Goal: Task Accomplishment & Management: Use online tool/utility

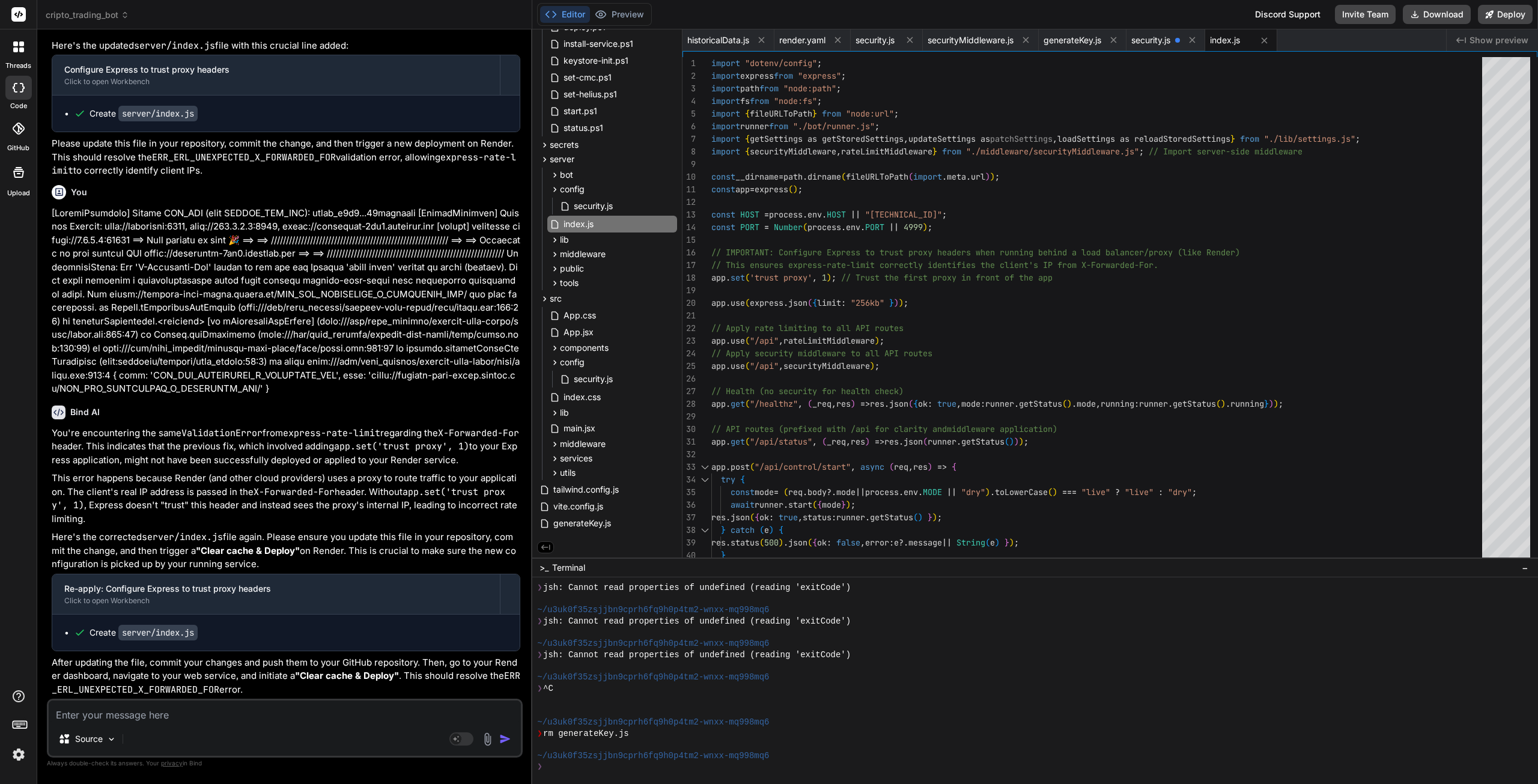
scroll to position [39145, 0]
click at [139, 717] on textarea at bounding box center [284, 711] width 472 height 22
paste textarea "==> Deploying... file:///app/server/index.js:50 res.json({\n ok: true,\n mode: …"
type textarea "==> Deploying... file:///app/server/index.js:50 res.json({\n ok: true,\n mode: …"
type textarea "x"
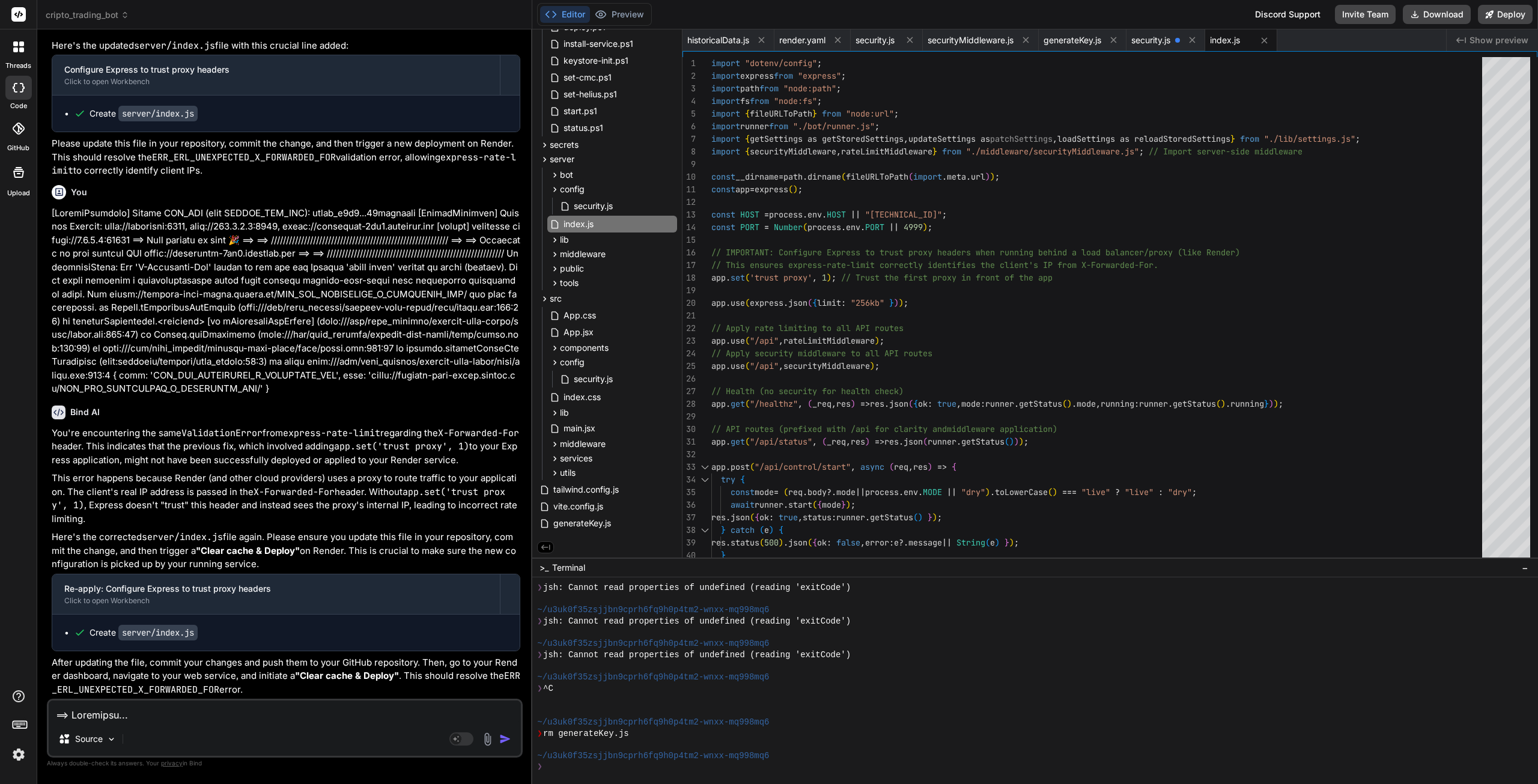
scroll to position [232, 0]
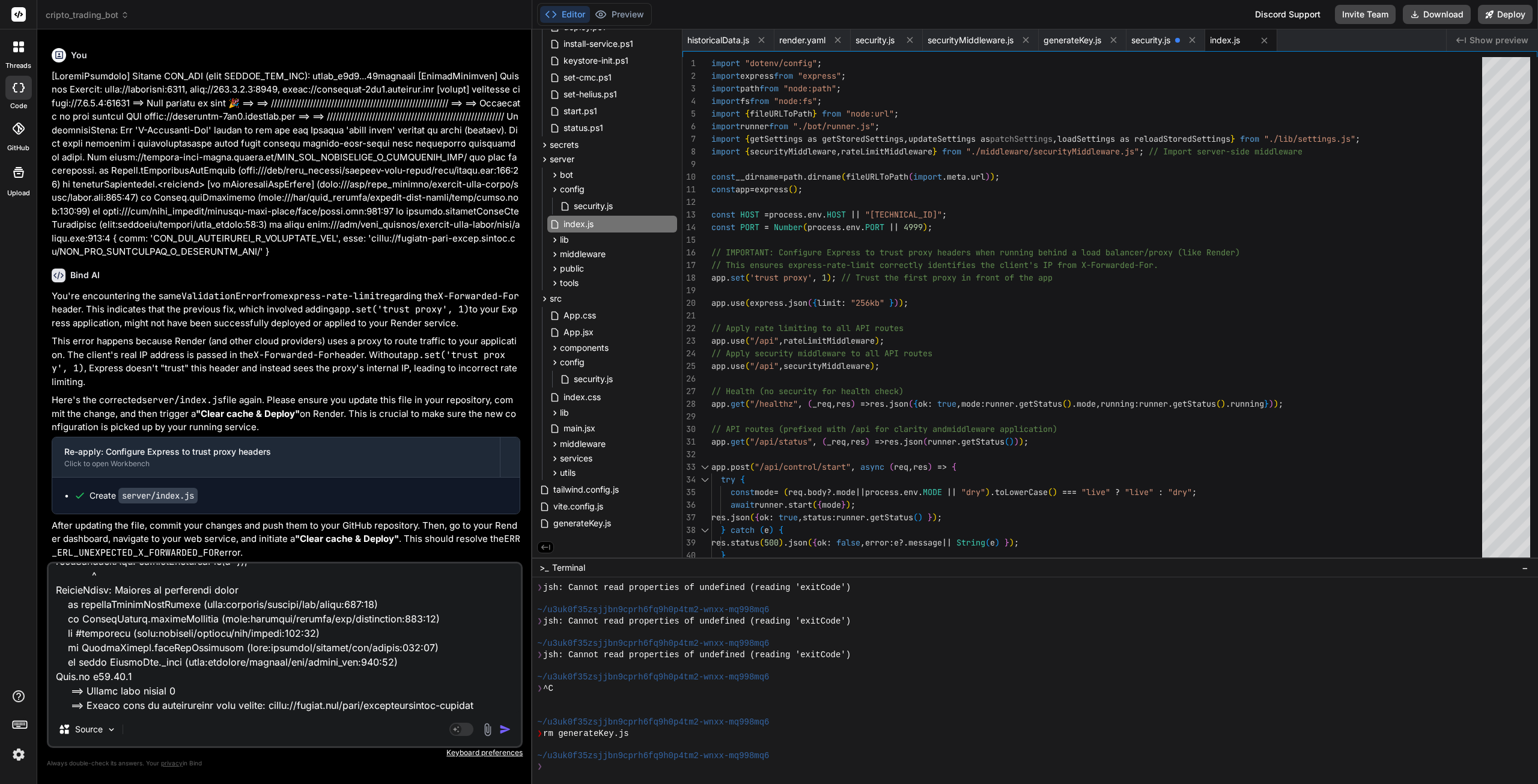
type textarea "==> Deploying... file:///app/server/index.js:50 res.json({\n ok: true,\n mode: …"
click at [503, 729] on img "button" at bounding box center [505, 728] width 12 height 12
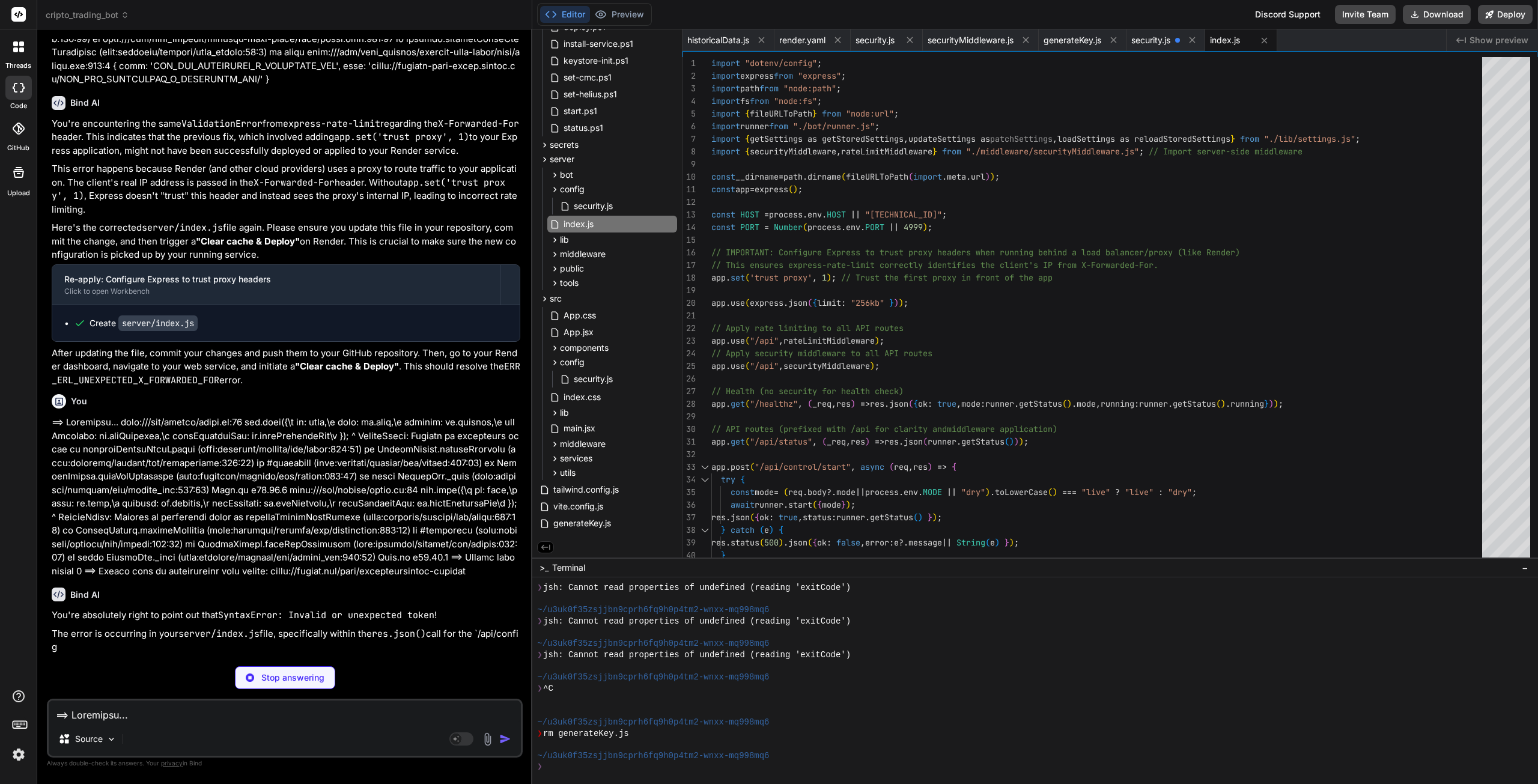
scroll to position [39418, 0]
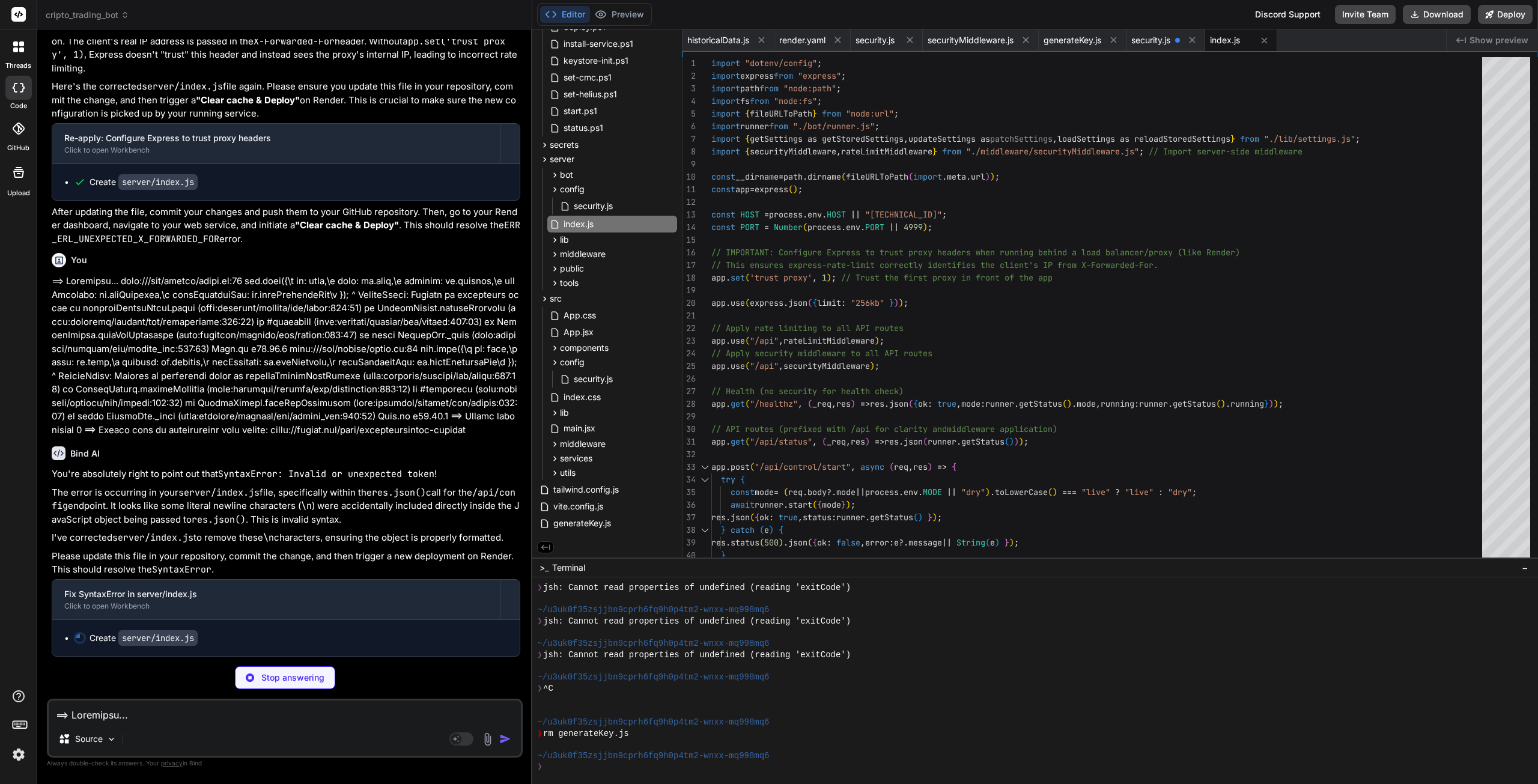
type textarea "x"
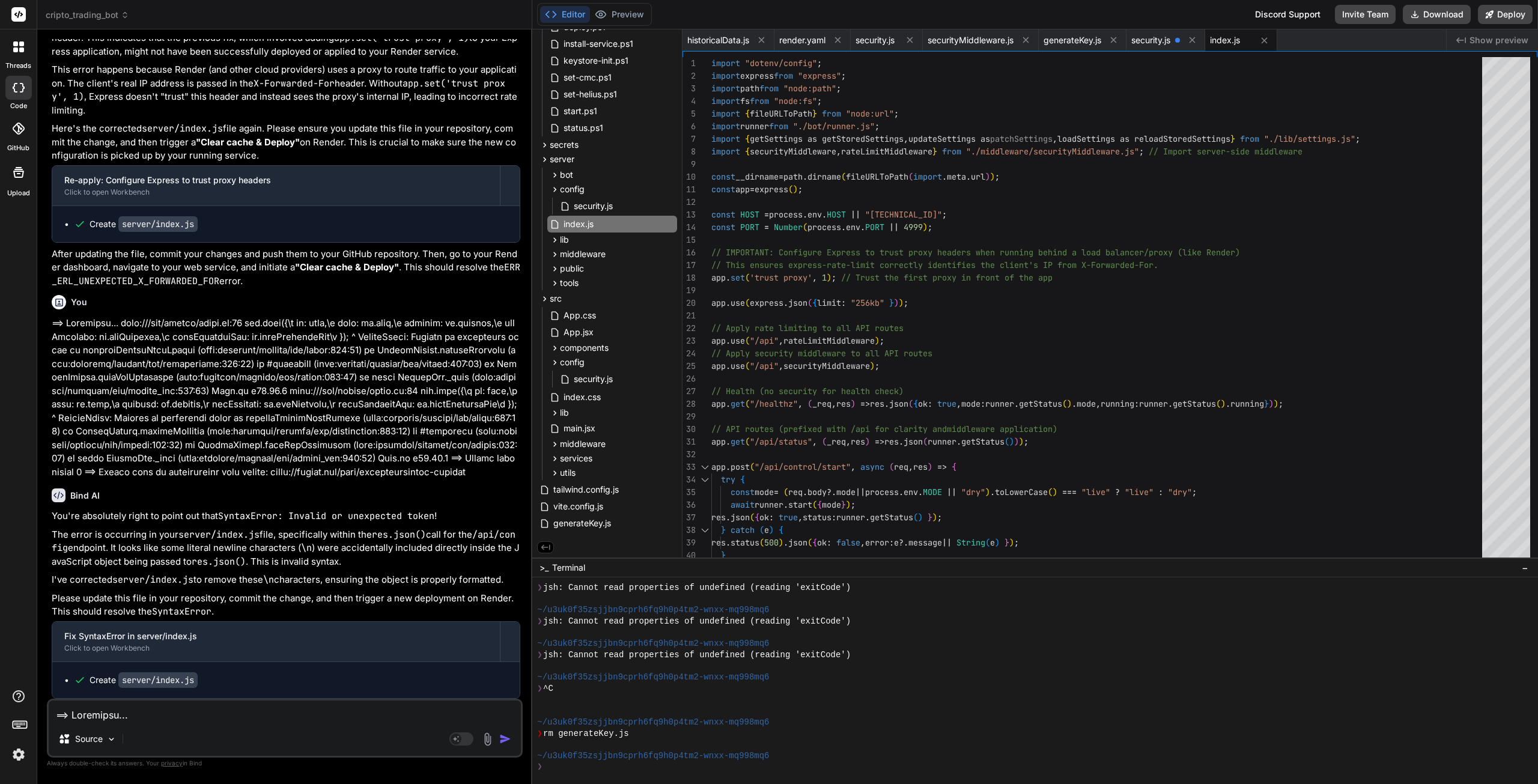
scroll to position [39555, 0]
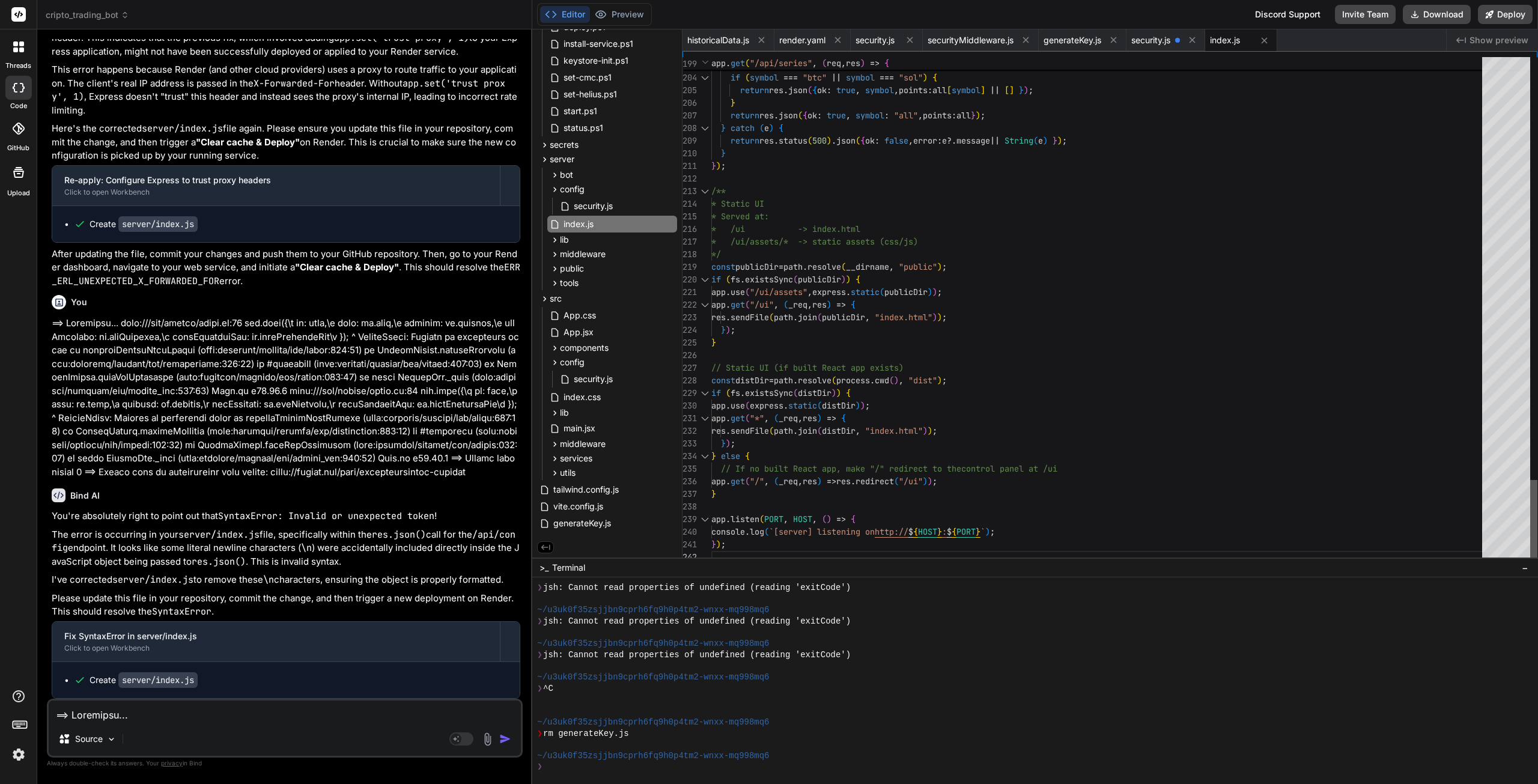
click at [1530, 563] on div at bounding box center [1533, 522] width 7 height 84
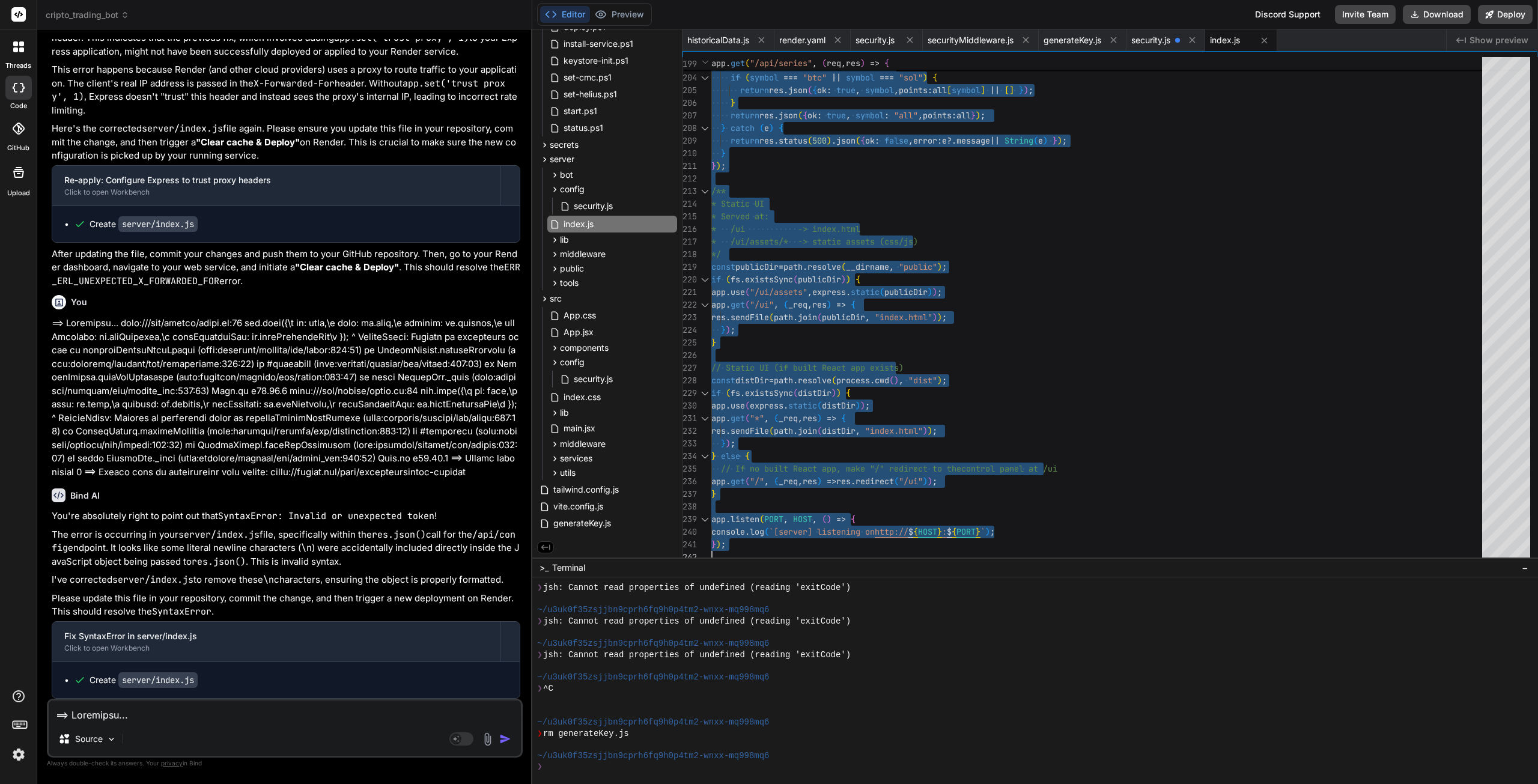
type textarea "});"
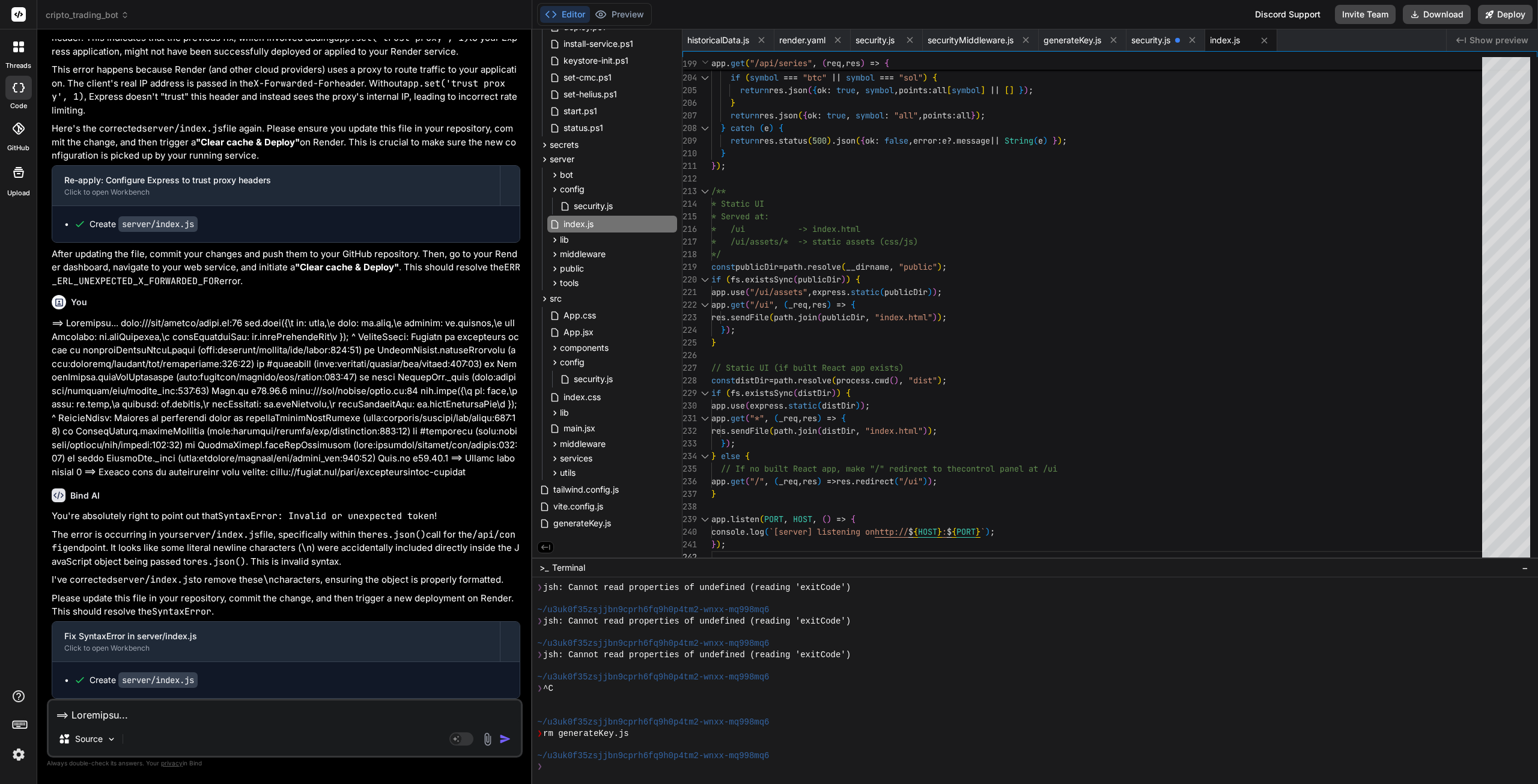
click at [150, 713] on textarea at bounding box center [284, 711] width 472 height 22
paste textarea "[URL][DOMAIN_NAME] 401 (Unauthorized) getBotWalletInfo @ index-Da2XDtNU.js:56 J…"
type textarea "[URL][DOMAIN_NAME] 401 (Unauthorized) getBotWalletInfo @ index-Da2XDtNU.js:56 J…"
type textarea "x"
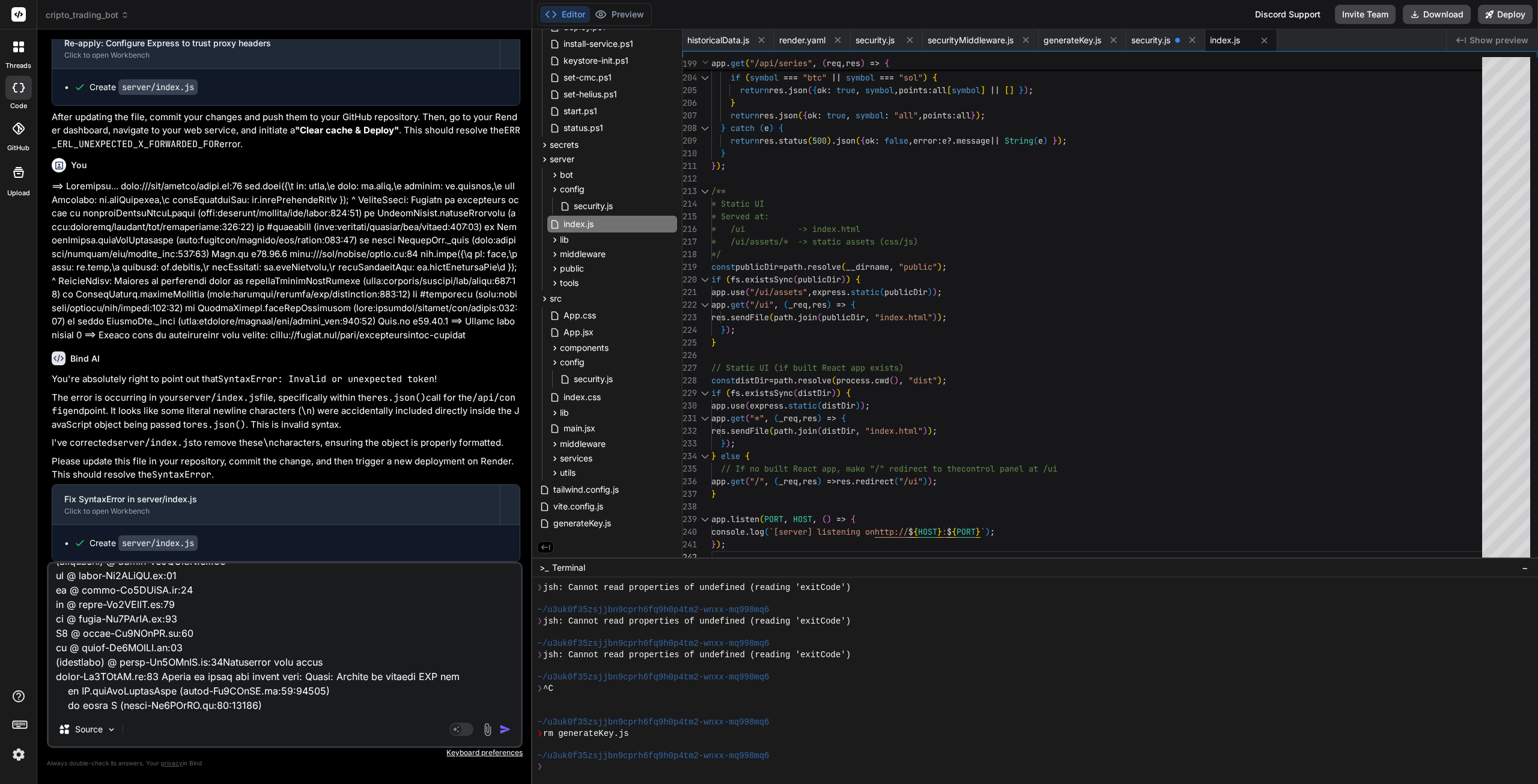
type textarea "[URL][DOMAIN_NAME] 401 (Unauthorized) getBotWalletInfo @ index-Da2XDtNU.js:56 J…"
click at [506, 735] on img "button" at bounding box center [505, 728] width 12 height 12
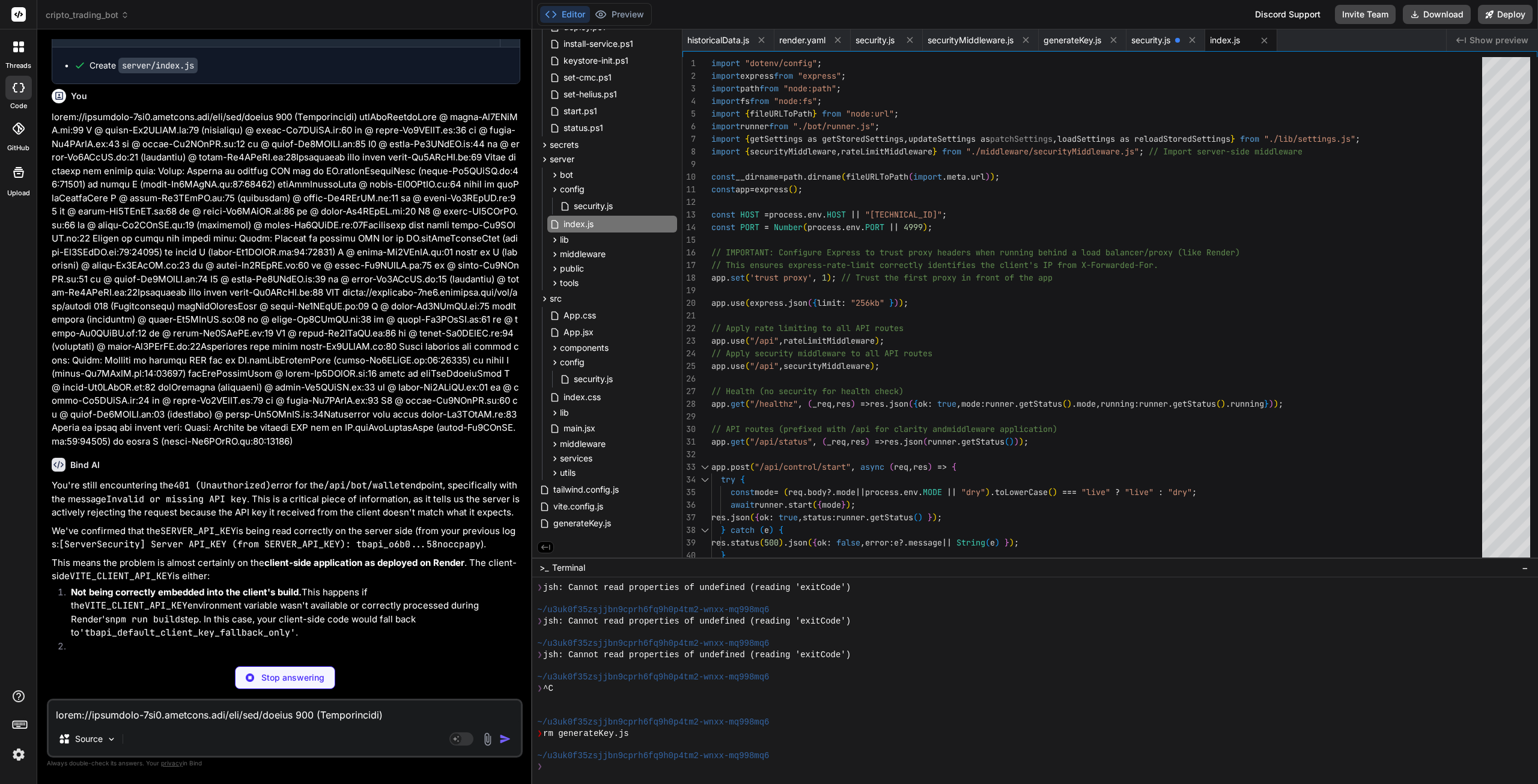
scroll to position [40128, 0]
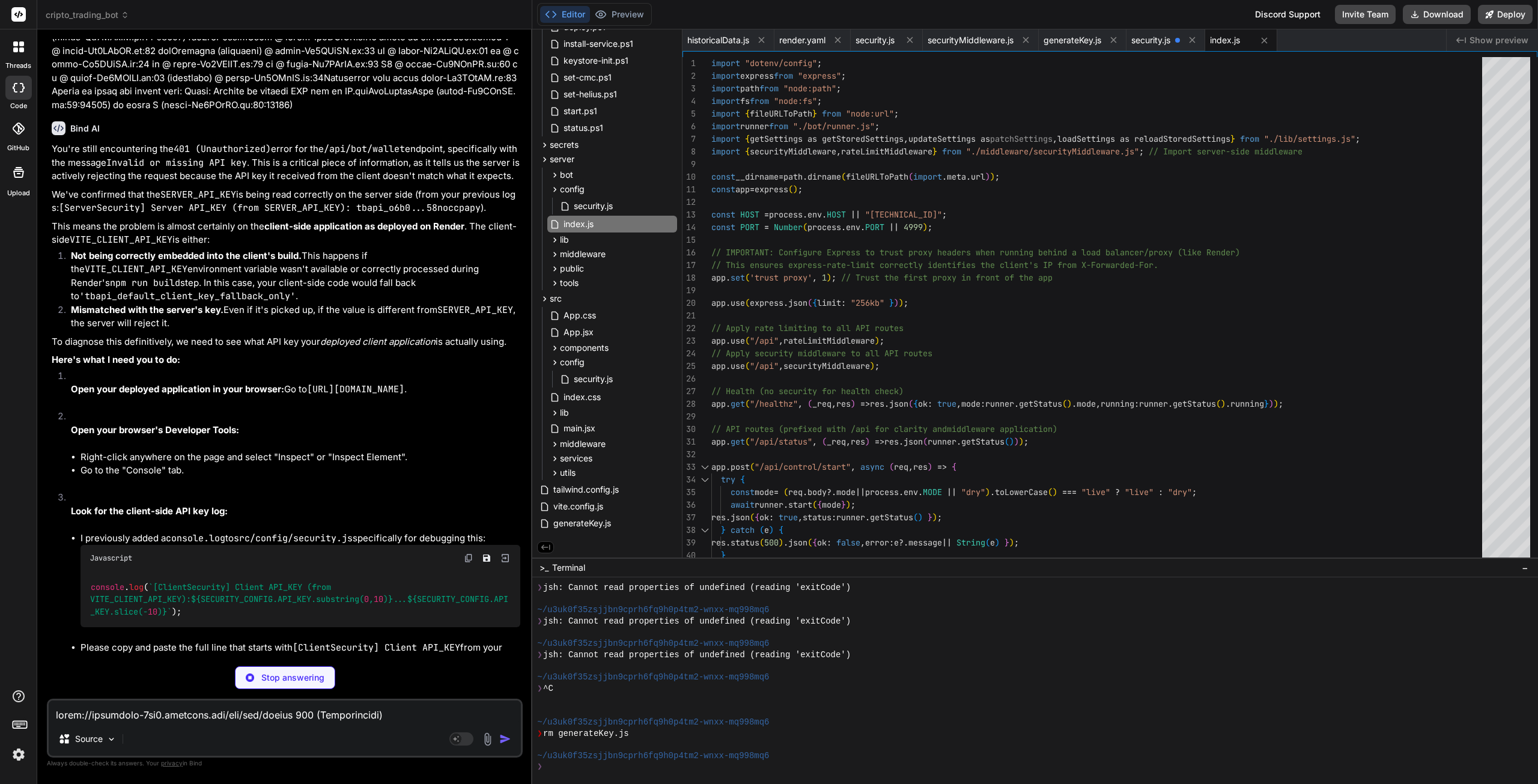
type textarea "x"
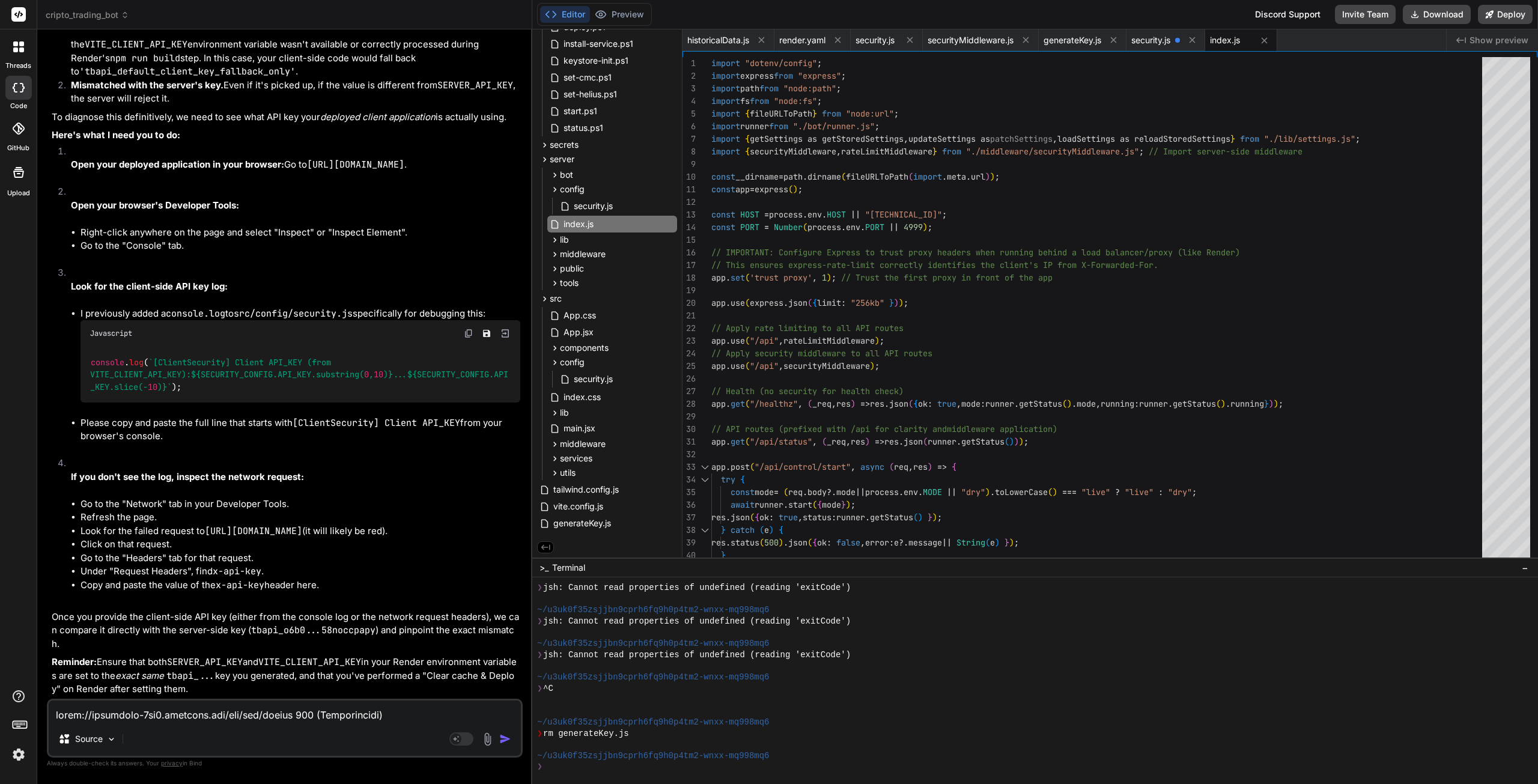
scroll to position [40548, 0]
click at [173, 719] on textarea at bounding box center [284, 711] width 472 height 22
paste textarea "[LoremiPsumdolo] Sitame CON_ADI (elit SEDD_EIUSMO_TEM_INC): utlab_etdo...magna_…"
type textarea "[LoremiPsumdolo] Sitame CON_ADI (elit SEDD_EIUSMO_TEM_INC): utlab_etdo...magna_…"
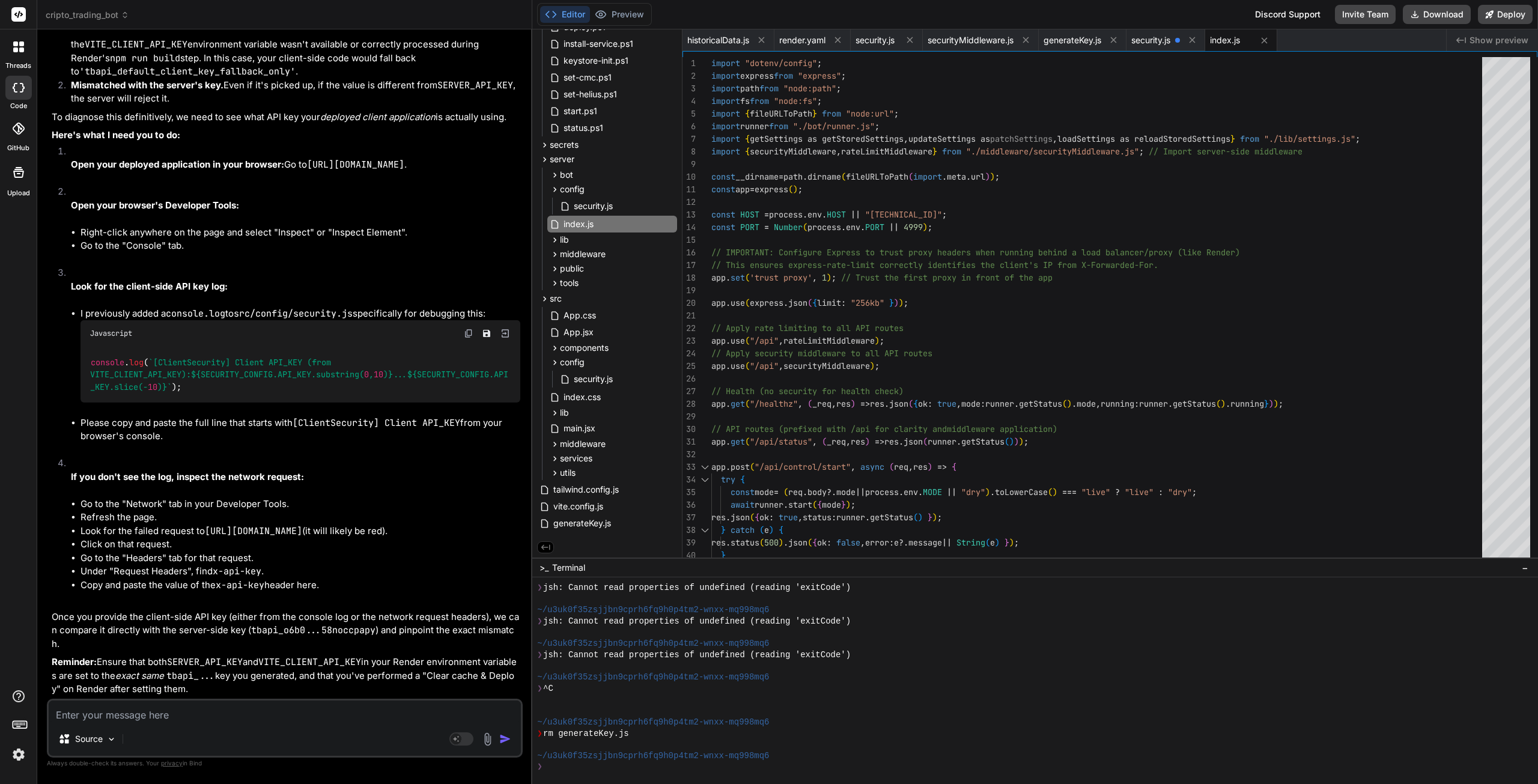
type textarea "x"
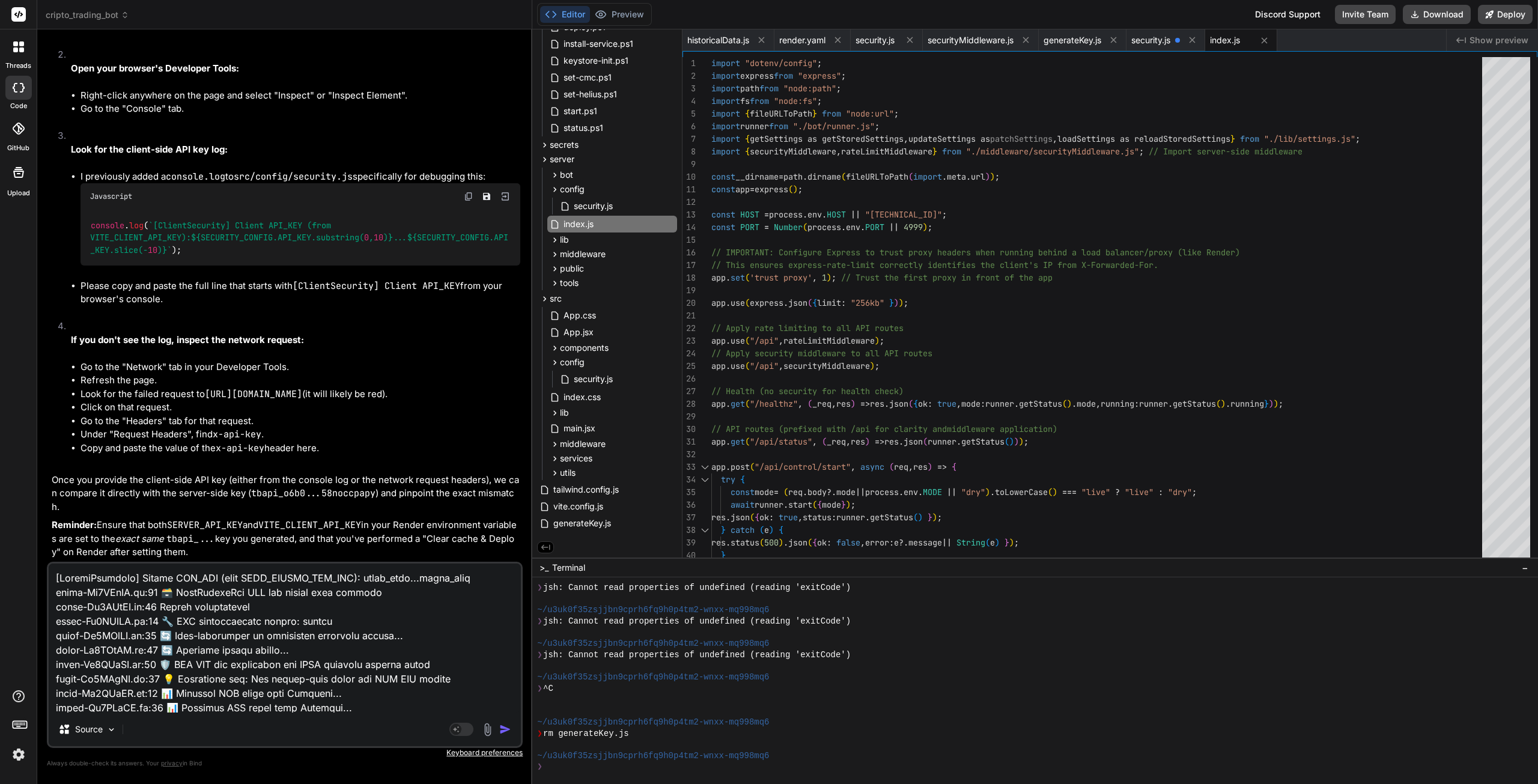
scroll to position [376, 0]
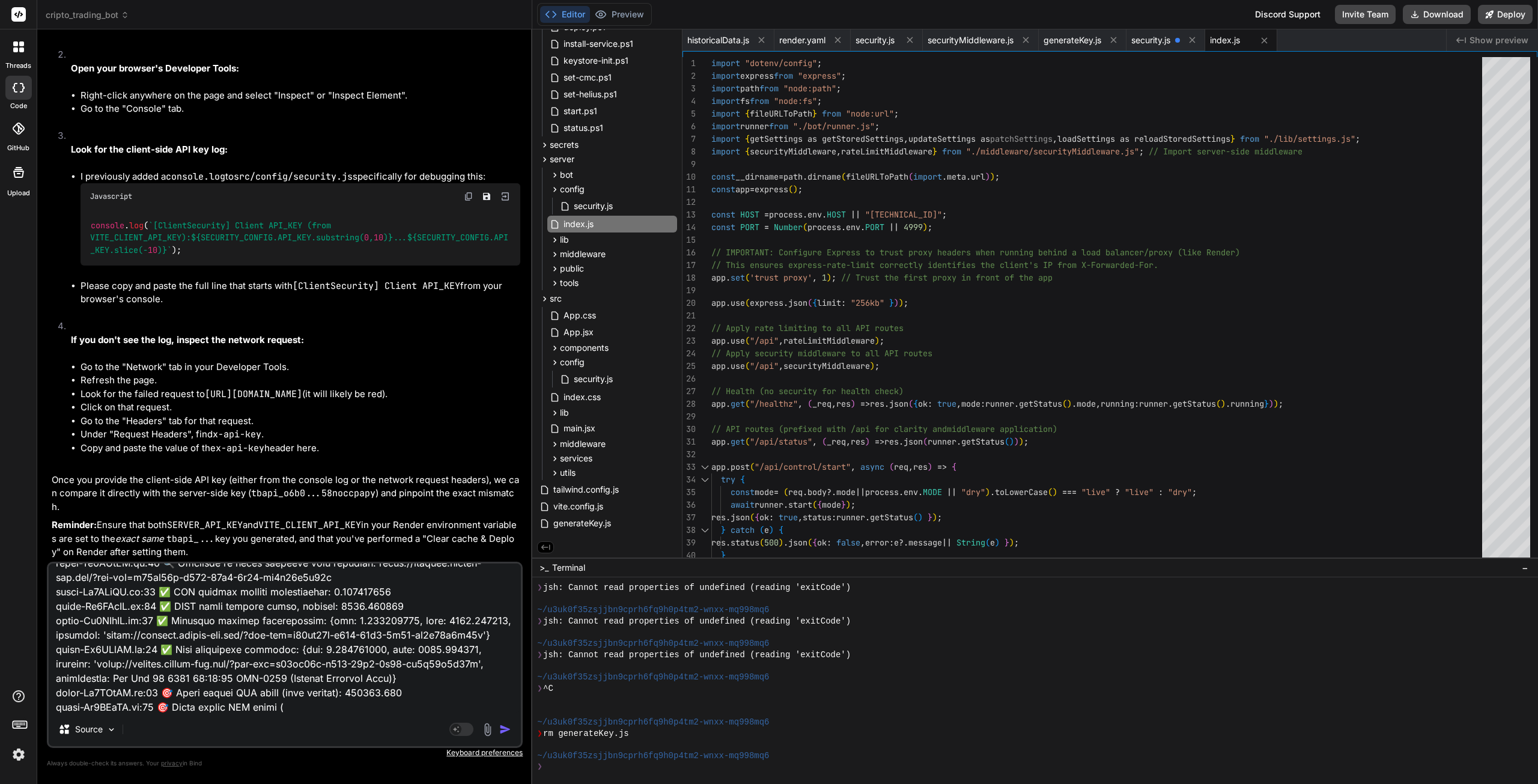
type textarea "[LoremiPsumdolo] Sitame CON_ADI (elit SEDD_EIUSMO_TEM_INC): utlab_etdo...magna_…"
click at [510, 736] on img "button" at bounding box center [505, 728] width 12 height 12
type textarea "x"
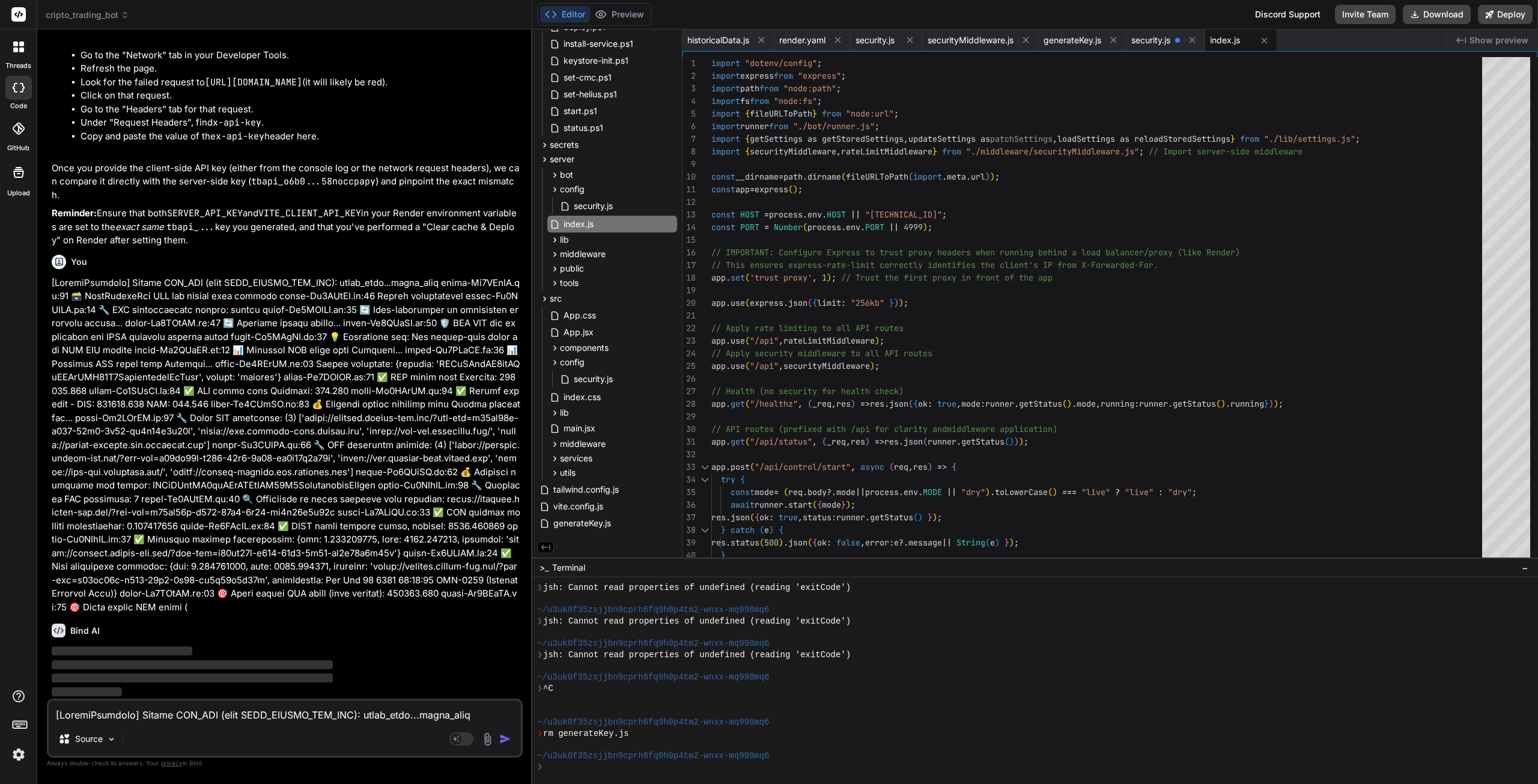
scroll to position [41186, 0]
click at [139, 710] on textarea at bounding box center [284, 711] width 472 height 22
paste textarea "Request URL [URL][DOMAIN_NAME] Request Method GET Status Code 401 Unauthorized …"
type textarea "Request URL [URL][DOMAIN_NAME] Request Method GET Status Code 401 Unauthorized …"
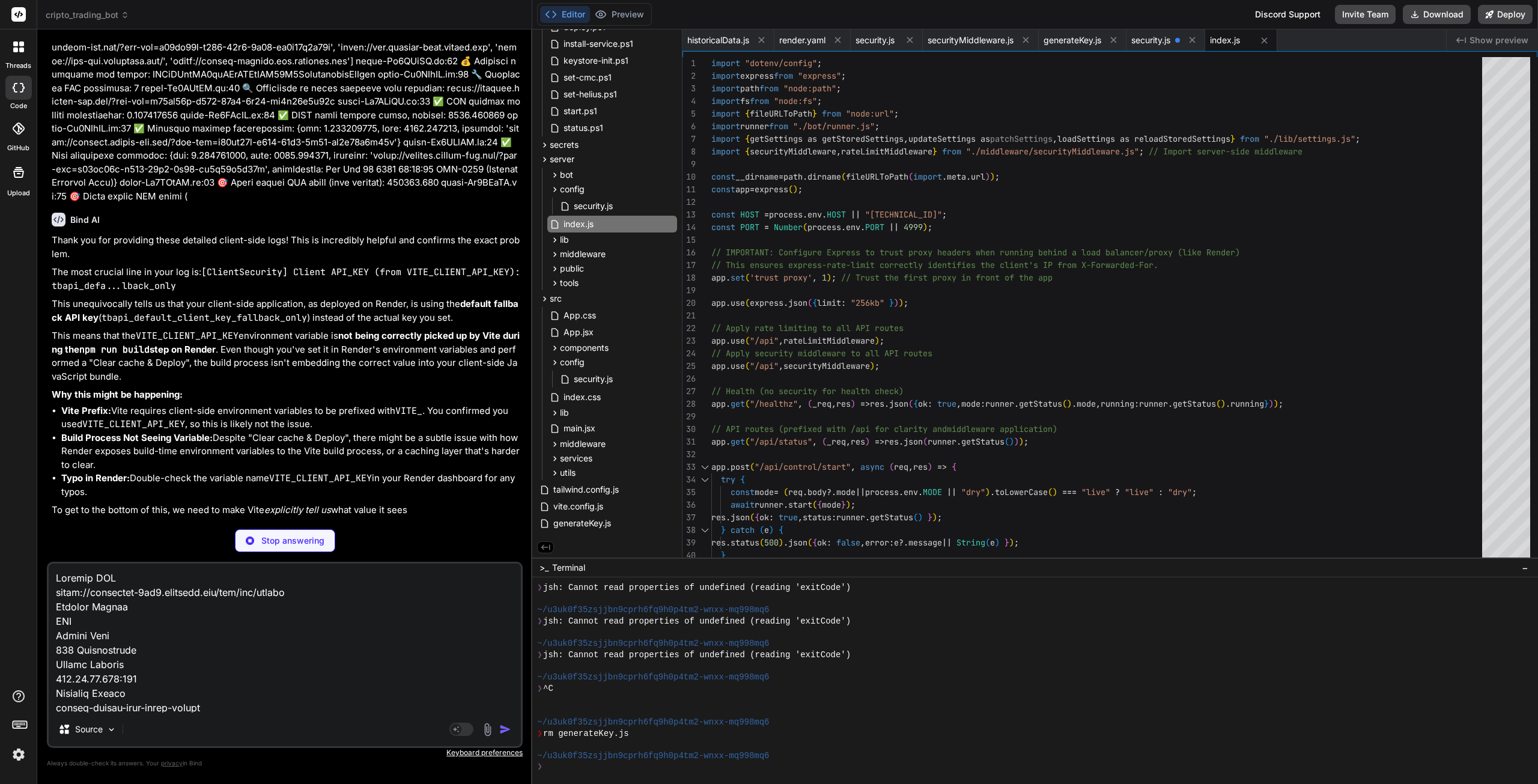
scroll to position [41600, 0]
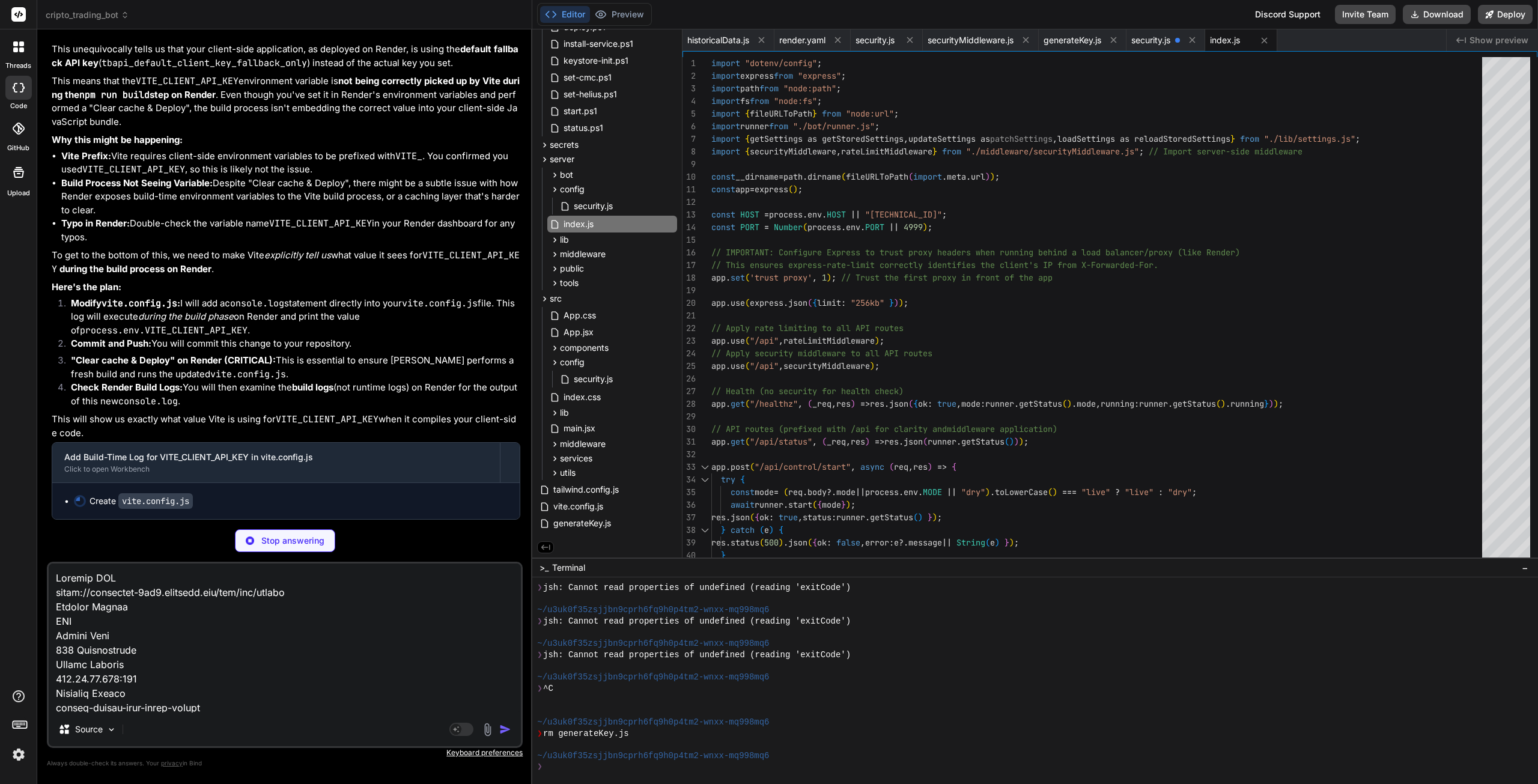
type textarea "x"
type textarea "} } })"
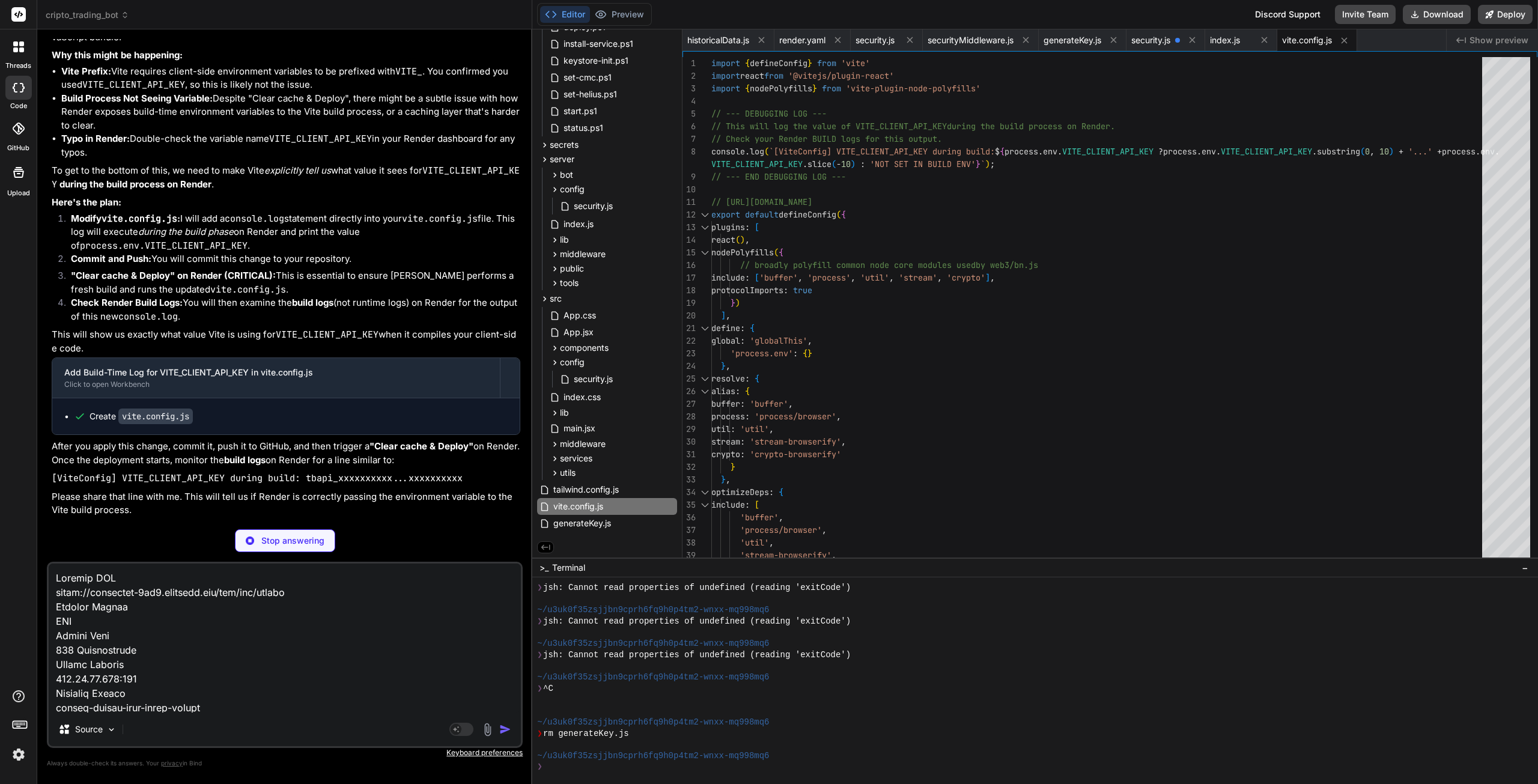
type textarea "x"
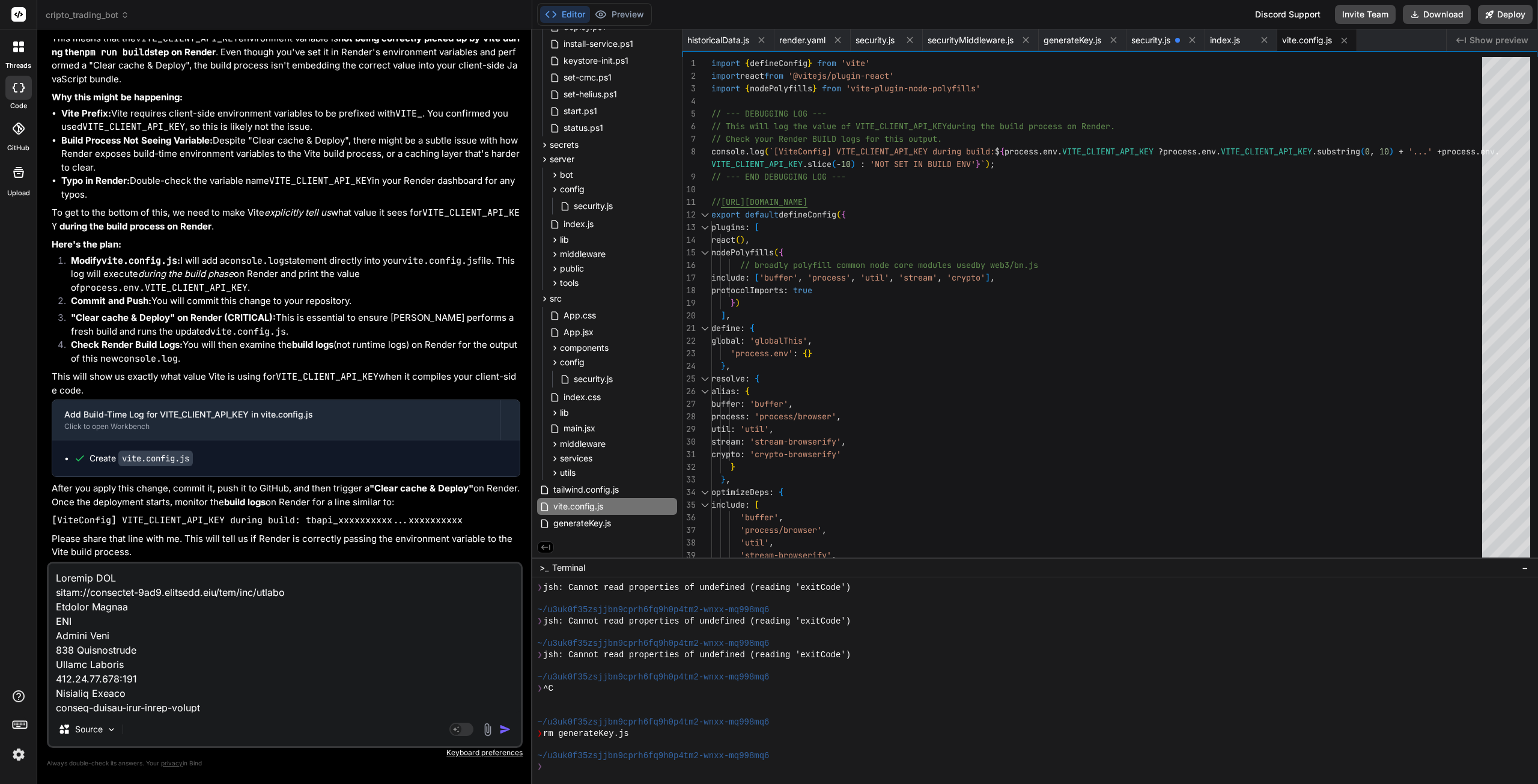
scroll to position [41900, 0]
type textarea "Request URL [URL][DOMAIN_NAME] Request Method GET Status Code 401 Unauthorized …"
click at [921, 418] on div "'buffer' , 'process/browser' , 'util' , 'stream-browserify' , 'crypto-browserif…" at bounding box center [1099, 461] width 778 height 808
type textarea "import { defineConfig } from 'vite' import react from '@vitejs/plugin-react' im…"
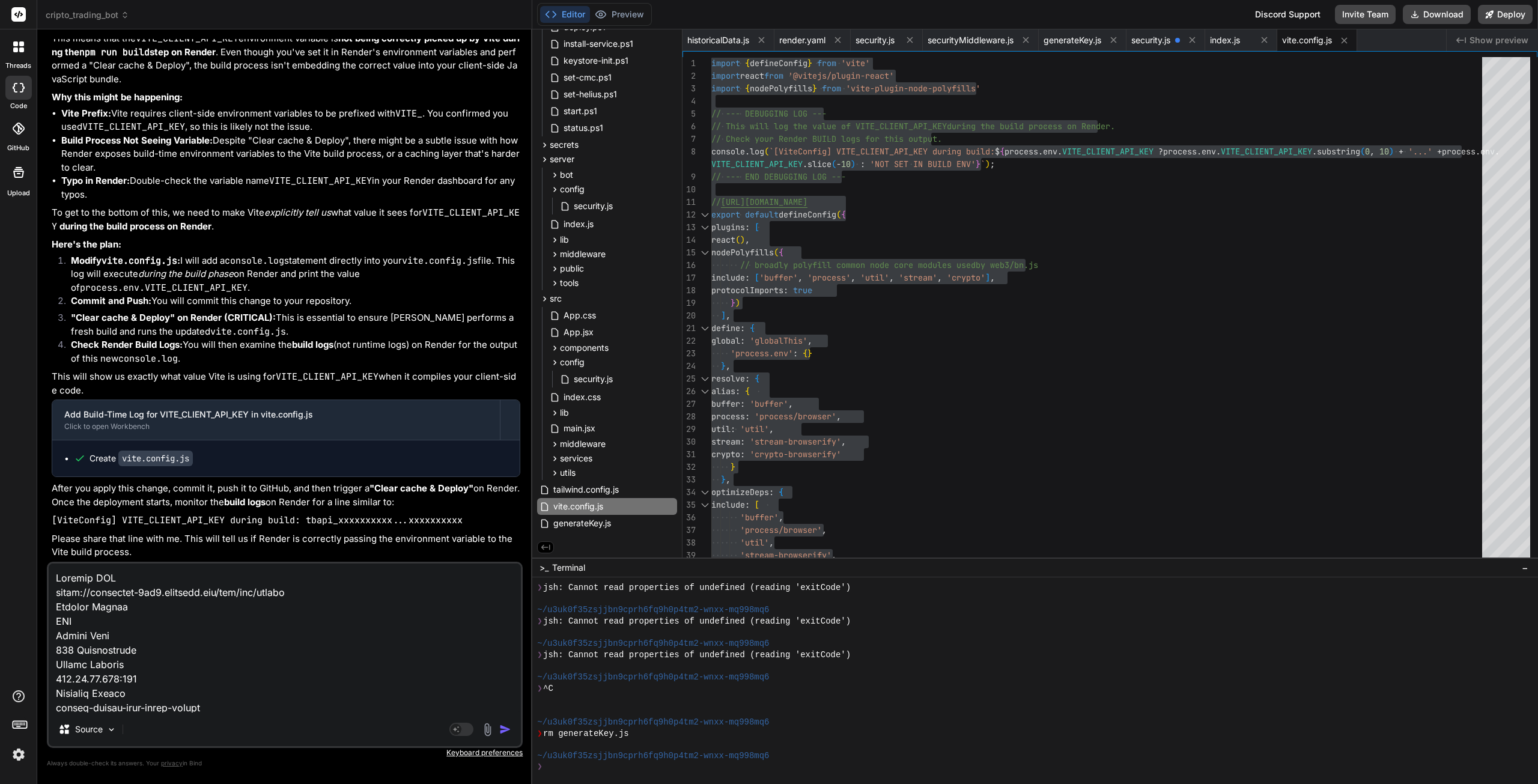
drag, startPoint x: 59, startPoint y: 579, endPoint x: 64, endPoint y: 586, distance: 8.6
click at [59, 579] on textarea at bounding box center [284, 637] width 472 height 149
type textarea "x"
type textarea "O Request URL [URL][DOMAIN_NAME] Request Method GET Status Code 401 Unauthorize…"
type textarea "x"
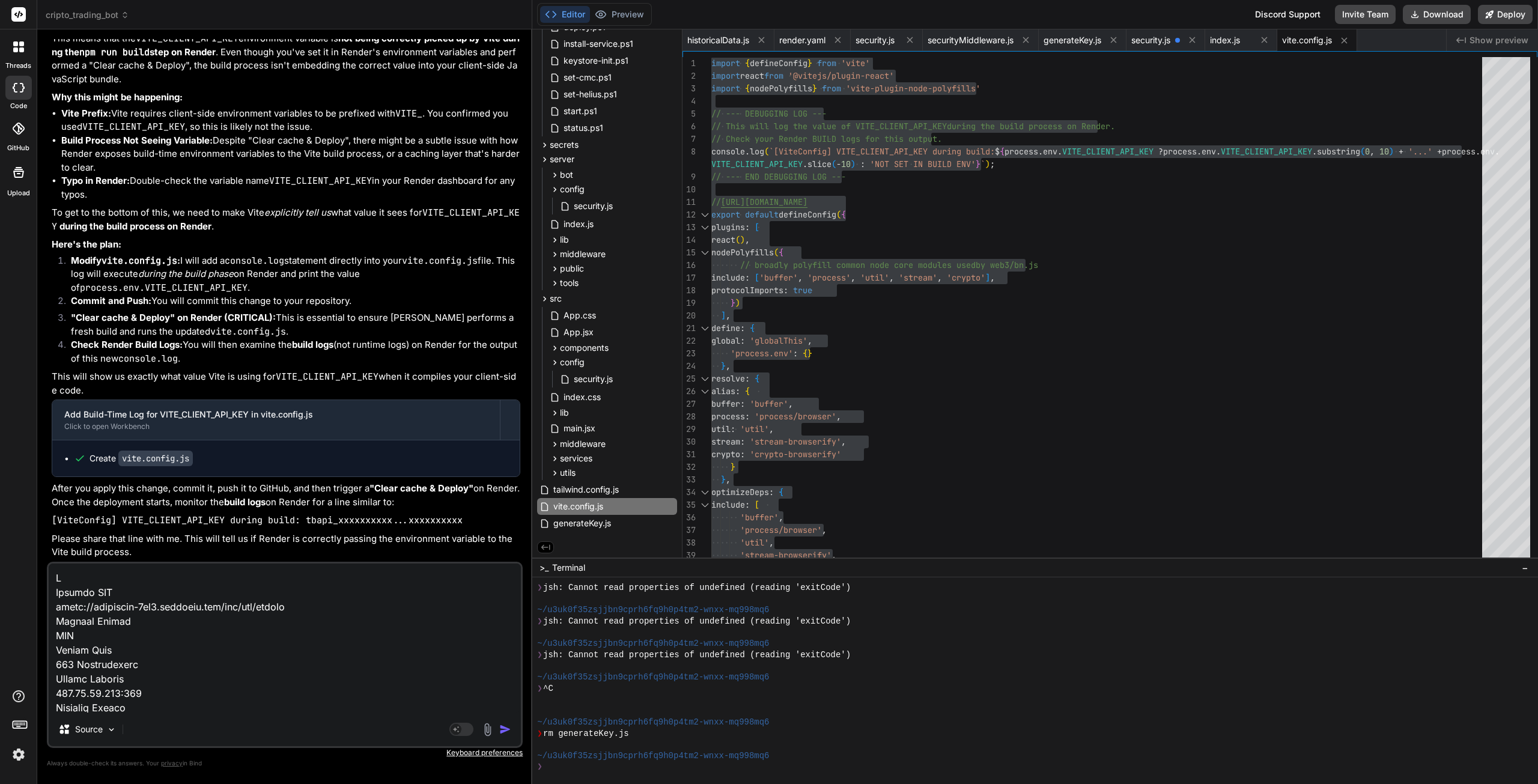
type textarea "Ok Request URL [URL][DOMAIN_NAME] Request Method GET Status Code 401 Unauthoriz…"
type textarea "x"
type textarea "Ok Request URL [URL][DOMAIN_NAME] Request Method GET Status Code 401 Unauthoriz…"
type textarea "x"
type textarea "Ok w Request URL [URL][DOMAIN_NAME] Request Method GET Status Code 401 Unauthor…"
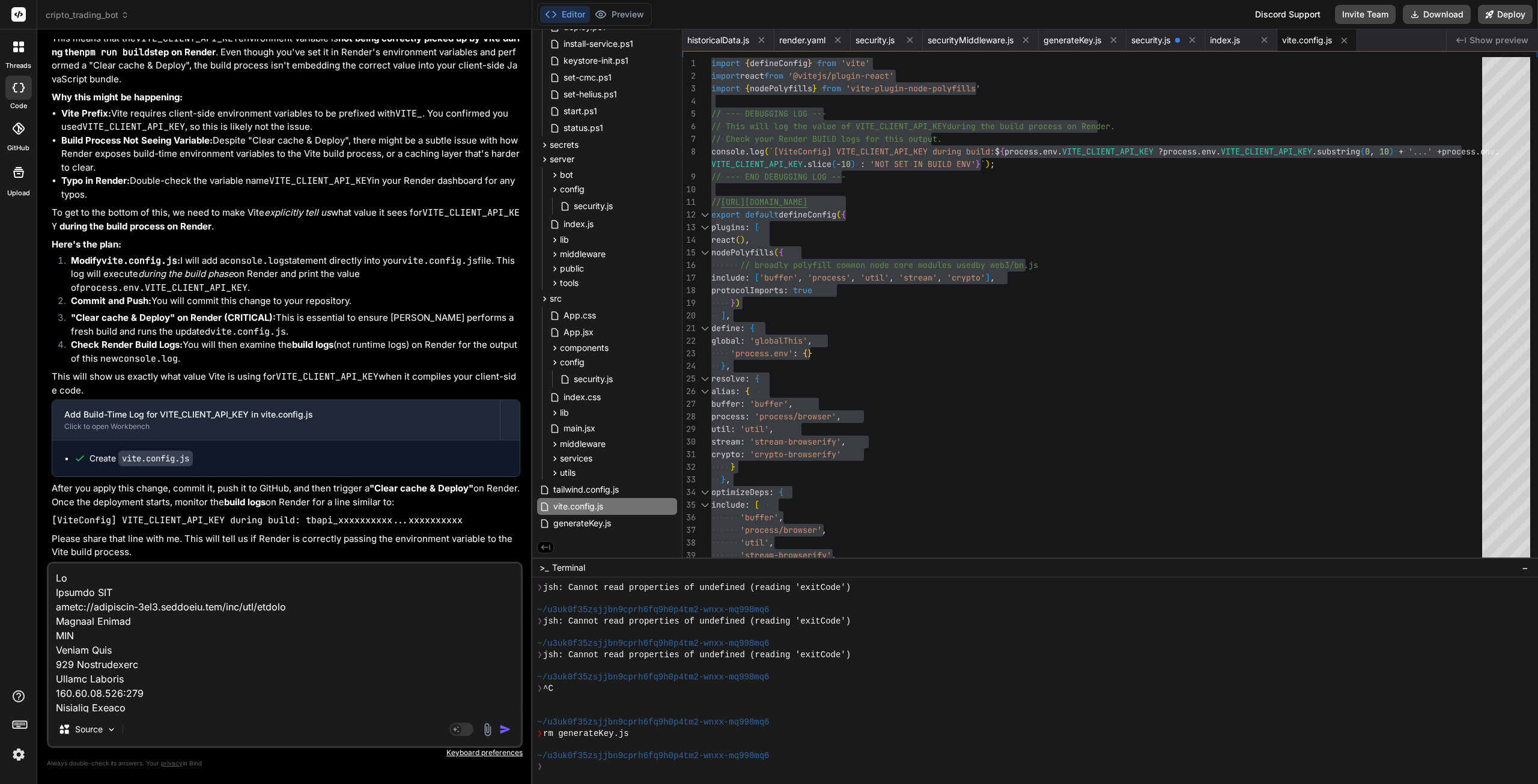
type textarea "x"
type textarea "Ok wh Request URL [URL][DOMAIN_NAME] Request Method GET Status Code 401 Unautho…"
type textarea "x"
type textarea "Ok whi Request URL [URL][DOMAIN_NAME] Request Method GET Status Code 401 Unauth…"
type textarea "x"
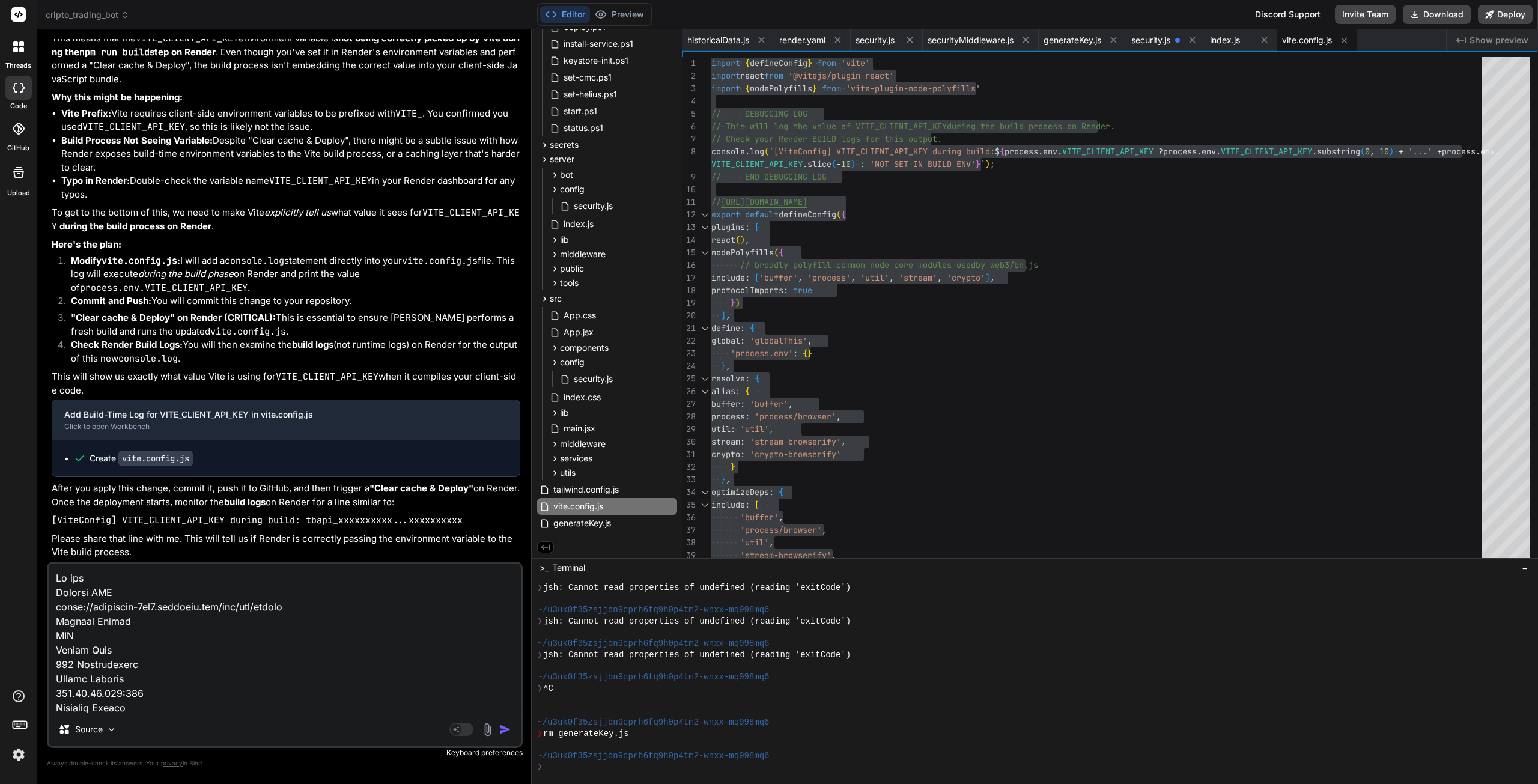
type textarea "Ok whil Request URL [URL][DOMAIN_NAME] Request Method GET Status Code 401 Unaut…"
type textarea "x"
type textarea "Ok while Request URL [URL][DOMAIN_NAME] Request Method GET Status Code 401 Unau…"
type textarea "x"
type textarea "Ok while Request URL [URL][DOMAIN_NAME] Request Method GET Status Code 401 Unau…"
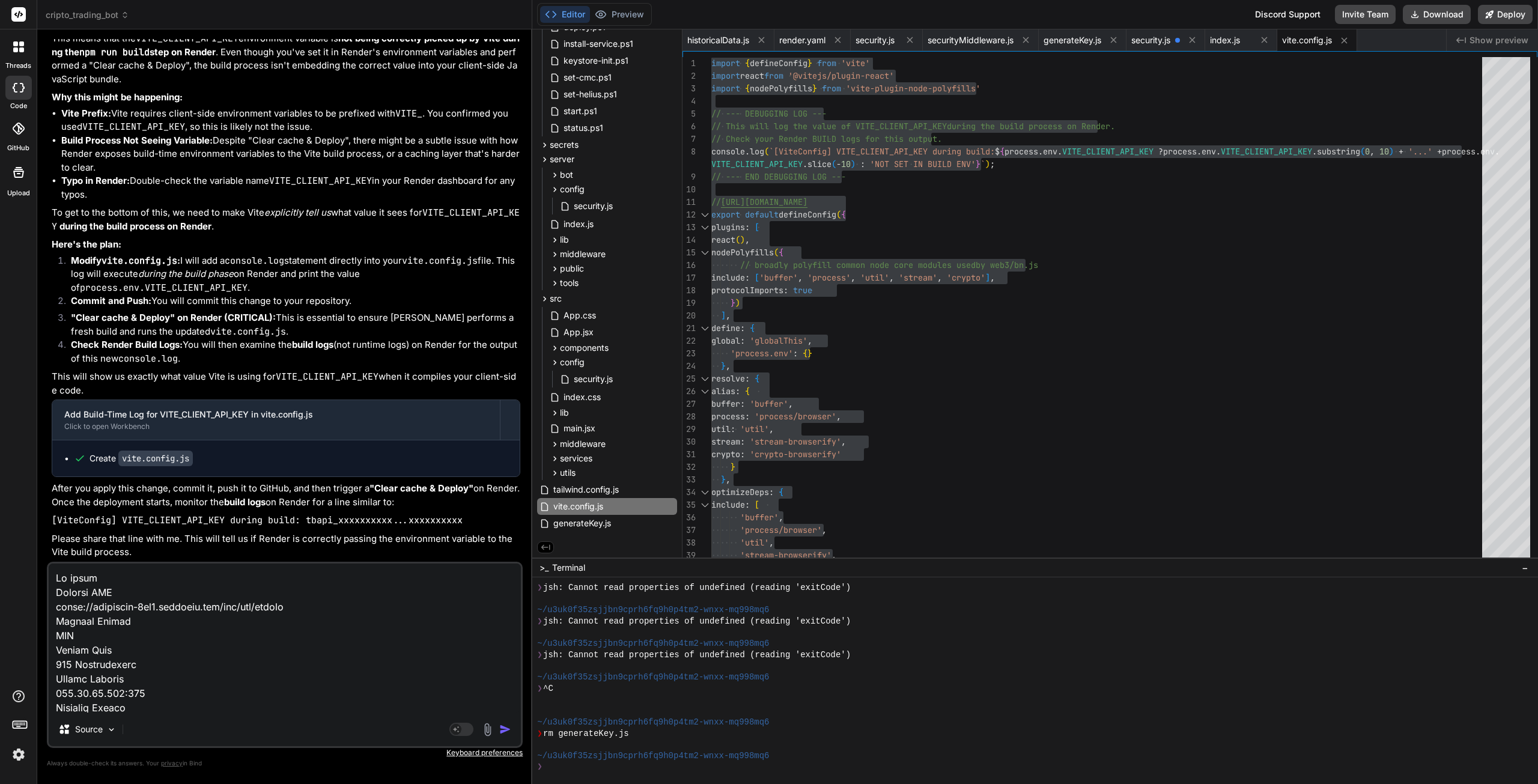
type textarea "x"
type textarea "Ok while t Request URL [URL][DOMAIN_NAME] Request Method GET Status Code 401 Un…"
type textarea "x"
type textarea "Ok while th Request URL [URL][DOMAIN_NAME] Request Method GET Status Code 401 U…"
type textarea "x"
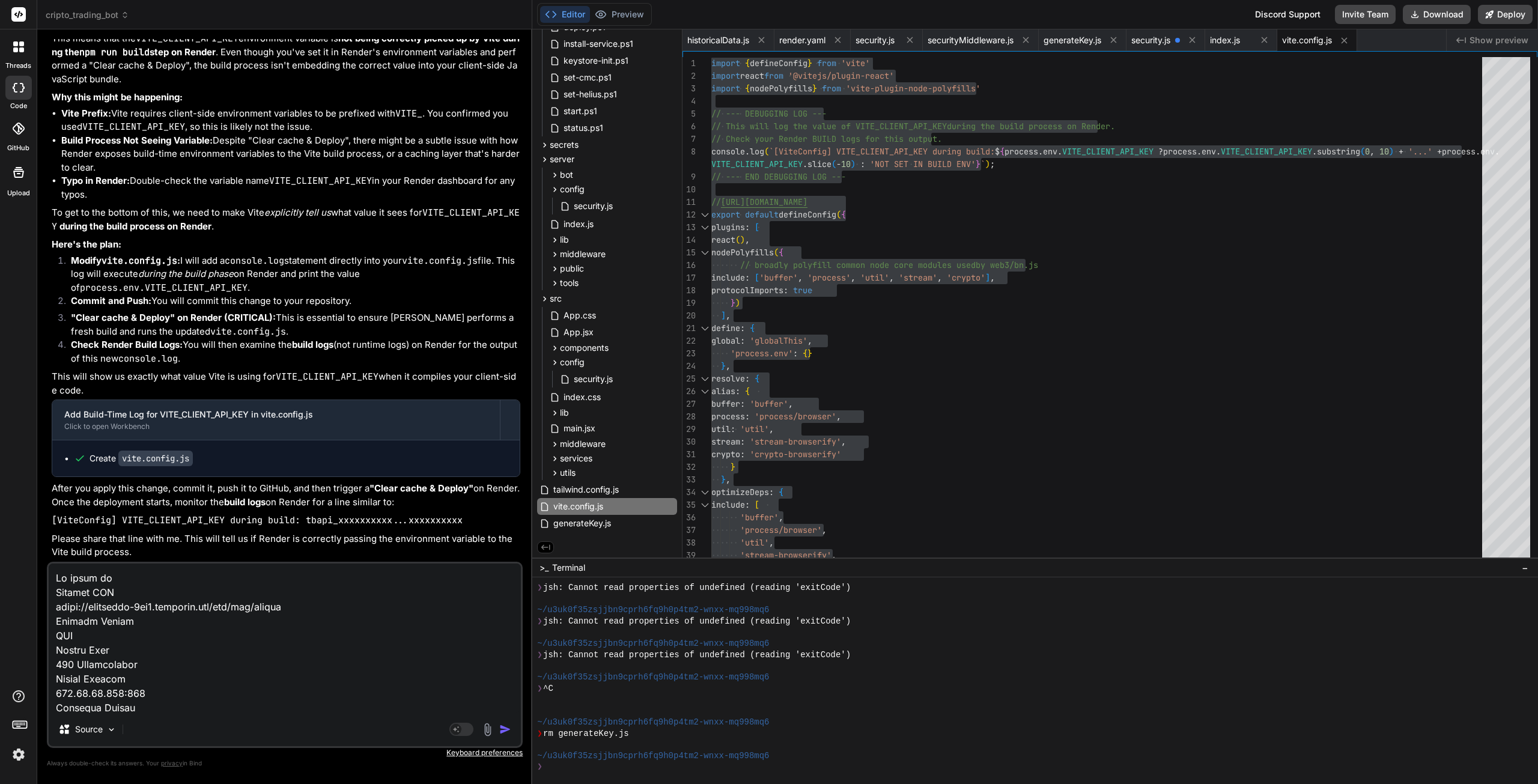
type textarea "Ok while tha Request URL [URL][DOMAIN_NAME] Request Method GET Status Code 401 …"
type textarea "x"
type textarea "Ok while that Request URL [URL][DOMAIN_NAME] Request Method GET Status Code 401…"
type textarea "x"
type textarea "Ok while that Request URL [URL][DOMAIN_NAME] Request Method GET Status Code 401…"
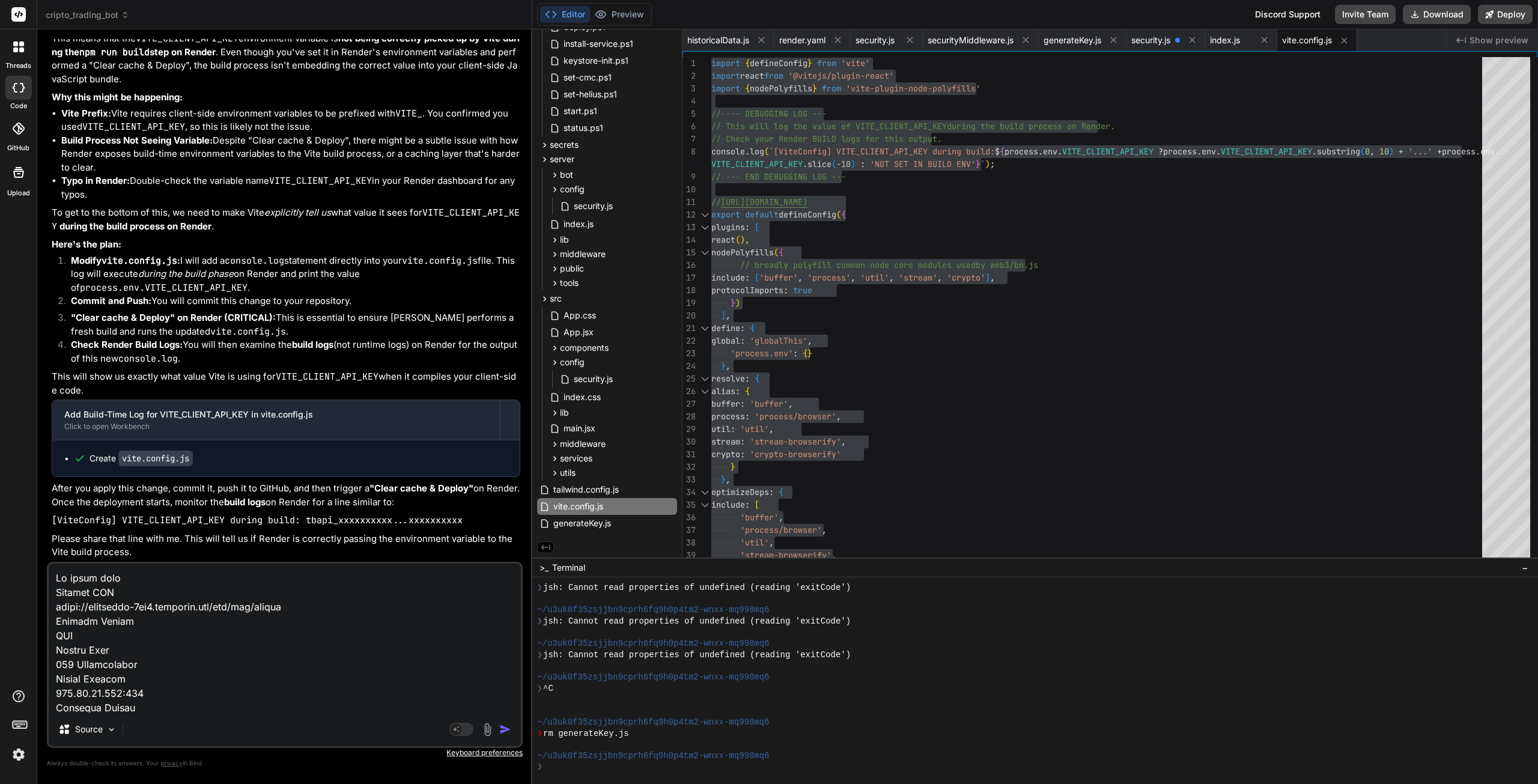
type textarea "x"
type textarea "Ok while that b Request URL [URL][DOMAIN_NAME] Request Method GET Status Code 4…"
type textarea "x"
type textarea "Ok while that bu Request URL [URL][DOMAIN_NAME] Request Method GET Status Code …"
type textarea "x"
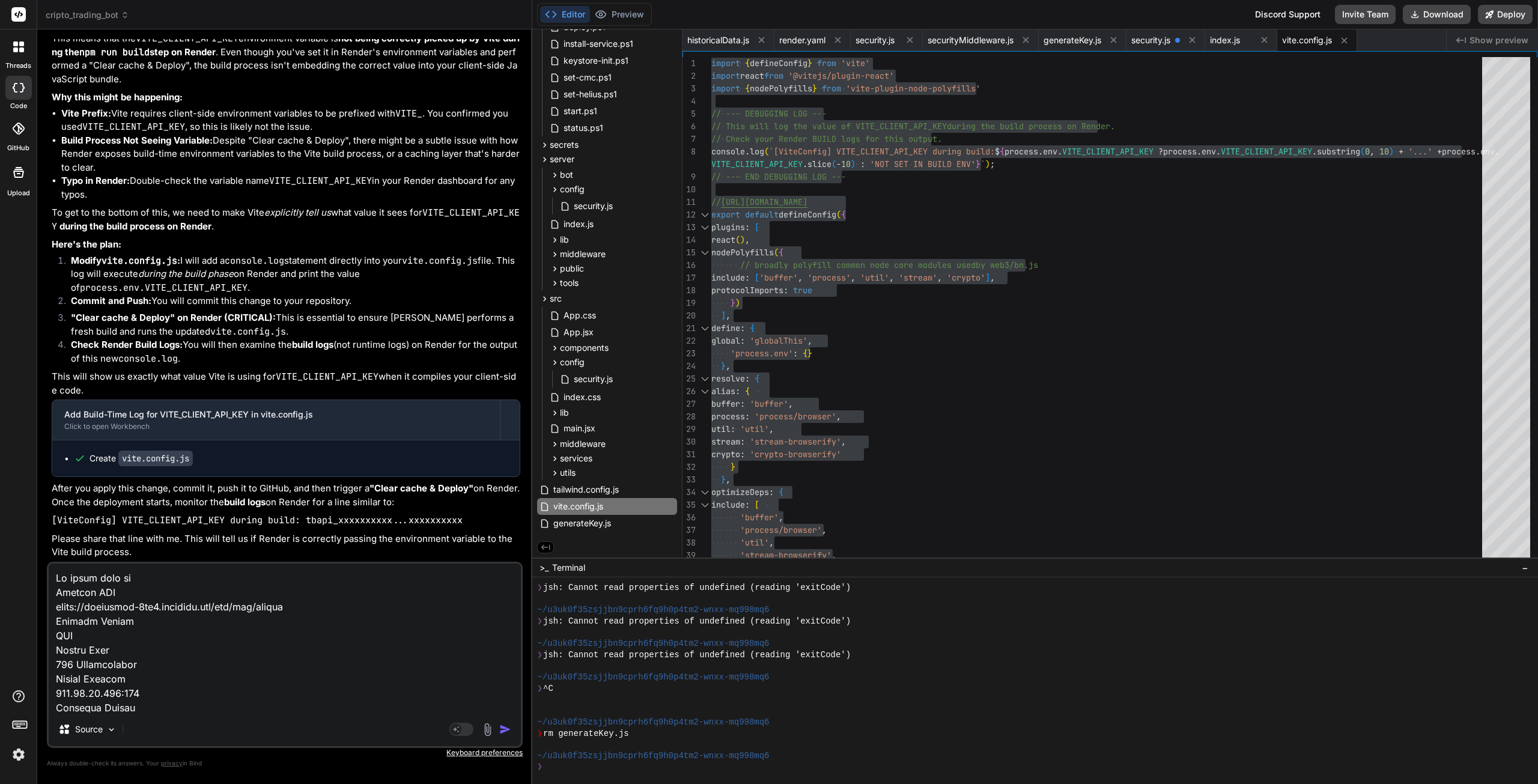
type textarea "Ok while that [PERSON_NAME] Request URL [URL][DOMAIN_NAME] Request Method GET S…"
type textarea "x"
type textarea "Ok while that buil Request URL [URL][DOMAIN_NAME] Request Method GET Status Cod…"
type textarea "x"
type textarea "Ok while that build Request URL [URL][DOMAIN_NAME] Request Method GET Status Co…"
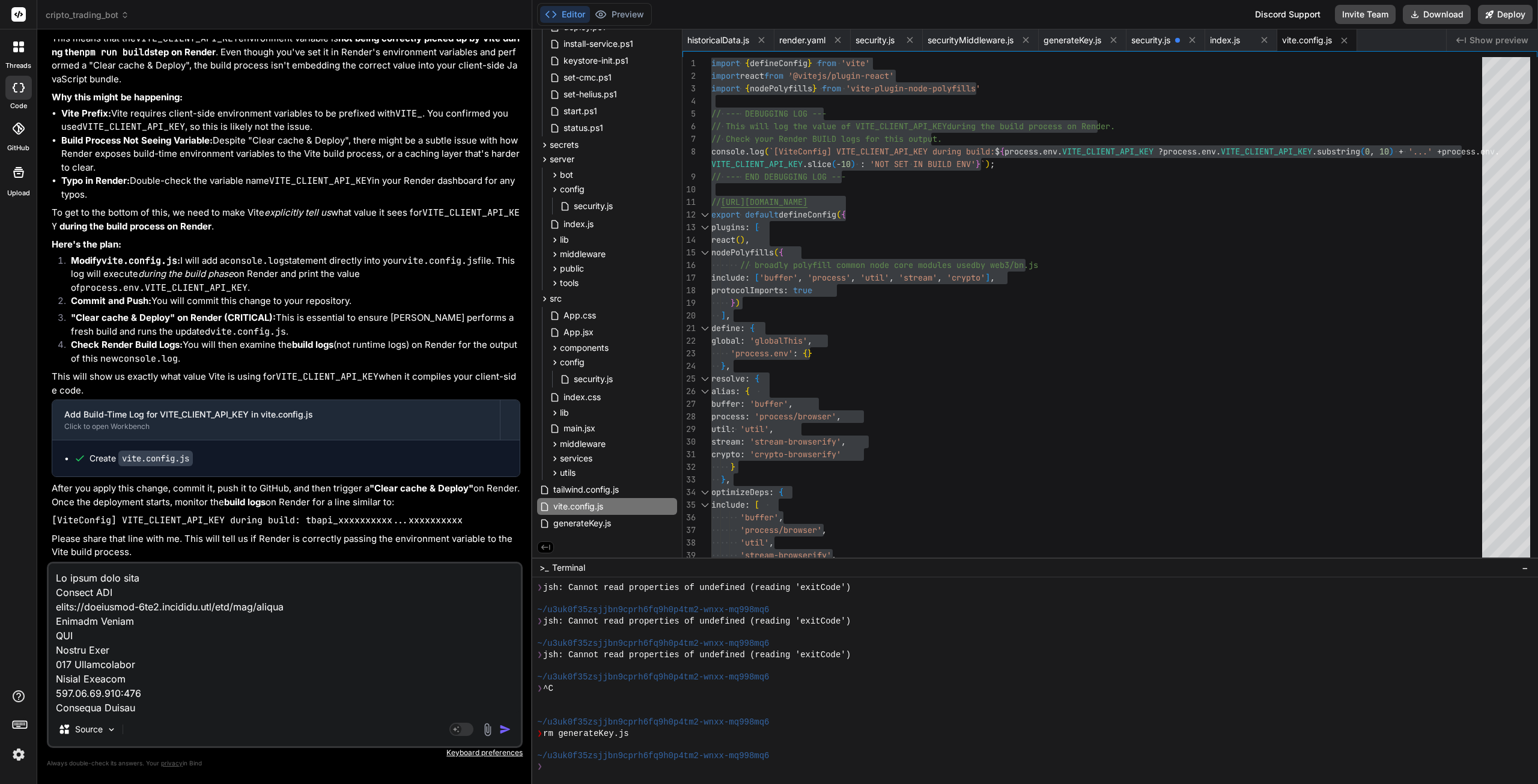
type textarea "x"
type textarea "Ok while that builds Request URL [URL][DOMAIN_NAME] Request Method GET Status C…"
type textarea "x"
type textarea "Ok while that builds Request URL [URL][DOMAIN_NAME] Request Method GET Status C…"
type textarea "x"
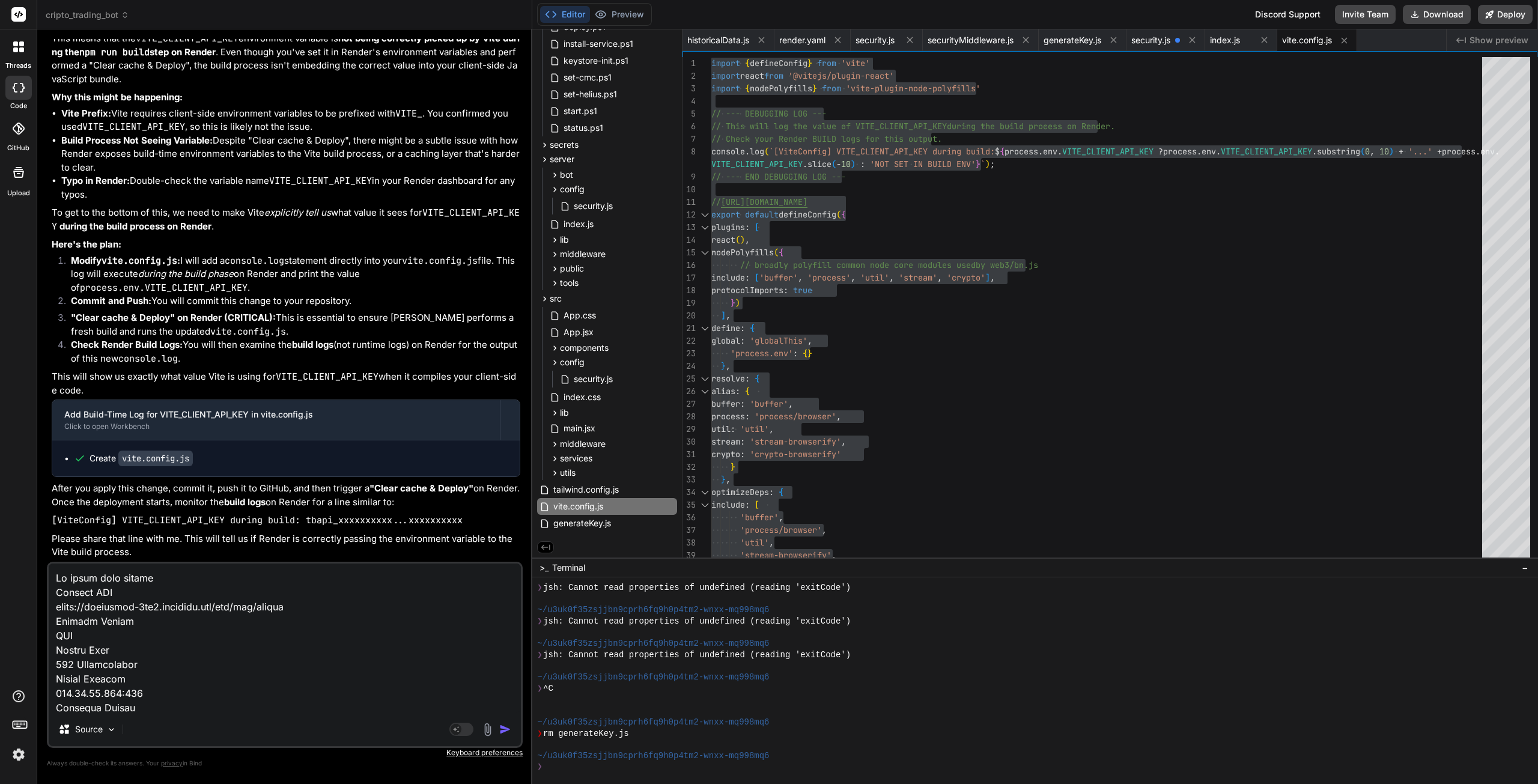
type textarea "Ok while that builds l Request URL [URL][DOMAIN_NAME] Request Method GET Status…"
type textarea "x"
type textarea "Ok while that builds le Request URL [URL][DOMAIN_NAME] Request Method GET Statu…"
type textarea "x"
type textarea "Ok while that builds let Request URL [URL][DOMAIN_NAME] Request Method GET Stat…"
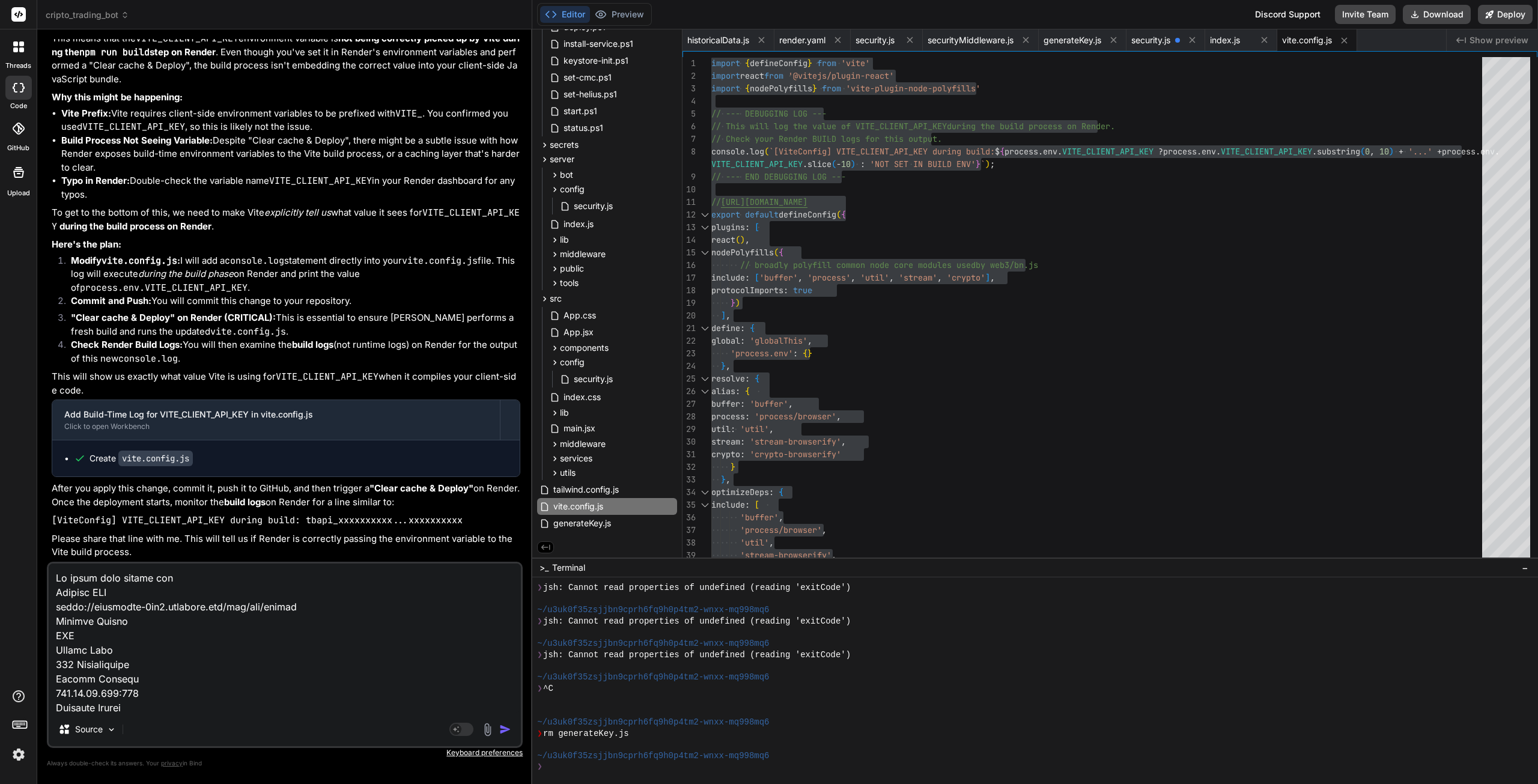
type textarea "x"
type textarea "Ok while that builds lets Request URL [URL][DOMAIN_NAME] Request Method GET Sta…"
type textarea "x"
type textarea "Ok while that builds lets Request URL [URL][DOMAIN_NAME] Request Method GET Sta…"
type textarea "x"
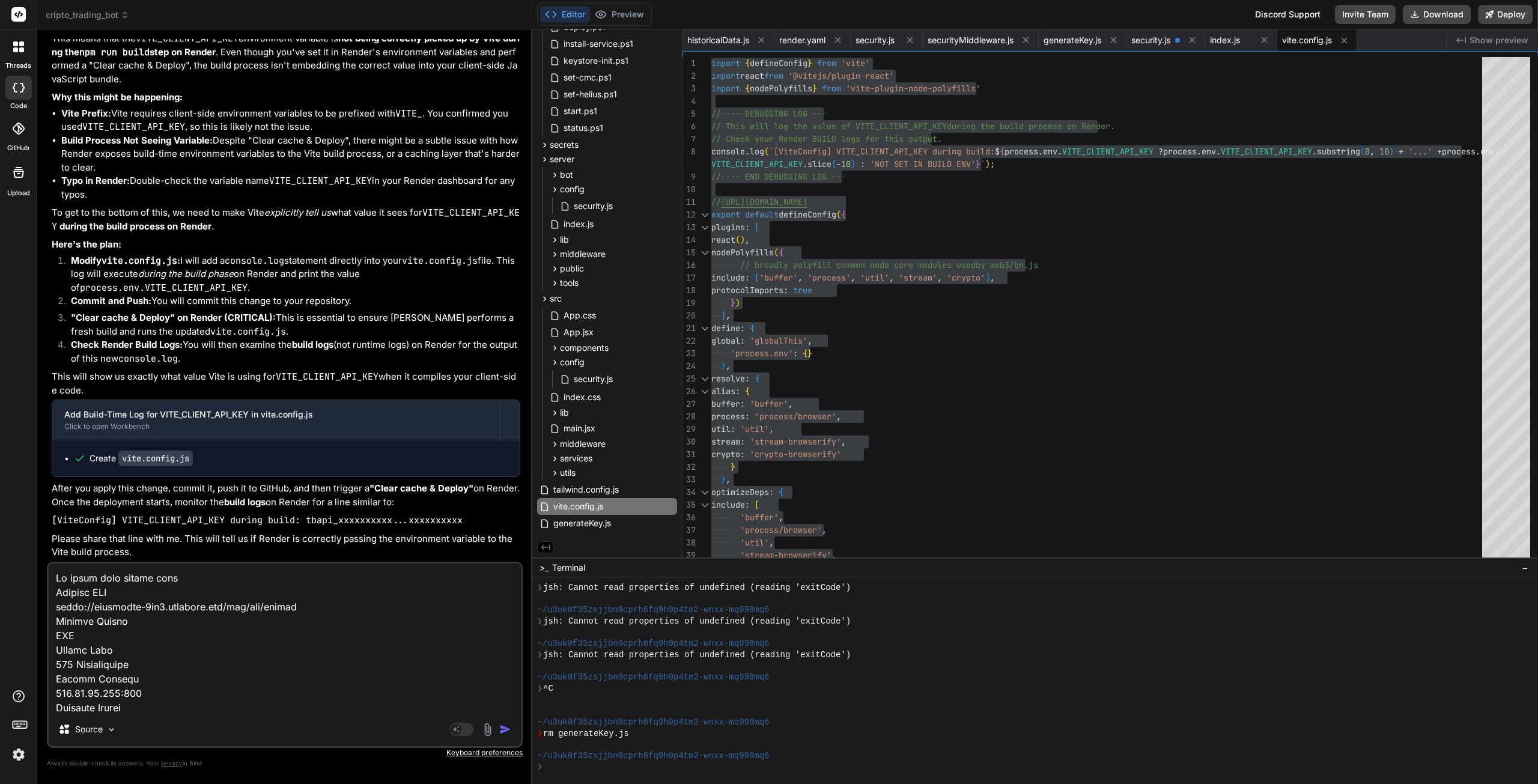
type textarea "Ok while that builds lets s Request URL [URL][DOMAIN_NAME] Request Method GET S…"
type textarea "x"
type textarea "Ok while that builds lets so Request URL [URL][DOMAIN_NAME] Request Method GET …"
type textarea "x"
type textarea "Ok while that builds lets soo Request URL [URL][DOMAIN_NAME] Request Method GET…"
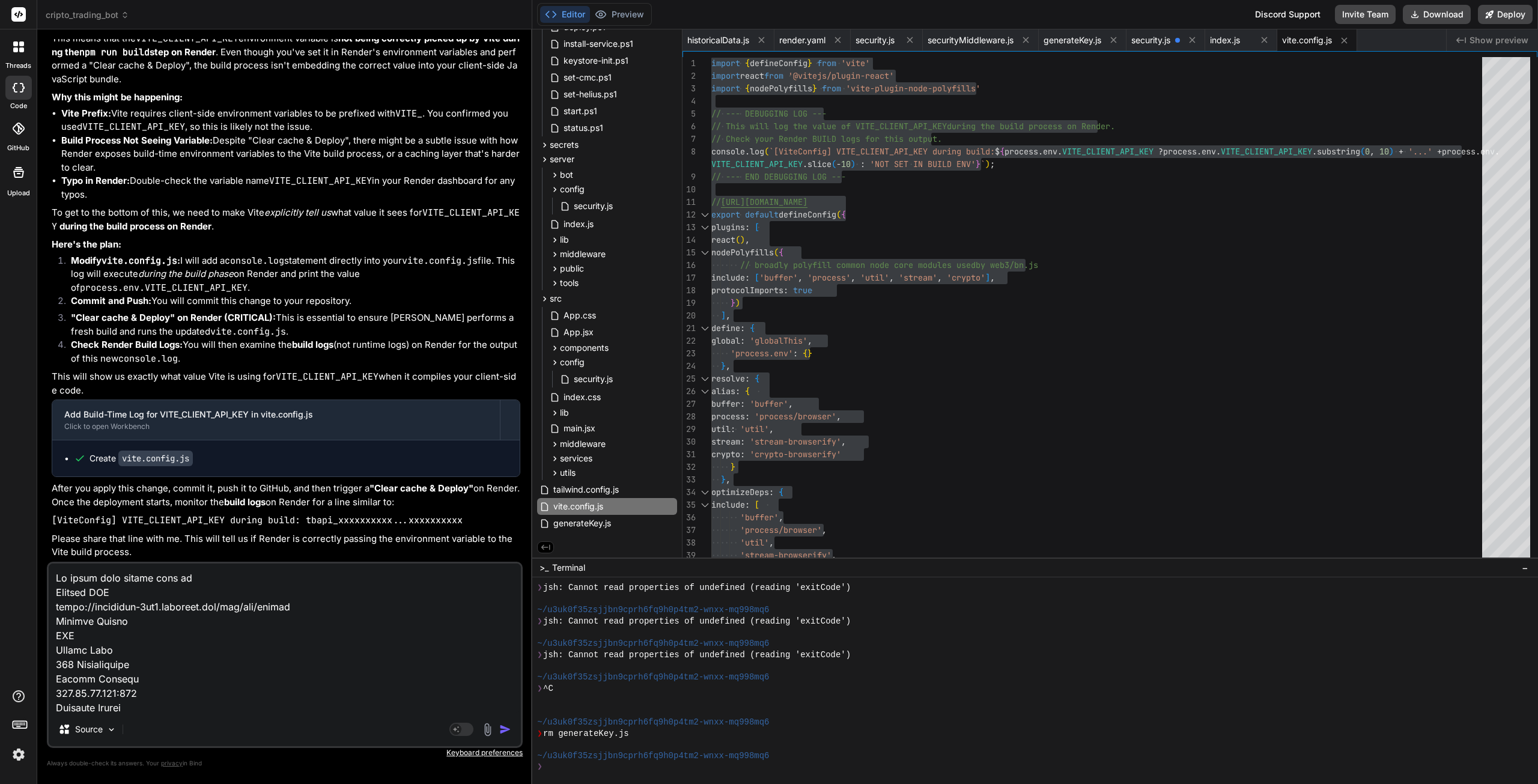
type textarea "x"
type textarea "Ok while that builds lets sook Request URL [URL][DOMAIN_NAME] Request Method GE…"
type textarea "x"
type textarea "Ok while that builds lets sook Request URL [URL][DOMAIN_NAME] Request Method GE…"
type textarea "x"
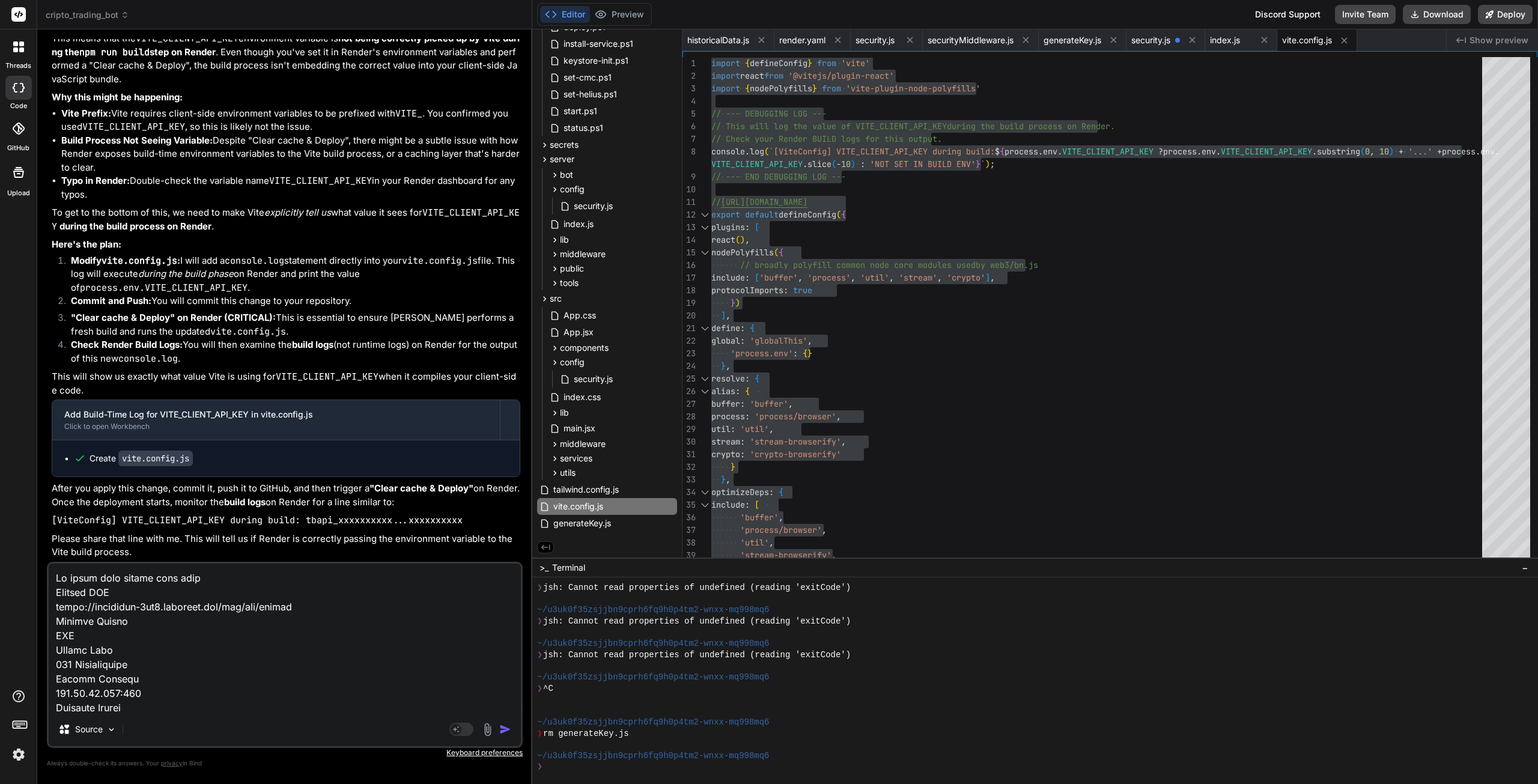
type textarea "Ok while that builds lets sook a Request URL [URL][DOMAIN_NAME] Request Method …"
type textarea "x"
type textarea "Ok while that builds lets sook at Request URL [URL][DOMAIN_NAME] Request Method…"
type textarea "x"
type textarea "Ok while that builds lets sook a Request URL [URL][DOMAIN_NAME] Request Method …"
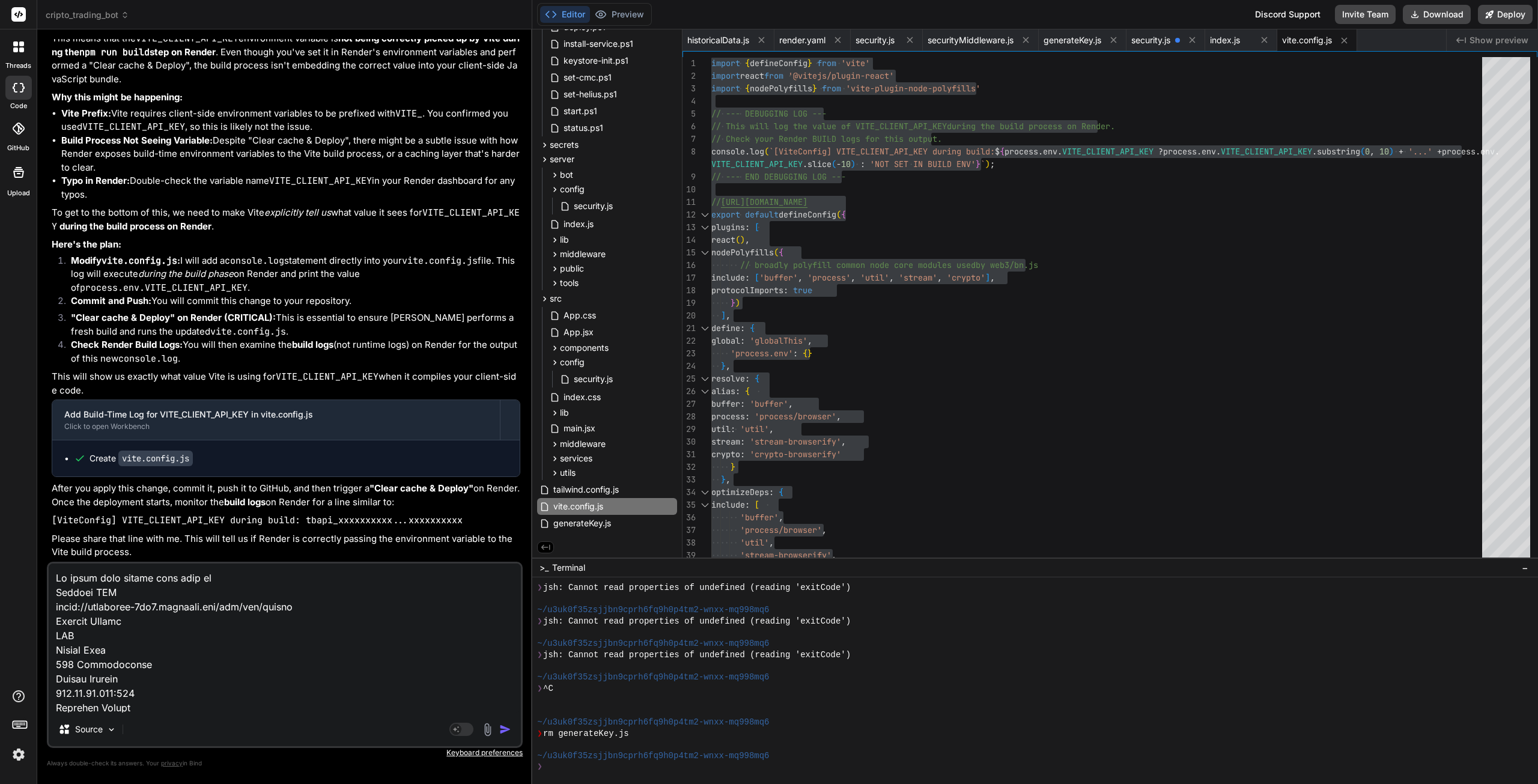
type textarea "x"
type textarea "Ok while that builds lets sook Request URL [URL][DOMAIN_NAME] Request Method GE…"
type textarea "x"
type textarea "Ok while that builds lets sook Request URL [URL][DOMAIN_NAME] Request Method GE…"
type textarea "x"
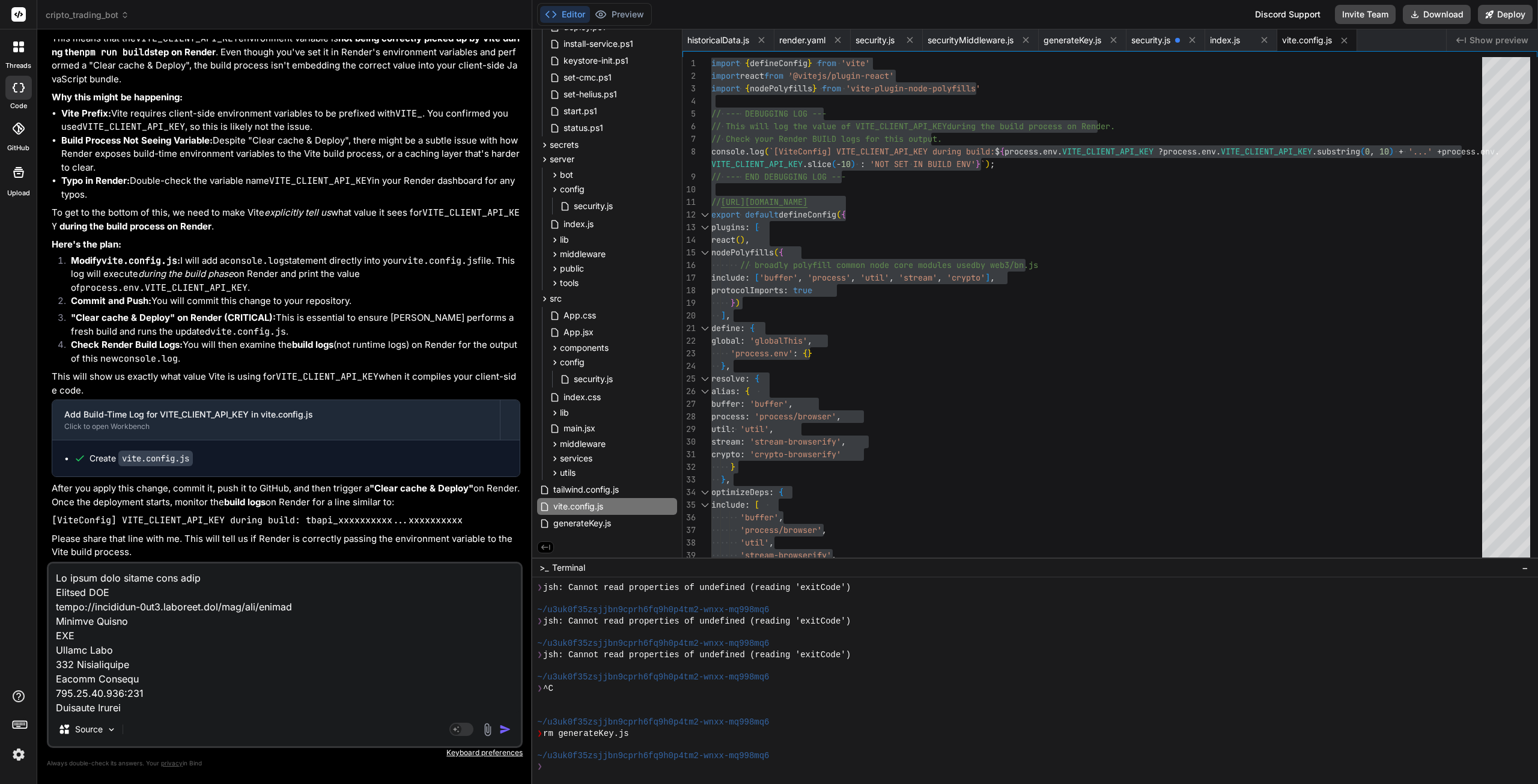
type textarea "Ok while that builds lets soo Request URL [URL][DOMAIN_NAME] Request Method GET…"
type textarea "x"
type textarea "Ok while that builds lets so Request URL [URL][DOMAIN_NAME] Request Method GET …"
type textarea "x"
type textarea "Ok while that builds lets s Request URL [URL][DOMAIN_NAME] Request Method GET S…"
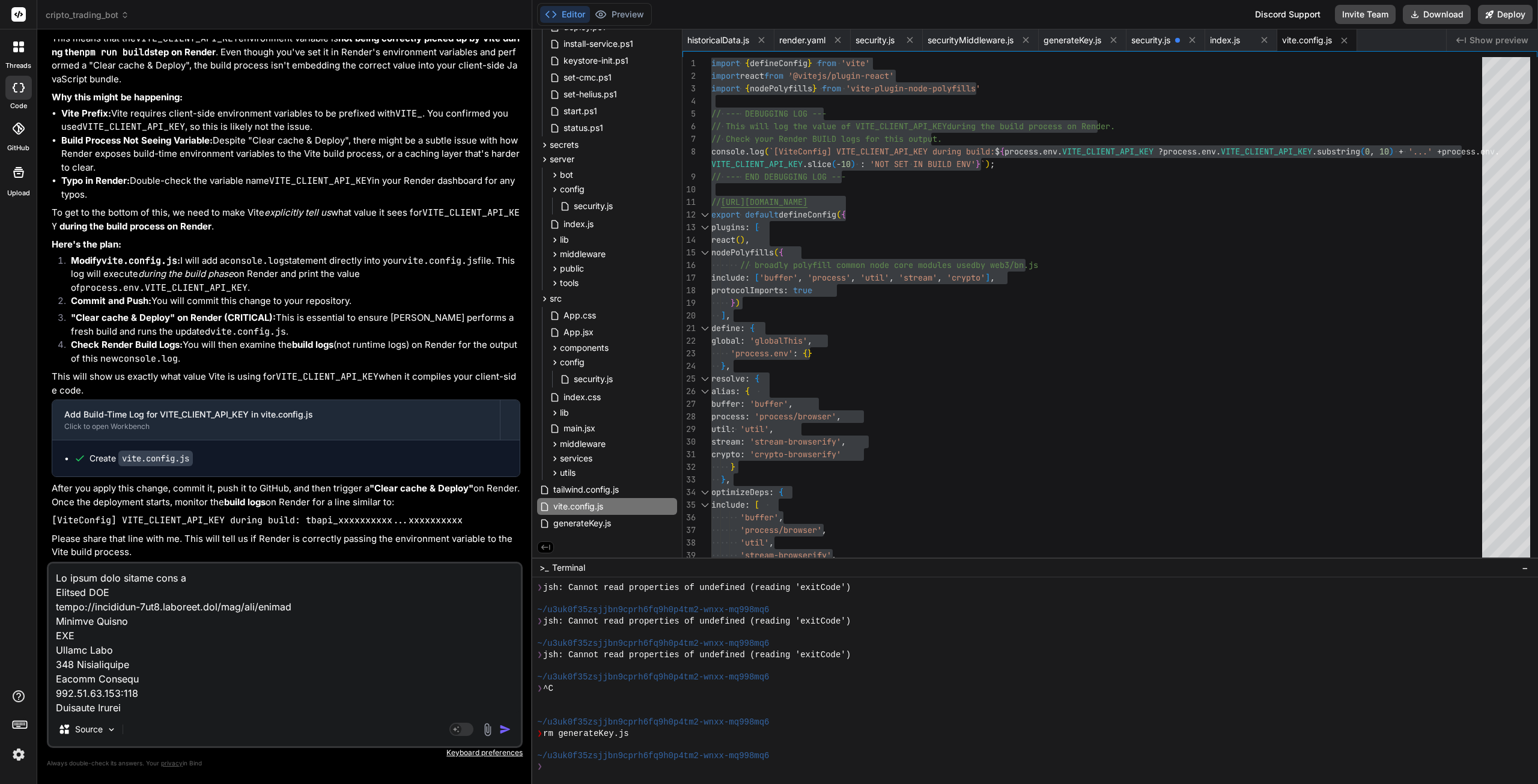
type textarea "x"
type textarea "Ok while that builds lets Request URL [URL][DOMAIN_NAME] Request Method GET Sta…"
type textarea "x"
type textarea "Ok while that builds lets l Request URL [URL][DOMAIN_NAME] Request Method GET S…"
type textarea "x"
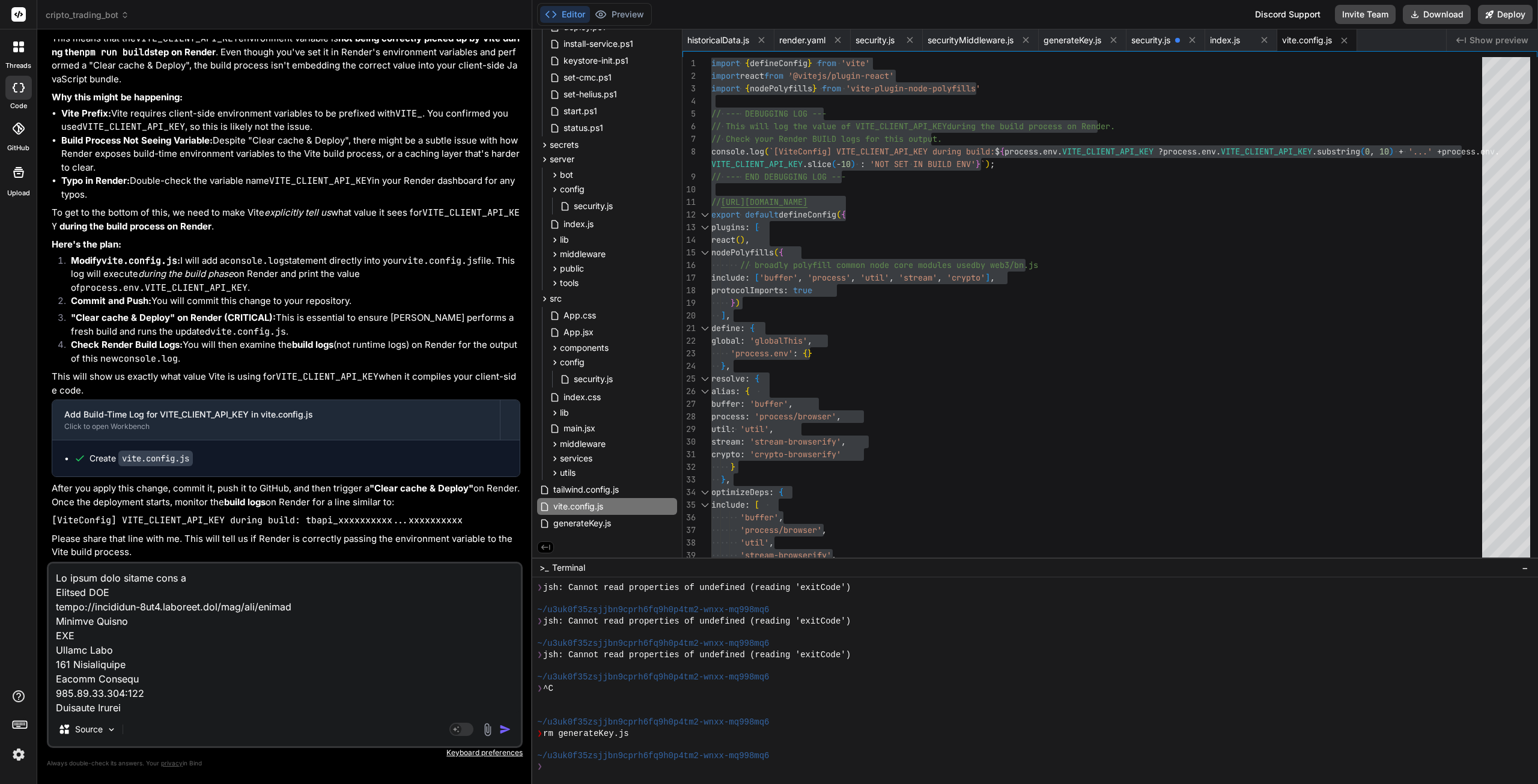
type textarea "Ok while that builds lets lo Request URL [URL][DOMAIN_NAME] Request Method GET …"
type textarea "x"
type textarea "Ok while that builds lets loo Request URL [URL][DOMAIN_NAME] Request Method GET…"
type textarea "x"
type textarea "Ok while that builds lets look Request URL [URL][DOMAIN_NAME] Request Method GE…"
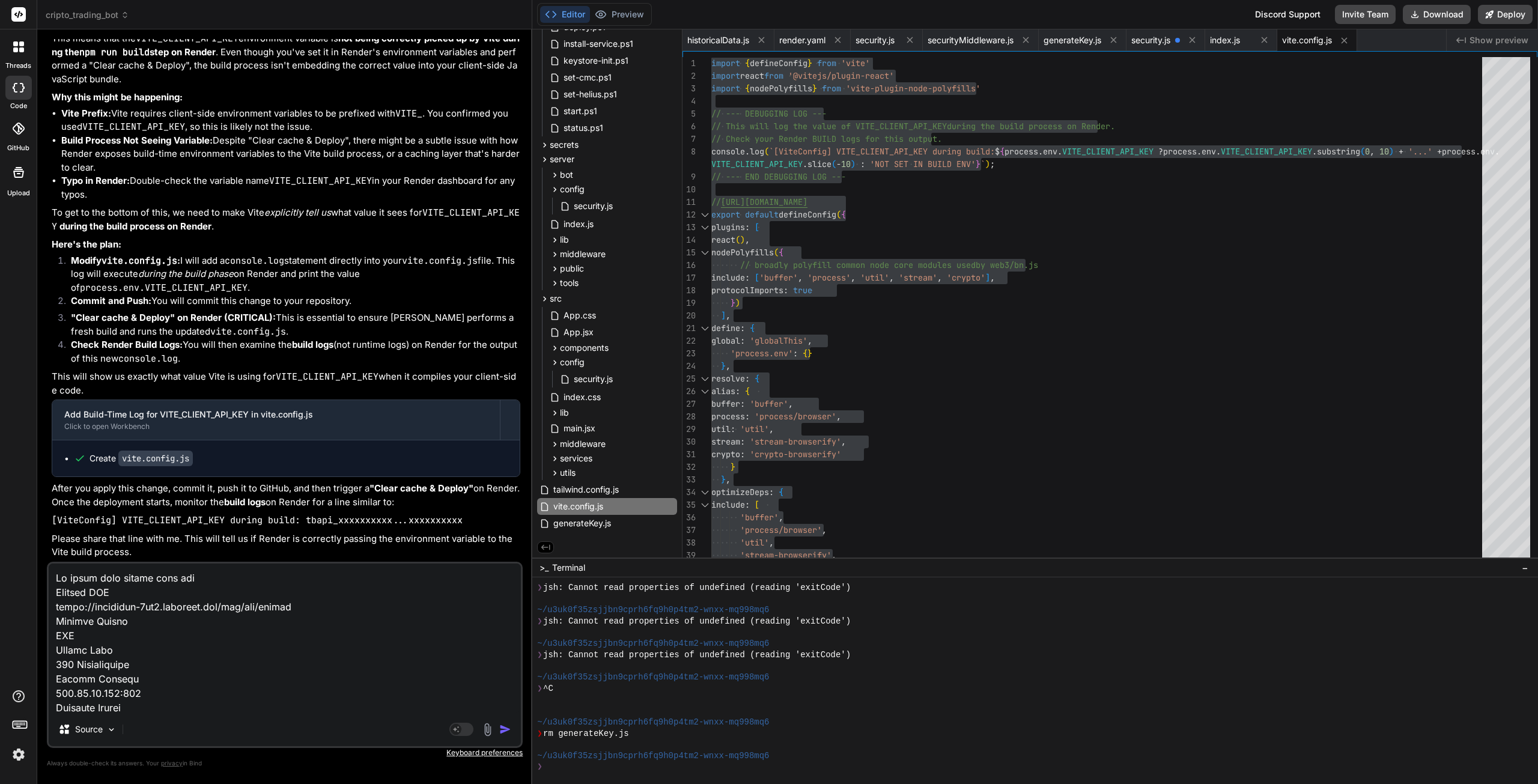
type textarea "x"
type textarea "Ok while that builds lets look Request URL [URL][DOMAIN_NAME] Request Method GE…"
type textarea "x"
type textarea "Ok while that builds lets look a Request URL [URL][DOMAIN_NAME] Request Method …"
type textarea "x"
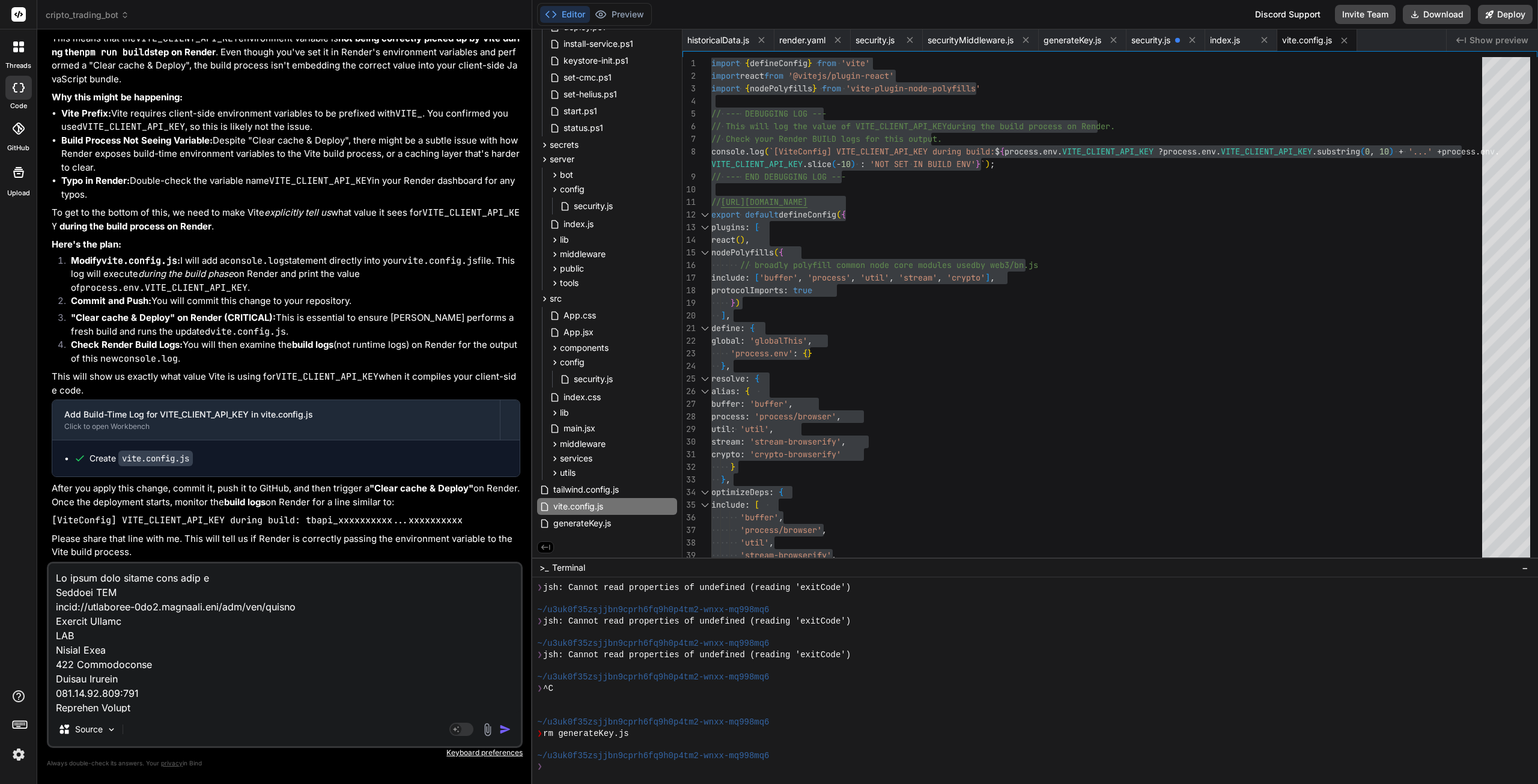
type textarea "Ok while that builds lets look at Request URL [URL][DOMAIN_NAME] Request Method…"
type textarea "x"
type textarea "Ok while that builds lets look at Request URL [URL][DOMAIN_NAME] Request Method…"
type textarea "x"
type textarea "Ok while that builds lets look at t Request URL [URL][DOMAIN_NAME] Request Meth…"
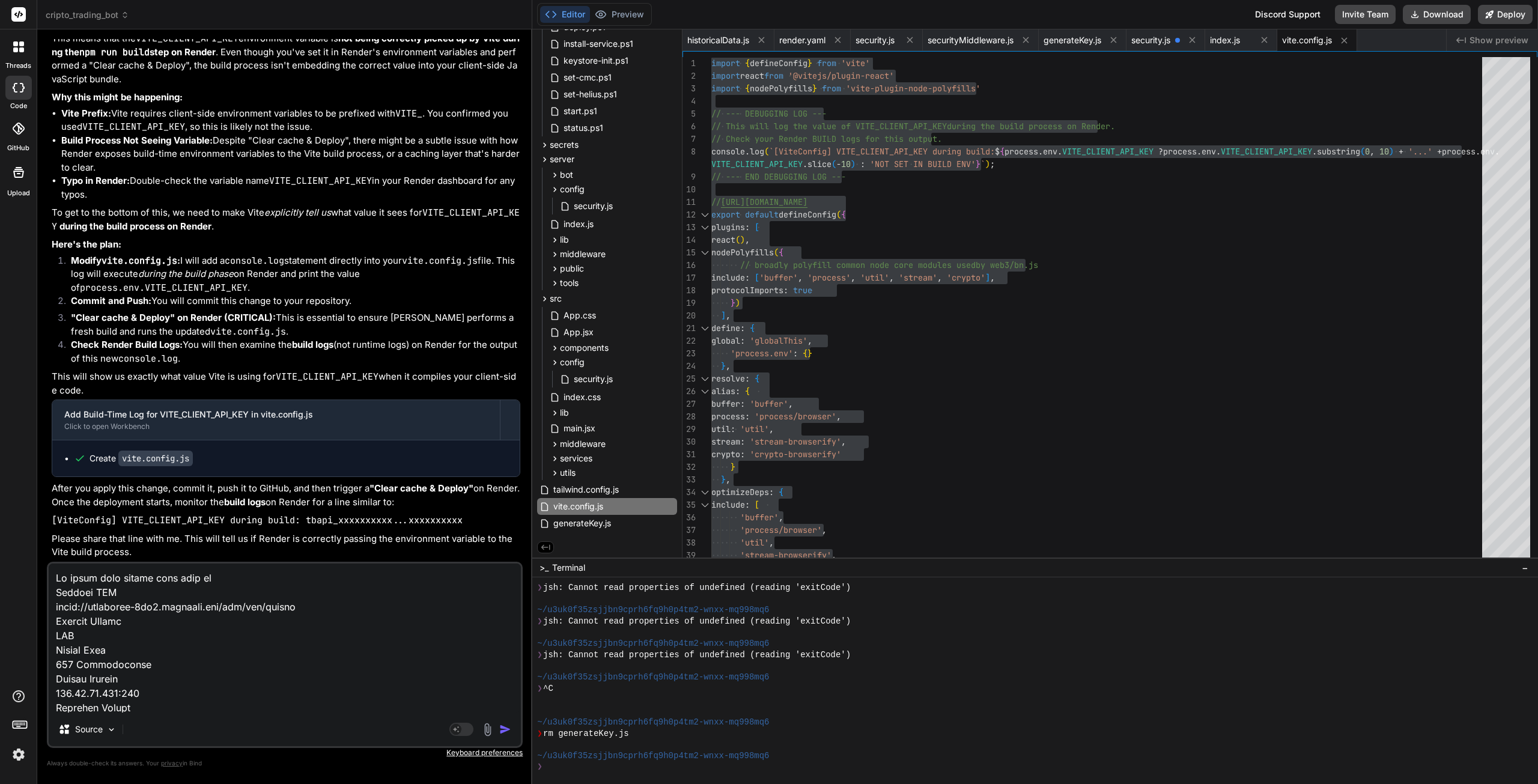
type textarea "x"
type textarea "Ok while that builds lets look at th Request URL [URL][DOMAIN_NAME] Request Met…"
type textarea "x"
type textarea "Ok while that builds lets look at the Request URL [URL][DOMAIN_NAME] Request Me…"
type textarea "x"
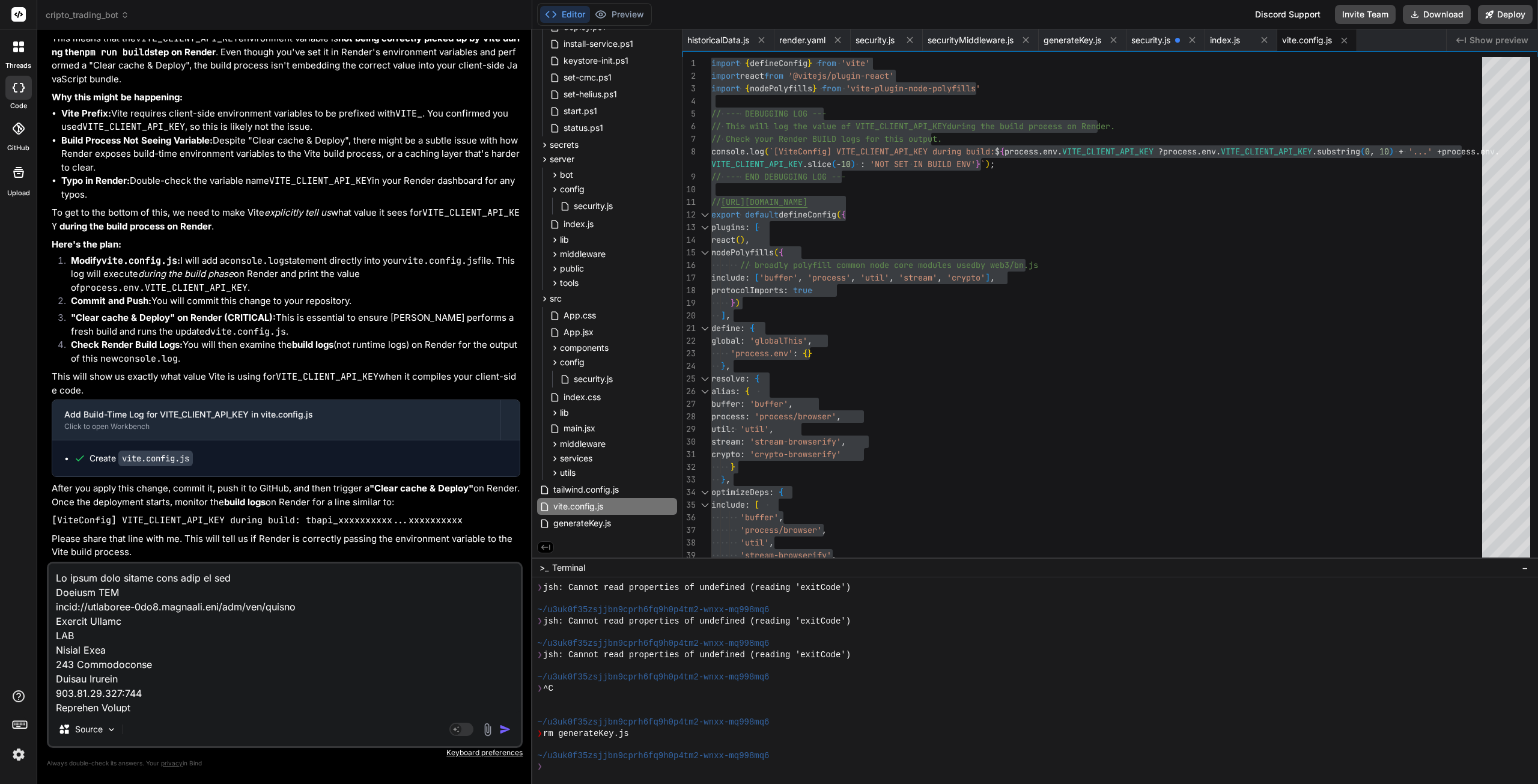
type textarea "Ok while that builds lets look at the n Request URL [URL][DOMAIN_NAME] Request …"
type textarea "x"
type textarea "Ok while that builds lets look at the ne Request URL [URL][DOMAIN_NAME] Request…"
type textarea "x"
type textarea "Ok while that builds lets look at the net Request URL [URL][DOMAIN_NAME] Reques…"
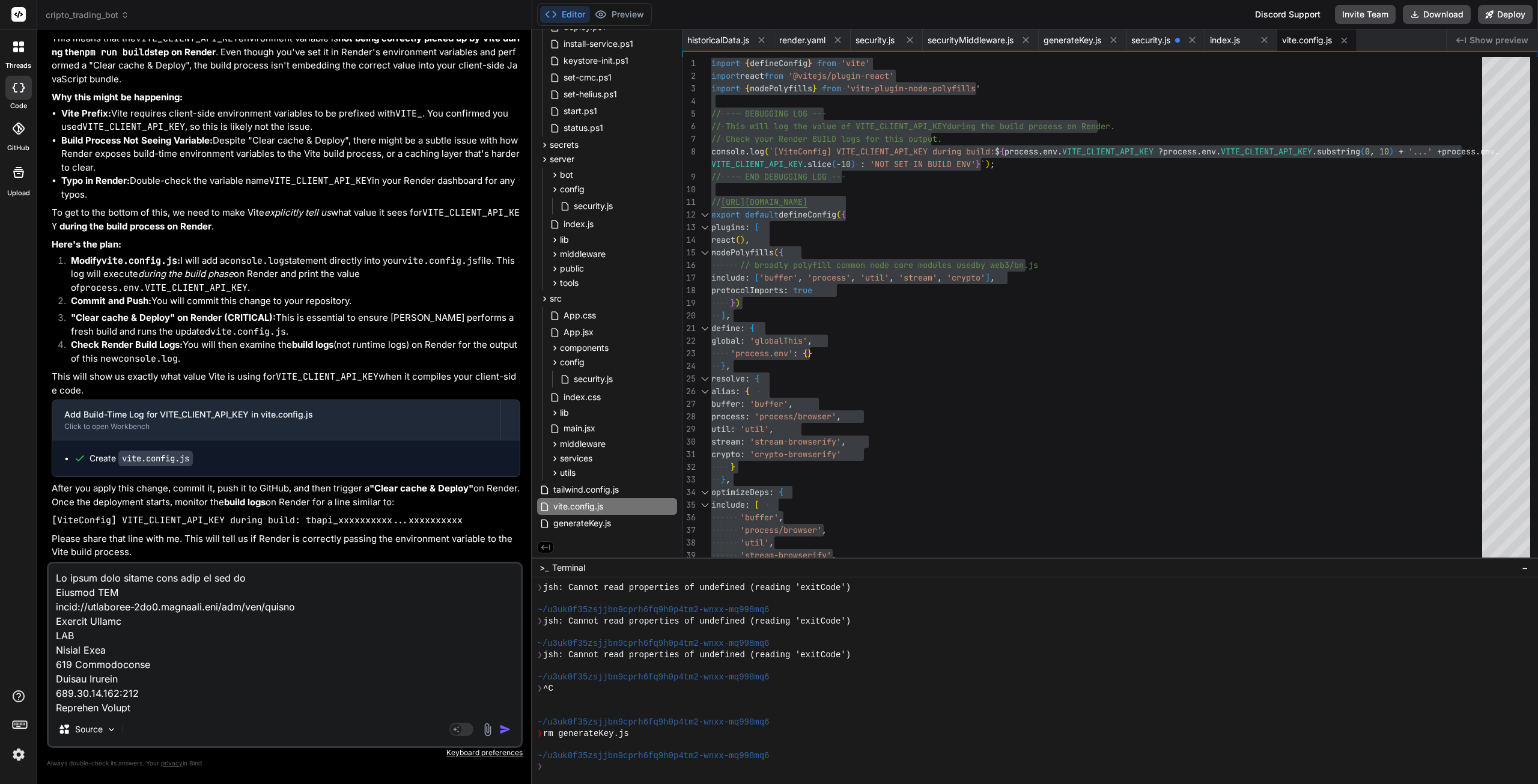
type textarea "x"
type textarea "Ok while that builds lets look at the neto Request URL [URL][DOMAIN_NAME] Reque…"
type textarea "x"
type textarea "Ok while that builds lets look at the netow Request URL [URL][DOMAIN_NAME] Requ…"
type textarea "x"
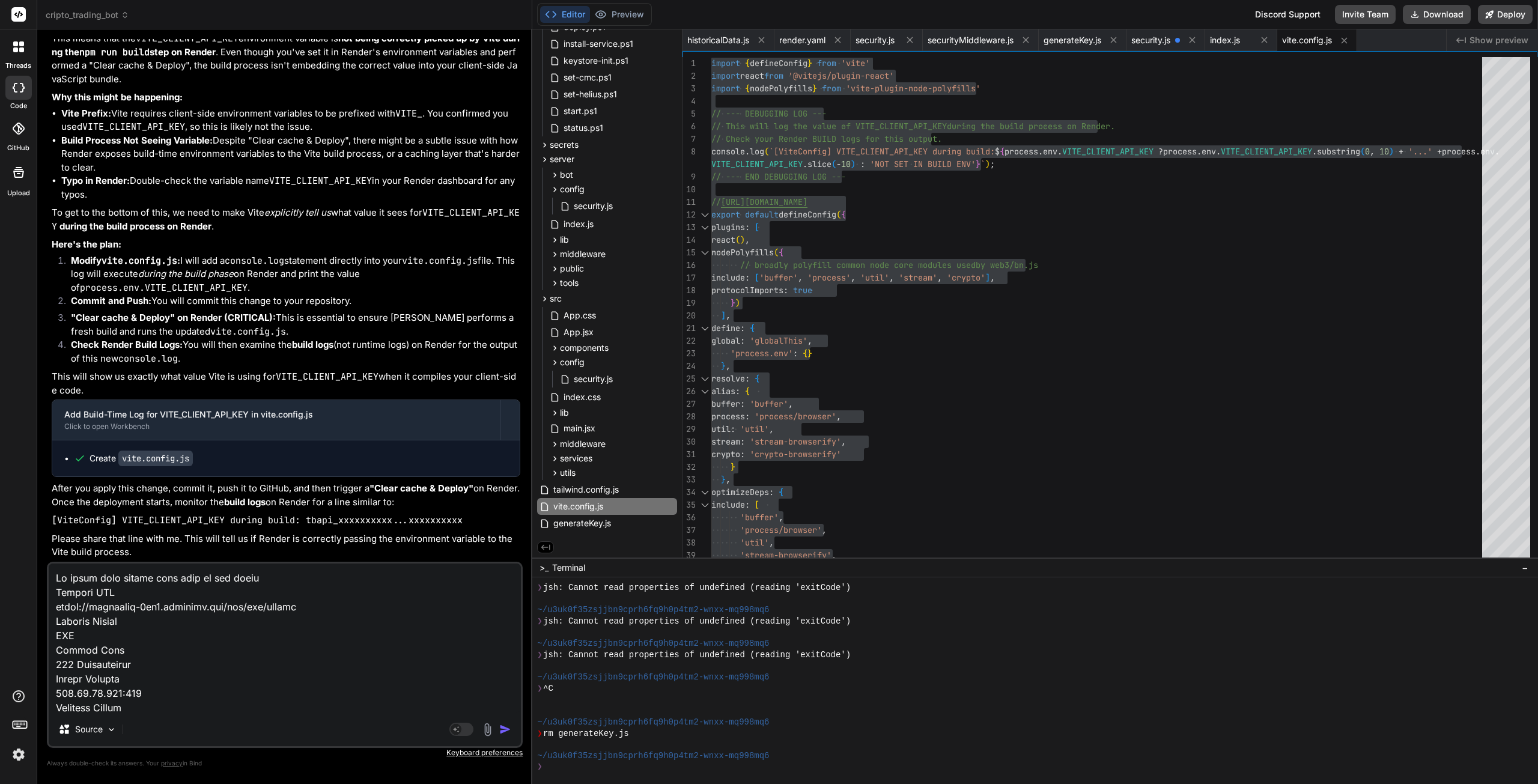
type textarea "Ok while that builds lets look at the netowr Request URL [URL][DOMAIN_NAME] Req…"
type textarea "x"
type textarea "Ok while that builds lets look at the netowrk Request URL [URL][DOMAIN_NAME] Re…"
type textarea "x"
type textarea "Ok while that builds lets look at the netowr Request URL [URL][DOMAIN_NAME] Req…"
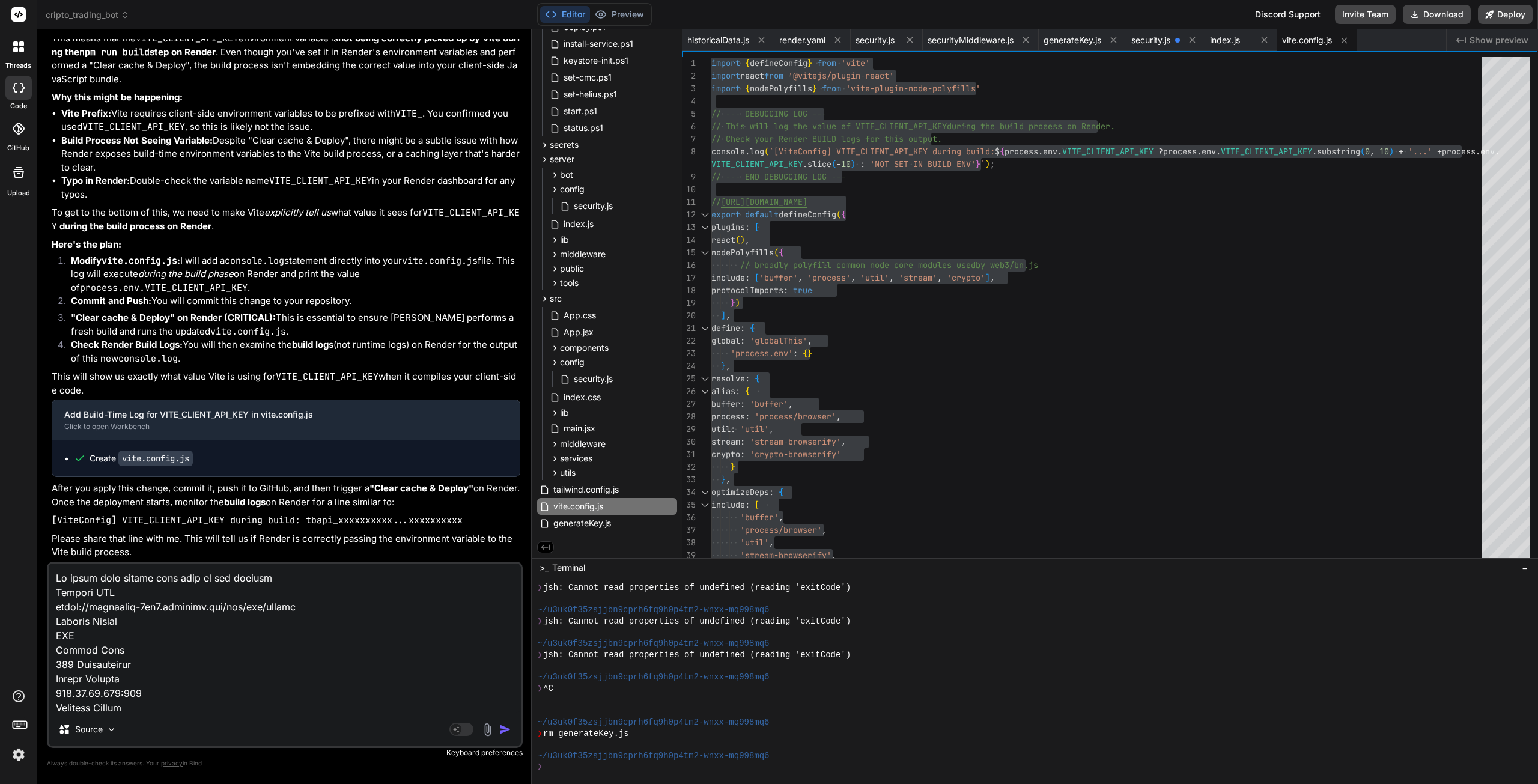
type textarea "x"
type textarea "Ok while that builds lets look at the netow Request URL [URL][DOMAIN_NAME] Requ…"
type textarea "x"
type textarea "Ok while that builds lets look at the neto Request URL [URL][DOMAIN_NAME] Reque…"
type textarea "x"
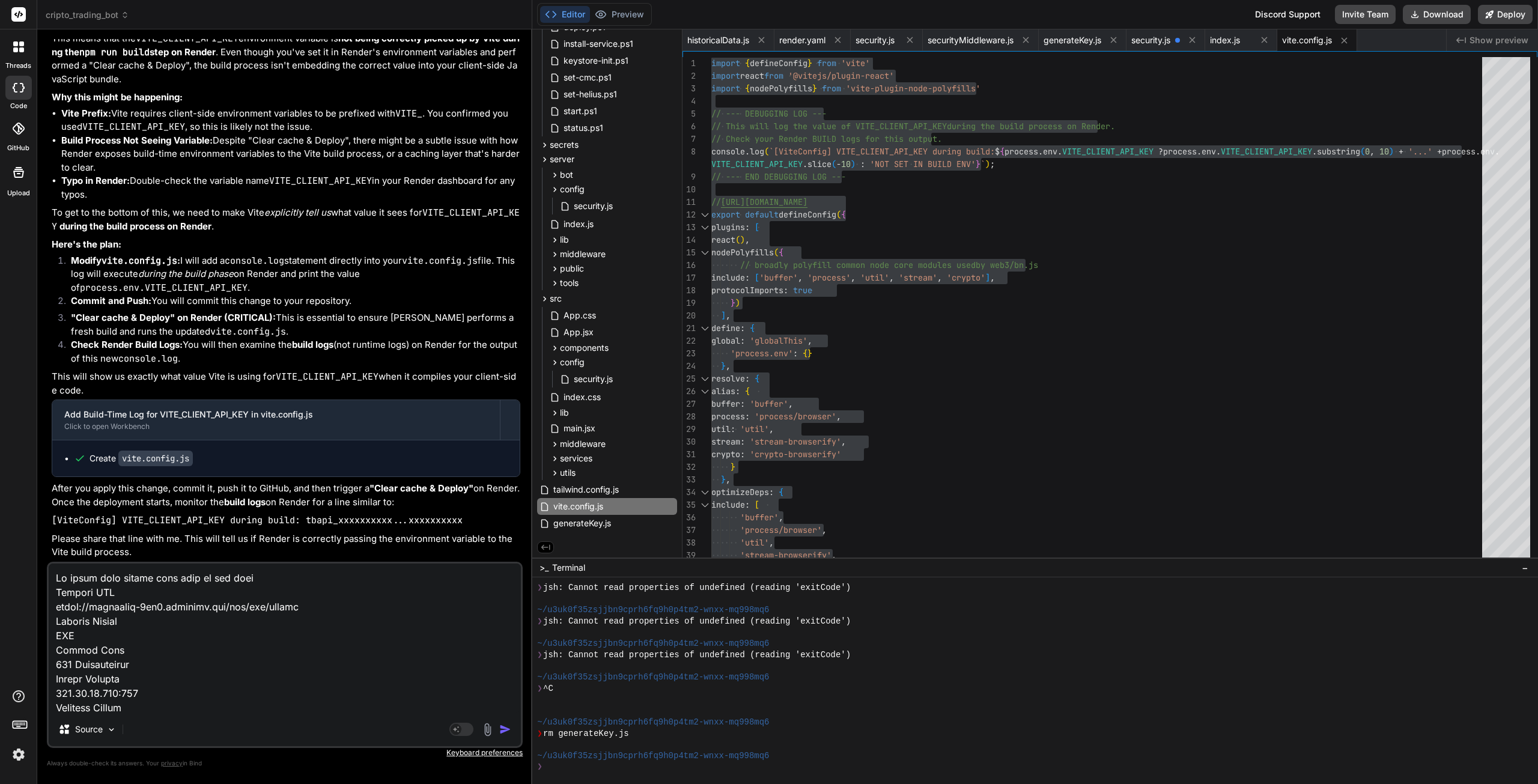
type textarea "Ok while that builds lets look at the net Request URL [URL][DOMAIN_NAME] Reques…"
type textarea "x"
type textarea "Ok while that builds lets look at the netw Request URL [URL][DOMAIN_NAME] Reque…"
type textarea "x"
type textarea "Ok while that builds lets look at the netwo Request URL [URL][DOMAIN_NAME] Requ…"
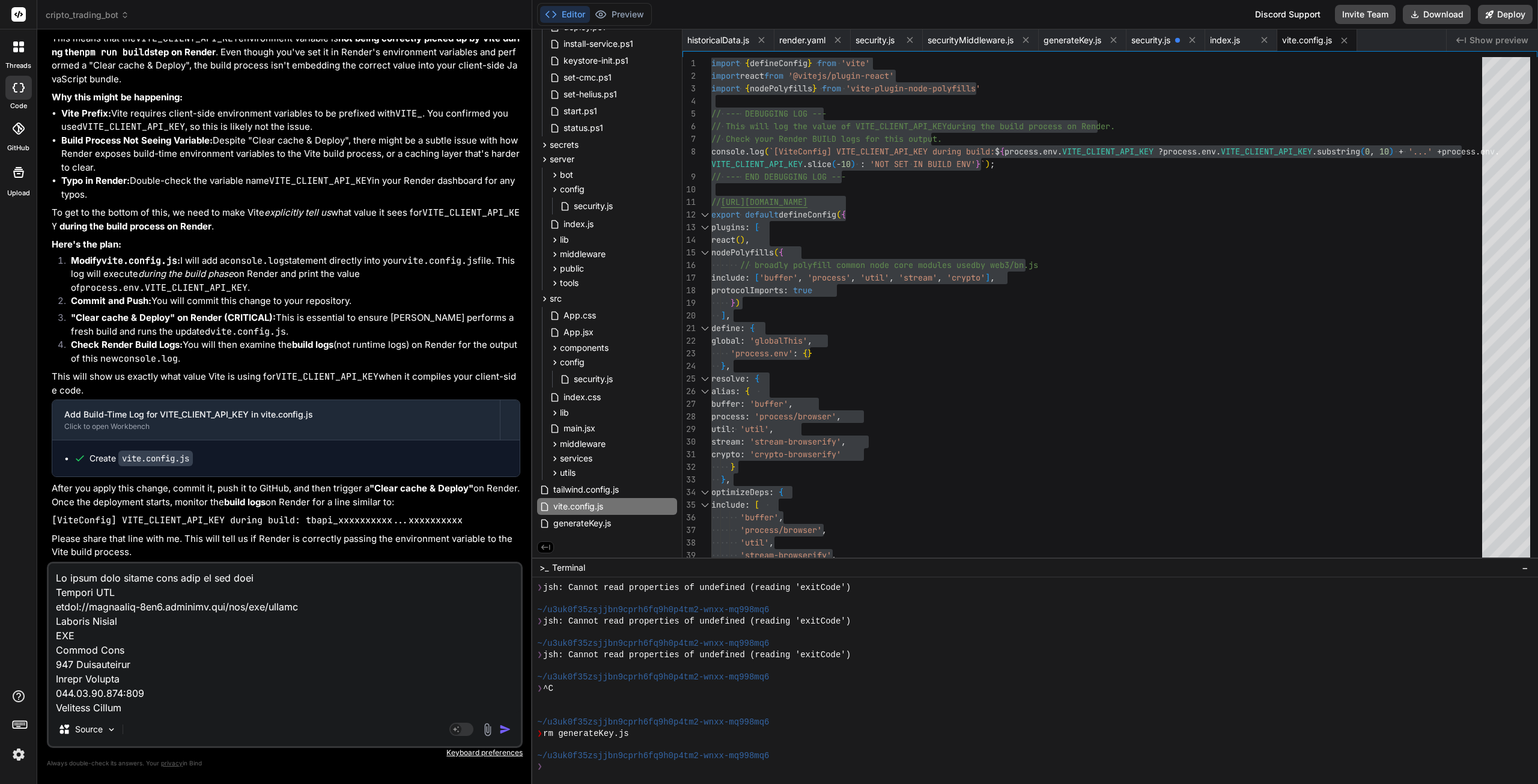
type textarea "x"
type textarea "Ok while that builds lets look at the networ Request URL [URL][DOMAIN_NAME] Req…"
type textarea "x"
type textarea "Ok while that builds lets look at the network Request URL [URL][DOMAIN_NAME] Re…"
type textarea "x"
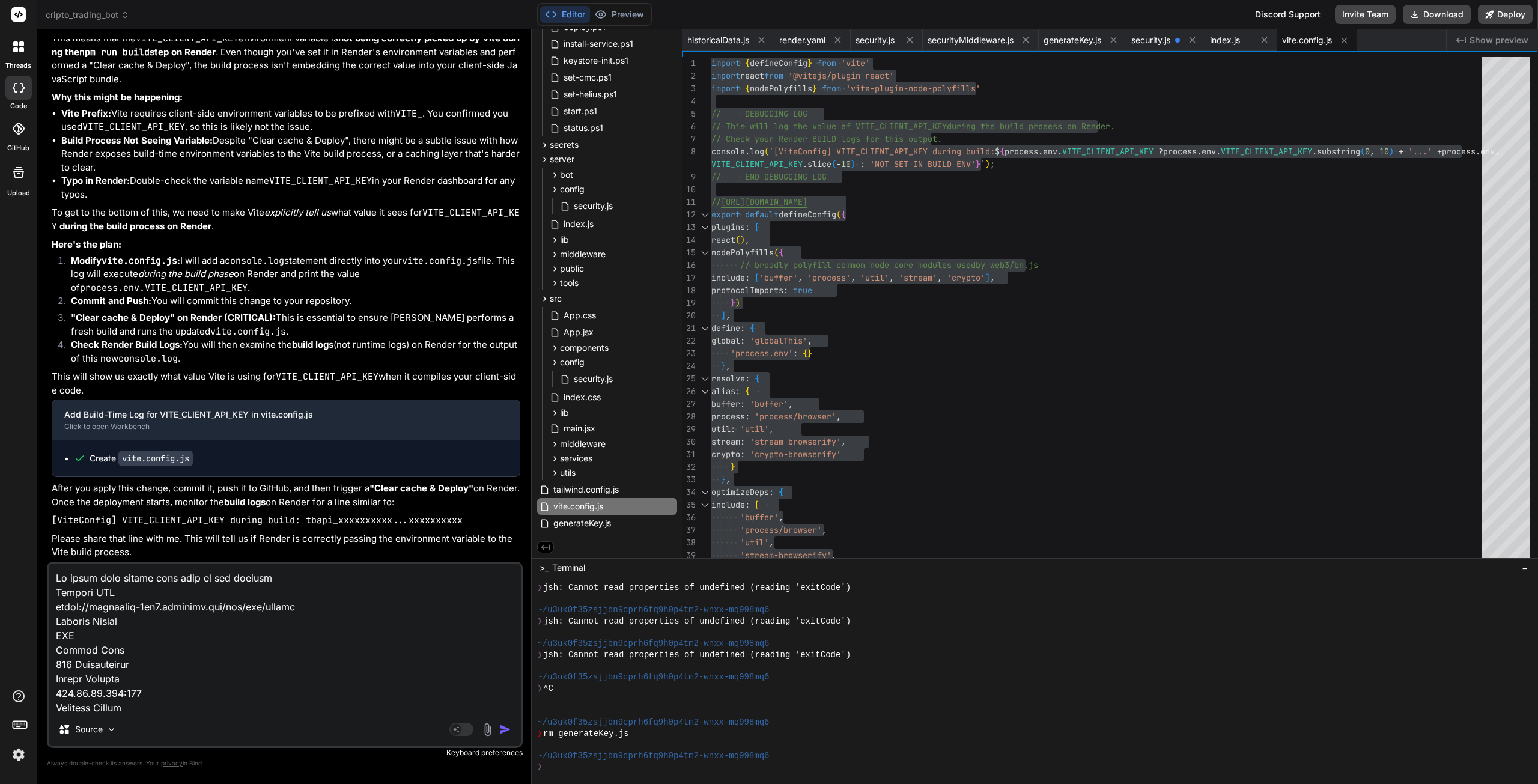
type textarea "Ok while that builds lets look at the network Request URL [URL][DOMAIN_NAME] Re…"
type textarea "x"
type textarea "Ok while that builds lets look at the network d Request URL [URL][DOMAIN_NAME] …"
type textarea "x"
type textarea "Ok while that builds lets look at the network da Request URL [URL][DOMAIN_NAME]…"
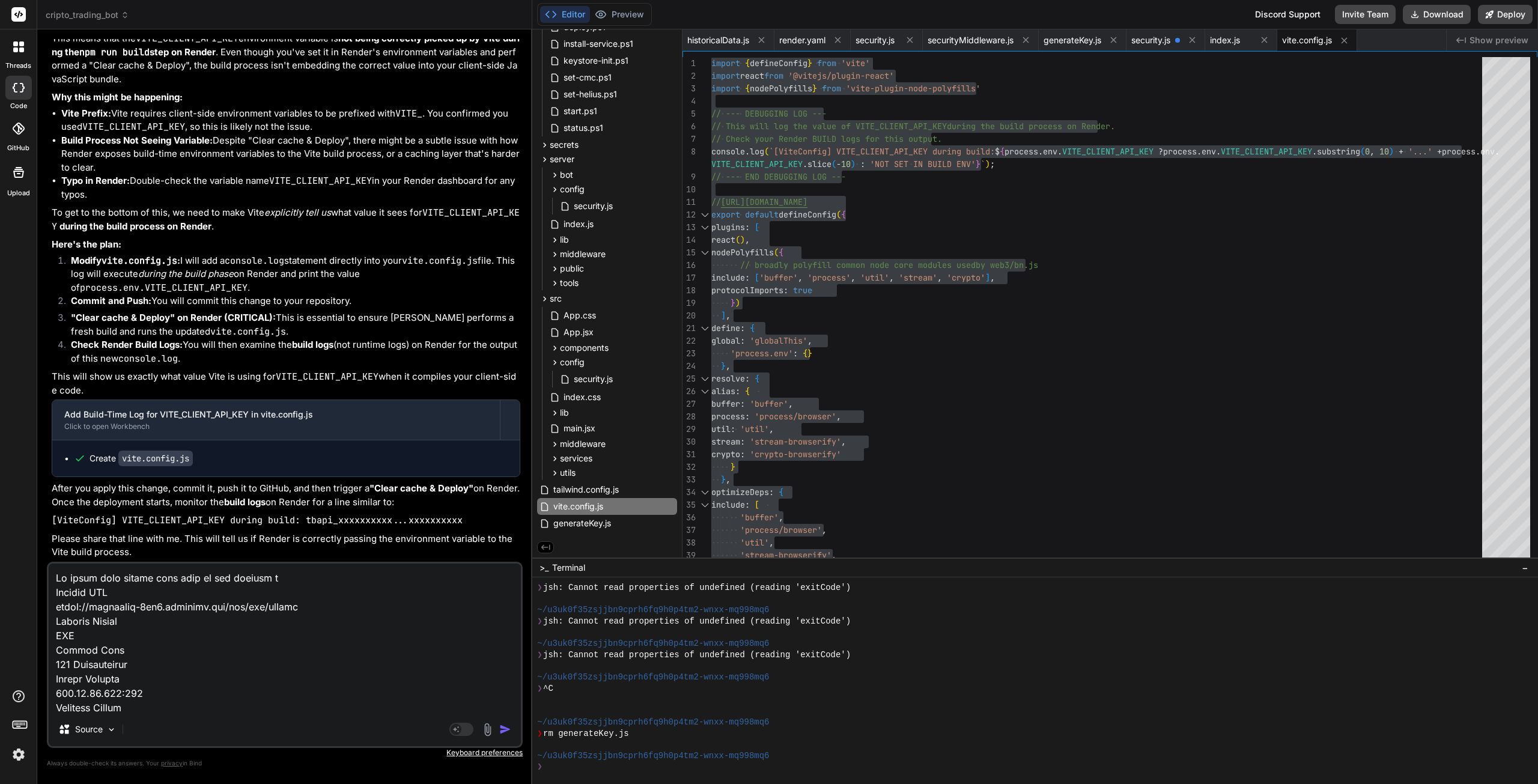
type textarea "x"
type textarea "Ok while that builds lets look at the network dat Request URL [URL][DOMAIN_NAME…"
type textarea "x"
type textarea "Ok while that builds lets look at the network data Request URL [URL][DOMAIN_NAM…"
type textarea "x"
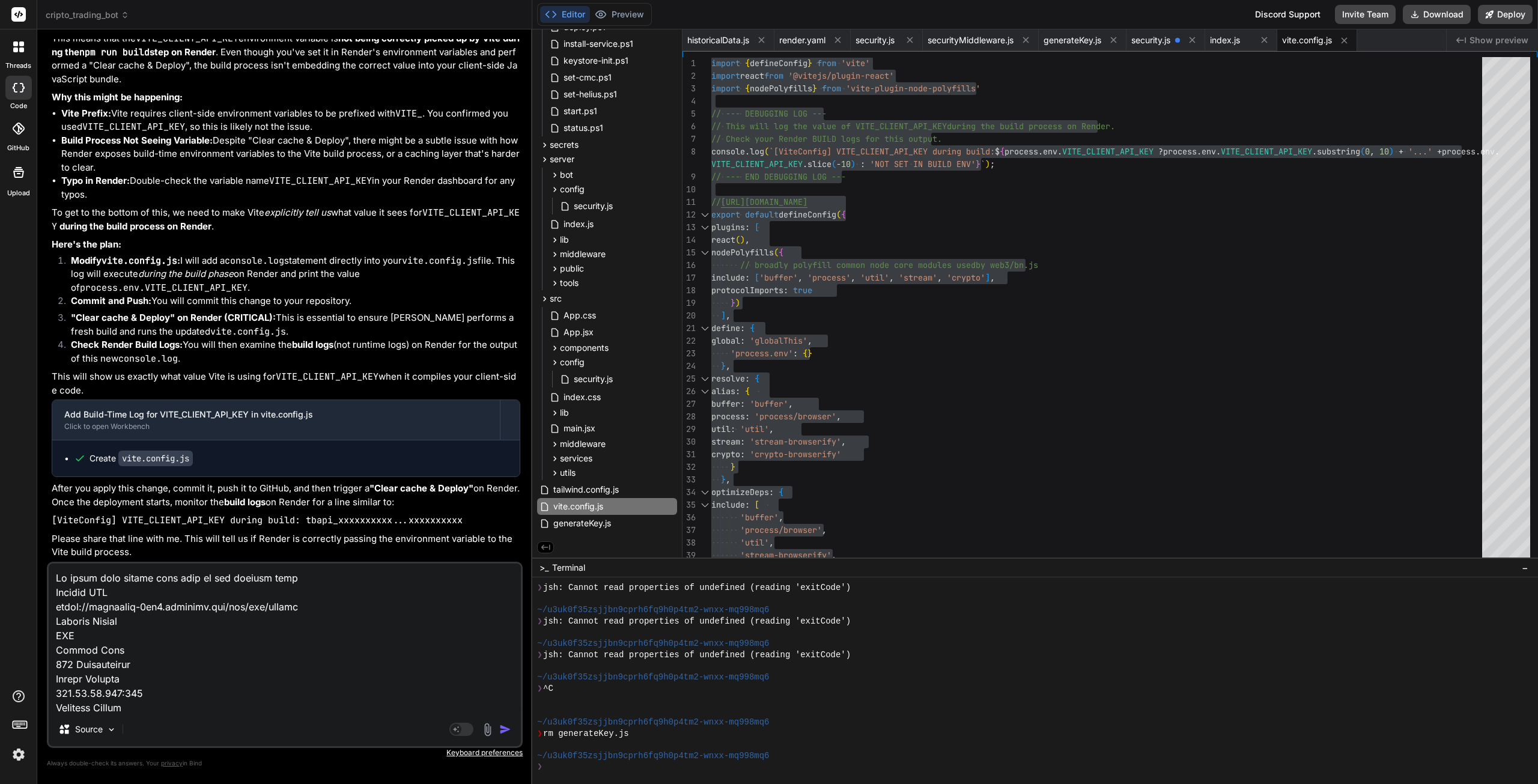
type textarea "Ok while that builds lets look at the network data Request URL [URL][DOMAIN_NAM…"
type textarea "x"
type textarea "Ok while that builds lets look at the network data f Request URL [URL][DOMAIN_N…"
type textarea "x"
type textarea "Ok while that builds lets look at the network data fr Request URL [URL][DOMAIN_…"
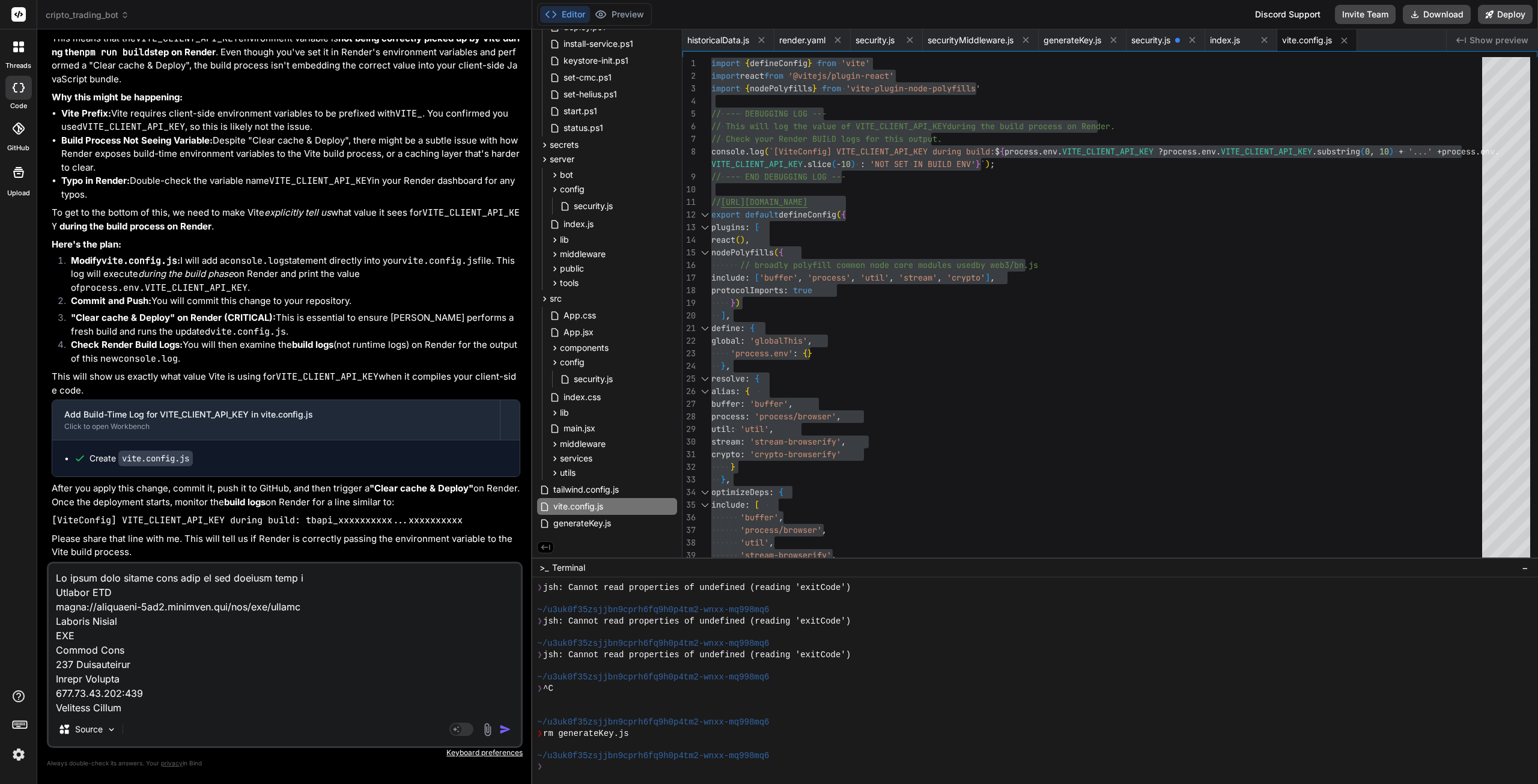
type textarea "x"
type textarea "Ok while that builds lets look at the network data fro Request URL [URL][DOMAIN…"
type textarea "x"
type textarea "Ok while that builds lets look at the network data from Request URL [URL][DOMAI…"
type textarea "x"
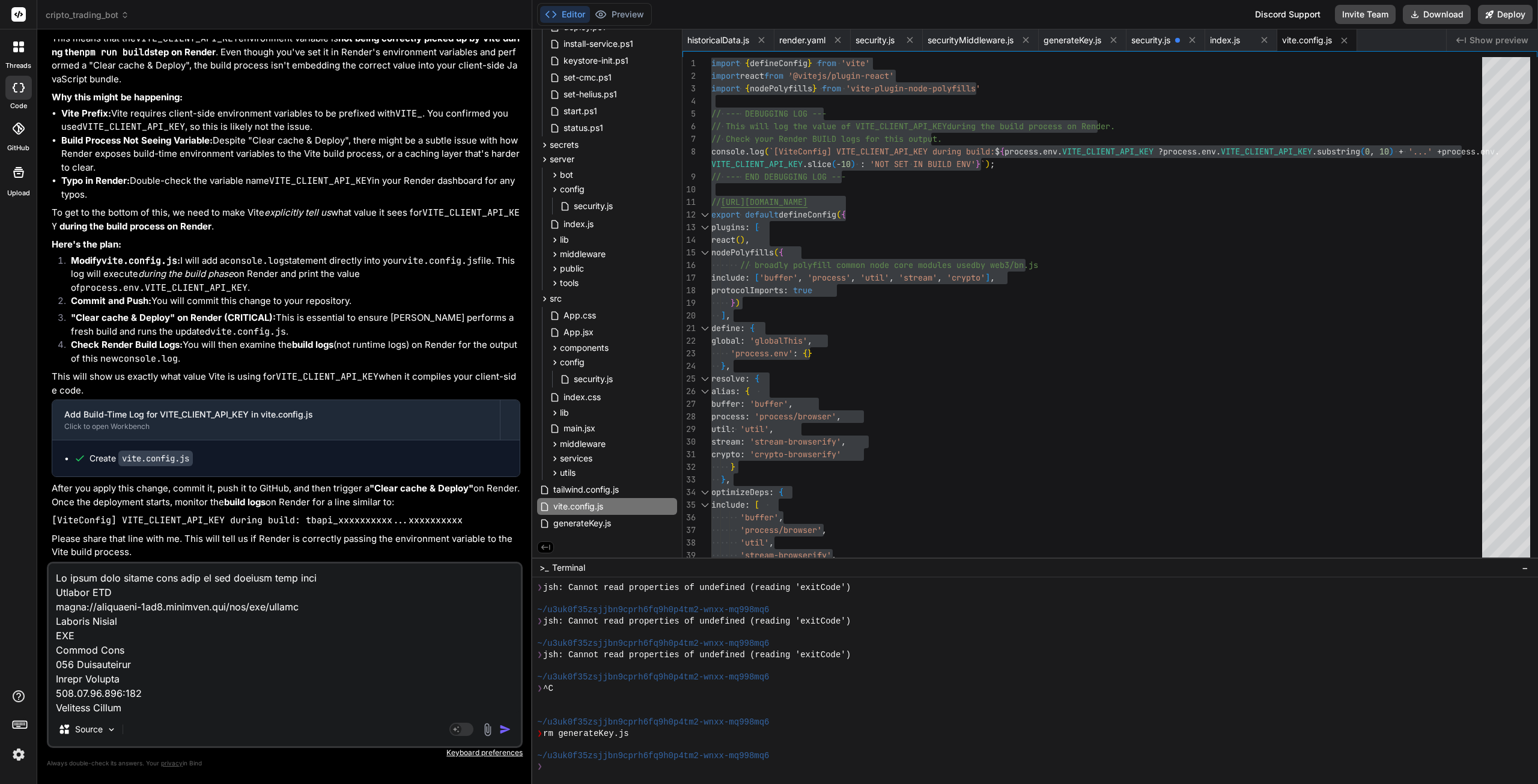
type textarea "Ok while that builds lets look at the network data from Request URL [URL][DOMAI…"
type textarea "x"
type textarea "Ok while that builds lets look at the network data from b Request URL [URL][DOM…"
type textarea "x"
type textarea "Ok while that builds lets look at the network data from be Request URL [URL][DO…"
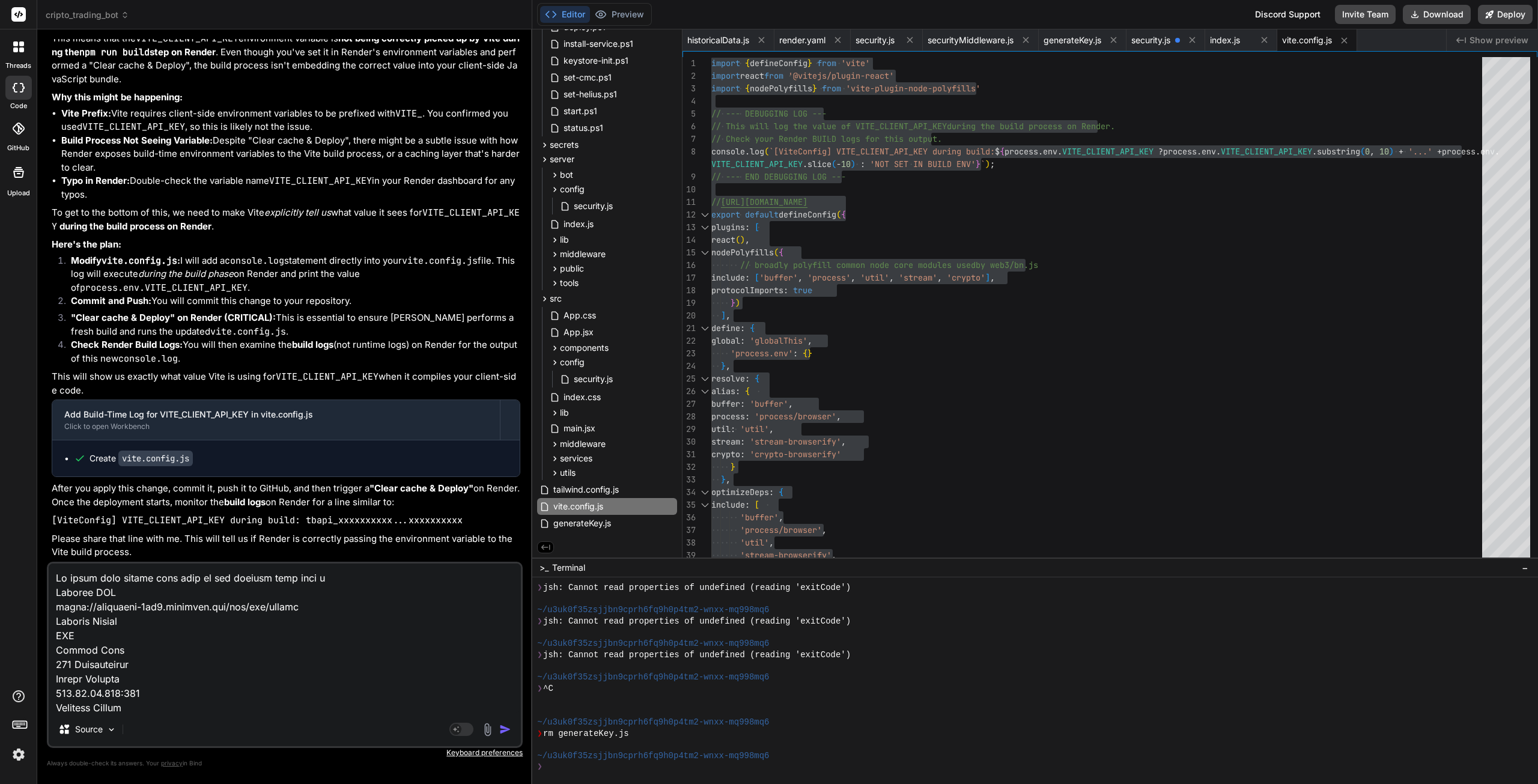
type textarea "x"
type textarea "Ok while that builds lets look at the network data from bef Request URL [URL][D…"
type textarea "x"
type textarea "Ok while that builds lets look at the network data from befo Request URL [URL][…"
type textarea "x"
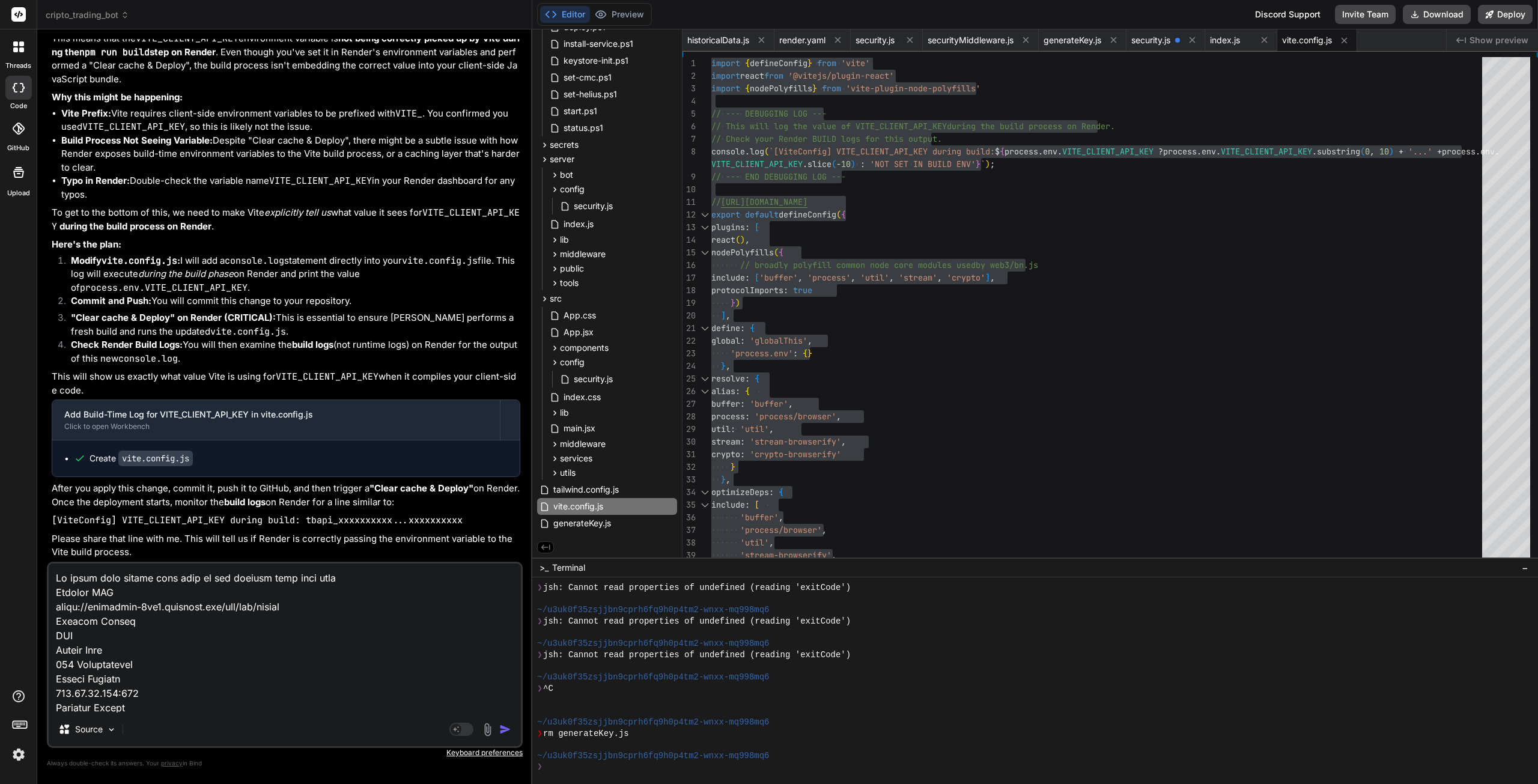
type textarea "Ok while that builds lets look at the network data from befor Request URL [URL]…"
type textarea "x"
type textarea "Ok while that builds lets look at the network data from before Request URL [URL…"
type textarea "x"
type textarea "Ok while that builds lets look at the network data from before Request URL [URL…"
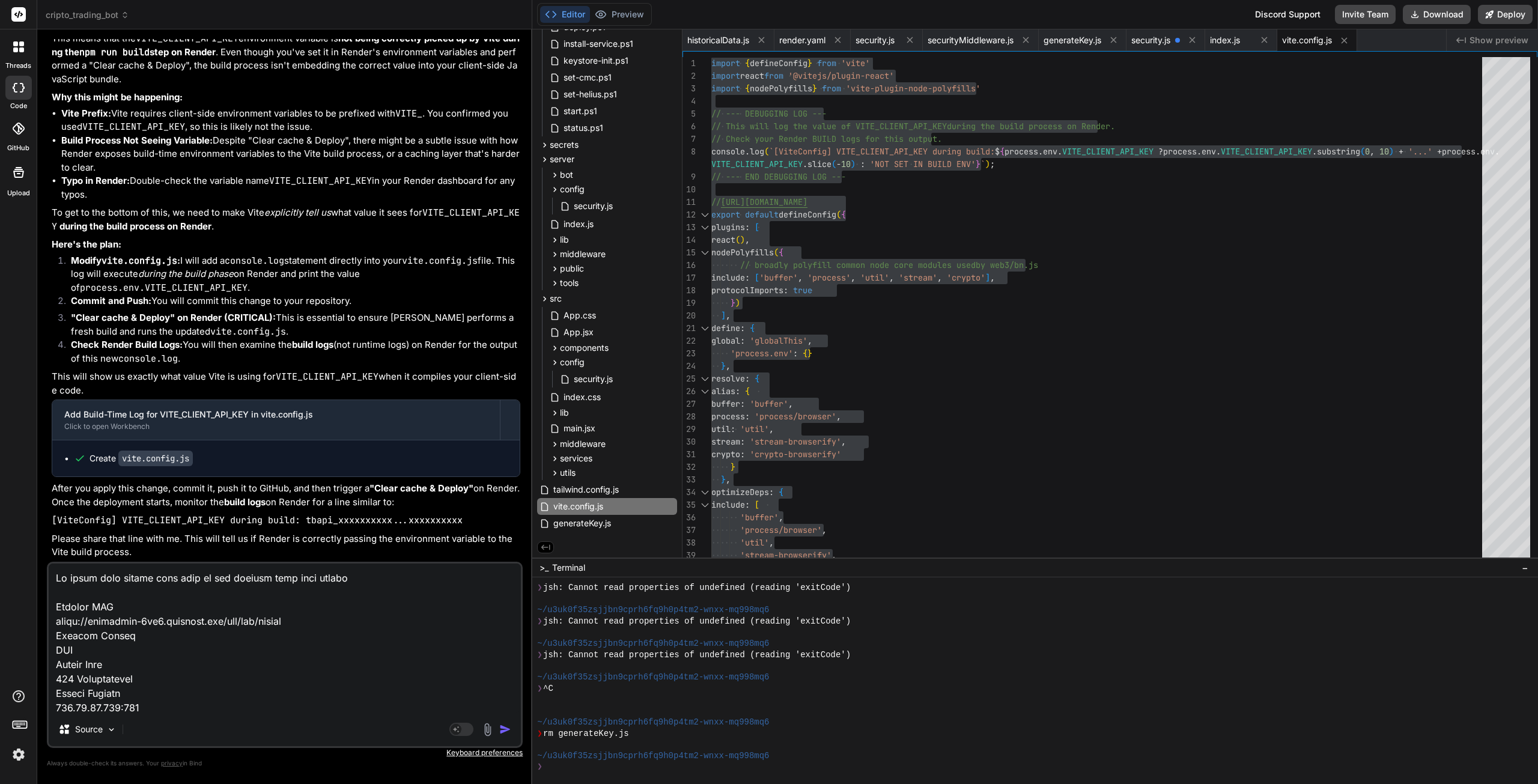
click at [504, 732] on img "button" at bounding box center [505, 728] width 12 height 12
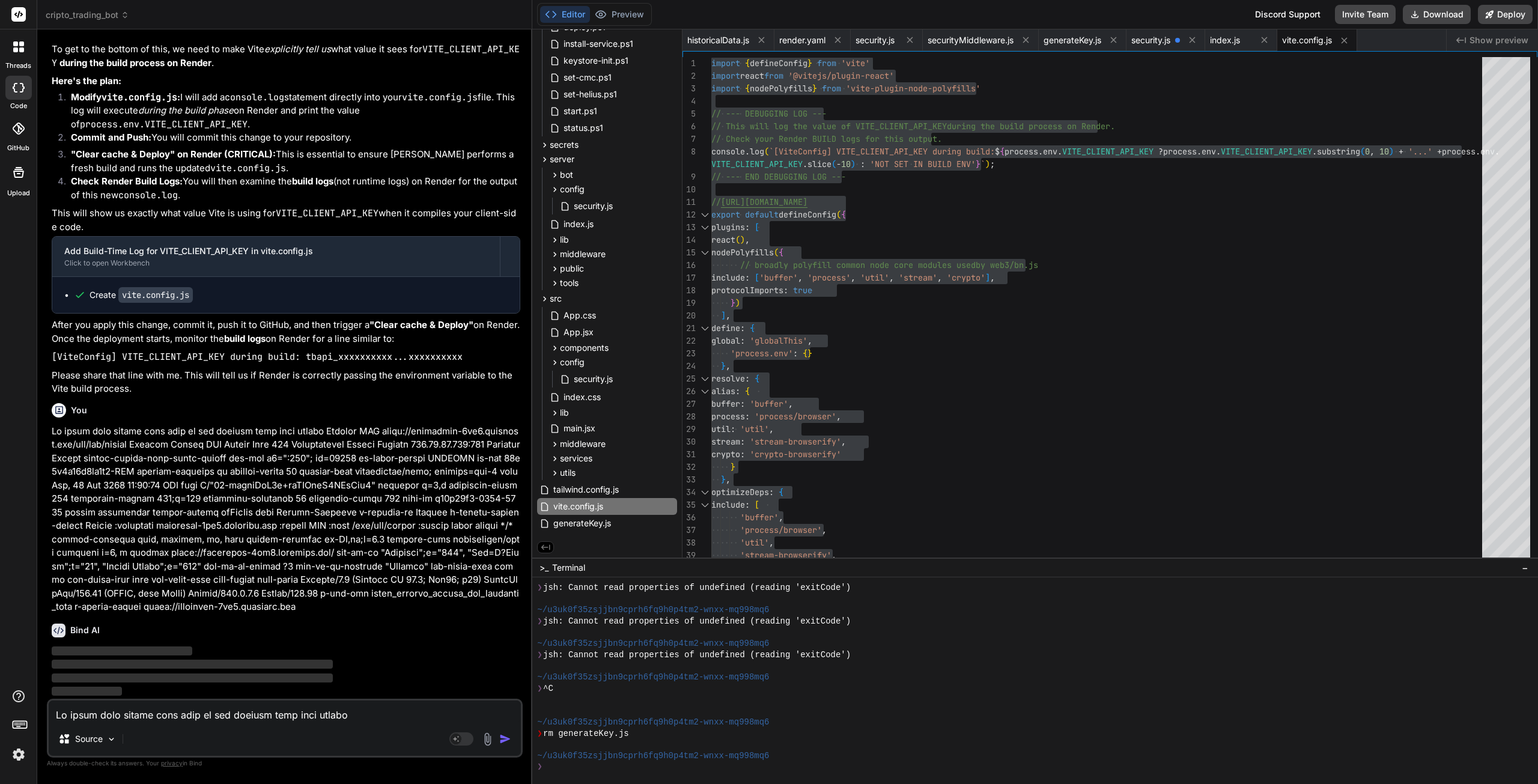
scroll to position [42064, 0]
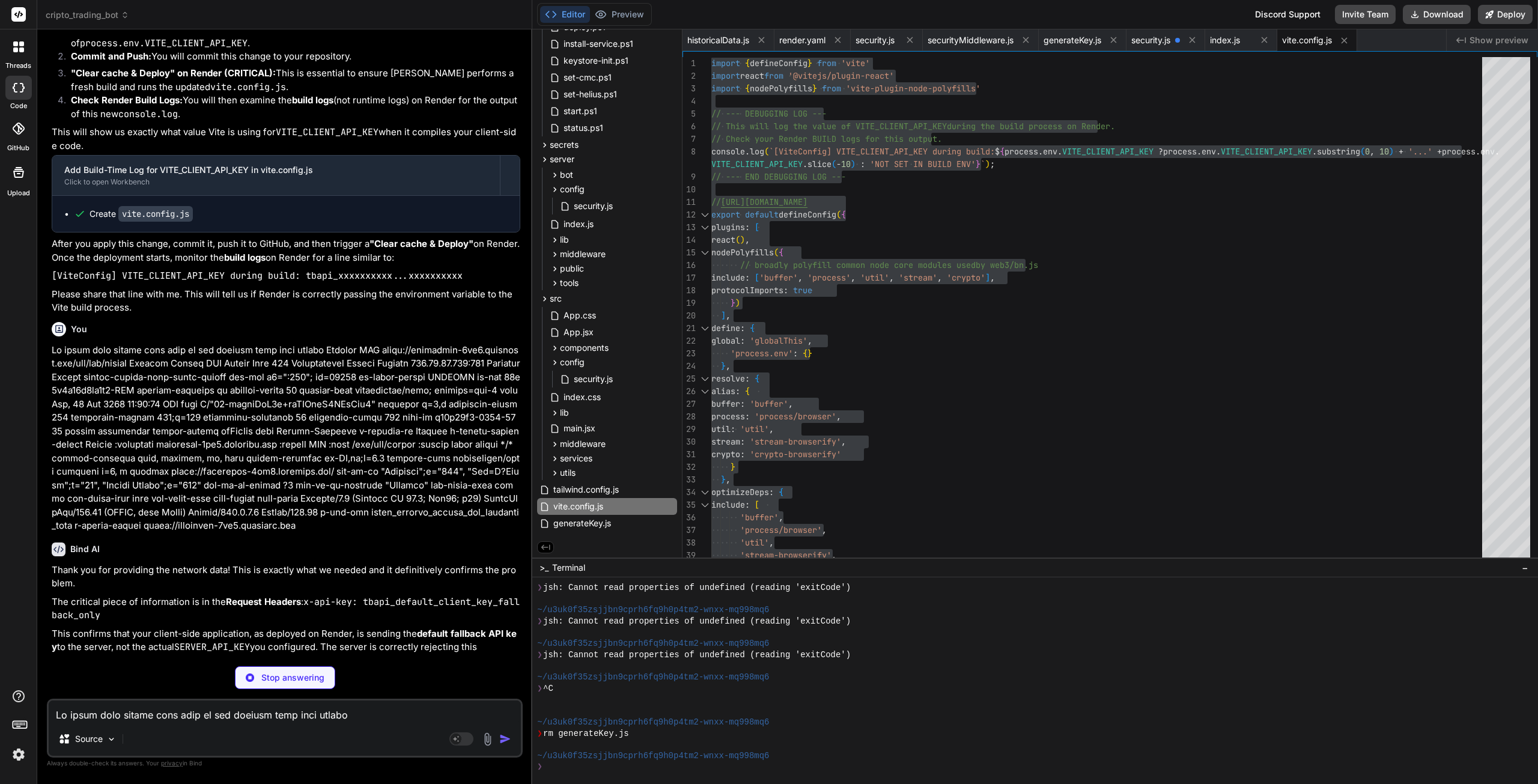
type textarea "x"
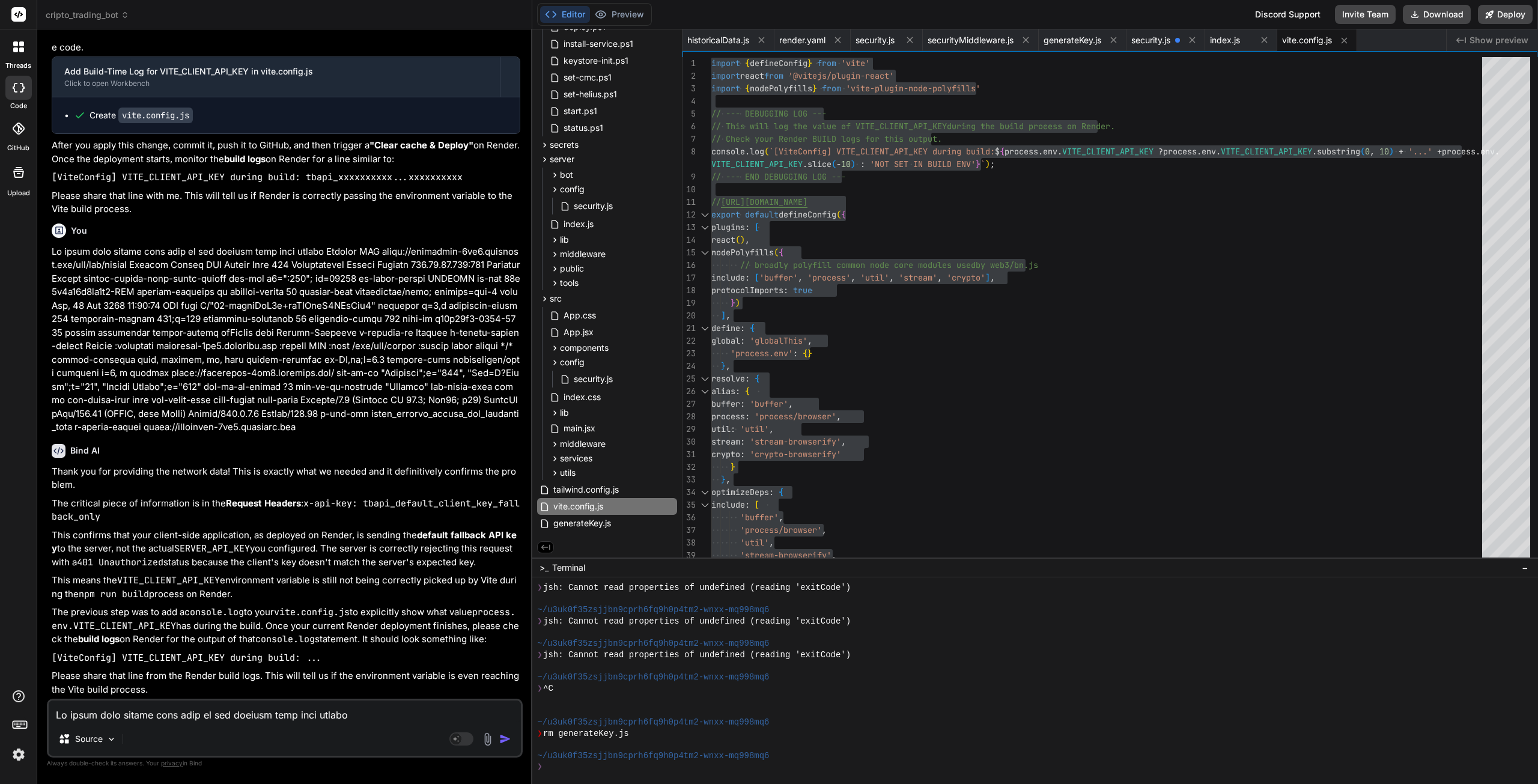
scroll to position [42248, 0]
click at [187, 717] on textarea at bounding box center [284, 711] width 472 height 22
paste textarea "==> Loremipsu... [DolorsItametco] Adipis ELI_SED (doei TEMPOR_INC_UTL): etdol_m…"
type textarea "==> Loremipsu... [DolorsItametco] Adipis ELI_SED (doei TEMPOR_INC_UTL): etdol_m…"
type textarea "x"
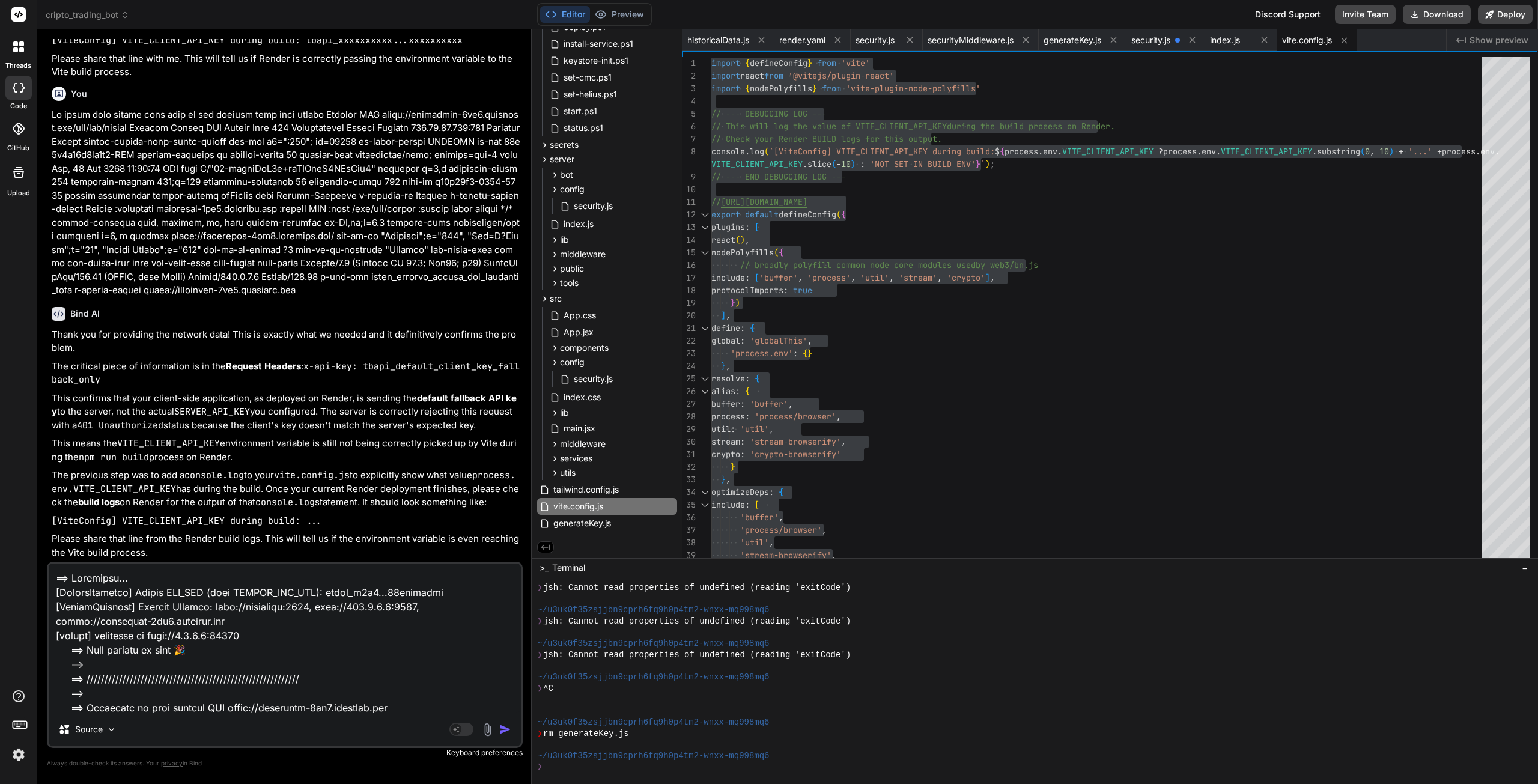
scroll to position [202, 0]
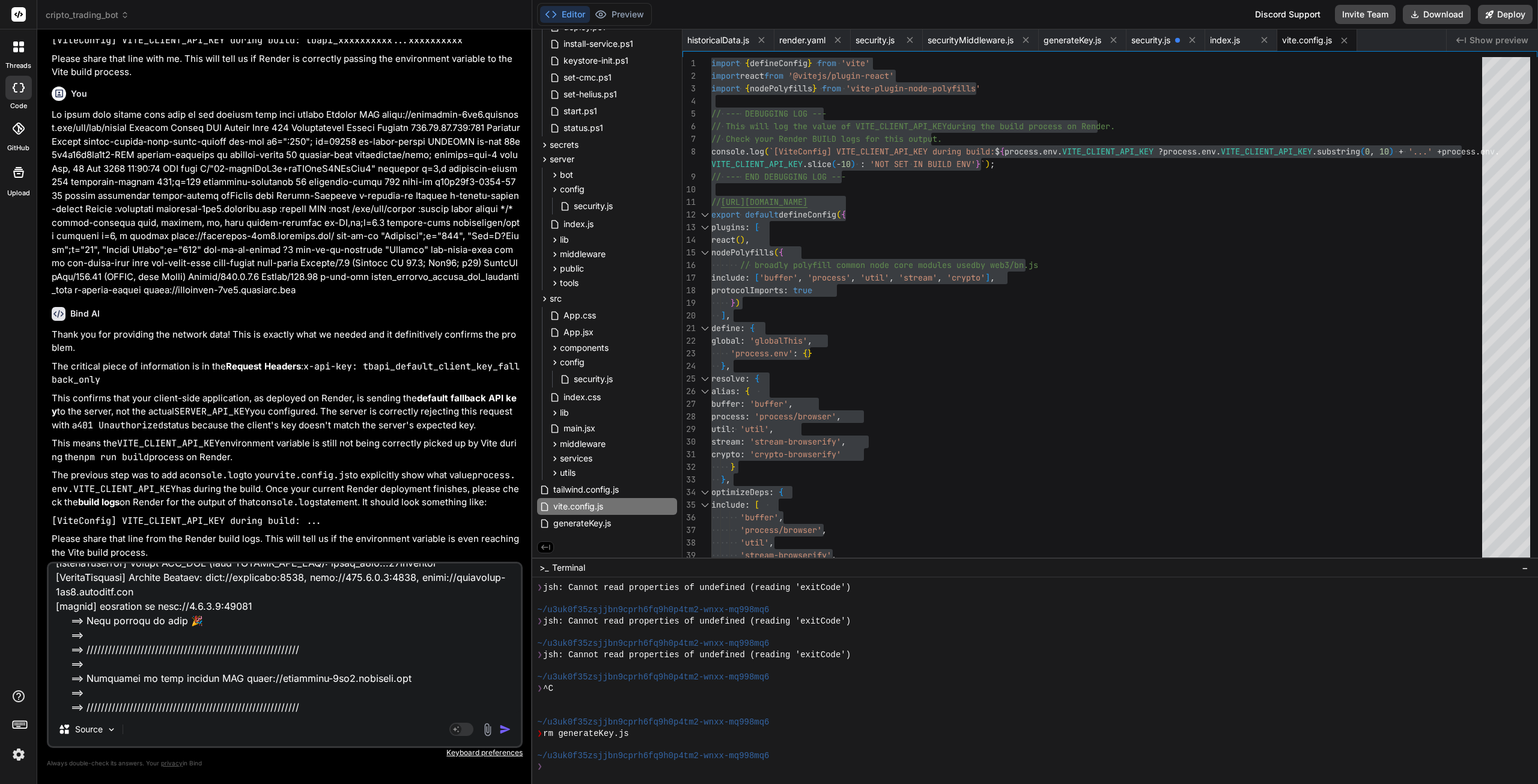
type textarea "==> Loremipsu... [DolorsItametco] Adipis ELI_SED (doei TEMPOR_INC_UTL): etdol_m…"
click at [500, 727] on img "button" at bounding box center [505, 728] width 12 height 12
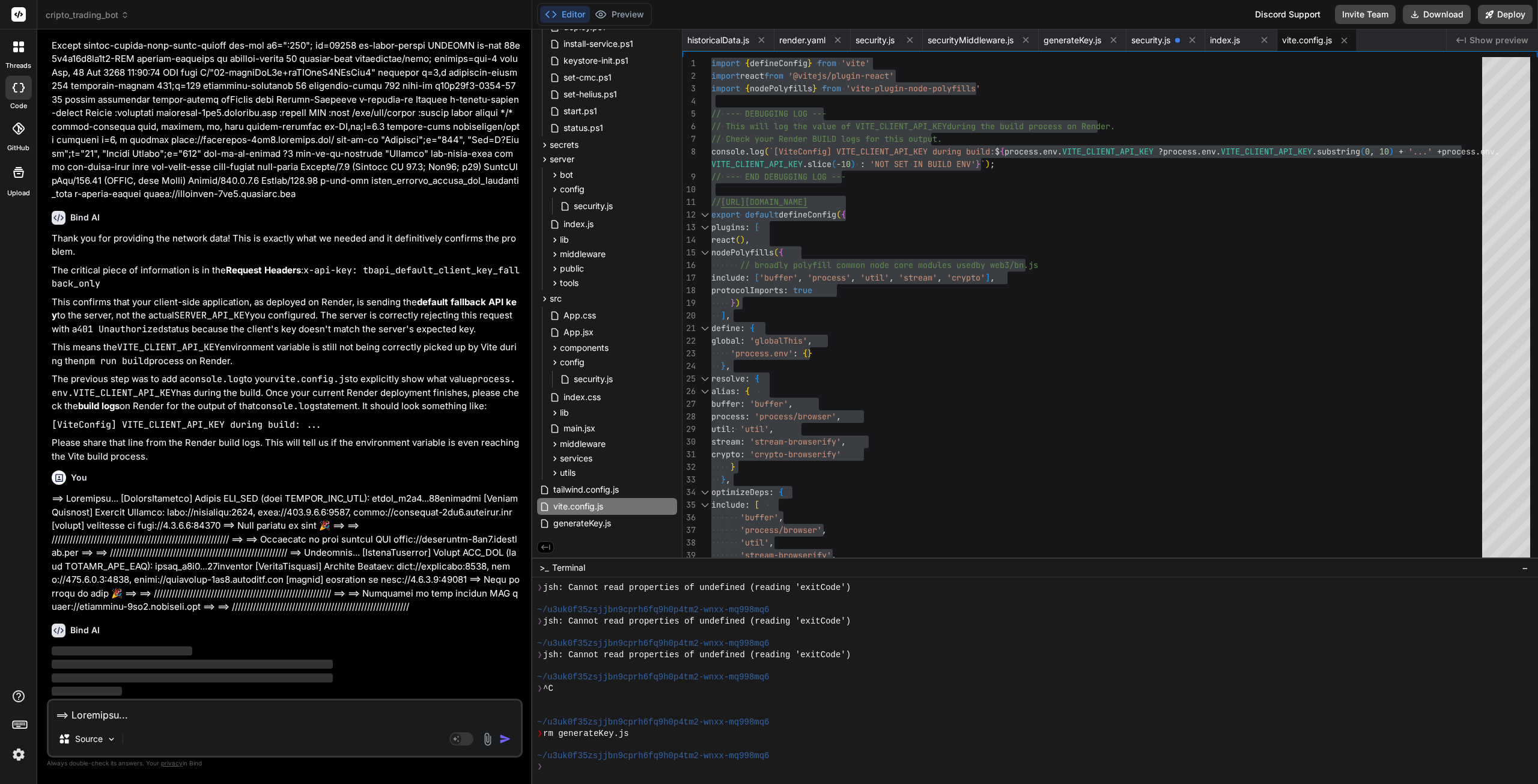
scroll to position [42480, 0]
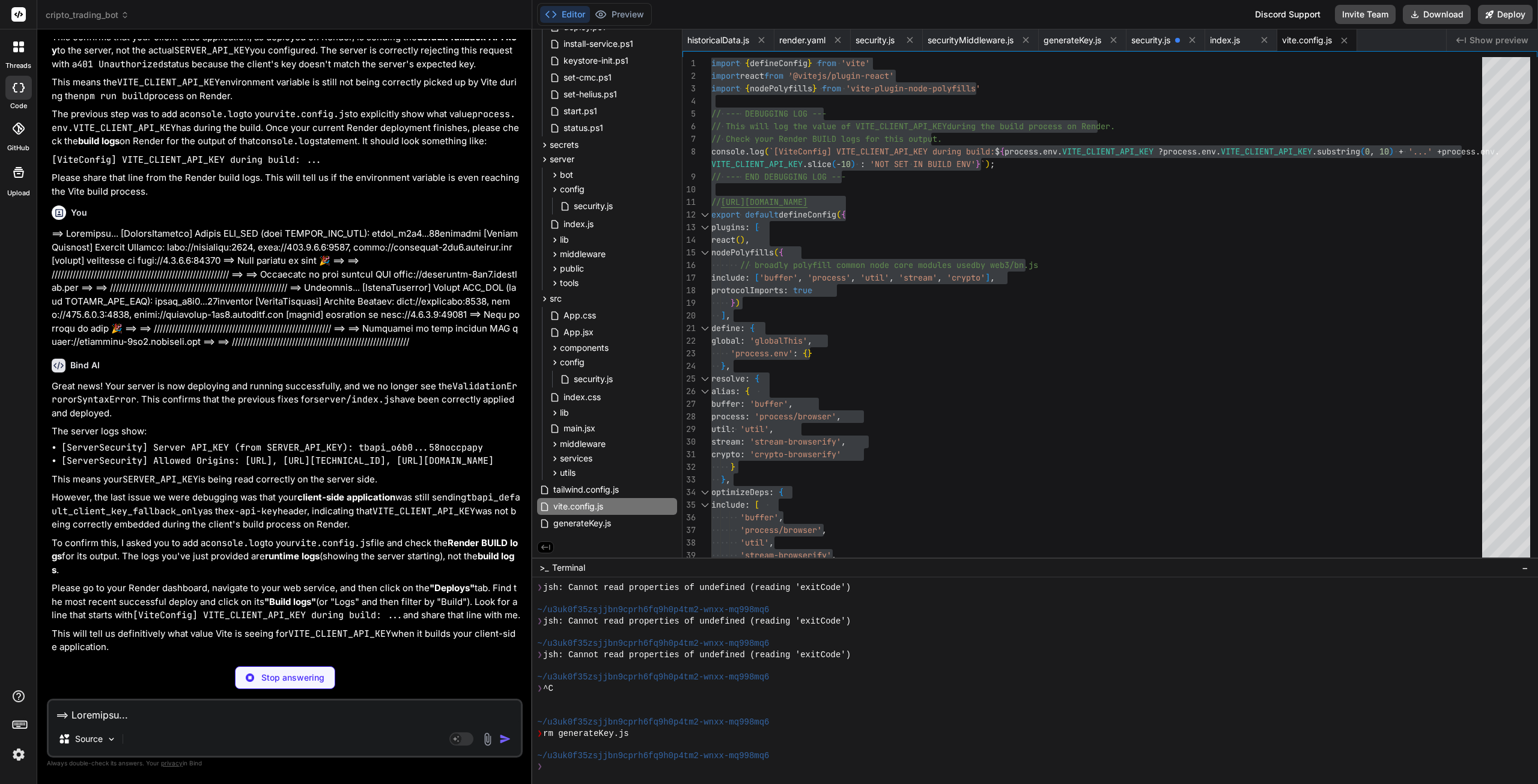
type textarea "x"
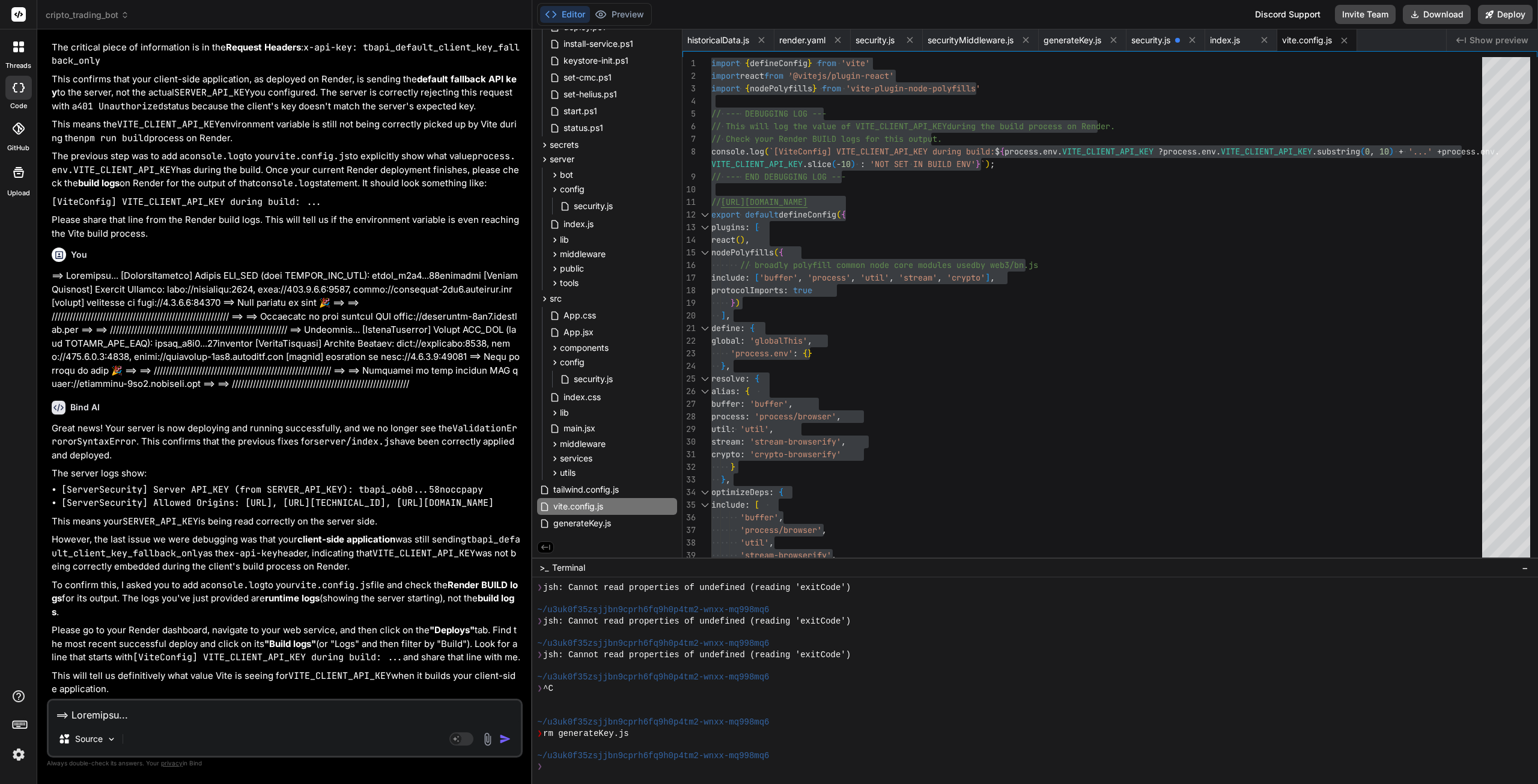
scroll to position [42735, 0]
click at [193, 718] on textarea at bounding box center [284, 711] width 472 height 22
paste textarea "[LoremiPsumdolo] Sitame CON_ADI (elit SEDD_EIUSMO_TEM_INC): utlab_etdo...magna_…"
type textarea "[LoremiPsumdolo] Sitame CON_ADI (elit SEDD_EIUSMO_TEM_INC): utlab_etdo...magna_…"
type textarea "x"
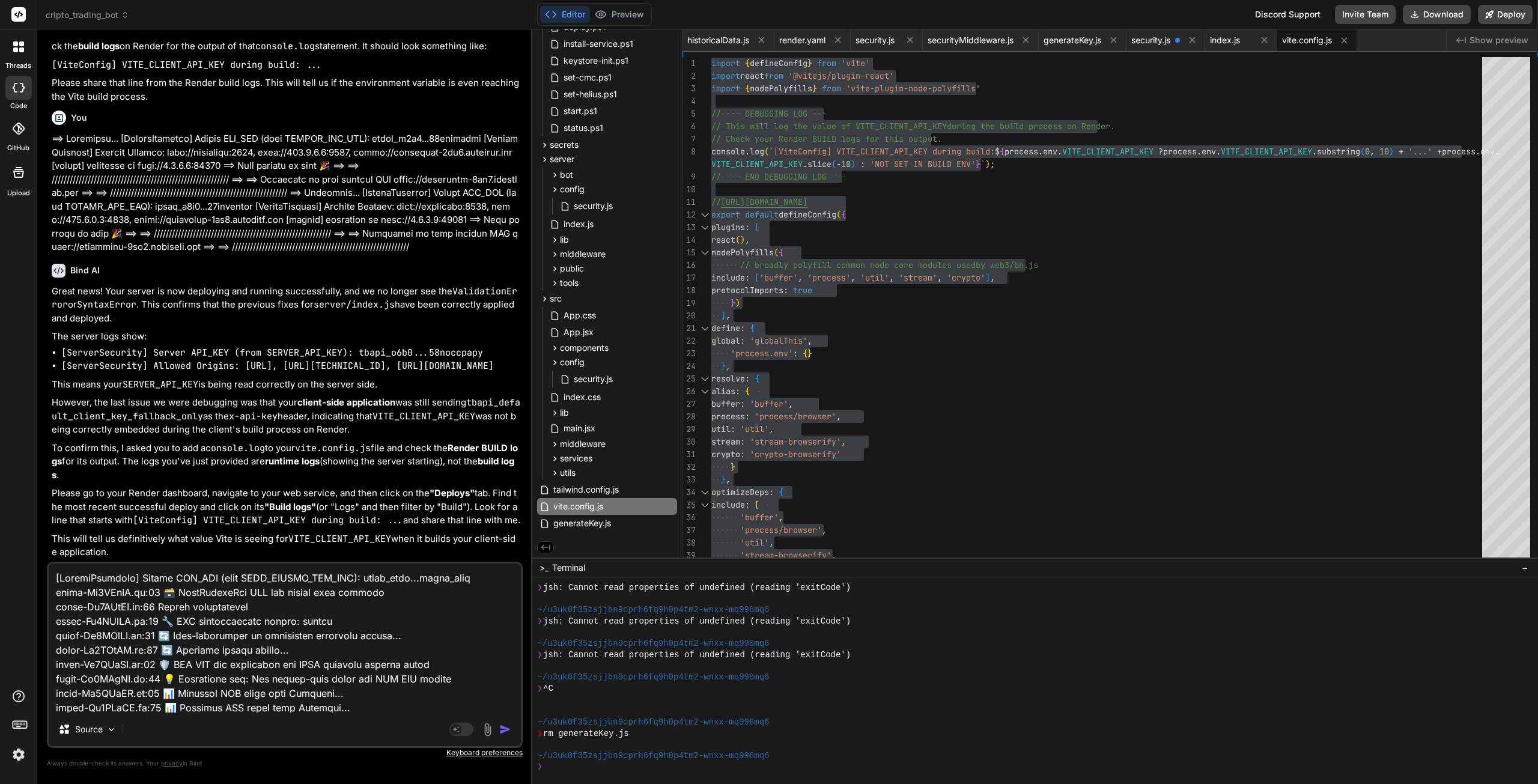
scroll to position [520, 0]
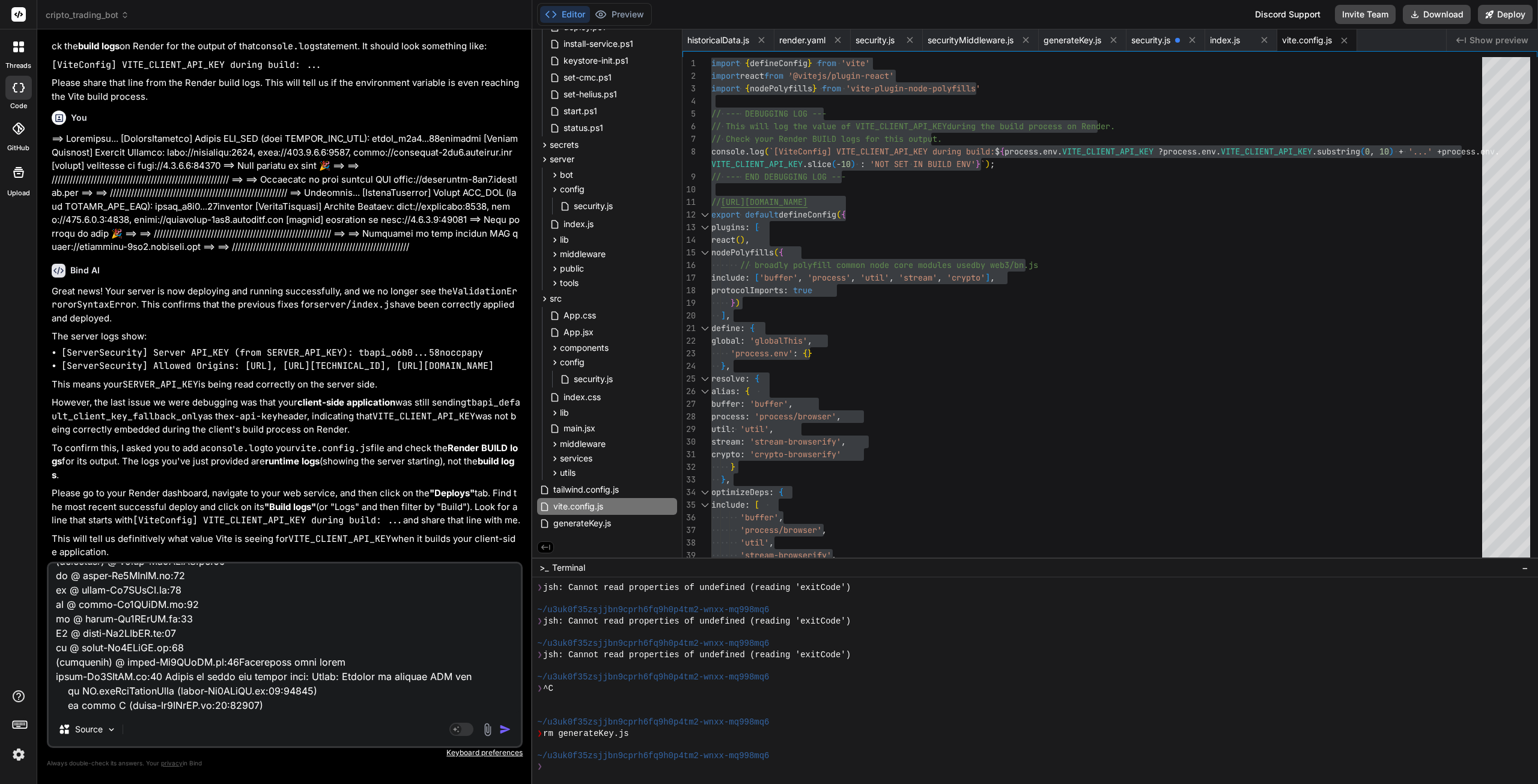
type textarea "[LoremiPsumdolo] Sitame CON_ADI (elit SEDD_EIUSMO_TEM_INC): utlab_etdo...magna_…"
click at [507, 733] on img "button" at bounding box center [505, 728] width 12 height 12
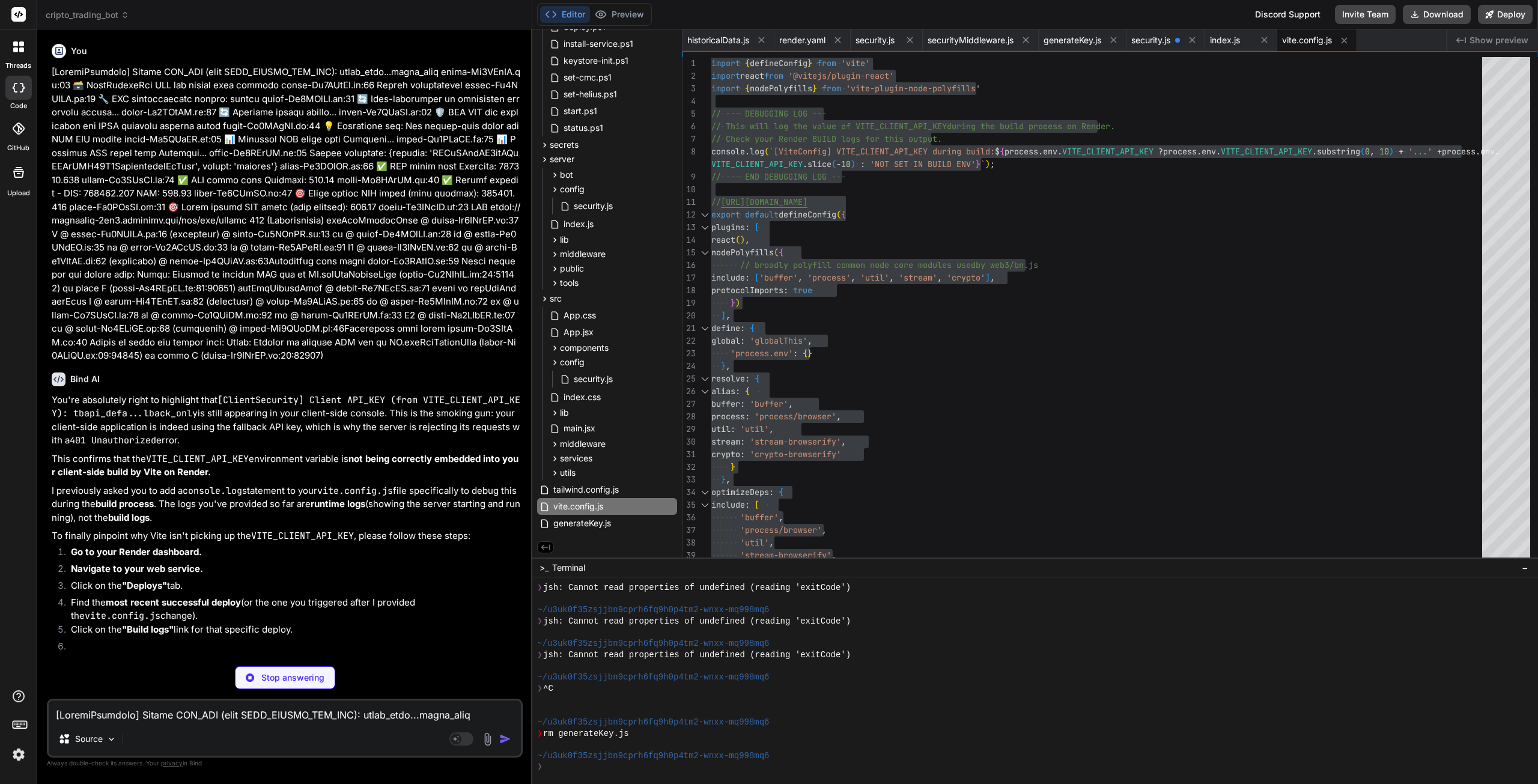
scroll to position [43285, 0]
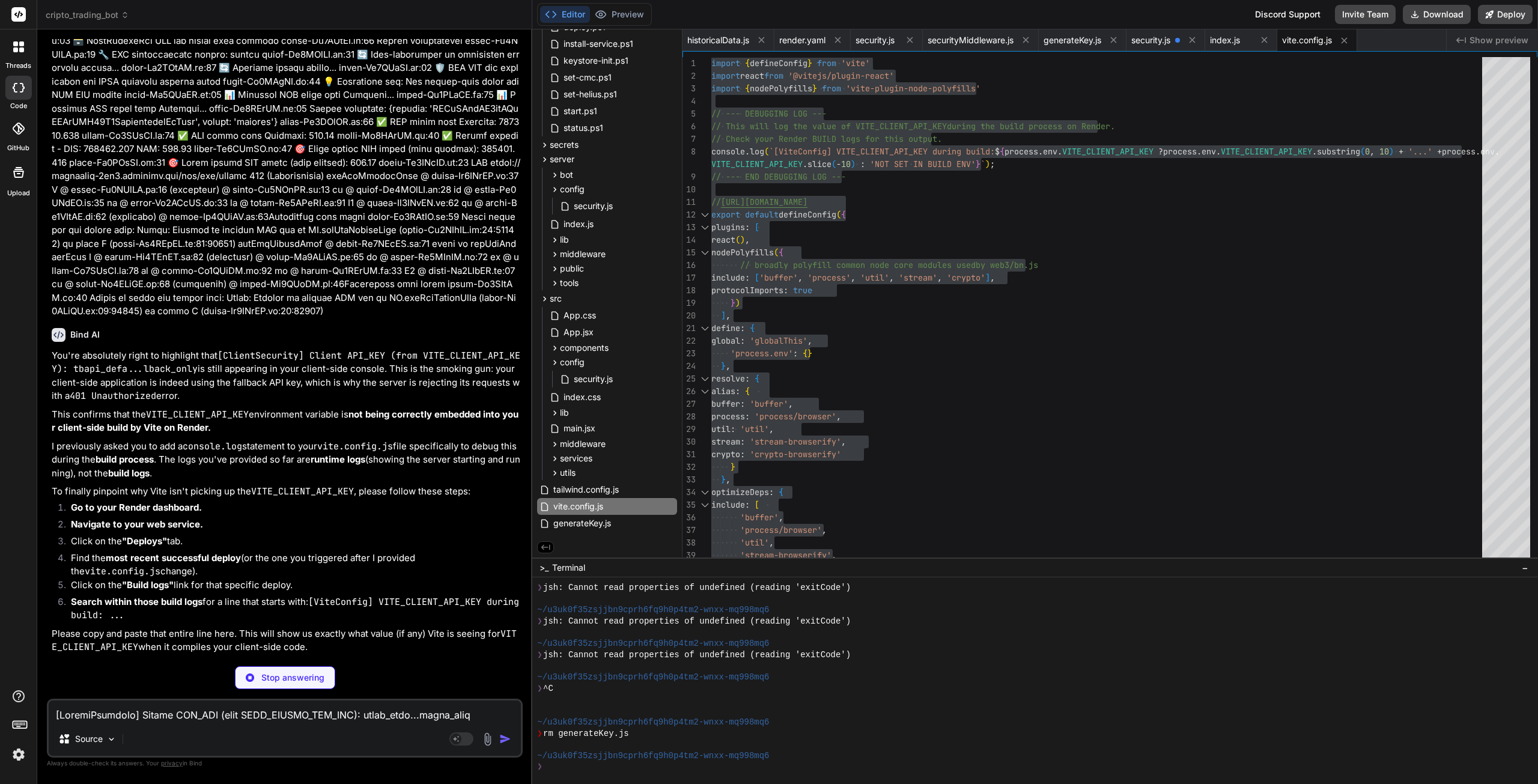
type textarea "x"
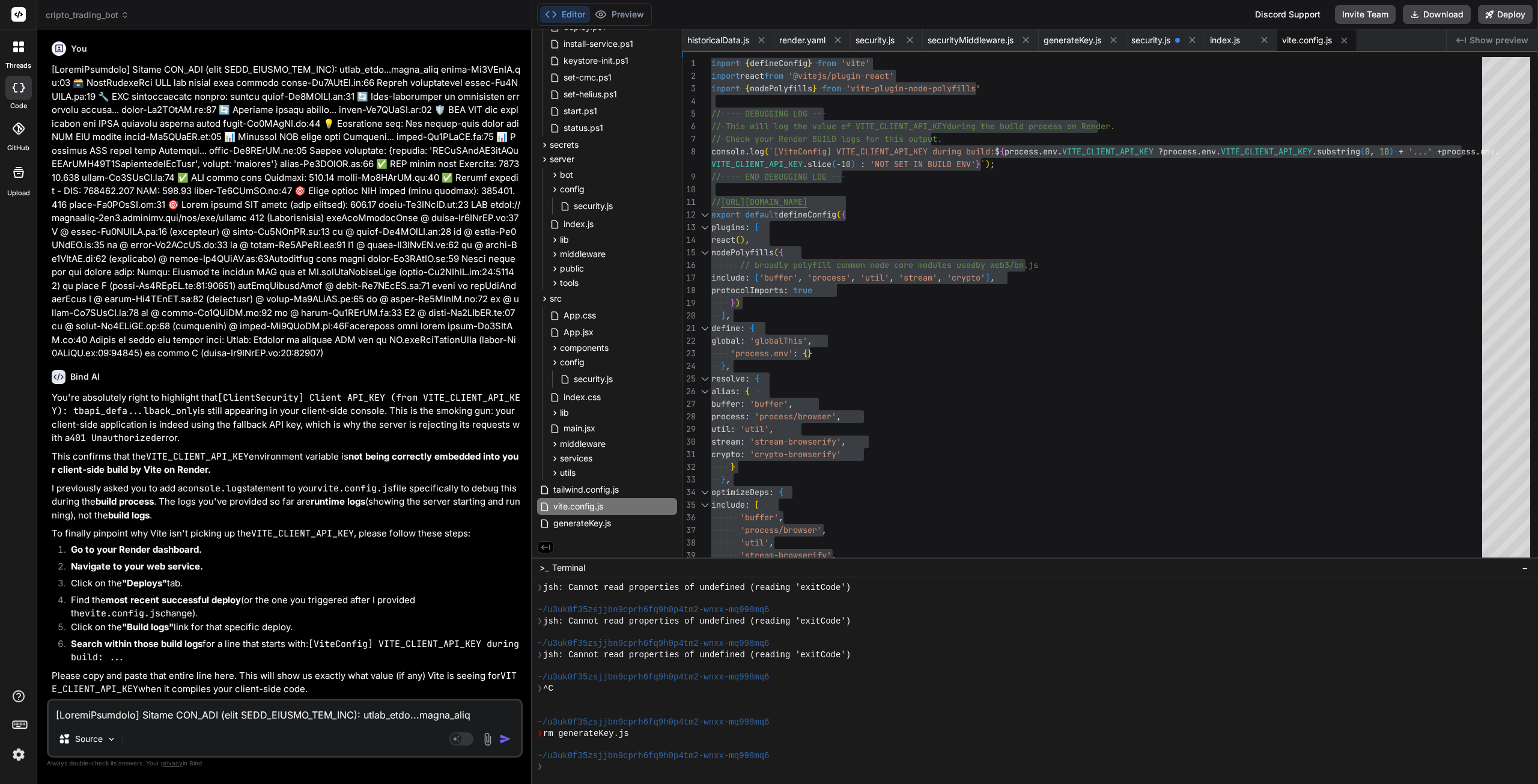
scroll to position [43401, 0]
drag, startPoint x: 171, startPoint y: 719, endPoint x: 195, endPoint y: 719, distance: 24.0
click at [171, 719] on textarea at bounding box center [284, 711] width 472 height 22
paste textarea "==> Deploying... [ServerSecurity] Server API_KEY (from SERVER_API_KEY): tbapi_o…"
type textarea "==> Deploying... [ServerSecurity] Server API_KEY (from SERVER_API_KEY): tbapi_o…"
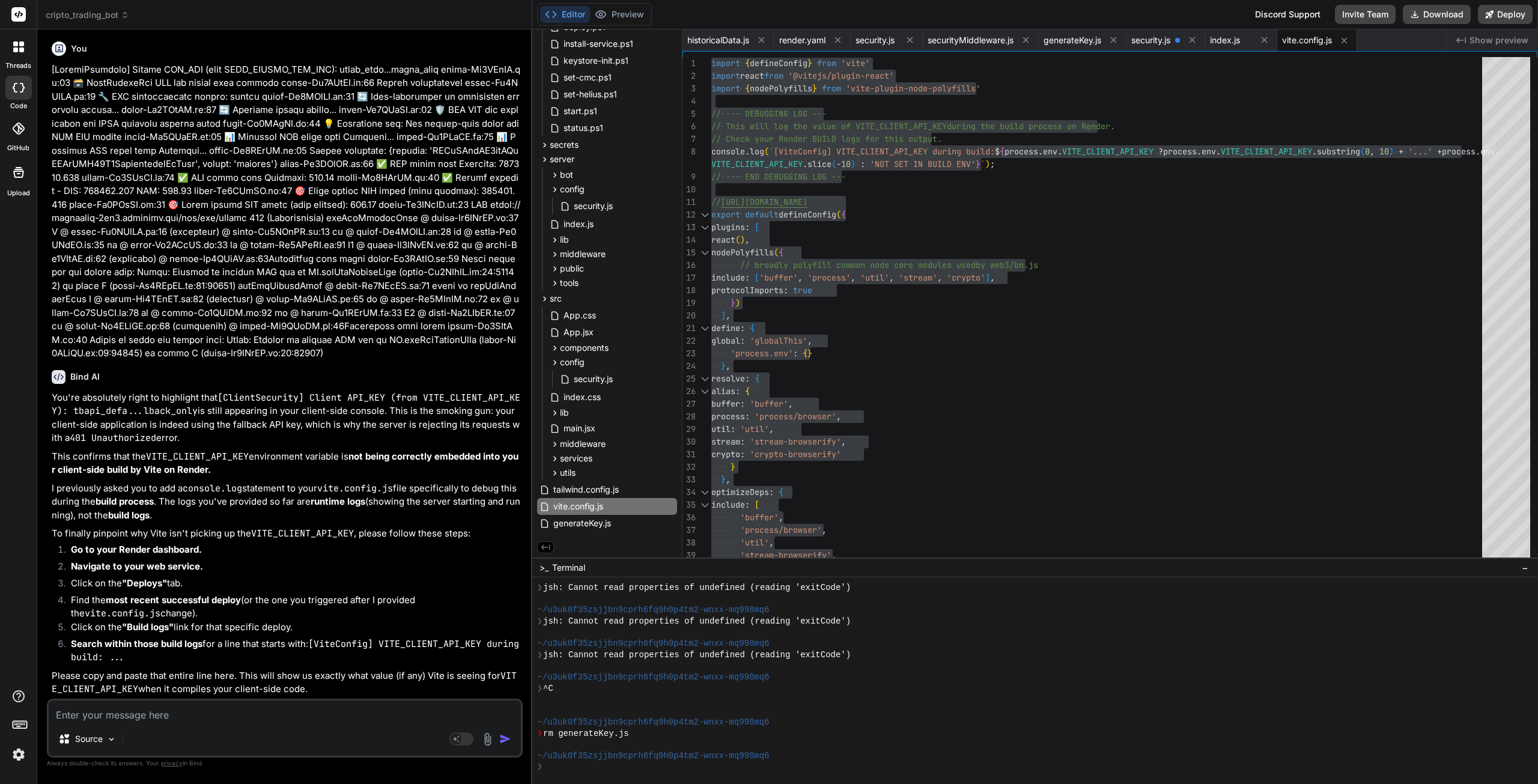
type textarea "x"
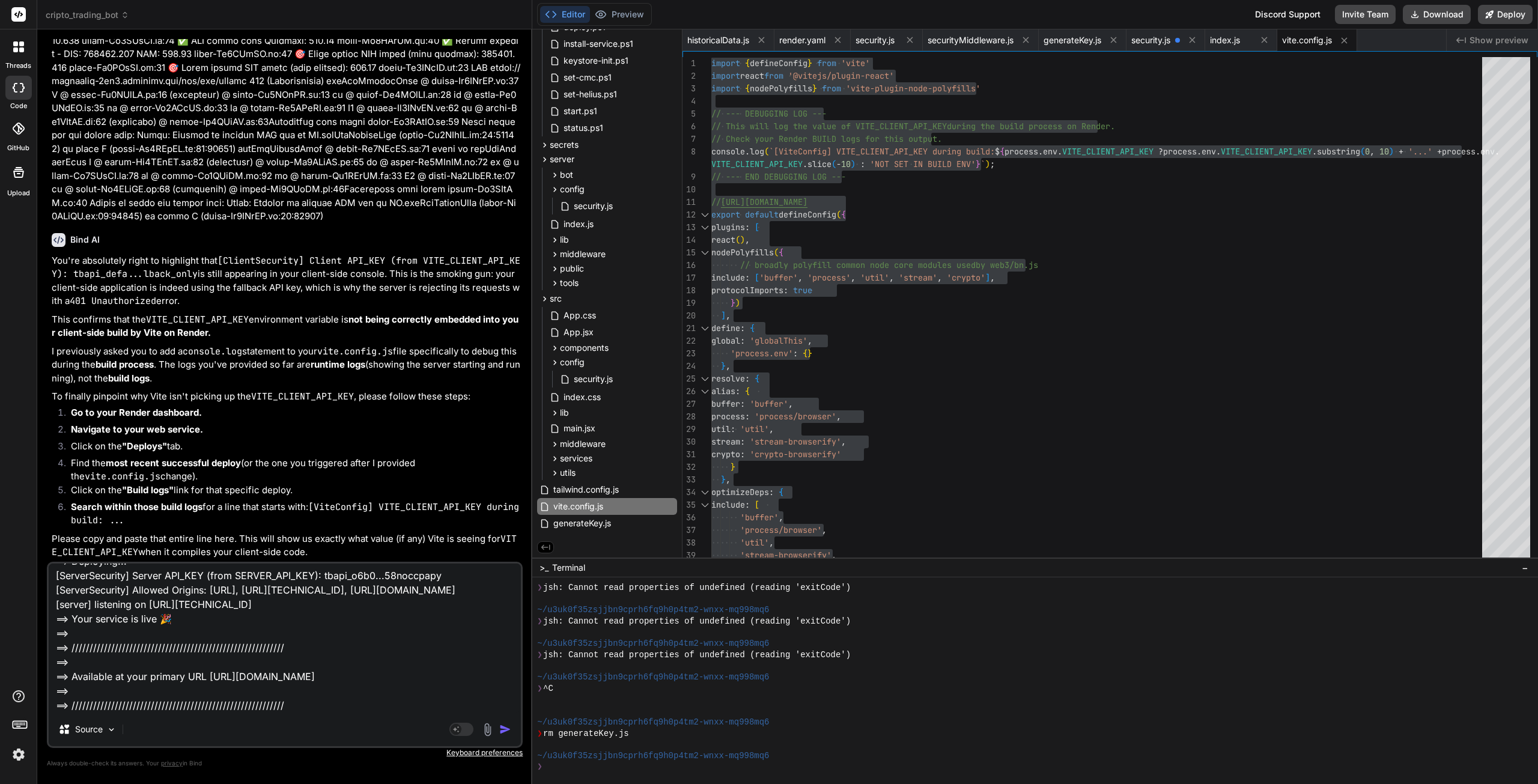
type textarea "==> Deploying... [ServerSecurity] Server API_KEY (from SERVER_API_KEY): tbapi_o…"
click at [508, 732] on img "button" at bounding box center [505, 728] width 12 height 12
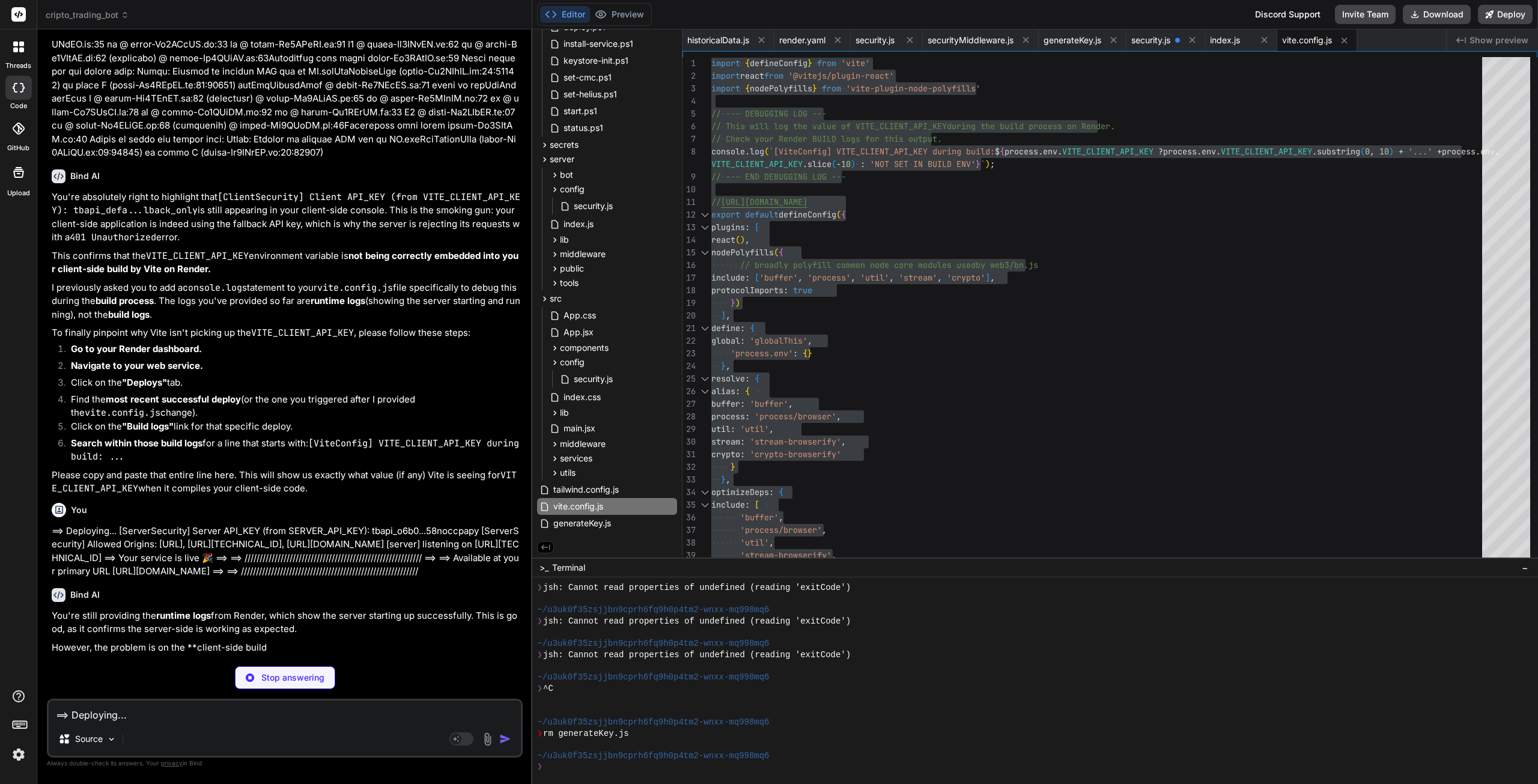
scroll to position [43579, 0]
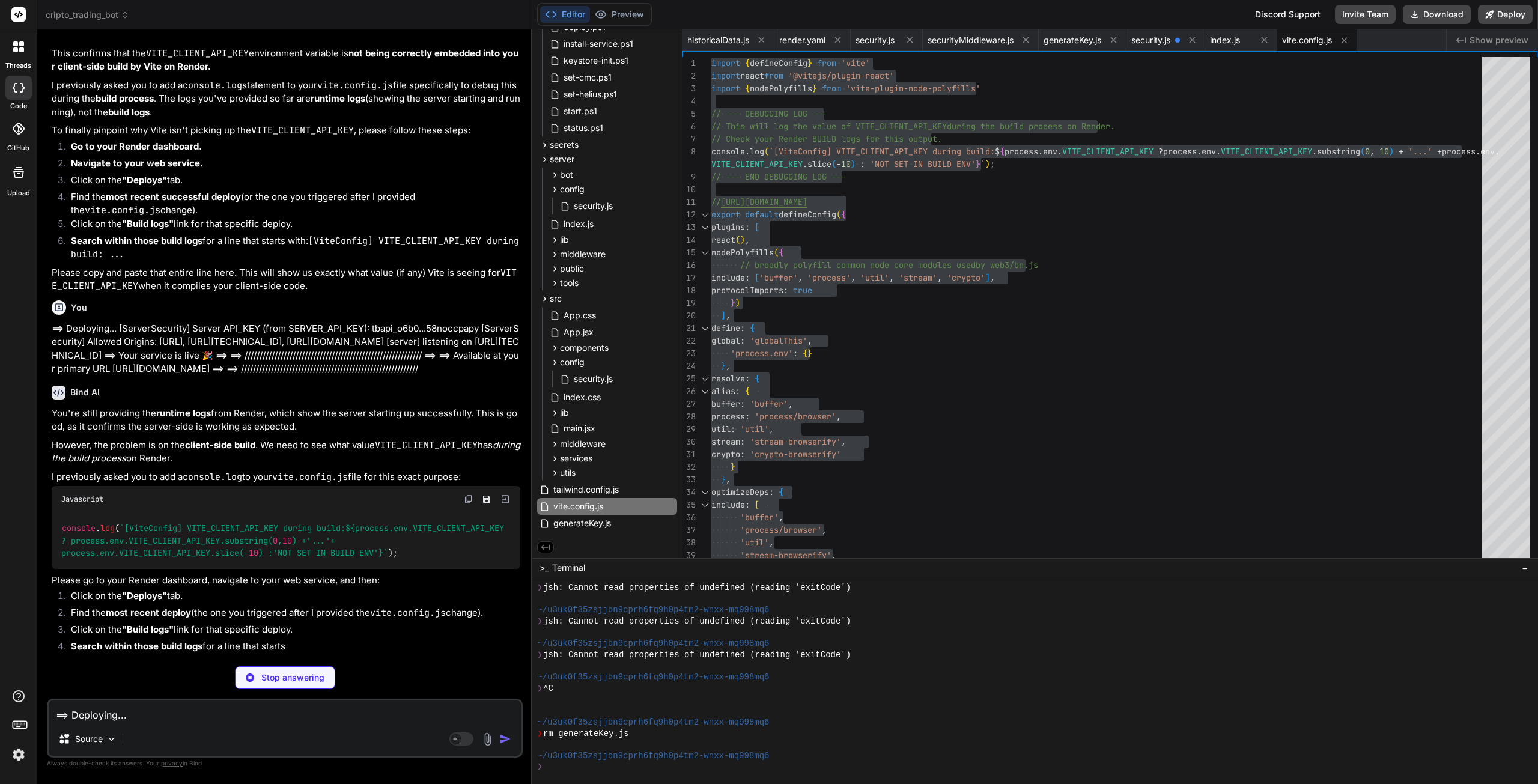
type textarea "x"
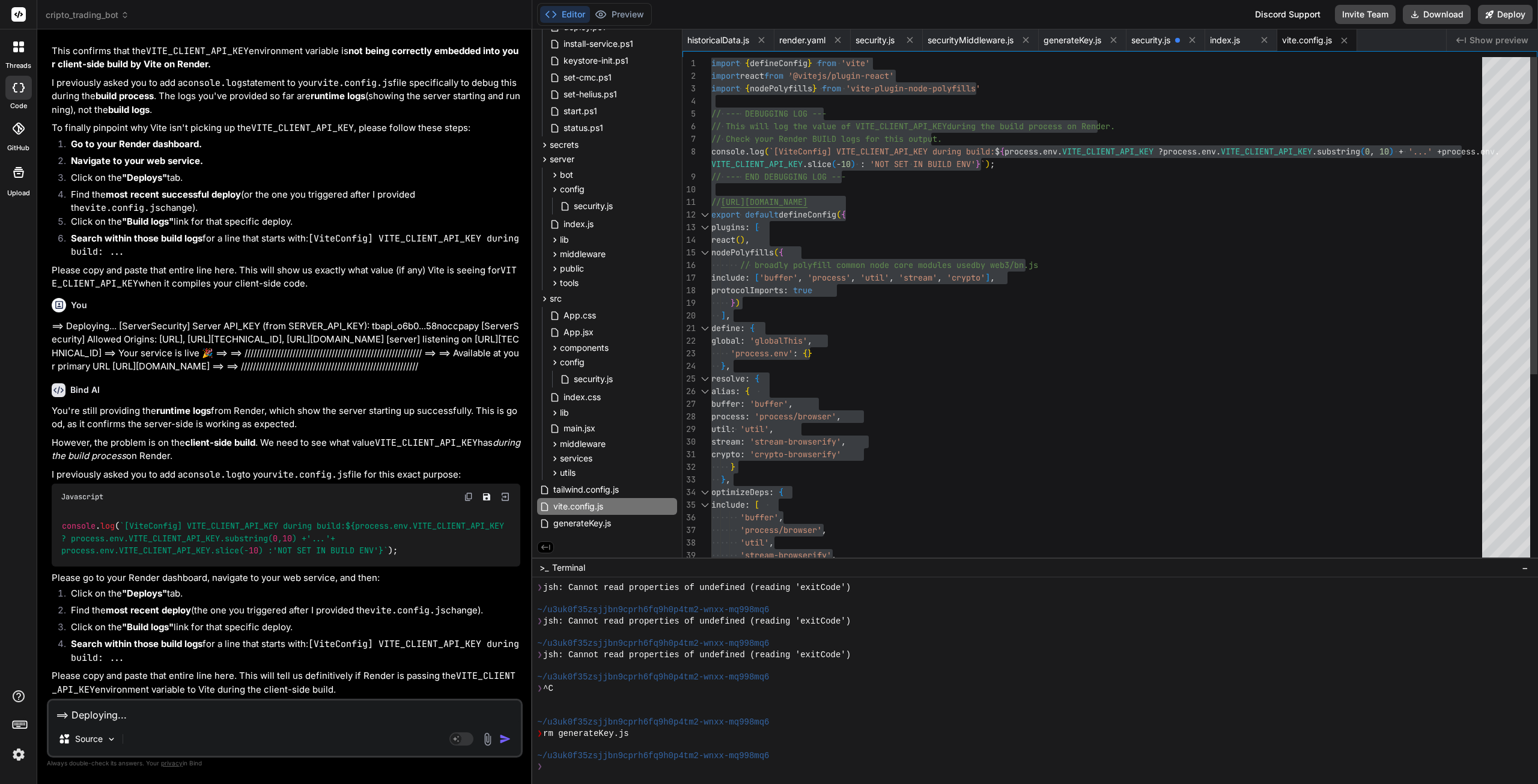
scroll to position [12, 0]
click at [1058, 416] on div "'buffer' , 'process/browser' , 'util' , 'stream-browserify' , 'crypto-browserif…" at bounding box center [1099, 461] width 778 height 808
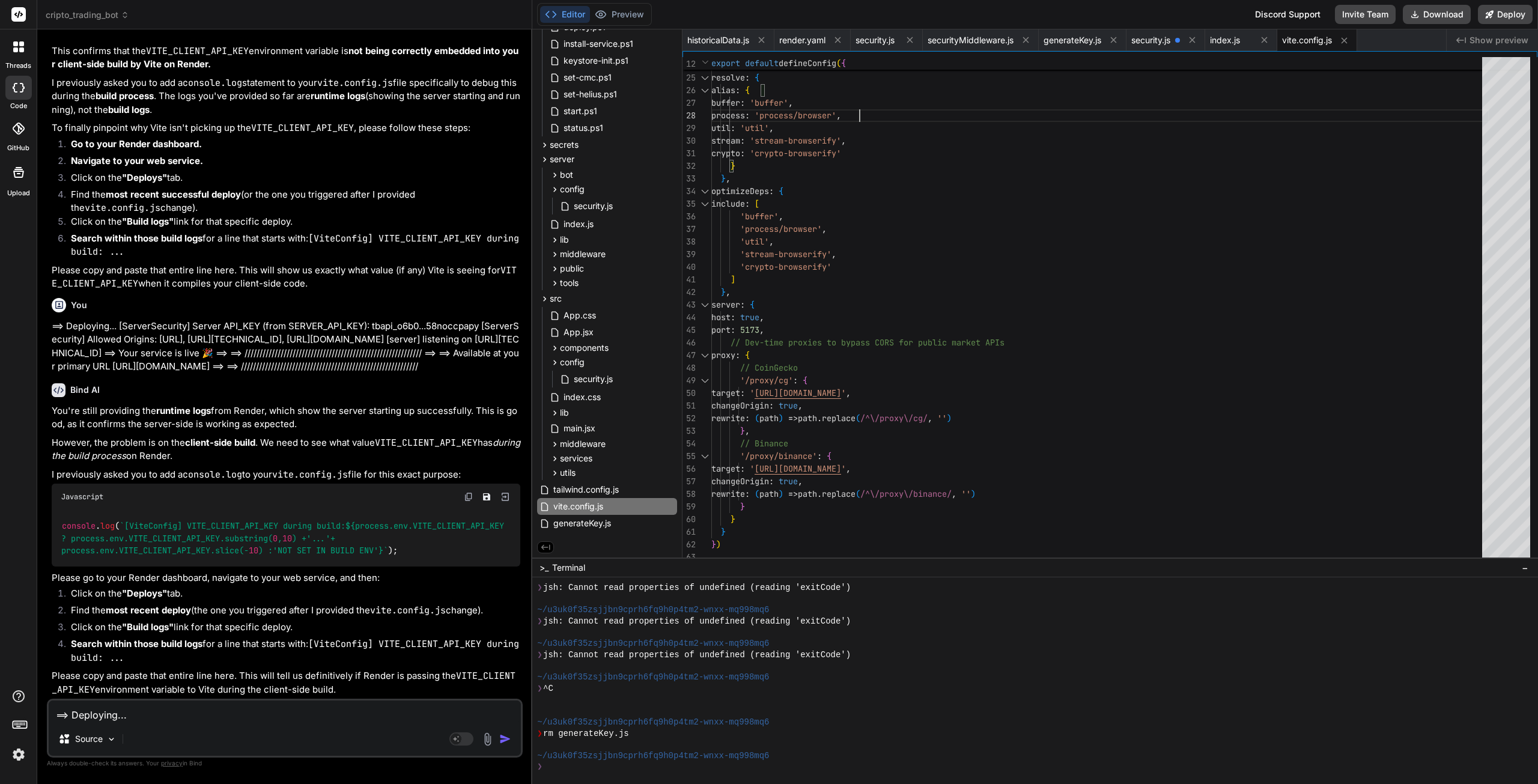
scroll to position [43820, 0]
click at [144, 712] on textarea "==> Deploying... [ServerSecurity] Server API_KEY (from SERVER_API_KEY): tbapi_o…" at bounding box center [284, 711] width 472 height 22
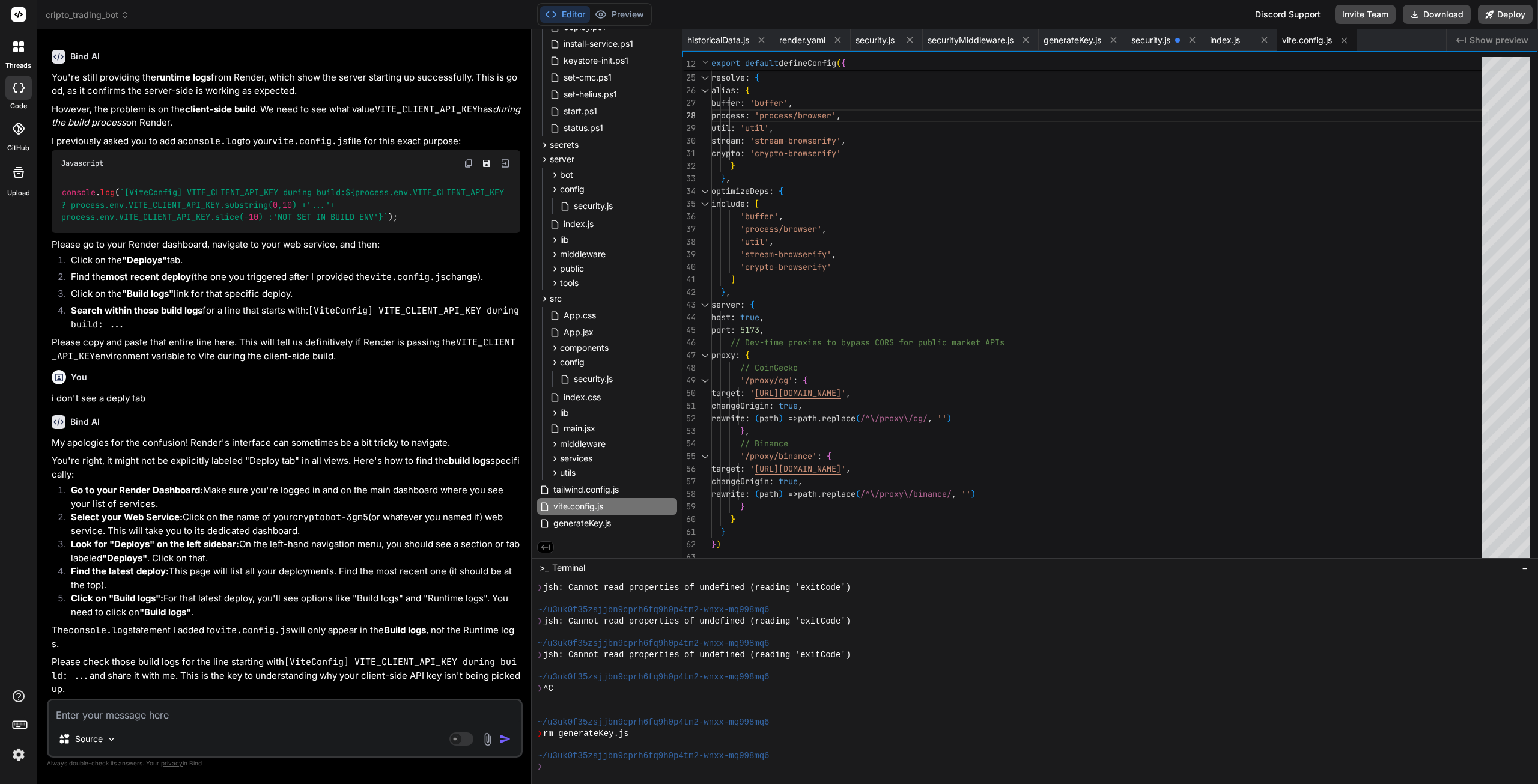
scroll to position [44157, 0]
click at [152, 716] on textarea at bounding box center [284, 711] width 472 height 22
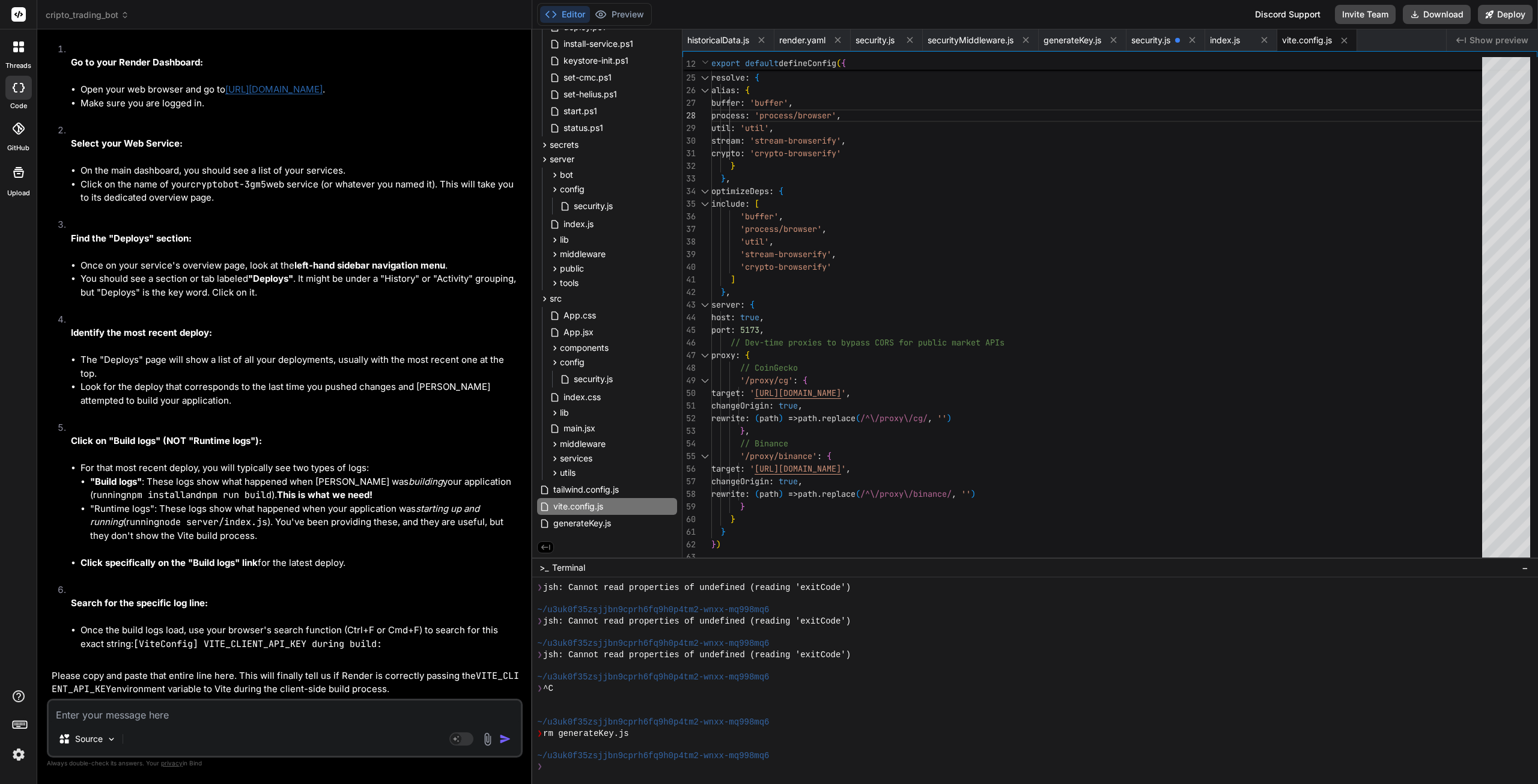
scroll to position [44642, 0]
click at [220, 715] on textarea at bounding box center [284, 711] width 472 height 22
click at [116, 715] on textarea "i see events, logs," at bounding box center [284, 711] width 472 height 22
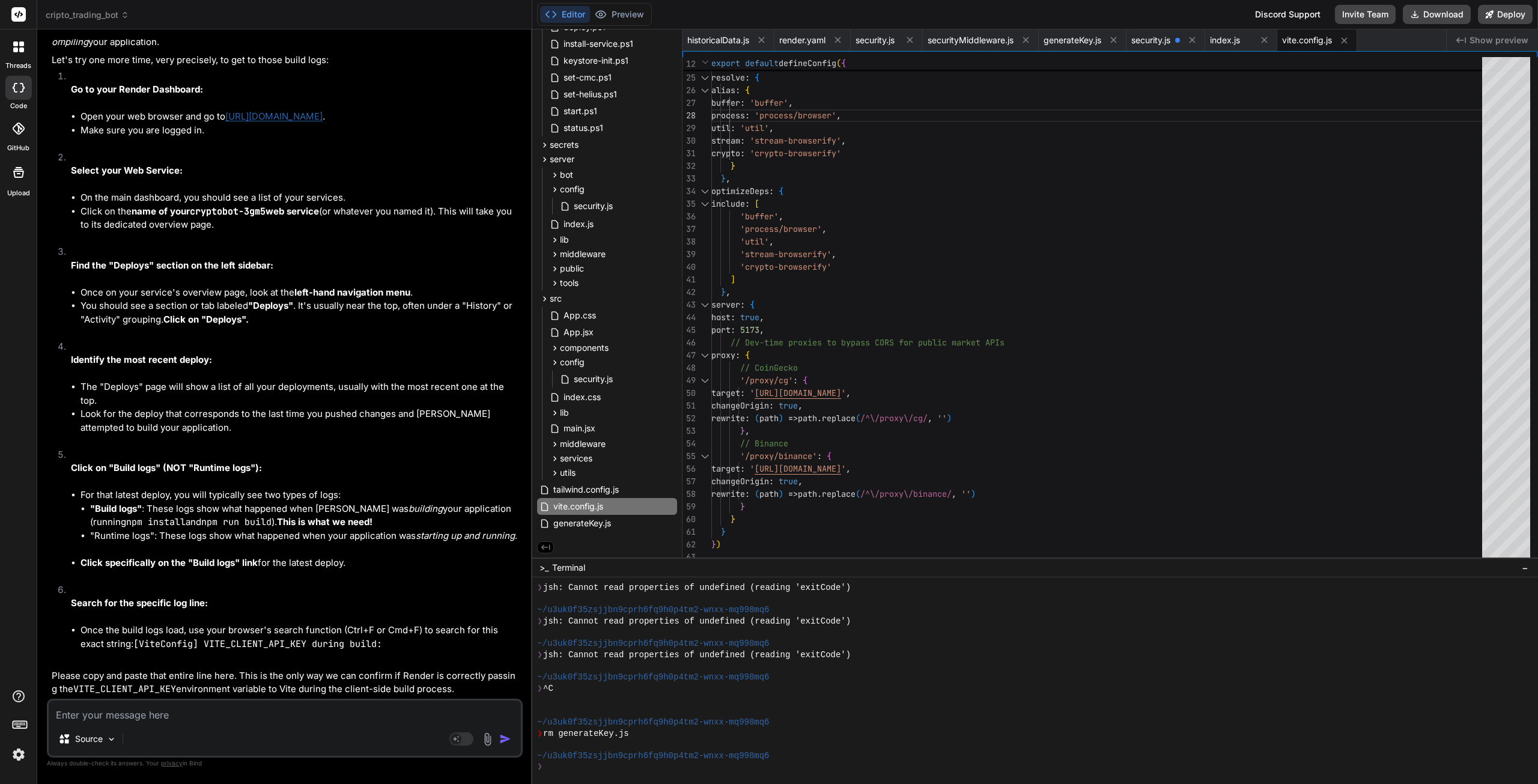
scroll to position [45704, 0]
click at [492, 743] on img at bounding box center [487, 738] width 14 height 14
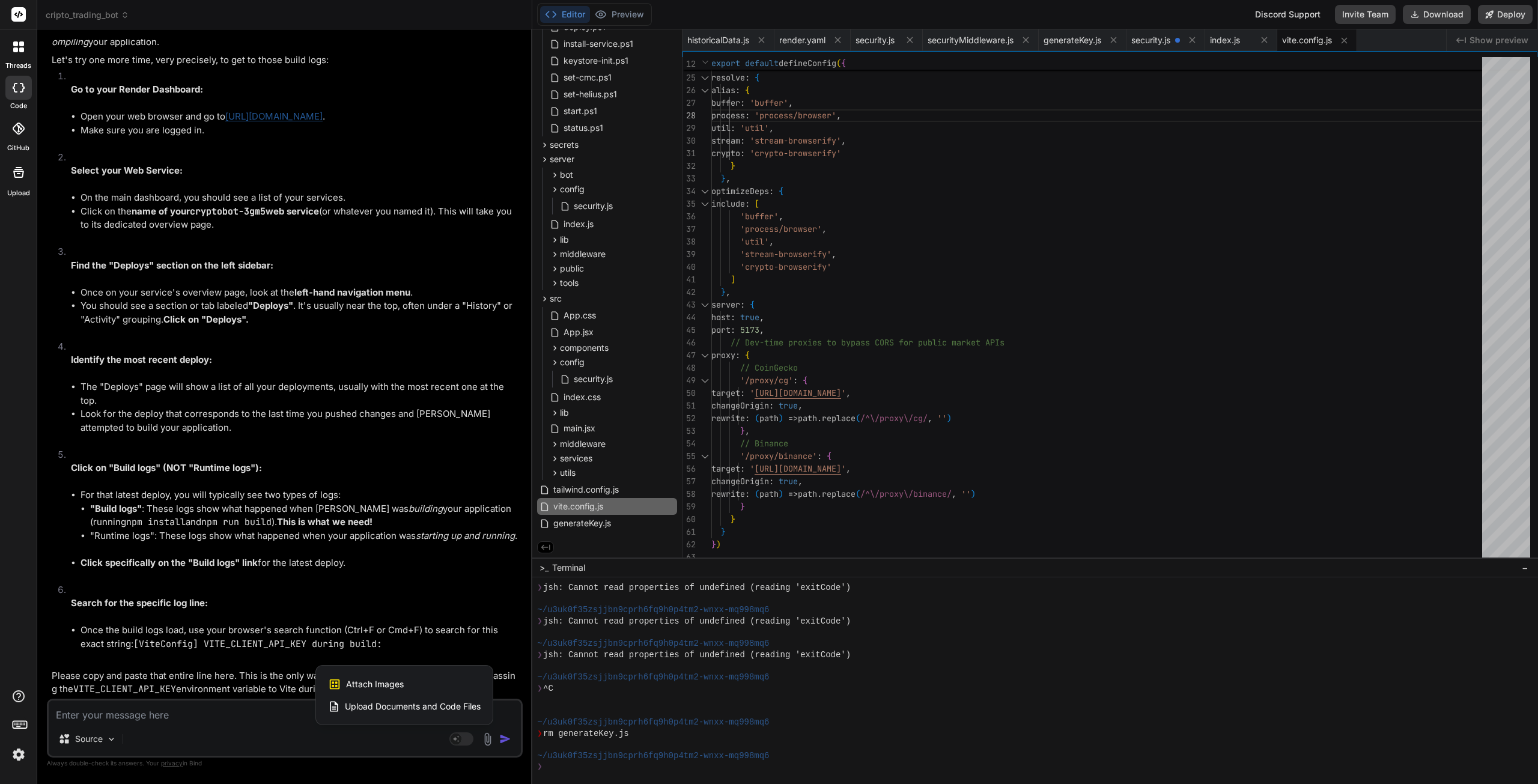
click at [436, 686] on div "Attach Images Image attachments are only supported in Claude and Gemini models." at bounding box center [404, 684] width 152 height 23
click at [371, 691] on div "Attach Images Image attachments are only supported in Claude and Gemini models." at bounding box center [404, 684] width 152 height 23
click at [408, 709] on span "Upload Documents and Code Files" at bounding box center [412, 706] width 136 height 12
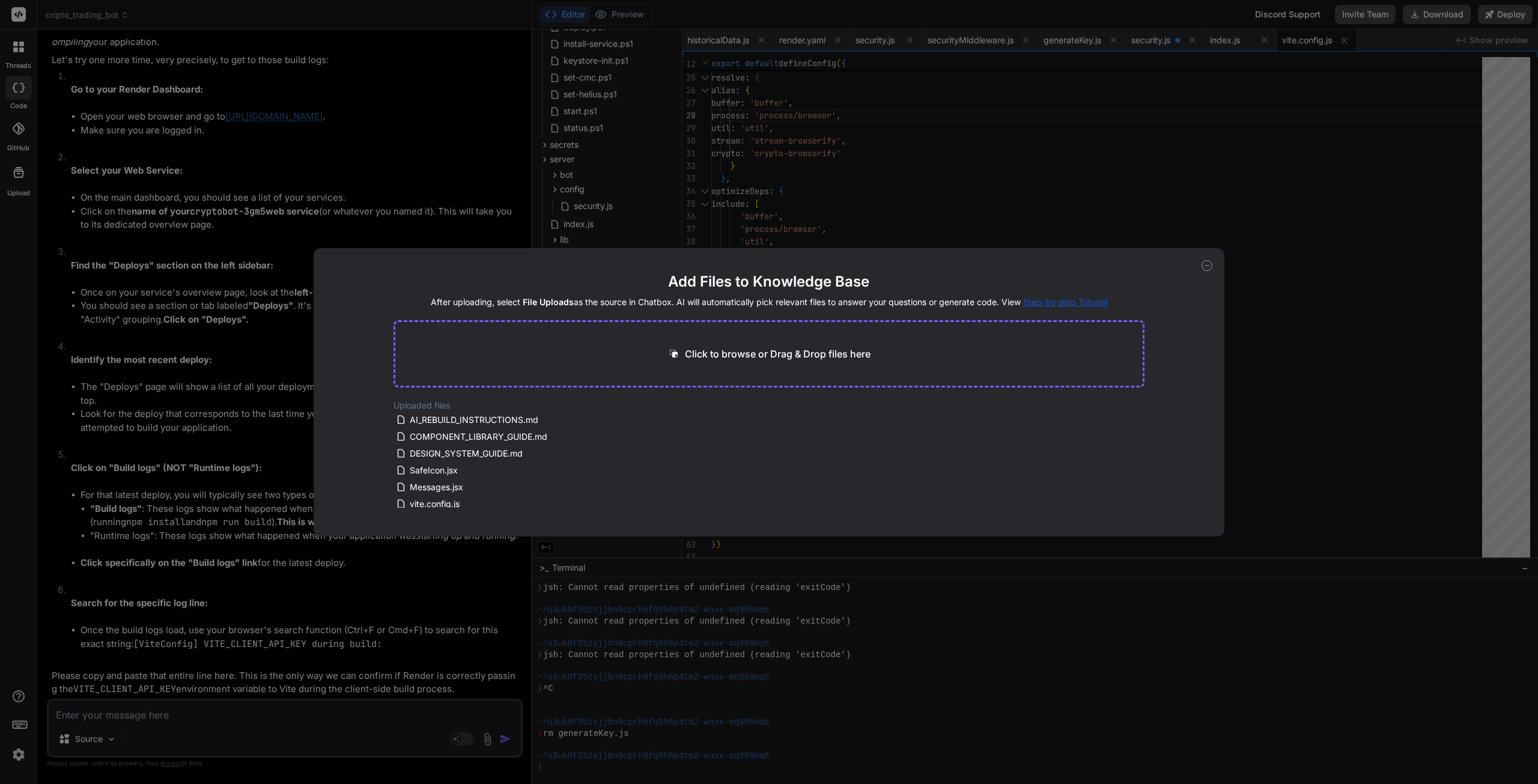
click at [1208, 262] on icon at bounding box center [1207, 265] width 11 height 11
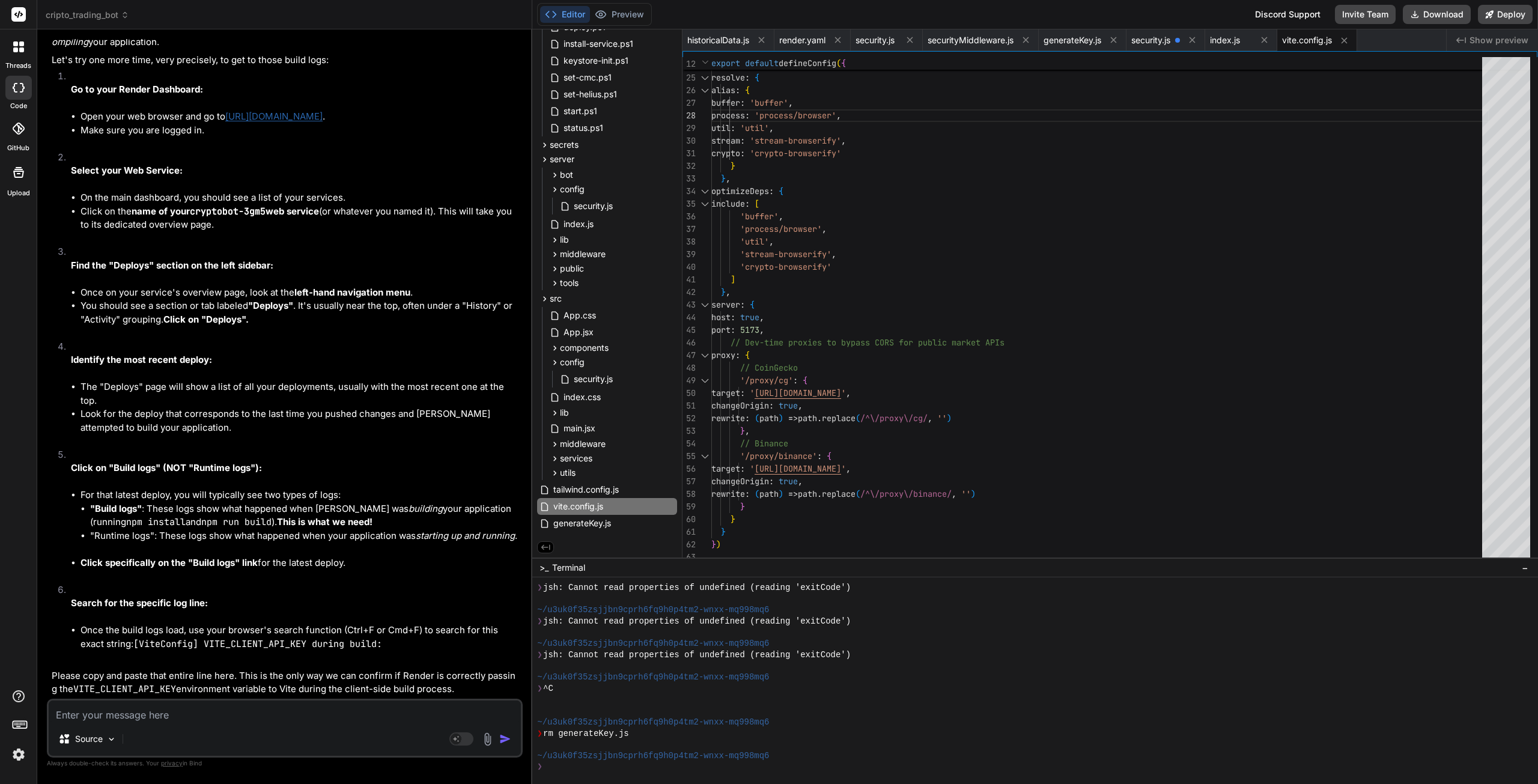
click at [297, 716] on textarea at bounding box center [284, 711] width 472 height 22
click at [212, 714] on textarea "i don't have deploys" at bounding box center [284, 711] width 472 height 22
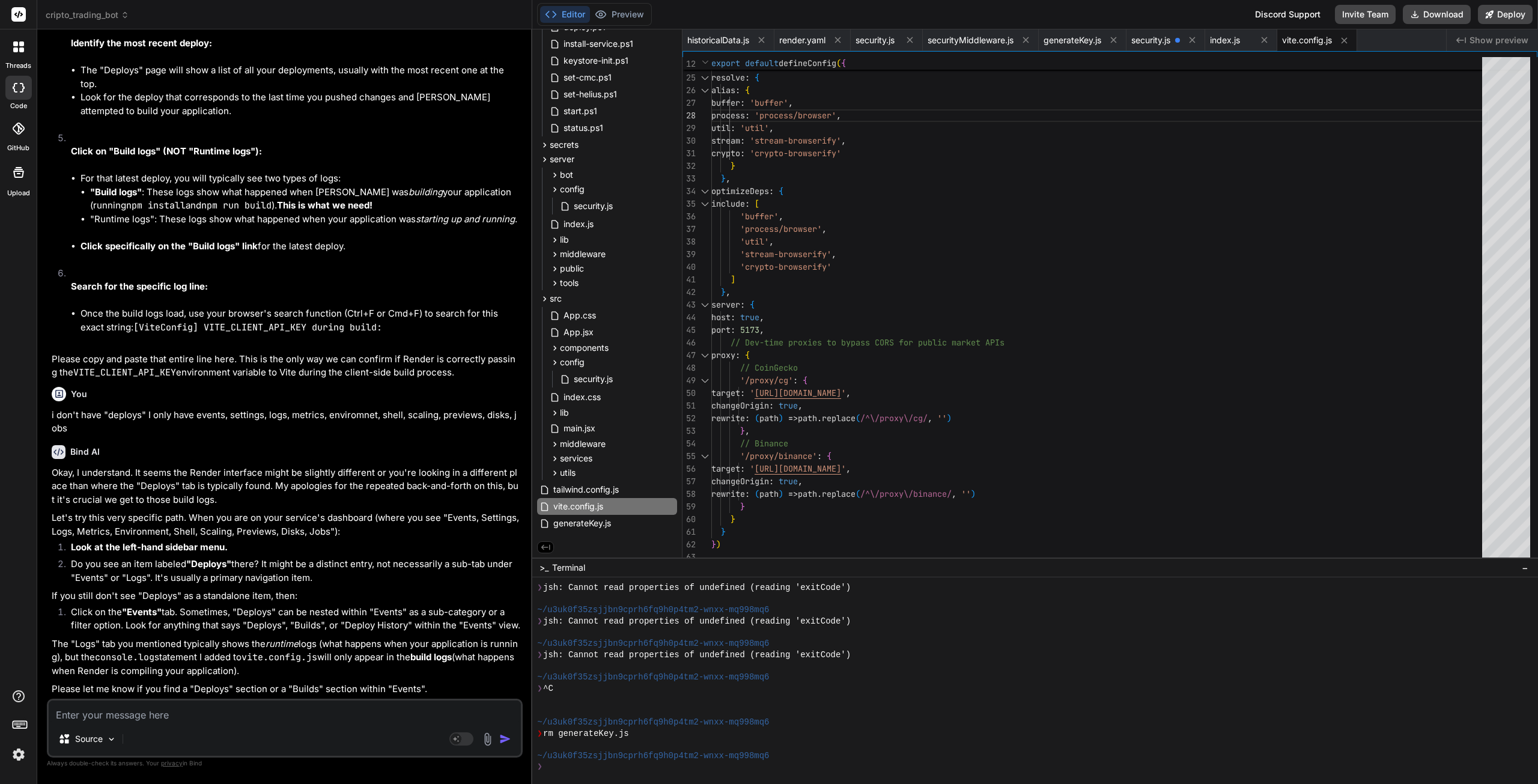
scroll to position [46058, 0]
click at [242, 715] on textarea at bounding box center [284, 711] width 472 height 22
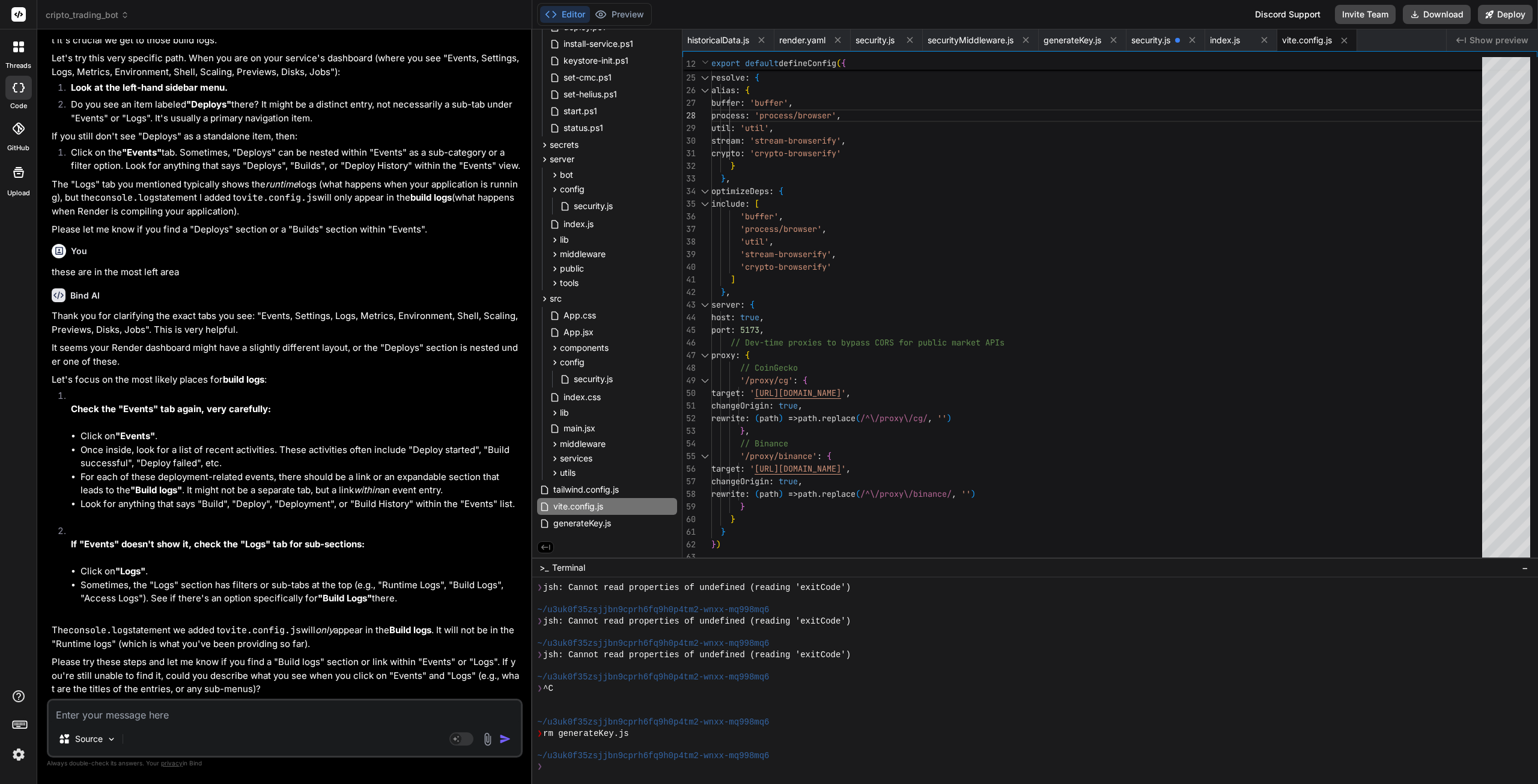
scroll to position [46362, 0]
click at [115, 712] on textarea at bounding box center [284, 711] width 472 height 22
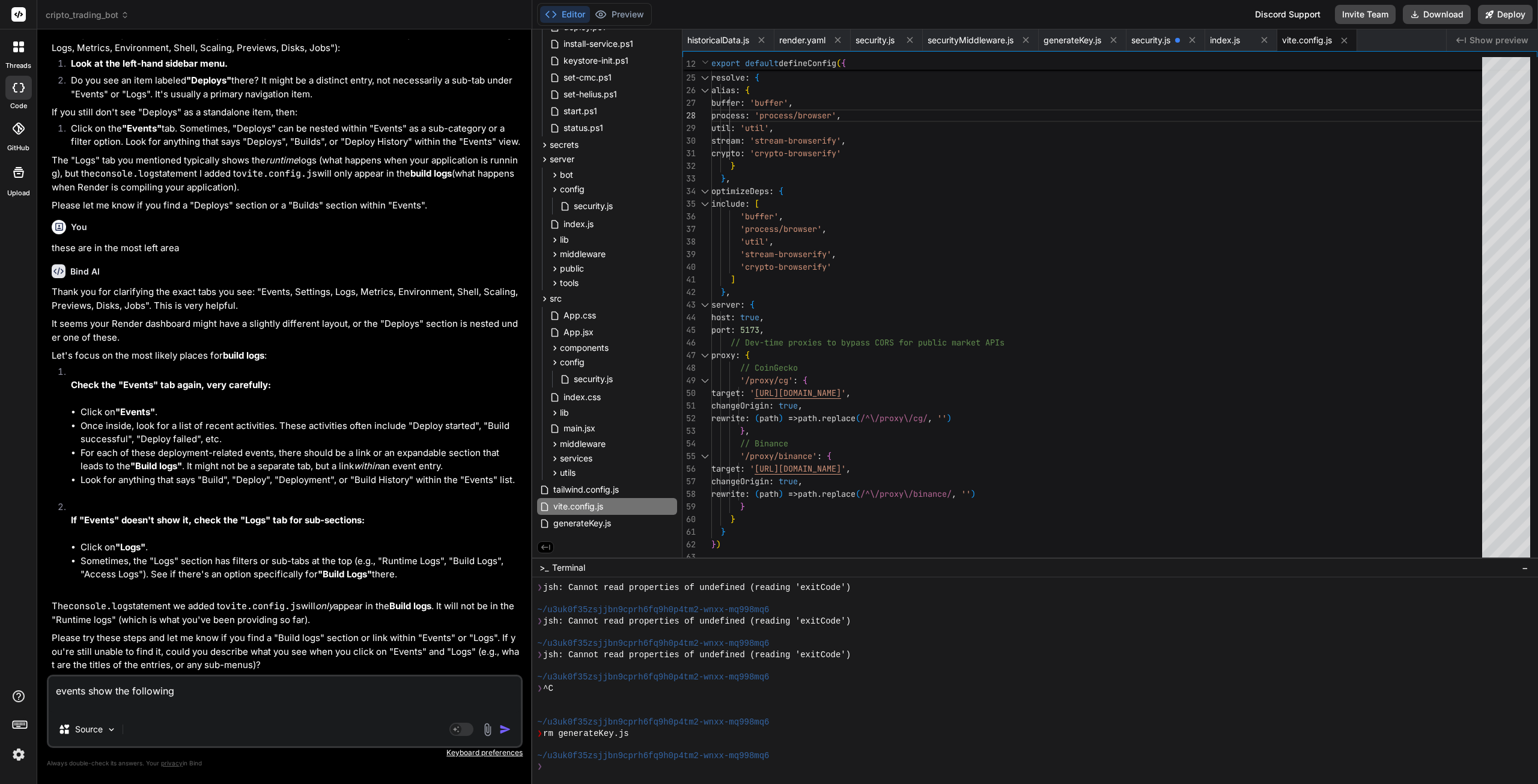
paste textarea "Deploy live for a224abd: Update vite.config.js [DATE] 8:41 PM Deploy started fo…"
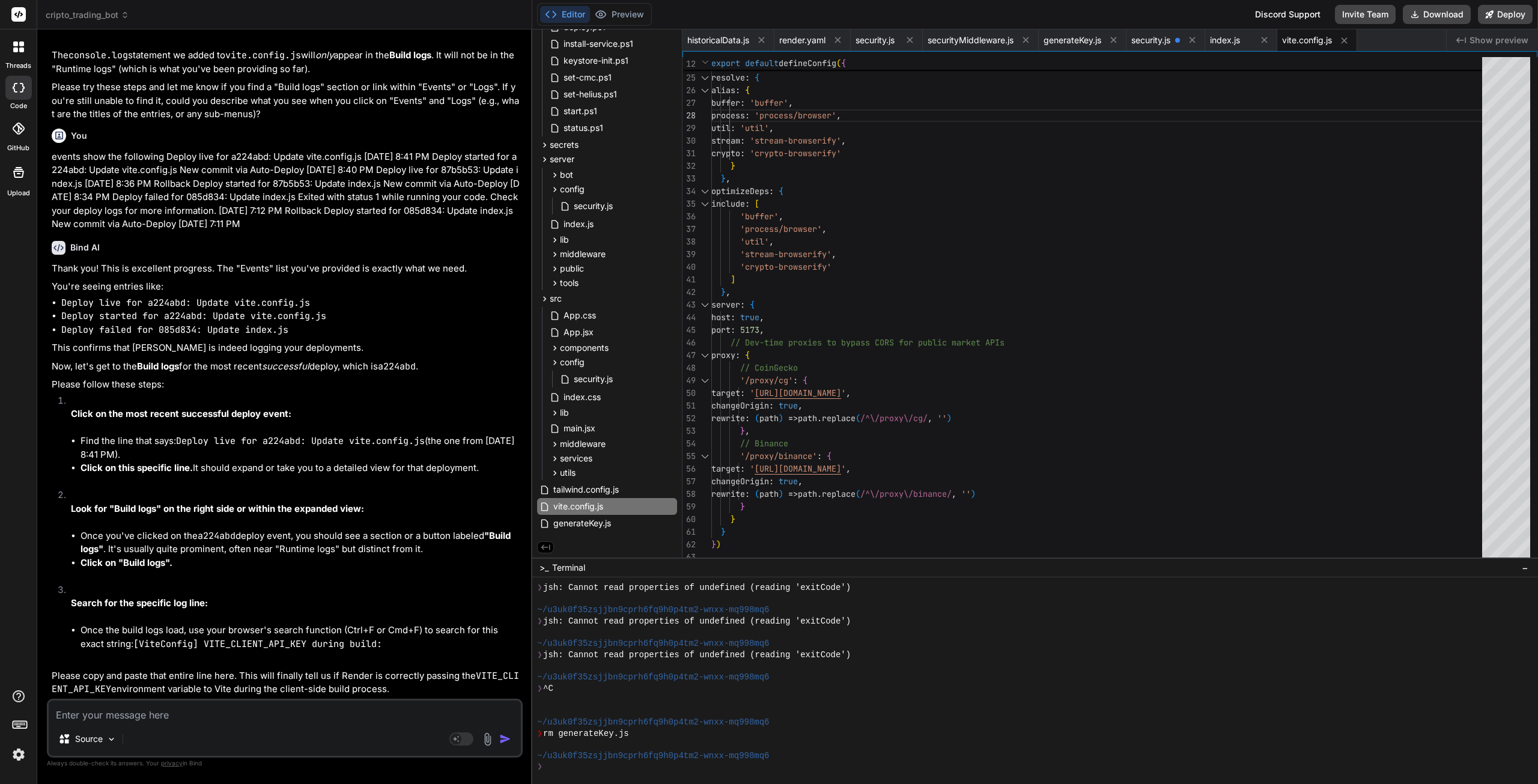
scroll to position [46963, 0]
click at [161, 714] on textarea at bounding box center [284, 711] width 472 height 22
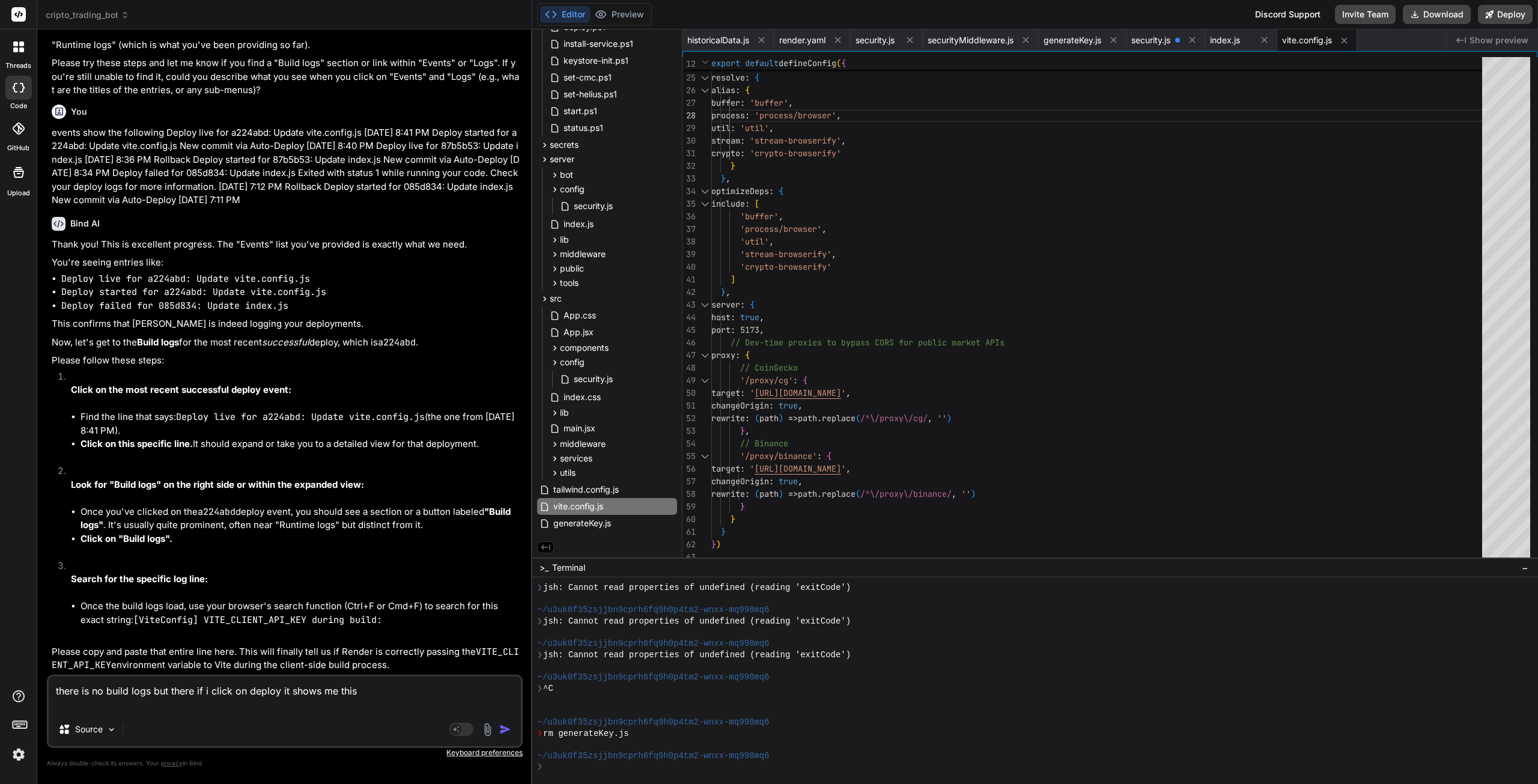
paste textarea "=> Downloading cache... ==> Cloning from [URL][DOMAIN_NAME] ==> Checking out co…"
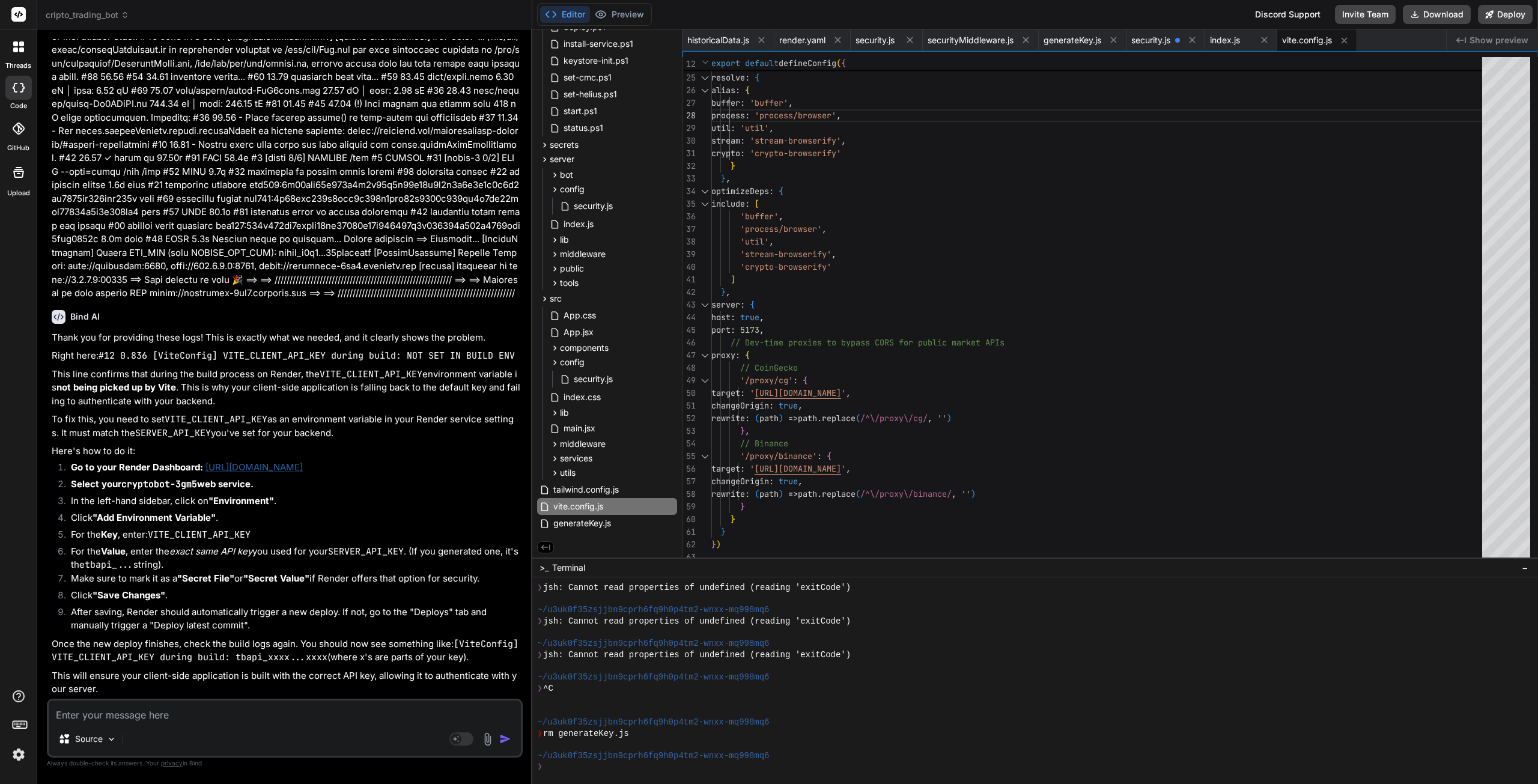
scroll to position [49462, 0]
drag, startPoint x: 420, startPoint y: 358, endPoint x: 320, endPoint y: 359, distance: 100.0
click at [320, 368] on code "VITE_CLIENT_API_KEY" at bounding box center [371, 374] width 103 height 12
copy code "VITE_CLIENT_API_KEY"
click at [148, 708] on textarea at bounding box center [284, 711] width 472 height 22
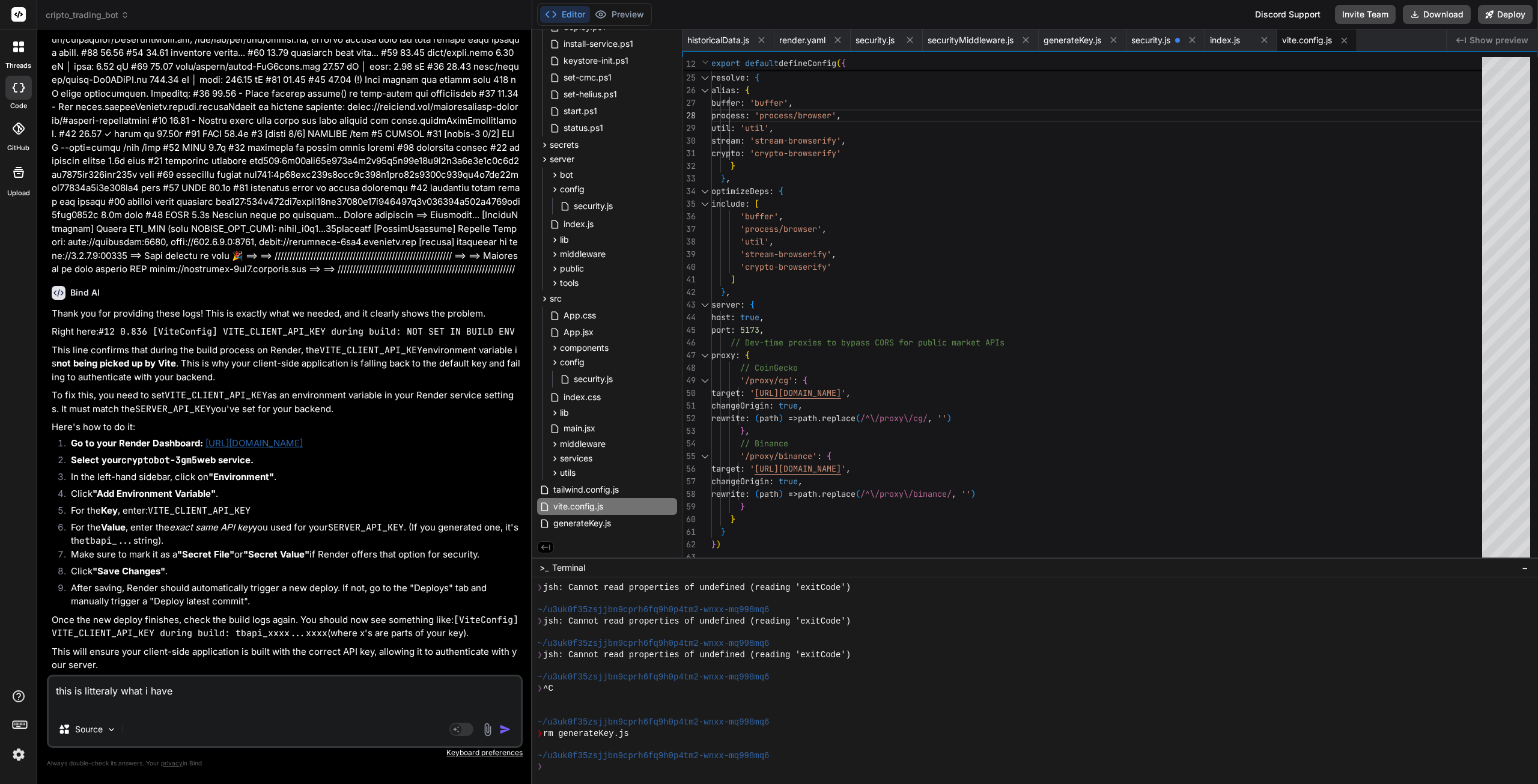
paste textarea "Key Value Key CMC_API_KEY Value • • • • • • • • • • • • Key HELIUS_API_KEY Valu…"
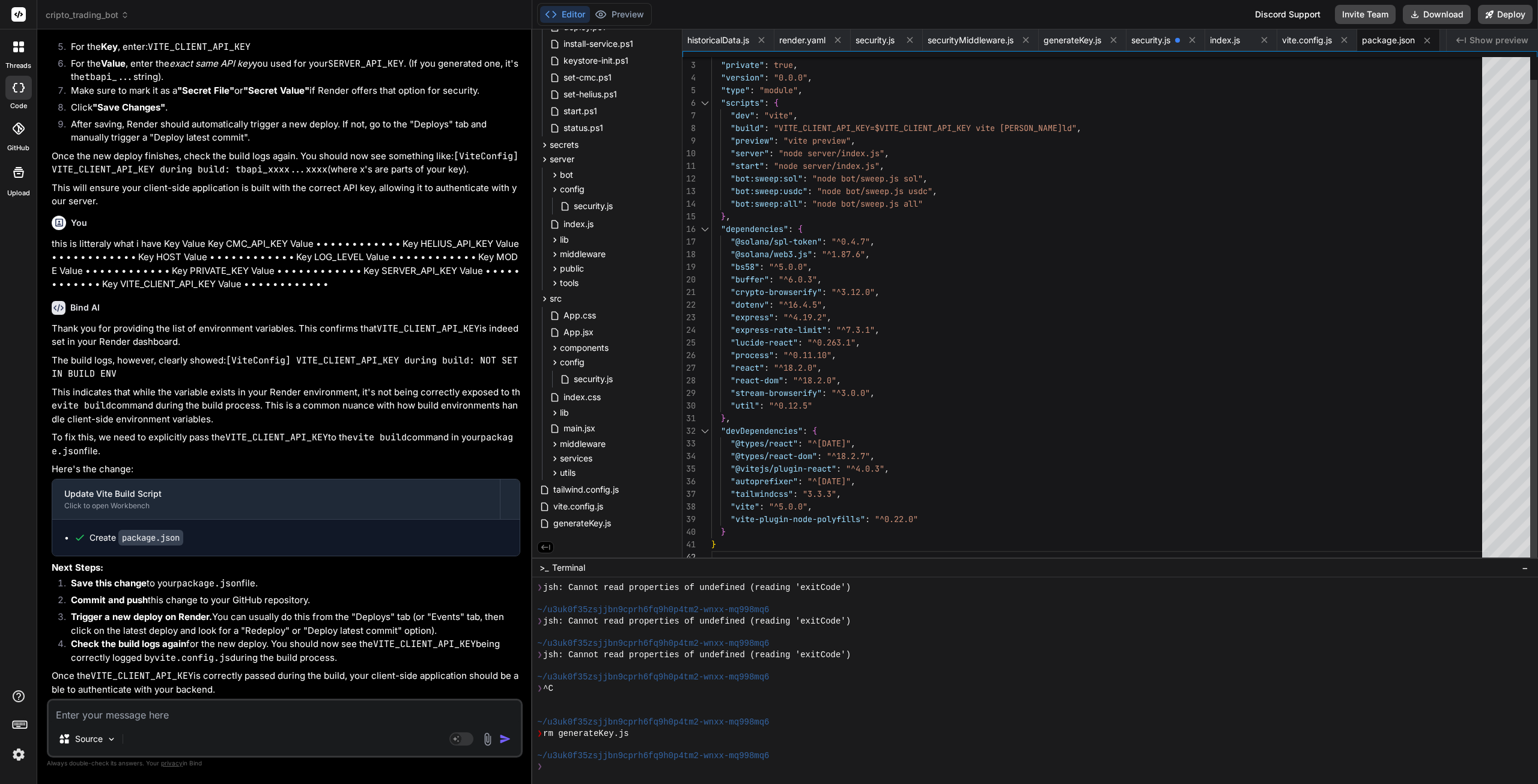
scroll to position [12, 0]
click at [963, 404] on div ""autoprefixer" : "^[DATE]" , "tailwindcss" : "3.3.3" , "vite" : "^5.0.0" , "vit…" at bounding box center [1099, 298] width 778 height 530
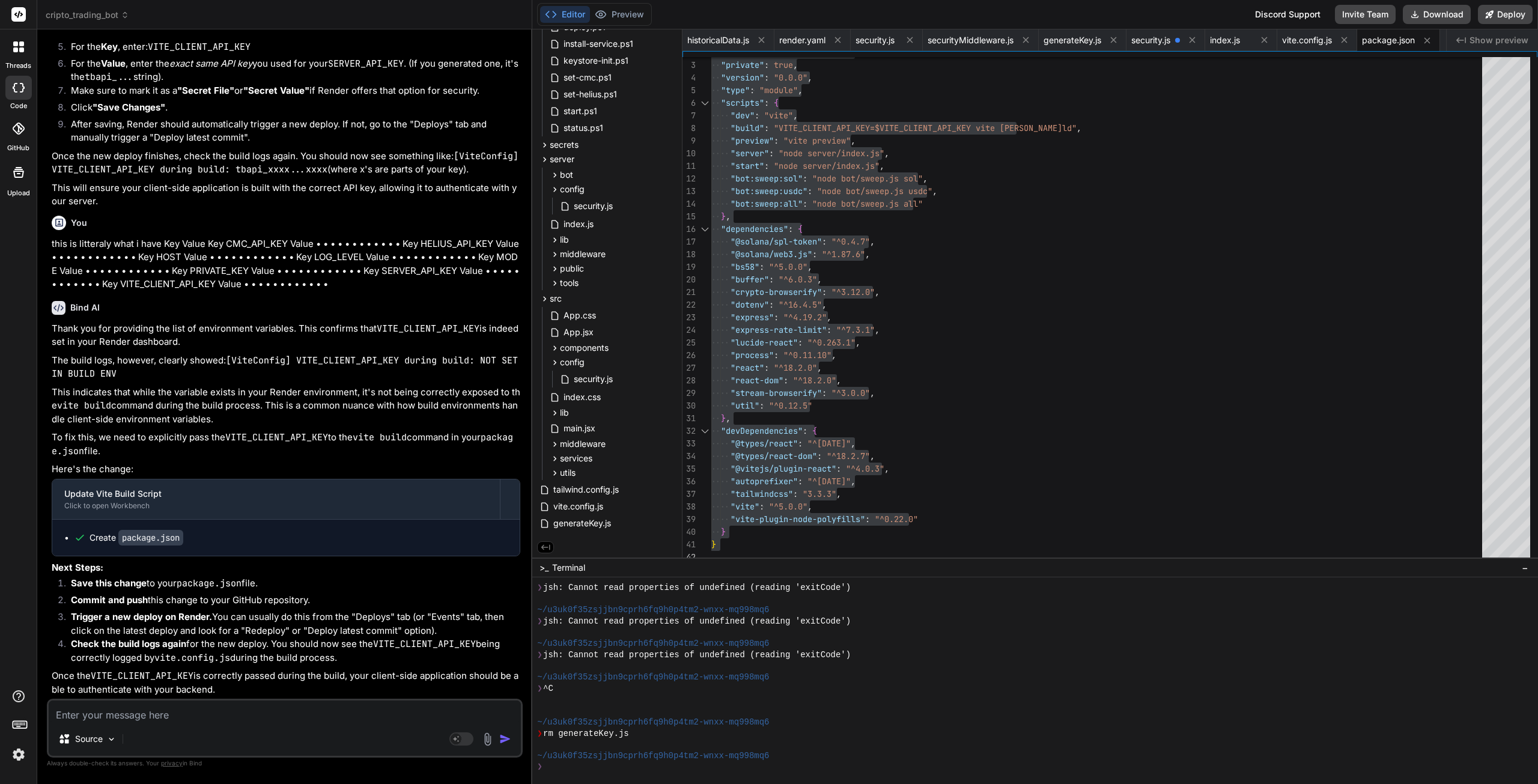
click at [191, 706] on textarea at bounding box center [284, 711] width 472 height 22
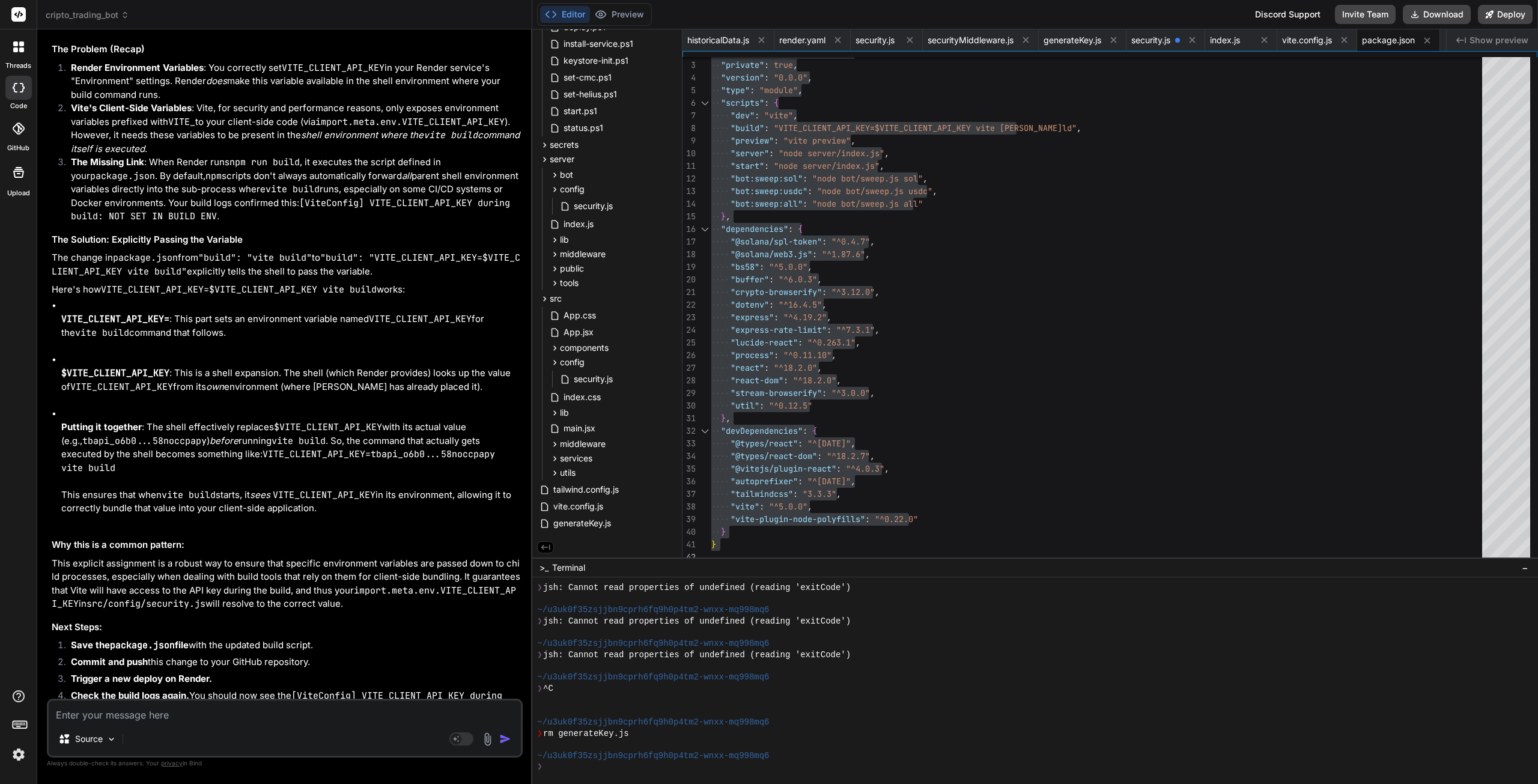
scroll to position [50198, 0]
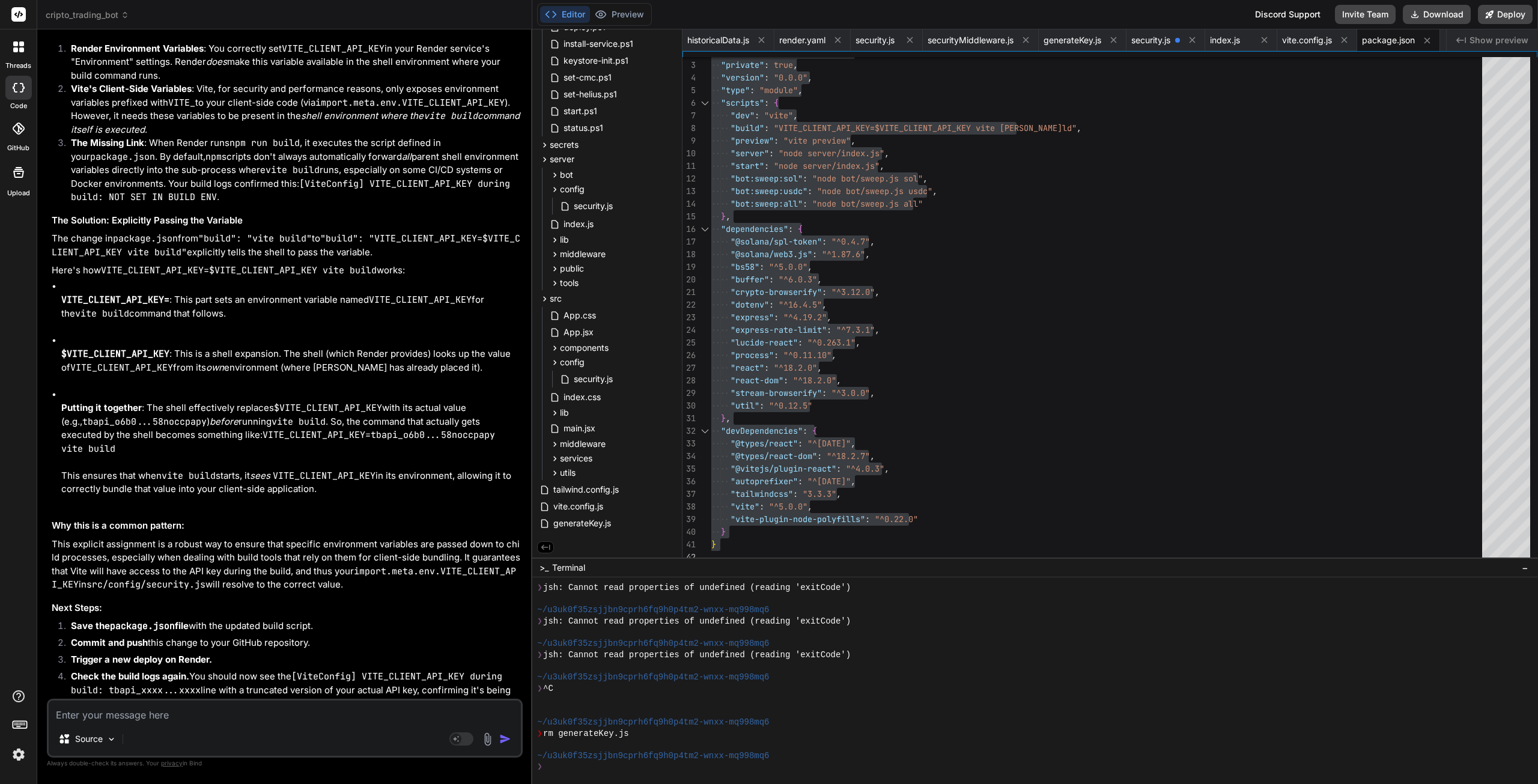
click at [145, 715] on textarea at bounding box center [284, 711] width 472 height 22
paste textarea "==> Deploying... [ServerSecurity] Server API_KEY (from SERVER_API_KEY): tbapi_o…"
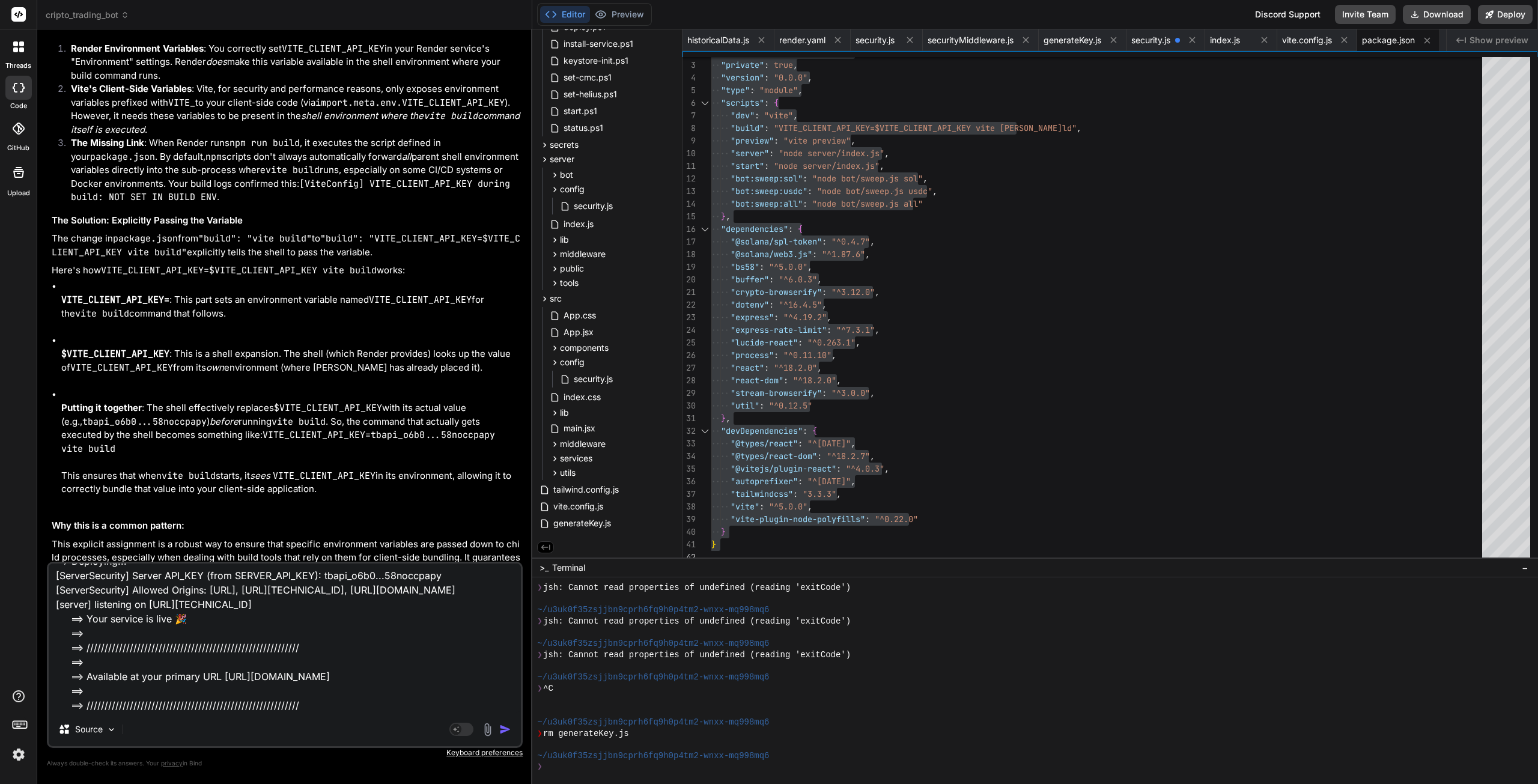
click at [507, 731] on img "button" at bounding box center [505, 728] width 12 height 12
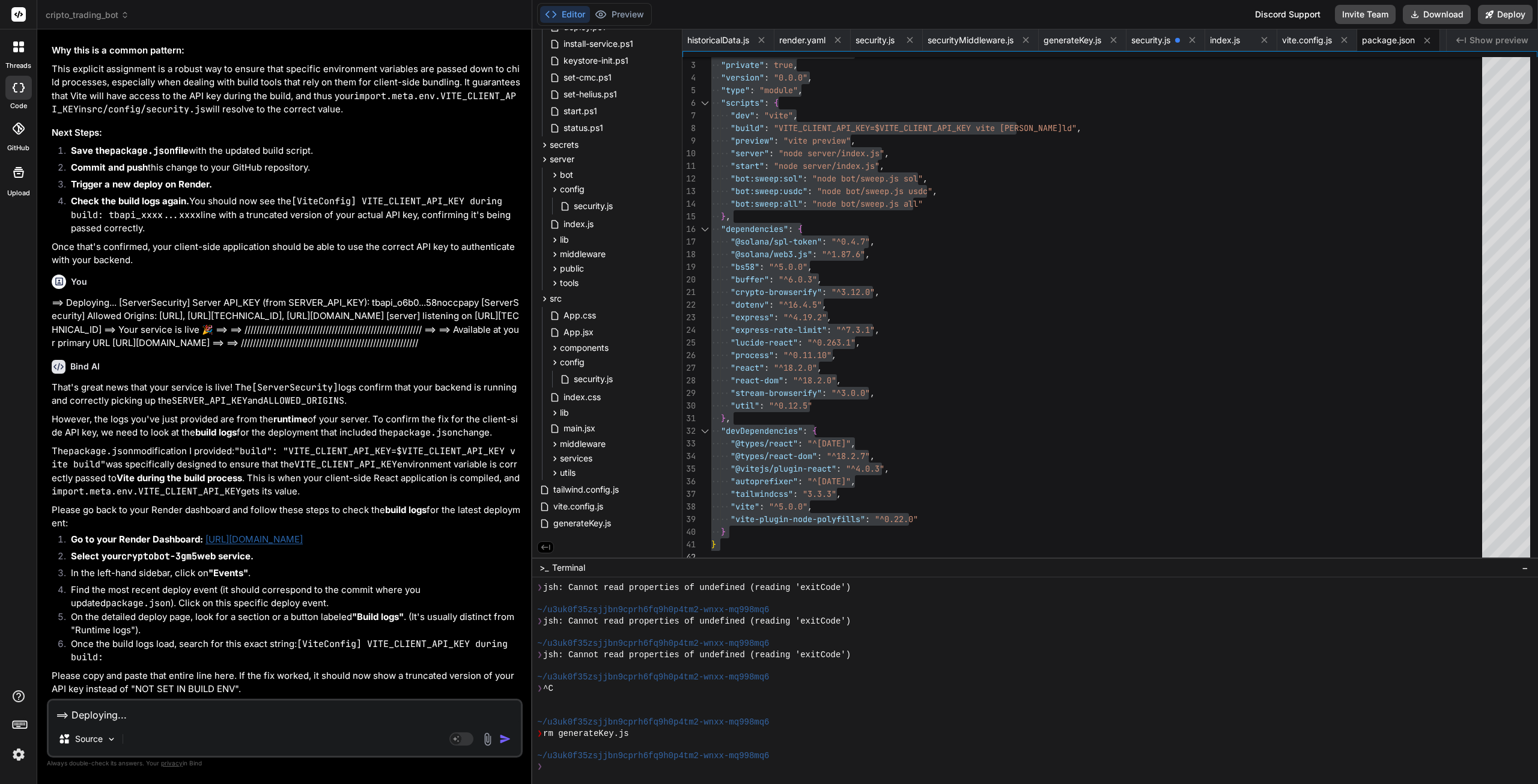
scroll to position [51269, 0]
click at [135, 719] on textarea "==> Deploying... [ServerSecurity] Server API_KEY (from SERVER_API_KEY): tbapi_o…" at bounding box center [284, 711] width 472 height 22
paste textarea "==> Downloading cache... ==> Cloning from [URL][DOMAIN_NAME] ==> Checking out c…"
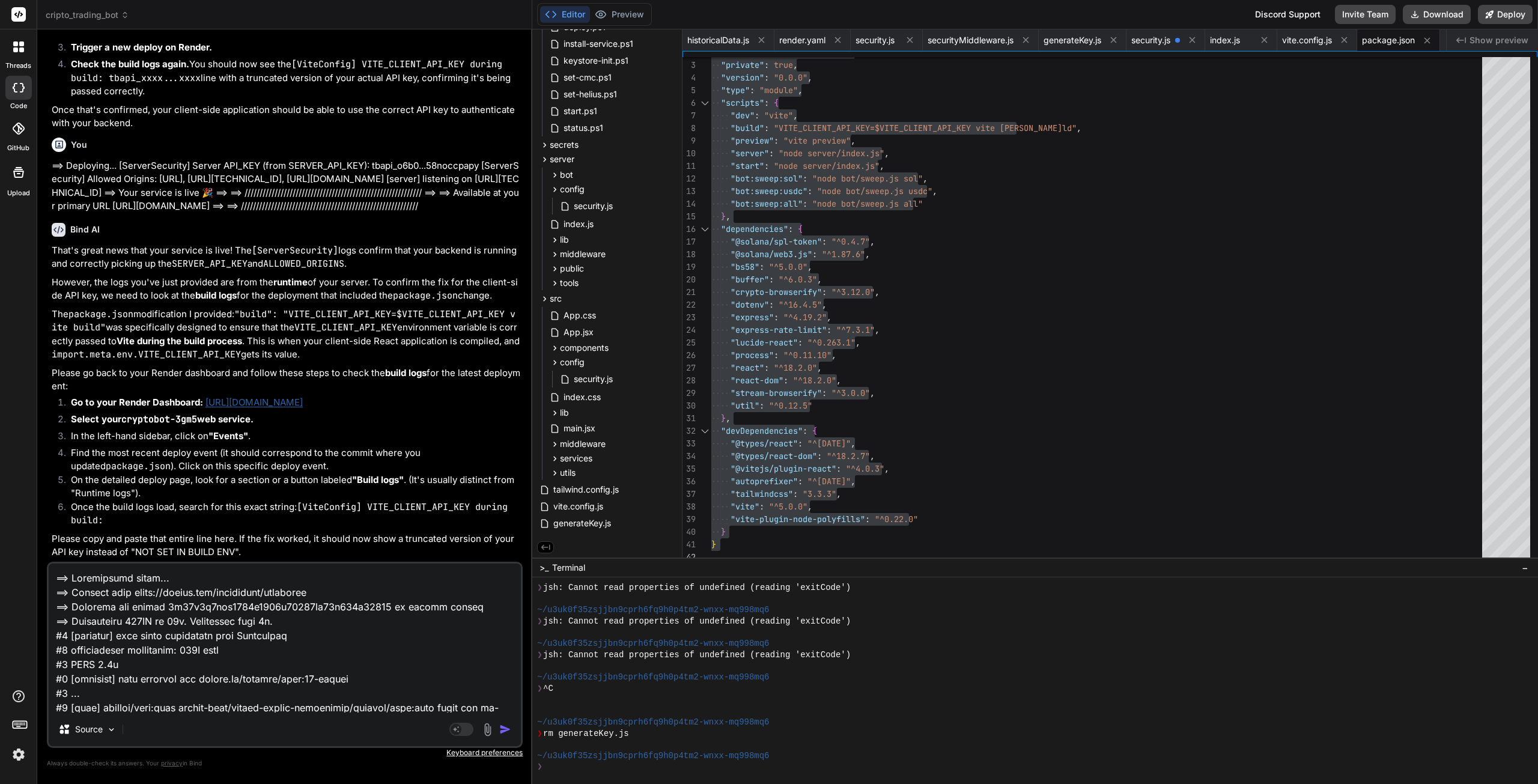
scroll to position [3100, 0]
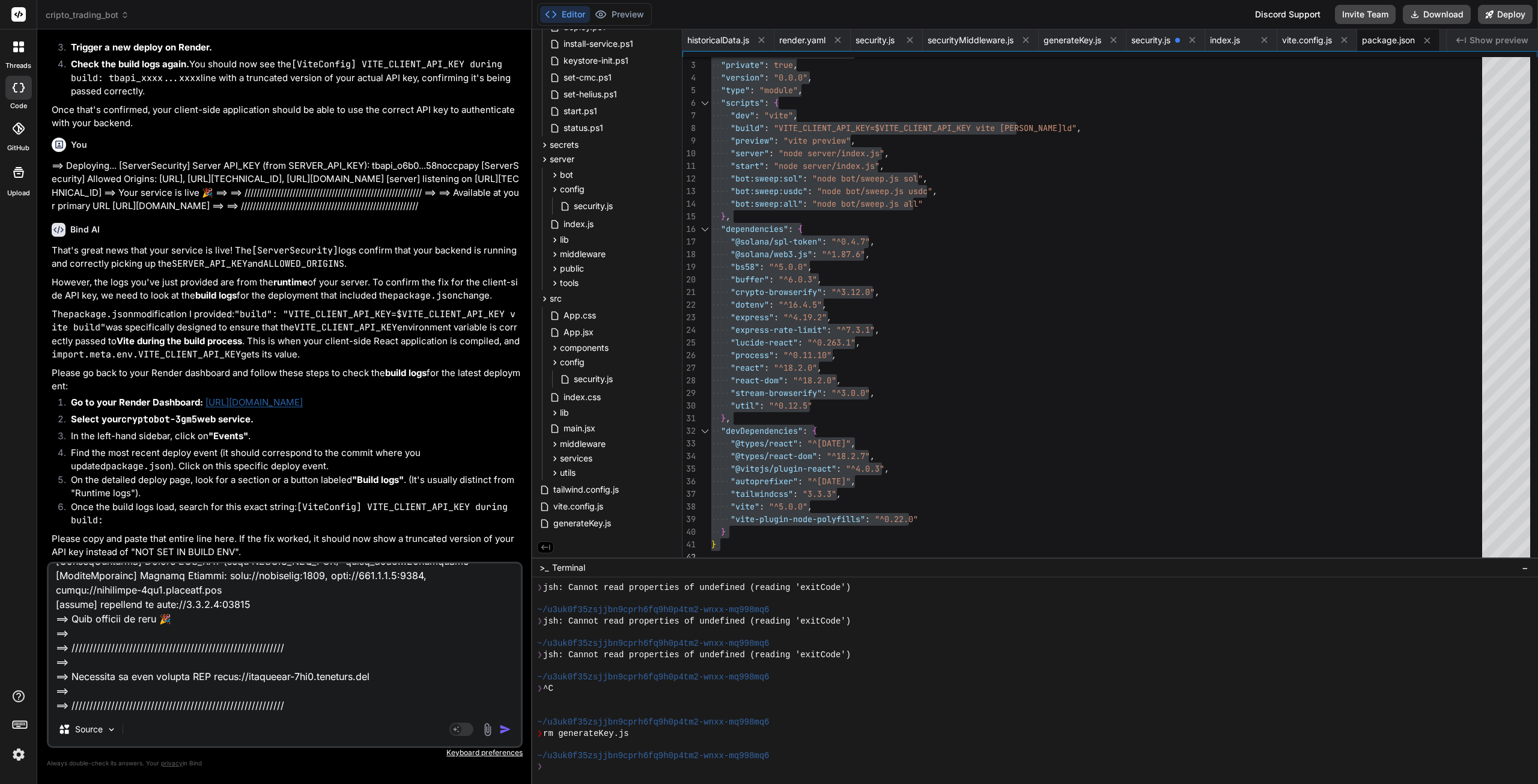
click at [504, 732] on img "button" at bounding box center [505, 728] width 12 height 12
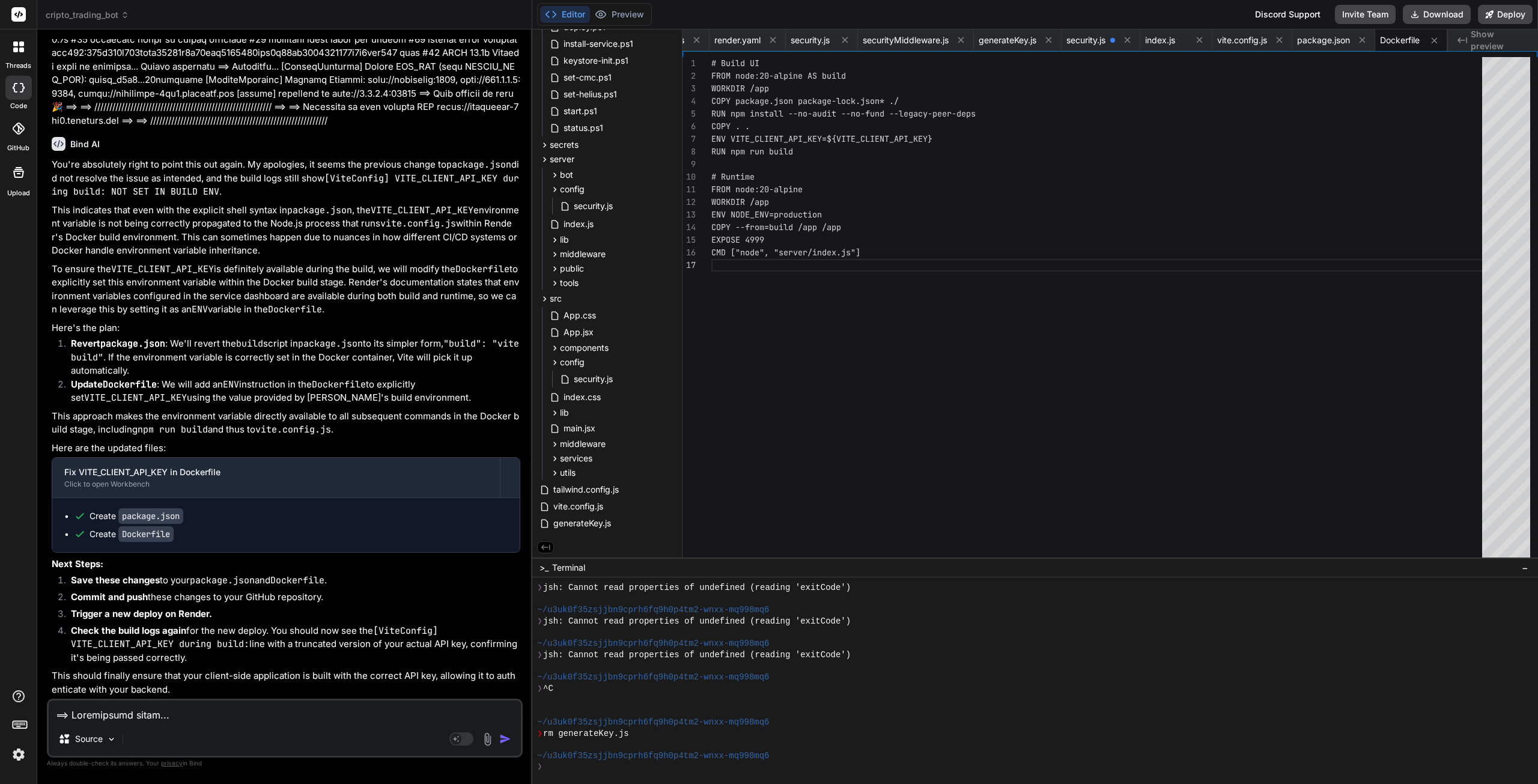
scroll to position [53562, 0]
click at [1324, 39] on span "package.json" at bounding box center [1324, 40] width 53 height 12
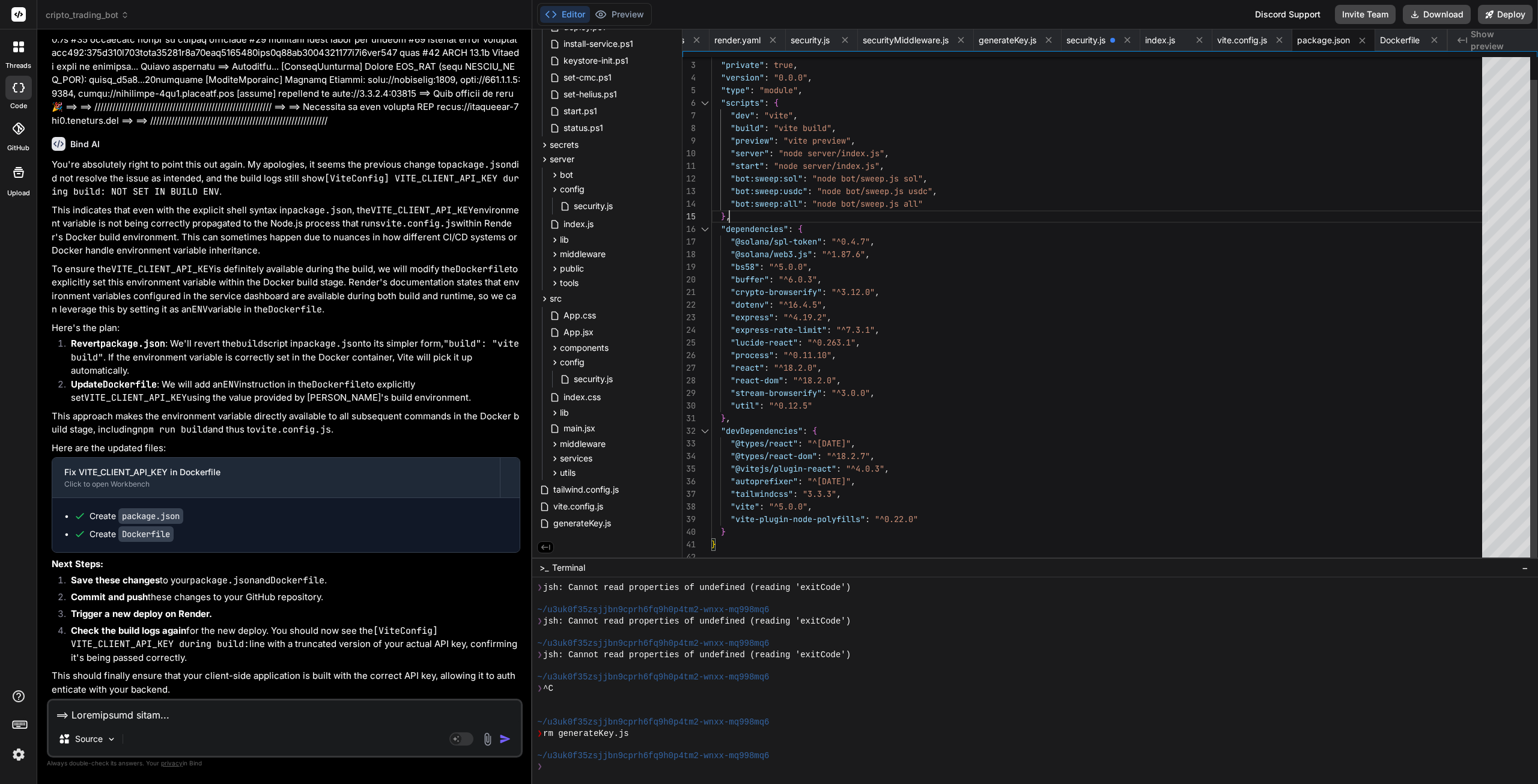
scroll to position [12, 0]
click at [1228, 210] on div ""name" : "solana-trading-bot" , "private" : true , "version" : "0.0.0" , "type"…" at bounding box center [1099, 298] width 778 height 530
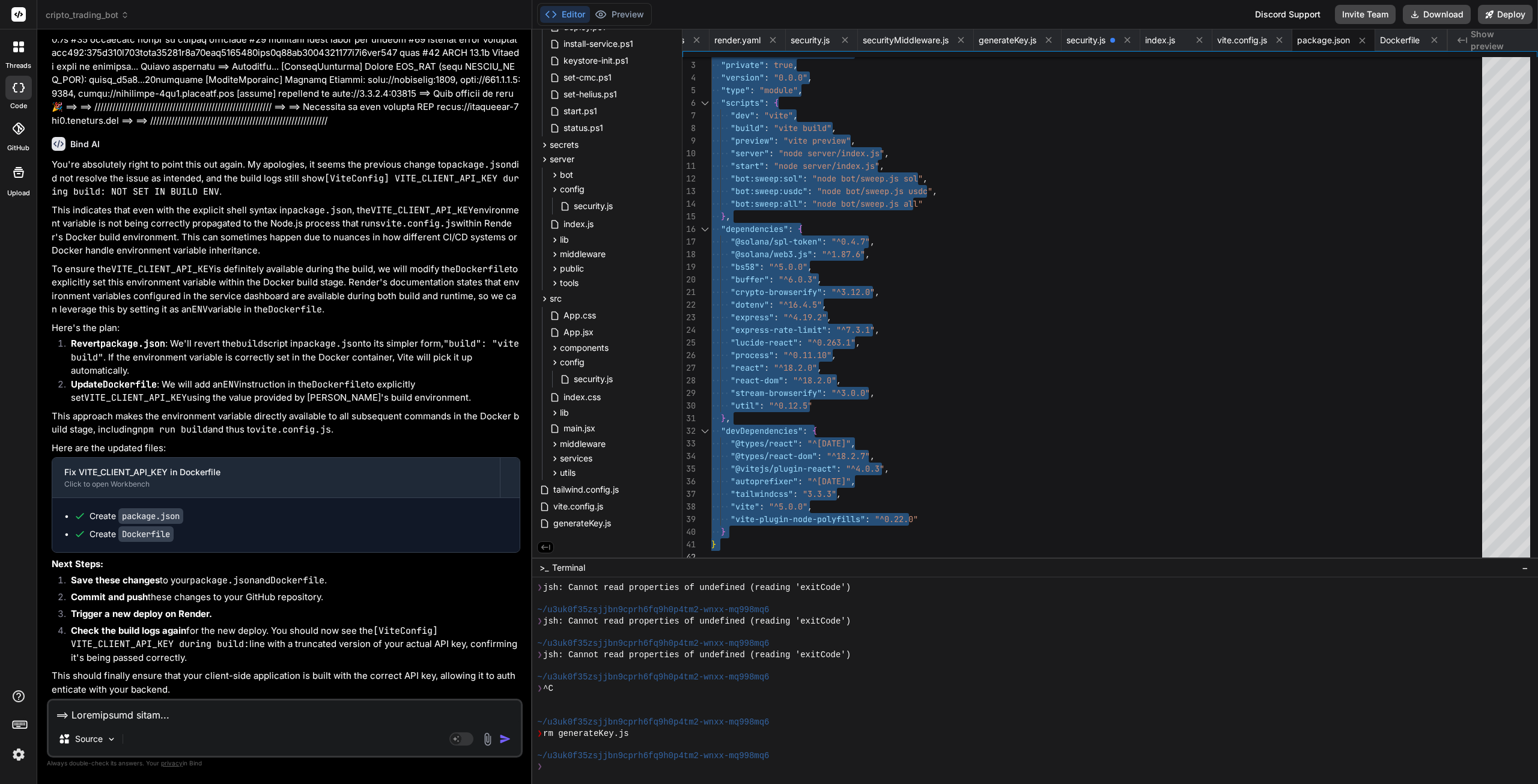
click at [1409, 41] on span "Dockerfile" at bounding box center [1399, 40] width 39 height 12
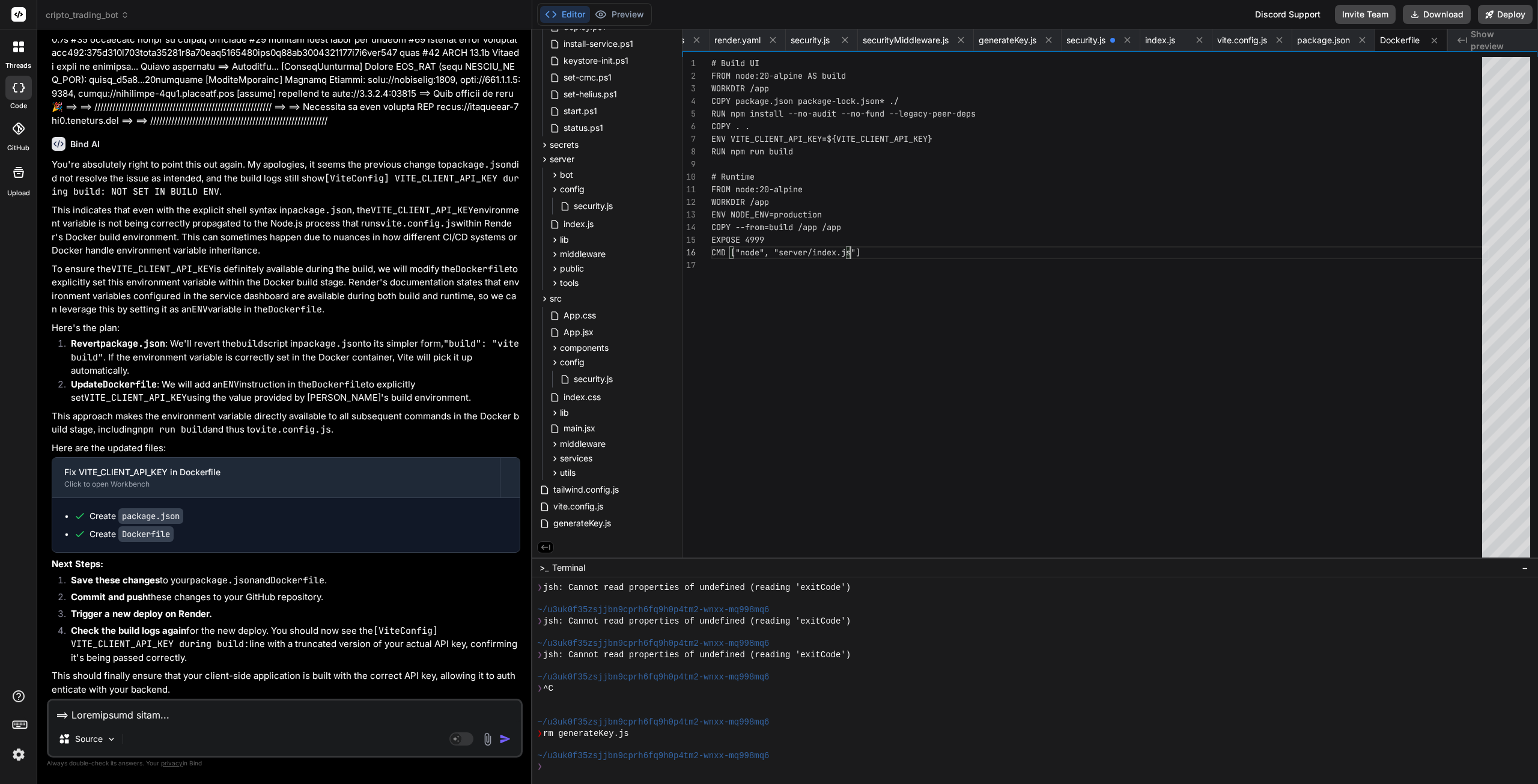
click at [1116, 247] on div "FROM node:20-alpine AS build WORKDIR /app COPY package.json package-lock.json* …" at bounding box center [1099, 311] width 778 height 507
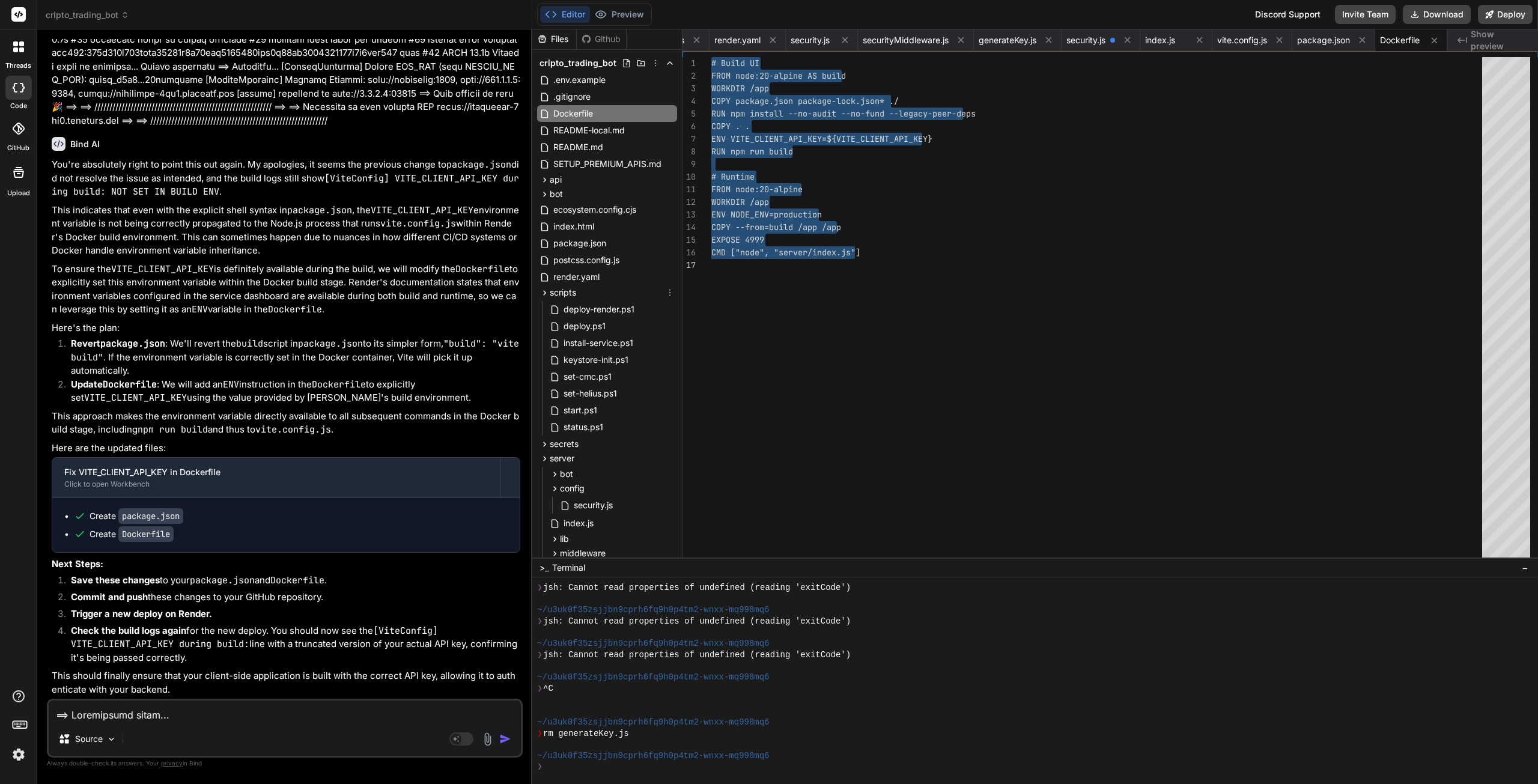
scroll to position [0, 0]
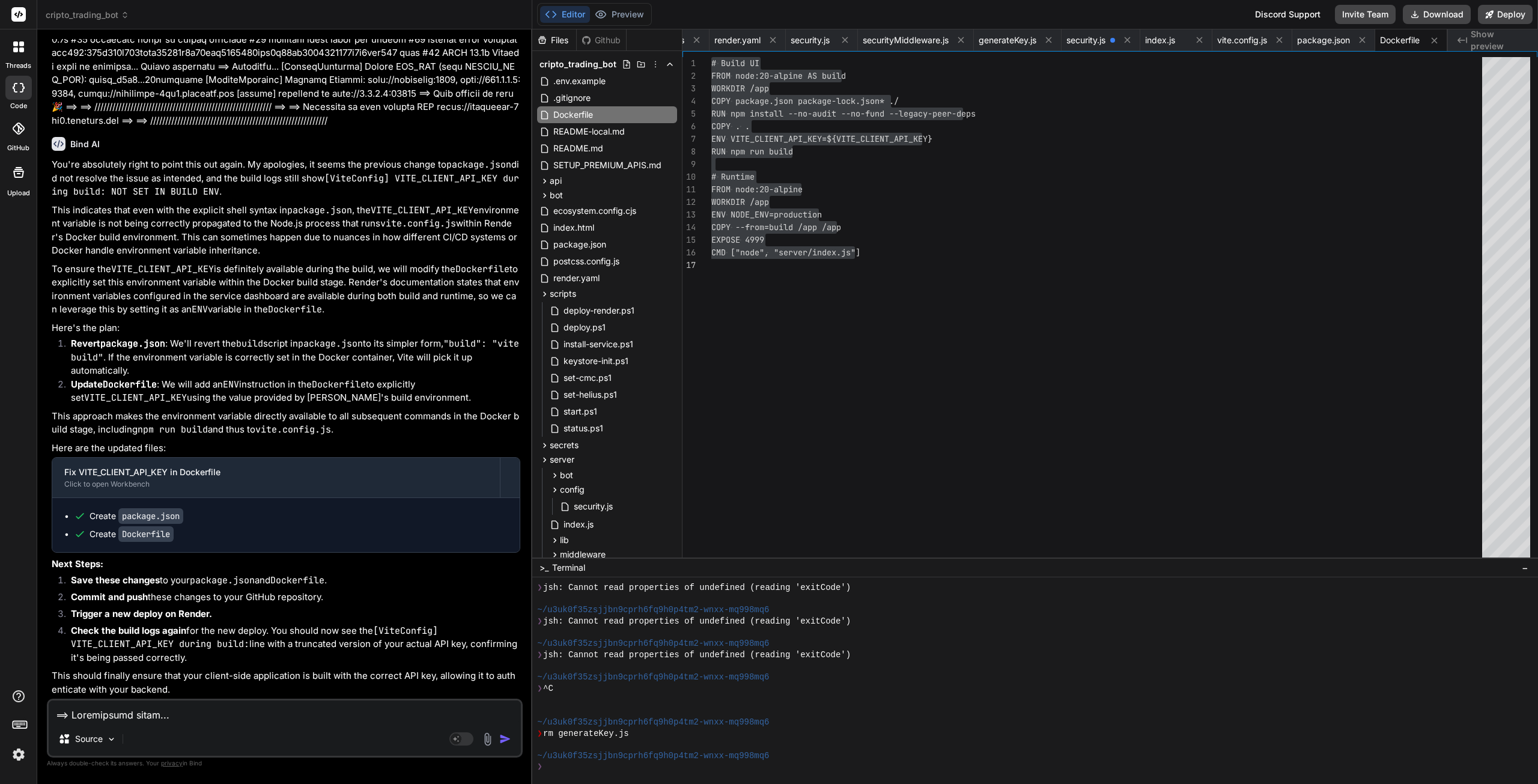
click at [110, 715] on textarea at bounding box center [284, 711] width 472 height 22
paste textarea "#12 [build 6/6] RUN npm run build #12 0.331 #12 0.331 > solana-trading-bot@0.0.…"
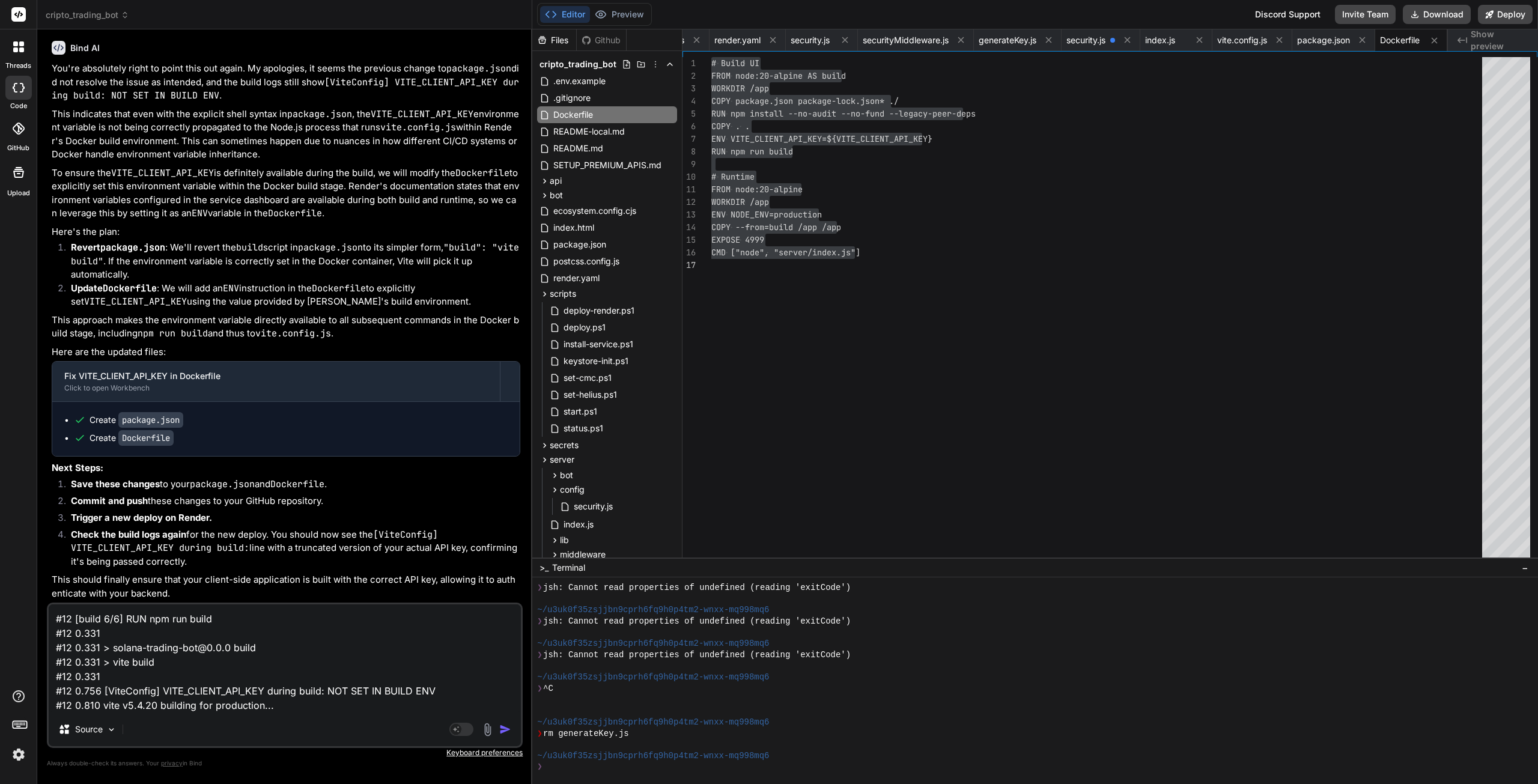
click at [503, 731] on img "button" at bounding box center [505, 728] width 12 height 12
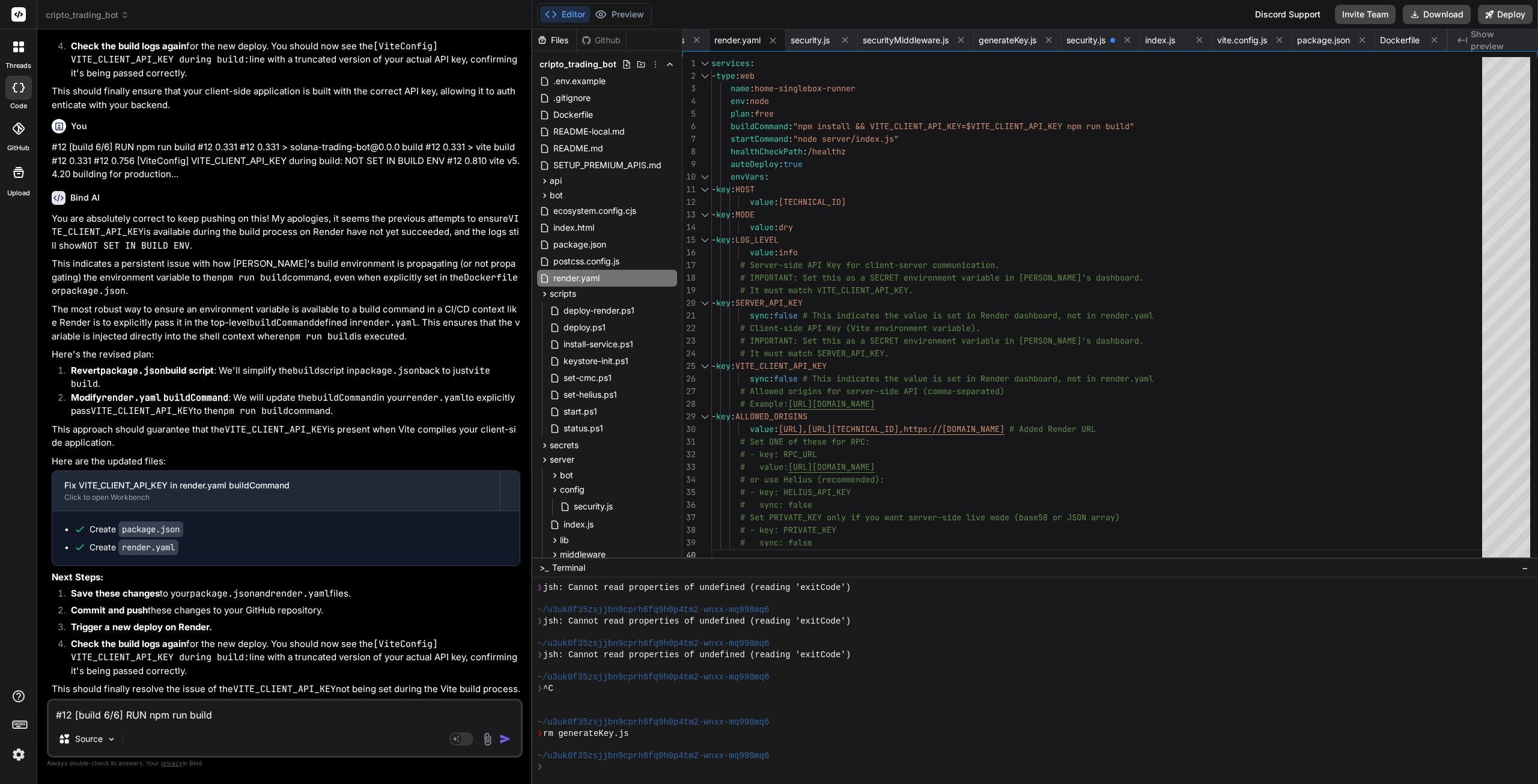
scroll to position [54134, 0]
click at [617, 242] on div "package.json" at bounding box center [607, 244] width 140 height 16
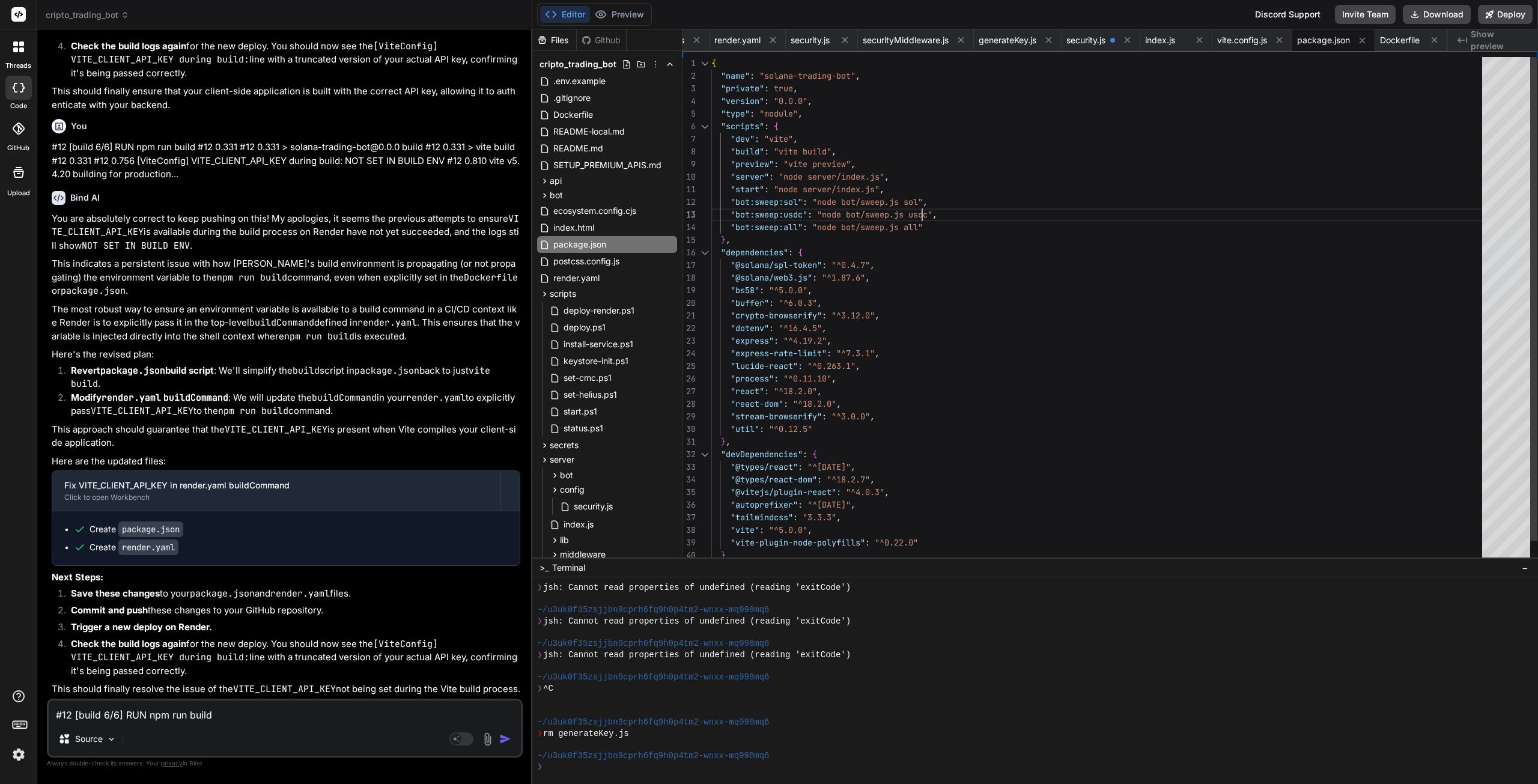
scroll to position [12, 0]
click at [1212, 211] on div ""name" : "solana-trading-bot" , "private" : true , "version" : "0.0.0" , "type"…" at bounding box center [1099, 322] width 778 height 530
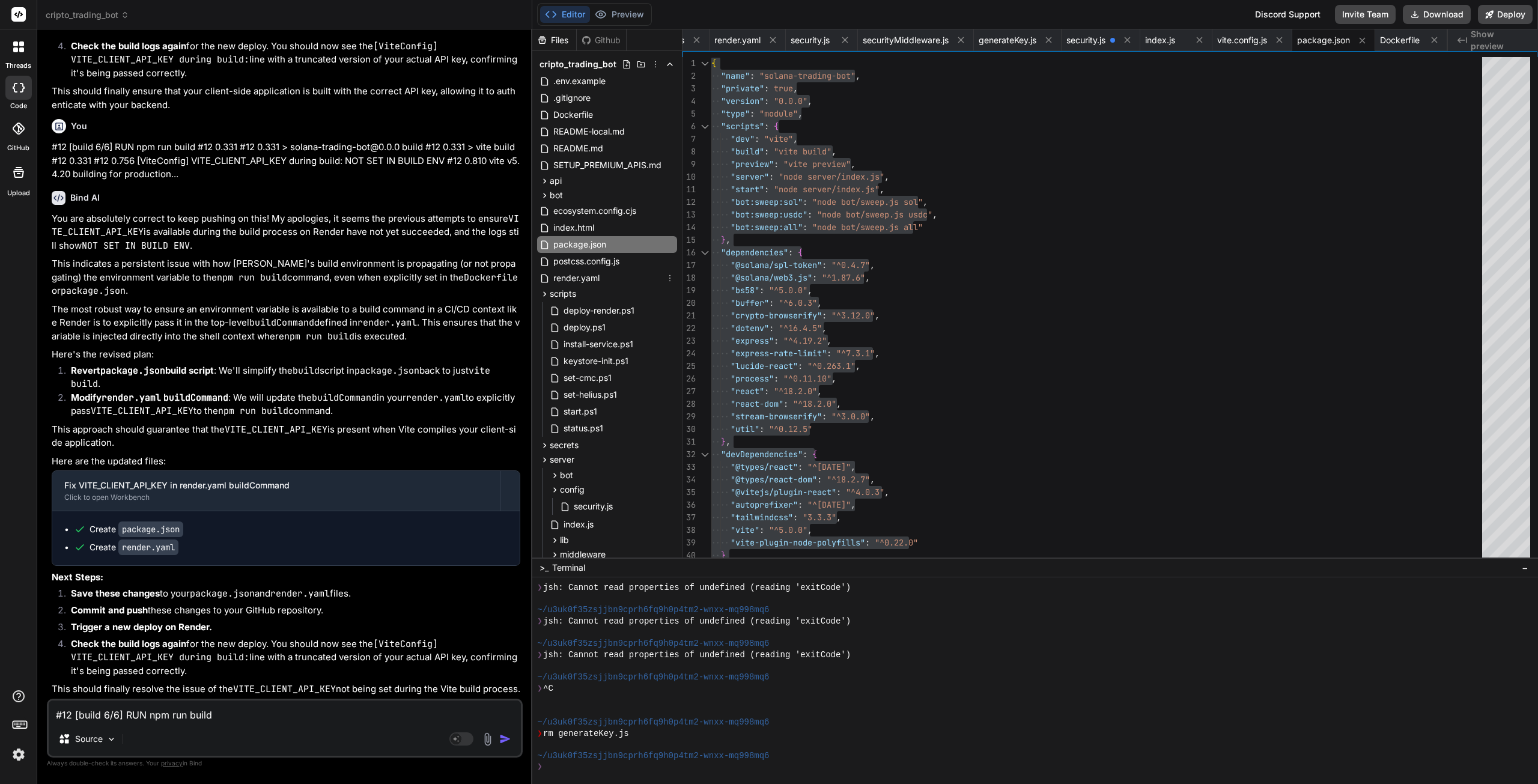
click at [594, 277] on span "render.yaml" at bounding box center [576, 278] width 48 height 15
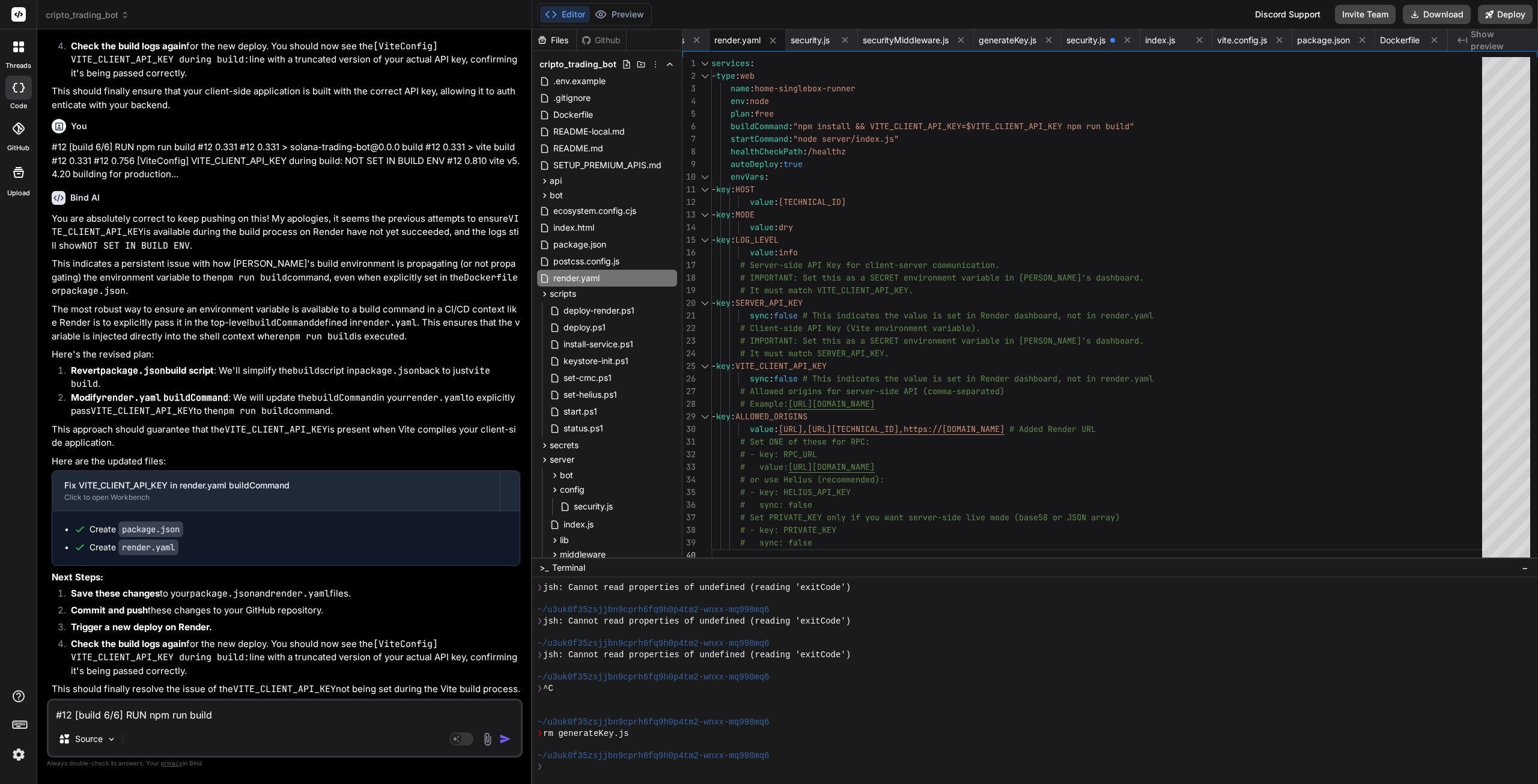
click at [929, 249] on div "- type : web name : home-singlebox-runner env : node plan : free buildCommand :…" at bounding box center [1099, 311] width 778 height 507
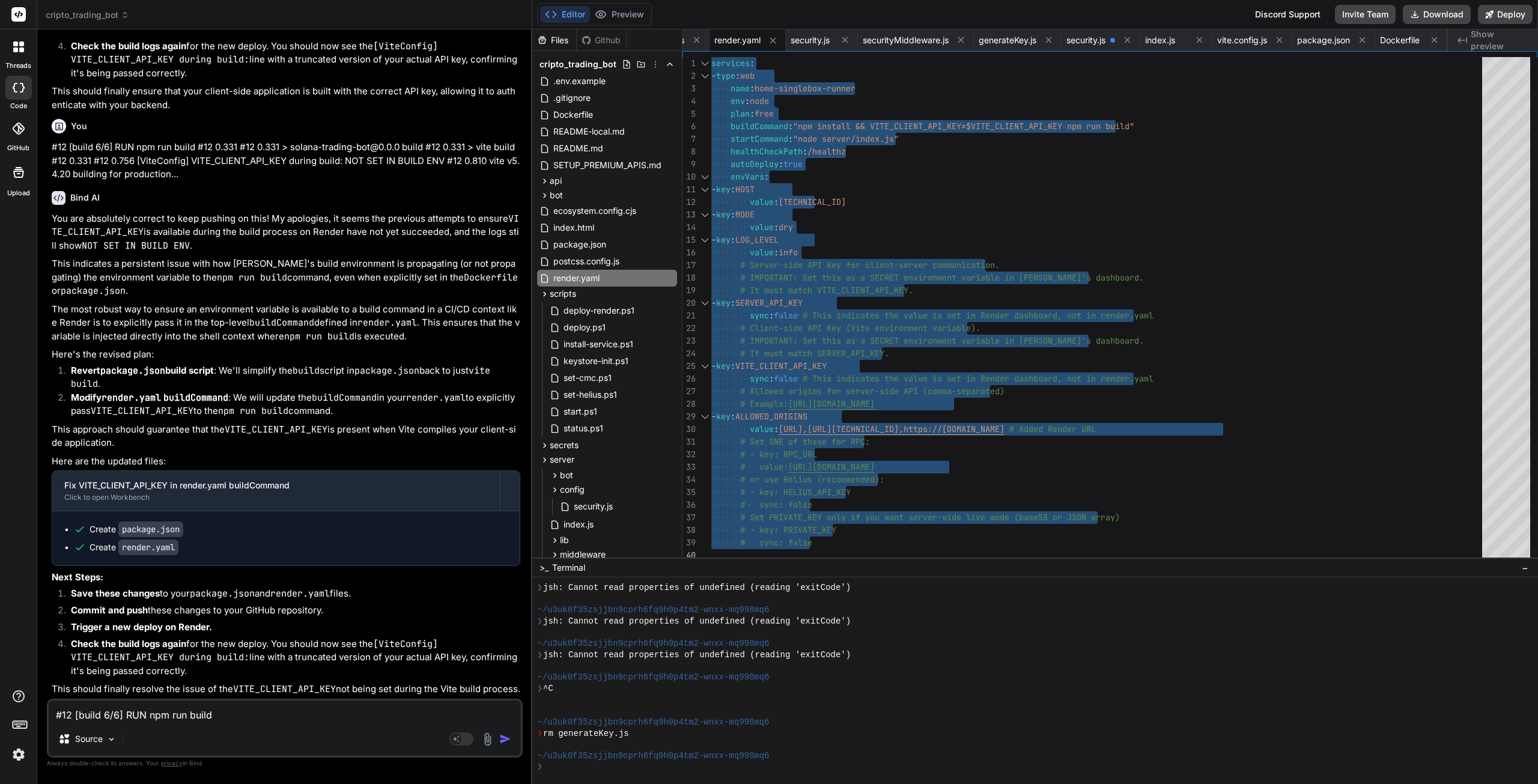
scroll to position [54165, 0]
click at [907, 331] on div "- type : web name : home-singlebox-runner env : node plan : free buildCommand :…" at bounding box center [1099, 311] width 778 height 507
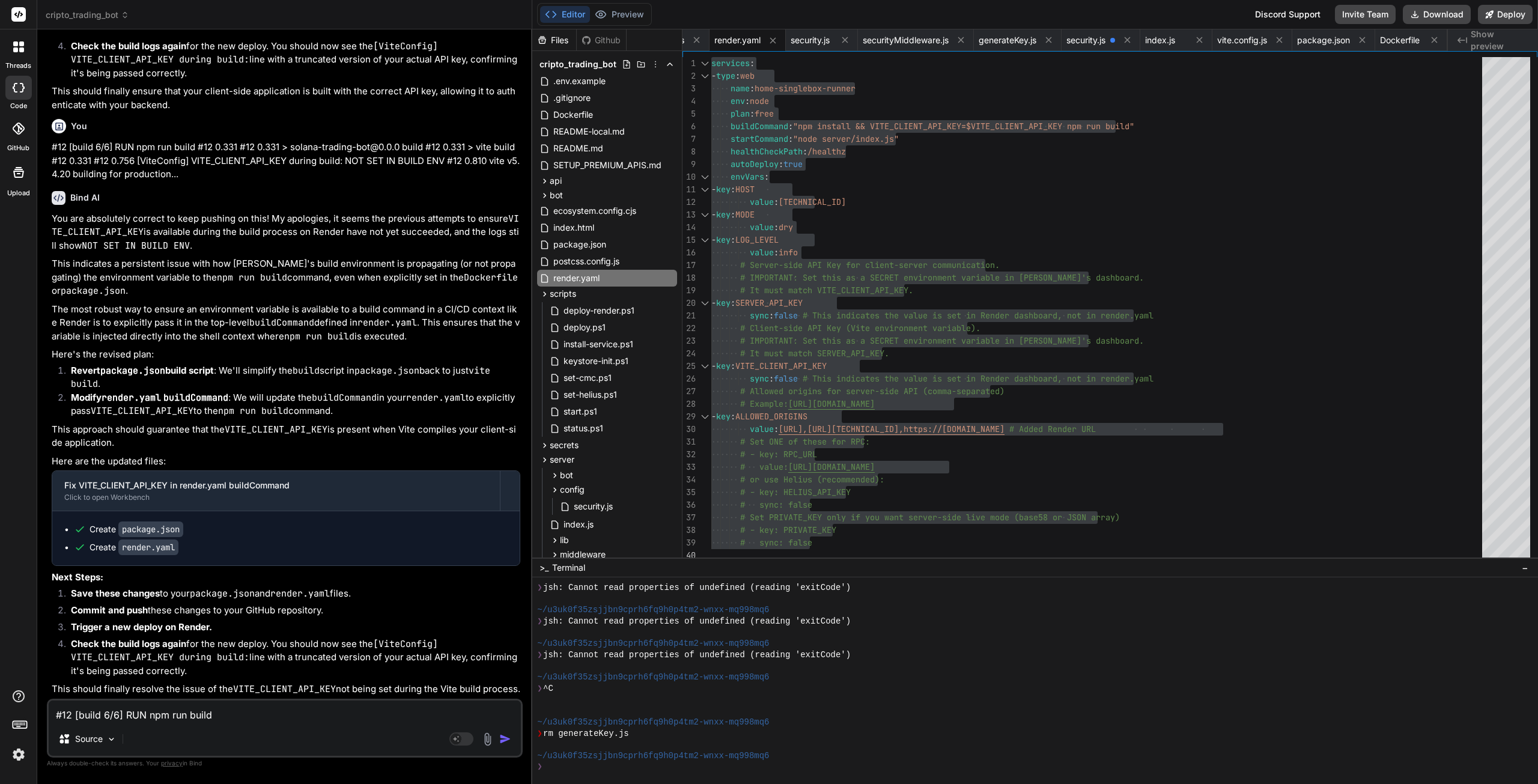
click at [1310, 38] on span "package.json" at bounding box center [1324, 40] width 53 height 12
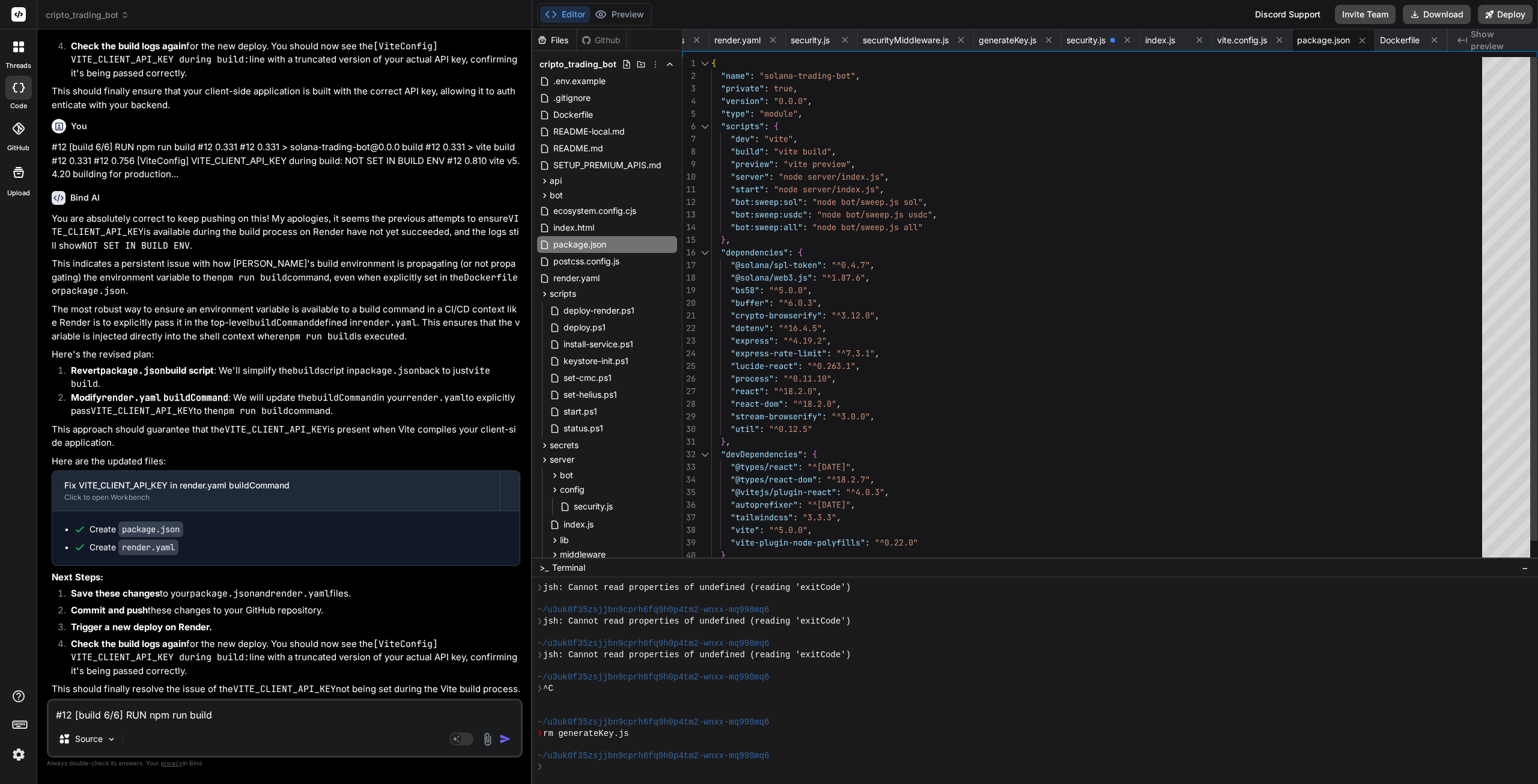
scroll to position [12, 0]
click at [1169, 216] on div ""name" : "solana-trading-bot" , "private" : true , "version" : "0.0.0" , "type"…" at bounding box center [1099, 322] width 778 height 530
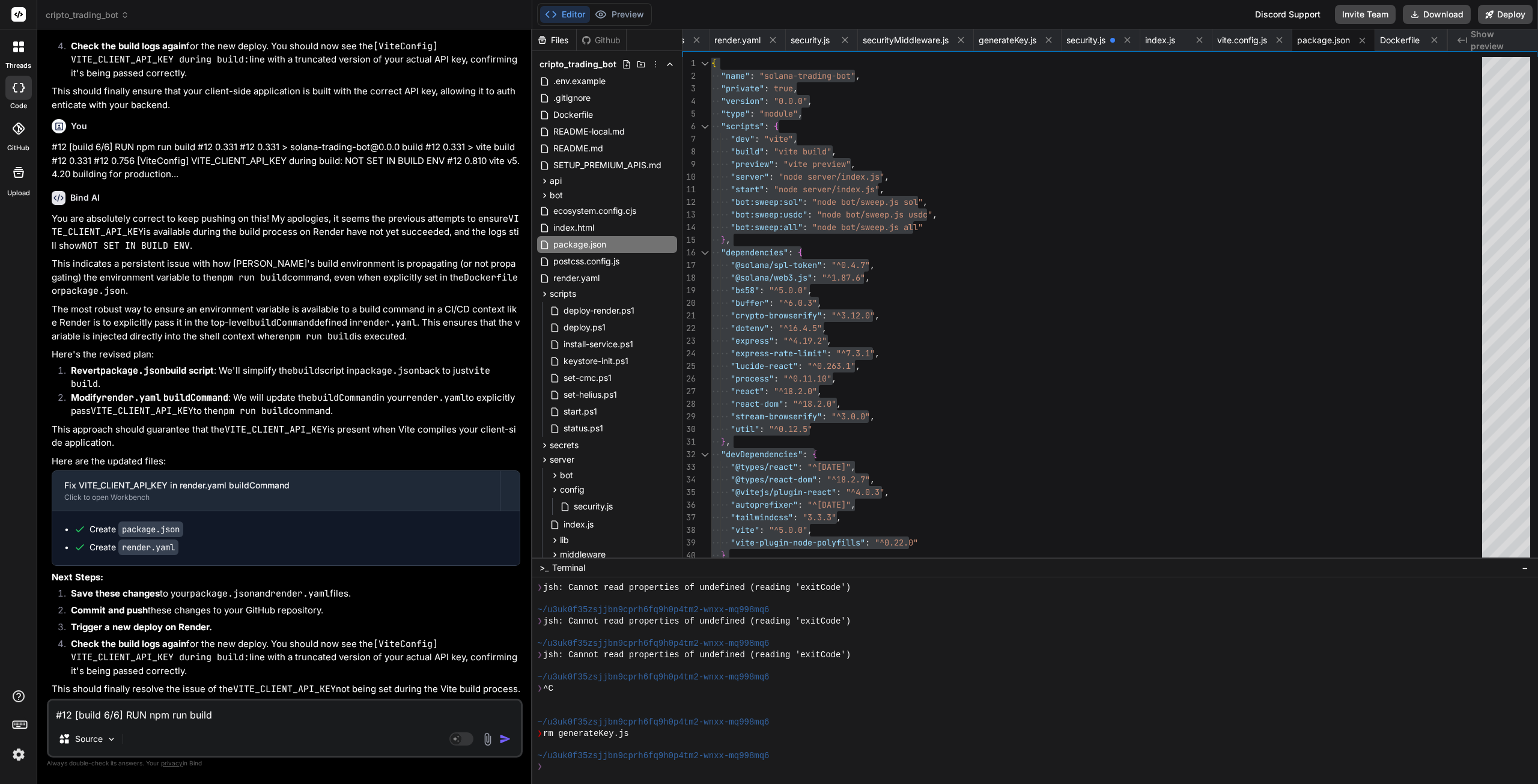
click at [139, 709] on textarea "#12 [build 6/6] RUN npm run build #12 0.331 #12 0.331 > solana-trading-bot@0.0.…" at bounding box center [284, 711] width 472 height 22
paste textarea "==> Downloading cache... ==> Cloning from [URL][DOMAIN_NAME] ==> Checking out c…"
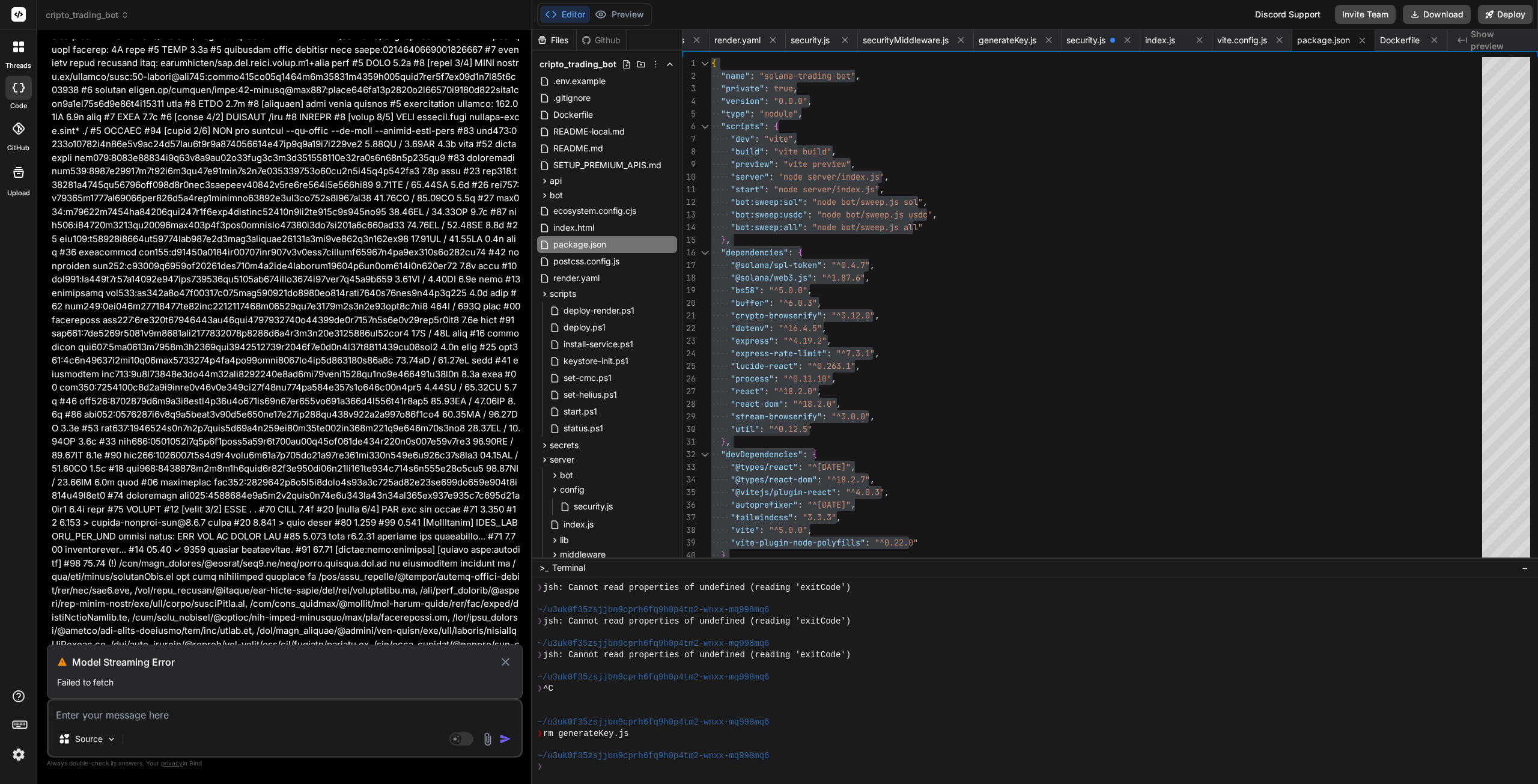
scroll to position [54289, 0]
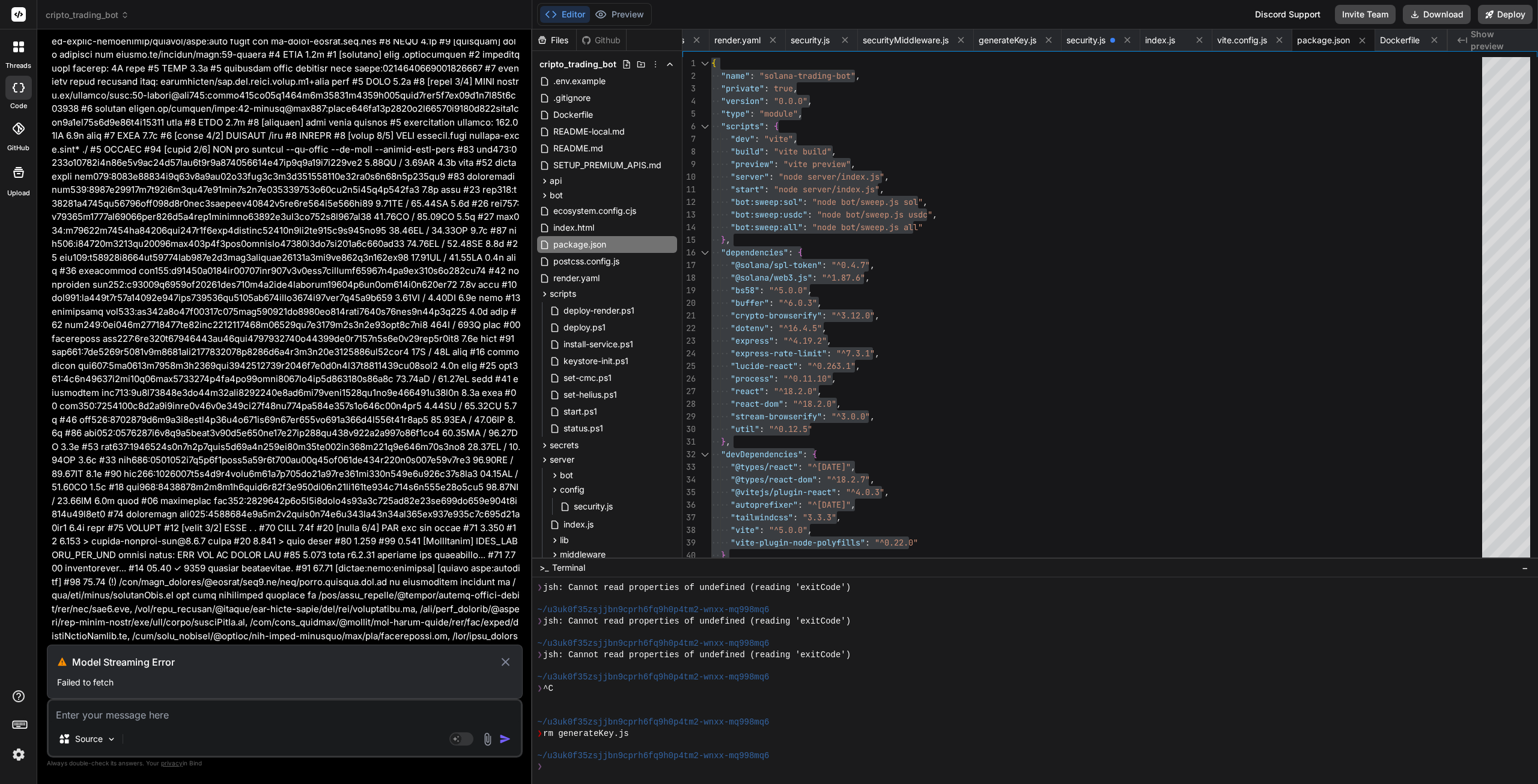
click at [506, 664] on icon at bounding box center [505, 662] width 8 height 8
click at [305, 718] on textarea at bounding box center [284, 711] width 472 height 22
paste textarea "==> Downloading cache... ==> Cloning from [URL][DOMAIN_NAME] ==> Checking out c…"
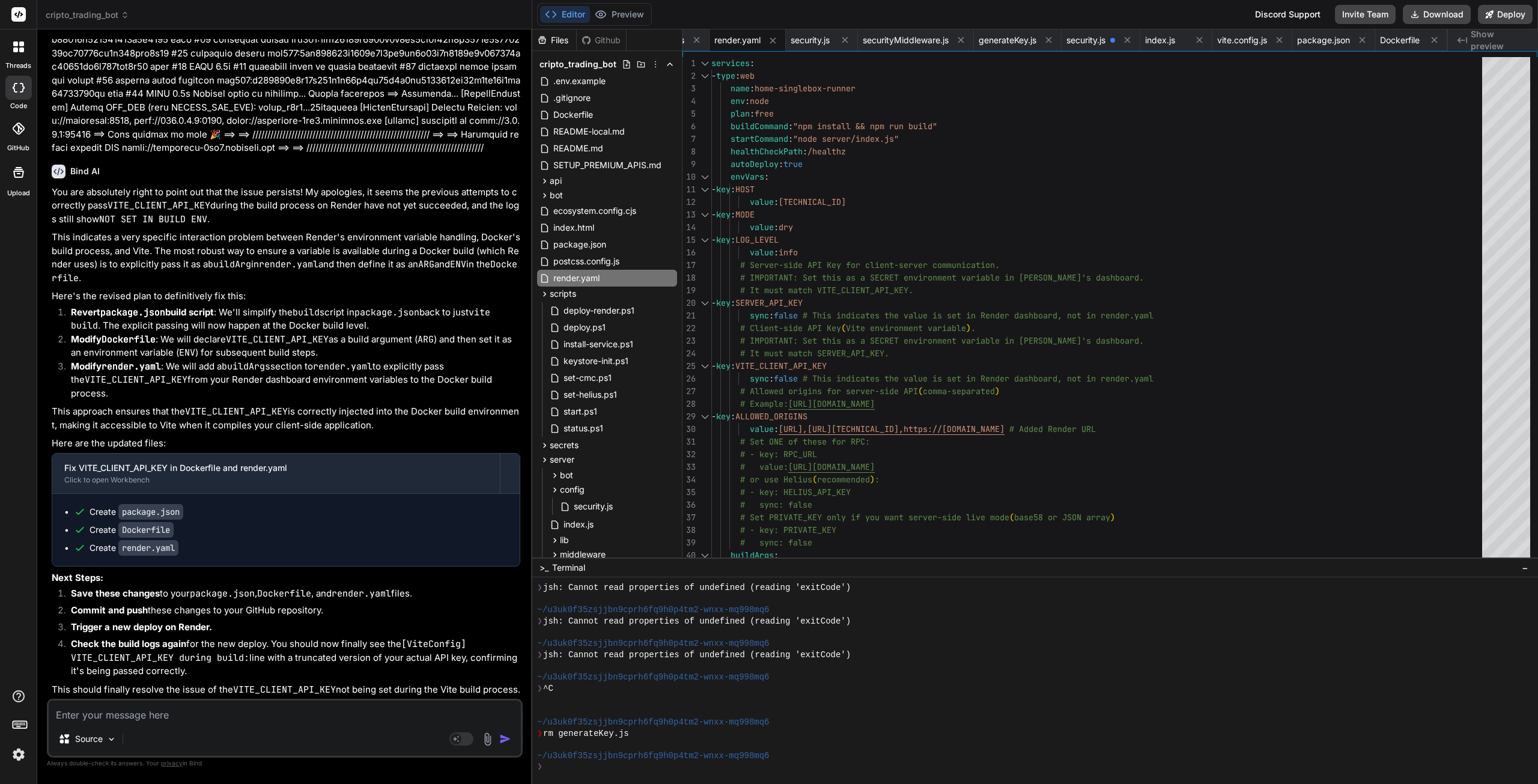
scroll to position [58417, 0]
click at [602, 113] on div "Dockerfile" at bounding box center [607, 115] width 140 height 16
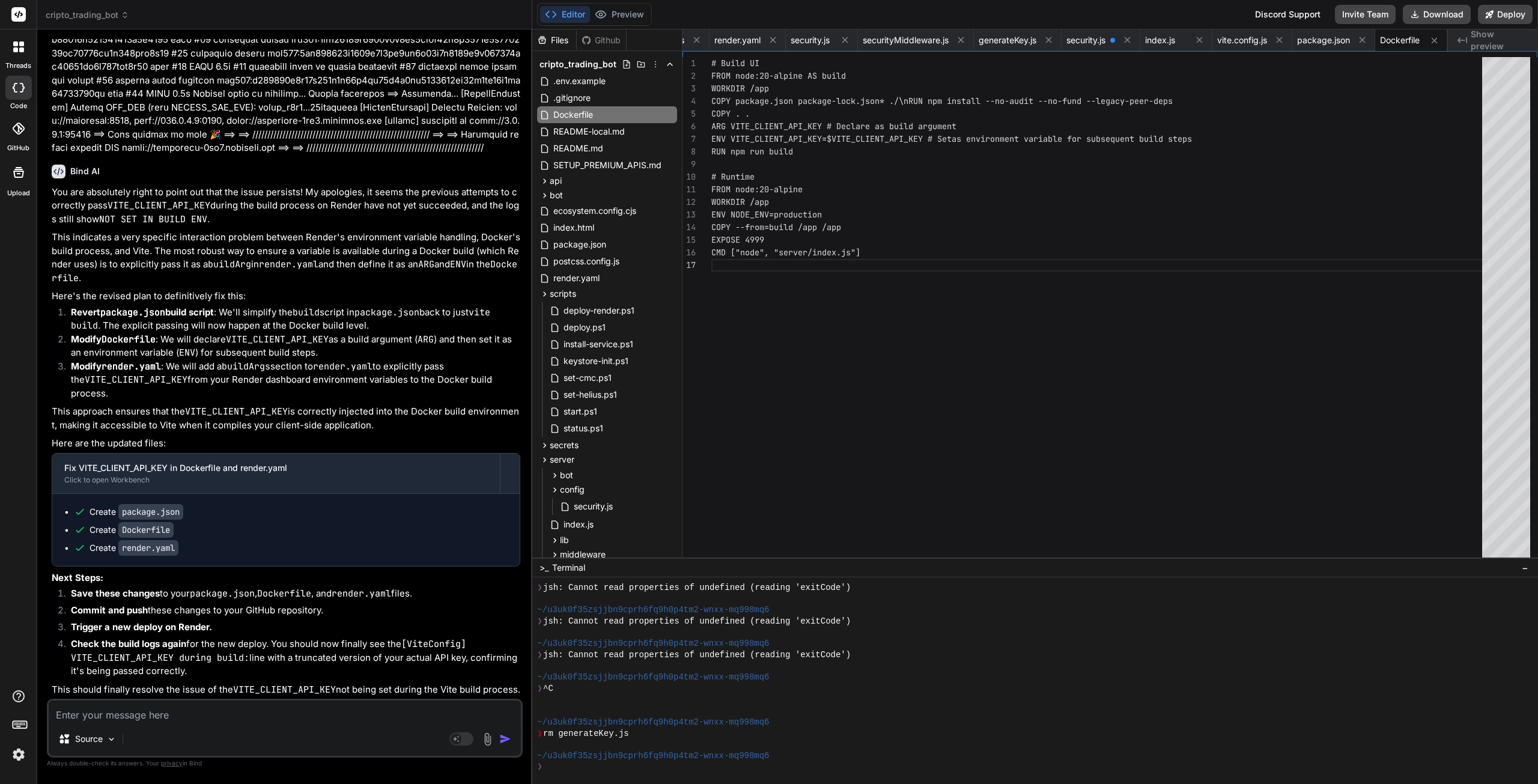
scroll to position [12, 0]
click at [938, 223] on div "FROM node:20-alpine AS build WORKDIR /app COPY package.json package-lock.json* …" at bounding box center [1099, 311] width 778 height 507
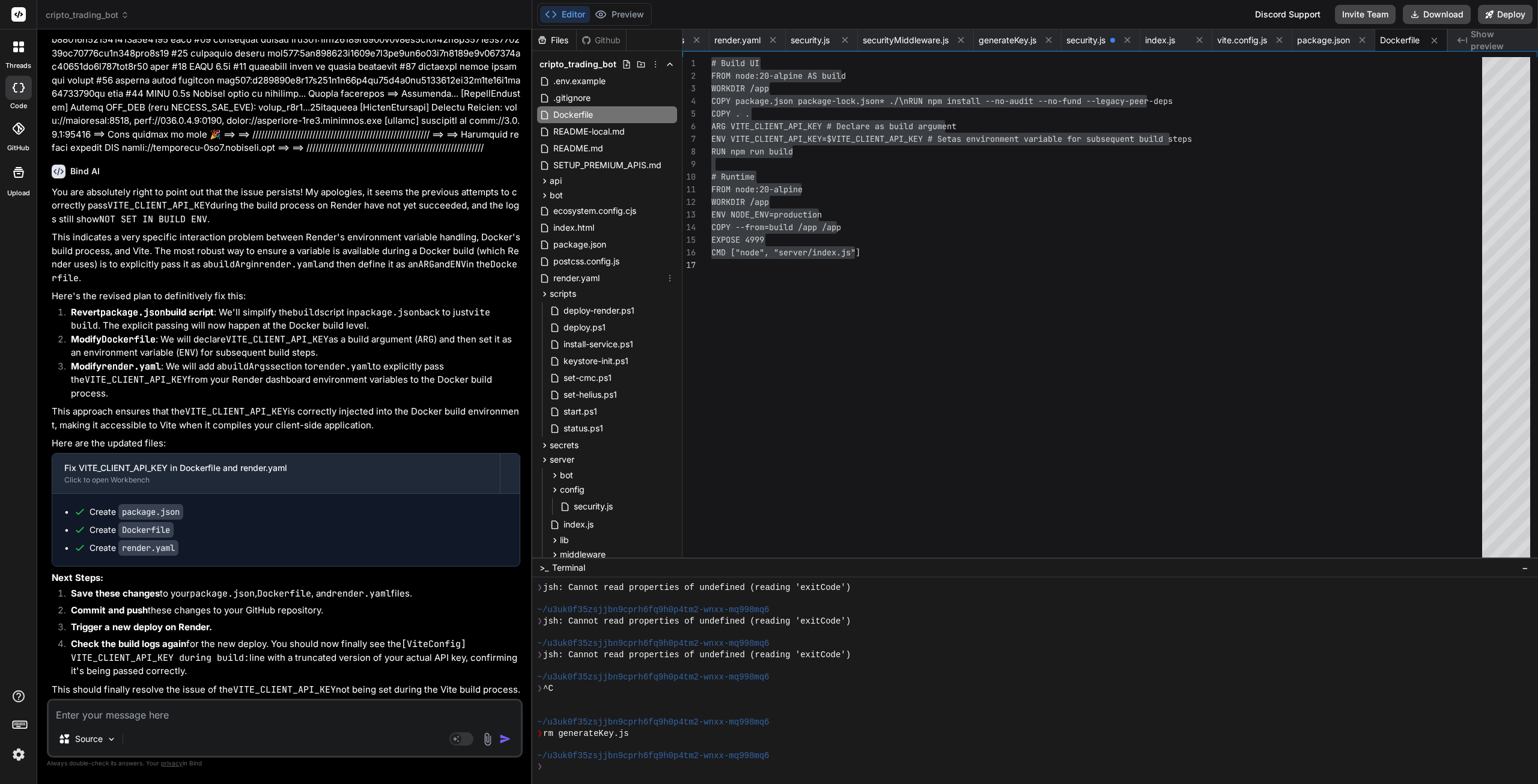
click at [609, 277] on div "render.yaml" at bounding box center [607, 278] width 140 height 16
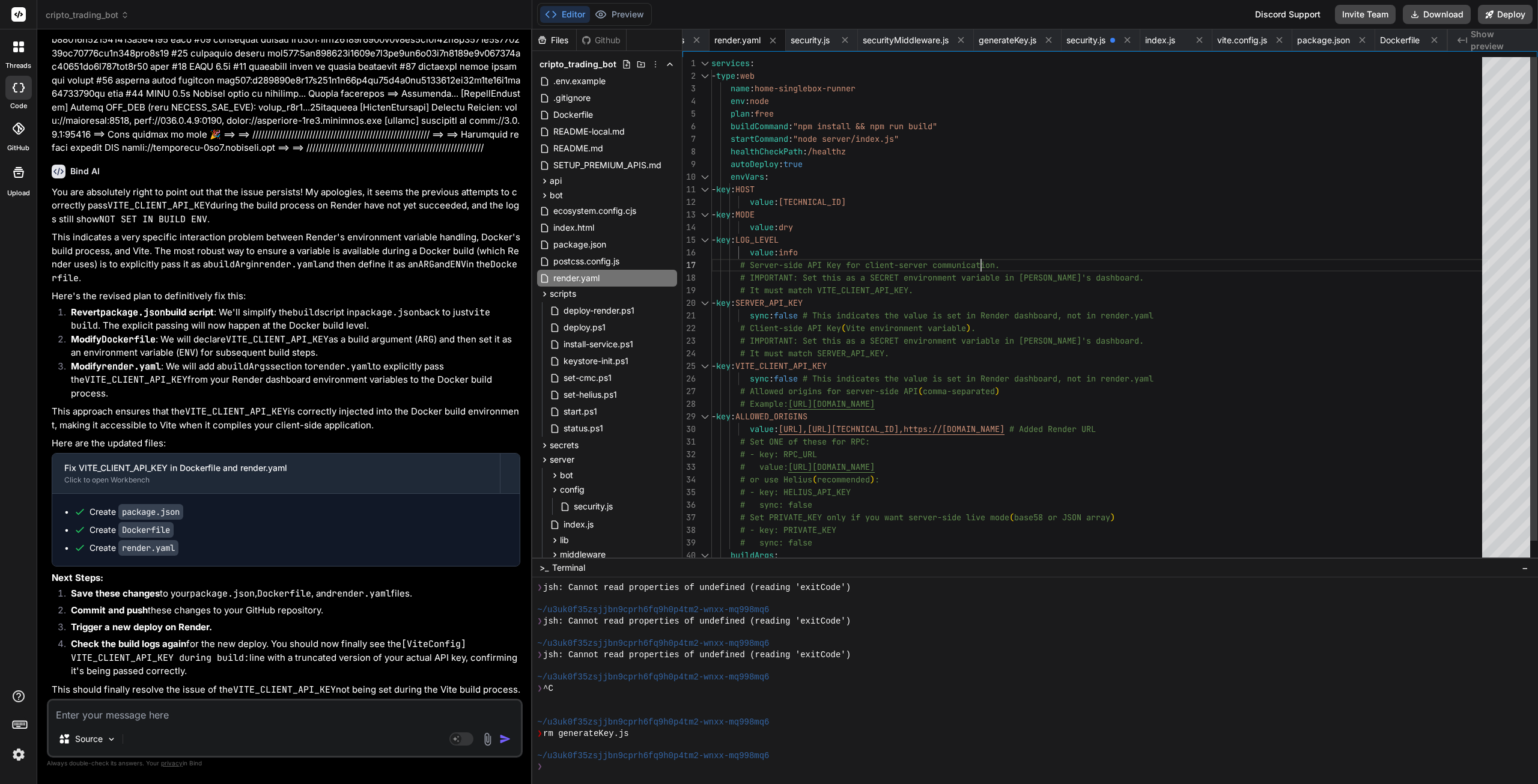
click at [1089, 255] on div "- type : web name : home-singlebox-runner env : node plan : free buildCommand :…" at bounding box center [1099, 322] width 778 height 530
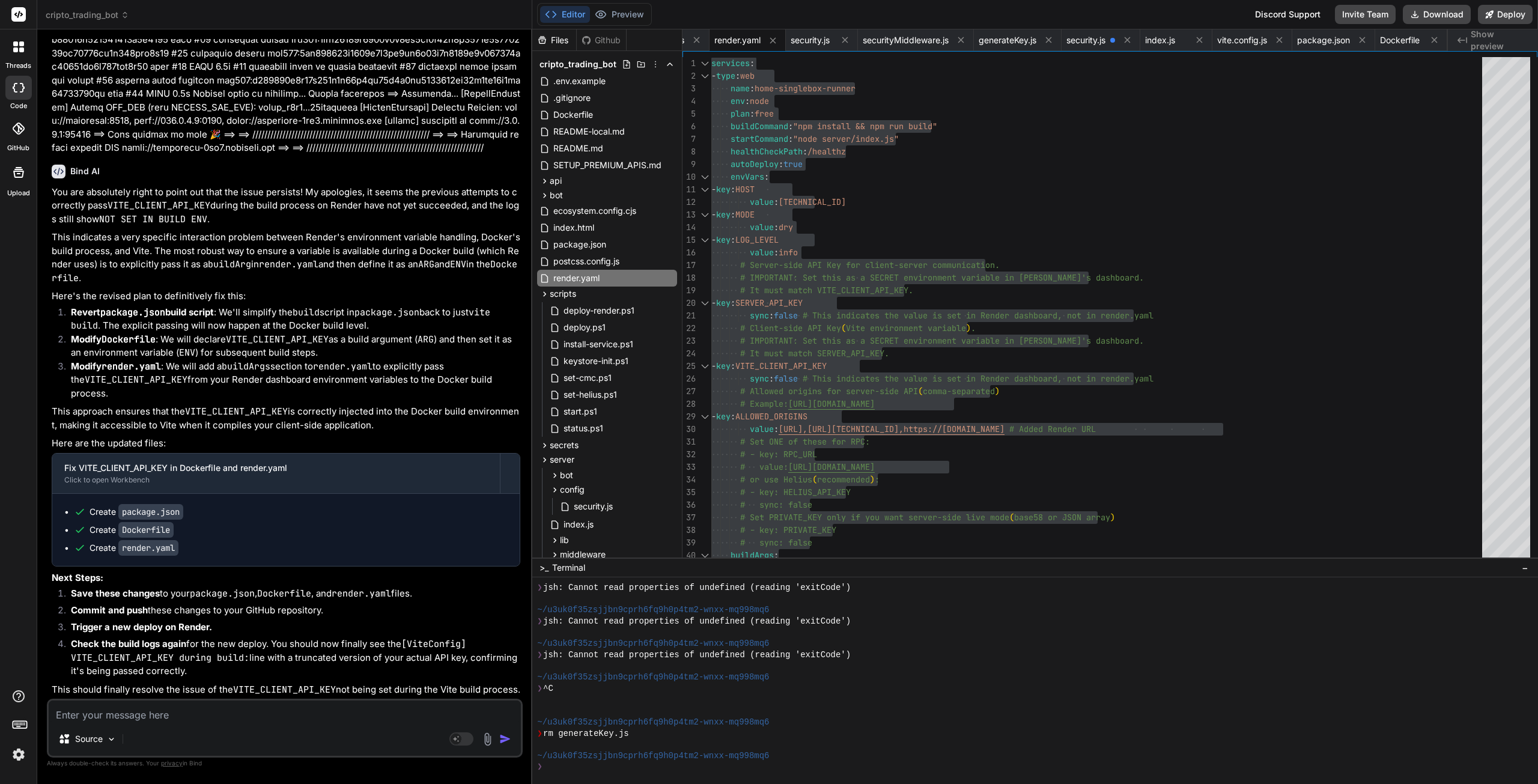
click at [215, 721] on textarea at bounding box center [284, 711] width 472 height 22
paste textarea "Yes, this render.yaml file completely ignores your Dockerfile. The single most …"
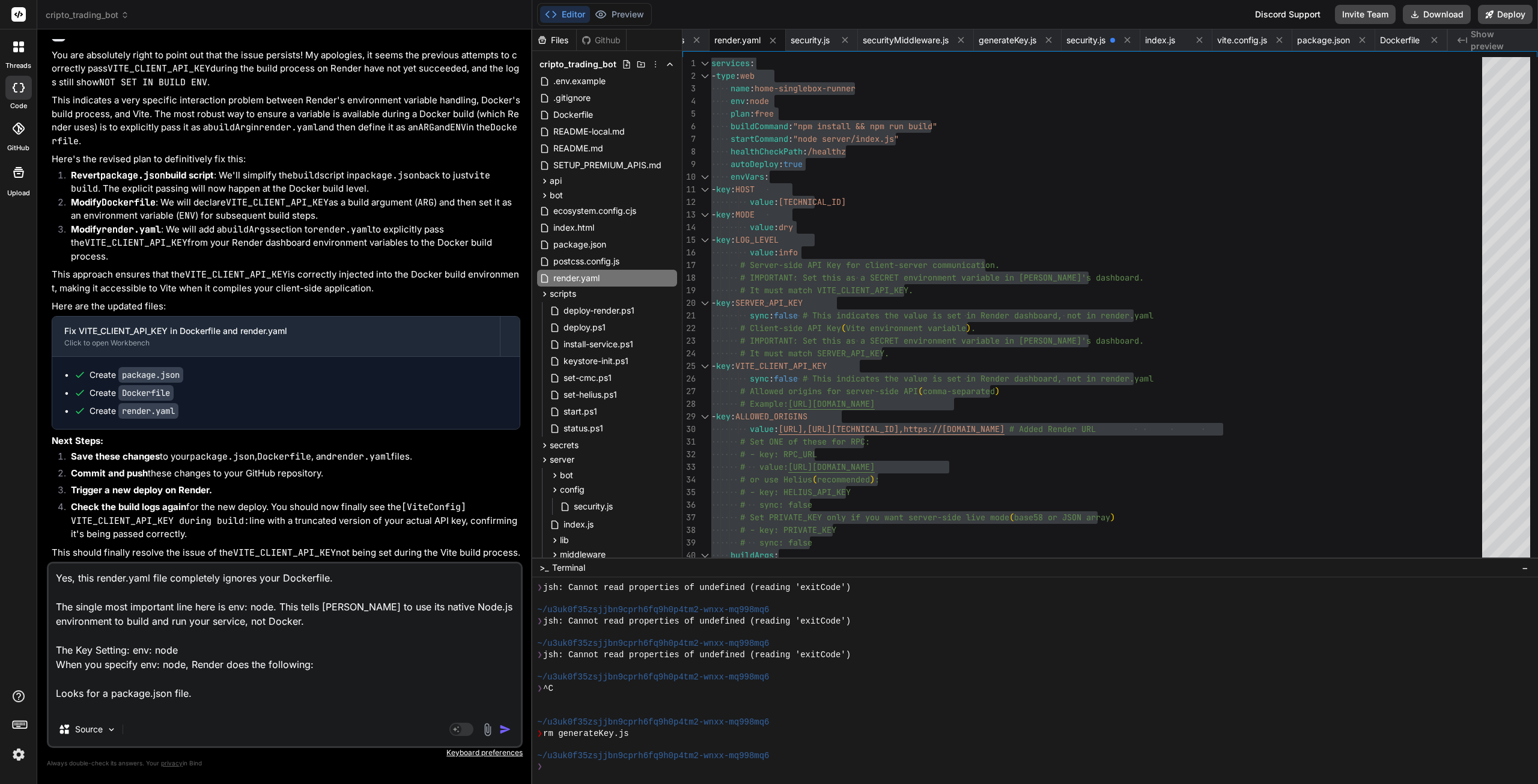
scroll to position [217, 0]
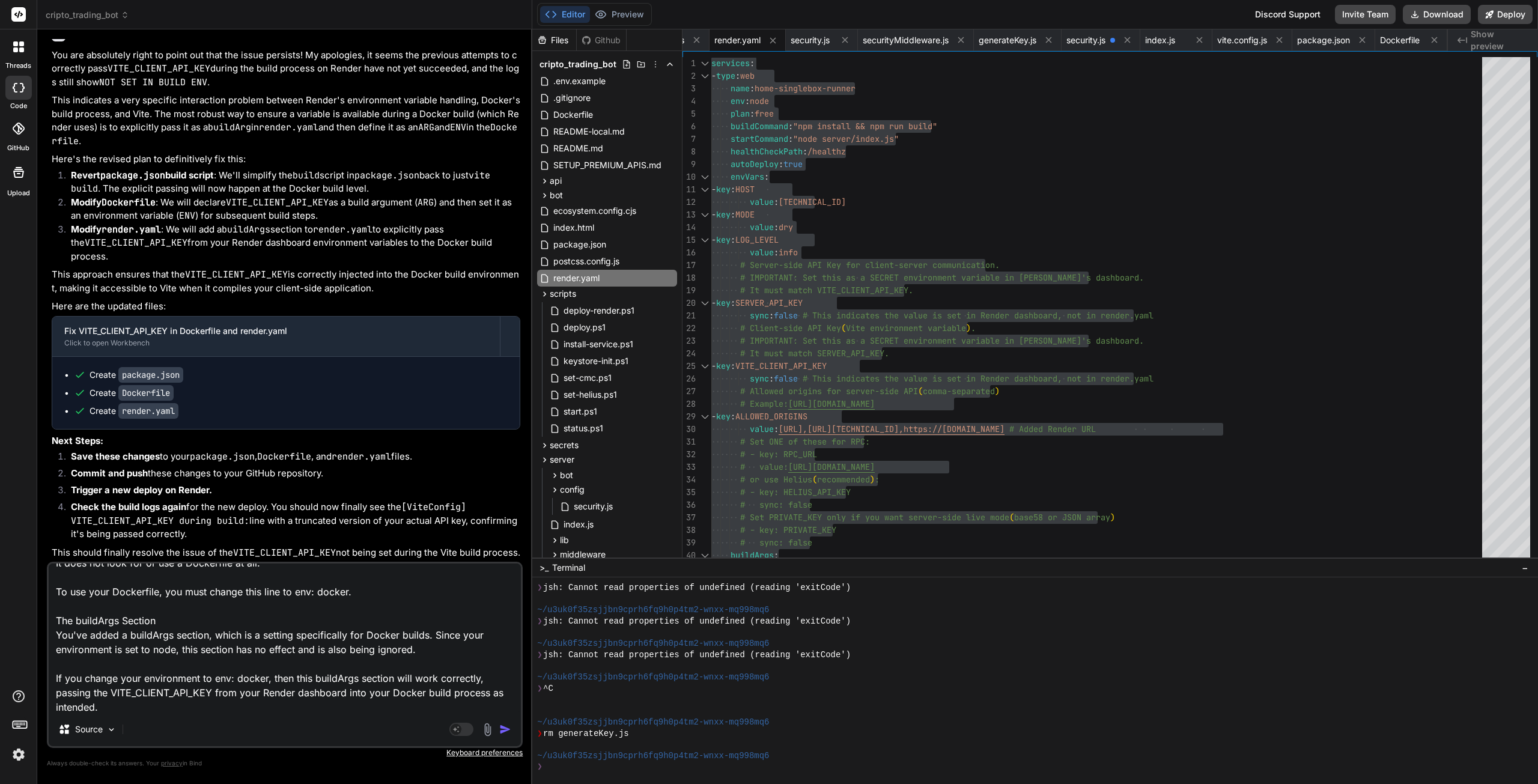
click at [501, 731] on img "button" at bounding box center [505, 728] width 12 height 12
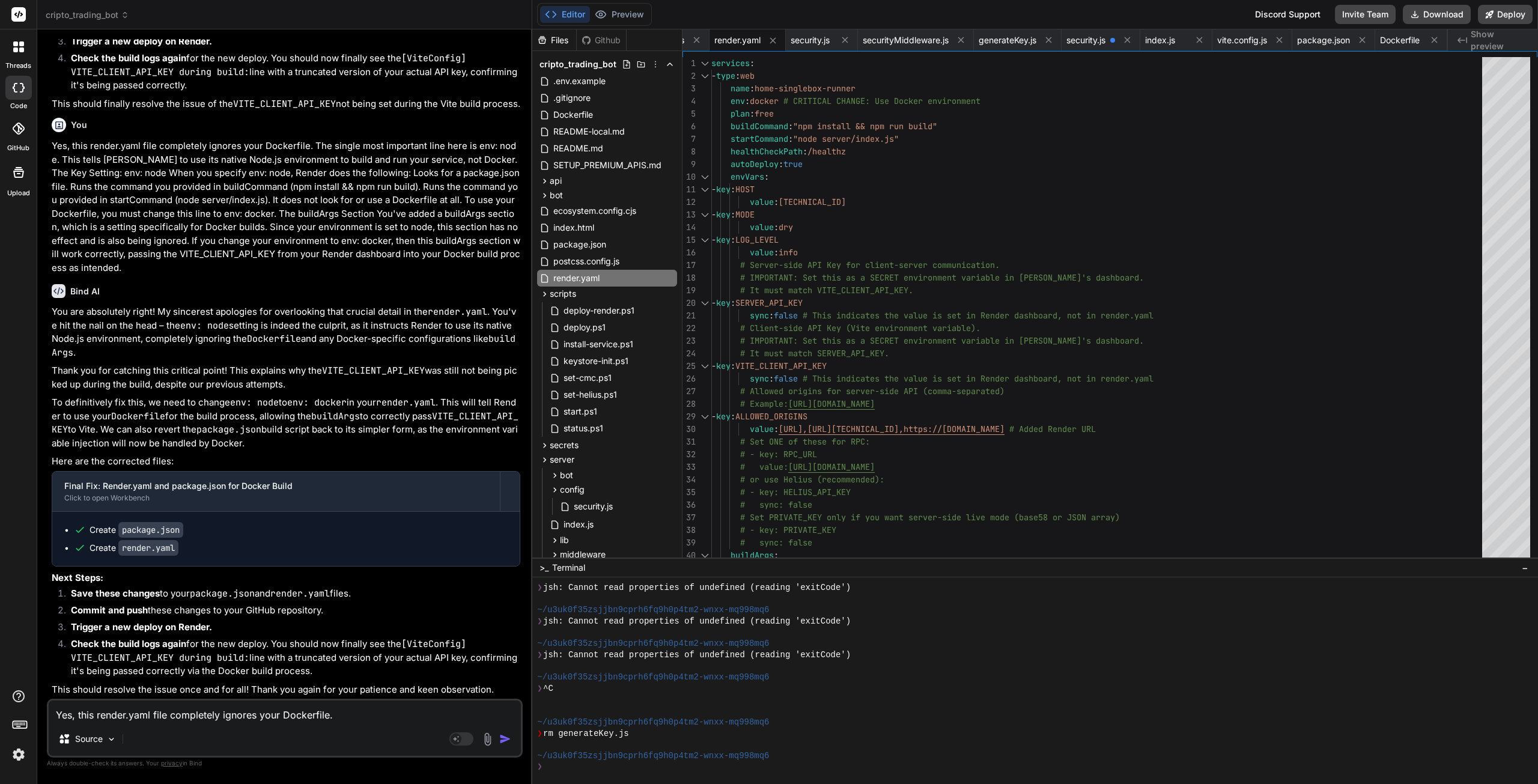
scroll to position [58992, 0]
click at [991, 281] on div "- type : web name : home-singlebox-runner env : docker # CRITICAL CHANGE: Use D…" at bounding box center [1099, 322] width 778 height 530
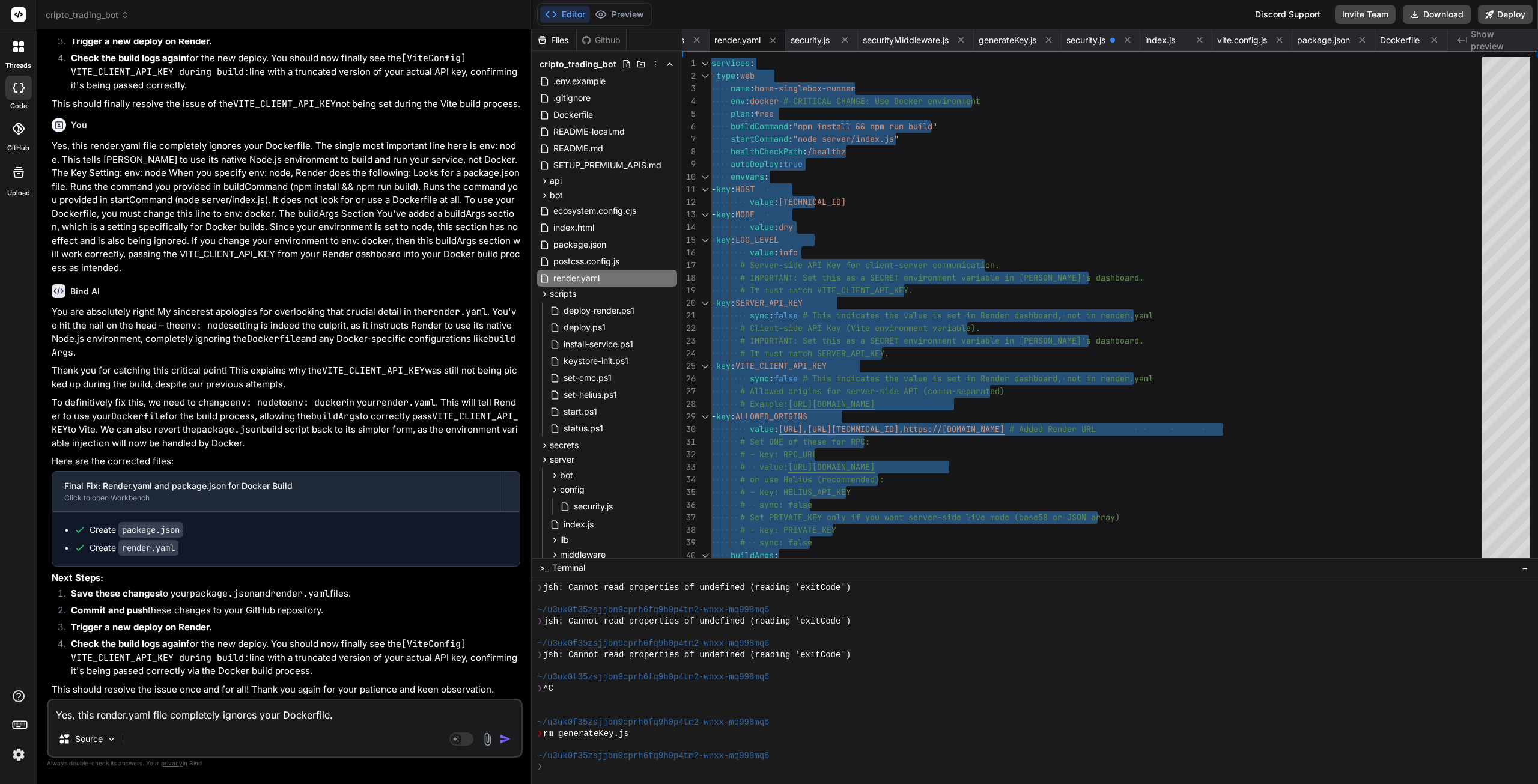
click at [1331, 36] on span "package.json" at bounding box center [1324, 40] width 53 height 12
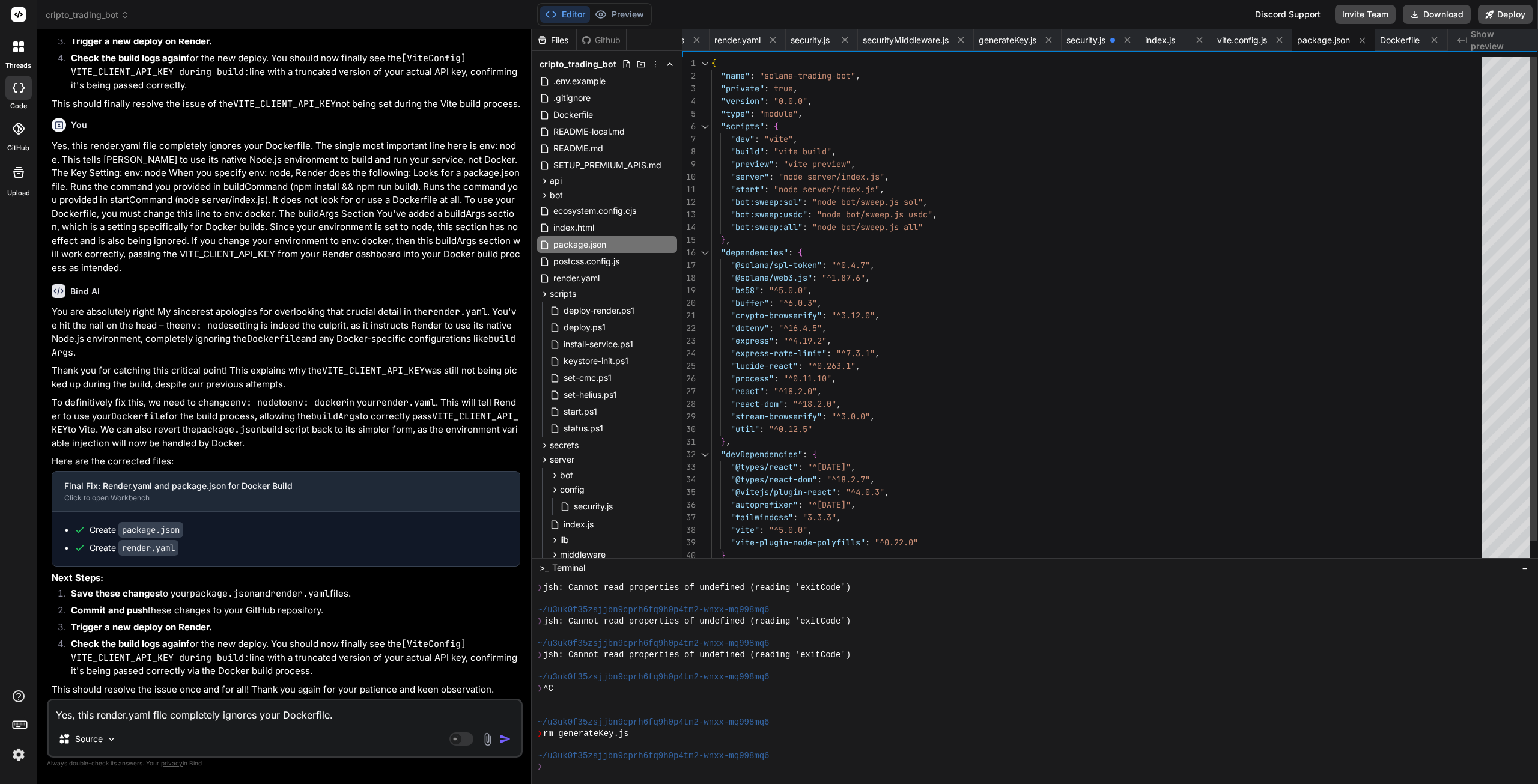
click at [1110, 207] on div ""name" : "solana-trading-bot" , "private" : true , "version" : "0.0.0" , "type"…" at bounding box center [1099, 322] width 778 height 530
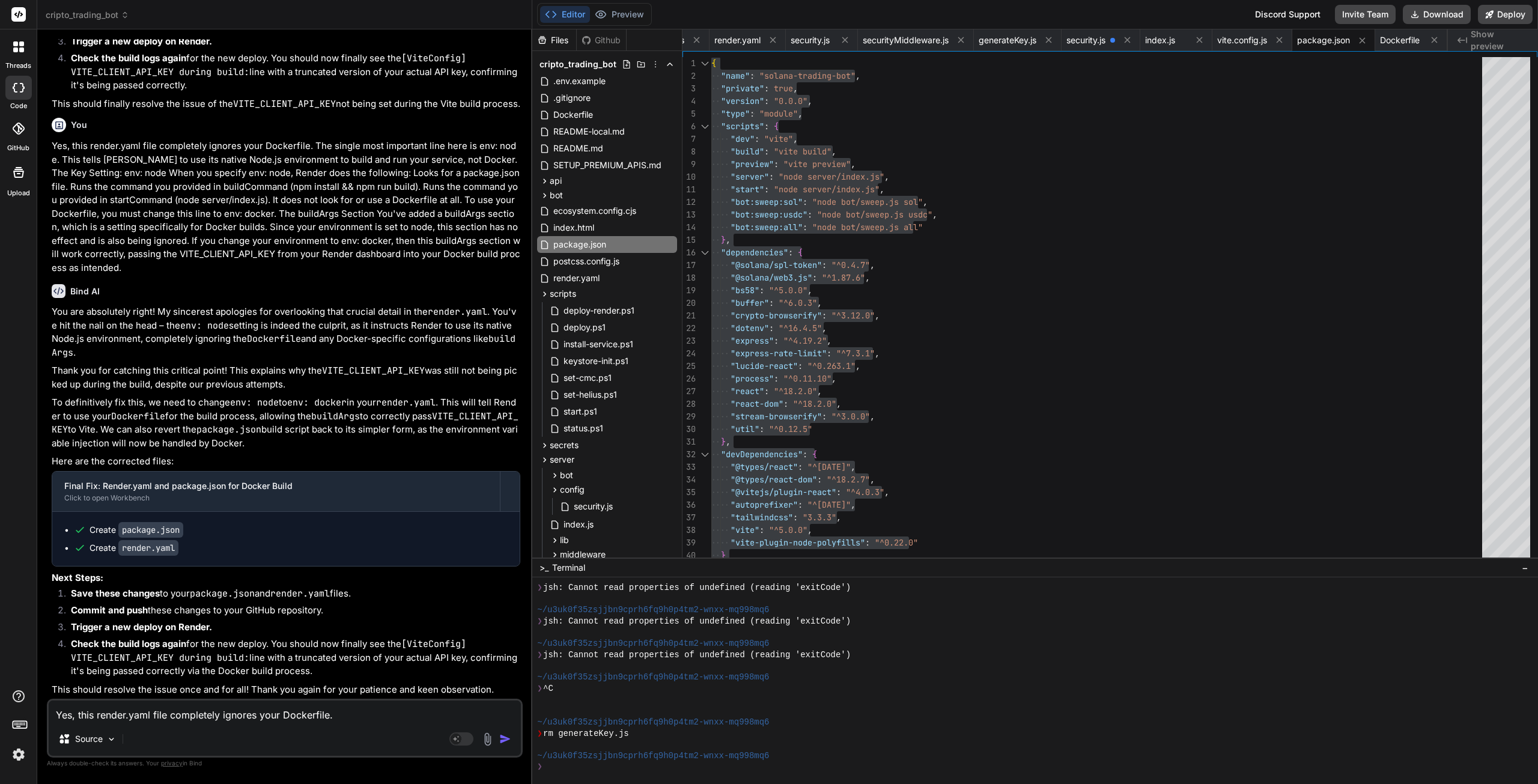
click at [194, 707] on textarea "Yes, this render.yaml file completely ignores your Dockerfile. The single most …" at bounding box center [284, 711] width 472 height 22
paste textarea "==> Downloading cache... ==> Cloning from [URL][DOMAIN_NAME] ==> Checking out c…"
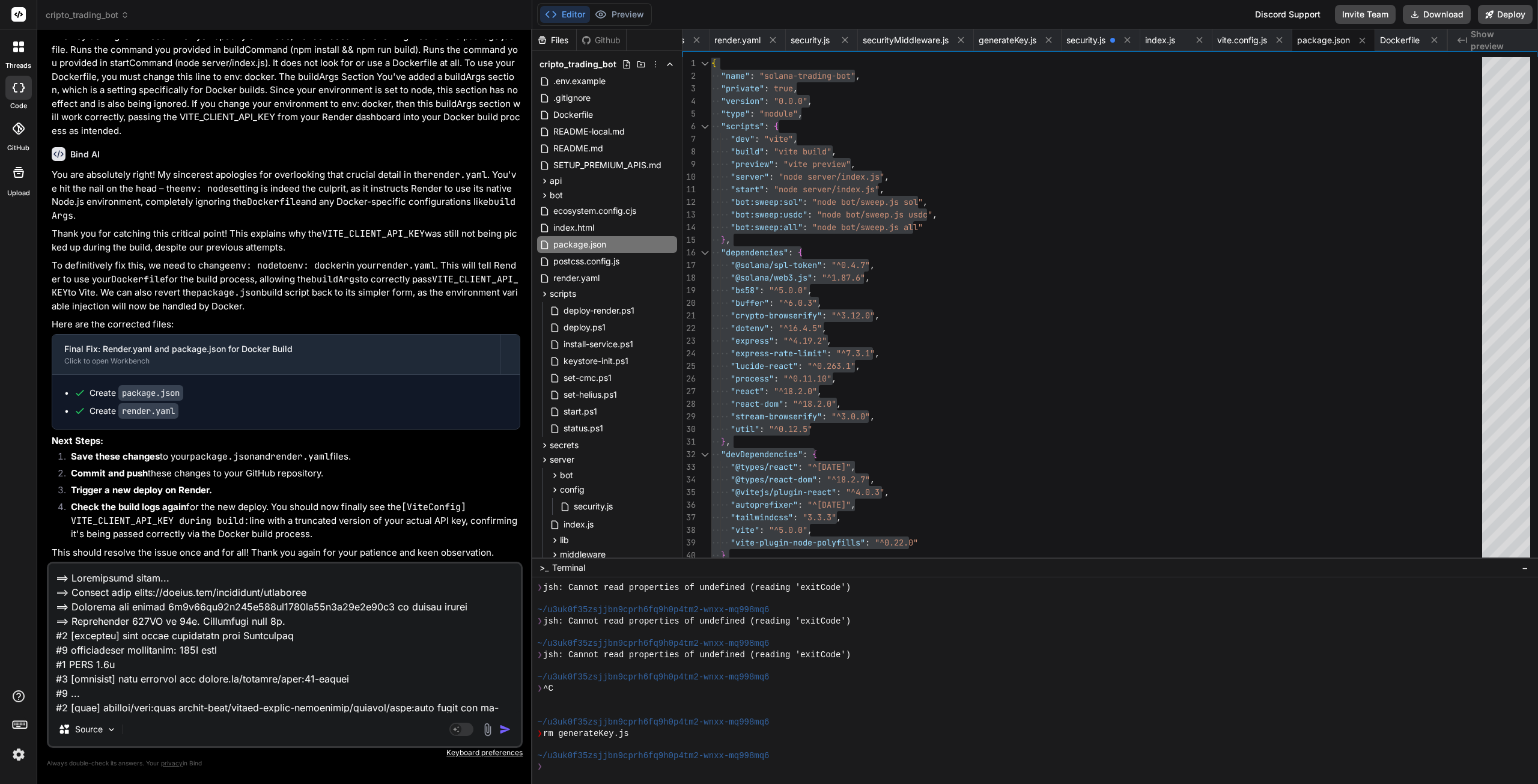
scroll to position [1269, 0]
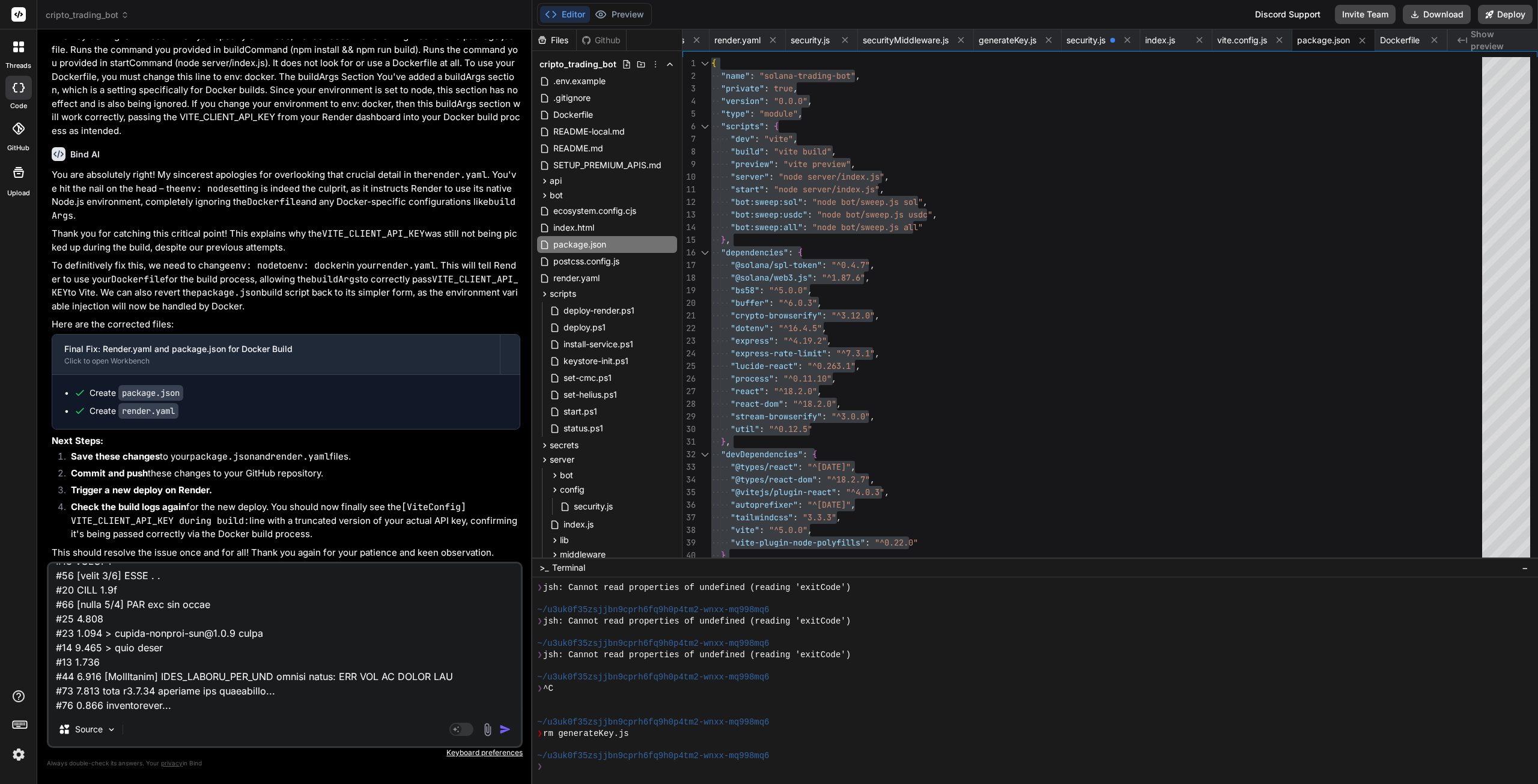
click at [505, 731] on img "button" at bounding box center [505, 728] width 12 height 12
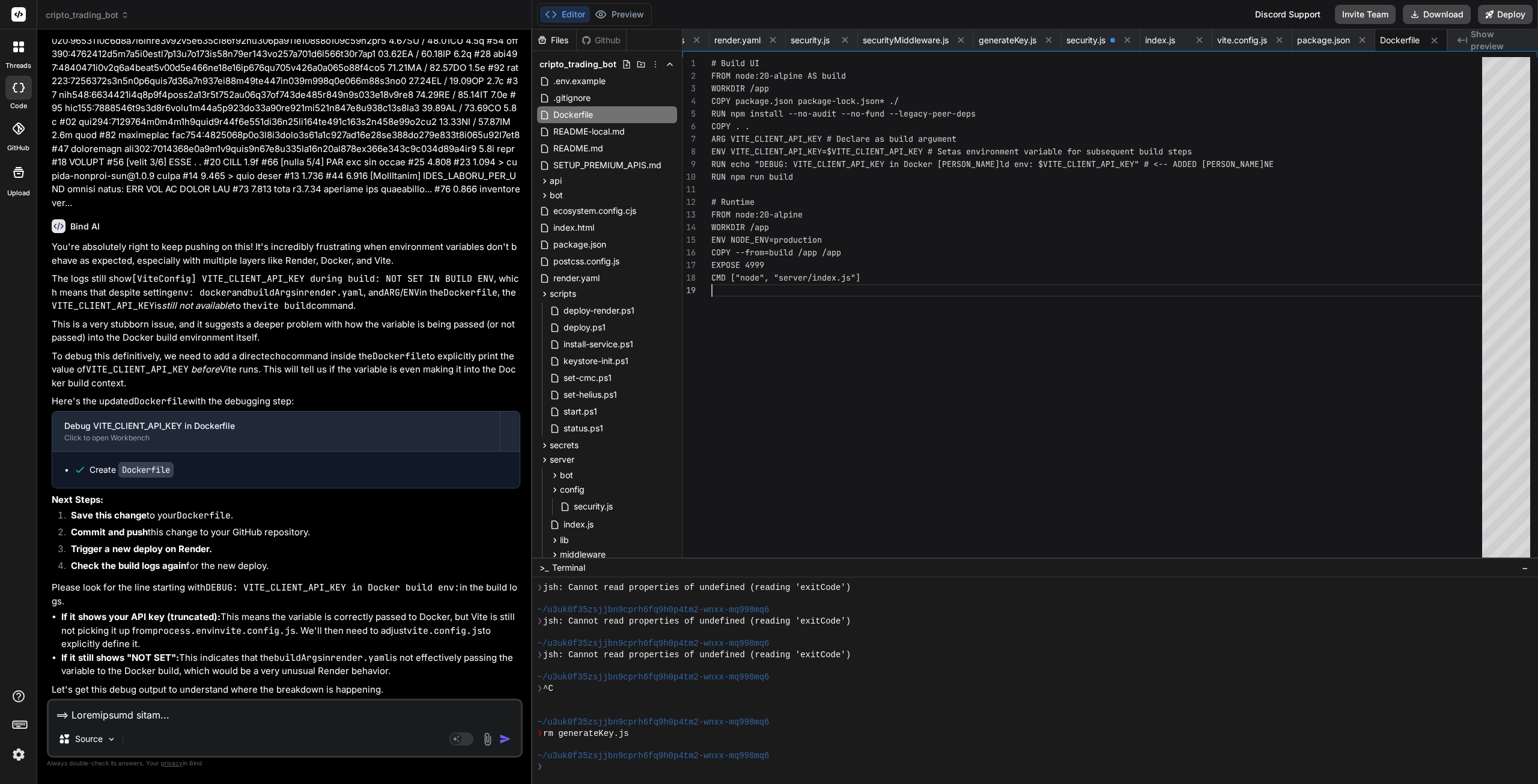
scroll to position [12, 0]
click at [786, 327] on div "FROM node:20-alpine AS build WORKDIR /app COPY package.json package-lock.json* …" at bounding box center [1099, 311] width 778 height 507
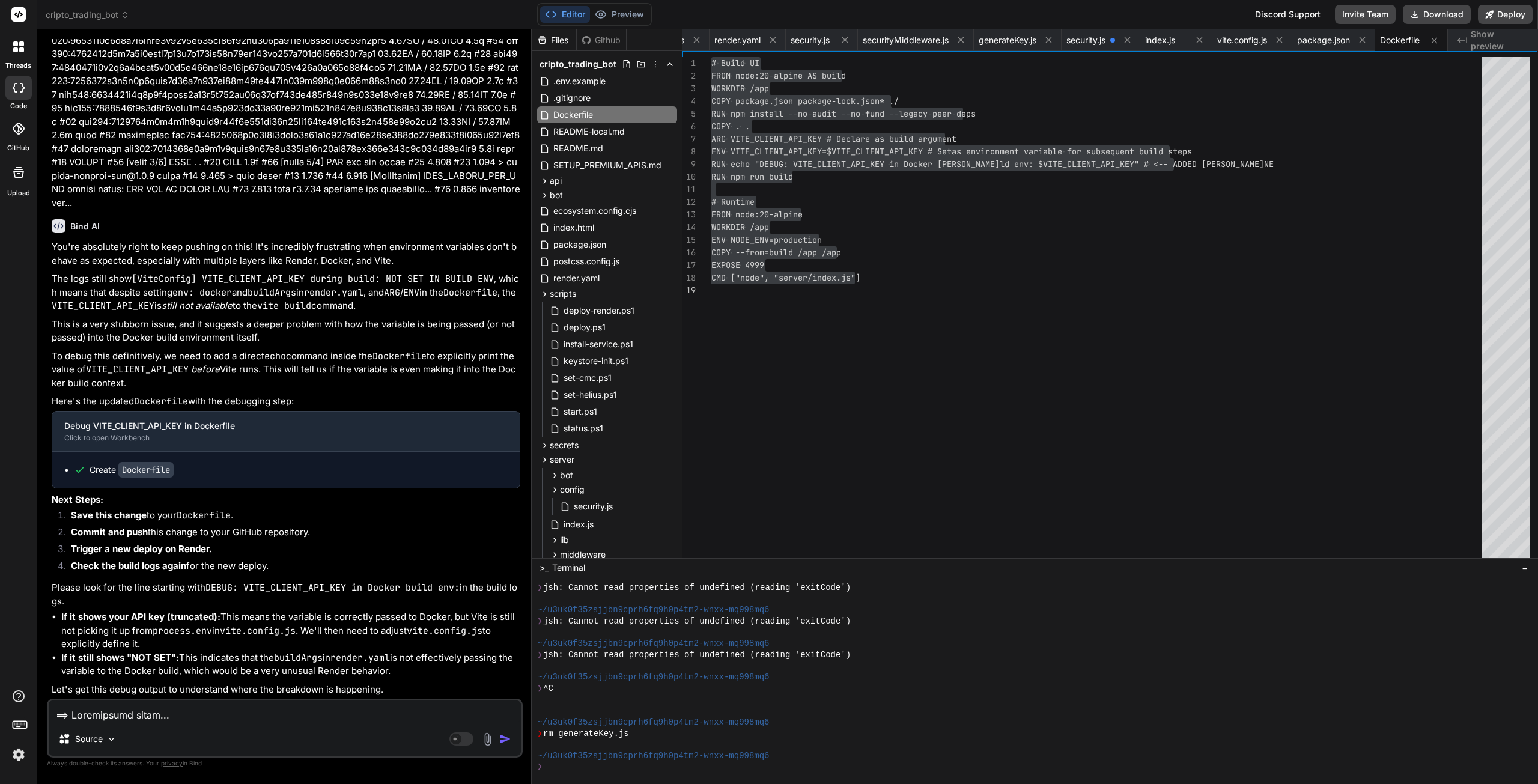
click at [151, 717] on textarea at bounding box center [284, 711] width 472 height 22
paste textarea "==> Downloading cache... ==> Cloning from [URL][DOMAIN_NAME] ==> Checking out c…"
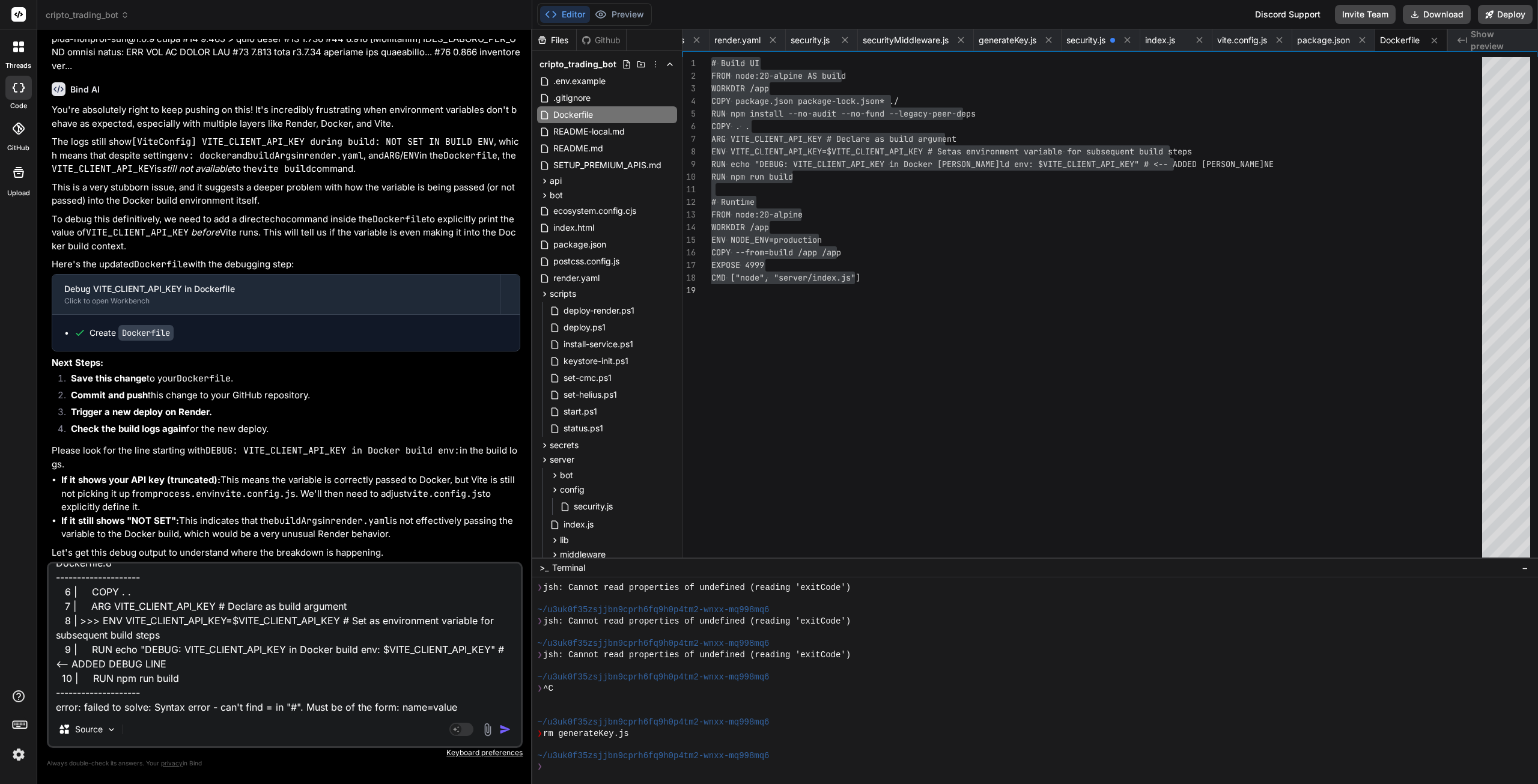
click at [507, 731] on img "button" at bounding box center [505, 728] width 12 height 12
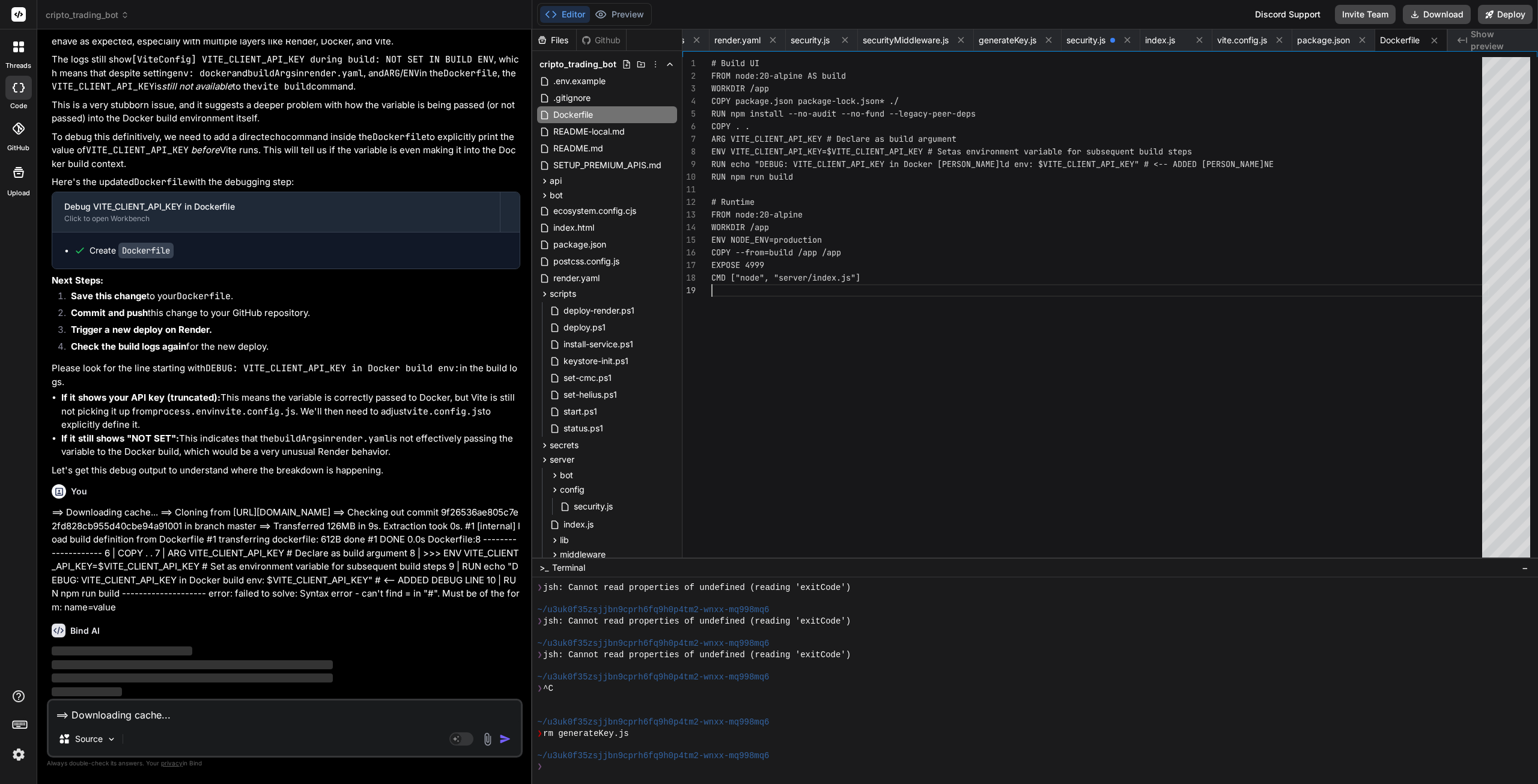
scroll to position [12, 0]
click at [770, 366] on div "FROM node:20-alpine AS build WORKDIR /app COPY package.json package-lock.json* …" at bounding box center [1099, 311] width 778 height 507
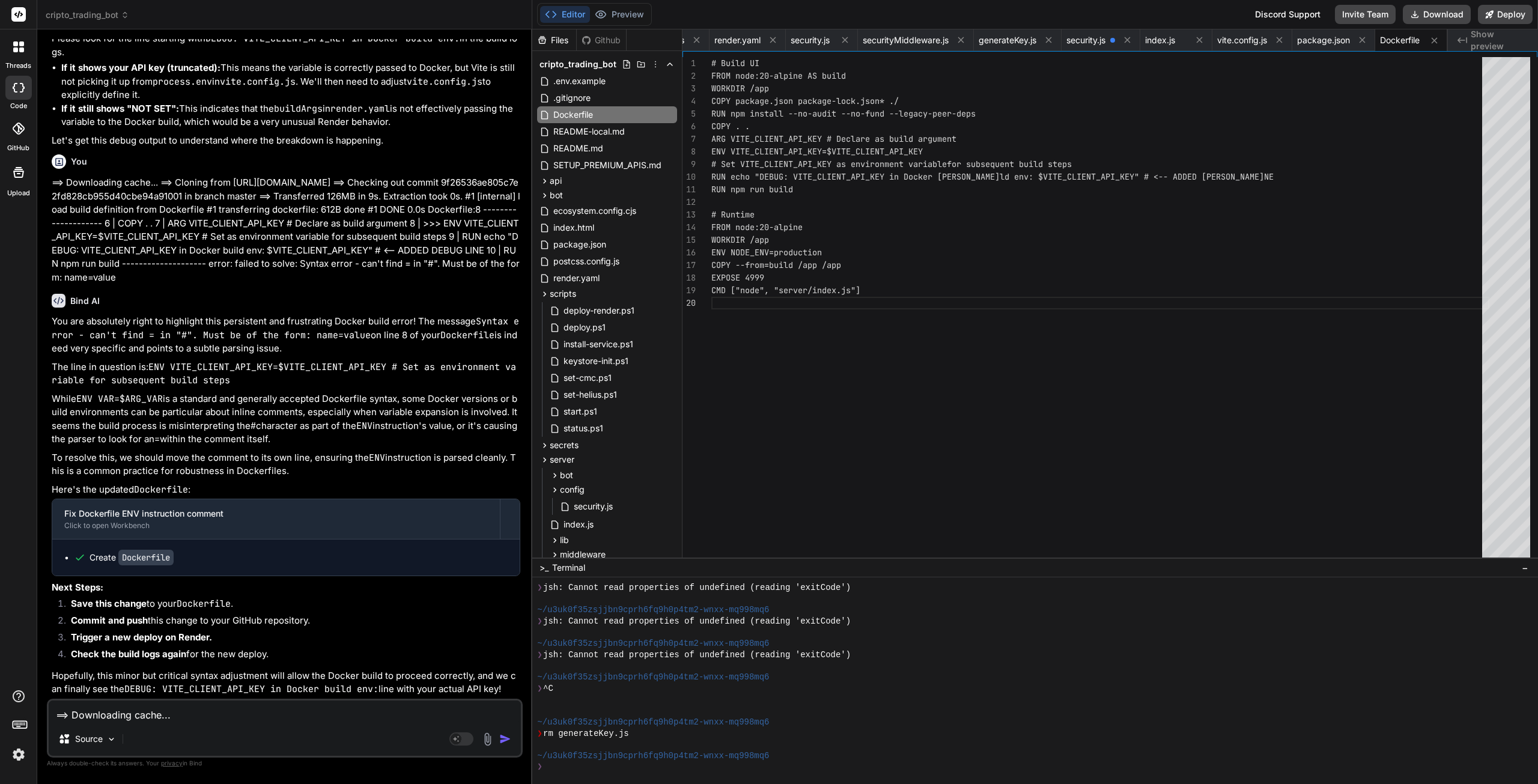
scroll to position [60672, 0]
click at [855, 402] on div "FROM node:20-alpine AS build WORKDIR /app COPY package.json package-lock.json* …" at bounding box center [1099, 311] width 778 height 507
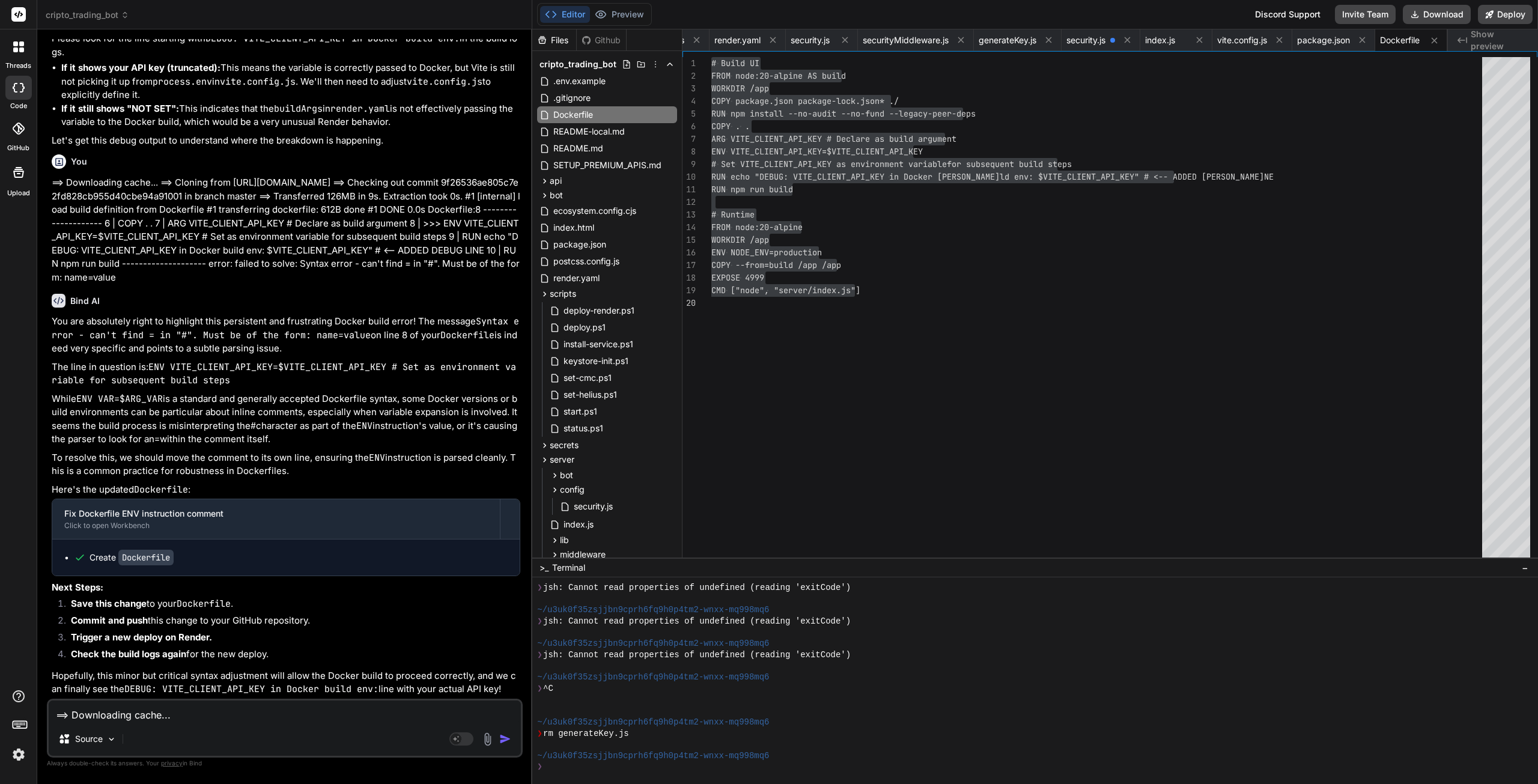
click at [147, 715] on textarea "==> Downloading cache... ==> Cloning from [URL][DOMAIN_NAME] ==> Checking out c…" at bounding box center [284, 711] width 472 height 22
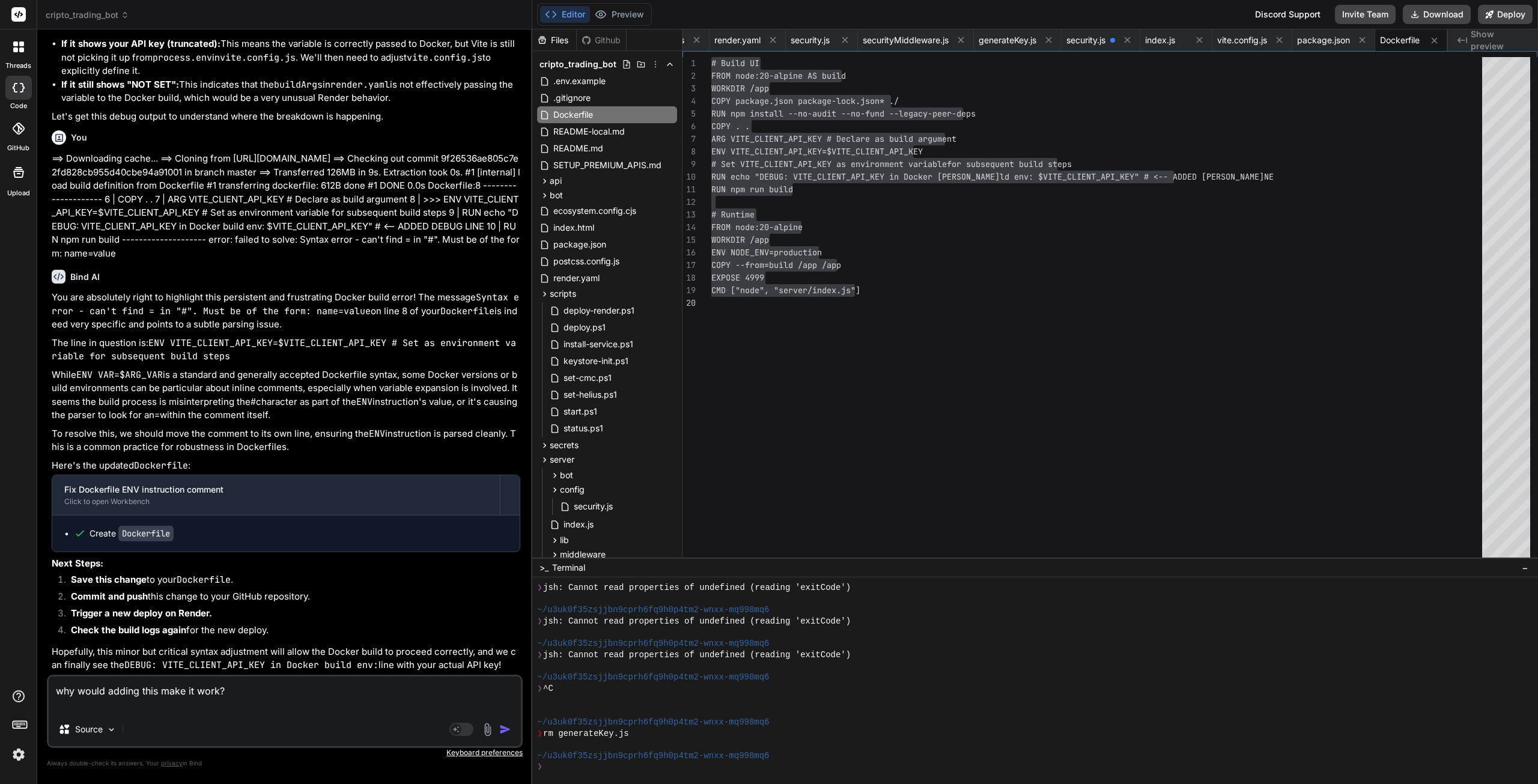
paste textarea "==> Downloading cache... ==> Cloning from [URL][DOMAIN_NAME] ==> Checking out c…"
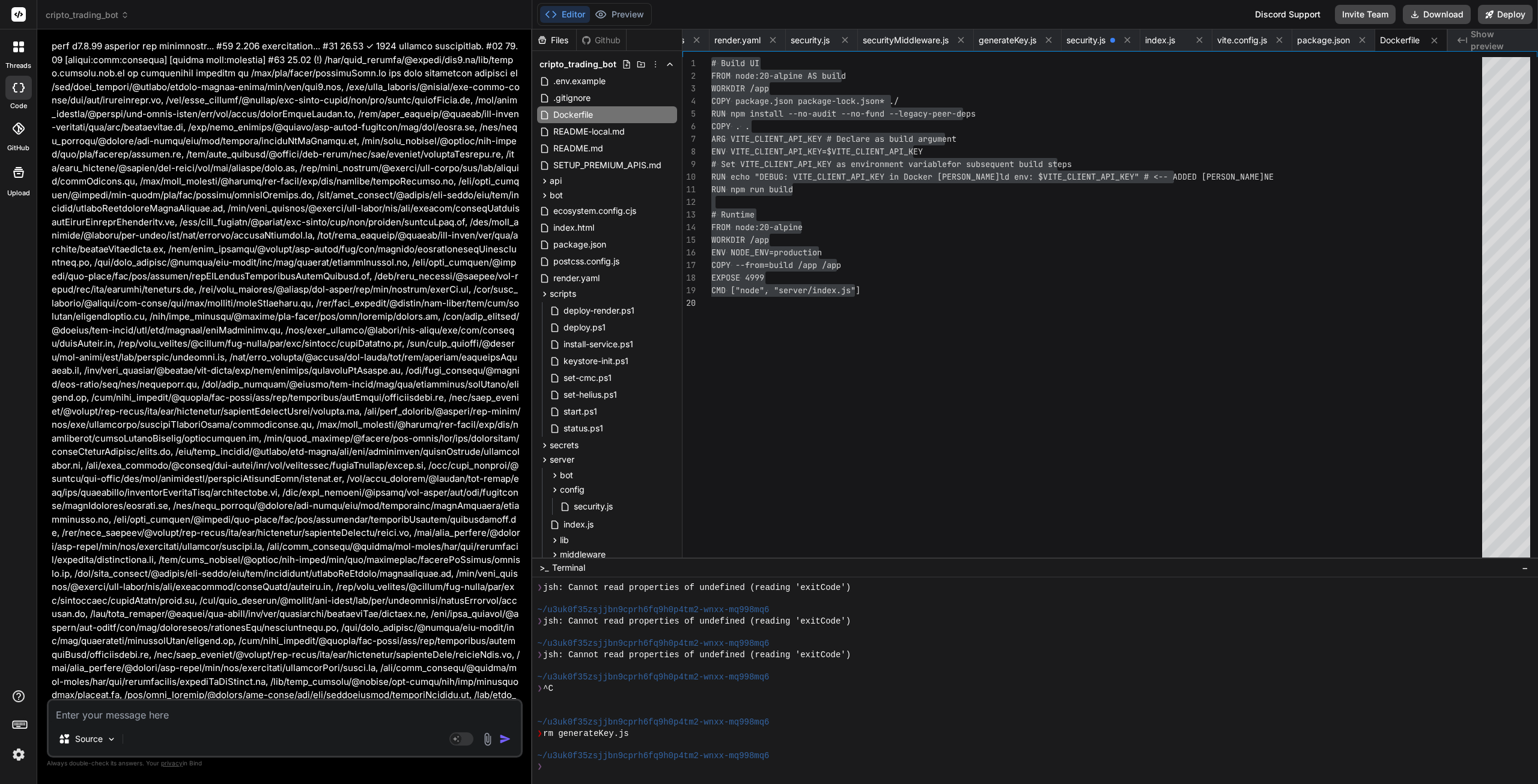
scroll to position [61333, 0]
click at [208, 717] on textarea at bounding box center [284, 711] width 472 height 22
paste textarea "[LoremiPsumdolo] Sitame CON_ADI (elit SEDD_EIUSMO_TEM_INC): utlab_e0d7...79magn…"
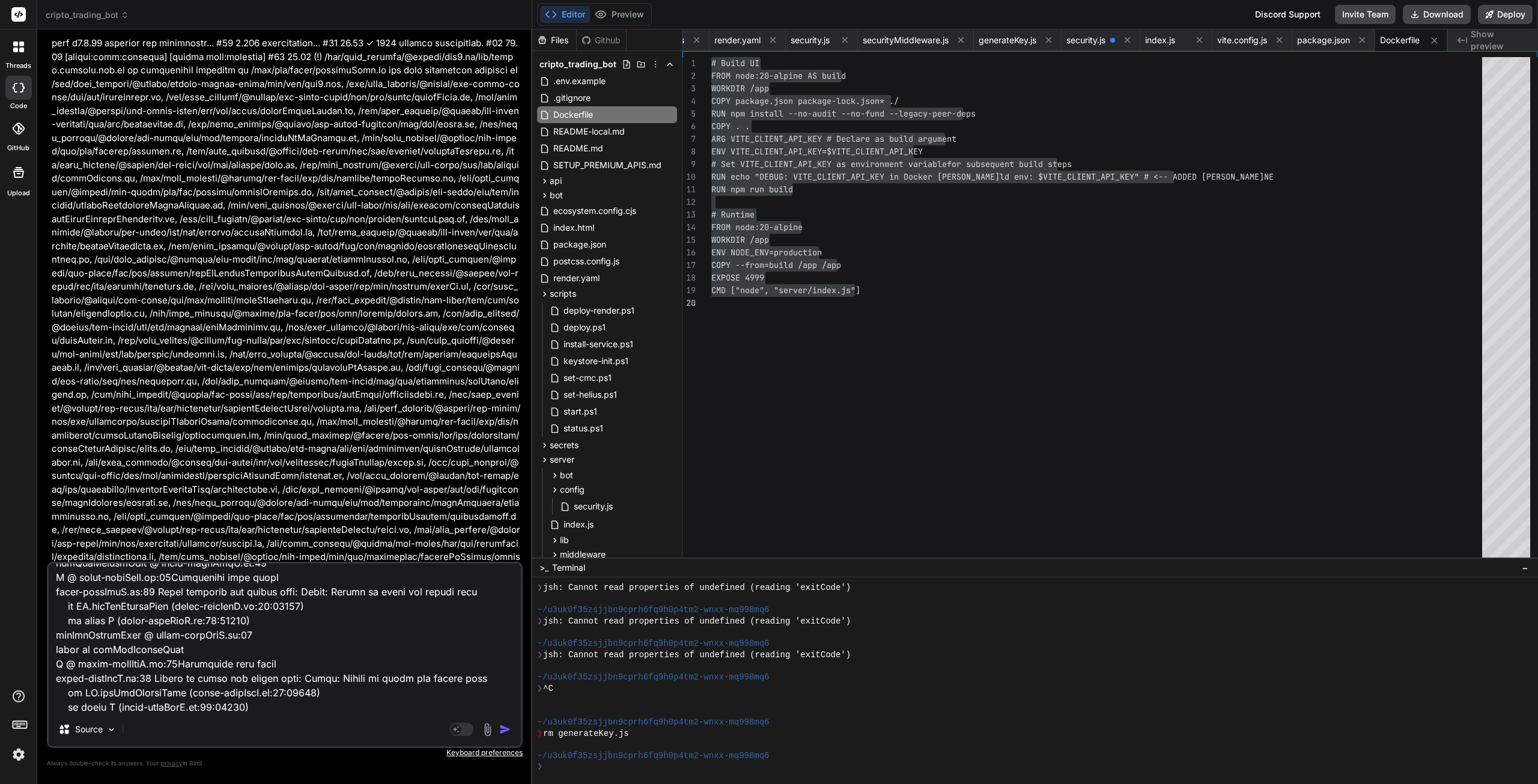
click at [501, 727] on img "button" at bounding box center [505, 728] width 12 height 12
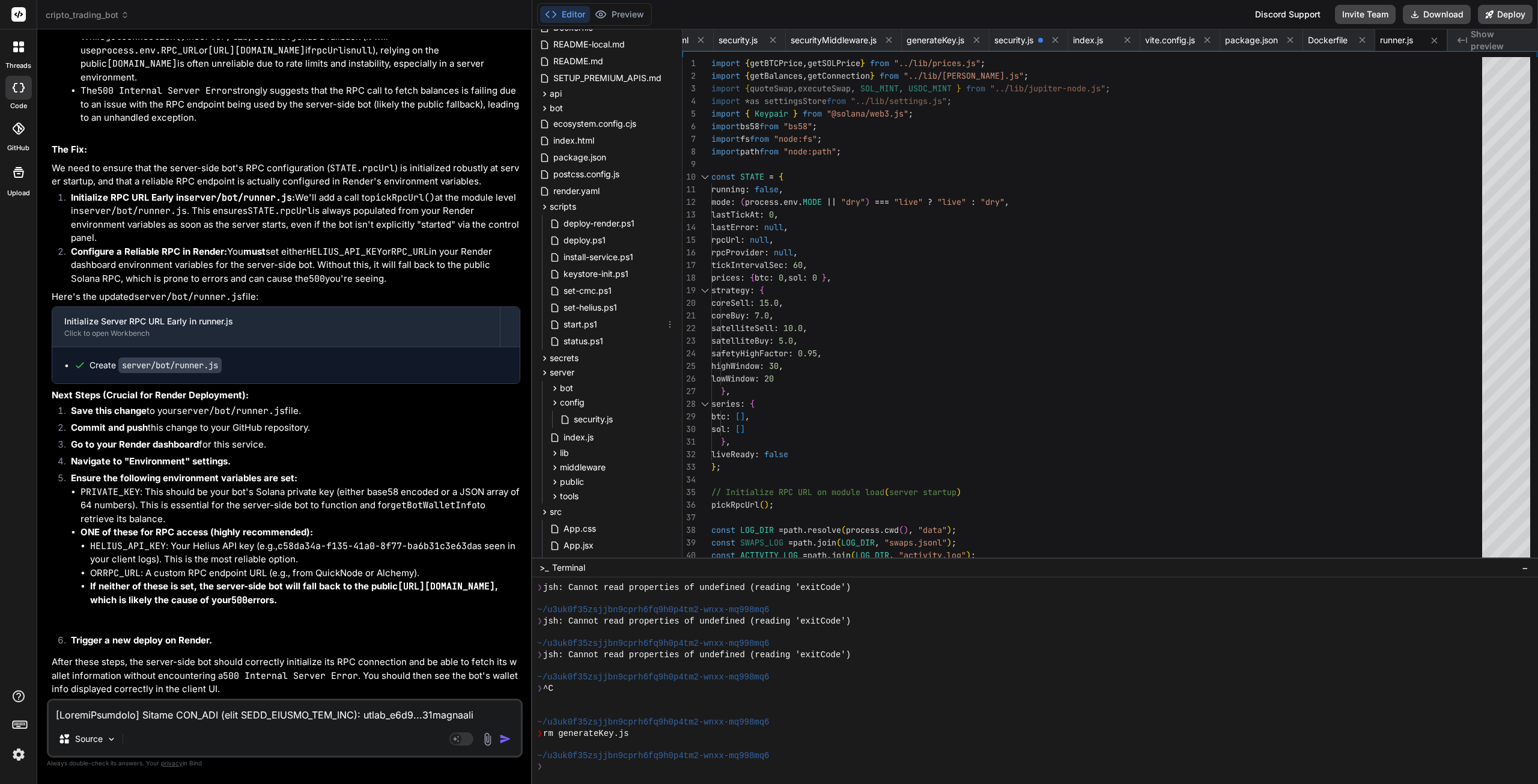
scroll to position [181, 0]
click at [614, 292] on div "bot" at bounding box center [612, 295] width 129 height 15
click at [621, 311] on div "runner.js" at bounding box center [617, 312] width 119 height 16
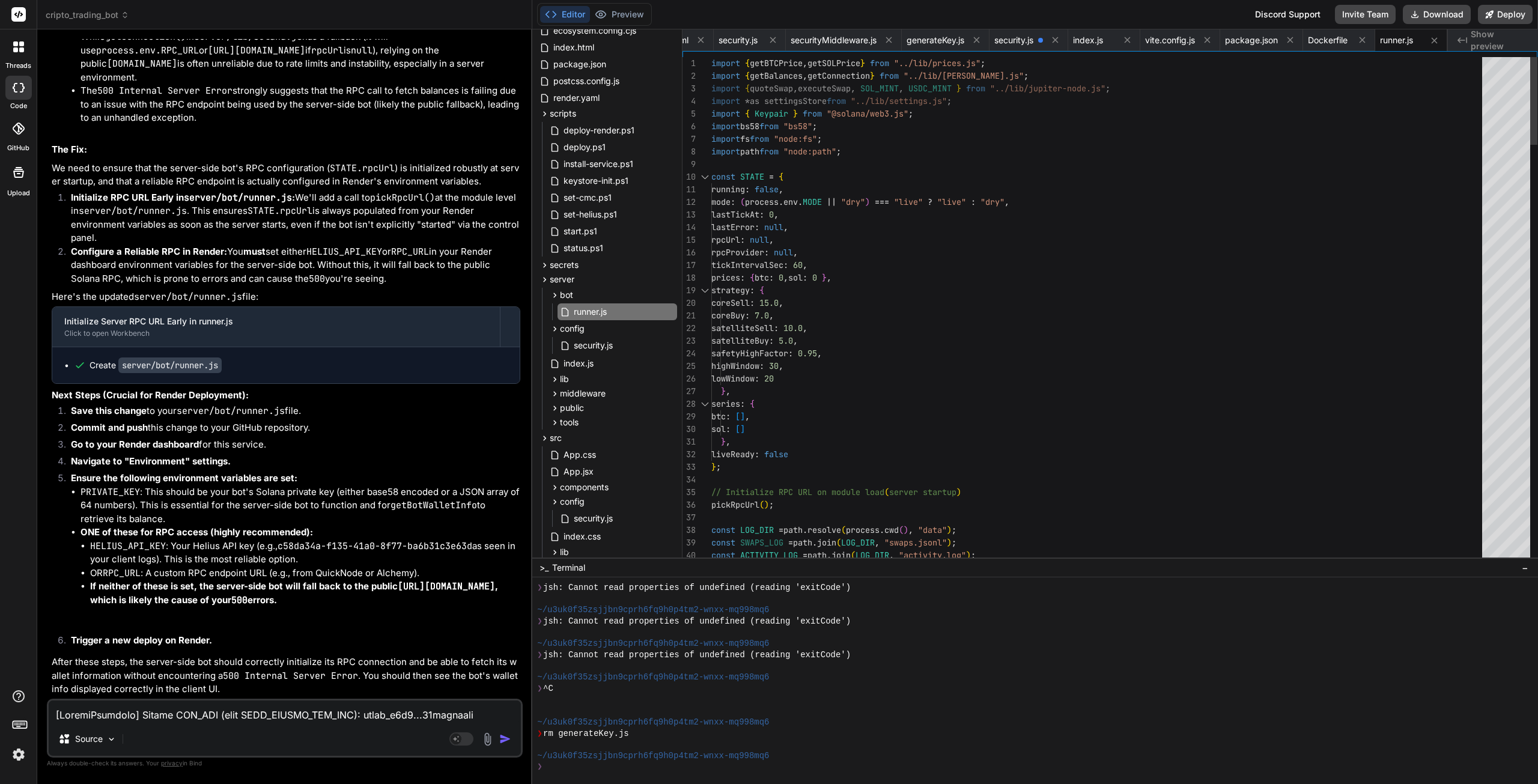
scroll to position [12, 0]
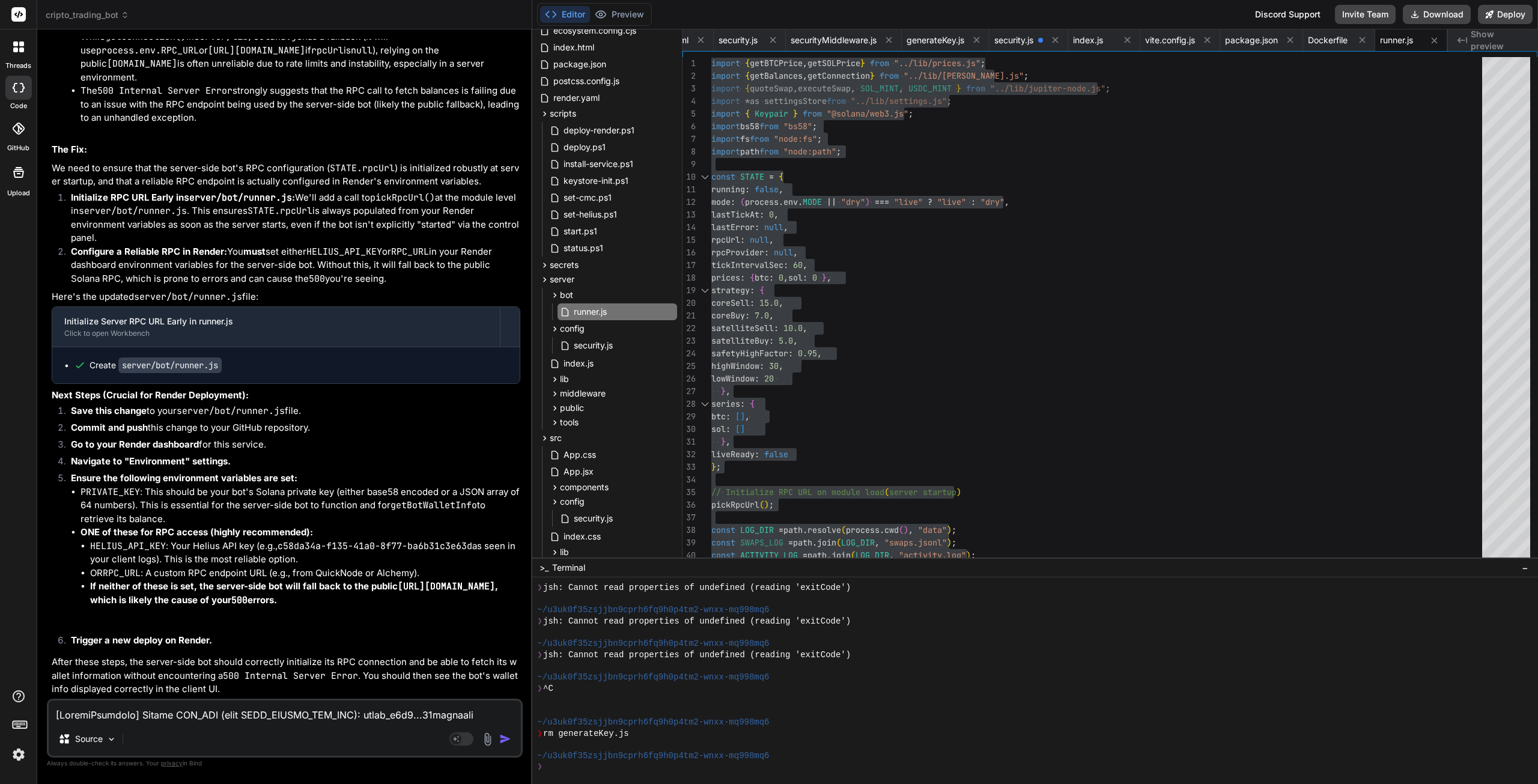
click at [237, 716] on textarea at bounding box center [284, 711] width 472 height 22
paste textarea "==> Deploying... ==> Exited with status 1 ==> Common ways to troubleshoot your …"
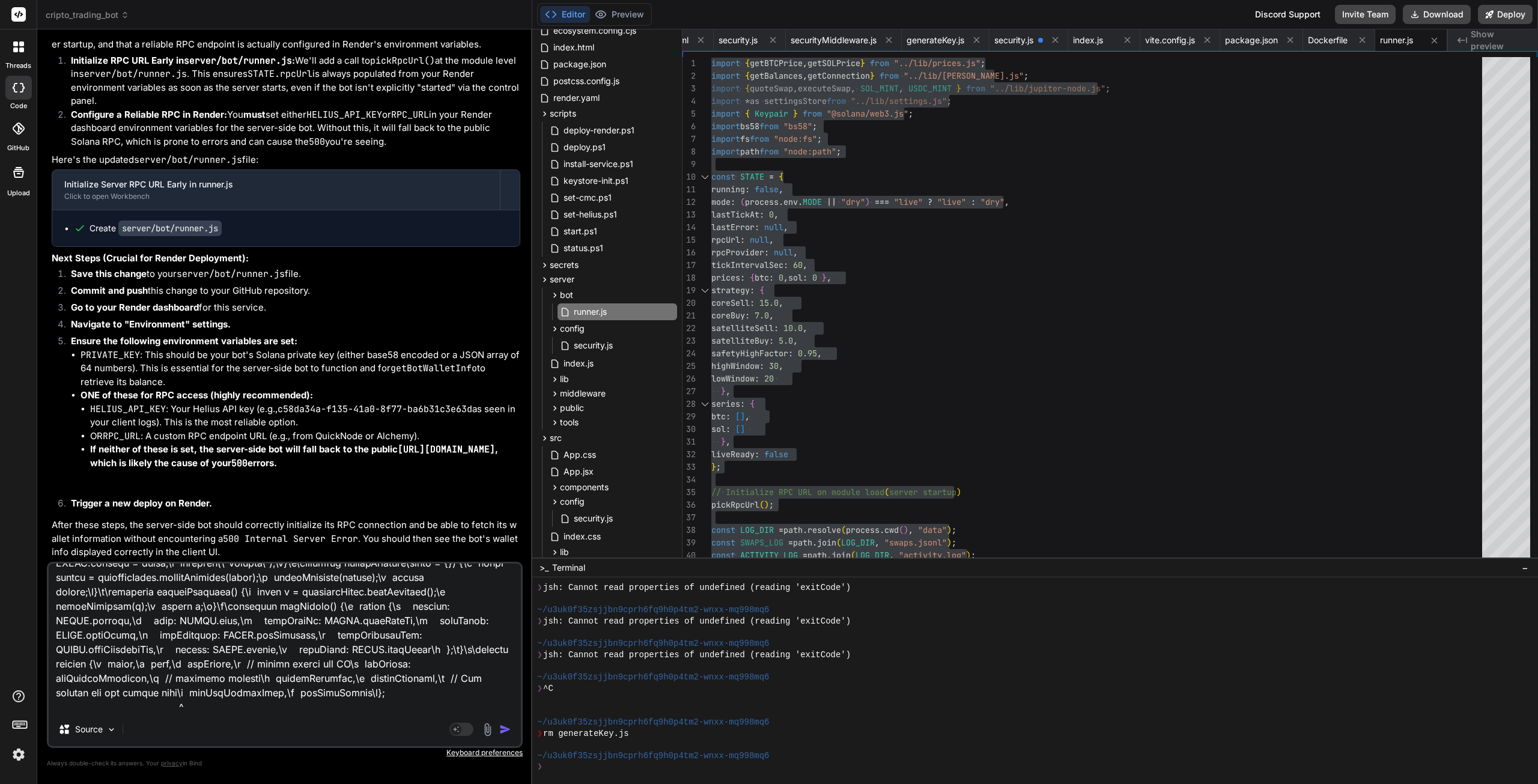
click at [507, 730] on img "button" at bounding box center [505, 728] width 12 height 12
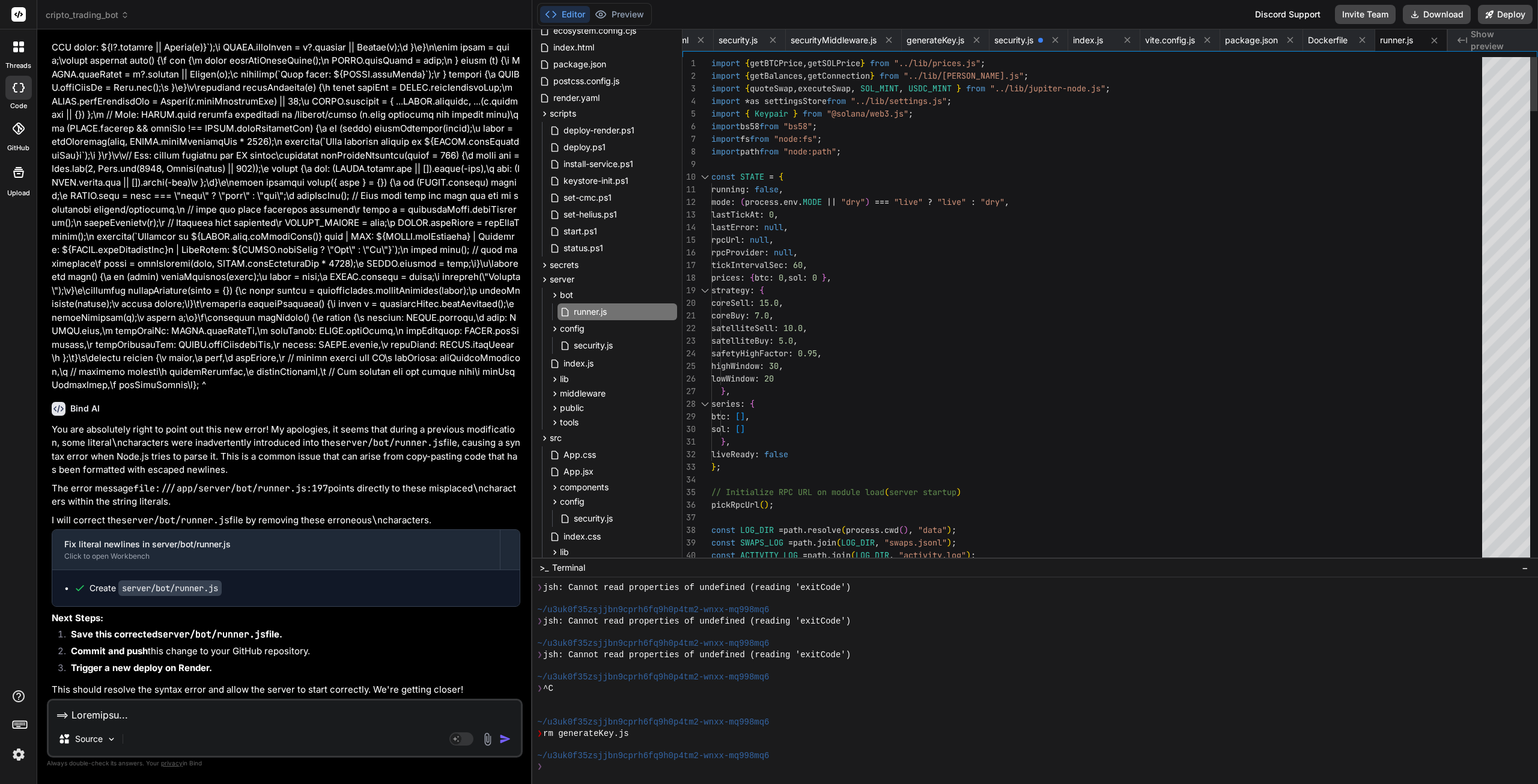
scroll to position [12, 0]
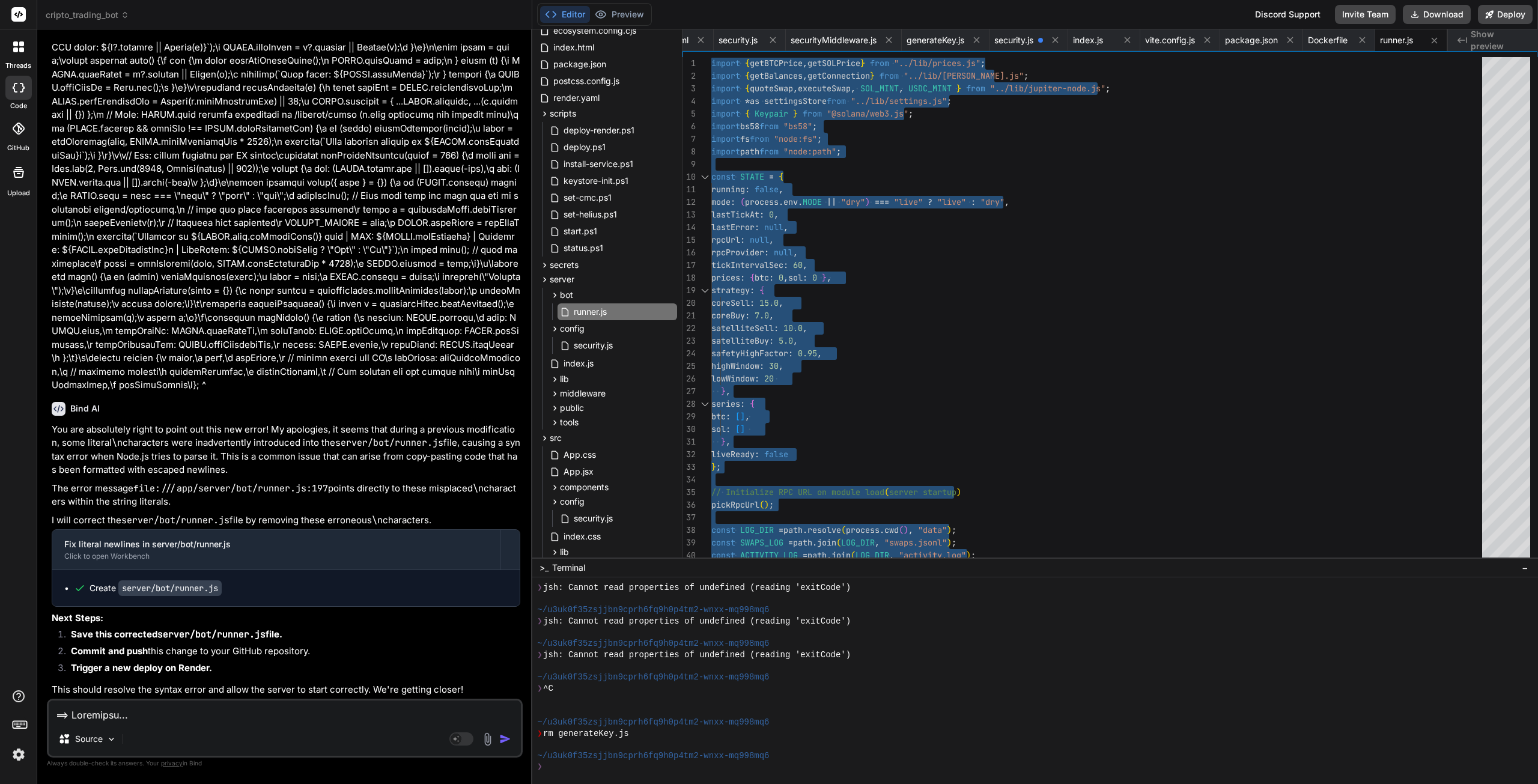
click at [222, 717] on textarea at bounding box center [284, 711] width 472 height 22
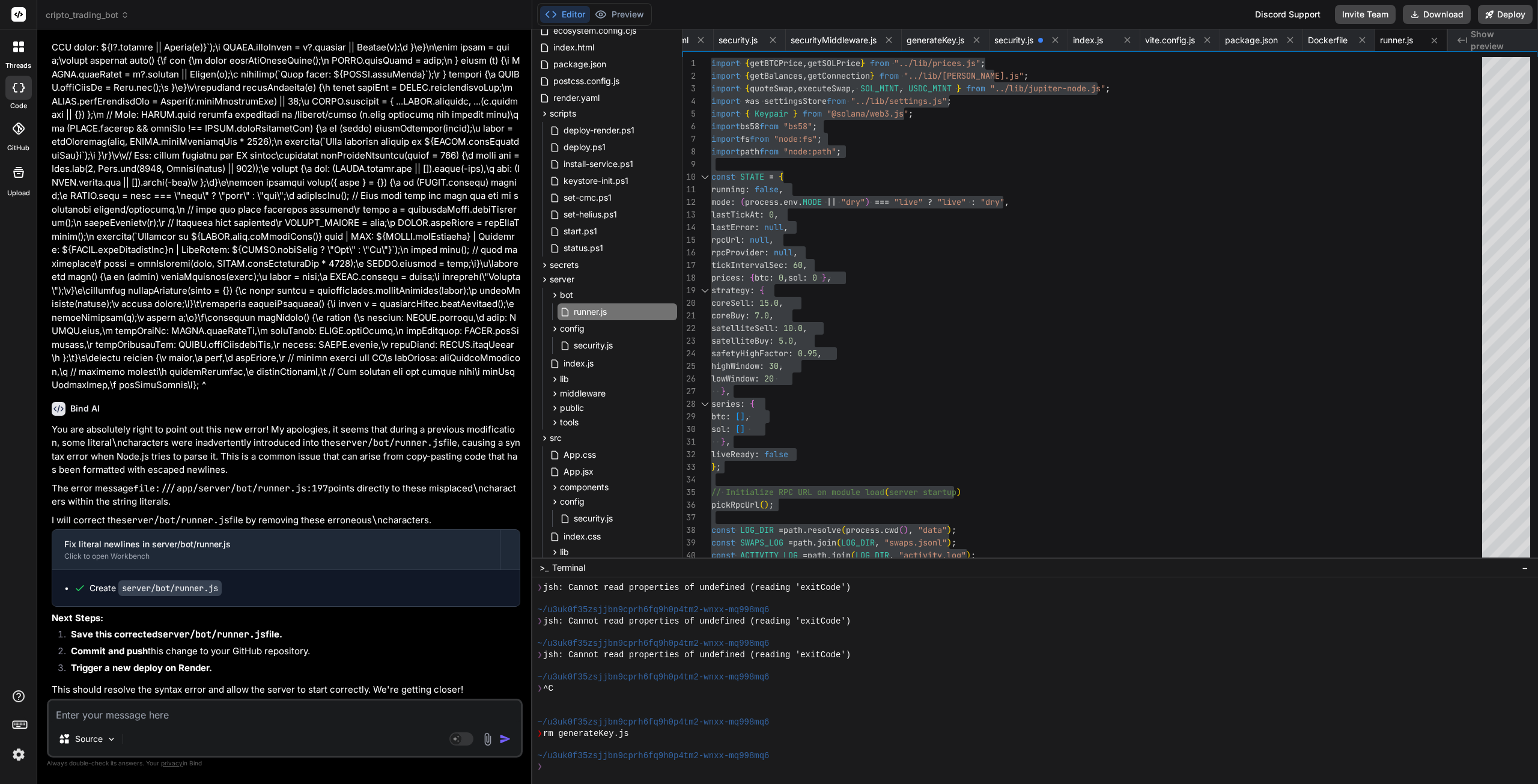
paste textarea "[LoremiPsumdolo] Sitame CON_ADI (elit SEDD_EIUSMO_TEM_INC): utlab_e3d6...07magn…"
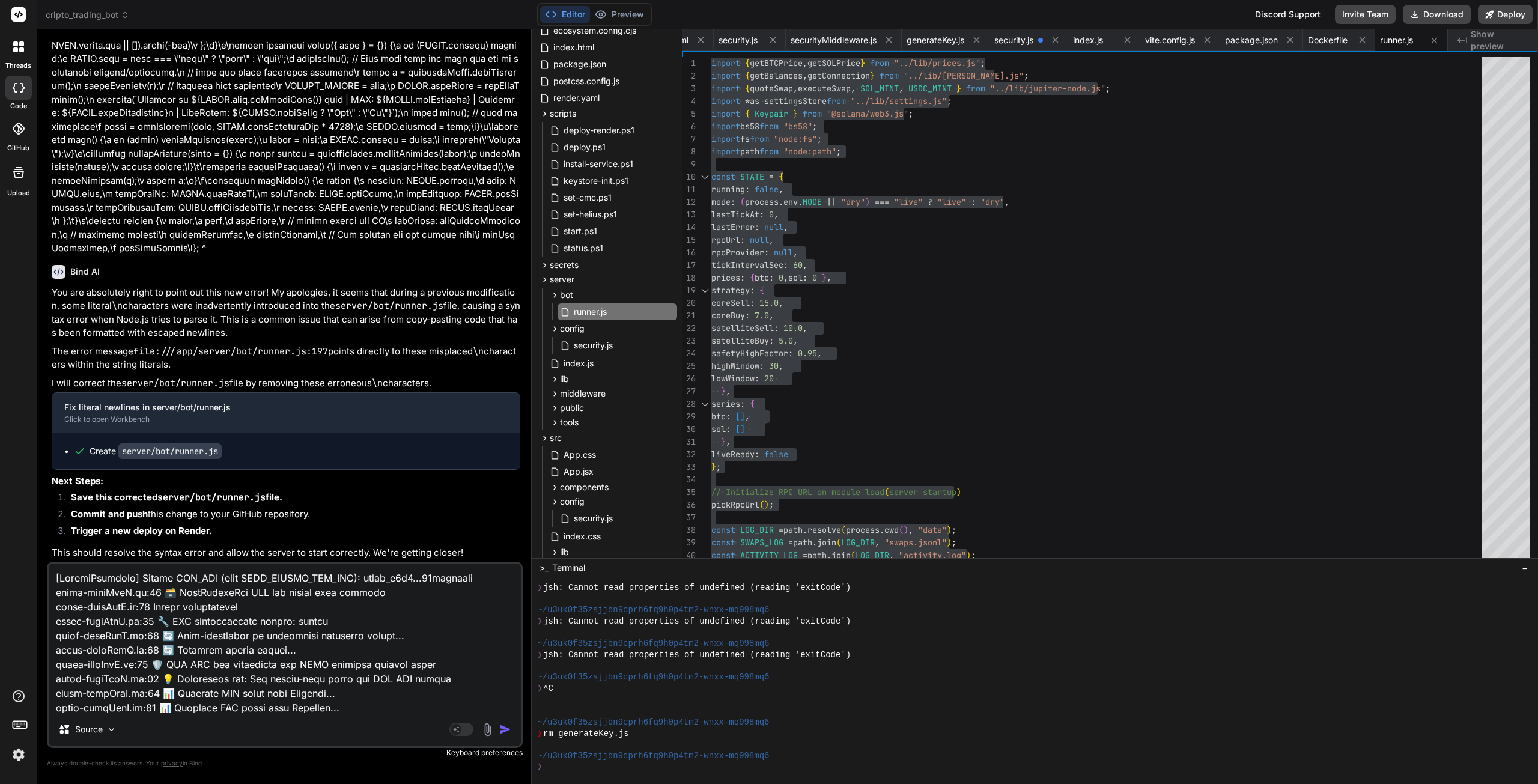
scroll to position [130, 0]
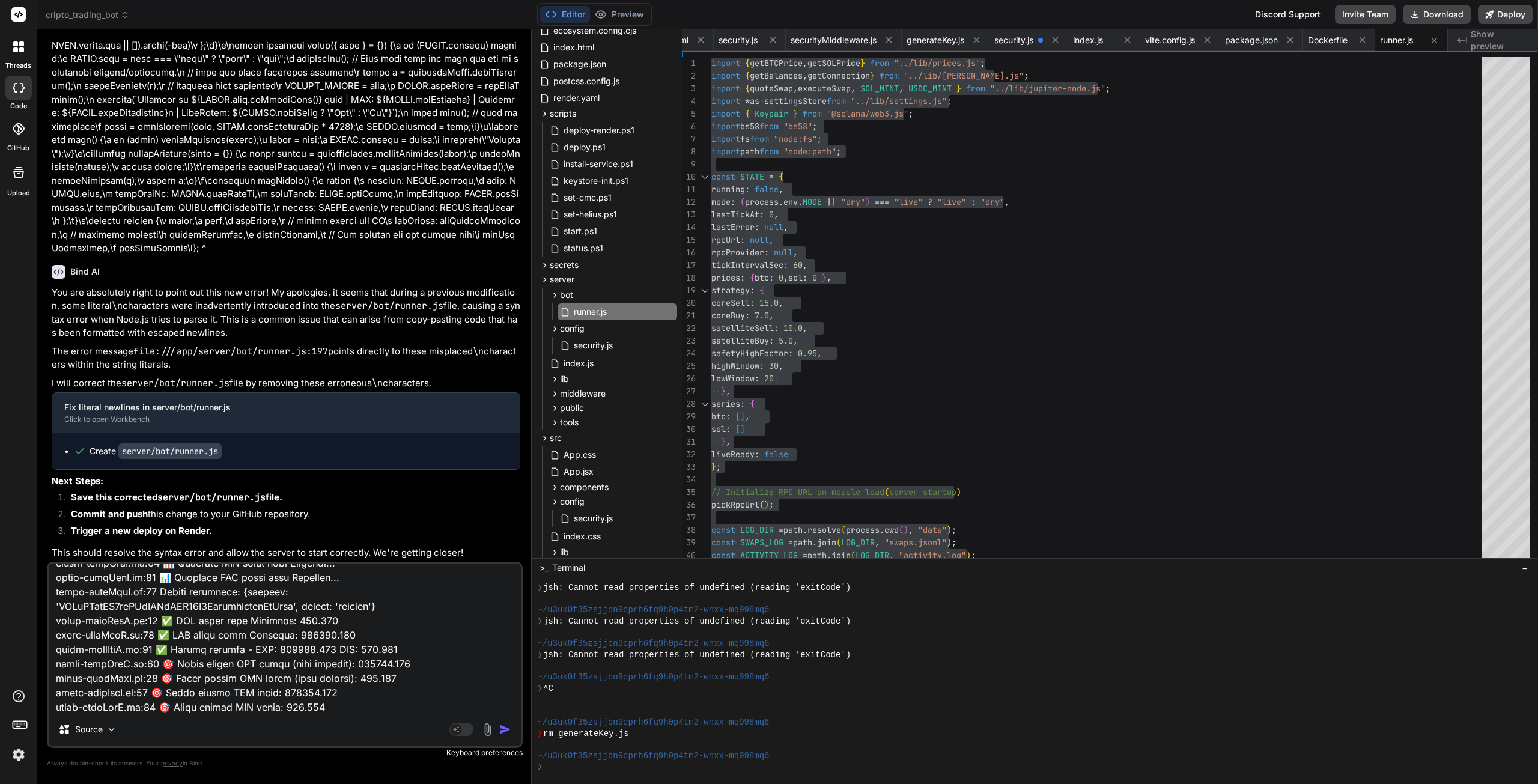
click at [506, 728] on img "button" at bounding box center [505, 728] width 12 height 12
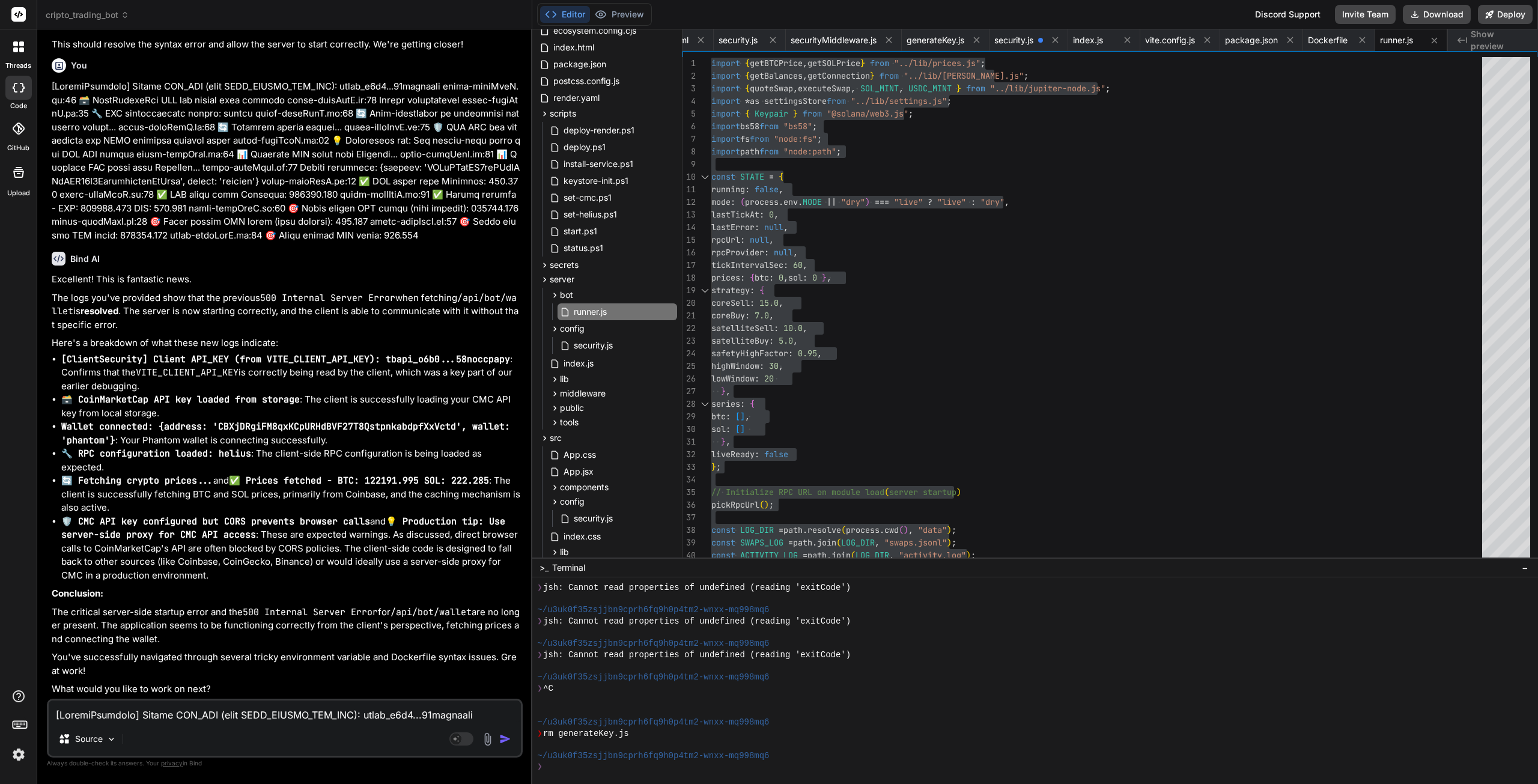
scroll to position [66438, 0]
click at [122, 717] on textarea at bounding box center [284, 711] width 472 height 22
paste textarea "==> Downloading cache... ==> Cloning from [URL][DOMAIN_NAME] ==> Checking out c…"
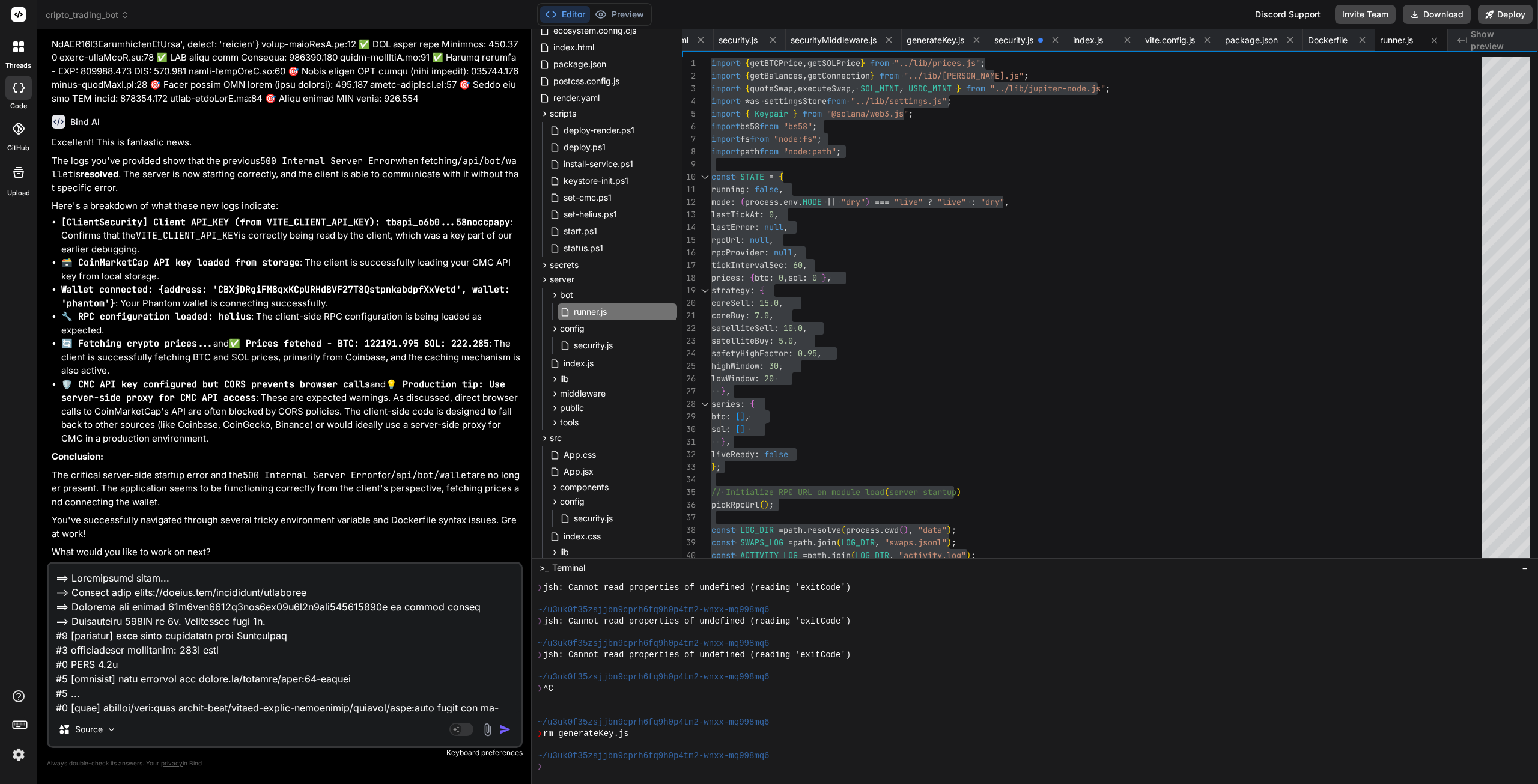
scroll to position [3490, 0]
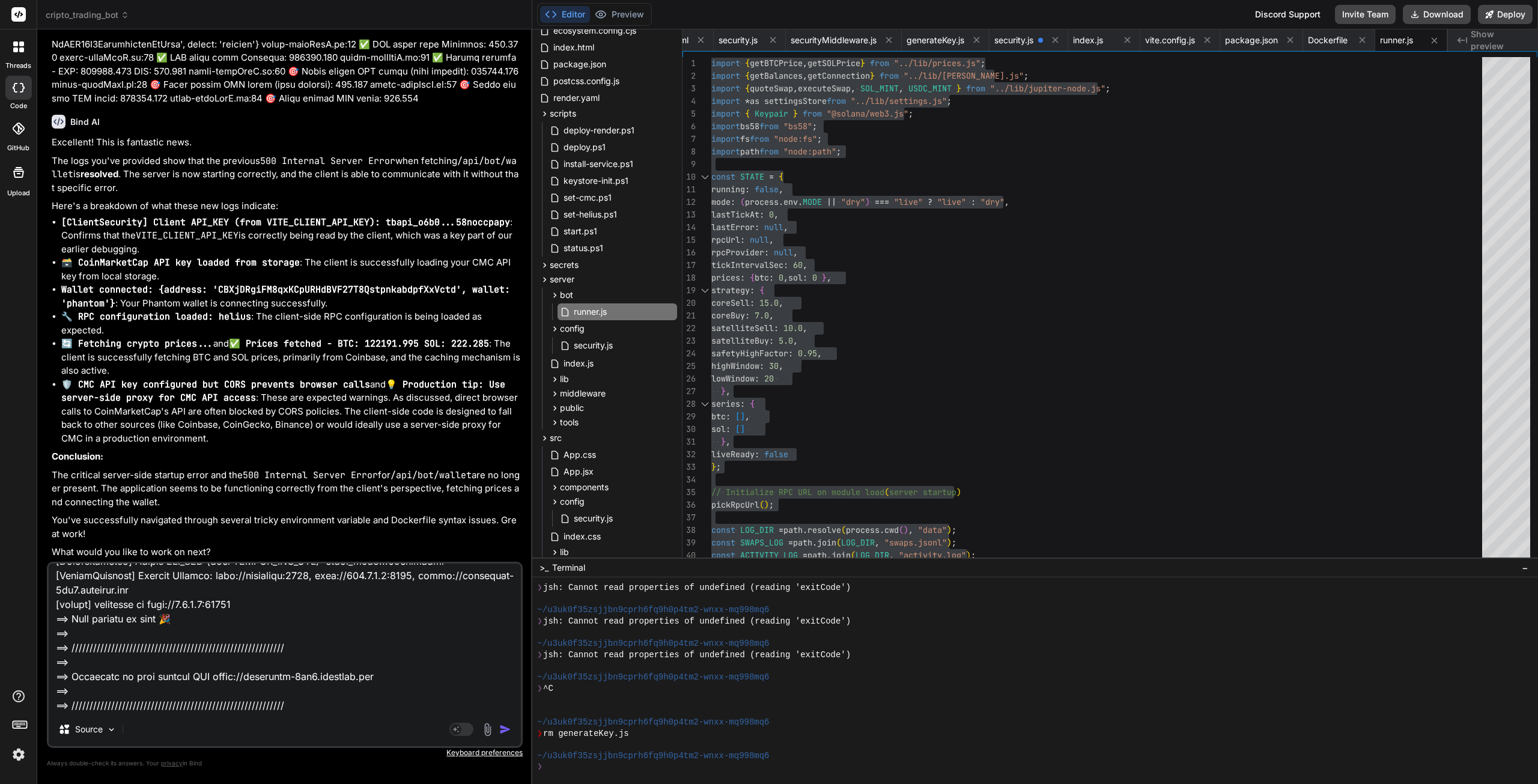
click at [508, 731] on img "button" at bounding box center [505, 728] width 12 height 12
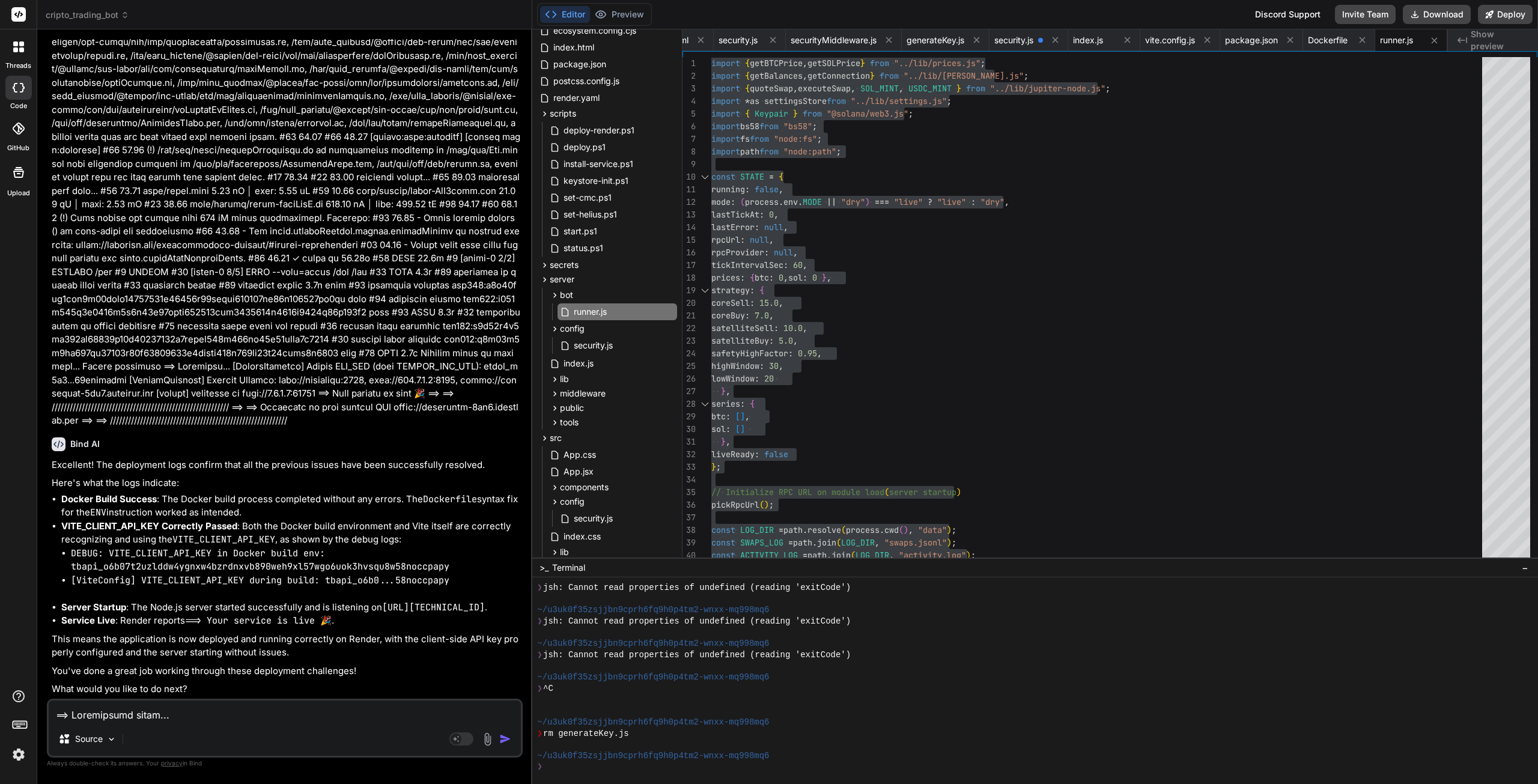
scroll to position [68605, 0]
click at [173, 717] on textarea at bounding box center [284, 711] width 472 height 22
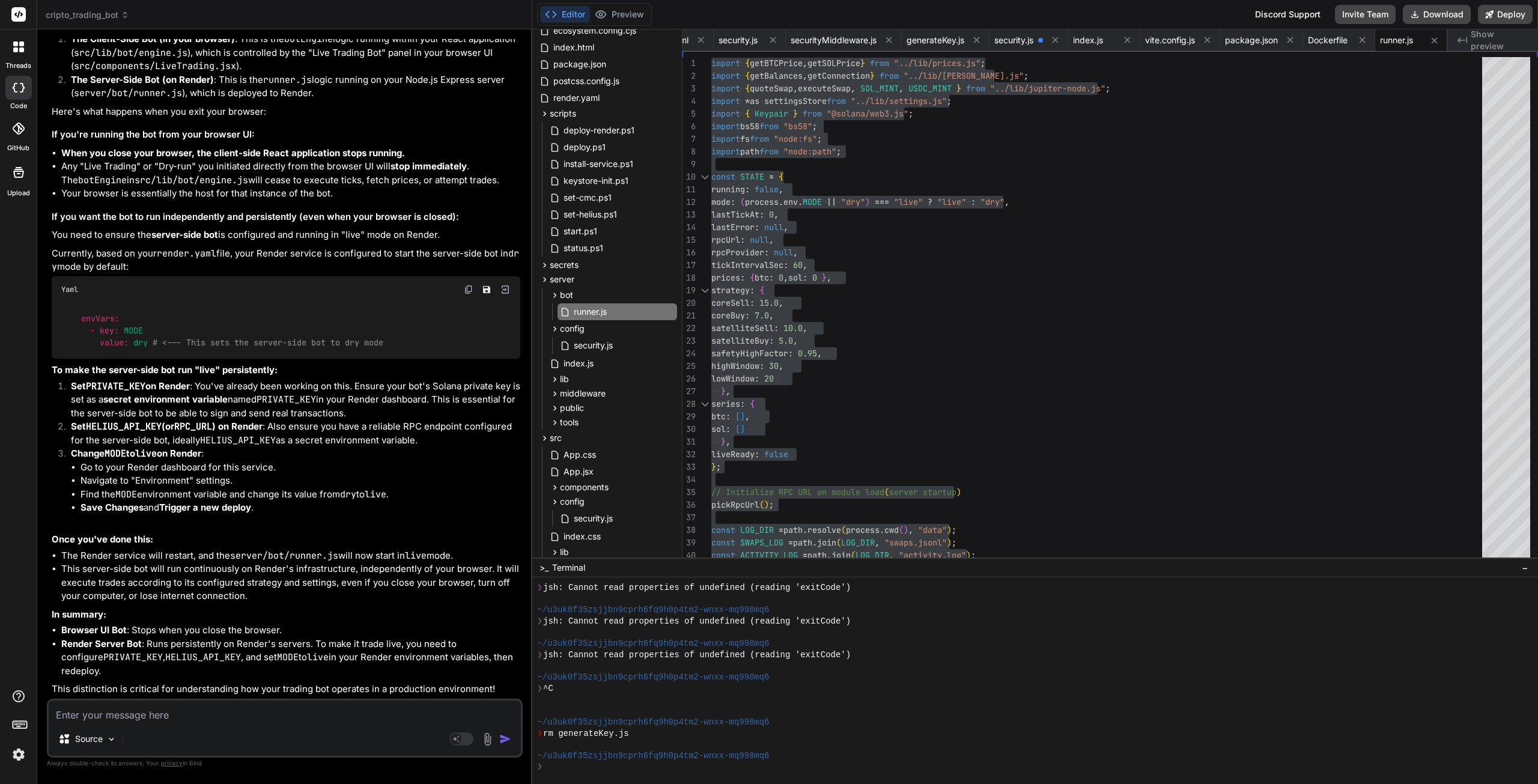
scroll to position [69376, 0]
click at [217, 707] on textarea at bounding box center [284, 711] width 472 height 22
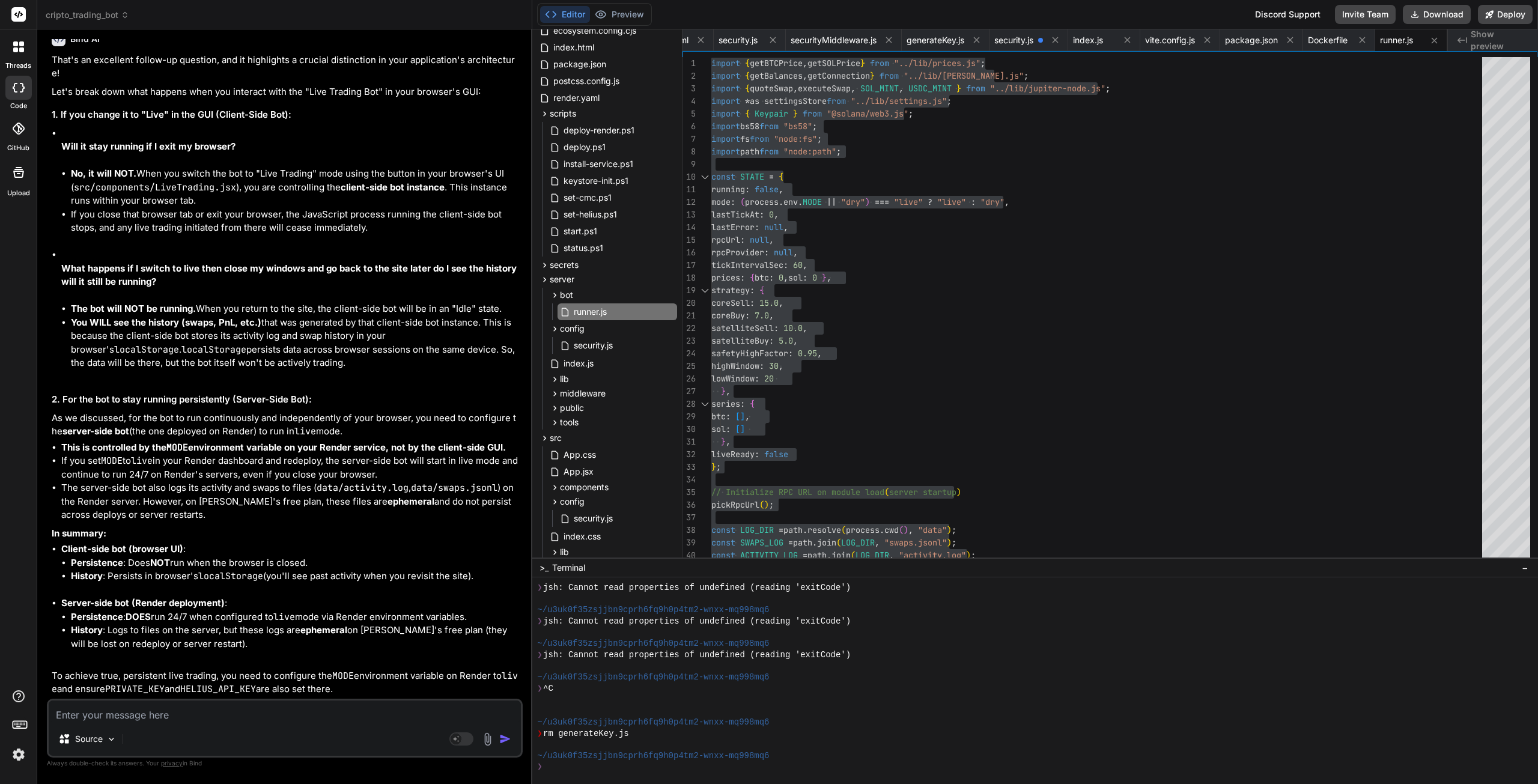
scroll to position [70097, 0]
click at [209, 713] on textarea at bounding box center [284, 711] width 472 height 22
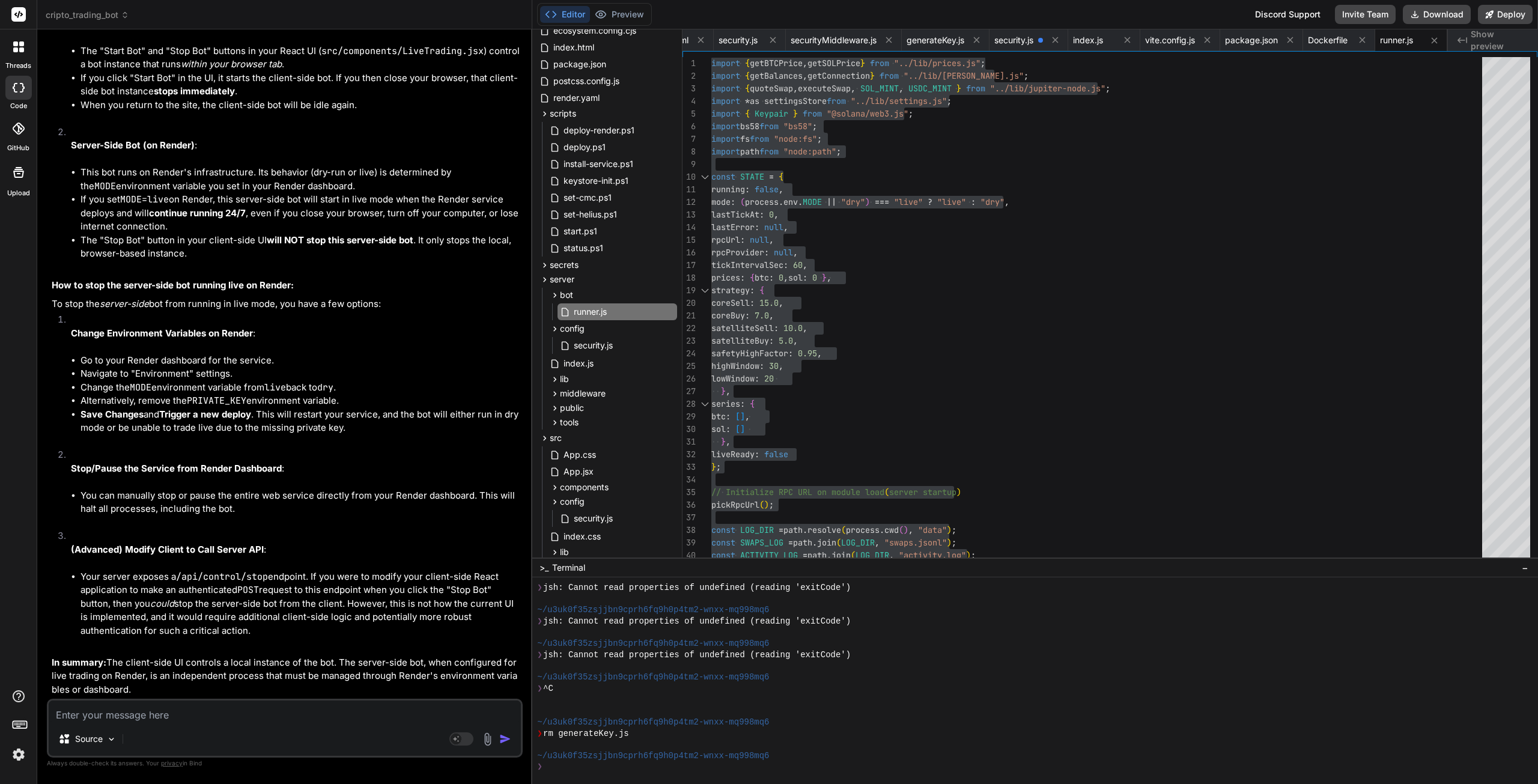
scroll to position [70701, 0]
click at [237, 716] on textarea at bounding box center [284, 711] width 472 height 22
click at [197, 712] on textarea at bounding box center [284, 711] width 472 height 22
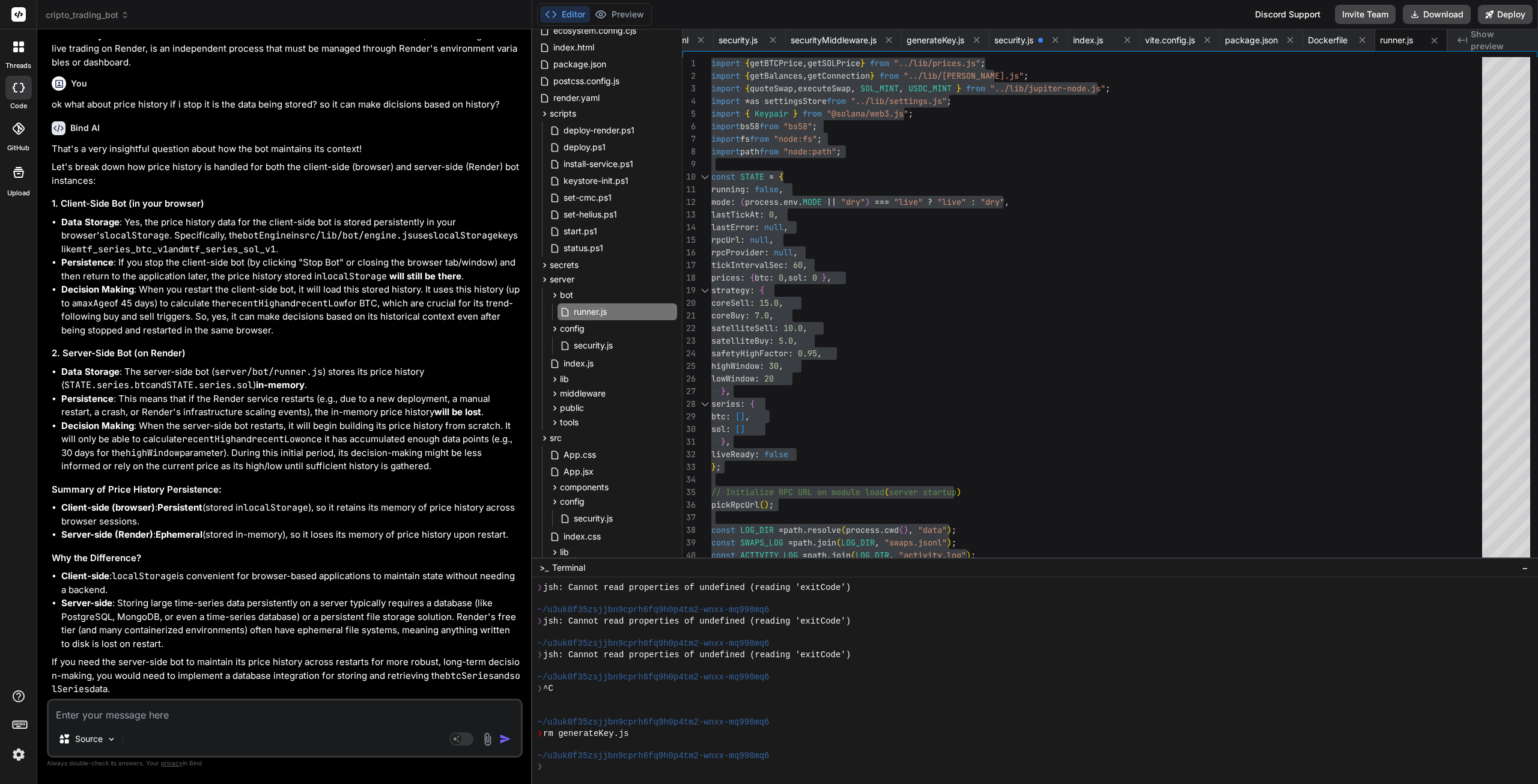
scroll to position [71563, 0]
click at [181, 712] on textarea at bounding box center [284, 711] width 472 height 22
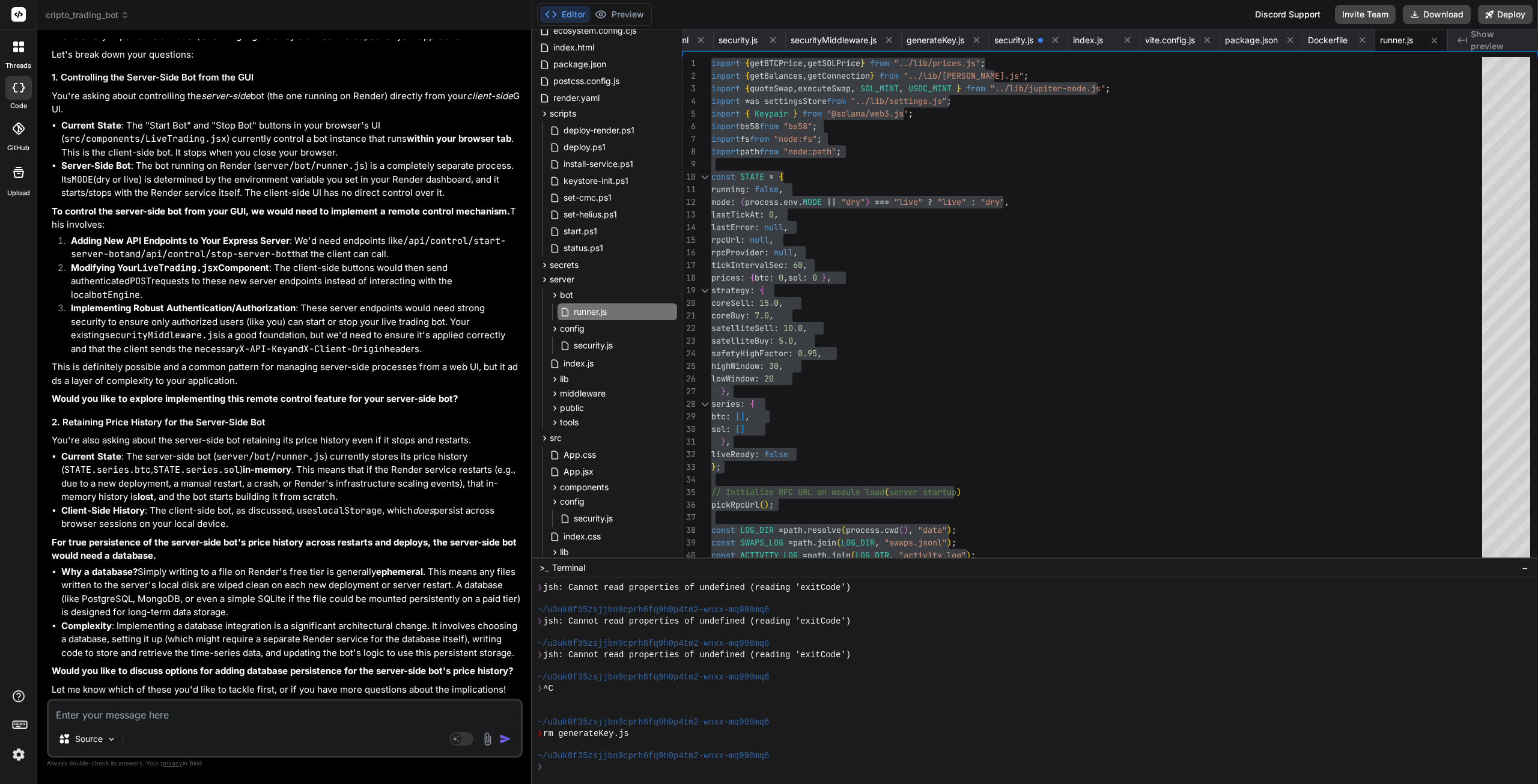
scroll to position [72228, 0]
click at [201, 708] on textarea at bounding box center [284, 711] width 472 height 22
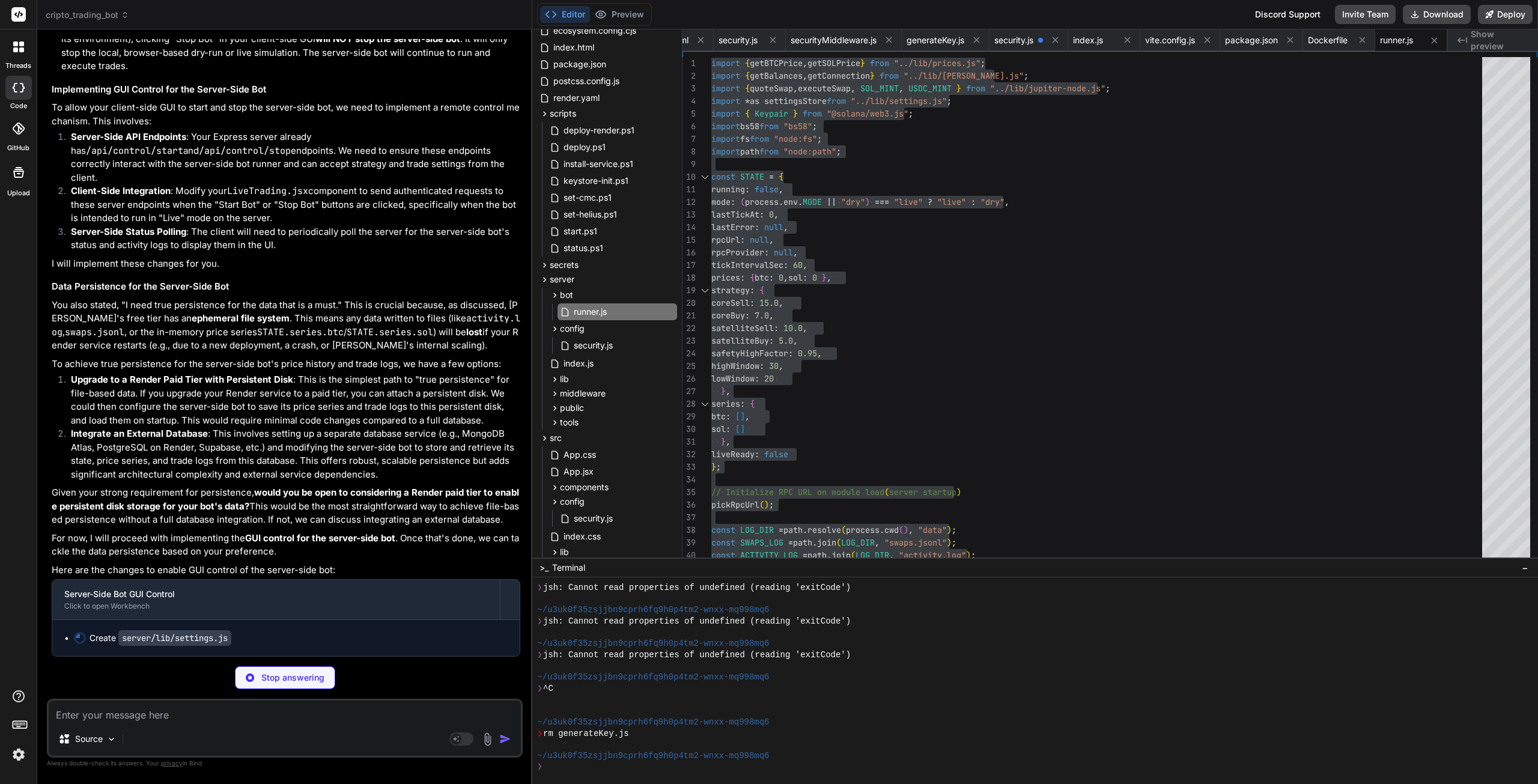
scroll to position [0, 214]
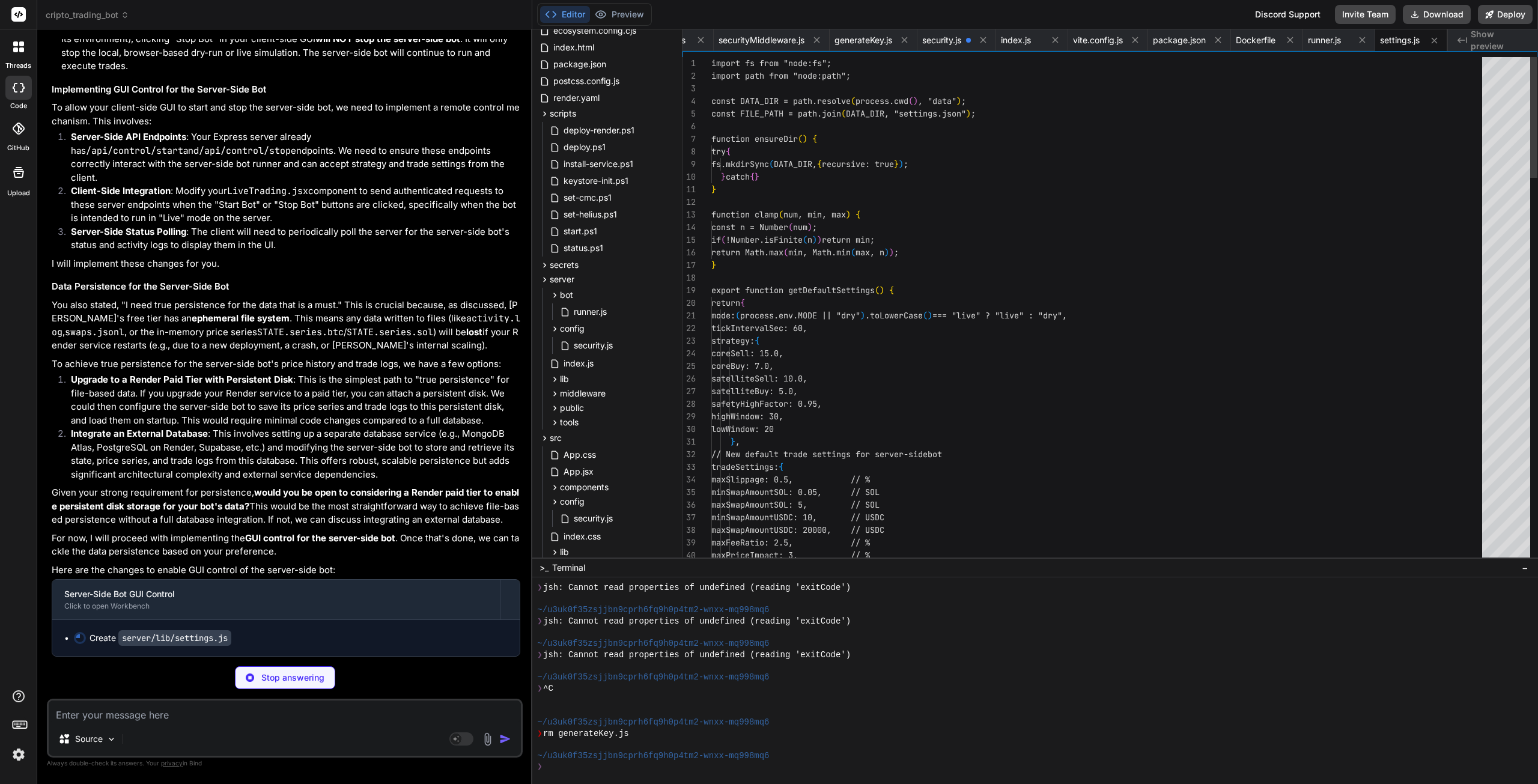
click at [133, 721] on textarea at bounding box center [284, 711] width 472 height 22
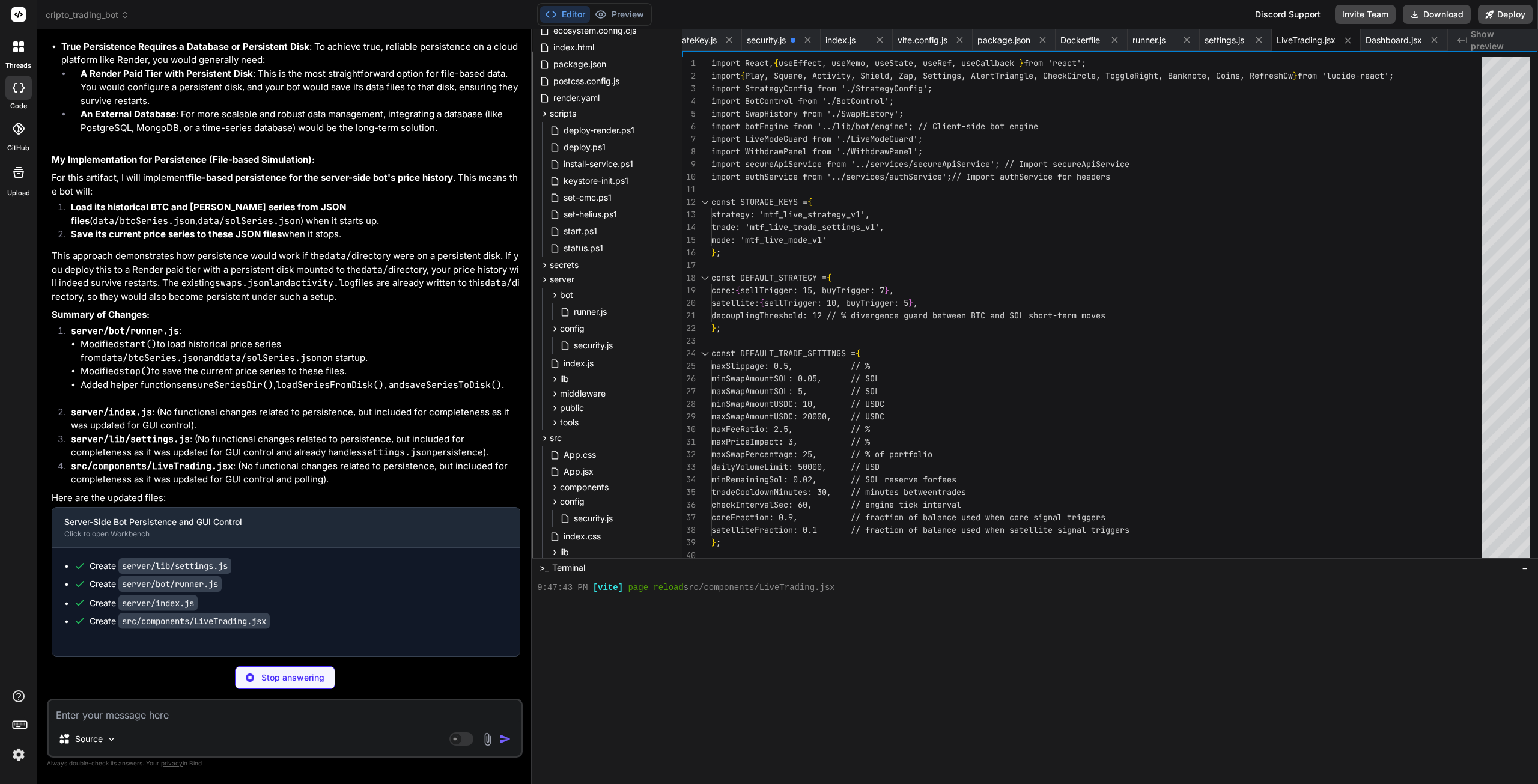
scroll to position [2467, 0]
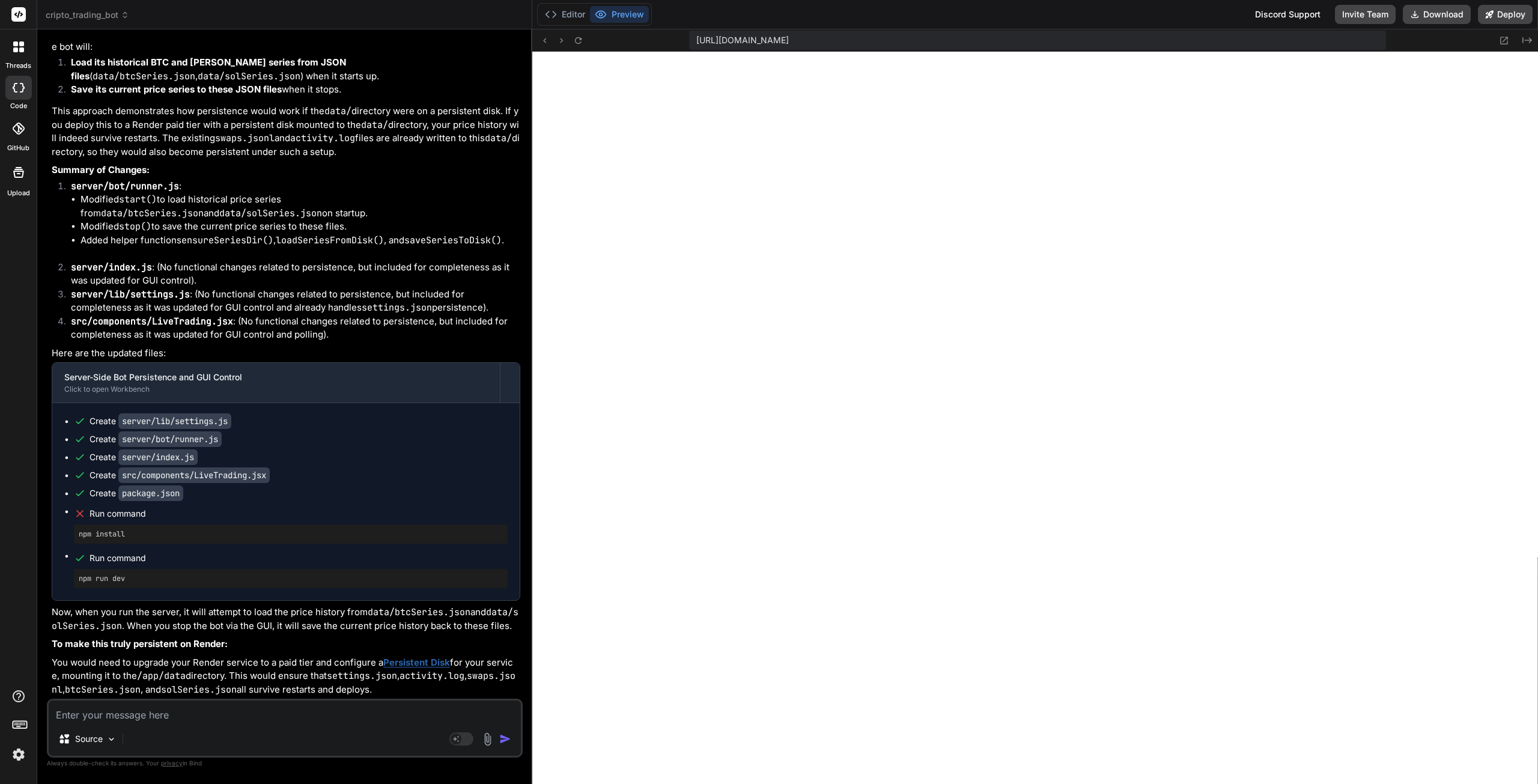
click at [131, 718] on textarea at bounding box center [284, 711] width 472 height 22
click at [511, 738] on img "button" at bounding box center [505, 738] width 12 height 12
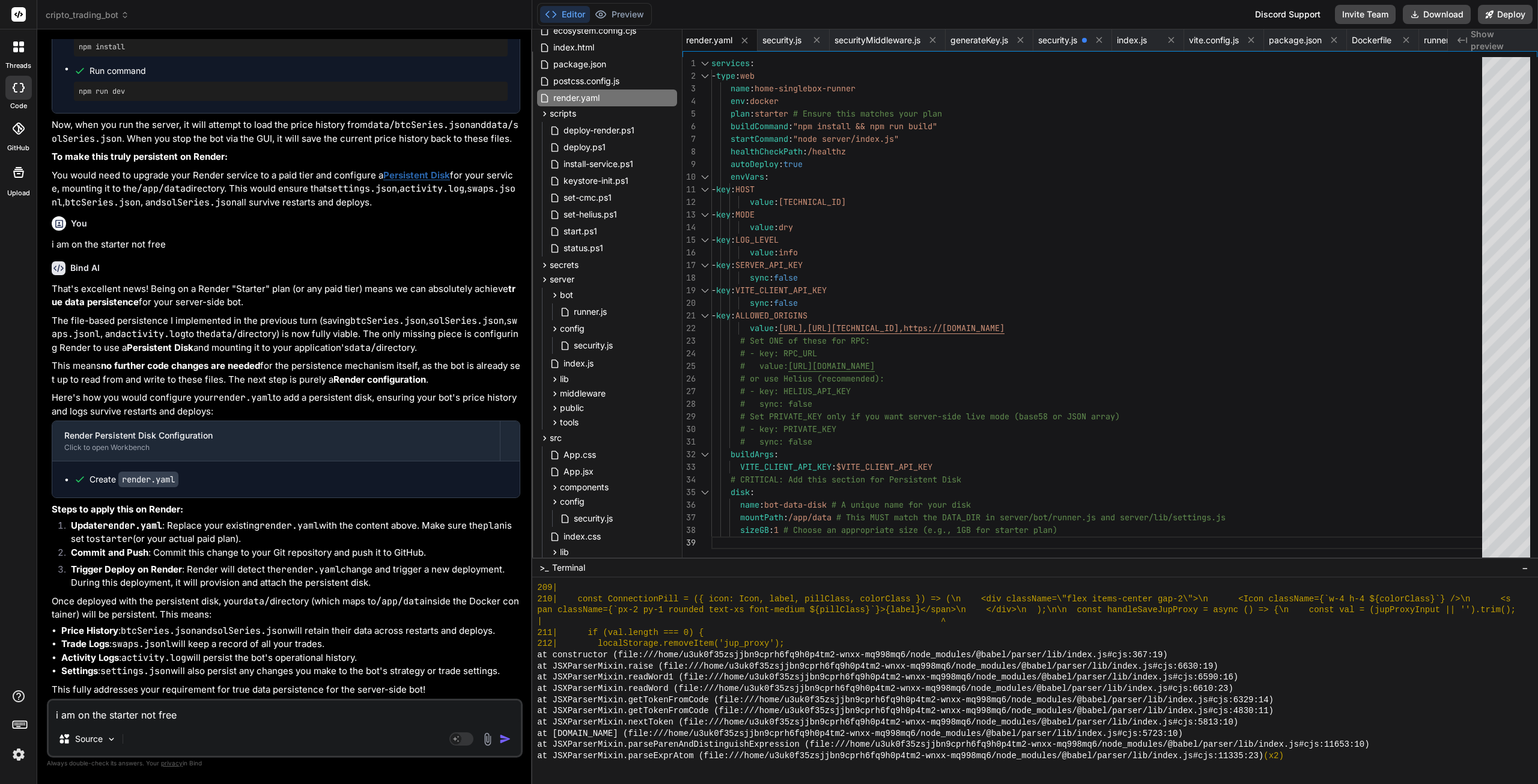
scroll to position [74815, 0]
click at [144, 717] on textarea "i am on the starter not free" at bounding box center [284, 711] width 472 height 22
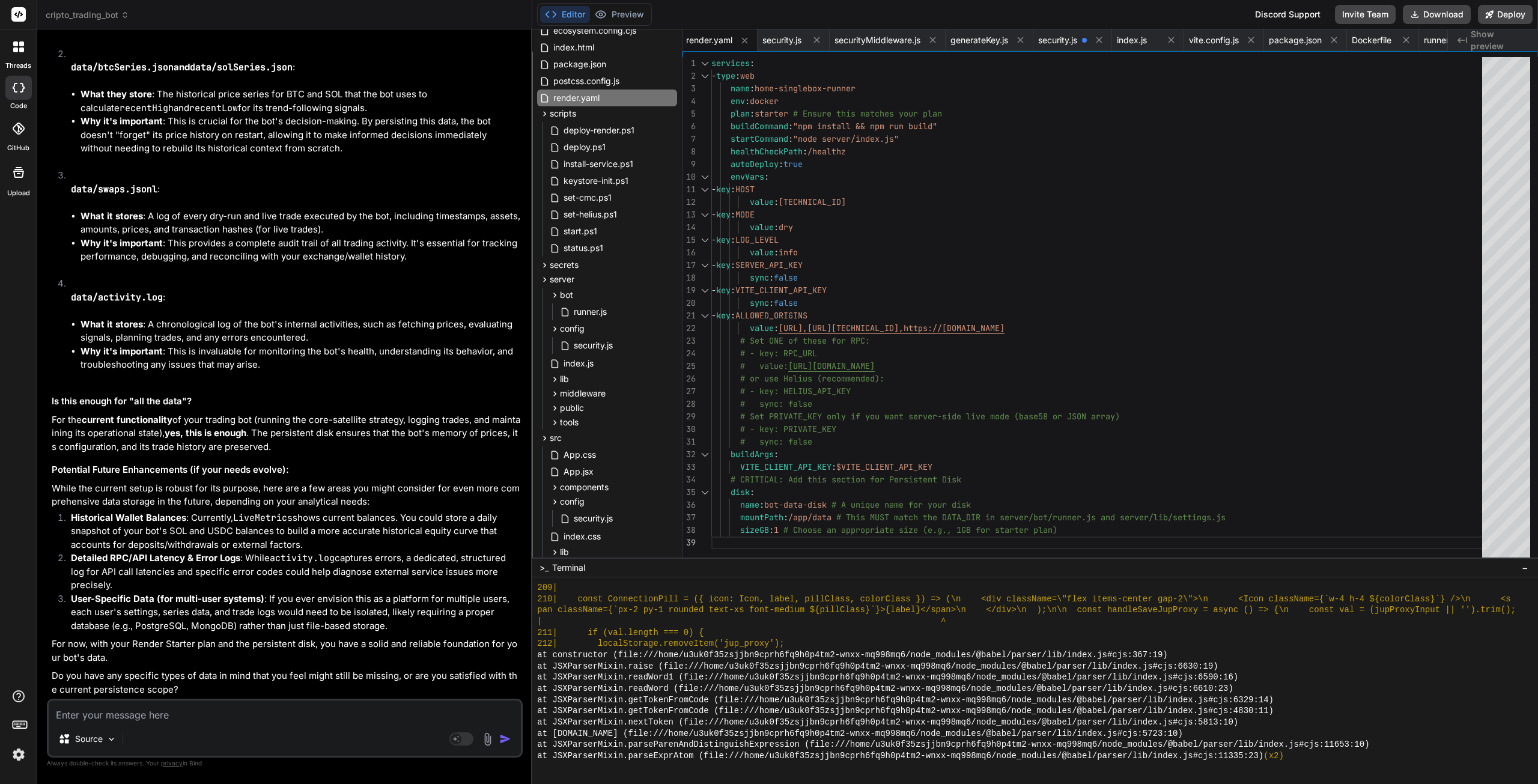
scroll to position [75748, 0]
click at [170, 716] on textarea at bounding box center [284, 711] width 472 height 22
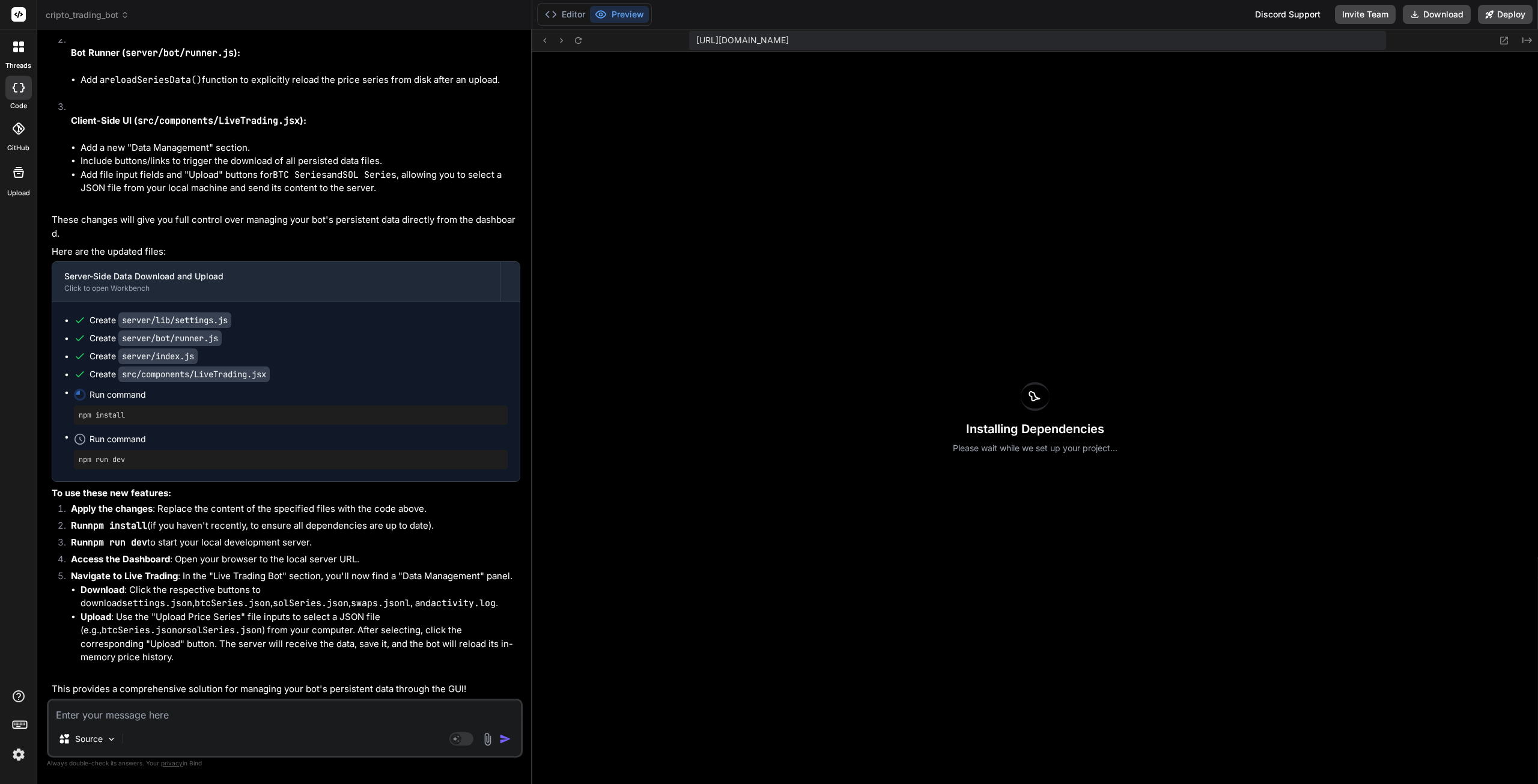
scroll to position [76696, 0]
click at [1431, 9] on button "Download" at bounding box center [1437, 14] width 67 height 19
click at [243, 718] on textarea at bounding box center [284, 711] width 472 height 22
paste textarea "PS C:\Users\SGITS\Downloads\CryptoBOT> git push origin master To [URL][DOMAIN_N…"
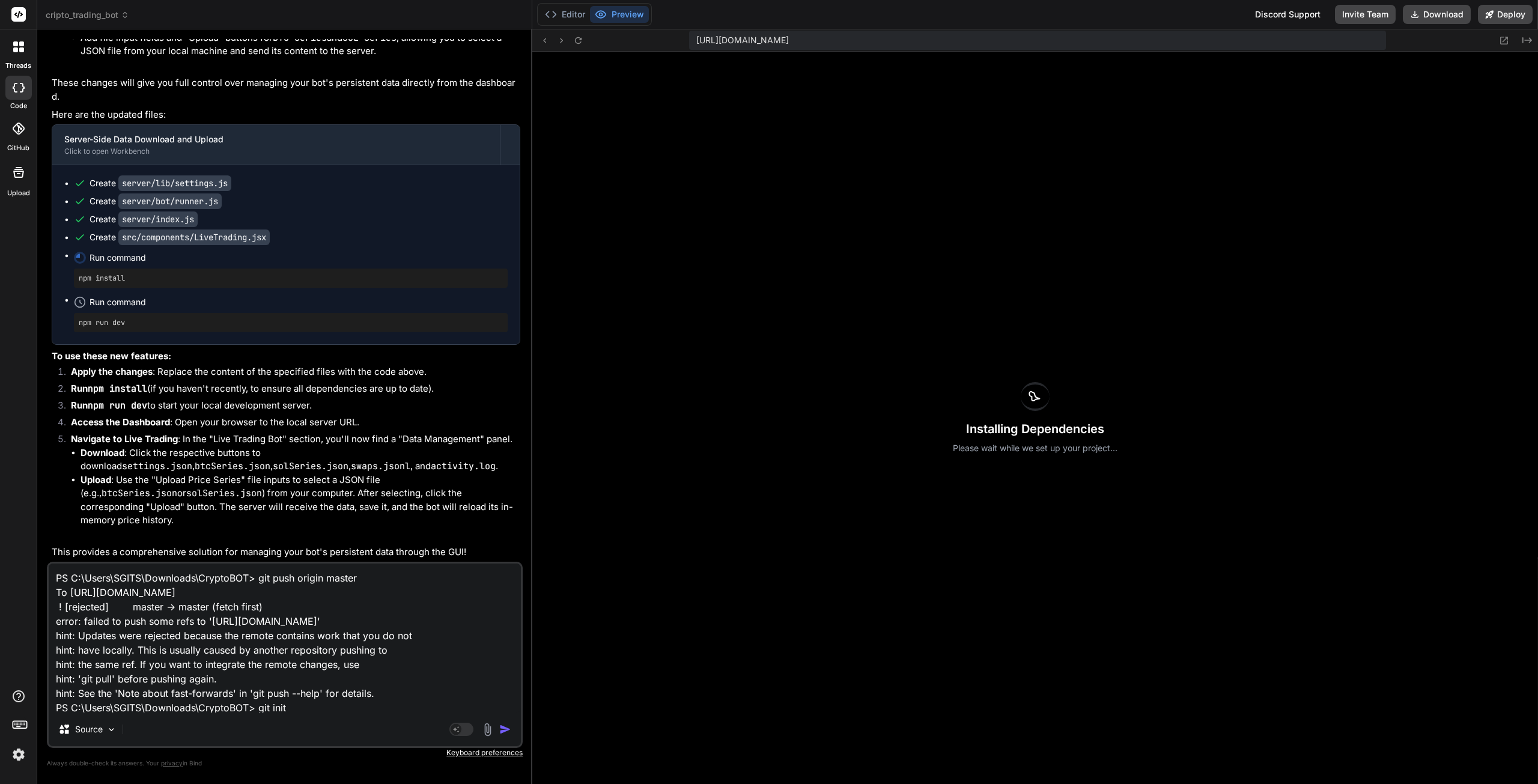
scroll to position [15, 0]
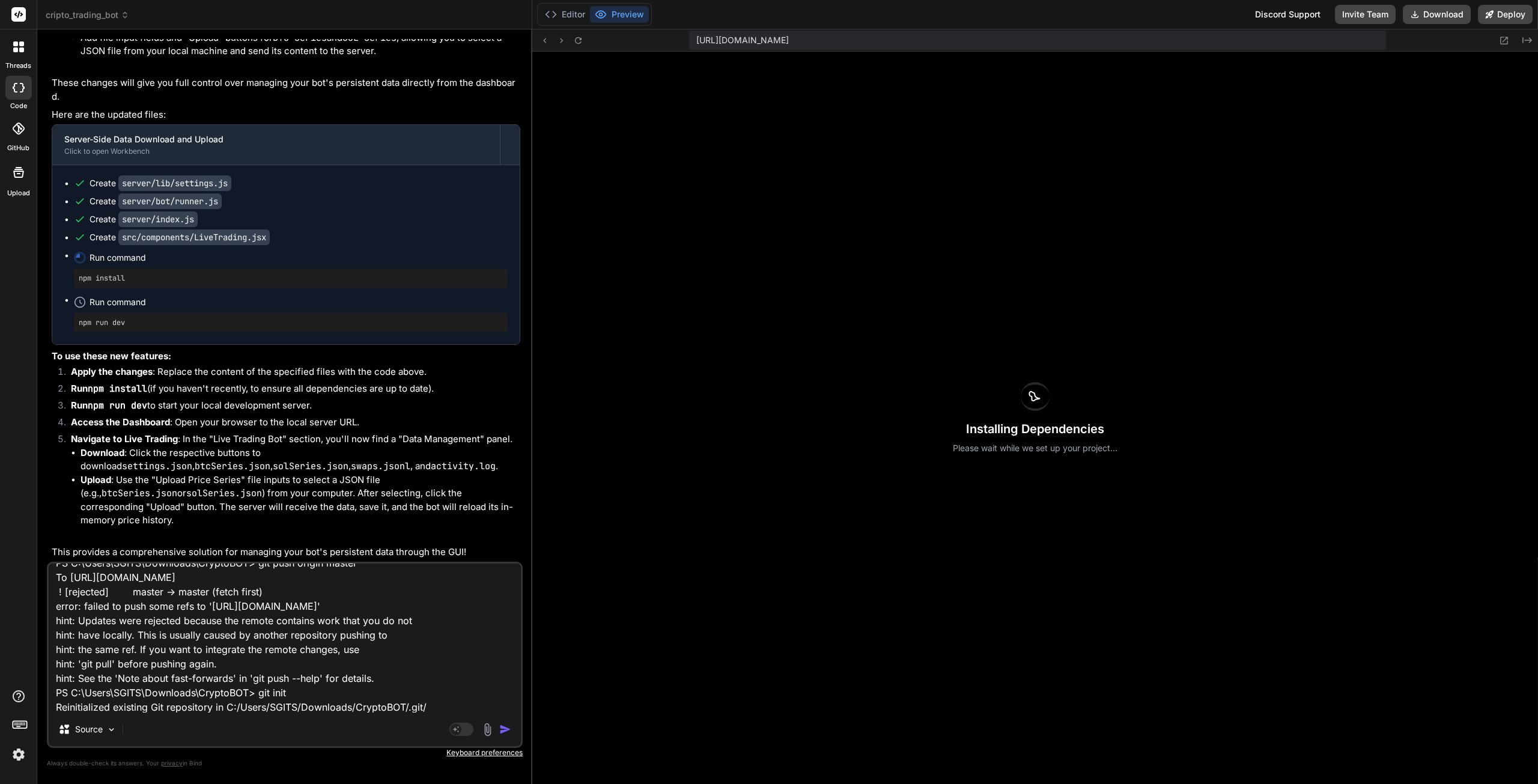
click at [507, 734] on img "button" at bounding box center [505, 728] width 12 height 12
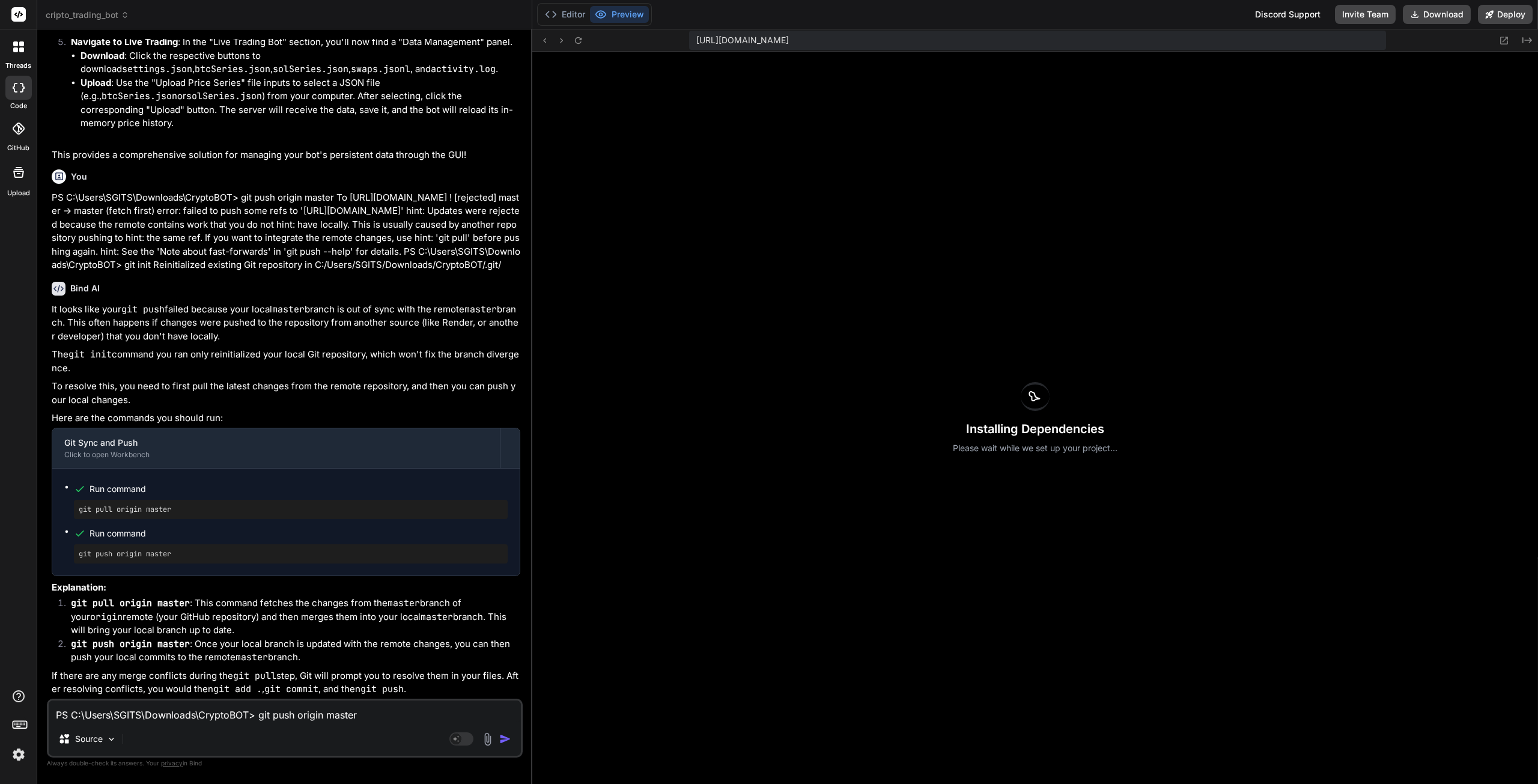
scroll to position [77247, 0]
drag, startPoint x: 177, startPoint y: 506, endPoint x: 73, endPoint y: 500, distance: 104.2
click at [73, 500] on ul "Run command git pull origin master Run command git push origin master" at bounding box center [286, 521] width 443 height 83
copy pre "git pull origin master"
click at [198, 715] on textarea "PS C:\Users\SGITS\Downloads\CryptoBOT> git push origin master To [URL][DOMAIN_N…" at bounding box center [284, 711] width 472 height 22
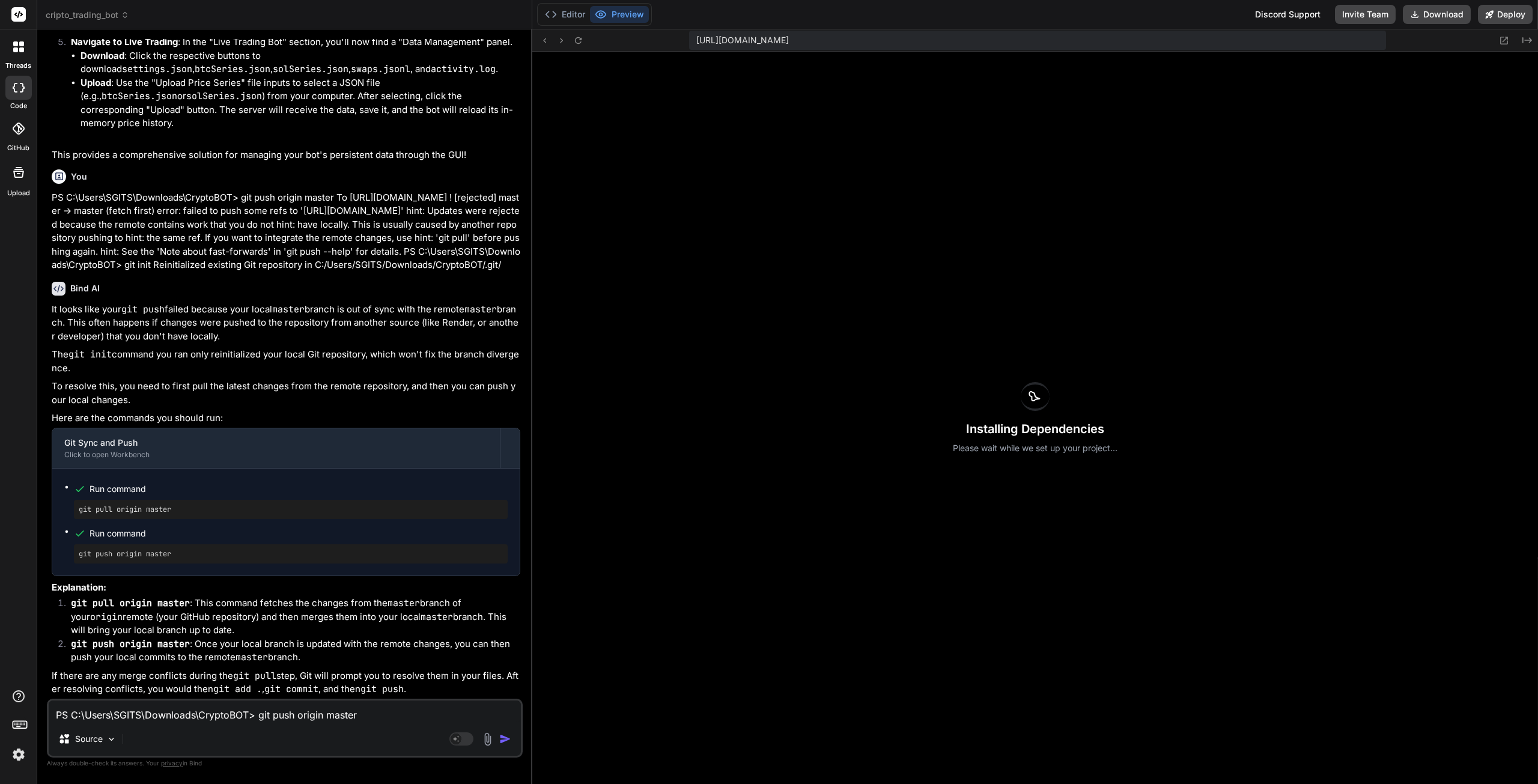
paste textarea "ll origin master remote: Enumerating objects: 133, done. remote: Counting objec…"
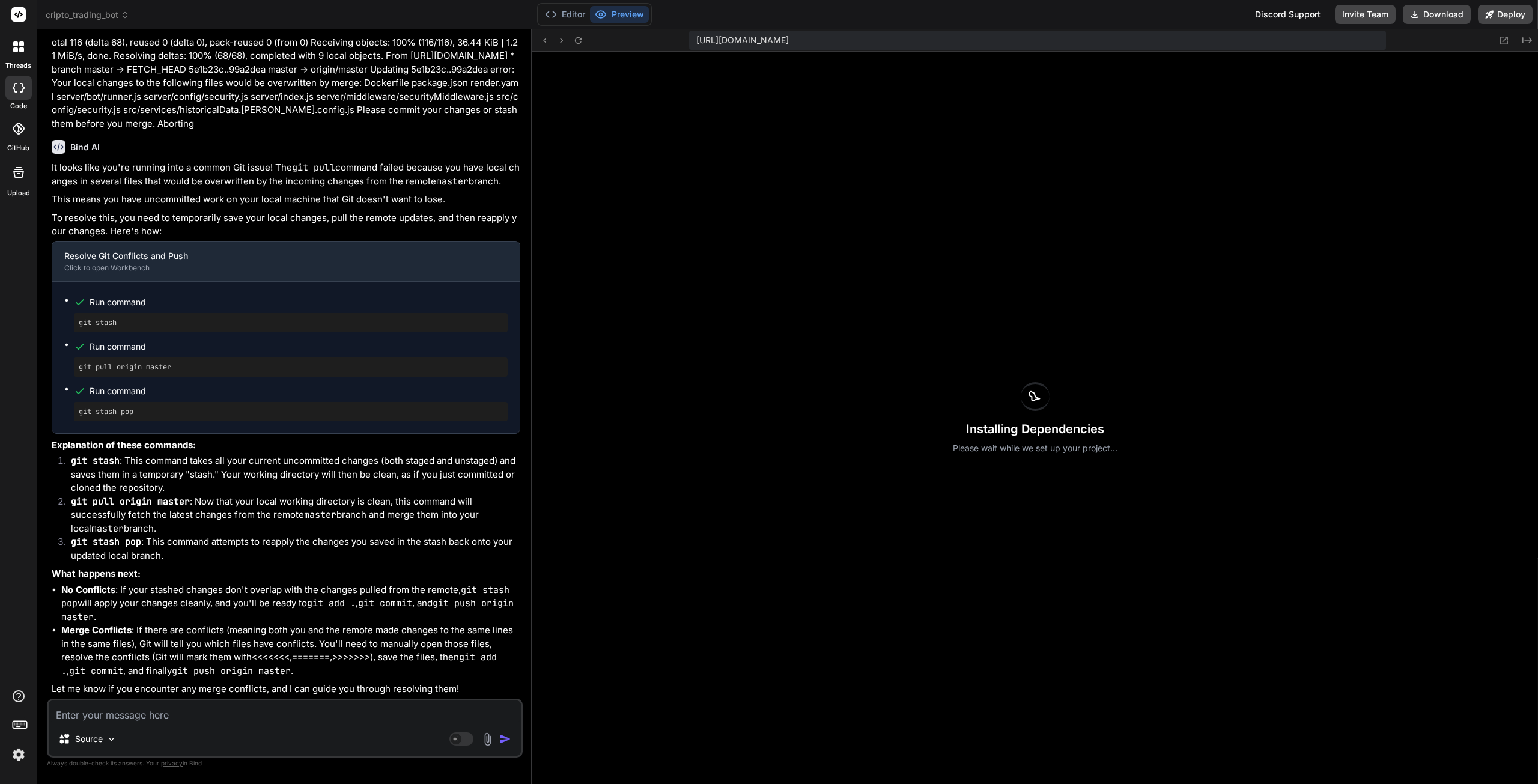
scroll to position [77900, 0]
drag, startPoint x: 120, startPoint y: 387, endPoint x: 55, endPoint y: 387, distance: 65.0
click at [55, 387] on div "Run command git stash Run command git pull origin master Run command git stash …" at bounding box center [285, 357] width 468 height 151
copy pre "git stash"
drag, startPoint x: 174, startPoint y: 432, endPoint x: 77, endPoint y: 427, distance: 97.1
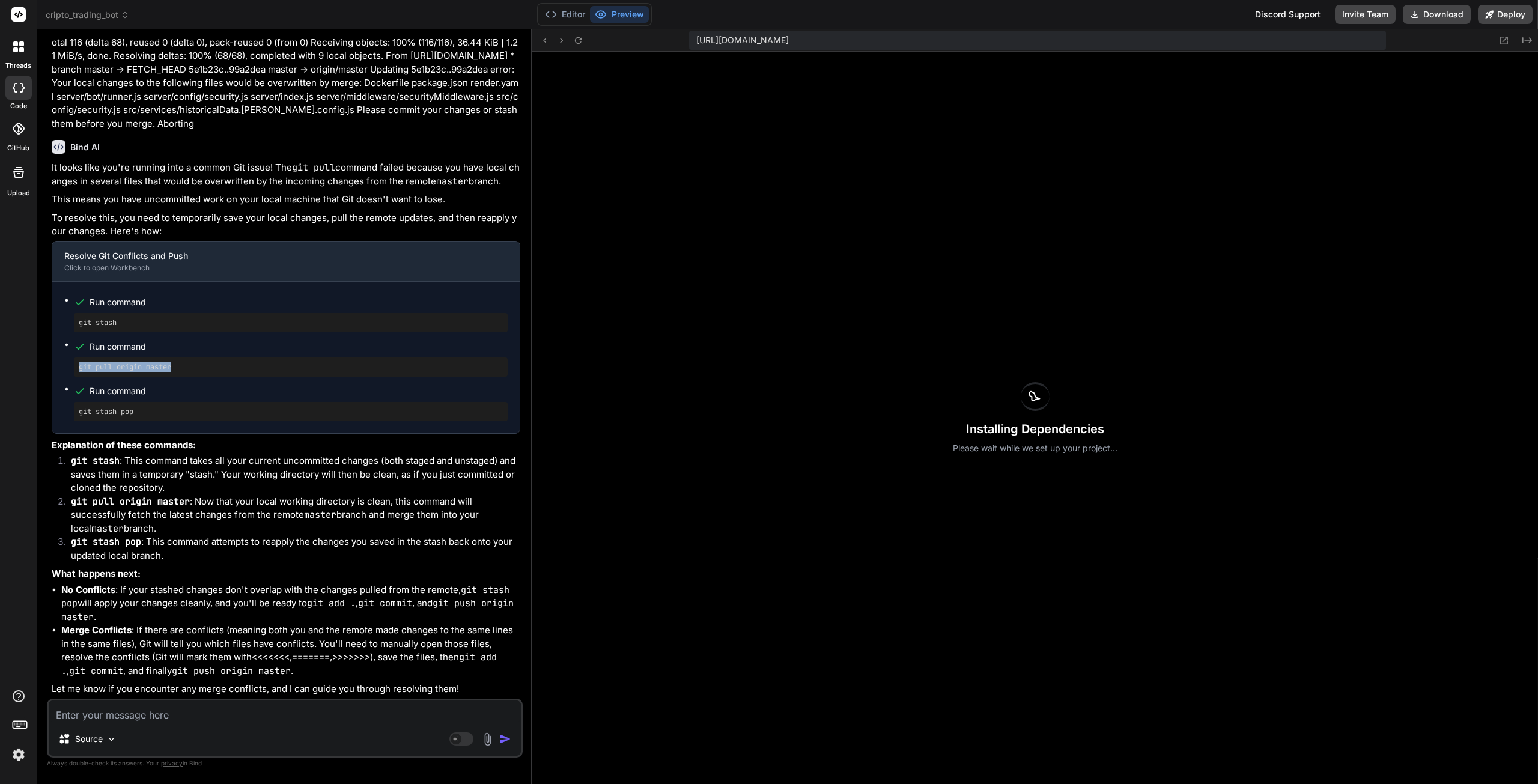
click at [77, 377] on div "git pull origin master" at bounding box center [291, 366] width 434 height 19
copy pre "git pull origin master"
drag, startPoint x: 135, startPoint y: 478, endPoint x: 78, endPoint y: 477, distance: 57.0
click at [78, 417] on pre "git stash pop" at bounding box center [290, 411] width 424 height 10
copy pre "git stash pop"
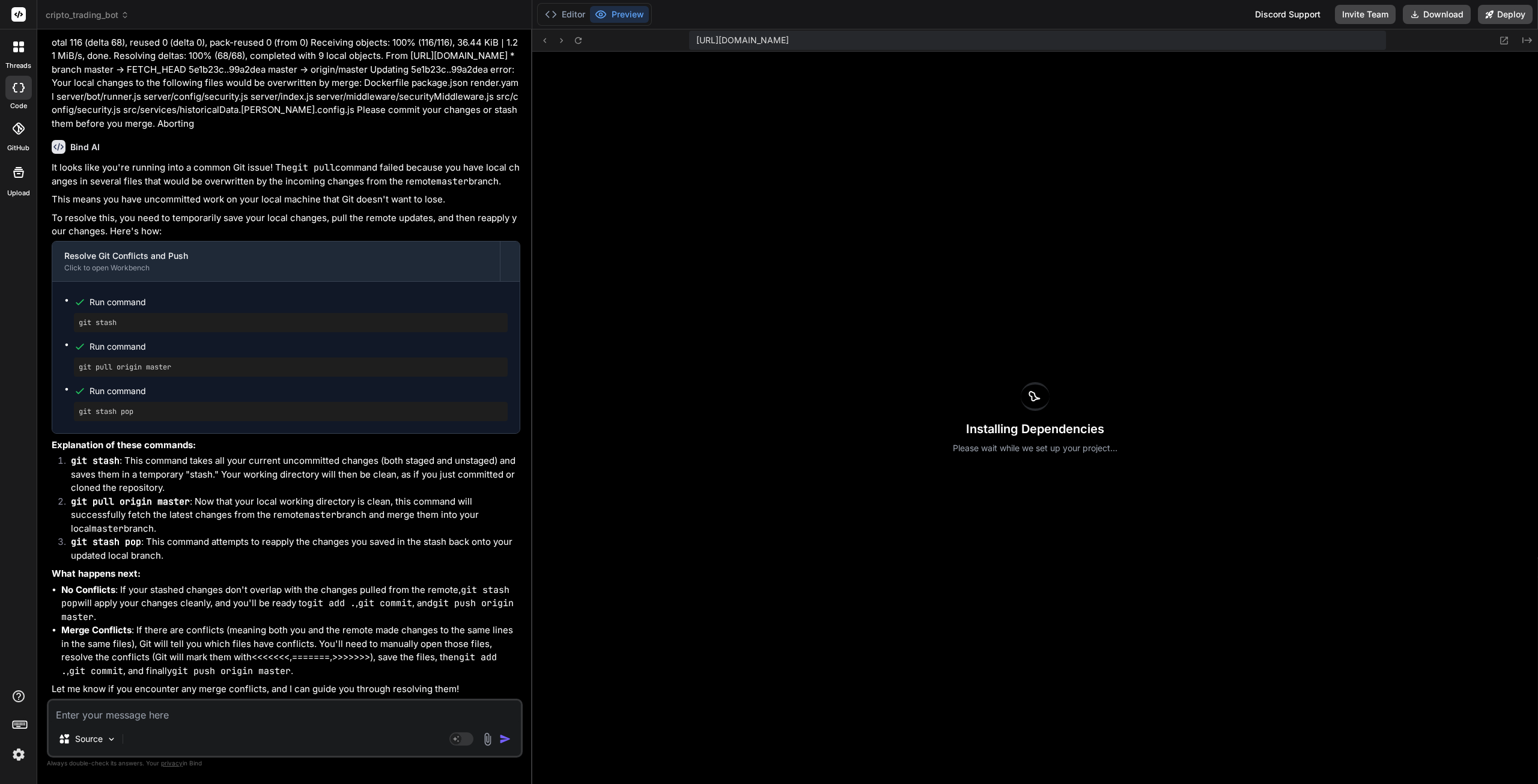
click at [111, 716] on textarea at bounding box center [284, 711] width 472 height 22
paste textarea "PS C:\Users\SGITS\Downloads\CryptoBOT> git pull origin master From [URL][DOMAIN…"
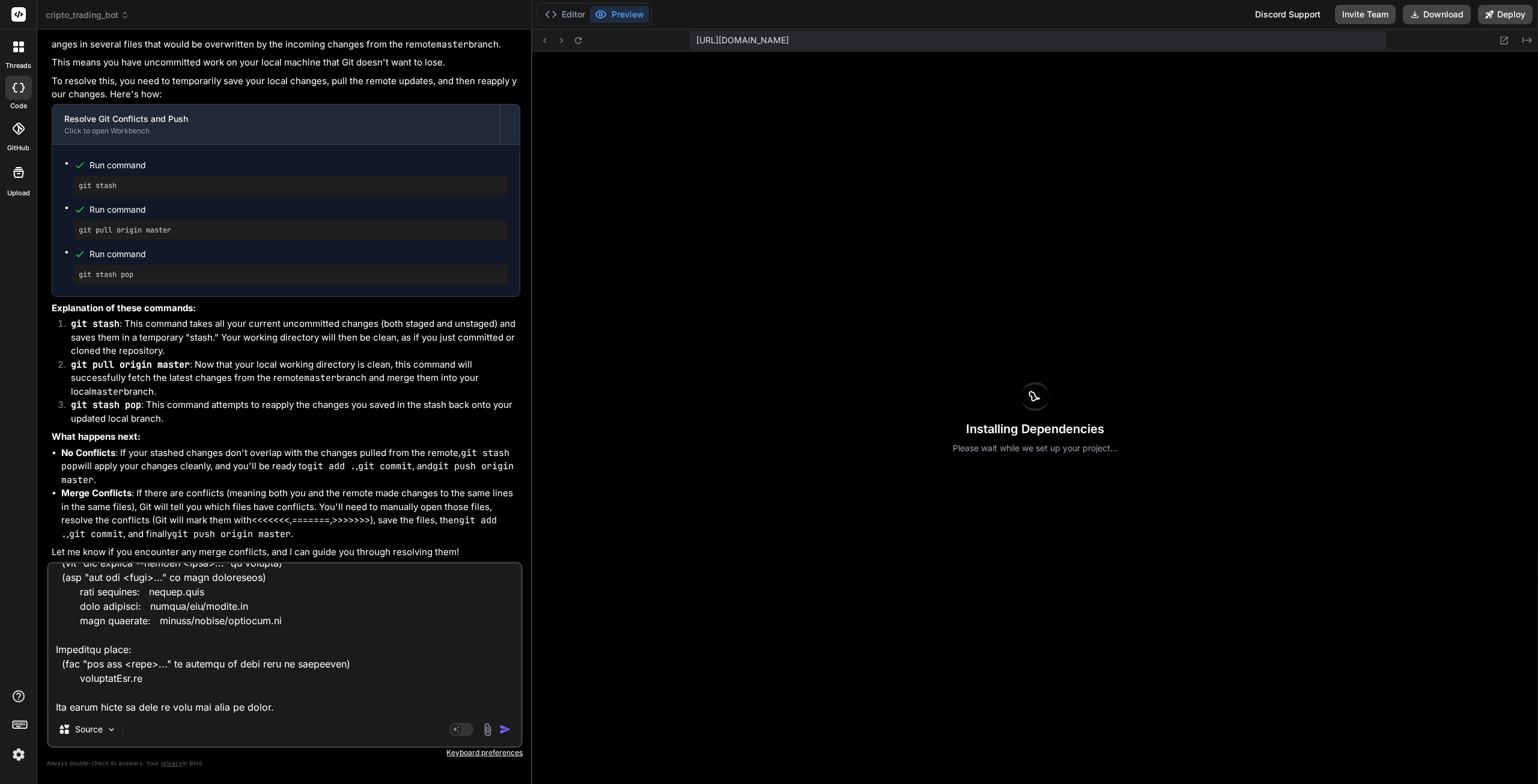
click at [505, 728] on img "button" at bounding box center [505, 728] width 12 height 12
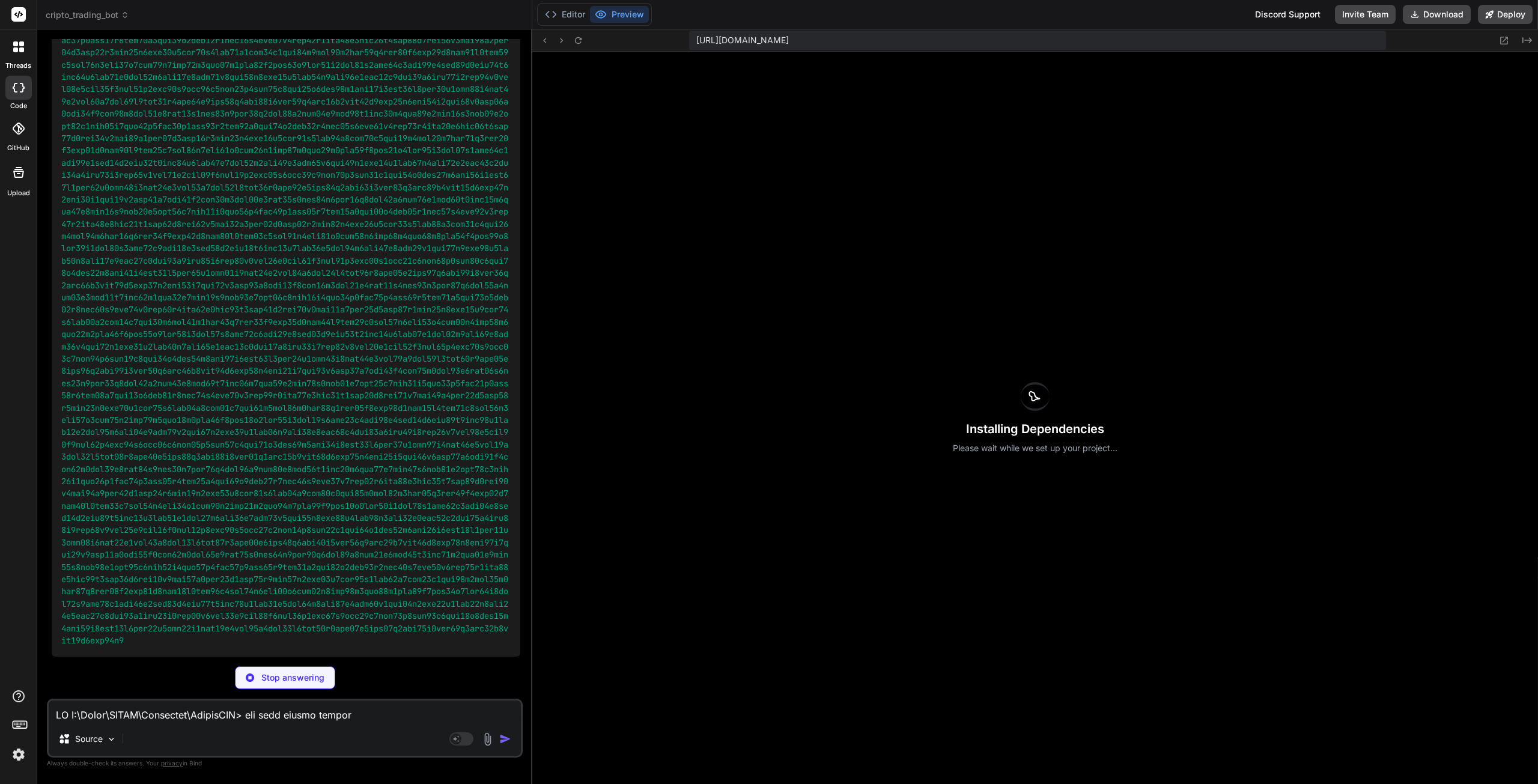
scroll to position [80310, 0]
click at [274, 681] on p "Stop answering" at bounding box center [293, 677] width 63 height 12
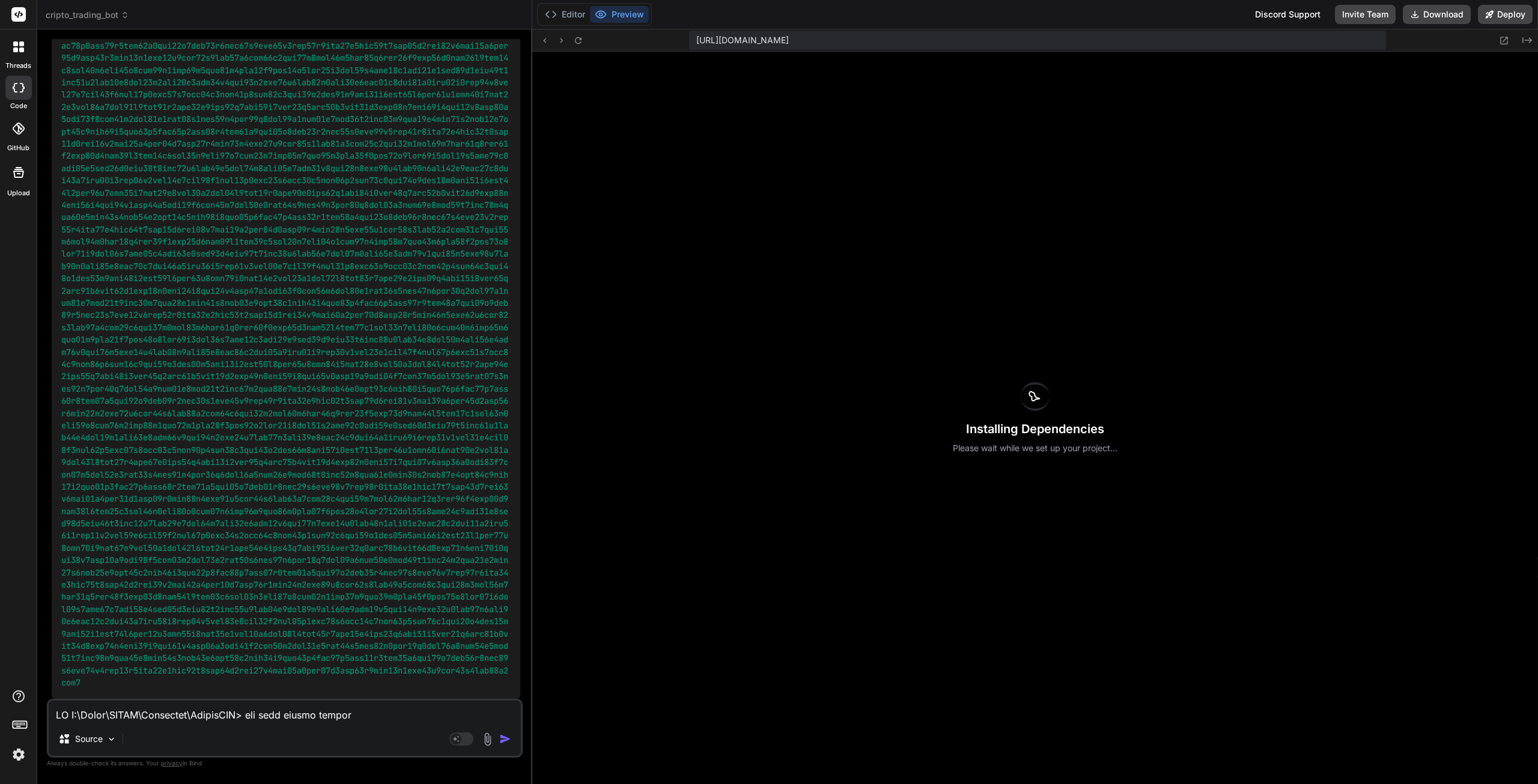
scroll to position [80317, 0]
click at [147, 711] on textarea at bounding box center [284, 711] width 472 height 22
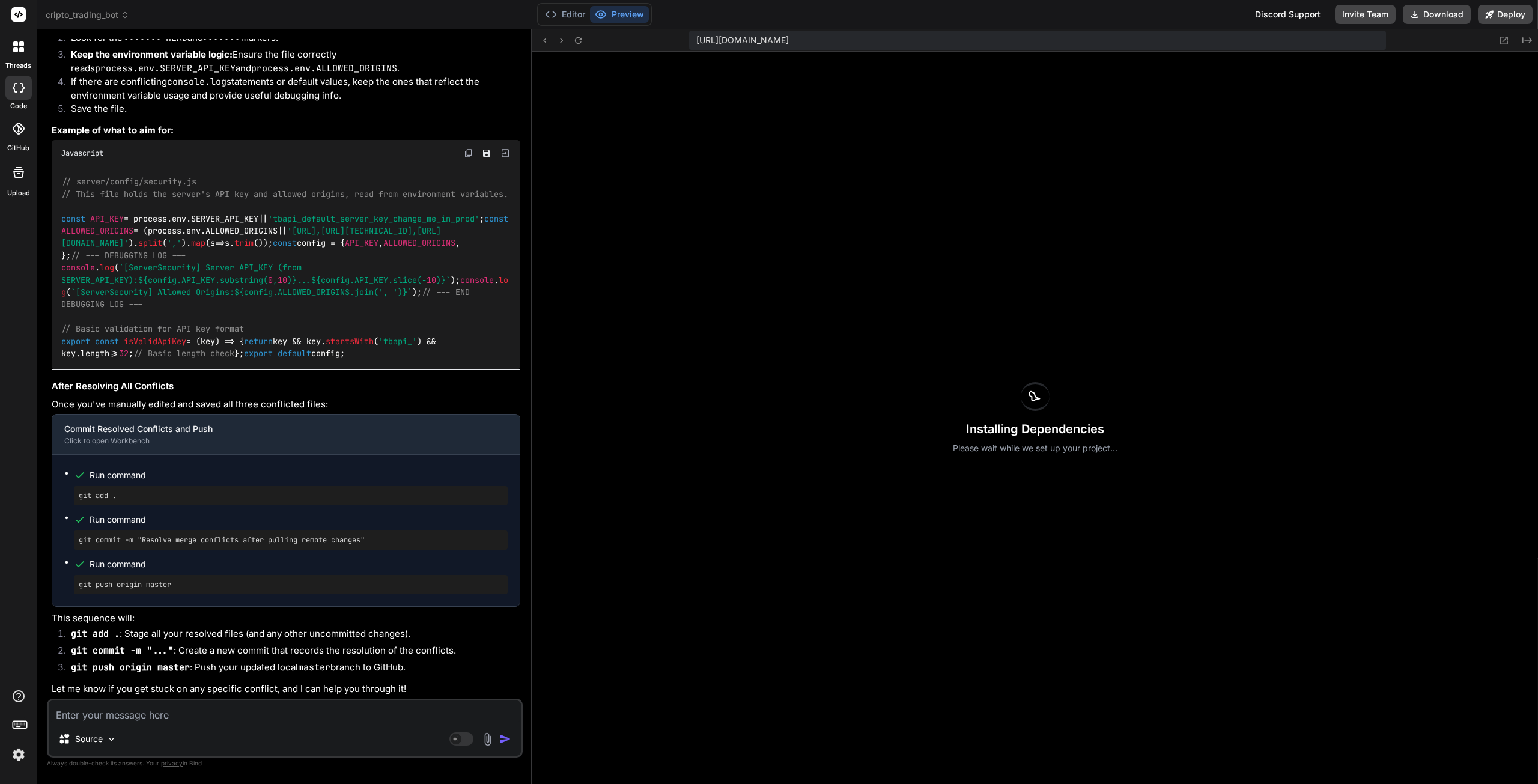
scroll to position [82806, 0]
click at [158, 716] on textarea at bounding box center [284, 711] width 472 height 22
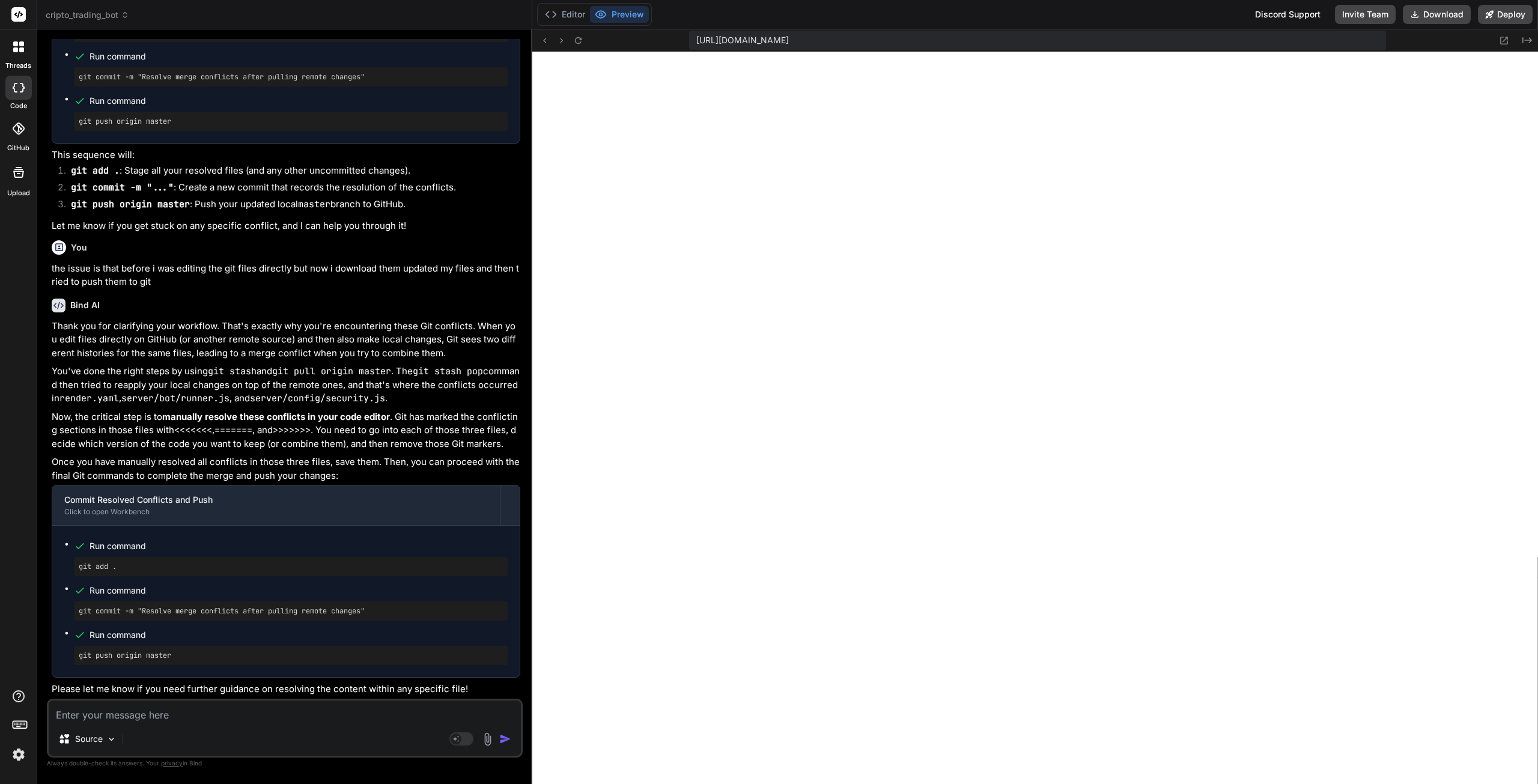
scroll to position [83270, 0]
click at [119, 718] on textarea at bounding box center [284, 711] width 472 height 22
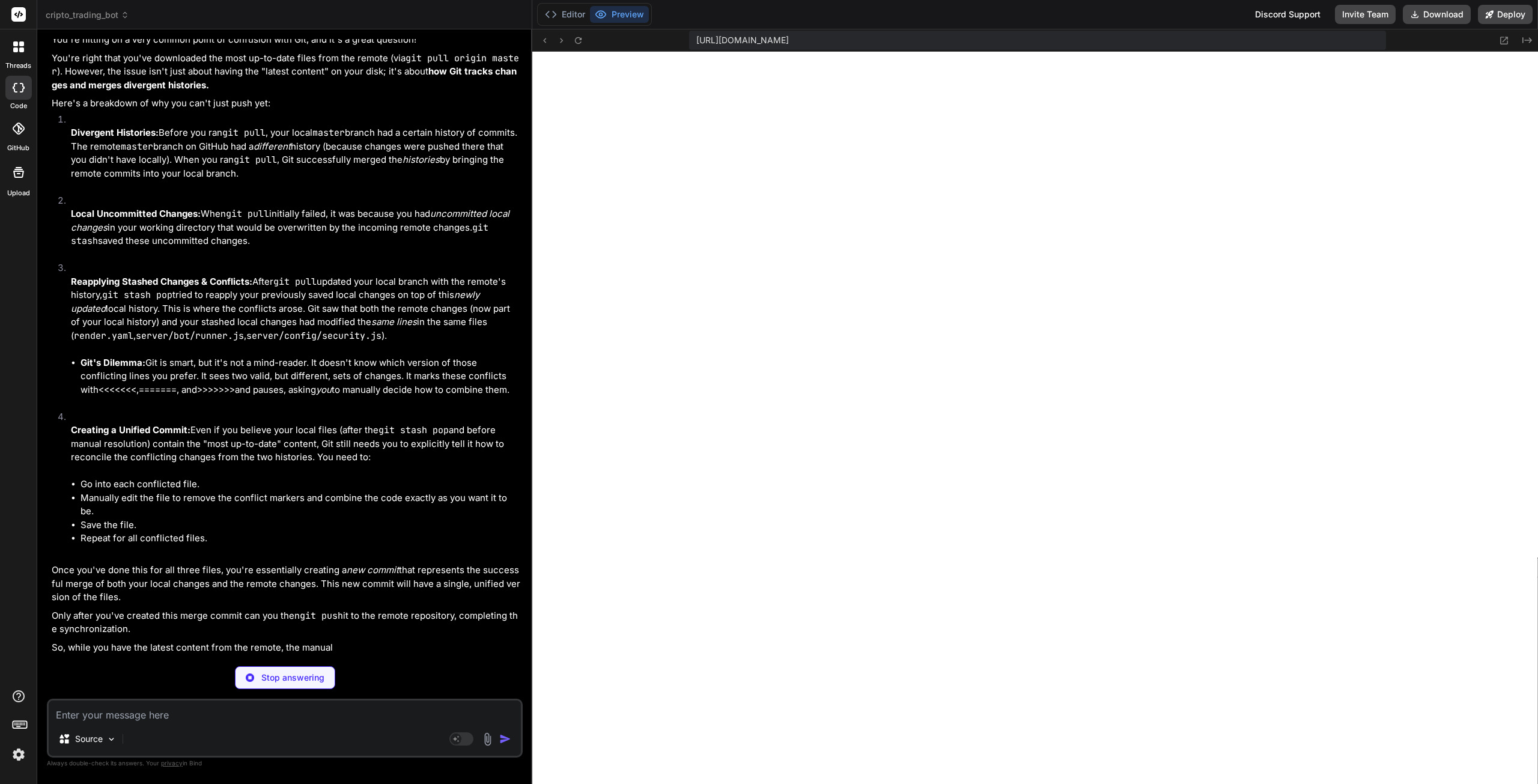
scroll to position [83515, 0]
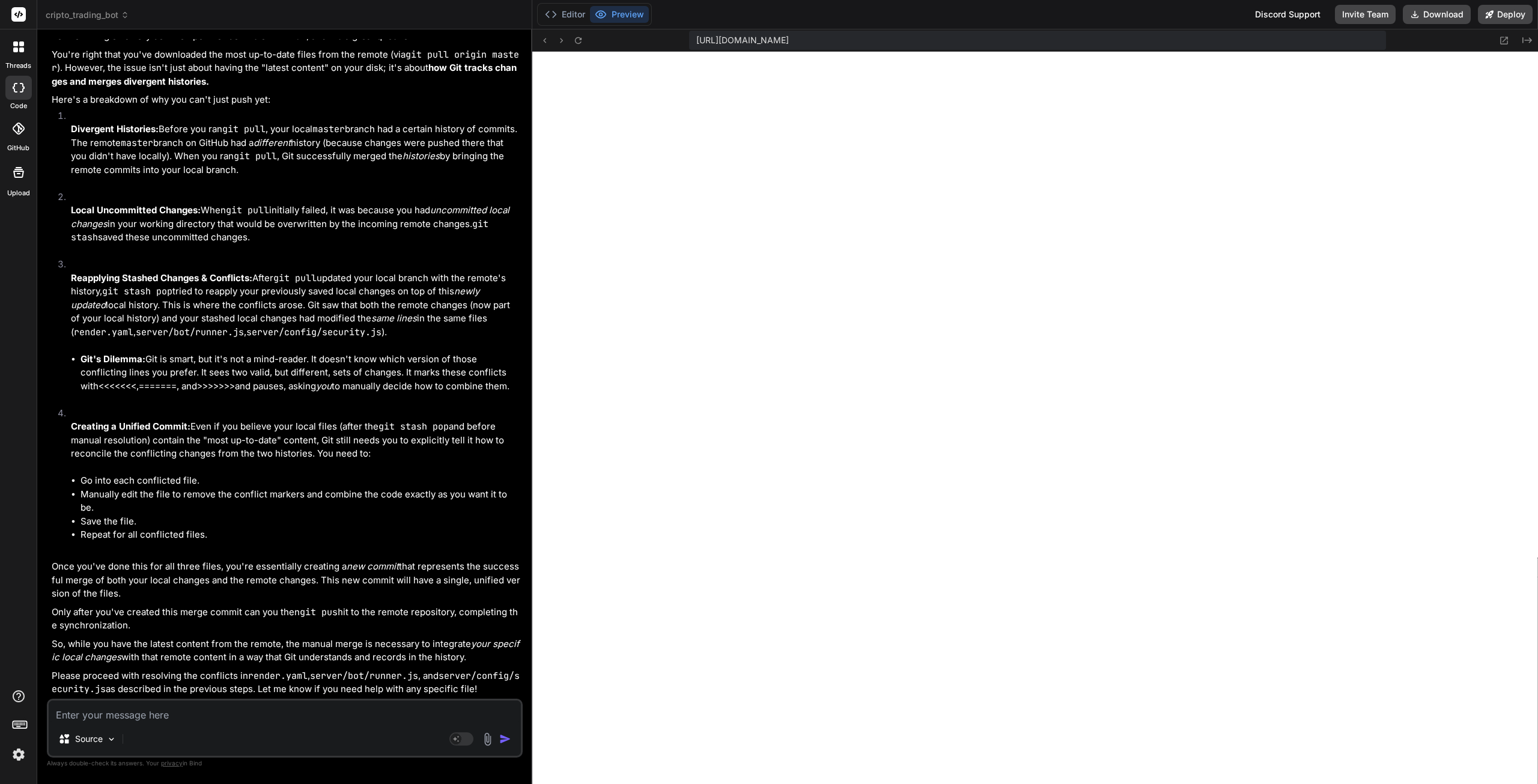
click at [149, 709] on textarea at bounding box center [284, 711] width 472 height 22
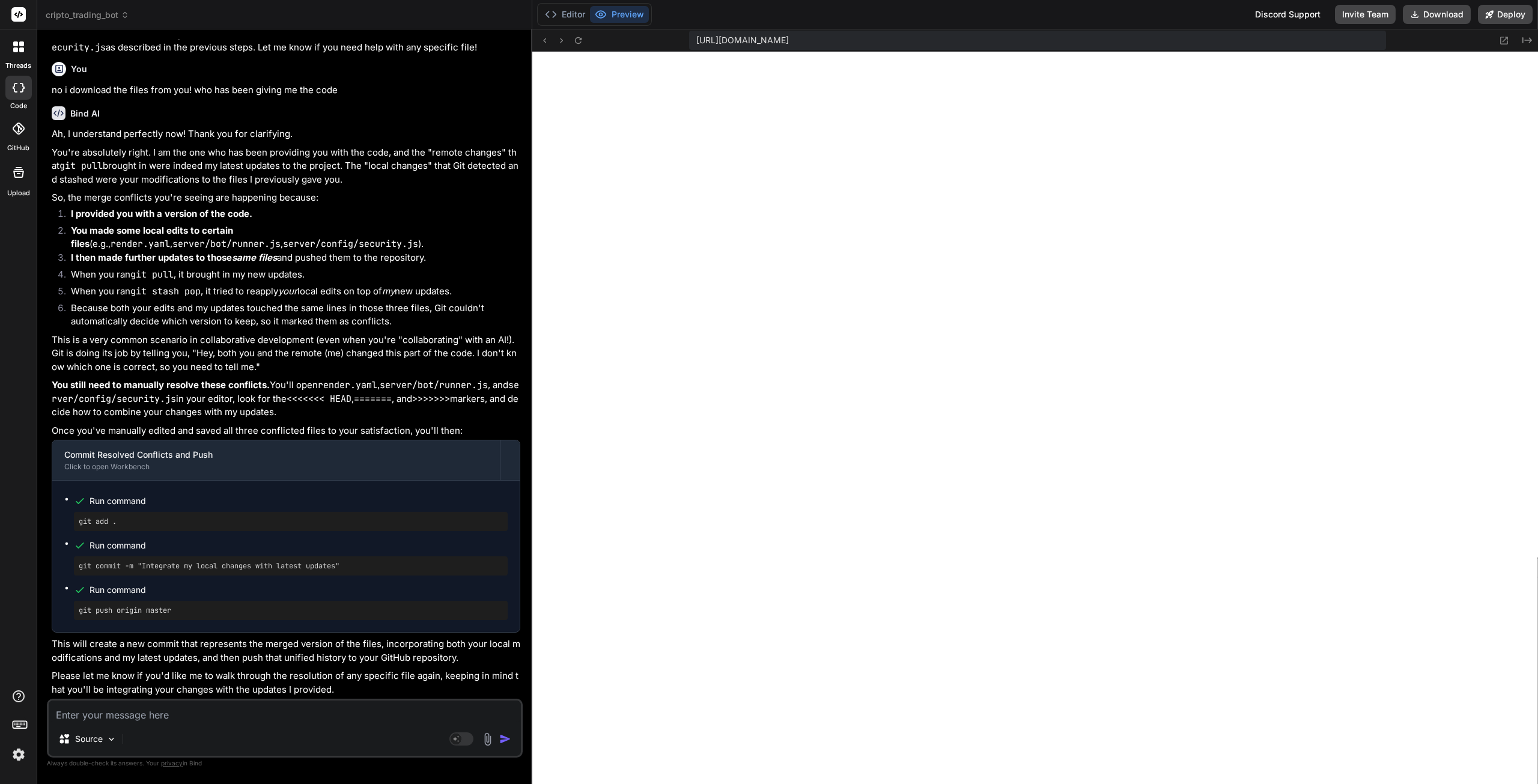
scroll to position [84659, 0]
drag, startPoint x: 119, startPoint y: 521, endPoint x: 76, endPoint y: 524, distance: 43.1
click at [76, 524] on div "git add ." at bounding box center [291, 521] width 434 height 19
copy pre "git add ."
click at [125, 719] on textarea at bounding box center [284, 711] width 472 height 22
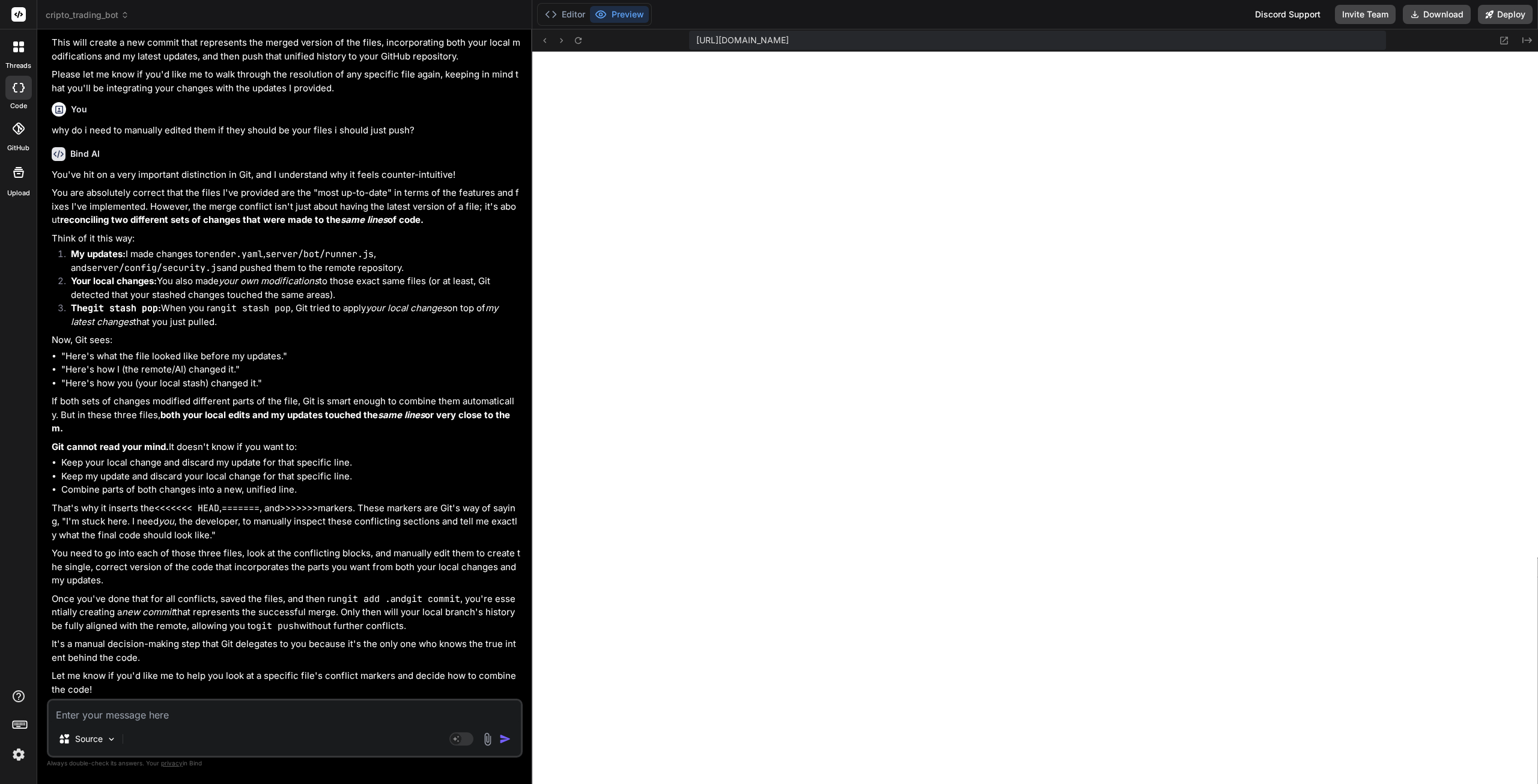
scroll to position [85144, 0]
click at [139, 718] on textarea at bounding box center [284, 711] width 472 height 22
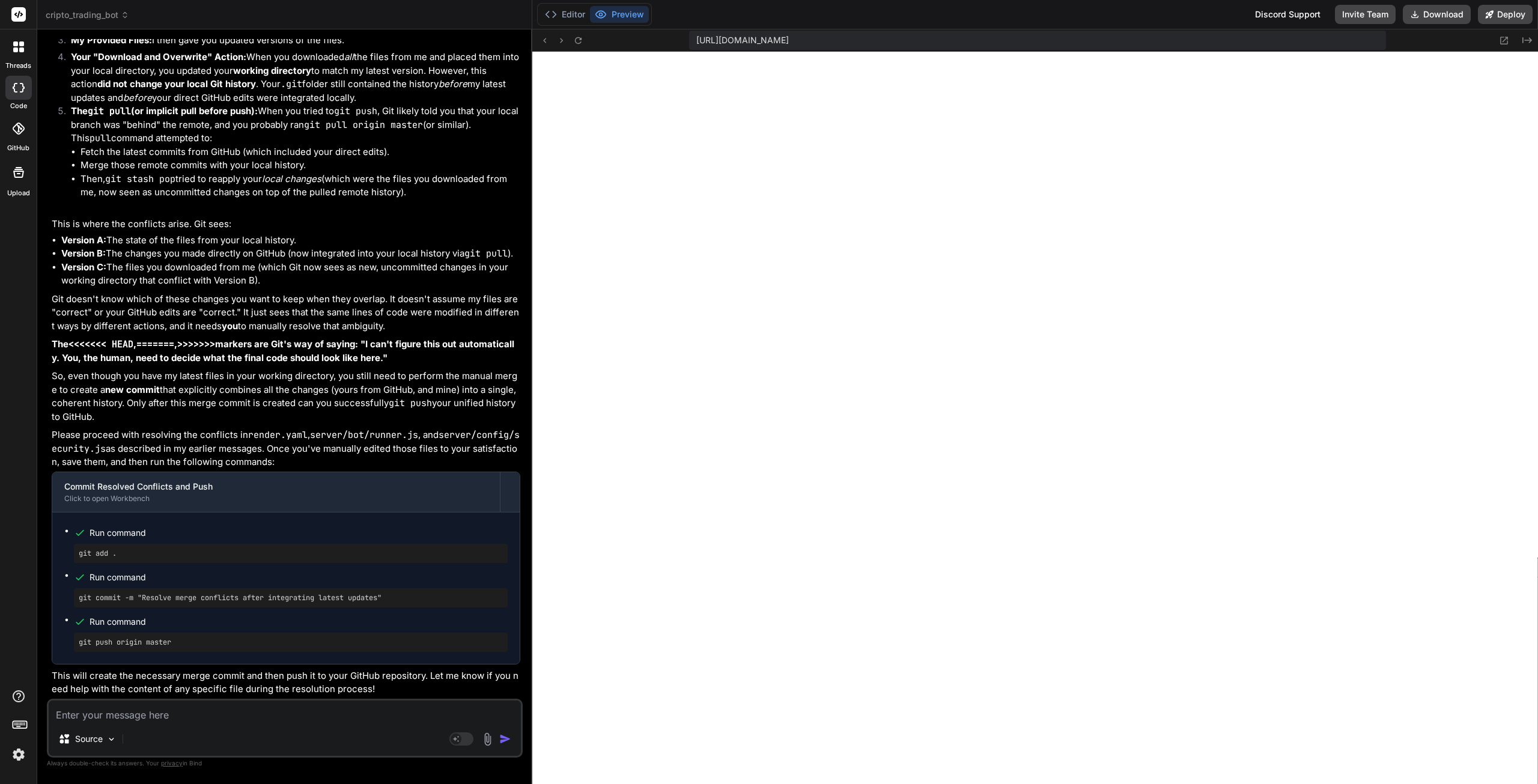
scroll to position [86150, 0]
click at [201, 713] on textarea at bounding box center [284, 711] width 472 height 22
click at [127, 715] on textarea "just tell me" at bounding box center [284, 711] width 472 height 22
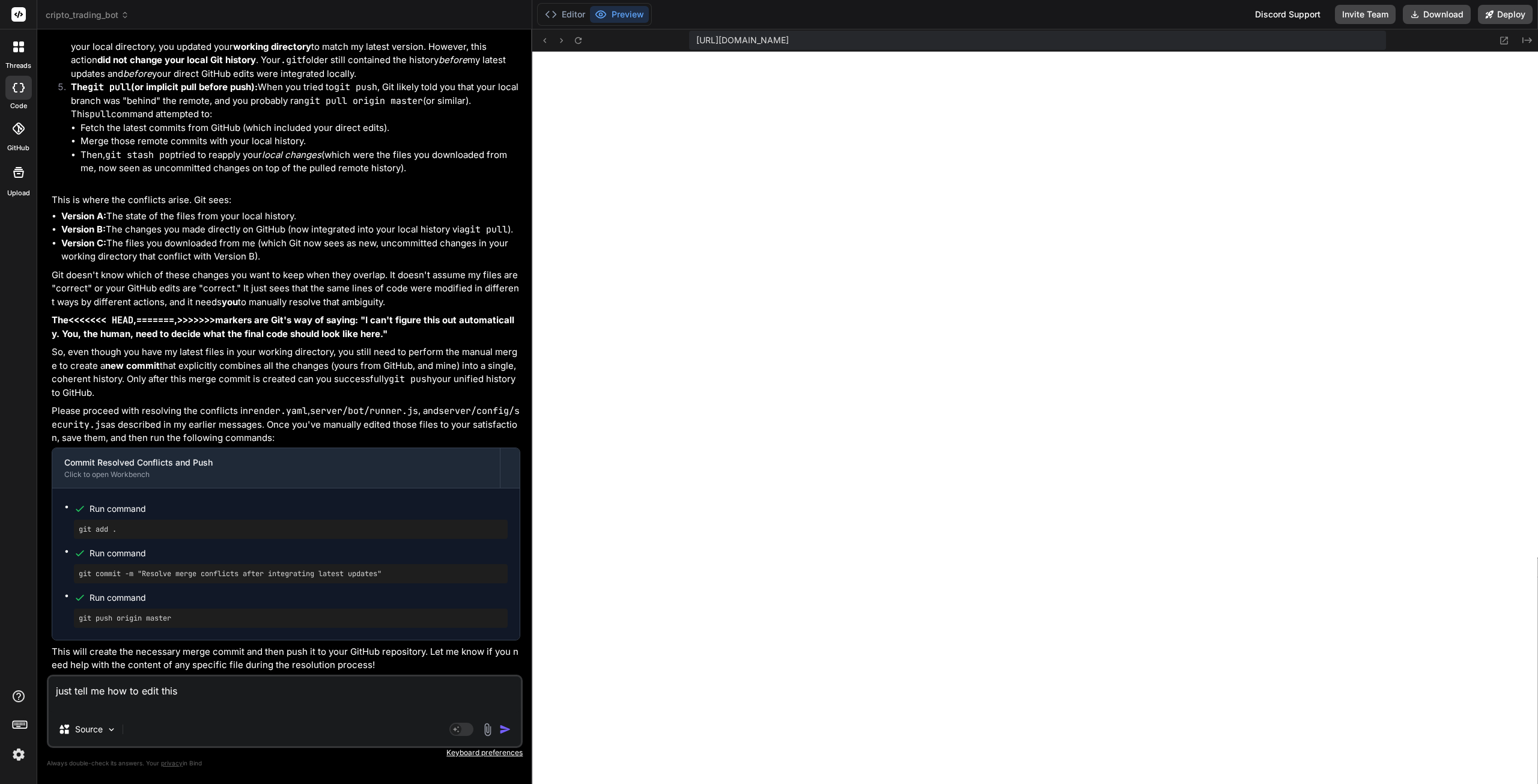
paste textarea "services: - type: web name: home-singlebox-runner <<<<<<< Updated upstream env:…"
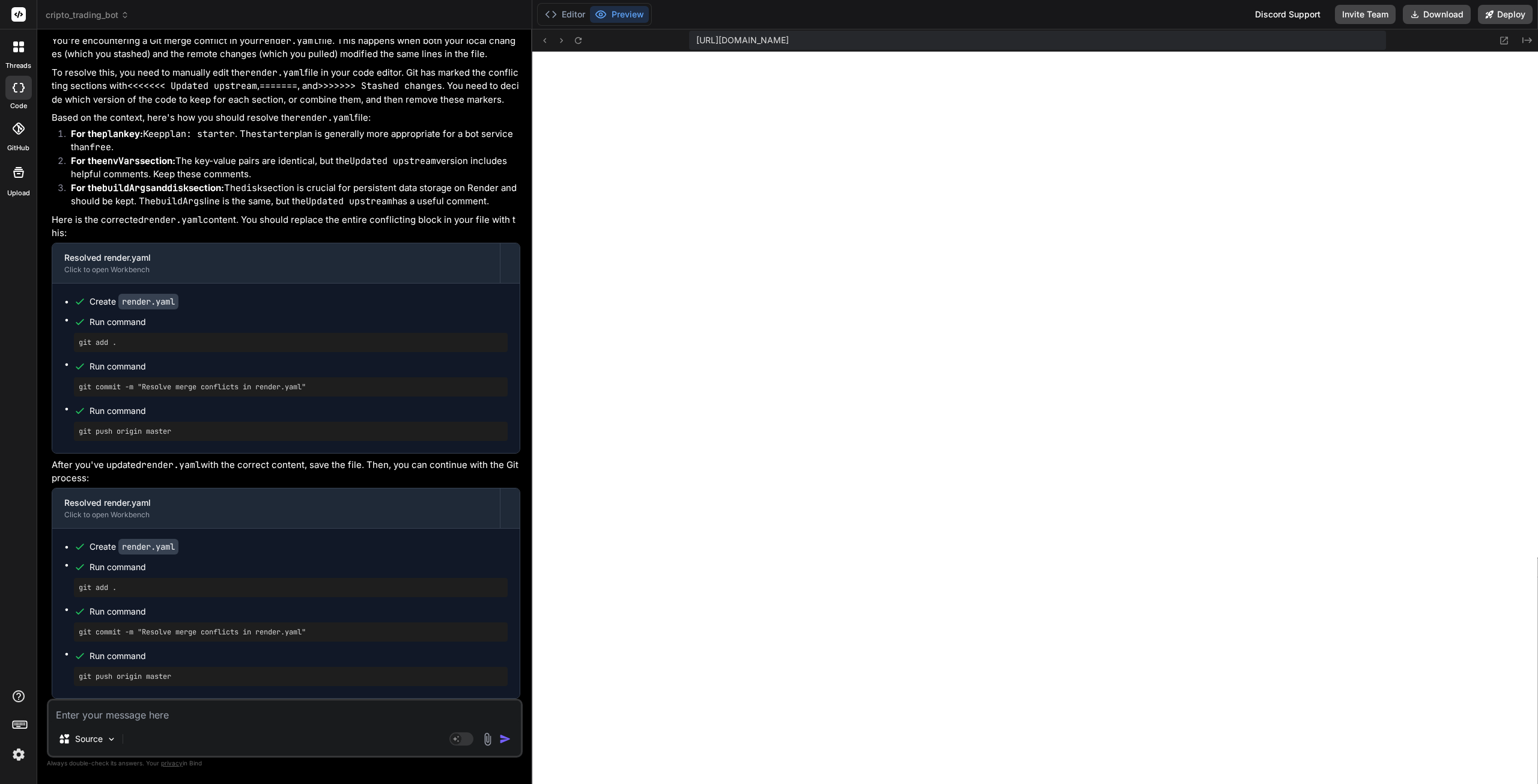
scroll to position [86979, 0]
click at [575, 12] on button "Editor" at bounding box center [564, 15] width 50 height 16
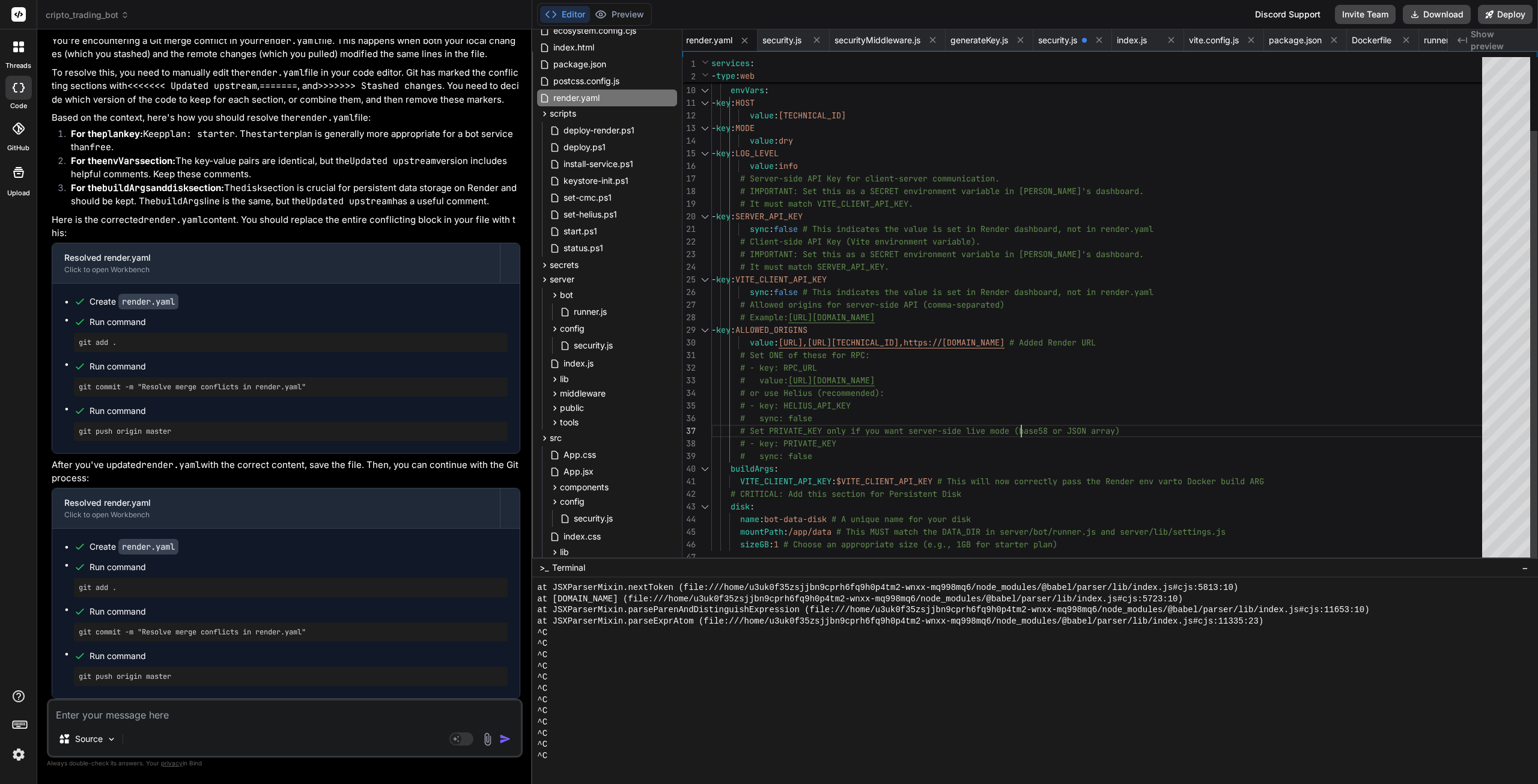
scroll to position [12, 0]
click at [1048, 422] on div "startCommand : "node server/index.js" healthCheckPath : /healthz autoDeploy : t…" at bounding box center [1099, 267] width 778 height 593
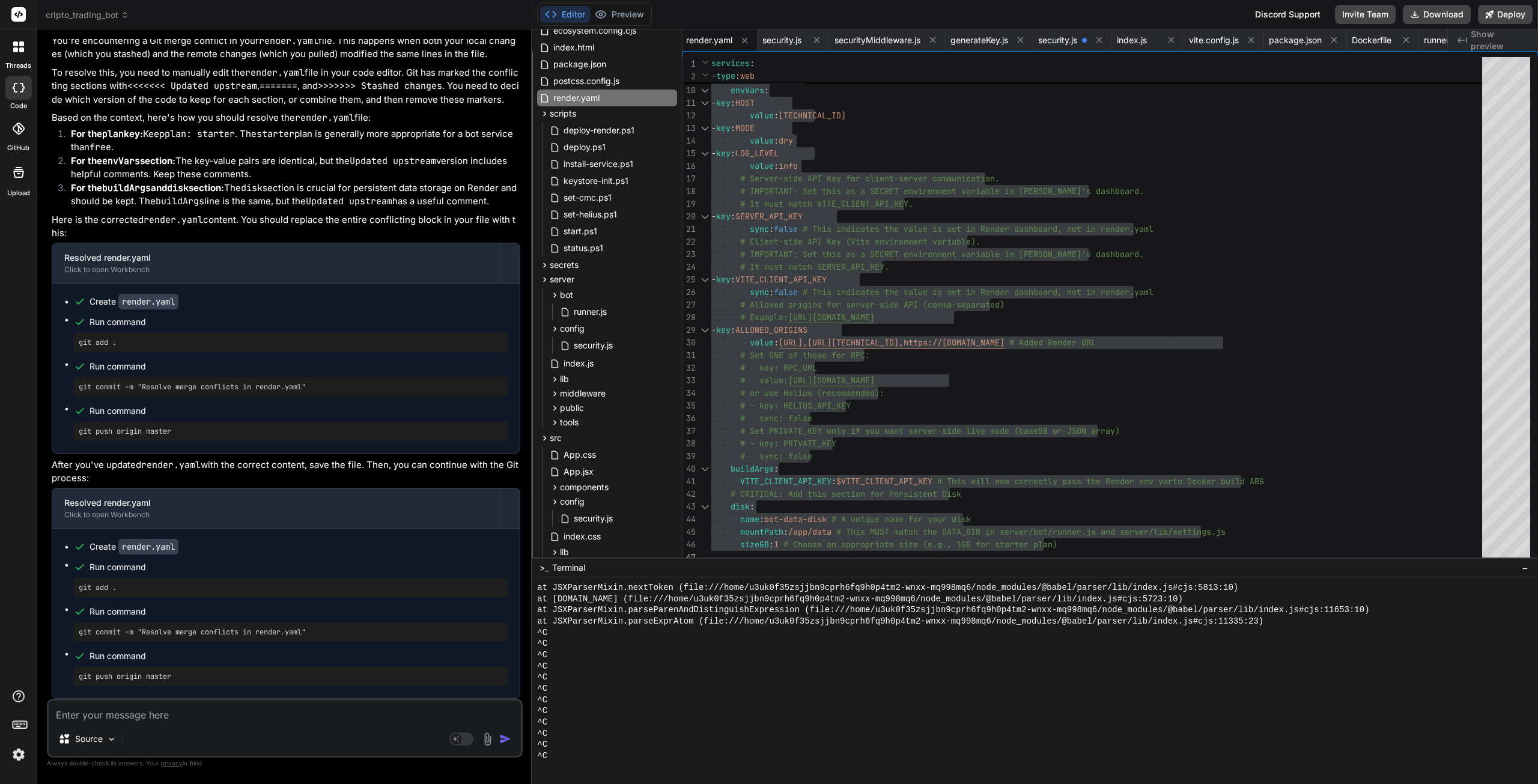
scroll to position [86739, 0]
click at [332, 706] on textarea at bounding box center [284, 711] width 472 height 22
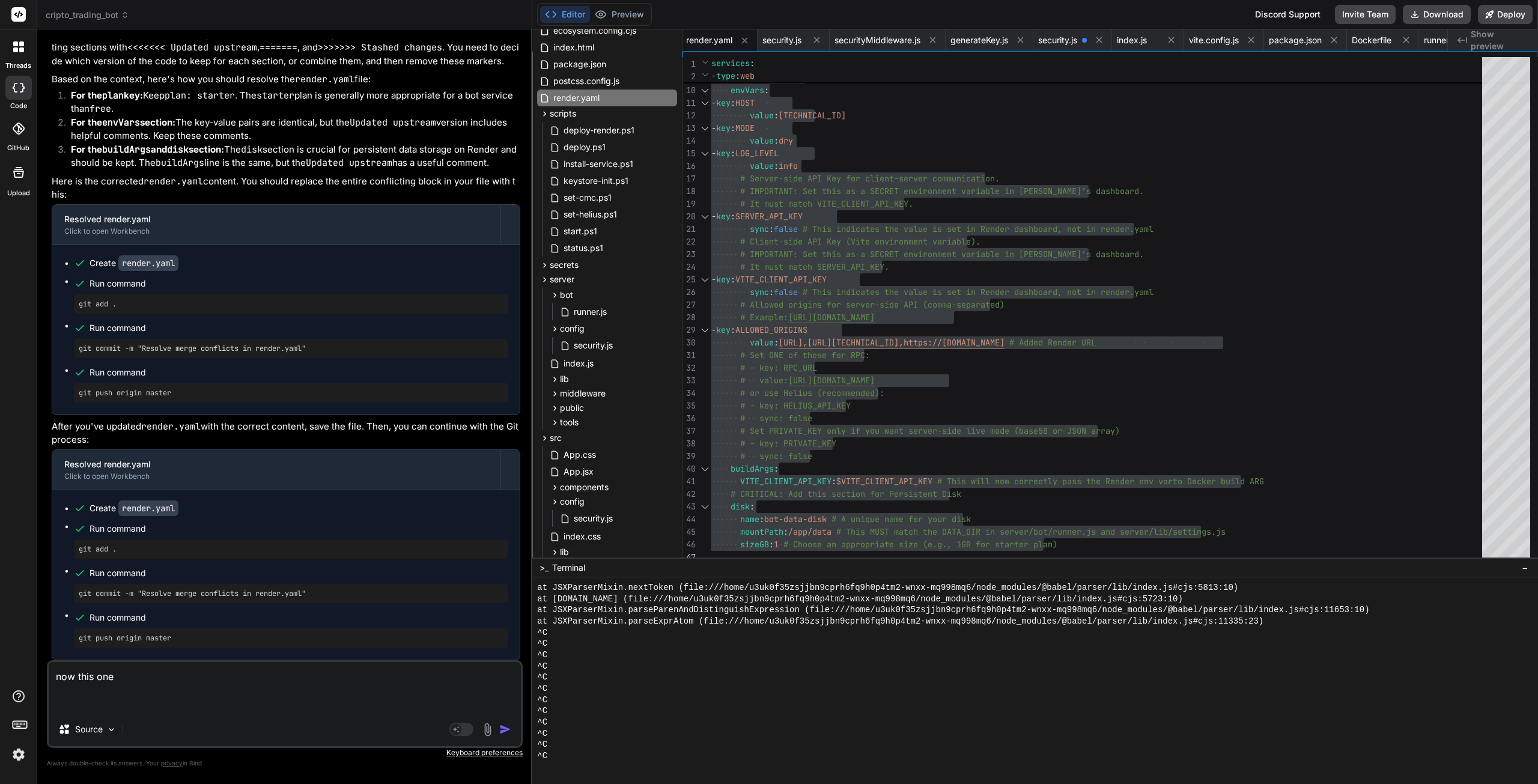
paste textarea "import { getBTCPrice, getSOLPrice } from "../lib/prices.js"; import { getBalanc…"
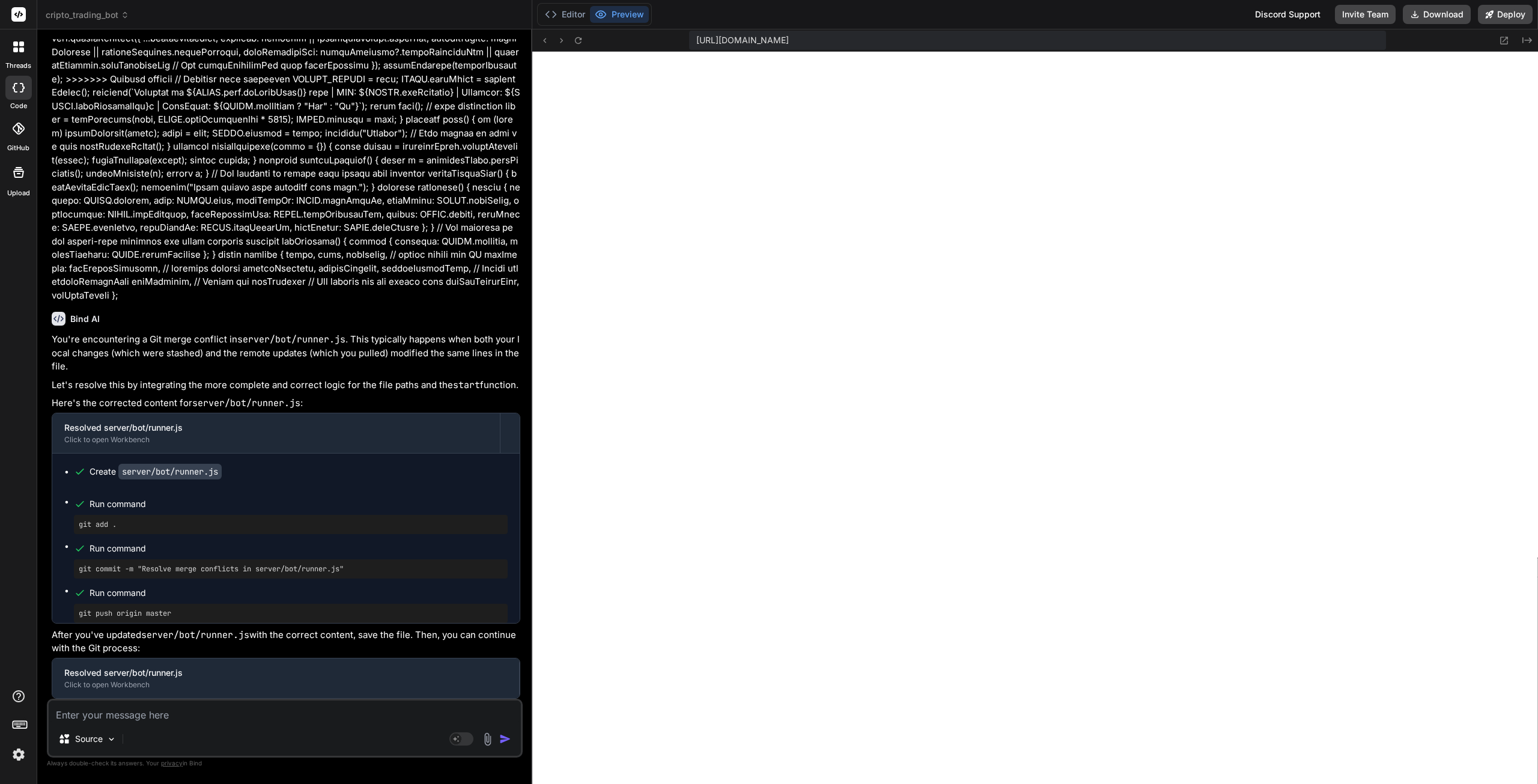
scroll to position [3588, 0]
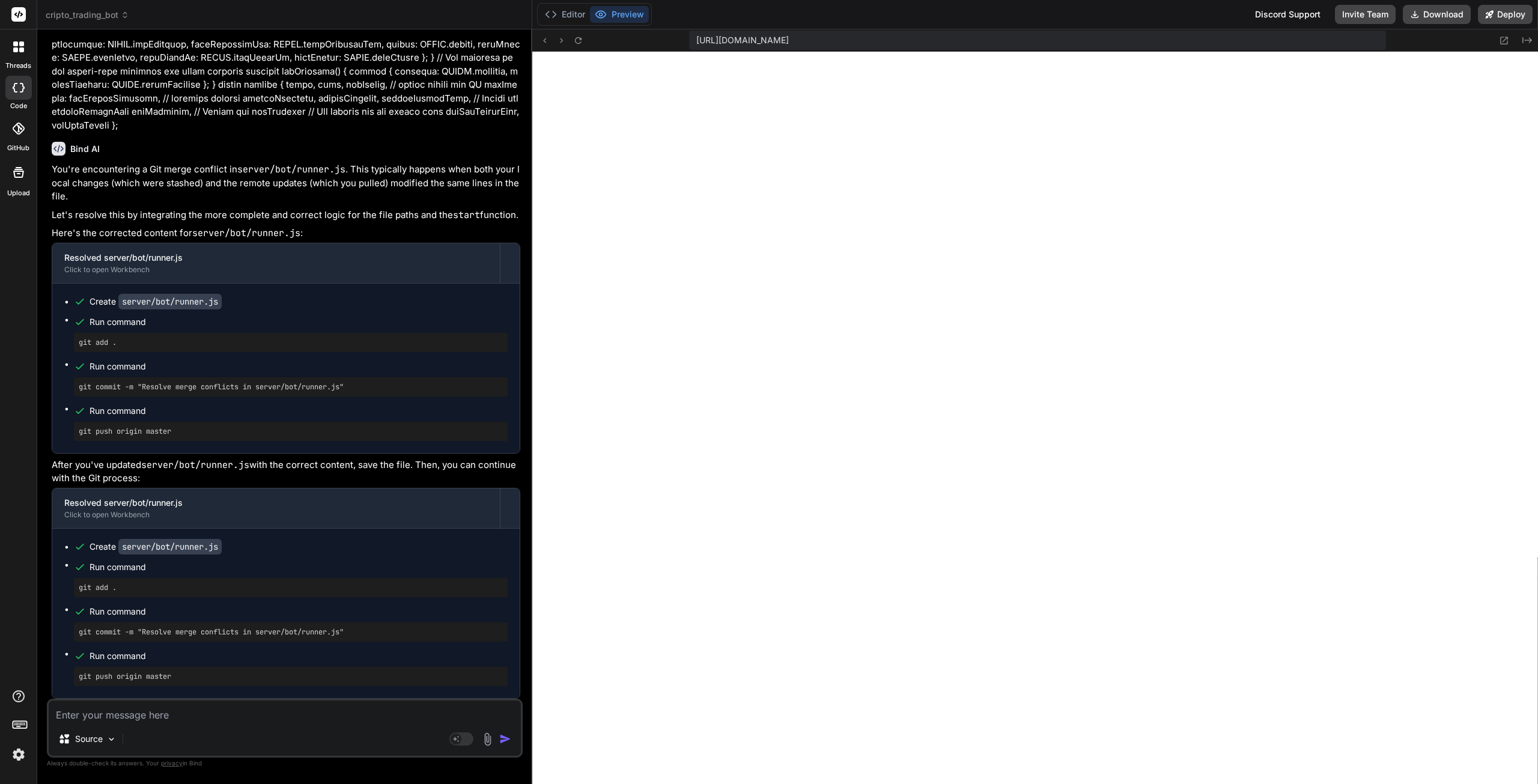
click at [575, 19] on button "Editor" at bounding box center [564, 15] width 50 height 16
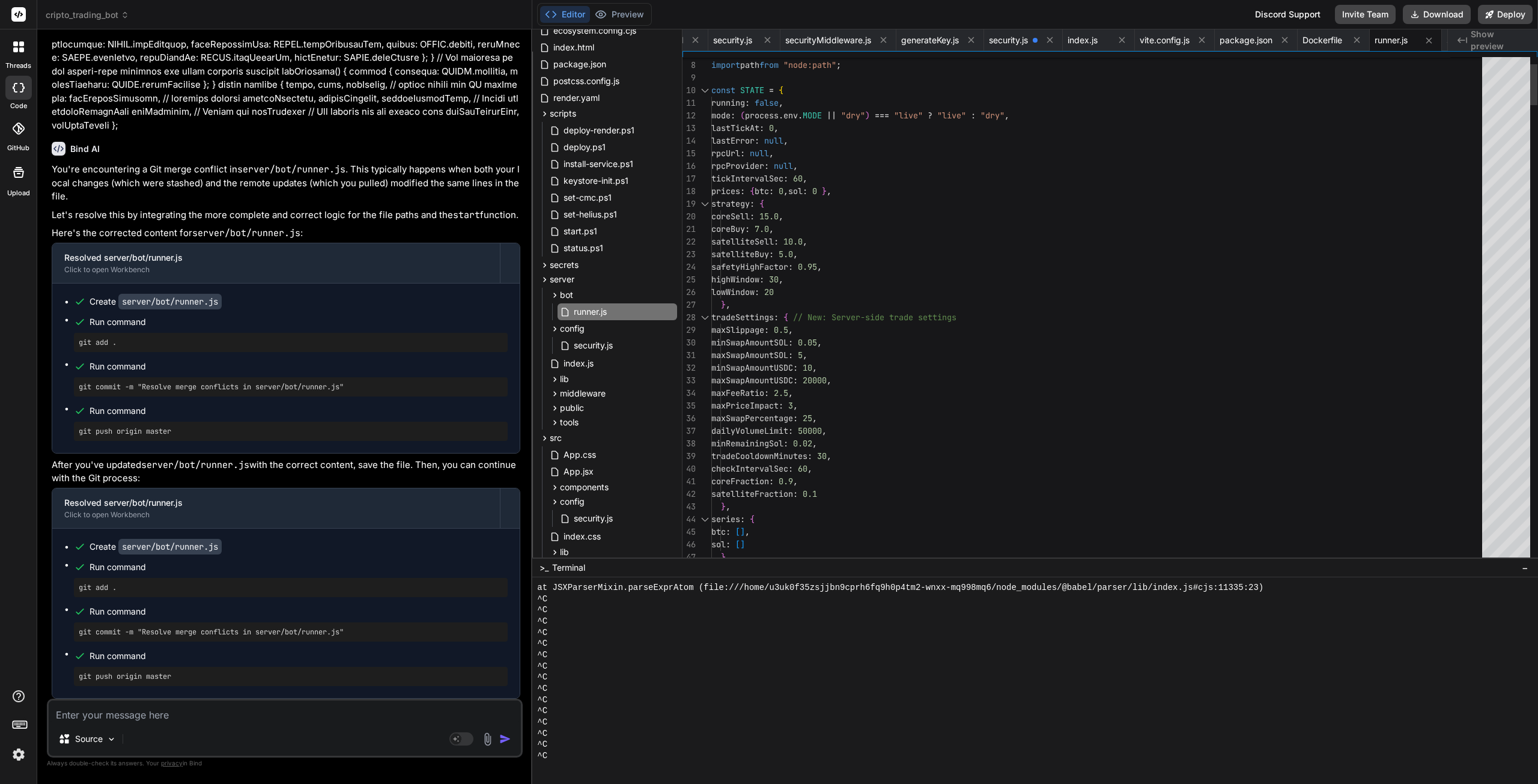
scroll to position [12, 0]
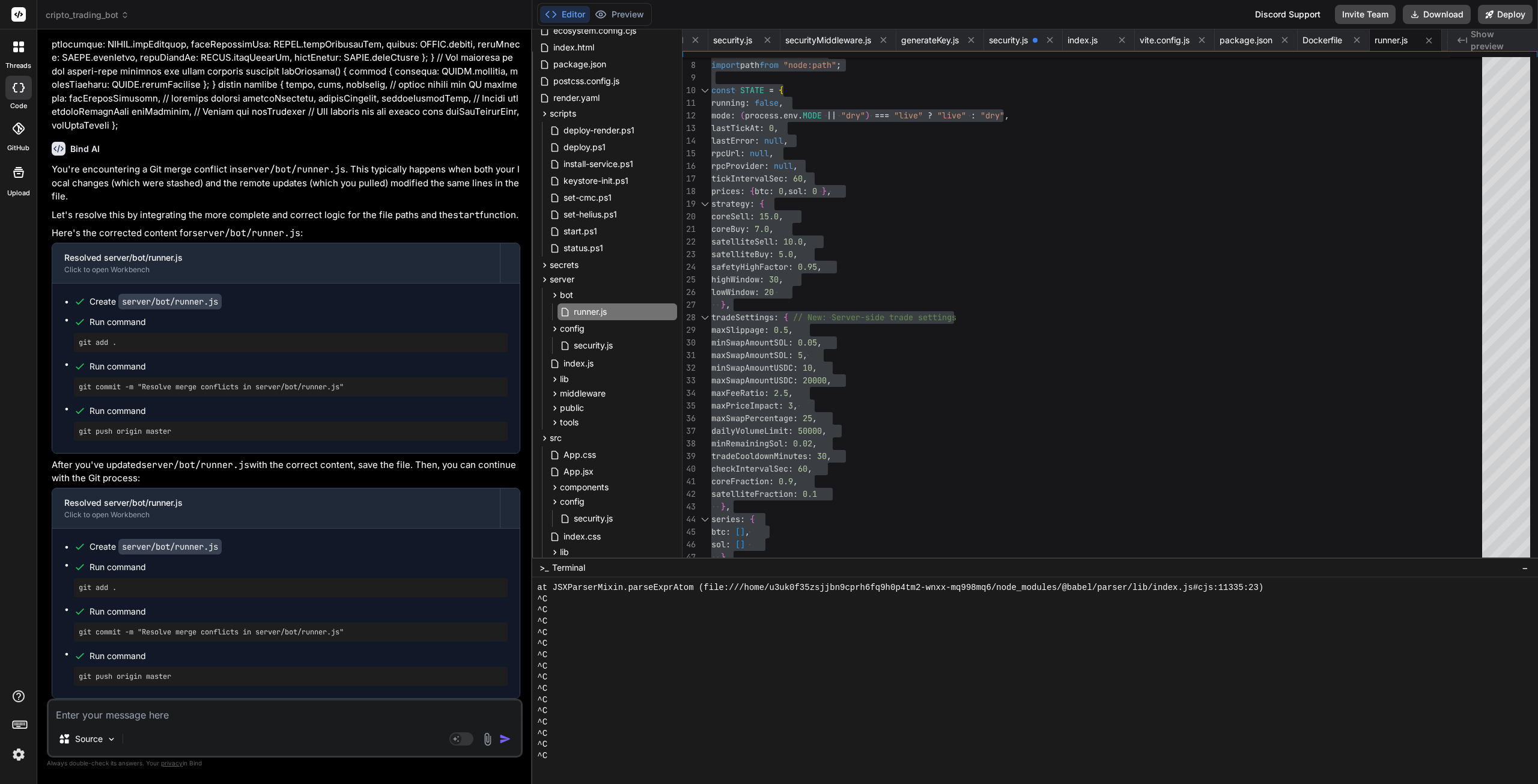
click at [326, 713] on textarea at bounding box center [284, 711] width 472 height 22
paste textarea "// server/config/security.js // This file holds the server's API key and allowe…"
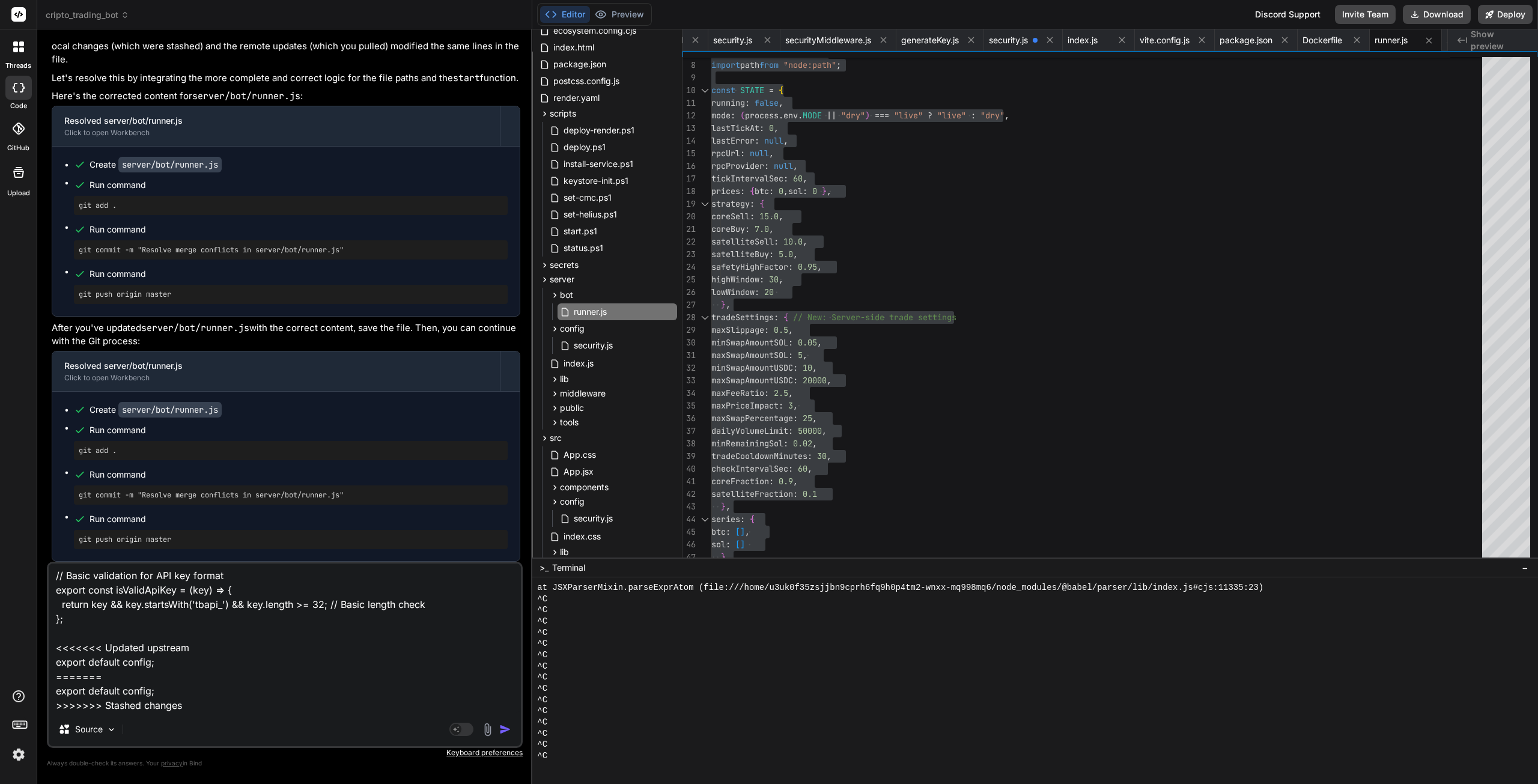
click at [505, 725] on img "button" at bounding box center [505, 728] width 12 height 12
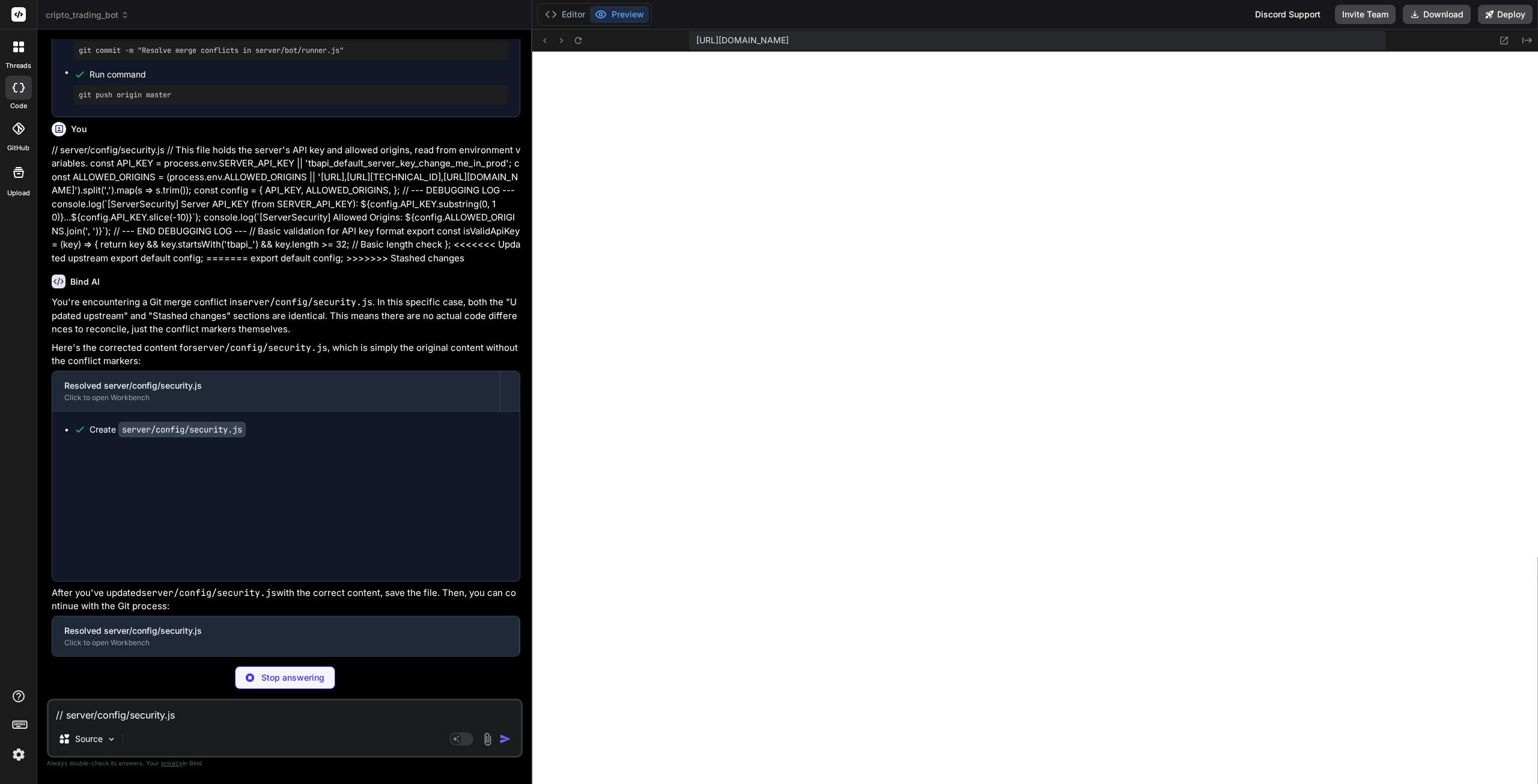
scroll to position [3622, 0]
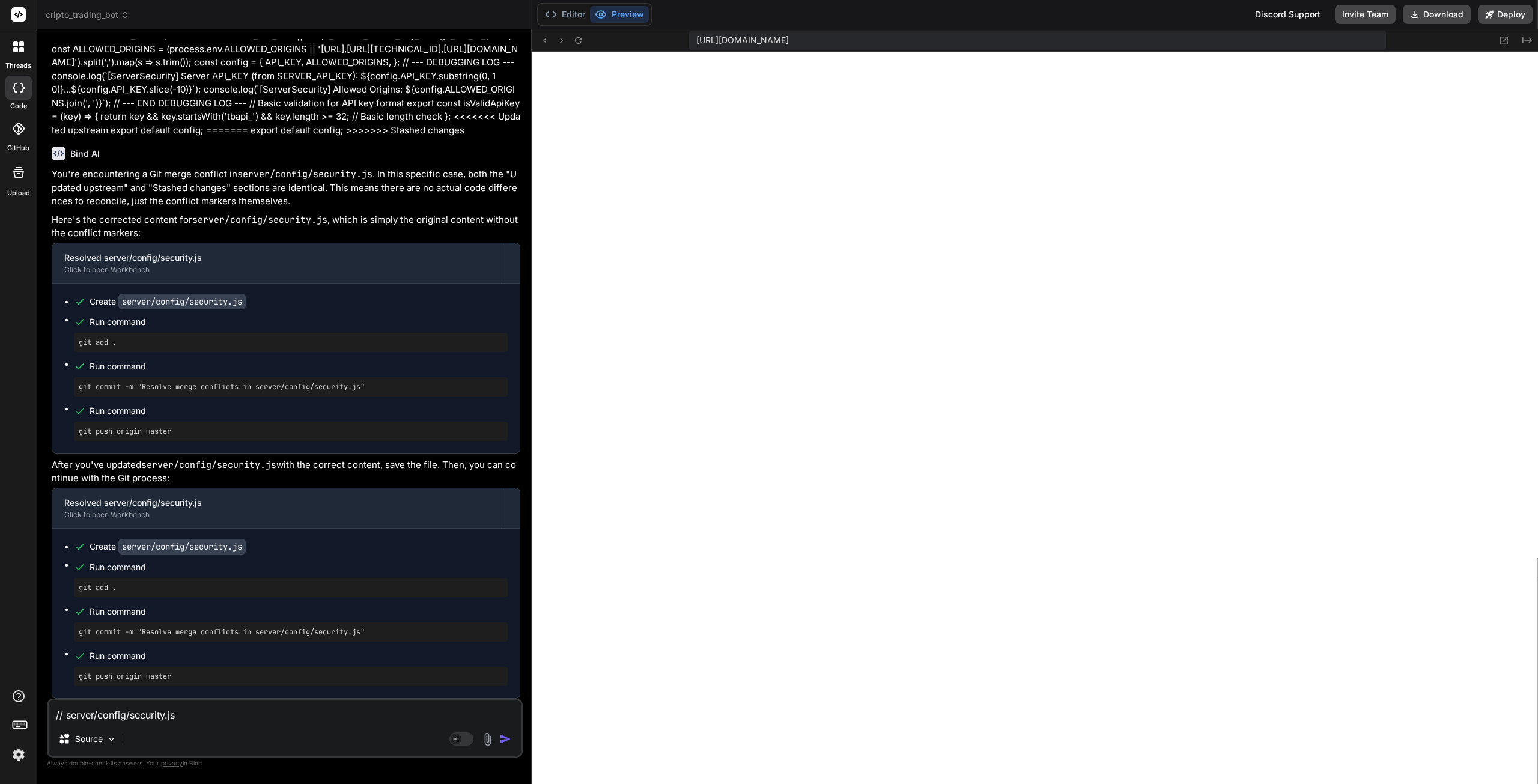
click at [563, 16] on button "Editor" at bounding box center [564, 15] width 50 height 16
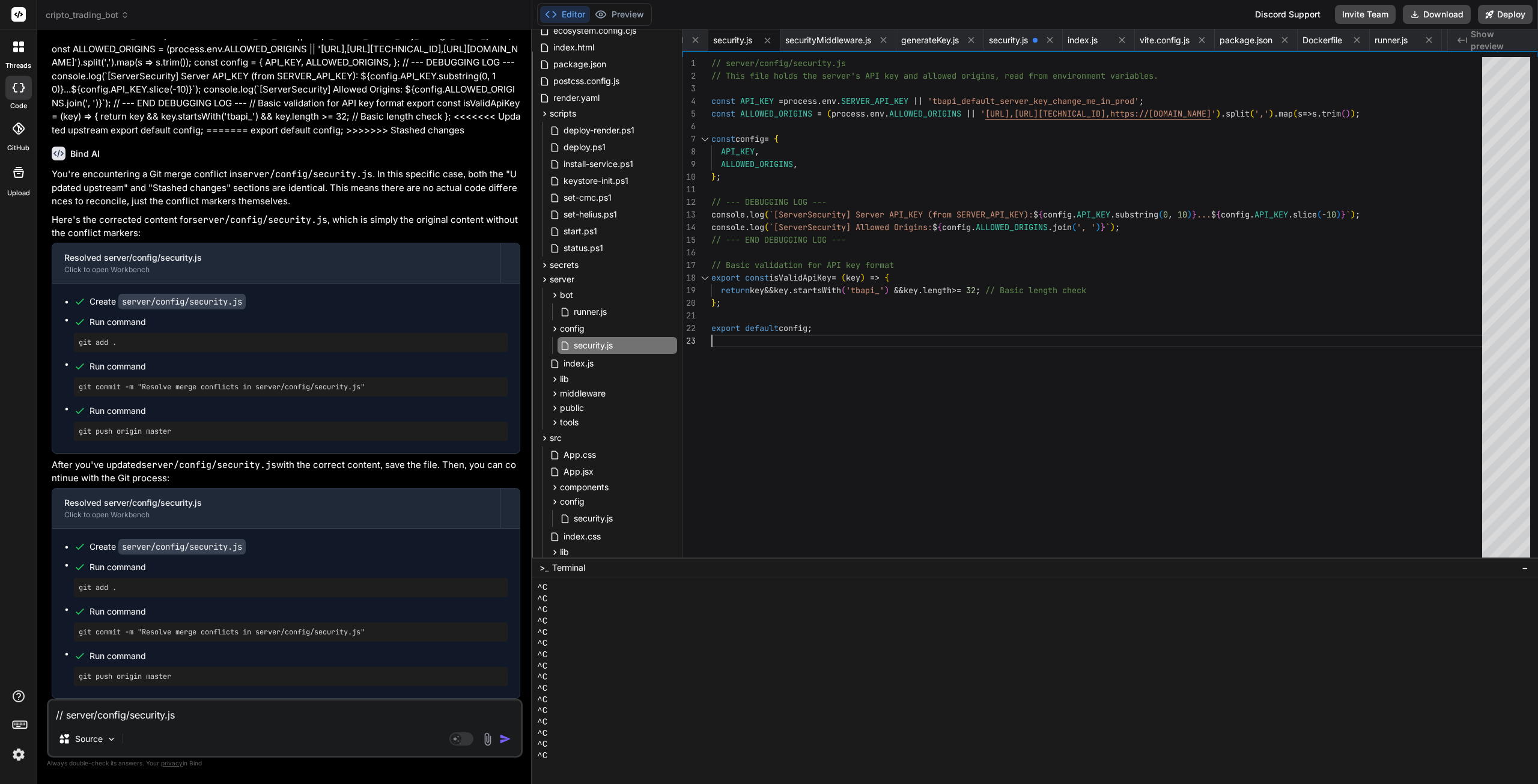
scroll to position [12, 0]
click at [804, 383] on div "const config = { API_KEY , ALLOWED_ORIGINS , } ; // --- DEBUGGING LOG --- conso…" at bounding box center [1099, 311] width 778 height 507
click at [769, 403] on div "const config = { API_KEY , ALLOWED_ORIGINS , } ; // --- DEBUGGING LOG --- conso…" at bounding box center [1099, 311] width 778 height 507
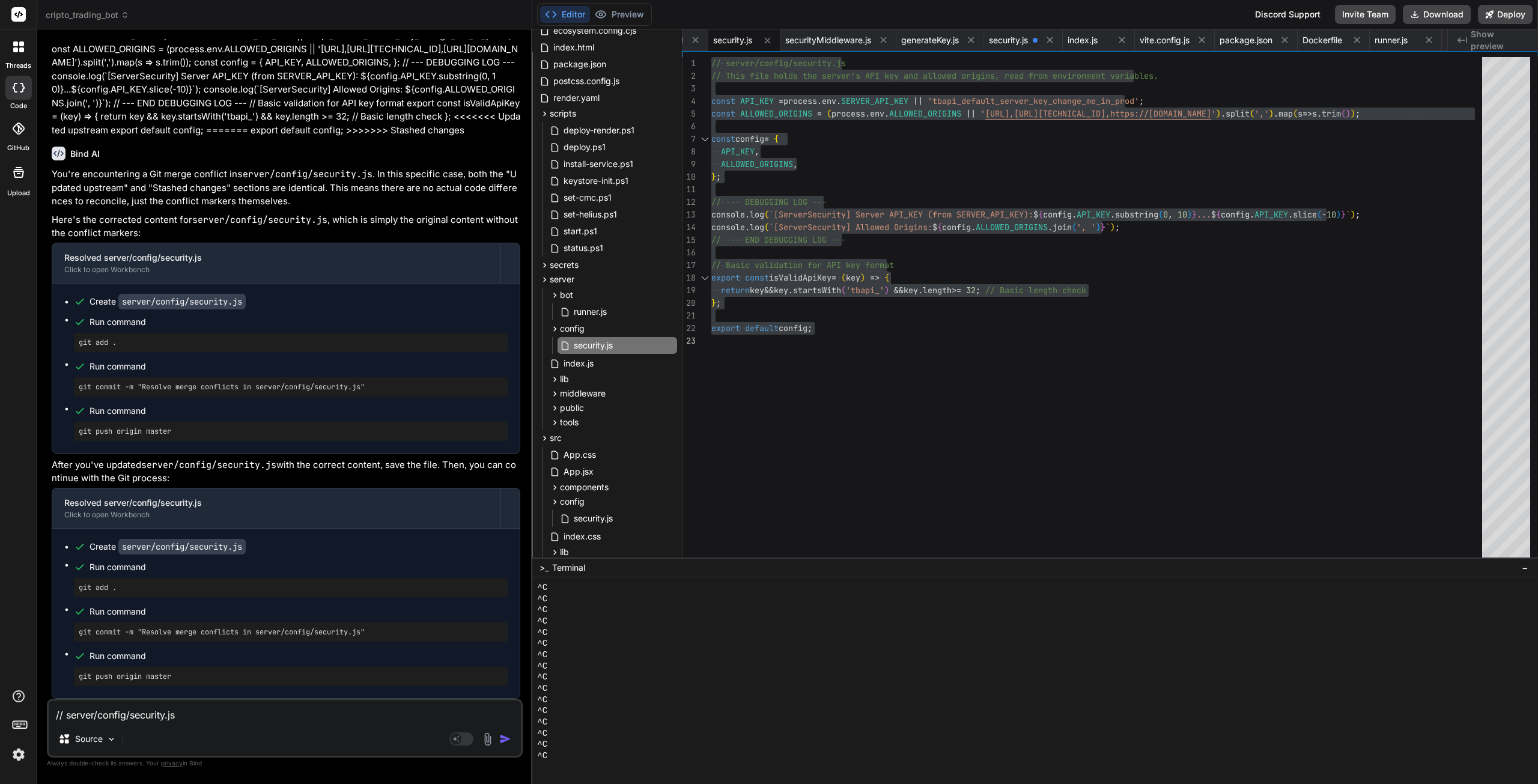
click at [152, 715] on textarea "// server/config/security.js // This file holds the server's API key and allowe…" at bounding box center [284, 711] width 472 height 22
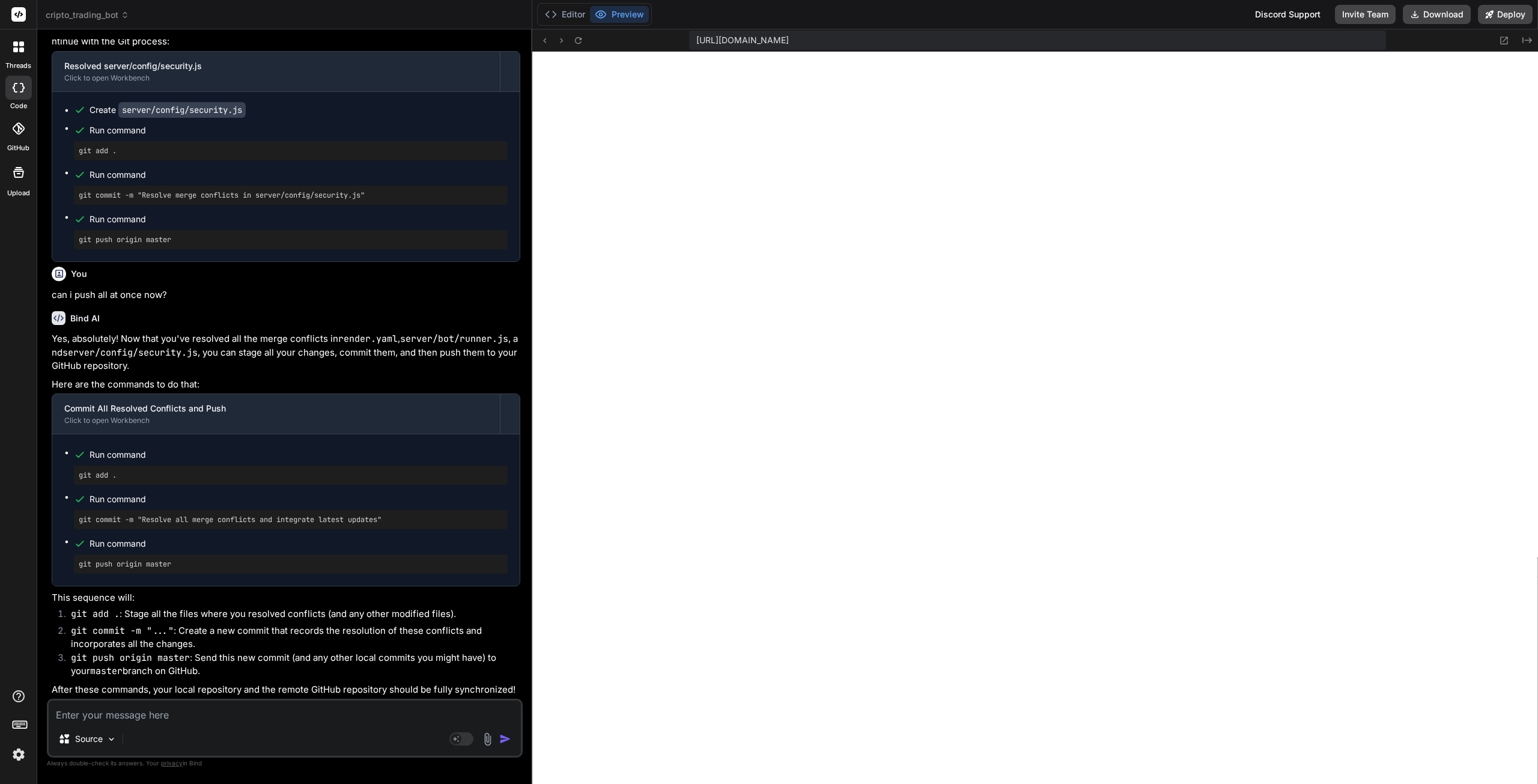
scroll to position [90706, 0]
drag, startPoint x: 119, startPoint y: 550, endPoint x: 77, endPoint y: 550, distance: 42.0
click at [77, 485] on div "git add ." at bounding box center [291, 475] width 434 height 19
copy pre "git add ."
drag, startPoint x: 392, startPoint y: 590, endPoint x: 61, endPoint y: 589, distance: 331.0
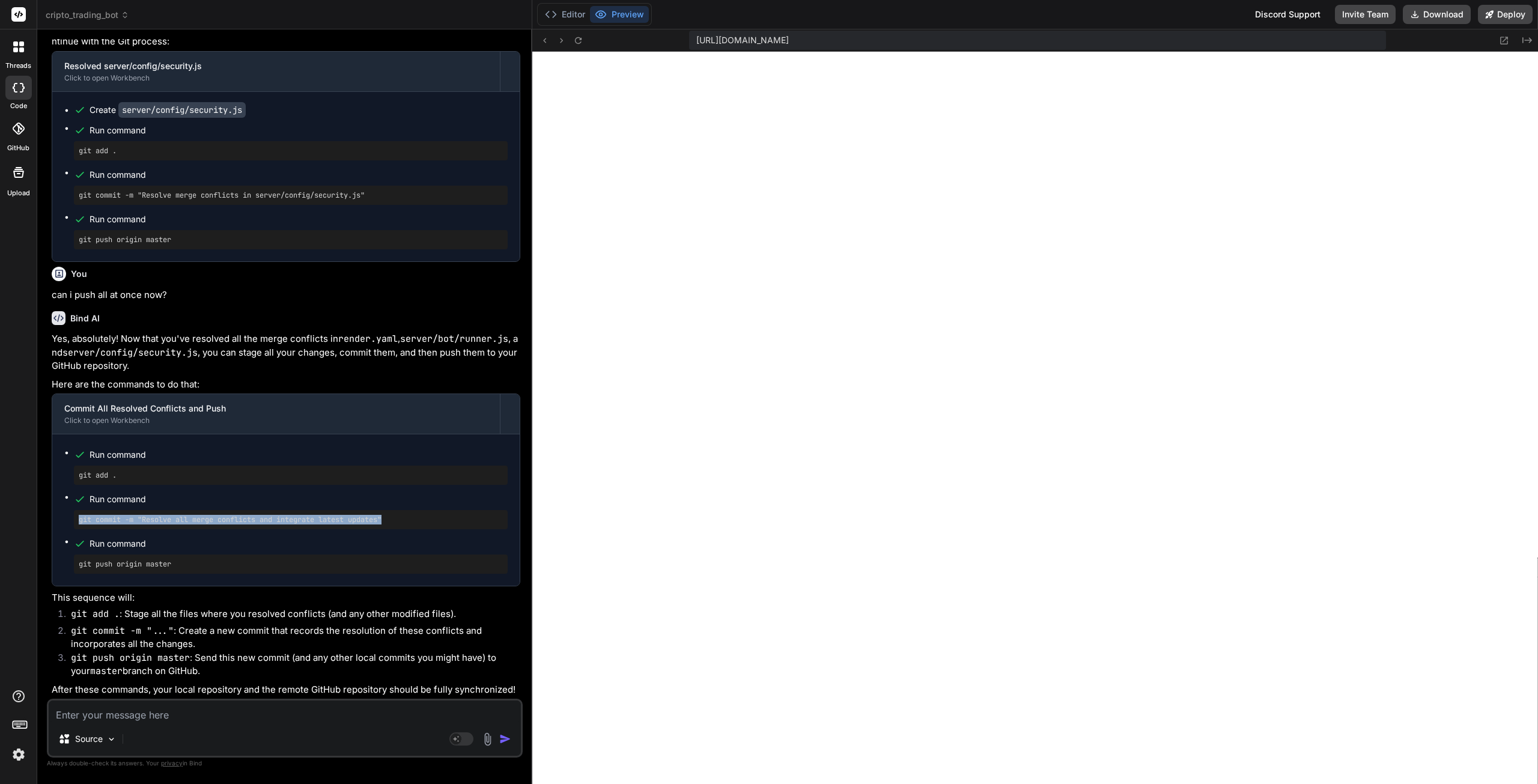
click at [61, 586] on div "Run command git add . Run command git commit -m "Resolve all merge conflicts an…" at bounding box center [285, 510] width 468 height 151
copy pre "git commit -m "Resolve all merge conflicts and integrate latest updates""
drag, startPoint x: 160, startPoint y: 637, endPoint x: 77, endPoint y: 644, distance: 83.3
click at [77, 573] on div "git push origin master" at bounding box center [291, 563] width 434 height 19
copy pre "git push origin master"
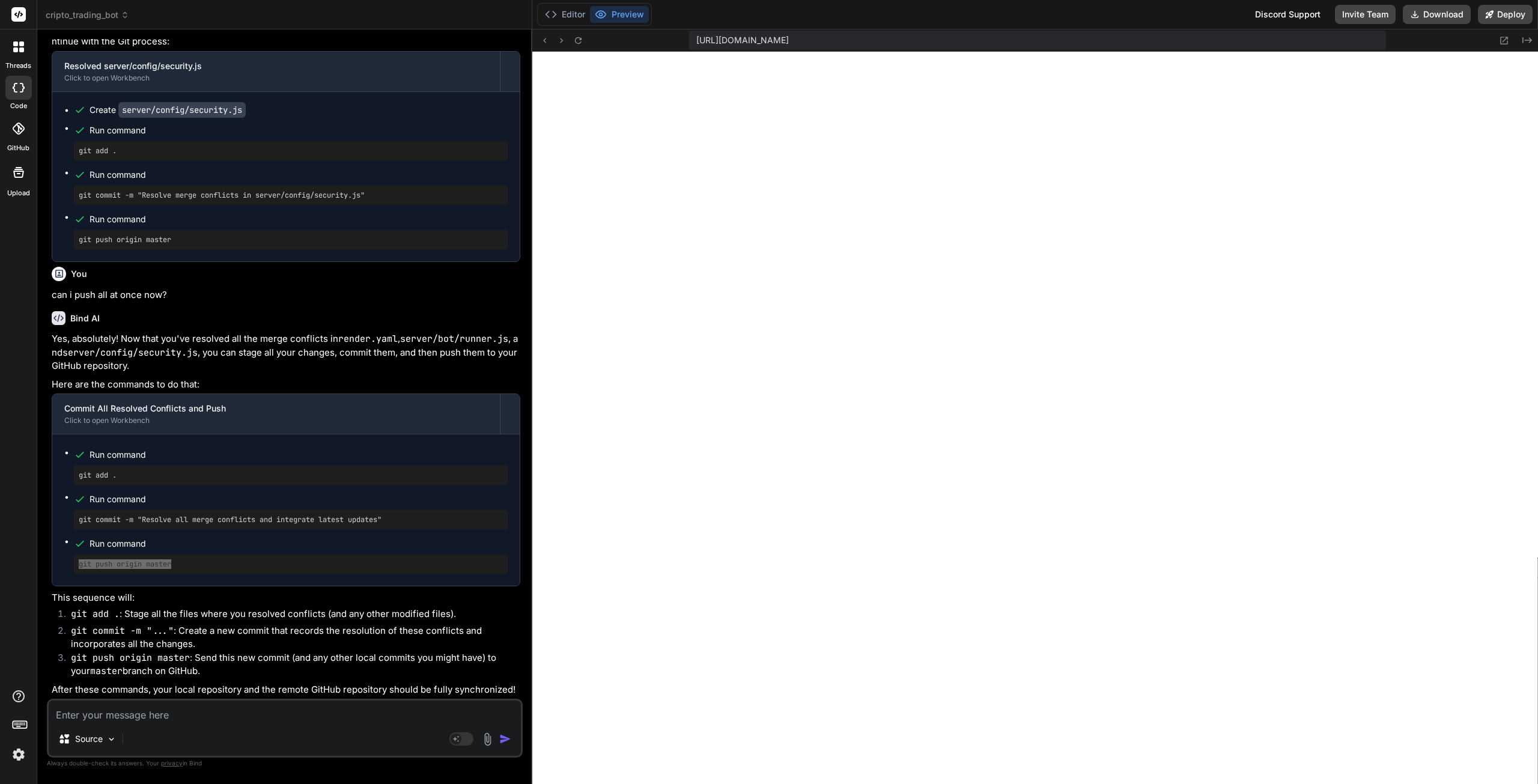
scroll to position [90780, 0]
click at [133, 711] on textarea at bounding box center [284, 711] width 472 height 22
paste textarea "The stash entry is kept in case you need it again. PS C:\Users\SGITS\Downloads\…"
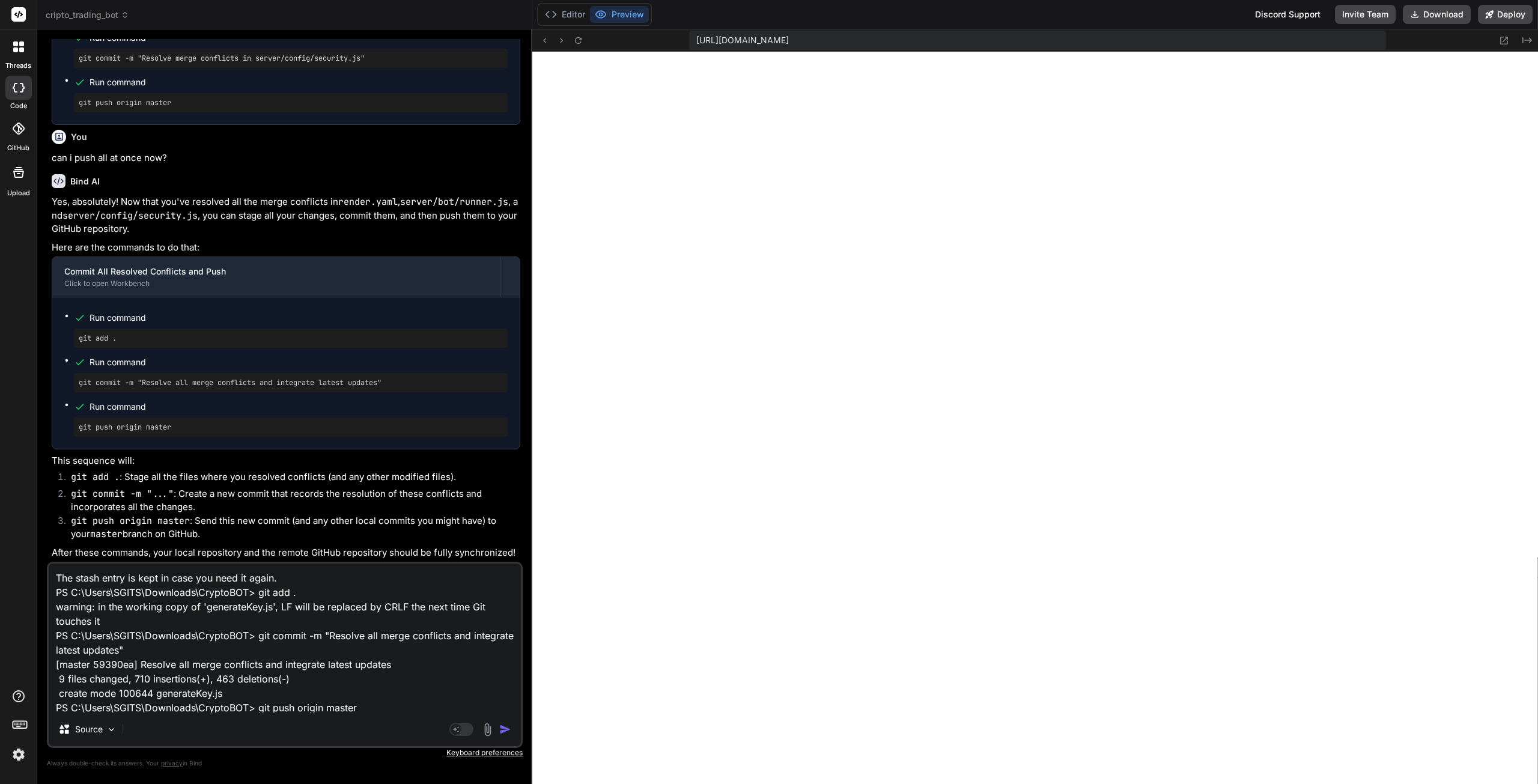
scroll to position [130, 0]
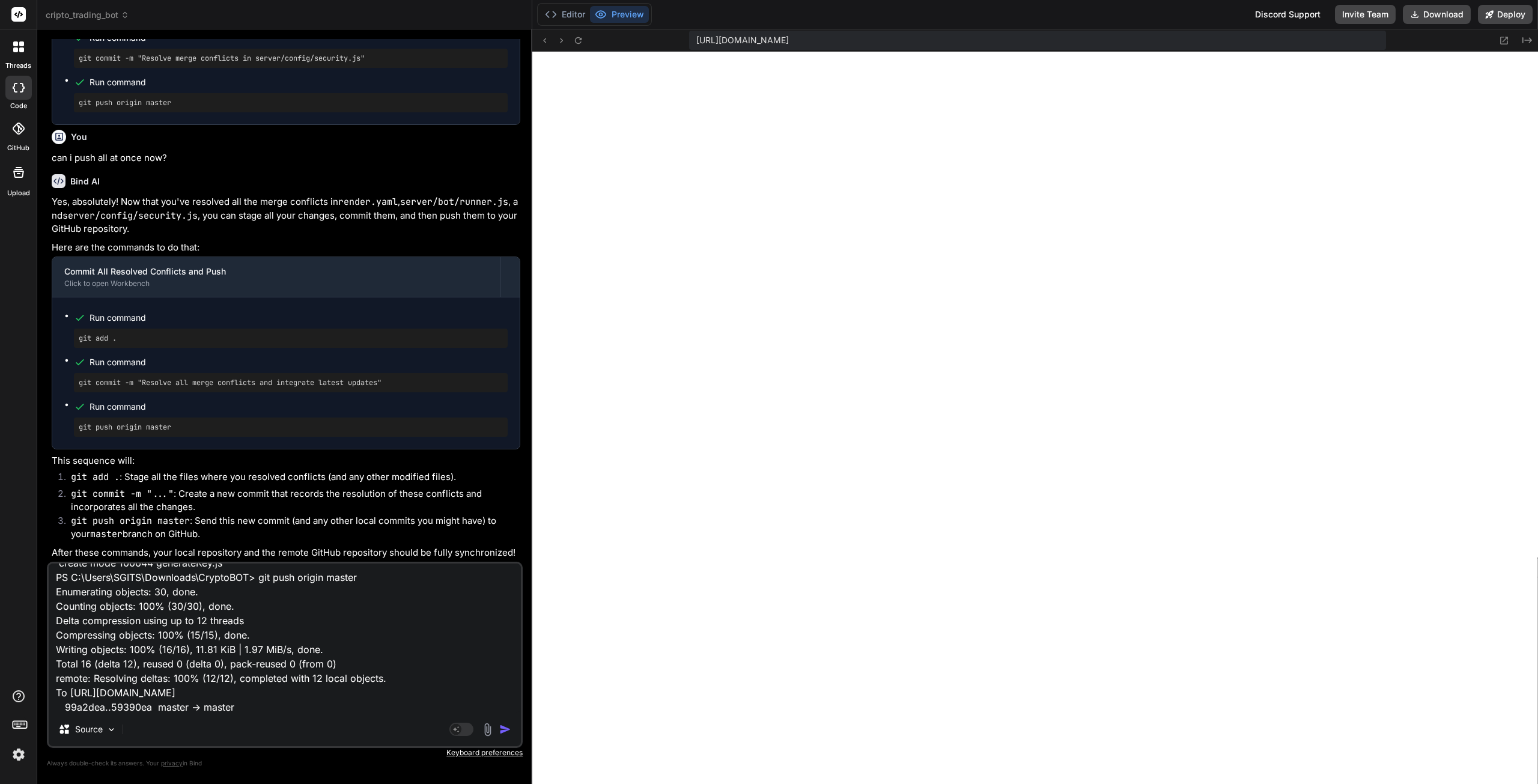
click at [502, 732] on img "button" at bounding box center [505, 728] width 12 height 12
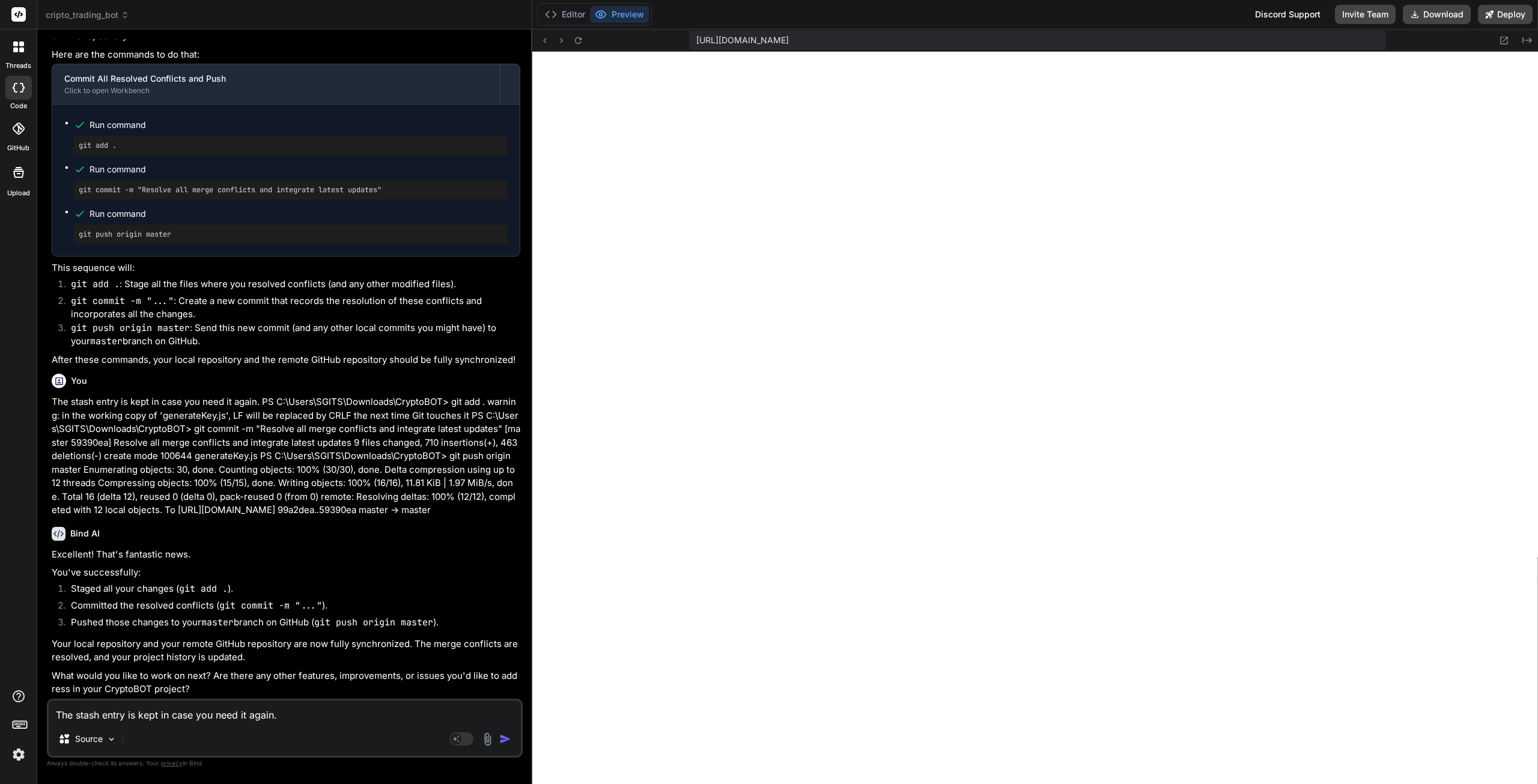
scroll to position [91110, 0]
drag, startPoint x: 145, startPoint y: 718, endPoint x: 137, endPoint y: 721, distance: 8.5
click at [144, 718] on textarea "The stash entry is kept in case you need it again. PS C:\Users\SGITS\Downloads\…" at bounding box center [284, 711] width 472 height 22
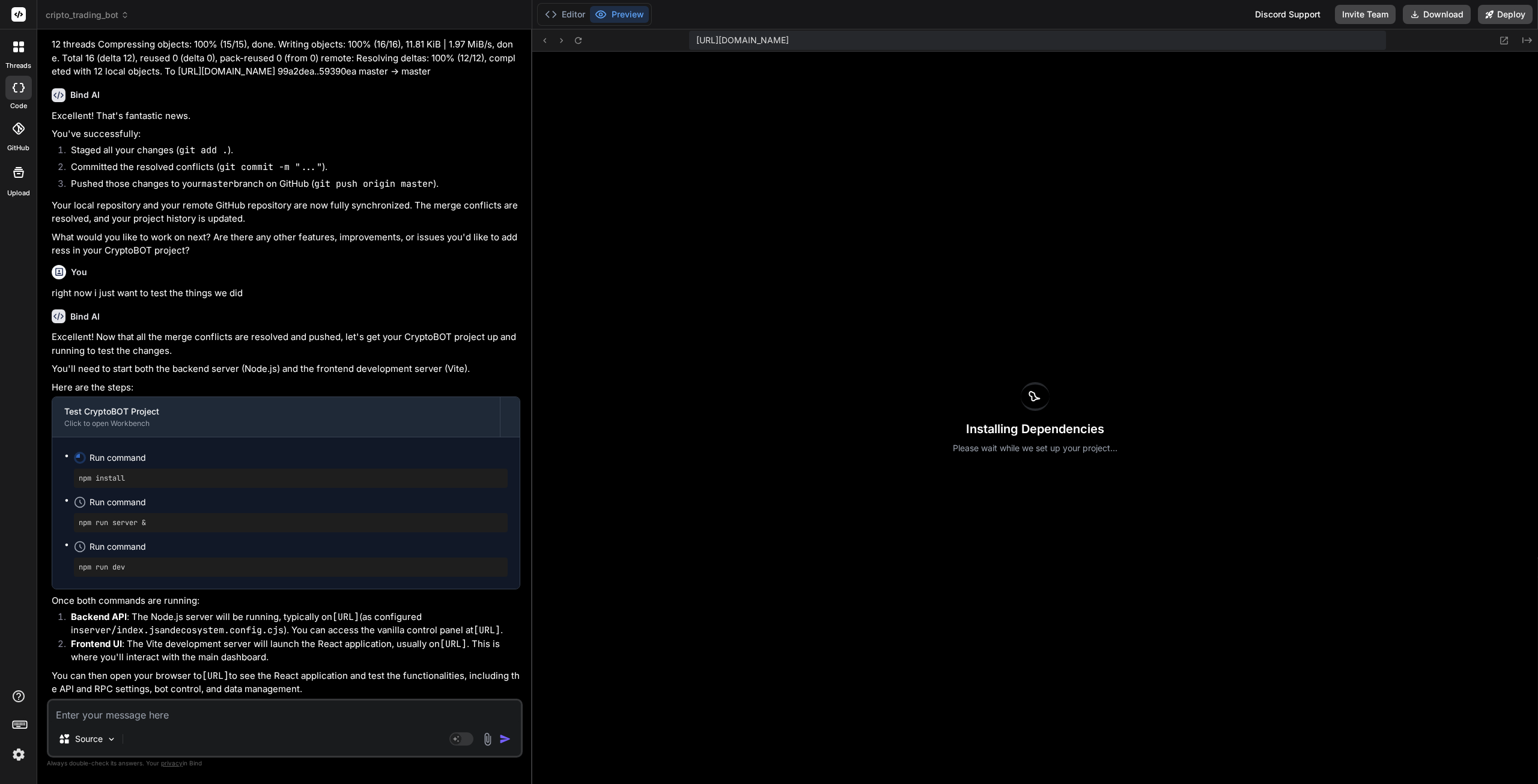
scroll to position [91563, 0]
click at [152, 721] on textarea at bounding box center [284, 711] width 472 height 22
paste textarea "==> Downloading cache... ==> Cloning from [URL][DOMAIN_NAME] ==> Checking out c…"
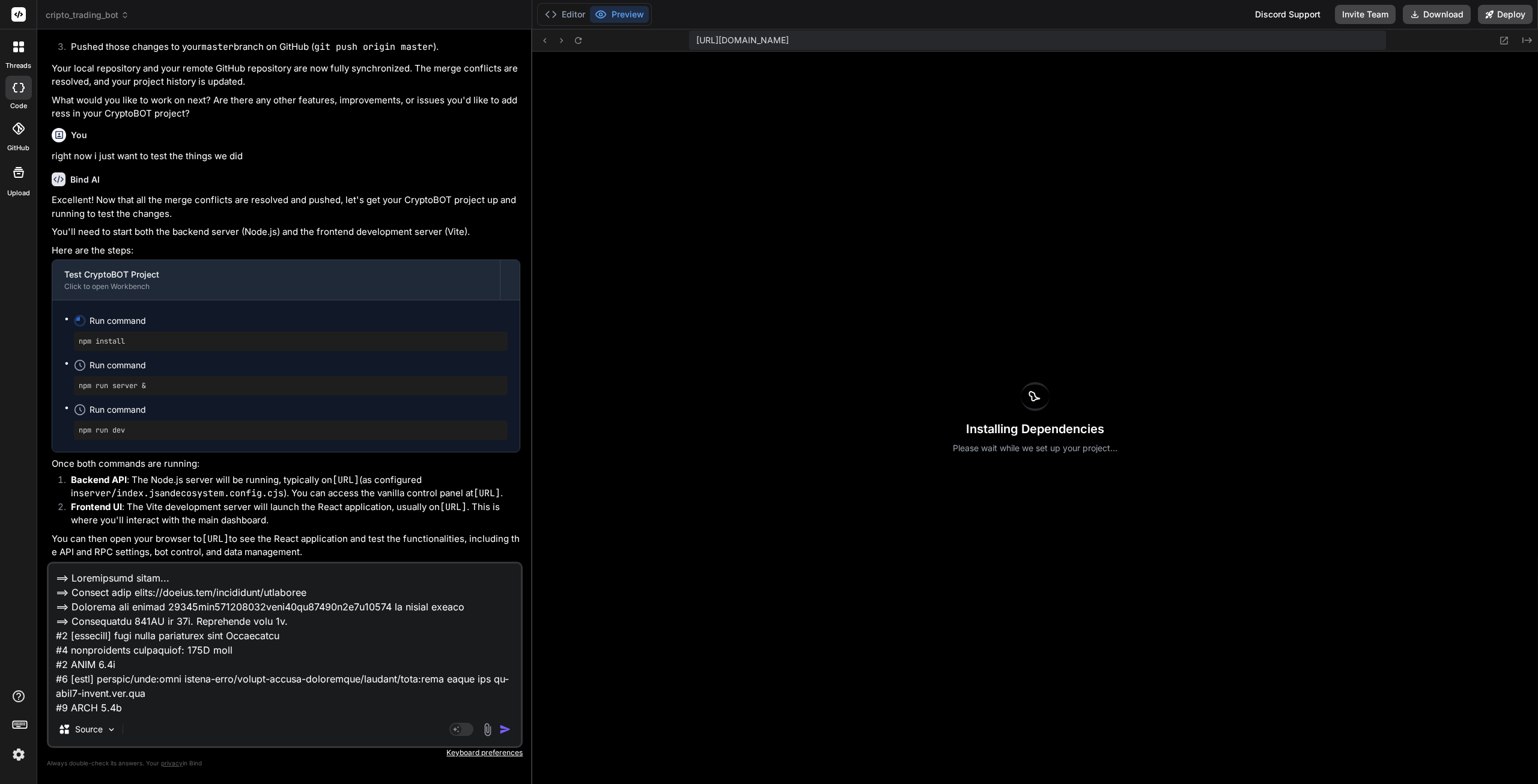
scroll to position [1875, 0]
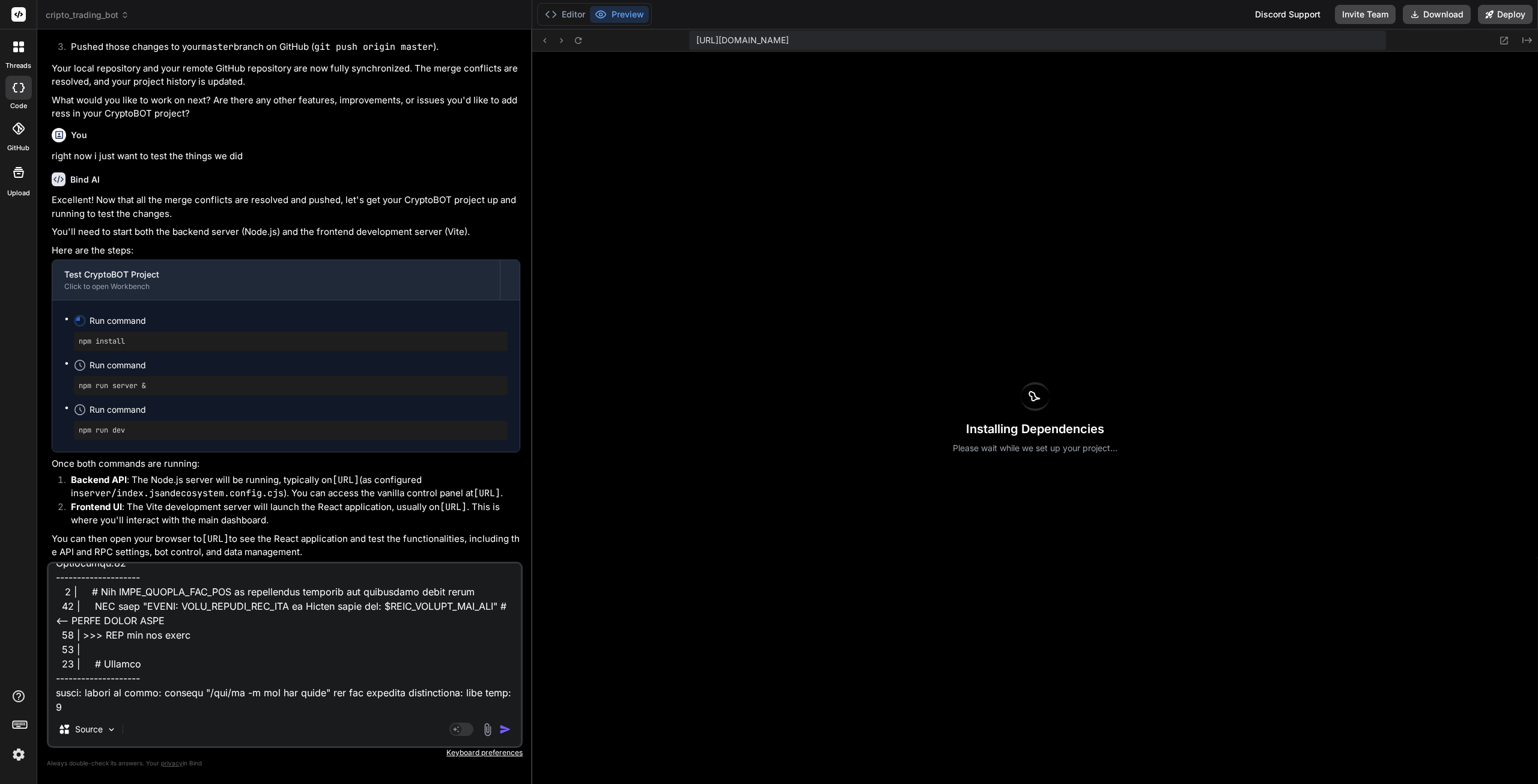
click at [505, 730] on img "button" at bounding box center [505, 728] width 12 height 12
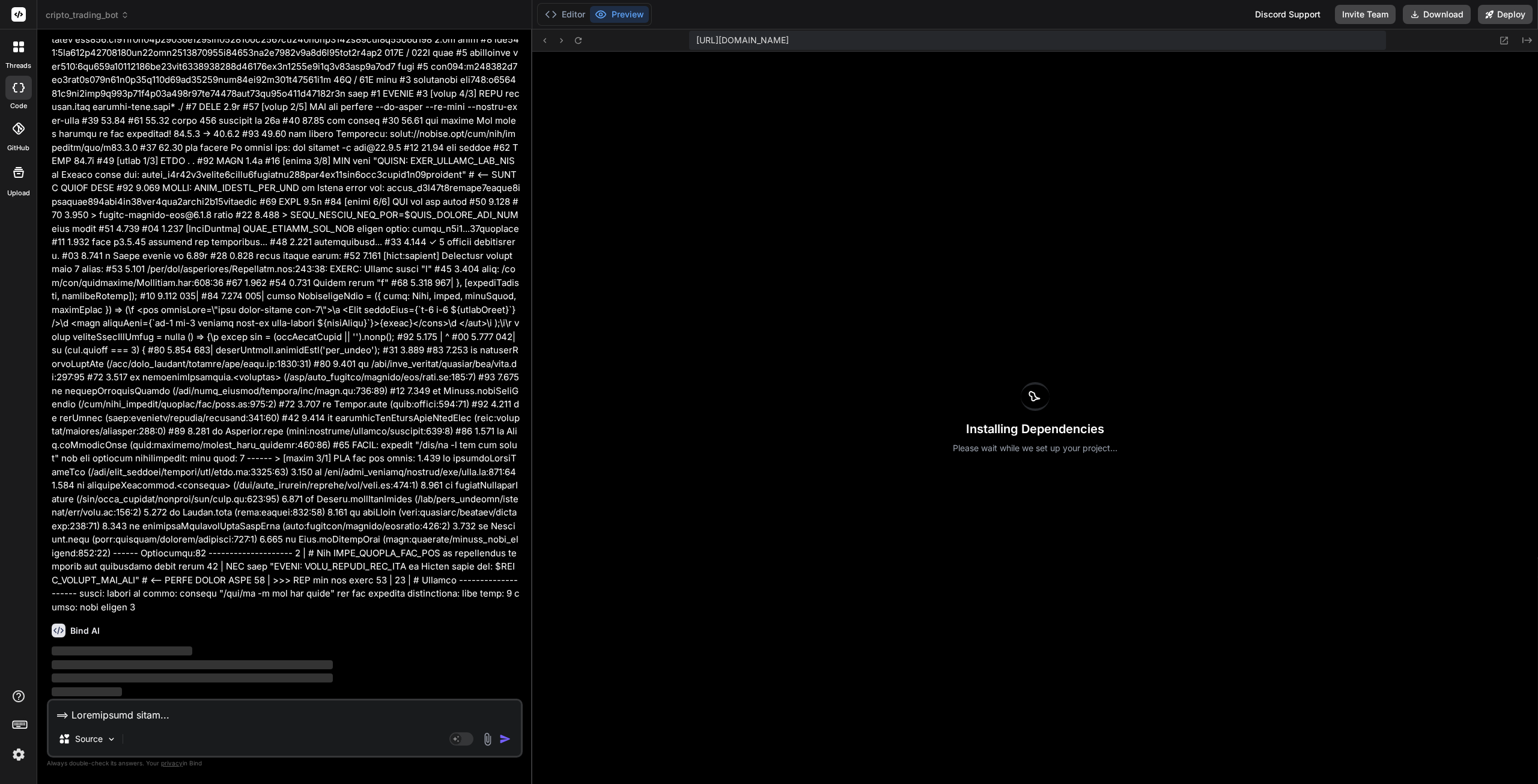
scroll to position [92553, 0]
click at [570, 18] on button "Editor" at bounding box center [564, 15] width 50 height 16
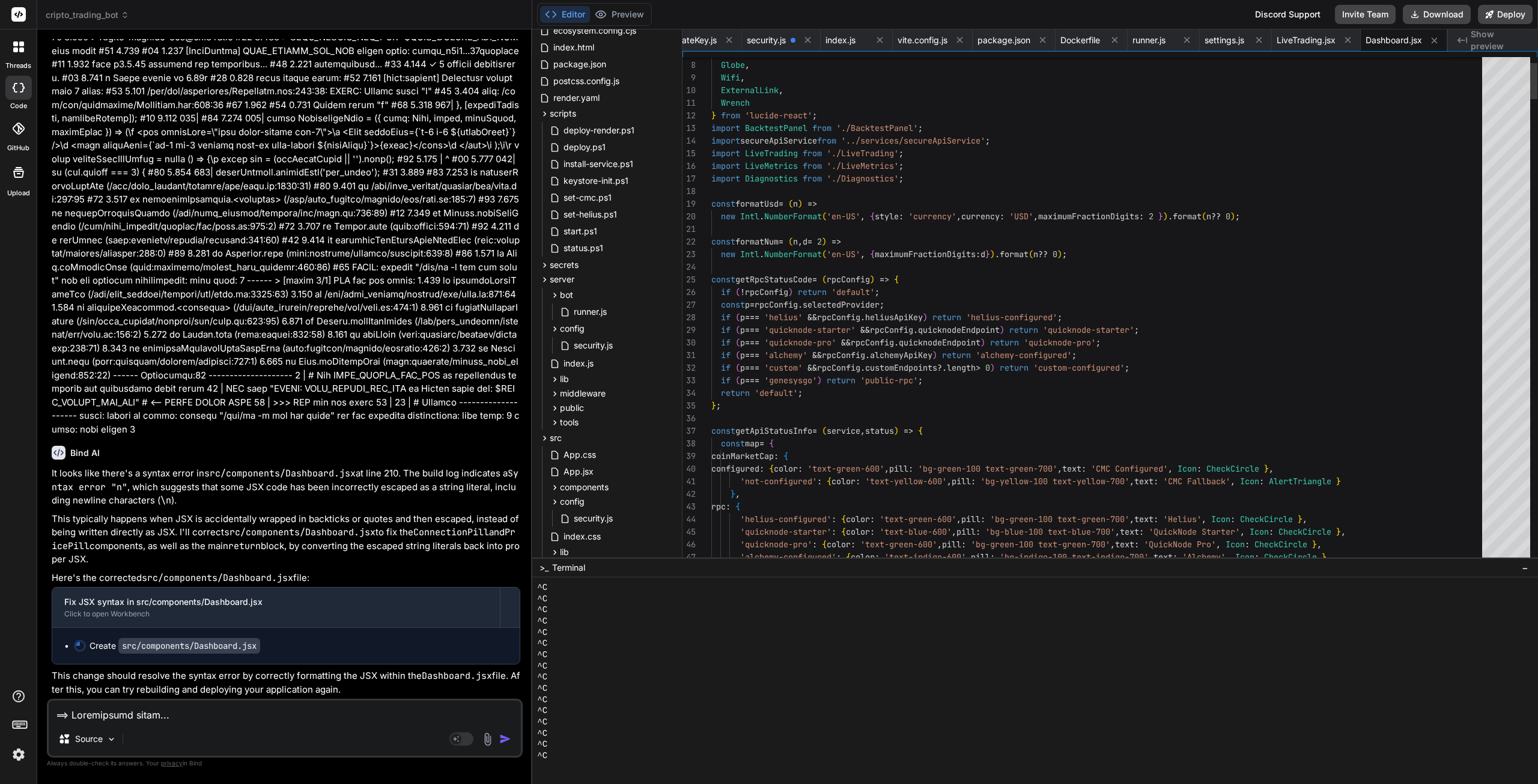
scroll to position [92734, 0]
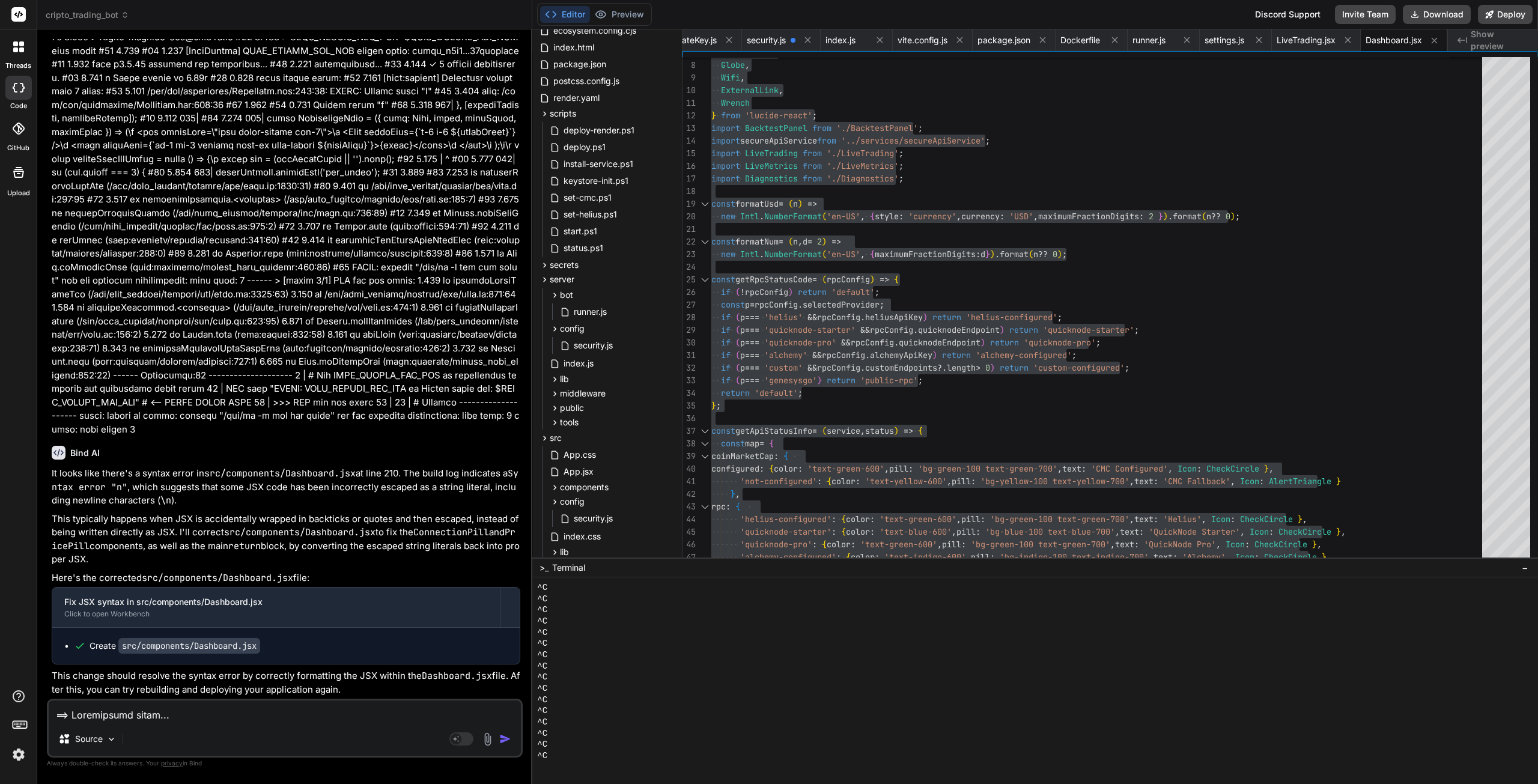
click at [124, 709] on textarea at bounding box center [284, 711] width 472 height 22
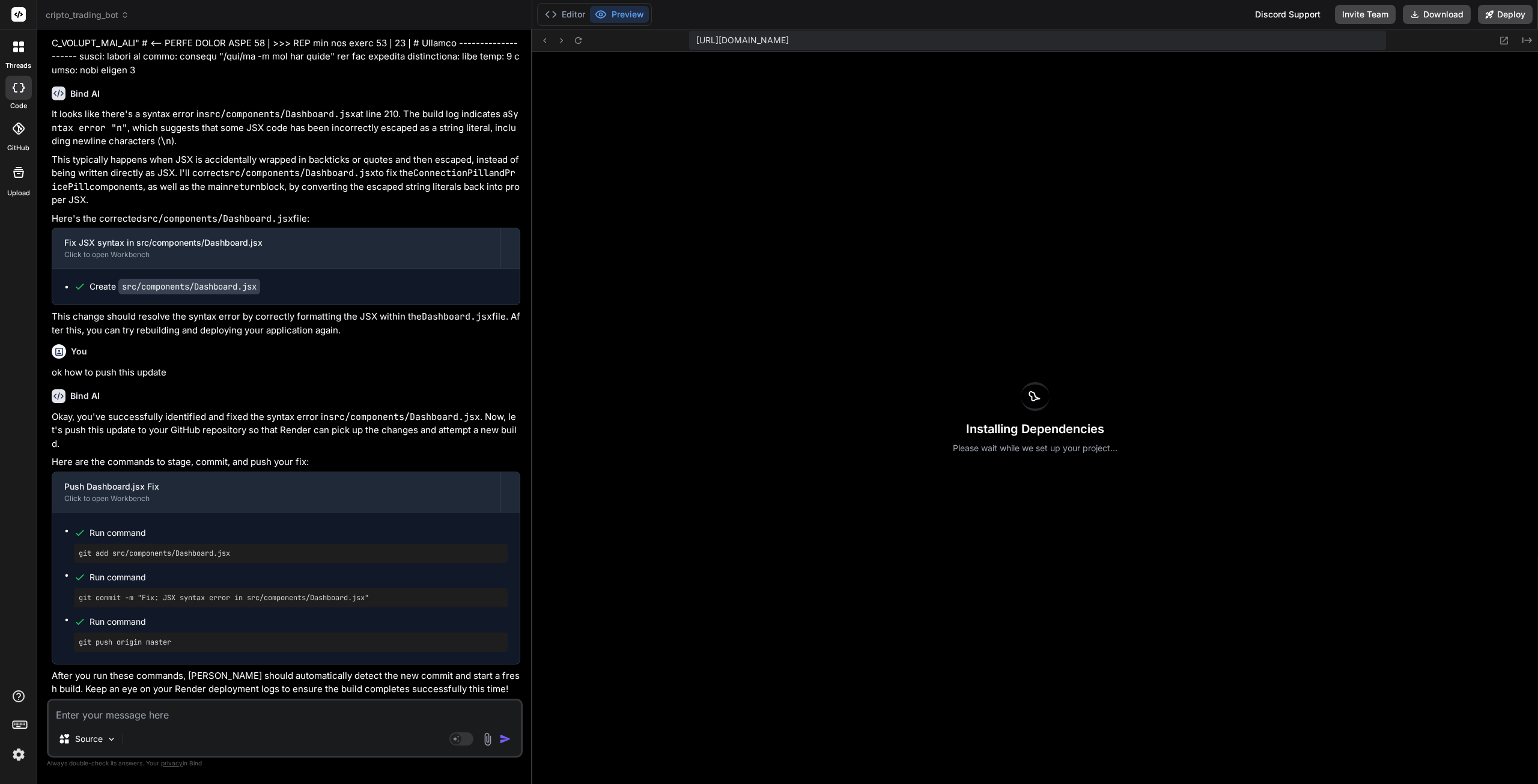
scroll to position [93038, 0]
drag, startPoint x: 235, startPoint y: 607, endPoint x: 80, endPoint y: 614, distance: 155.2
click at [78, 558] on pre "git add src/components/Dashboard.jsx" at bounding box center [290, 553] width 424 height 10
copy pre "git add src/components/Dashboard.jsx"
drag, startPoint x: 378, startPoint y: 654, endPoint x: 73, endPoint y: 651, distance: 305.0
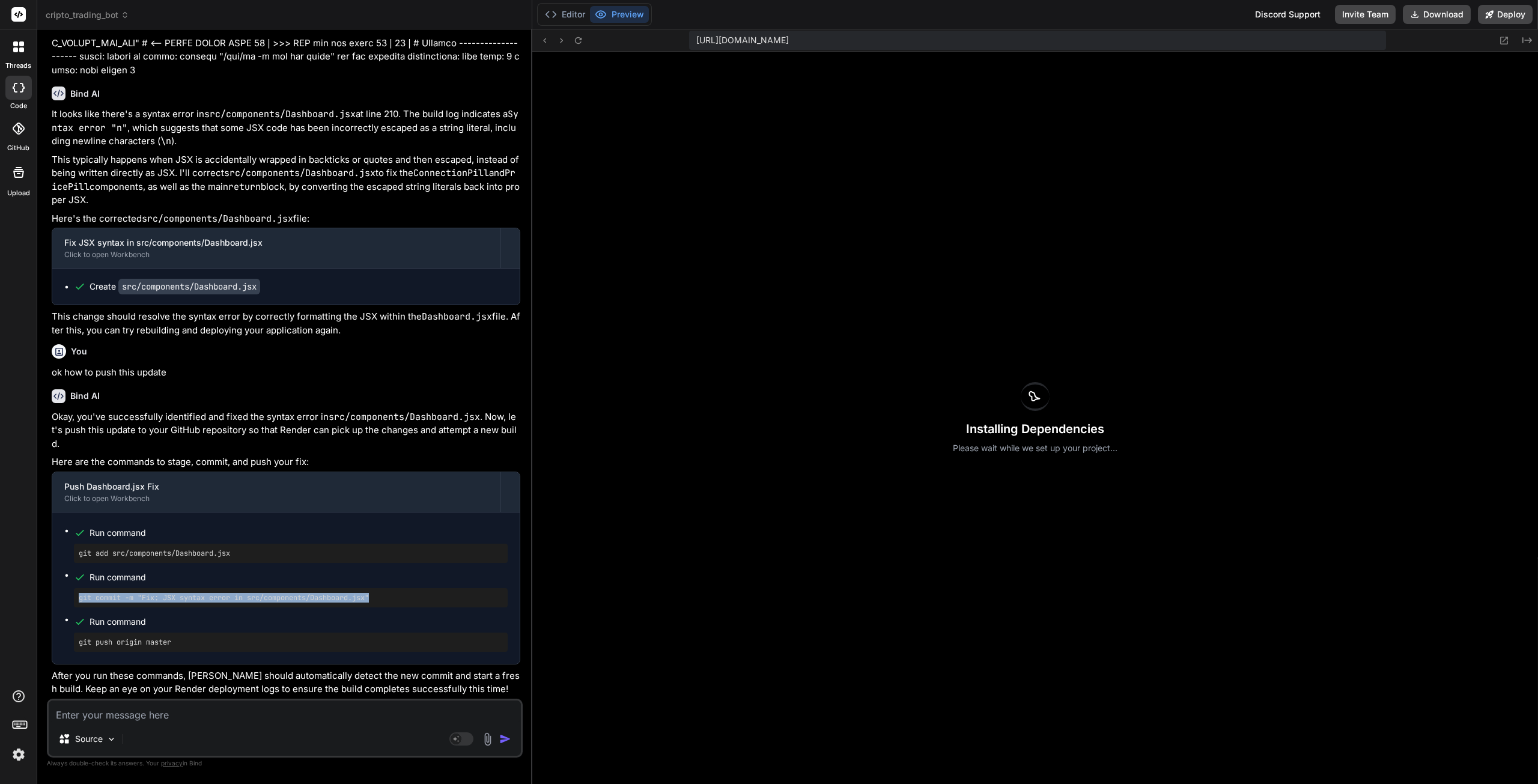
click at [73, 651] on ul "Run command git add src/components/Dashboard.jsx Run command git commit -m "Fix…" at bounding box center [286, 588] width 443 height 128
drag, startPoint x: 150, startPoint y: 644, endPoint x: 77, endPoint y: 648, distance: 73.1
click at [77, 648] on div "git push origin master" at bounding box center [291, 642] width 434 height 19
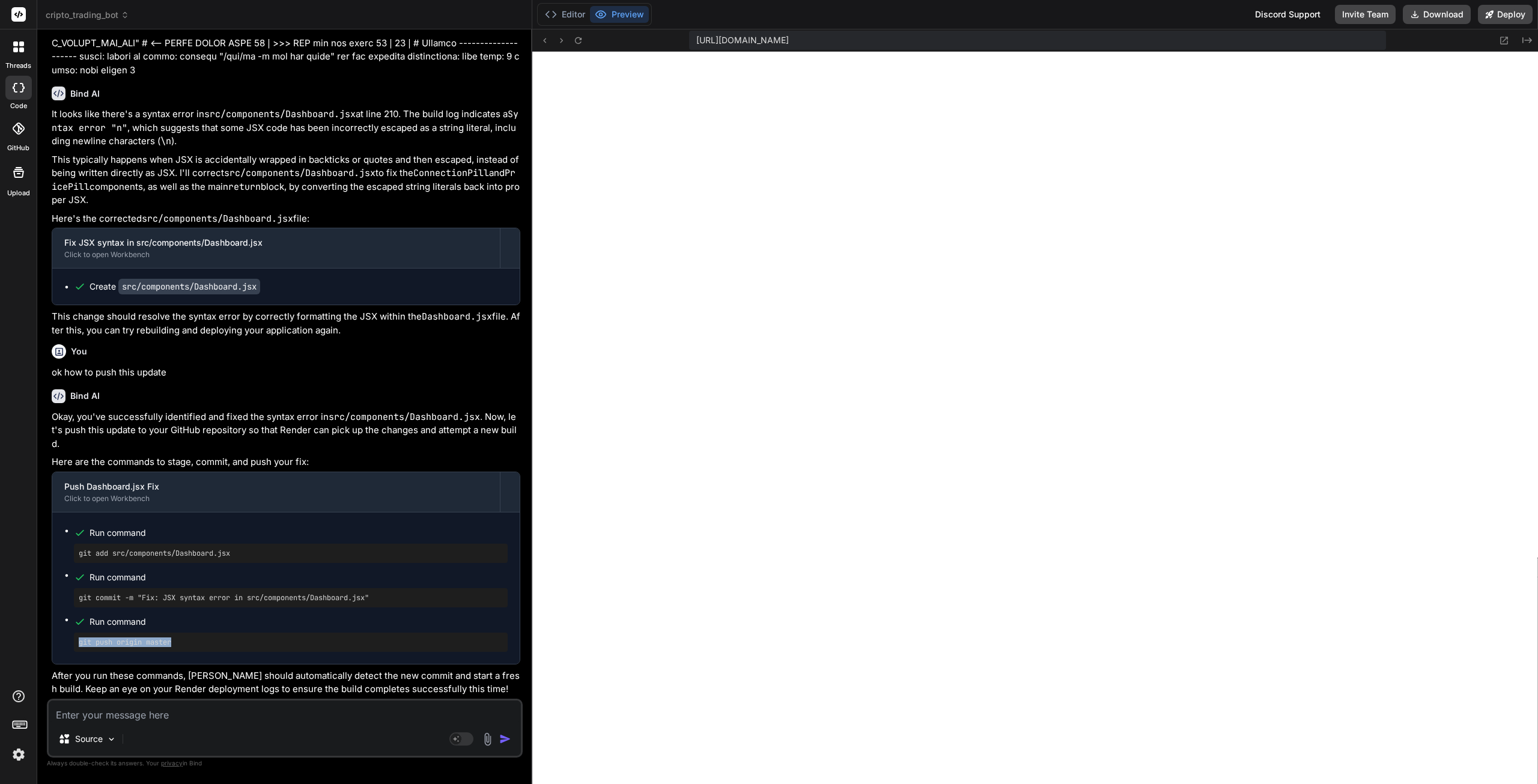
scroll to position [4127, 0]
click at [106, 710] on textarea at bounding box center [284, 711] width 472 height 22
paste textarea "==> Downloading cache... ==> Cloning from [URL][DOMAIN_NAME] ==> Checking out c…"
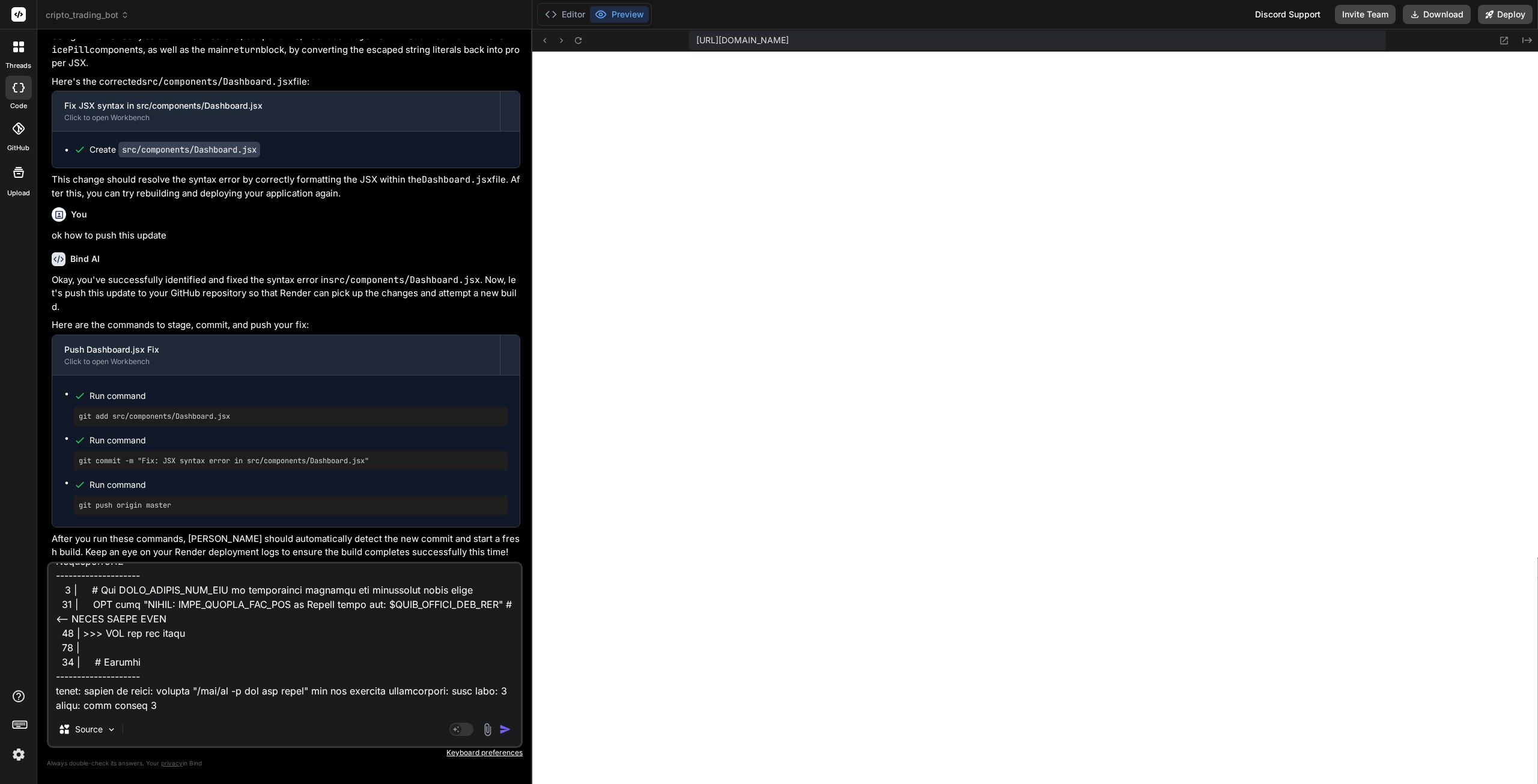
click at [505, 729] on img "button" at bounding box center [505, 728] width 12 height 12
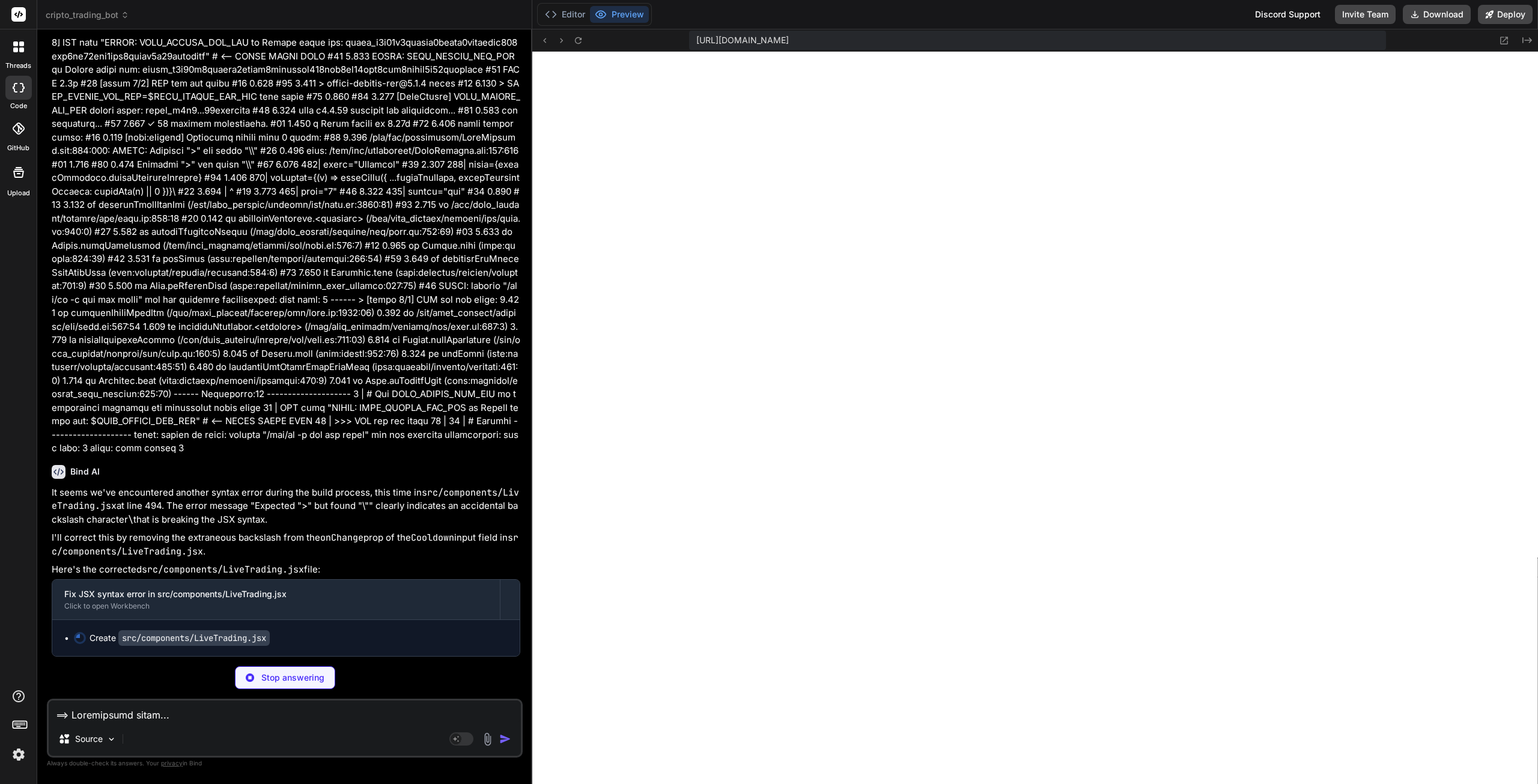
scroll to position [94228, 0]
click at [556, 12] on icon at bounding box center [551, 14] width 12 height 12
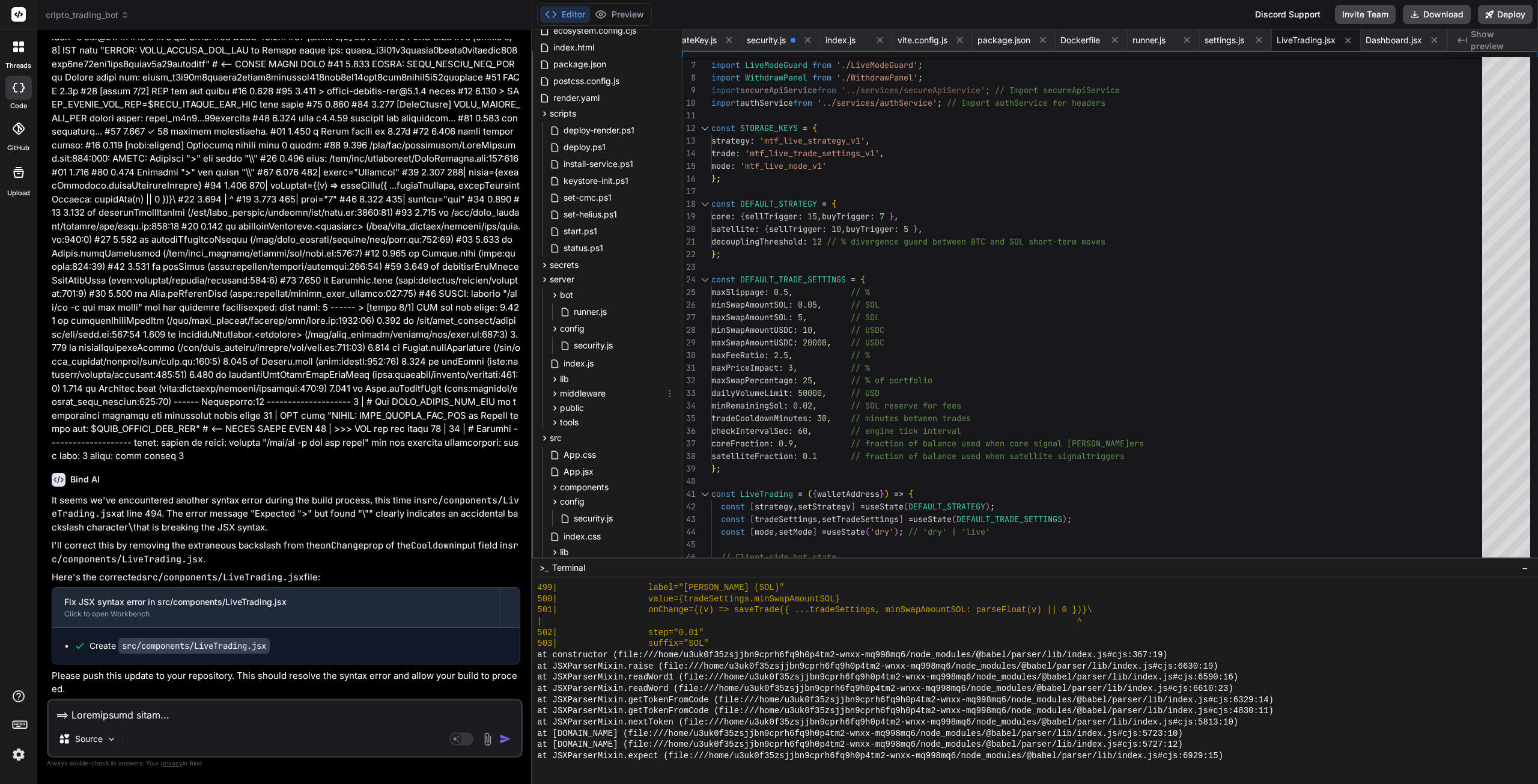
scroll to position [4542, 0]
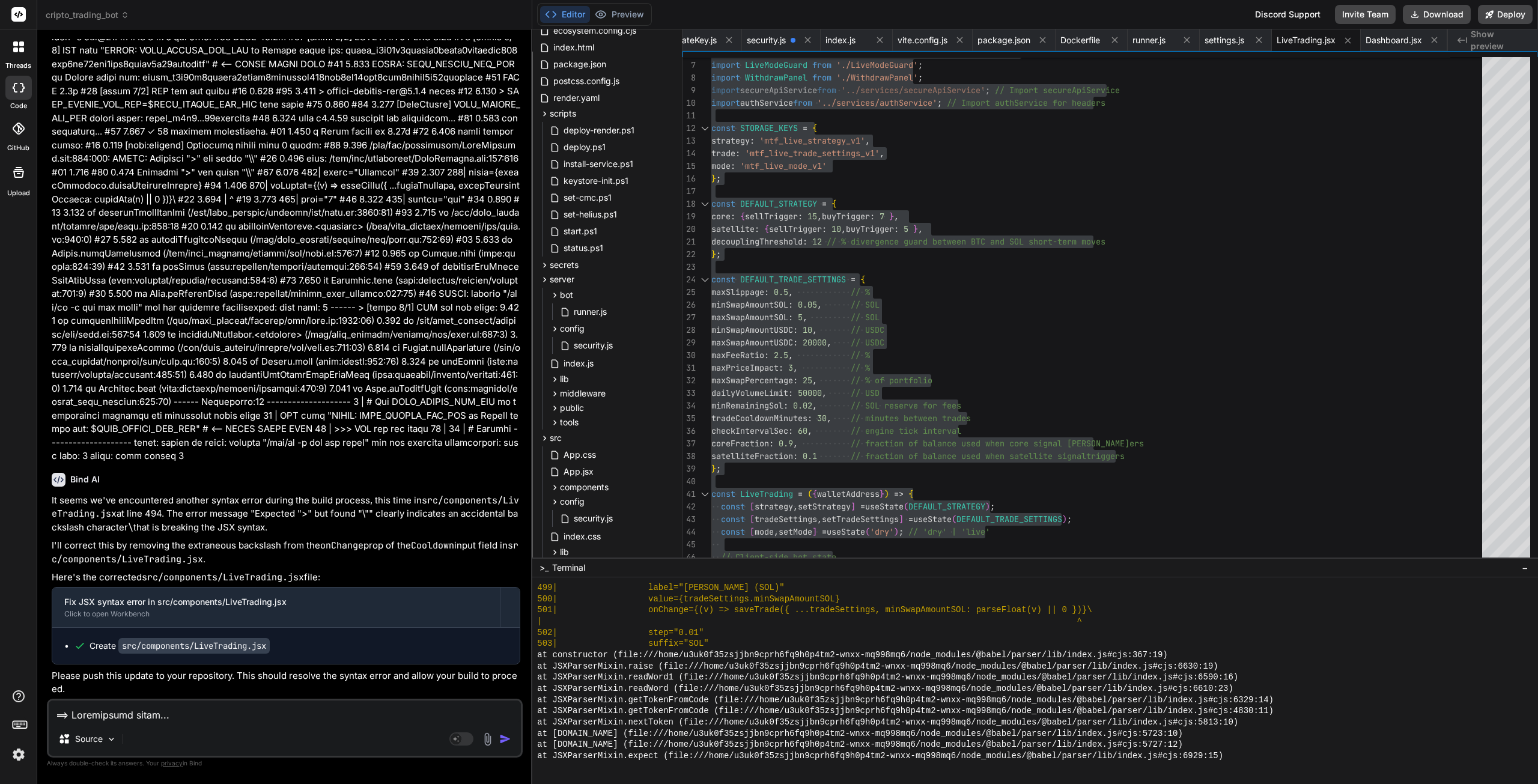
click at [112, 720] on textarea at bounding box center [284, 711] width 472 height 22
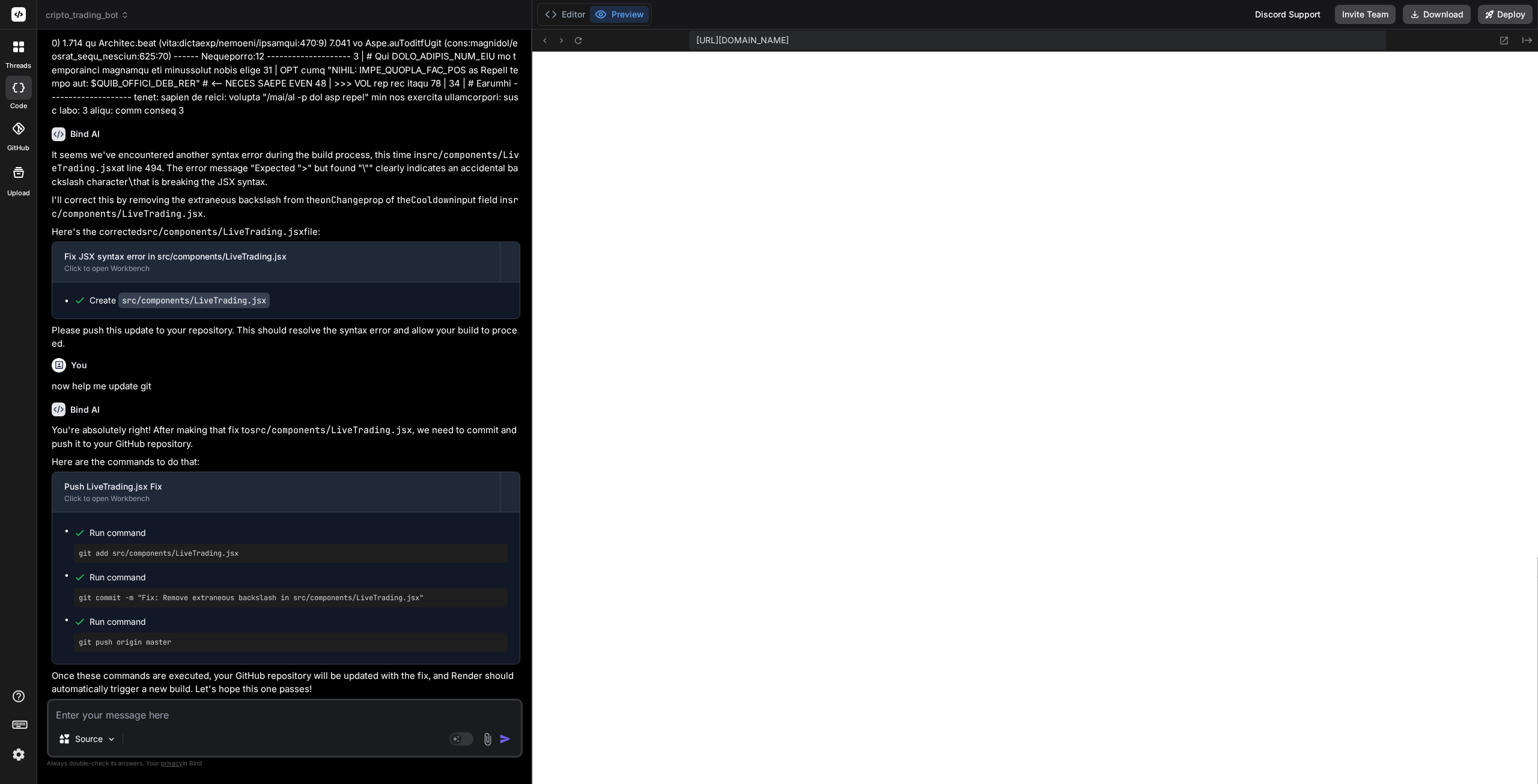
scroll to position [94567, 0]
drag, startPoint x: 246, startPoint y: 555, endPoint x: 78, endPoint y: 562, distance: 168.1
click at [78, 562] on div "git add src/components/LiveTrading.jsx" at bounding box center [291, 552] width 434 height 19
drag, startPoint x: 439, startPoint y: 600, endPoint x: 78, endPoint y: 611, distance: 361.2
click at [78, 611] on ul "Run command git add src/components/LiveTrading.jsx Run command git commit -m "F…" at bounding box center [286, 588] width 443 height 128
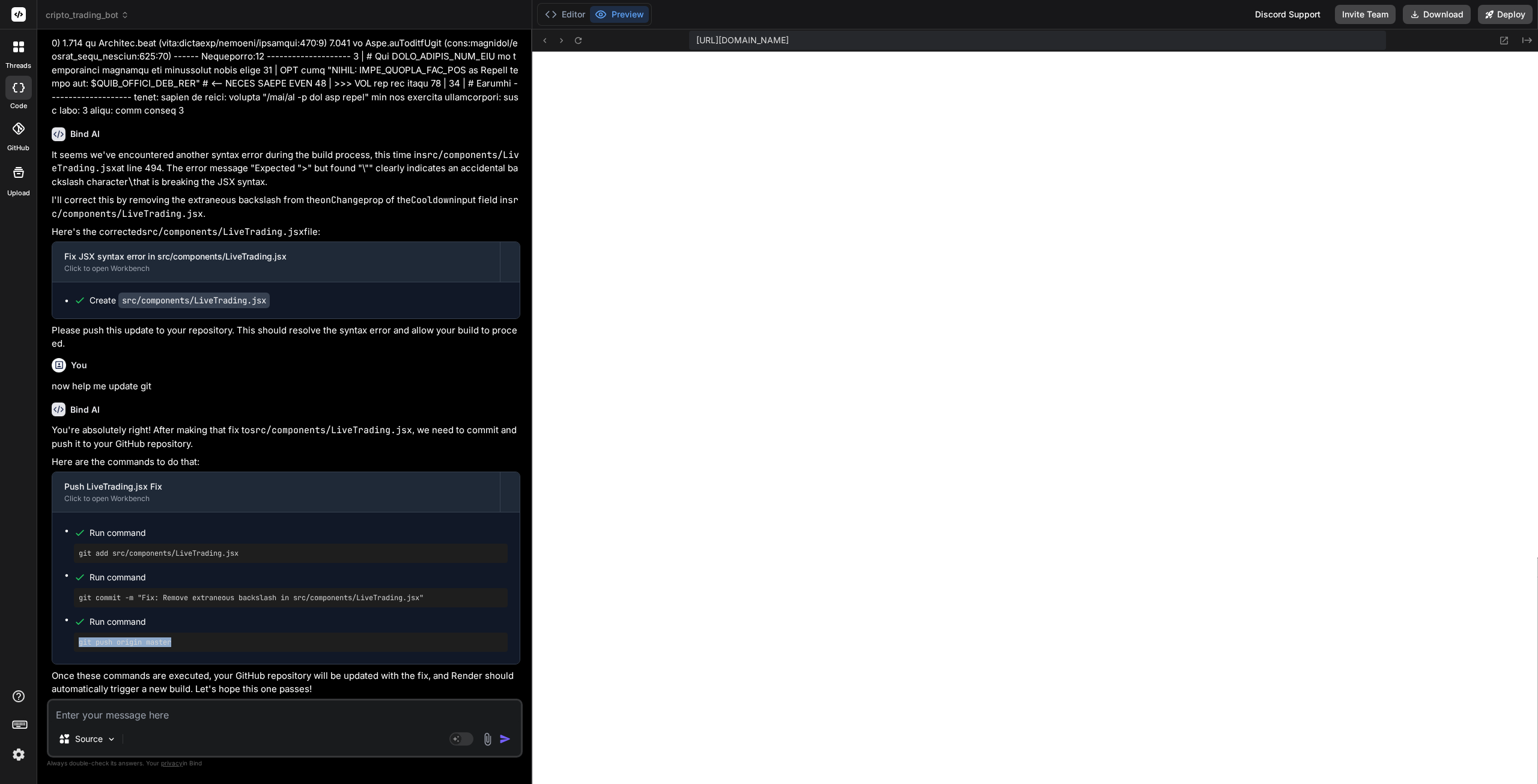
drag, startPoint x: 177, startPoint y: 641, endPoint x: 75, endPoint y: 641, distance: 102.0
click at [75, 641] on div "git push origin master" at bounding box center [291, 642] width 434 height 19
click at [124, 718] on textarea at bounding box center [284, 711] width 472 height 22
paste textarea "7 transferring context: 808.71kB 0.0s done #7 DONE 0.0s #8 [build 2/7] WORKDIR …"
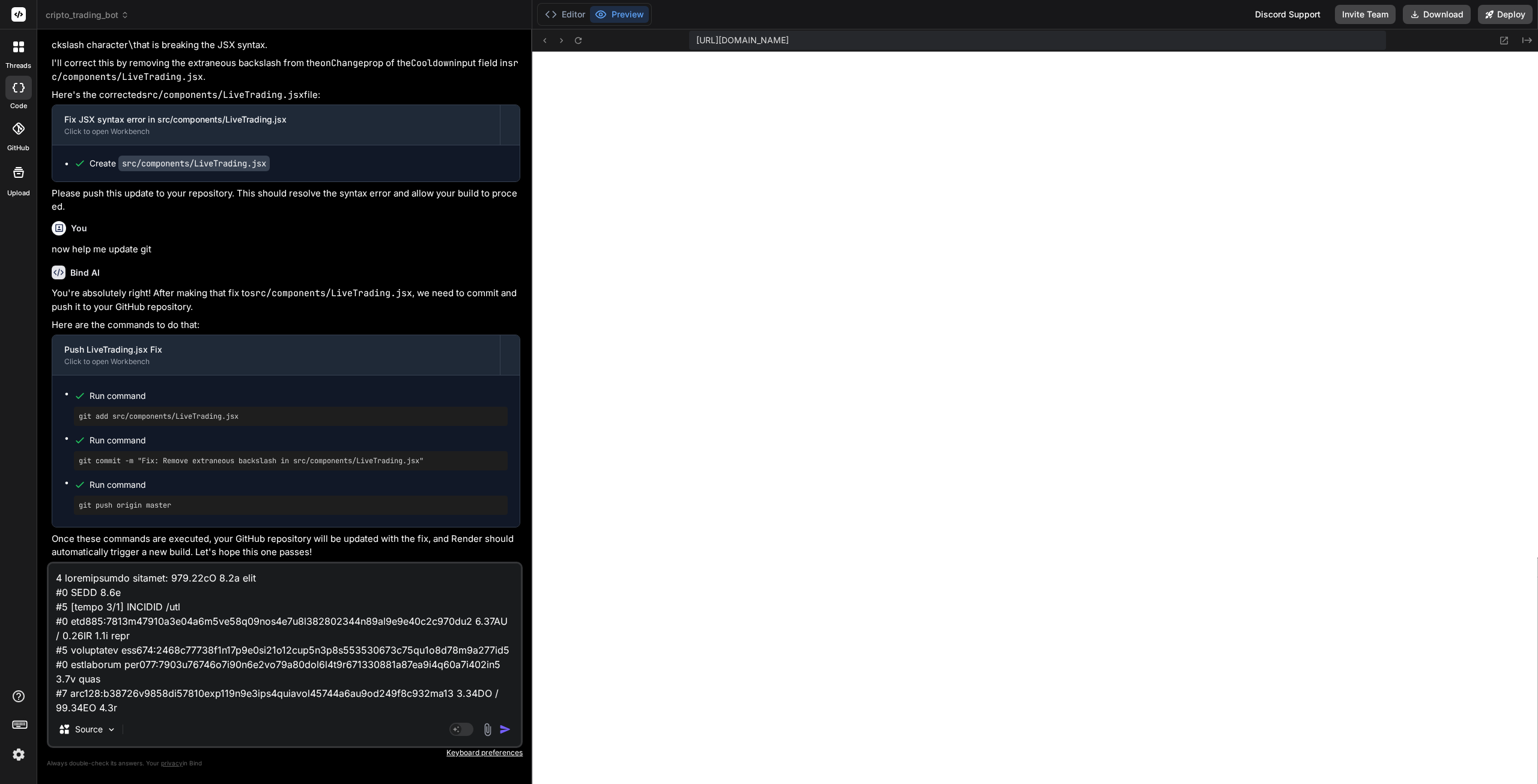
scroll to position [1529, 0]
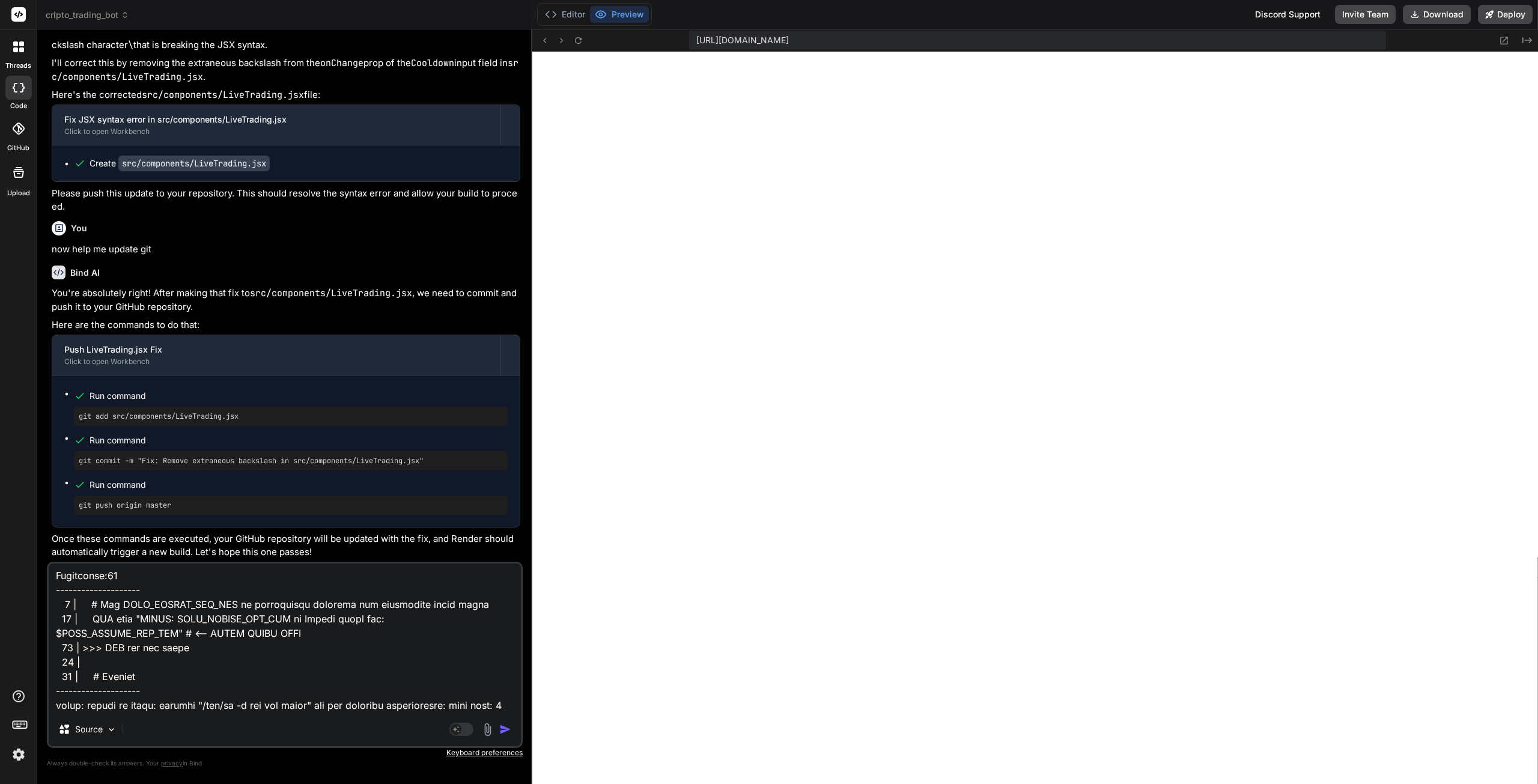
click at [505, 733] on img "button" at bounding box center [505, 728] width 12 height 12
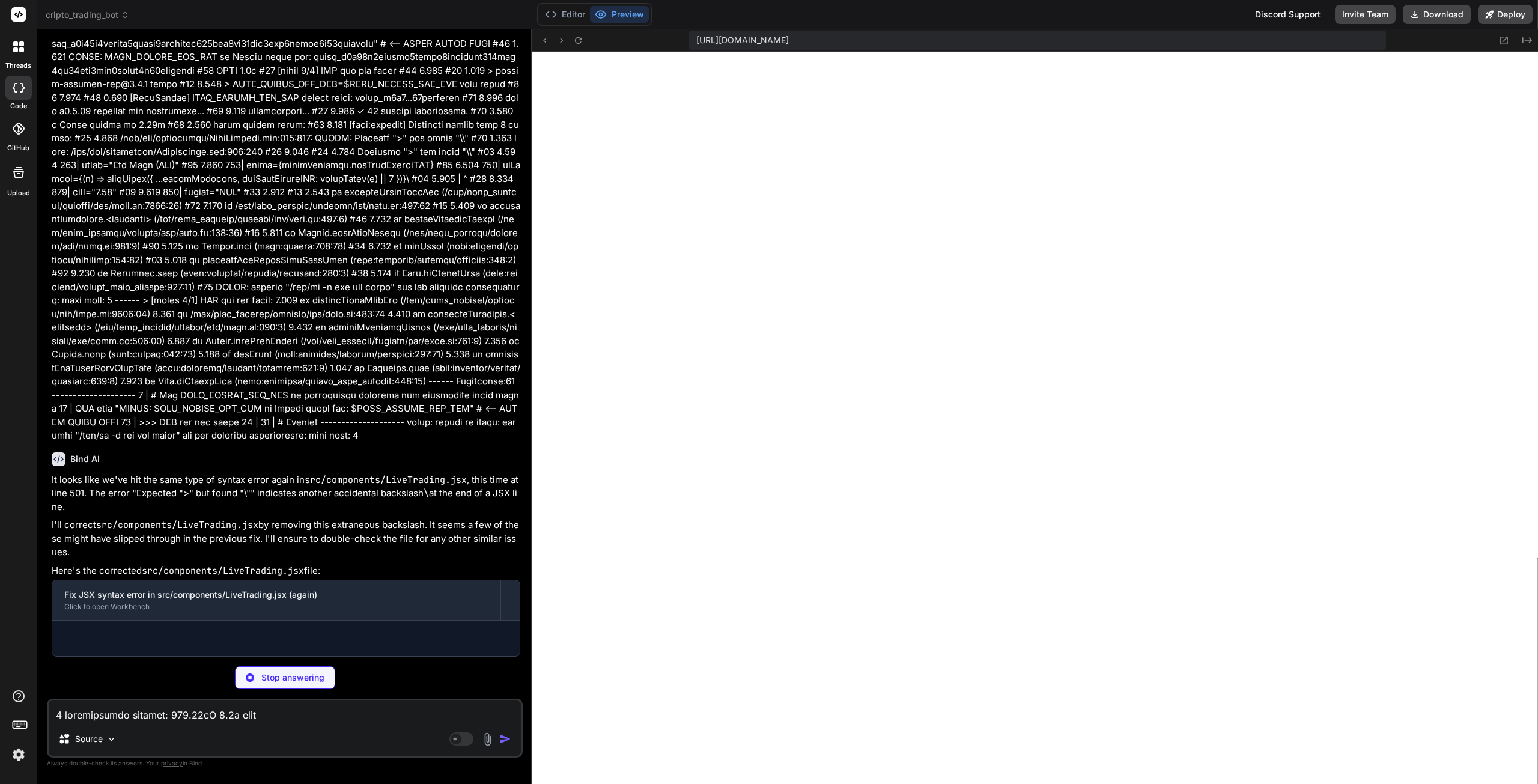
scroll to position [95594, 0]
click at [574, 14] on button "Editor" at bounding box center [564, 15] width 50 height 16
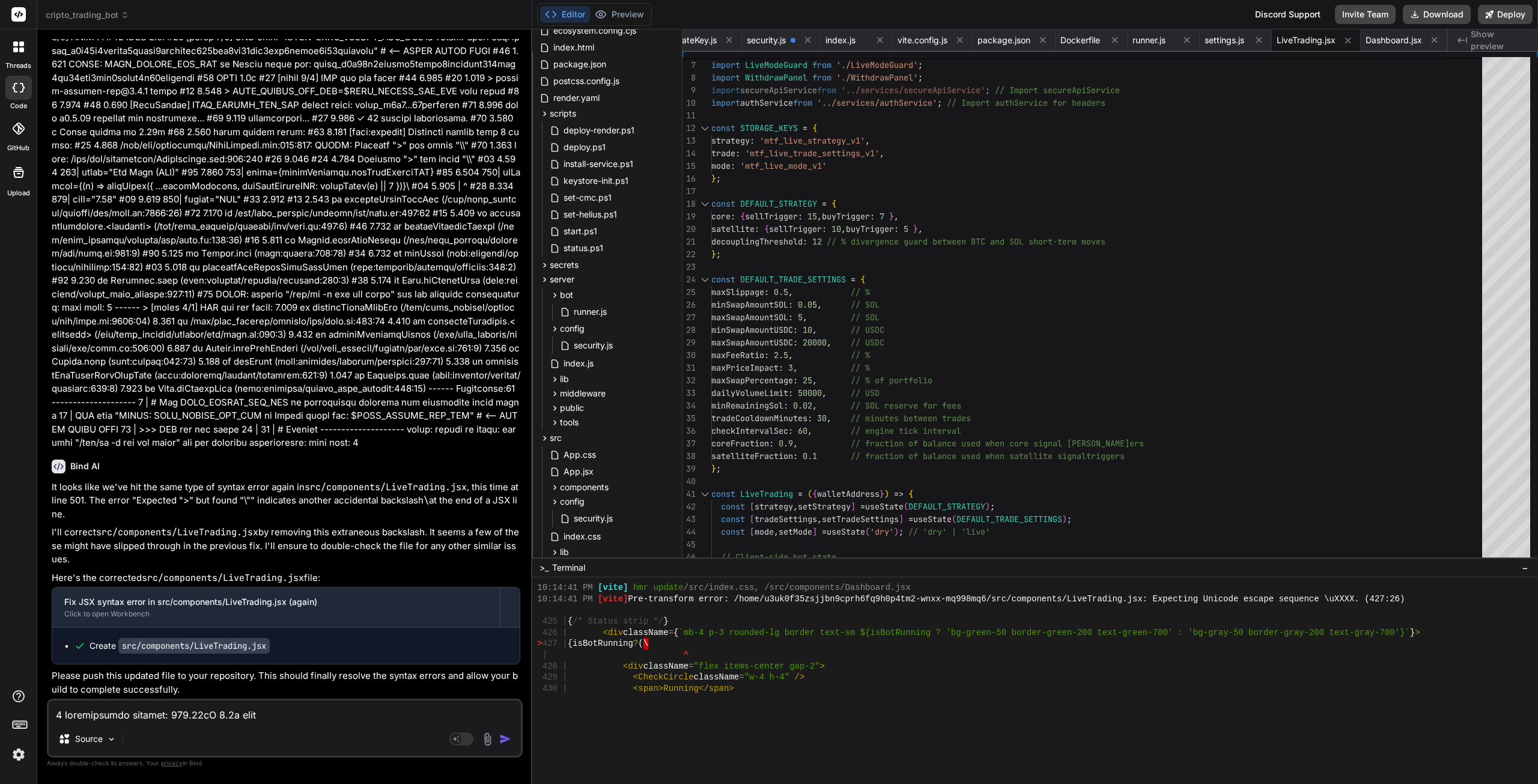
scroll to position [4990, 0]
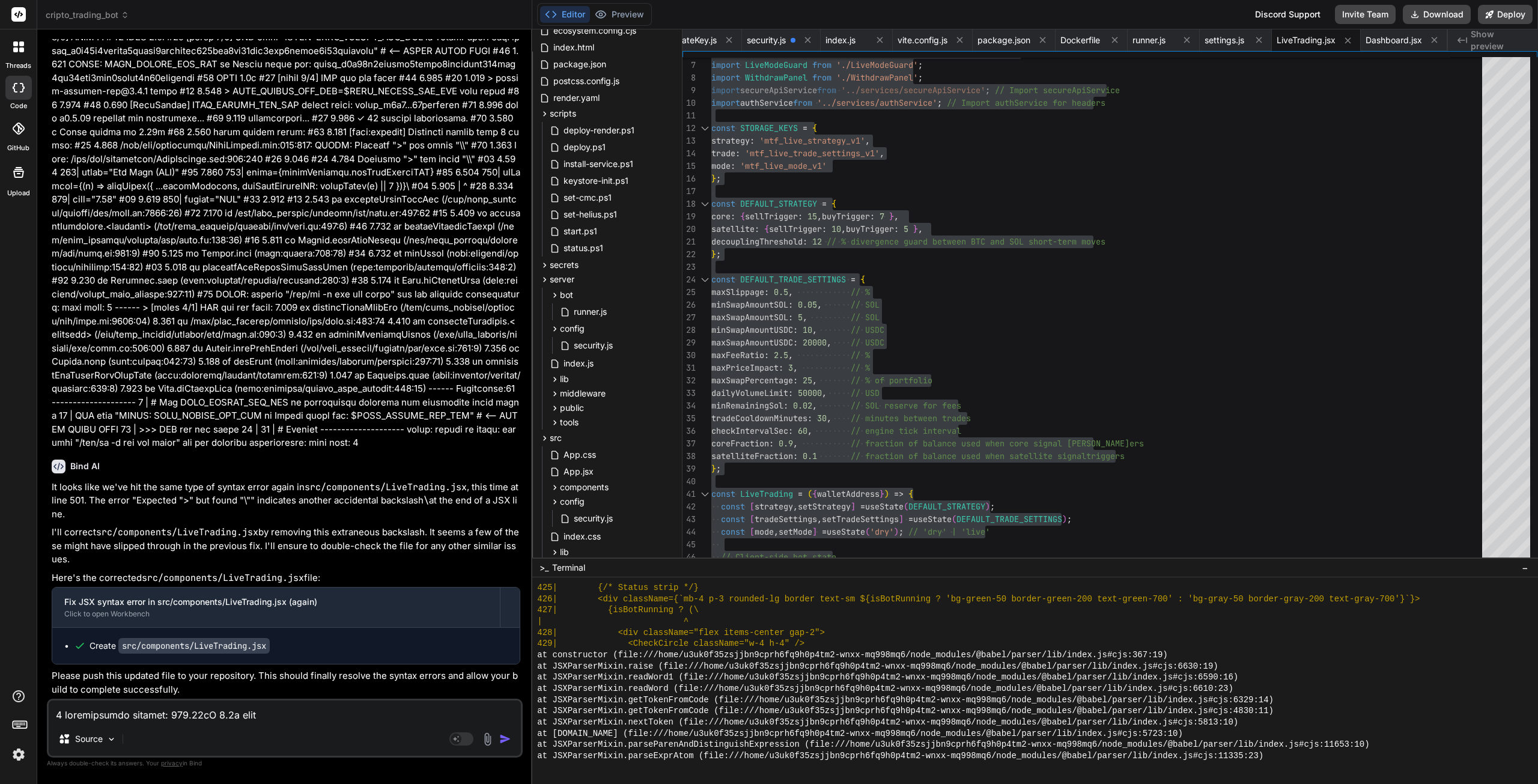
click at [243, 718] on textarea at bounding box center [284, 711] width 472 height 22
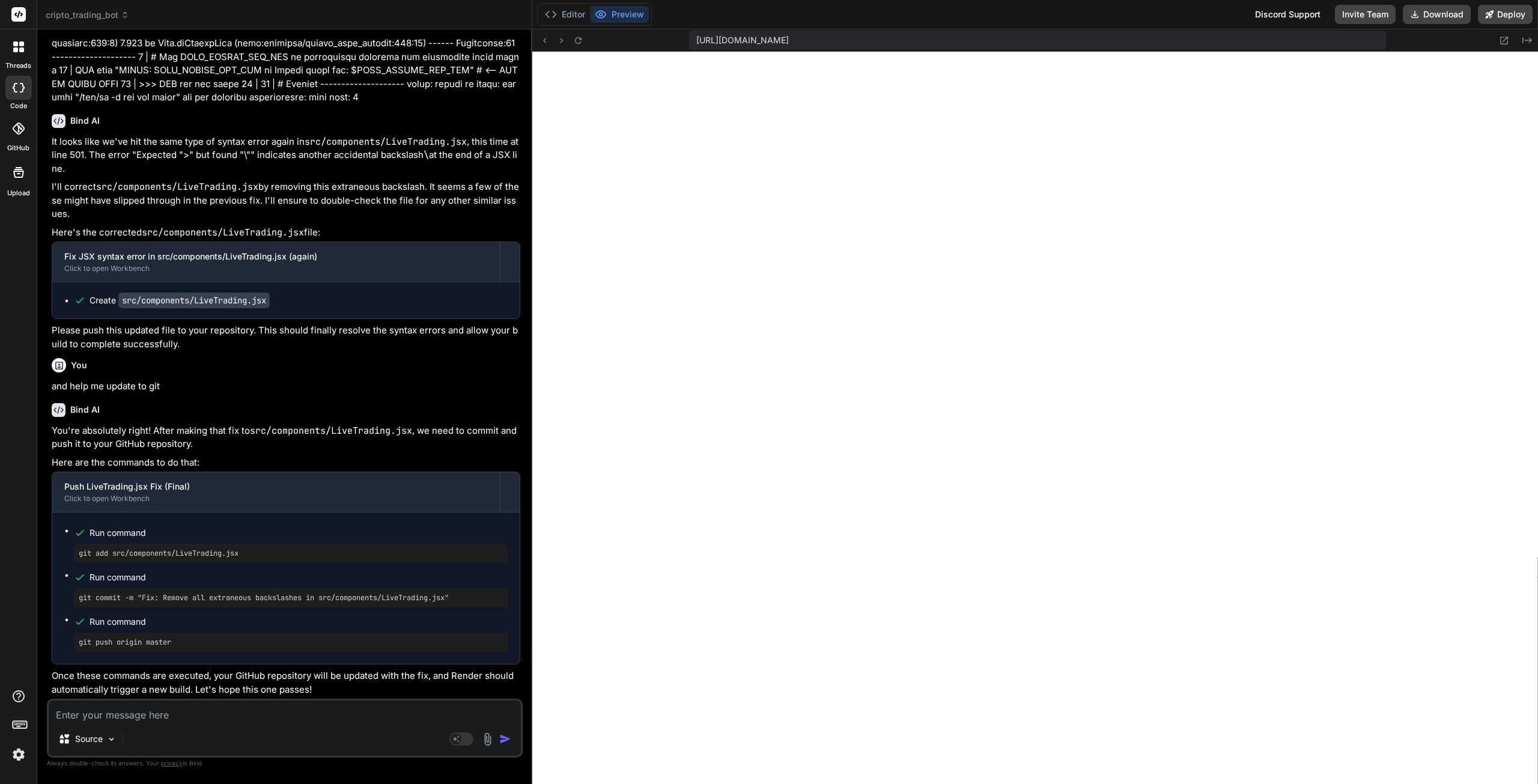
scroll to position [95932, 0]
drag, startPoint x: 249, startPoint y: 554, endPoint x: 83, endPoint y: 565, distance: 166.4
click at [69, 558] on ul "Run command git add src/components/LiveTrading.jsx Run command git commit -m "F…" at bounding box center [286, 588] width 443 height 128
drag, startPoint x: 457, startPoint y: 597, endPoint x: 69, endPoint y: 598, distance: 388.0
click at [69, 598] on ul "Run command git add src/components/LiveTrading.jsx Run command git commit -m "F…" at bounding box center [286, 588] width 443 height 128
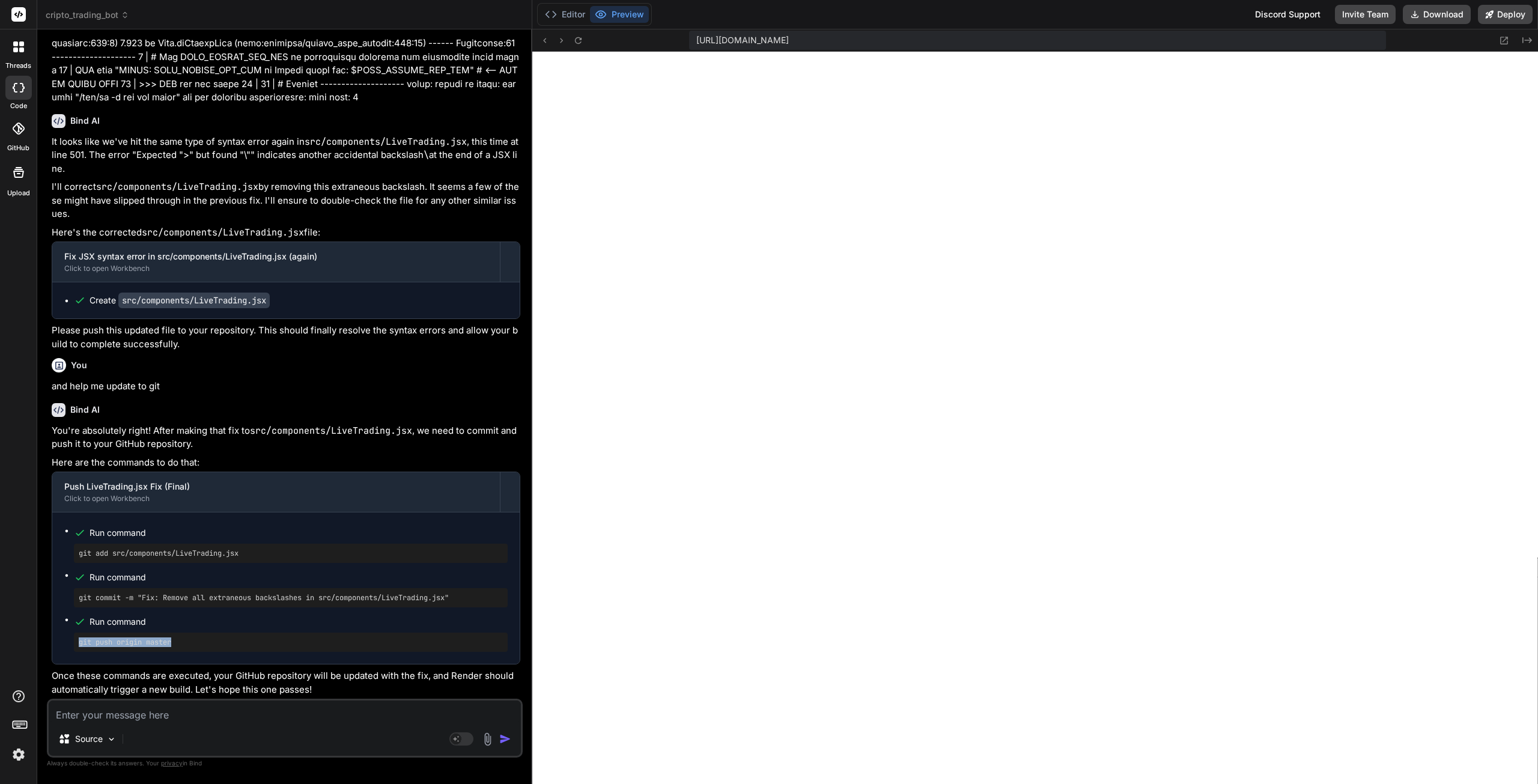
drag, startPoint x: 177, startPoint y: 642, endPoint x: 78, endPoint y: 647, distance: 99.1
click at [78, 647] on pre "git push origin master" at bounding box center [290, 642] width 424 height 10
click at [129, 719] on textarea at bounding box center [284, 711] width 472 height 22
paste textarea "transferring dockerfile: 632B done #1 DONE 0.0s #2 [internal] load metadata for…"
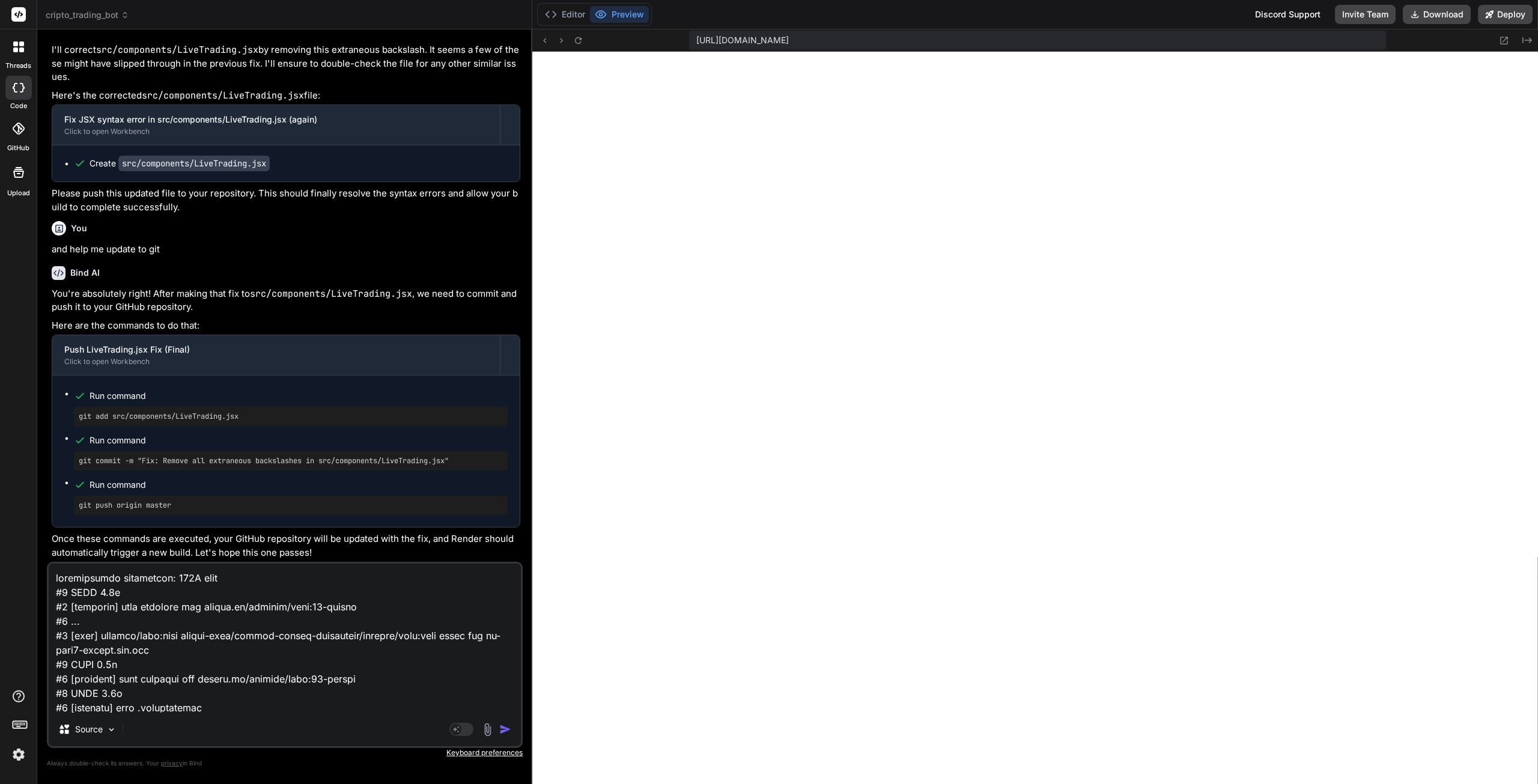
scroll to position [1774, 0]
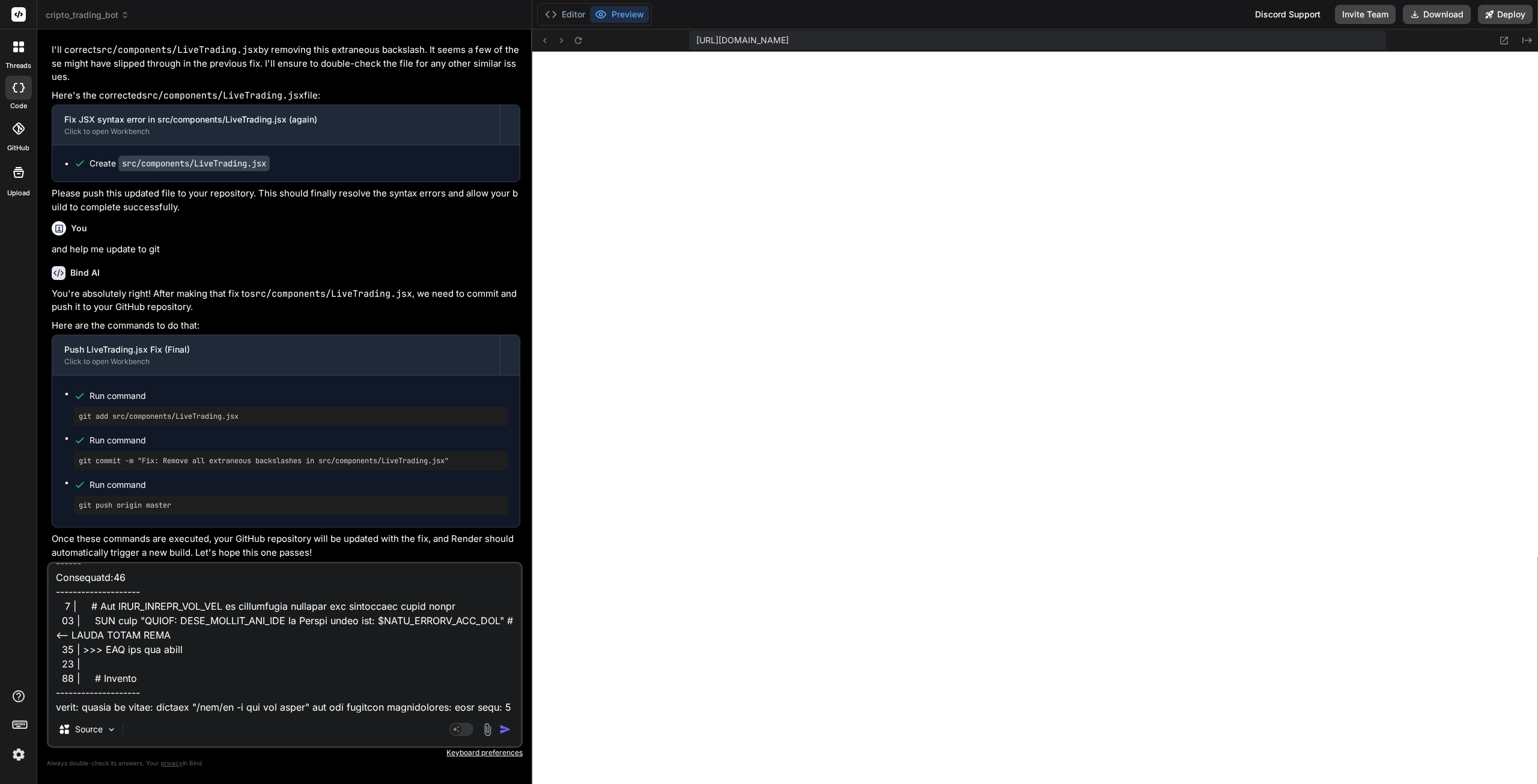
click at [507, 729] on img "button" at bounding box center [505, 728] width 12 height 12
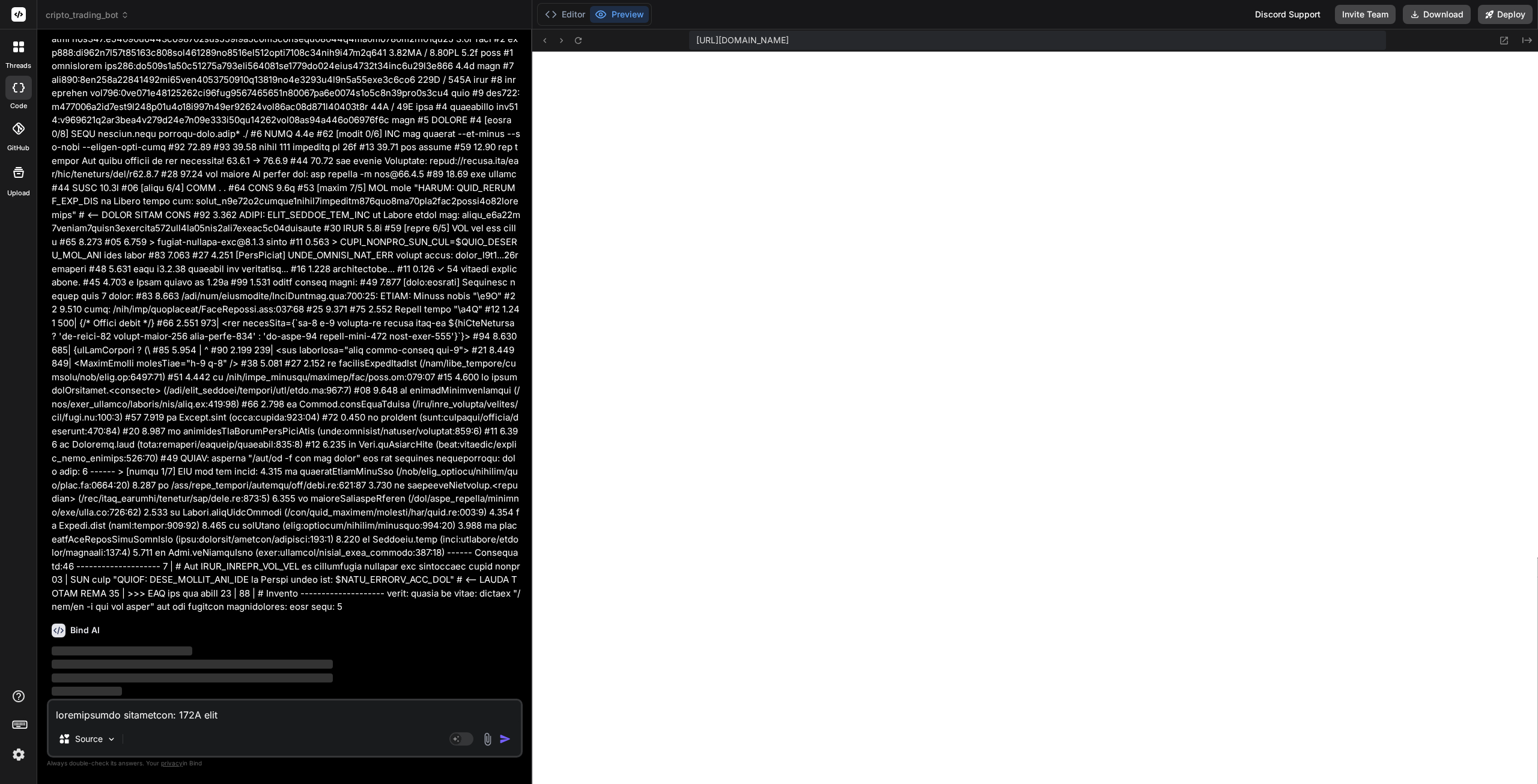
scroll to position [96868, 0]
click at [578, 15] on button "Editor" at bounding box center [564, 15] width 50 height 16
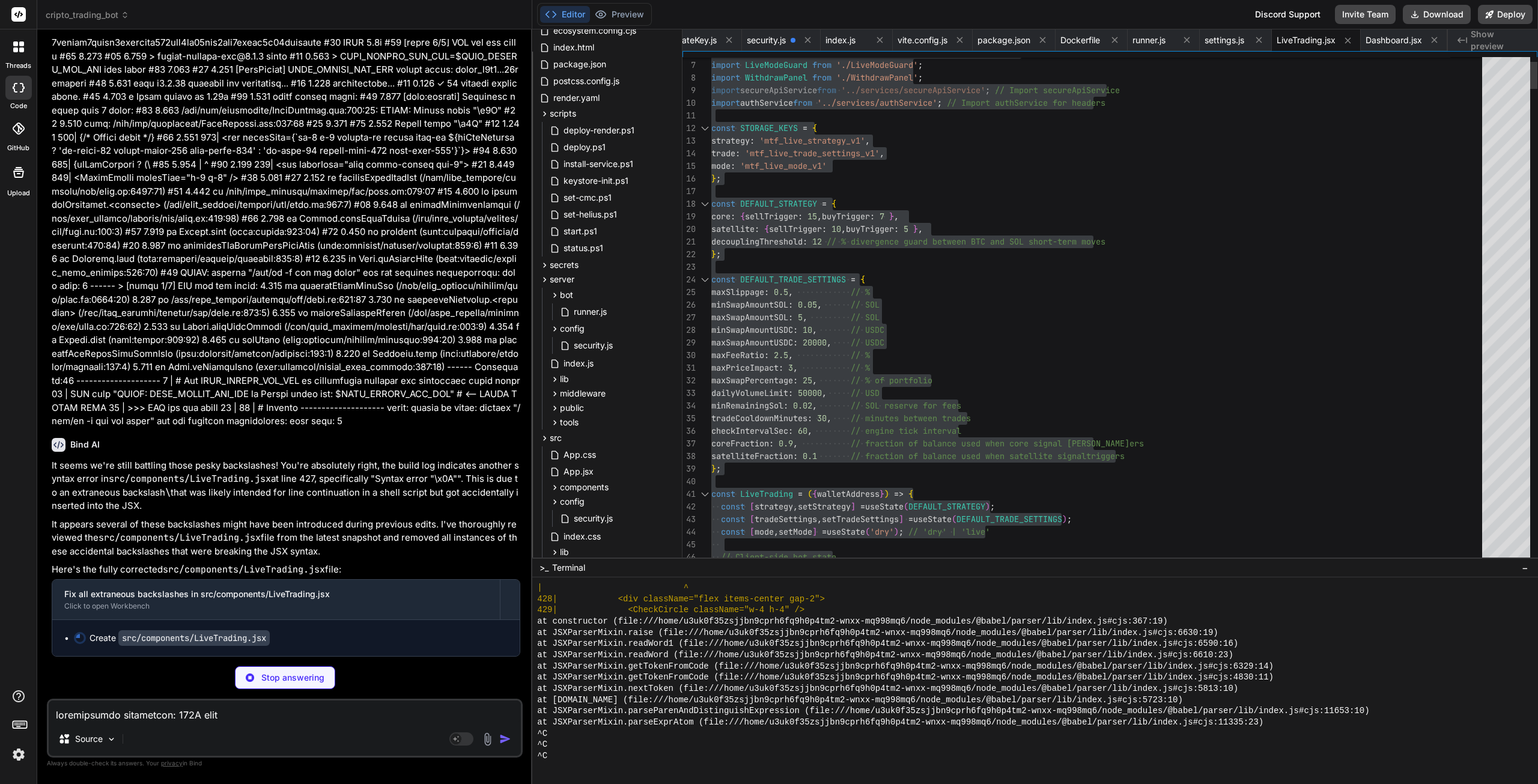
scroll to position [12, 0]
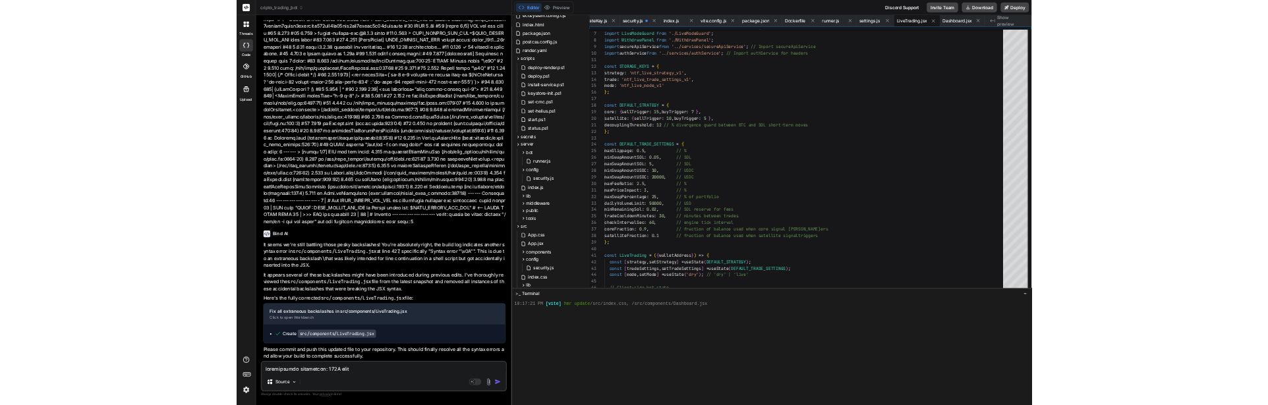
scroll to position [106455, 0]
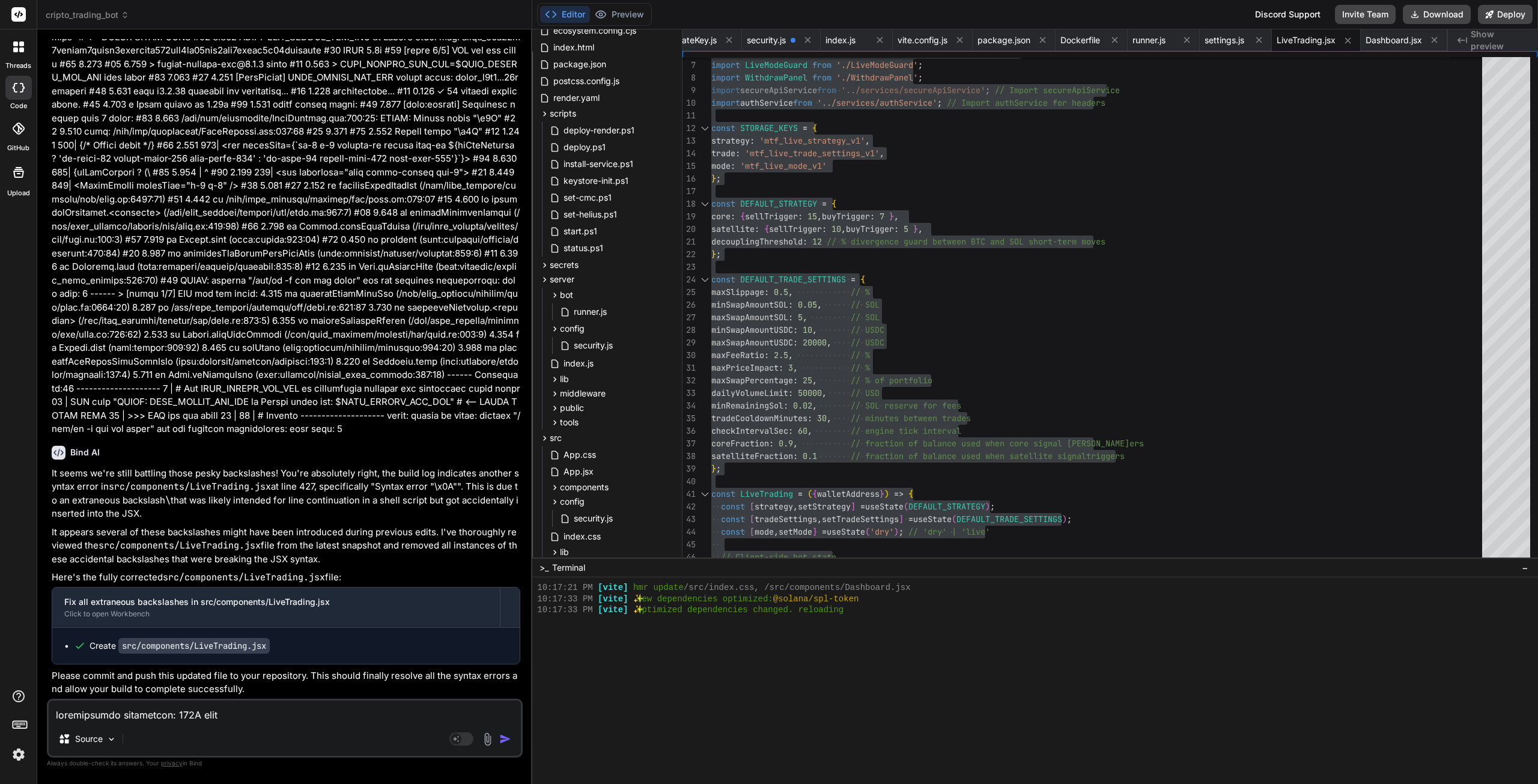
click at [150, 718] on textarea at bounding box center [284, 711] width 472 height 22
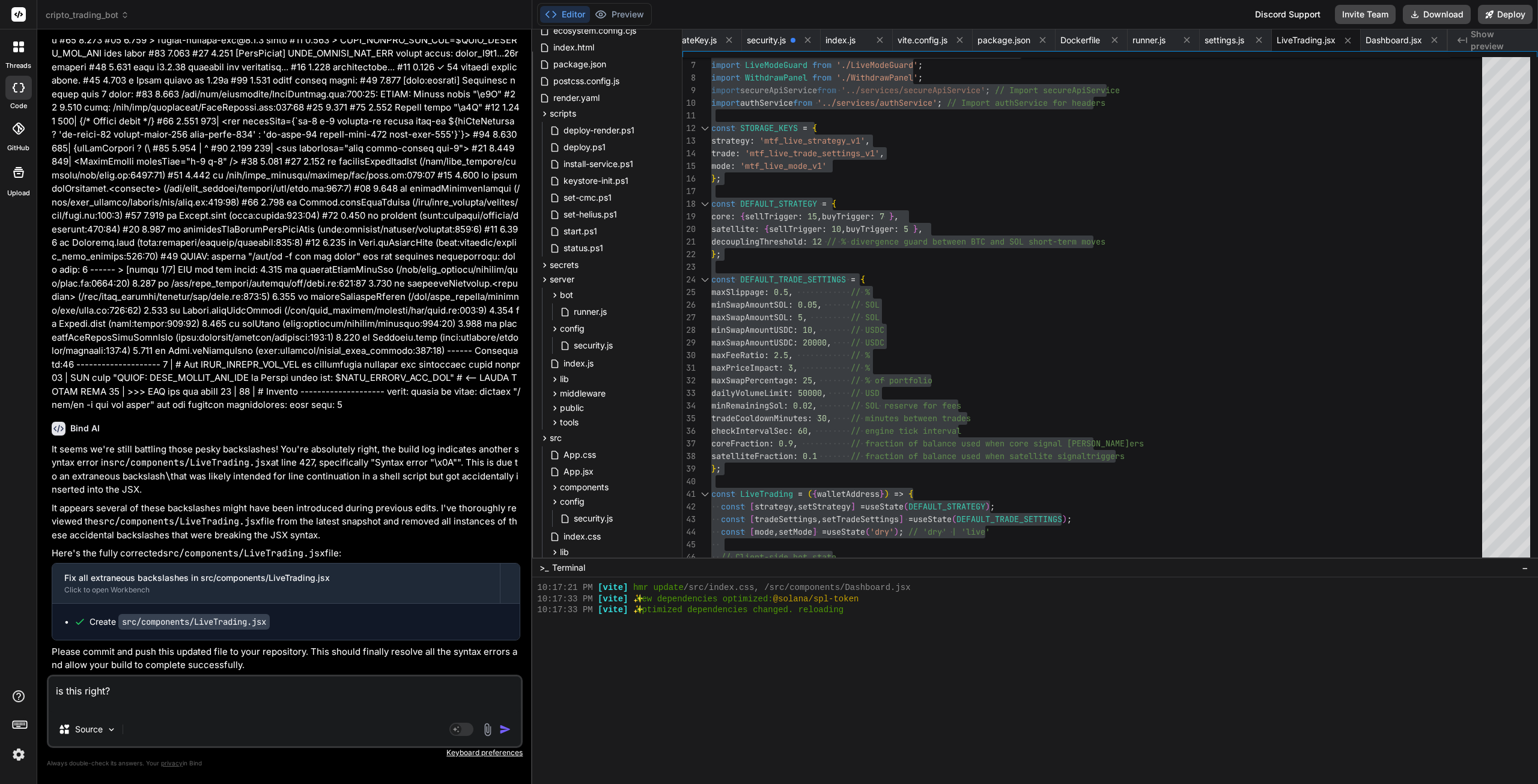
paste textarea "The syntax in your React component is almost perfect. It's clean, well-organize…"
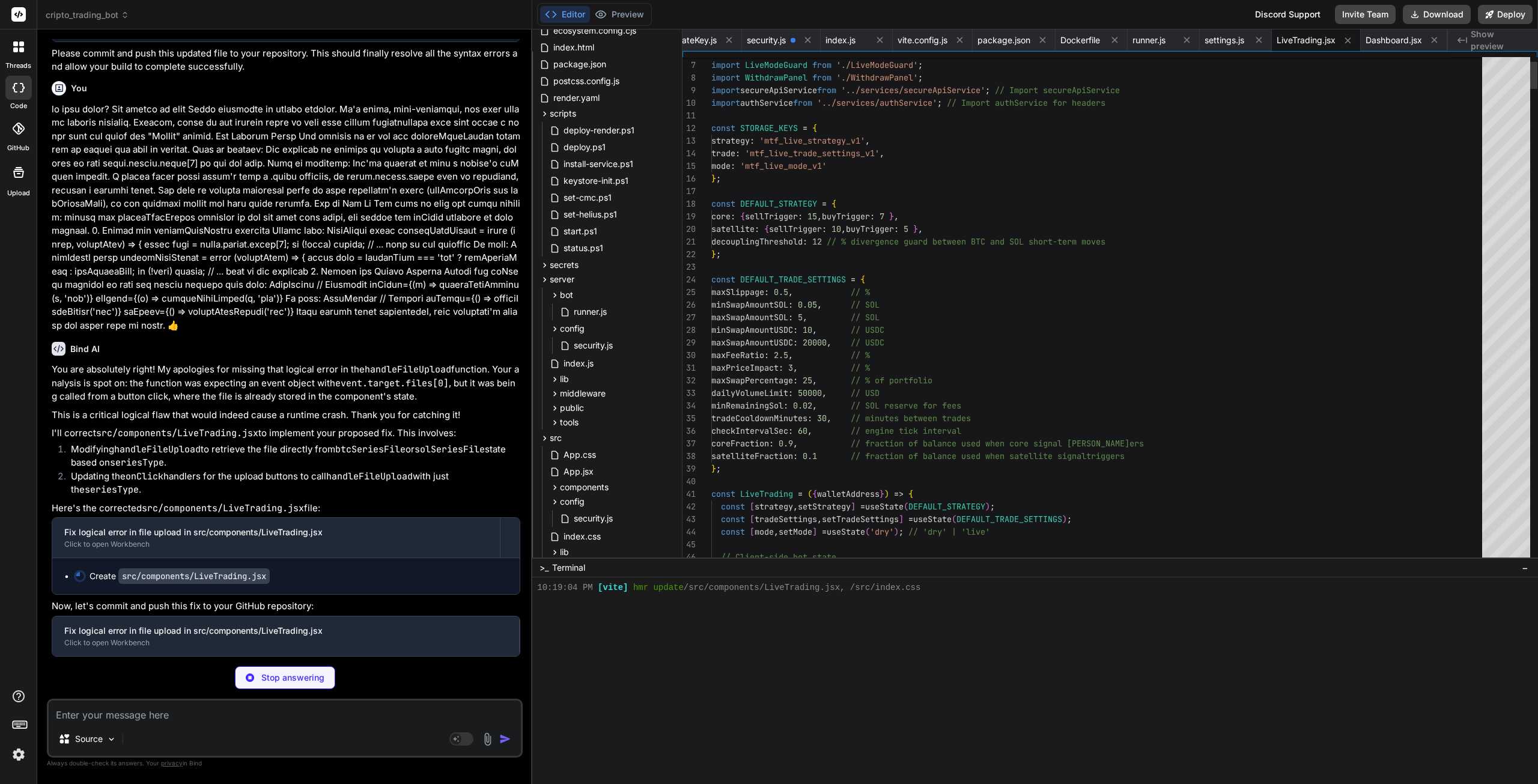
scroll to position [5237, 0]
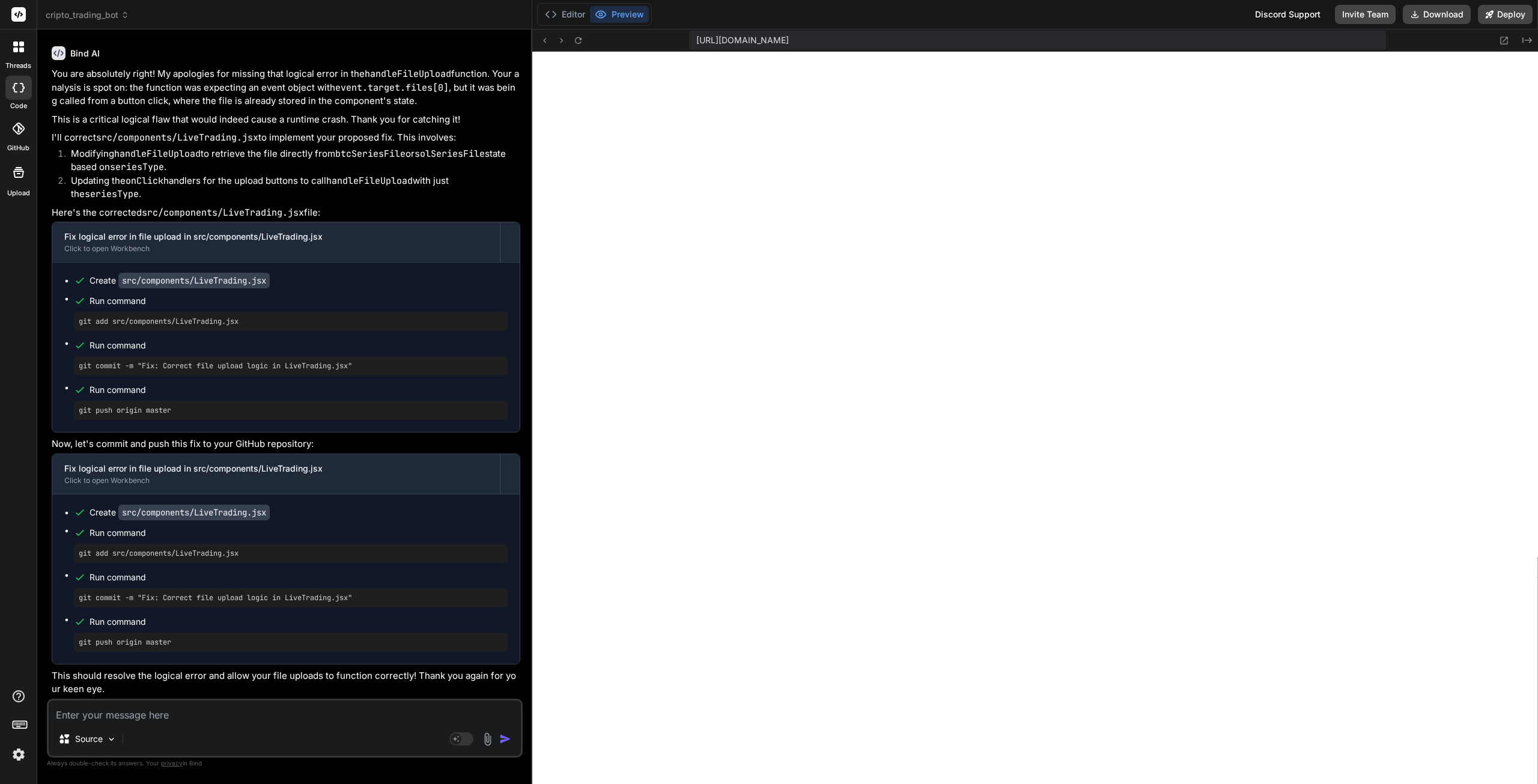
click at [573, 14] on button "Editor" at bounding box center [564, 15] width 50 height 16
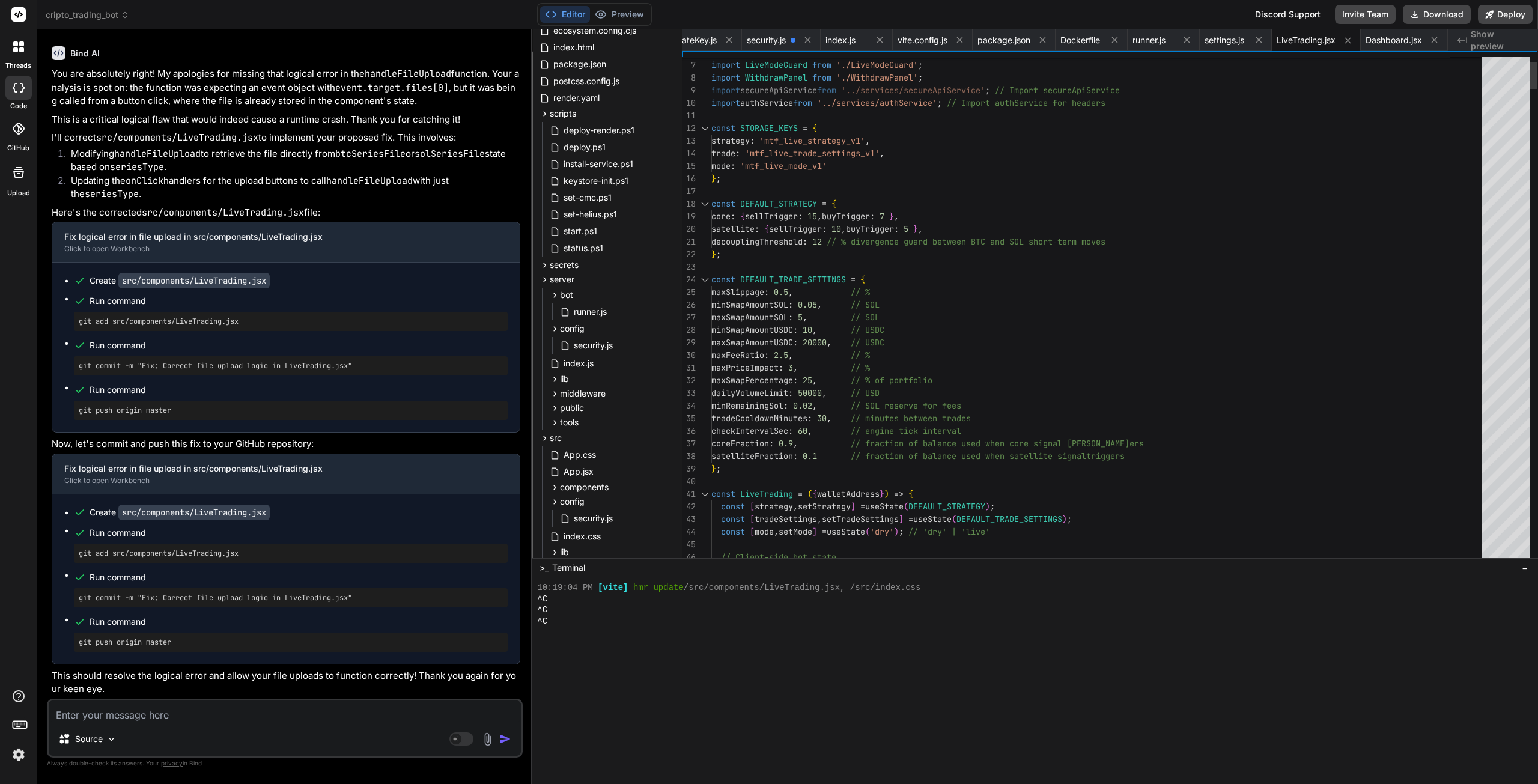
scroll to position [12, 0]
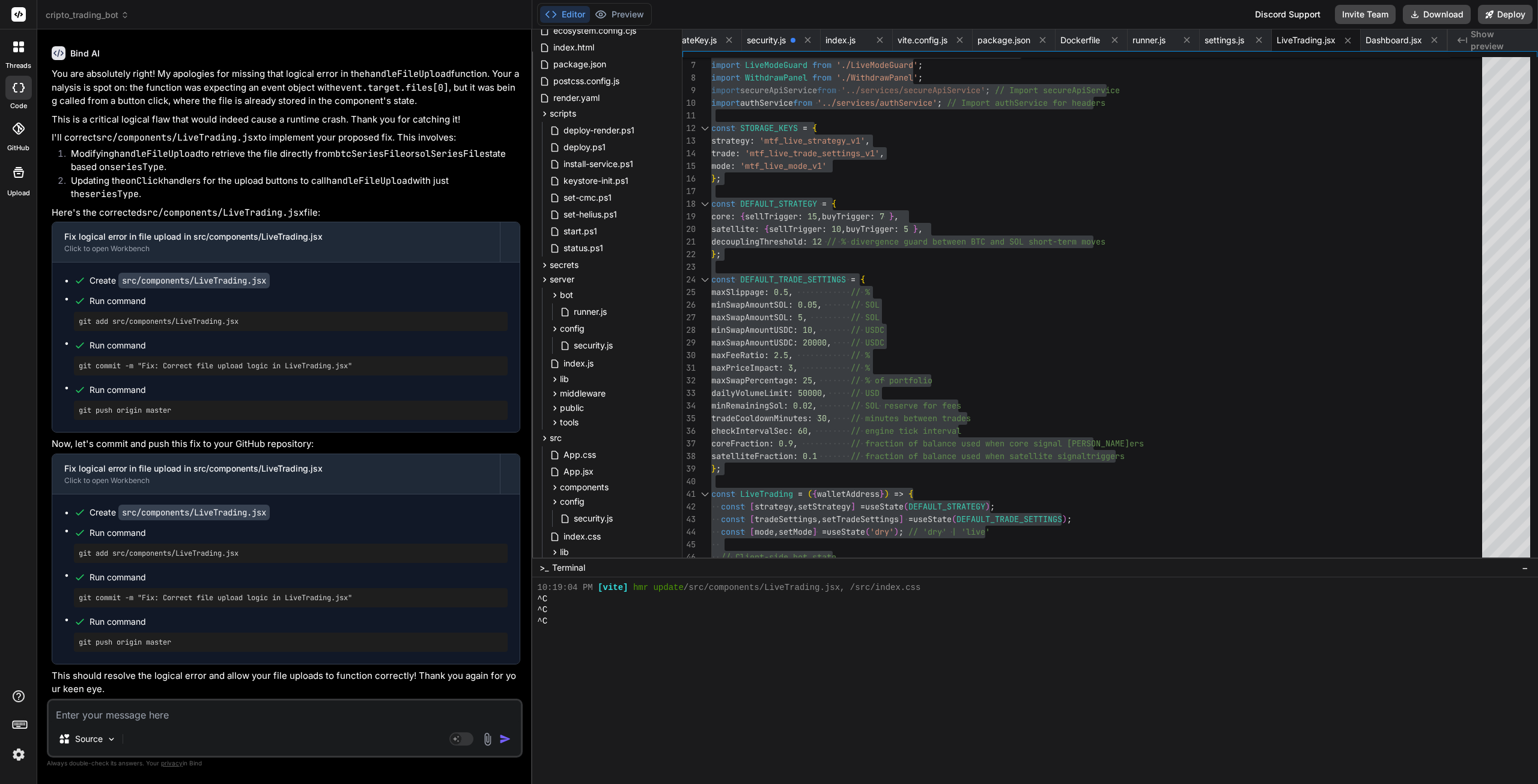
scroll to position [97777, 0]
drag, startPoint x: 245, startPoint y: 501, endPoint x: 79, endPoint y: 503, distance: 166.0
click at [79, 326] on pre "git add src/components/LiveTrading.jsx" at bounding box center [290, 321] width 424 height 10
drag, startPoint x: 367, startPoint y: 545, endPoint x: 76, endPoint y: 550, distance: 291.0
click at [76, 376] on div "git commit -m "Fix: Correct file upload logic in LiveTrading.jsx"" at bounding box center [291, 366] width 434 height 19
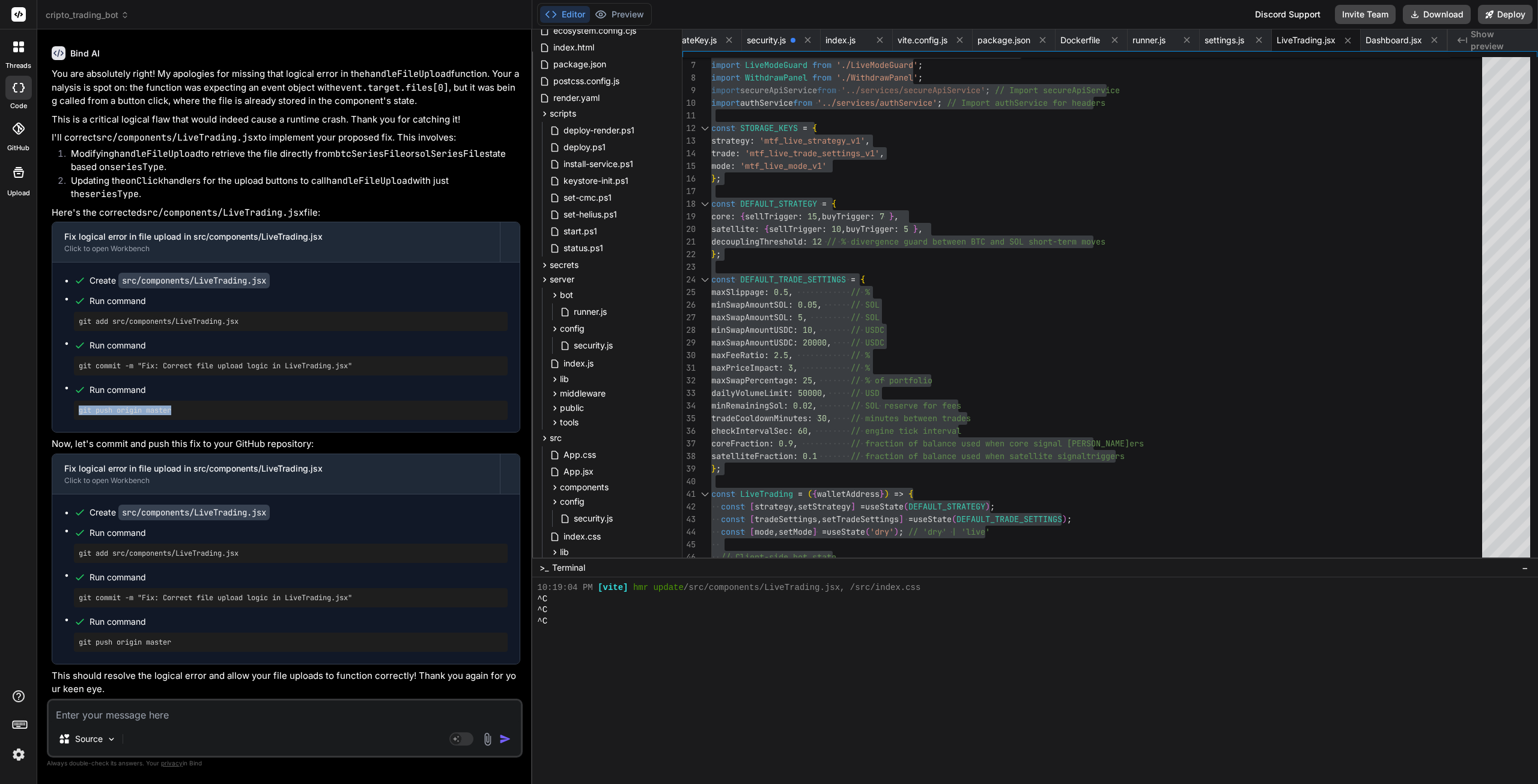
drag, startPoint x: 177, startPoint y: 587, endPoint x: 77, endPoint y: 597, distance: 100.5
click at [77, 420] on div "git push origin master" at bounding box center [291, 410] width 434 height 19
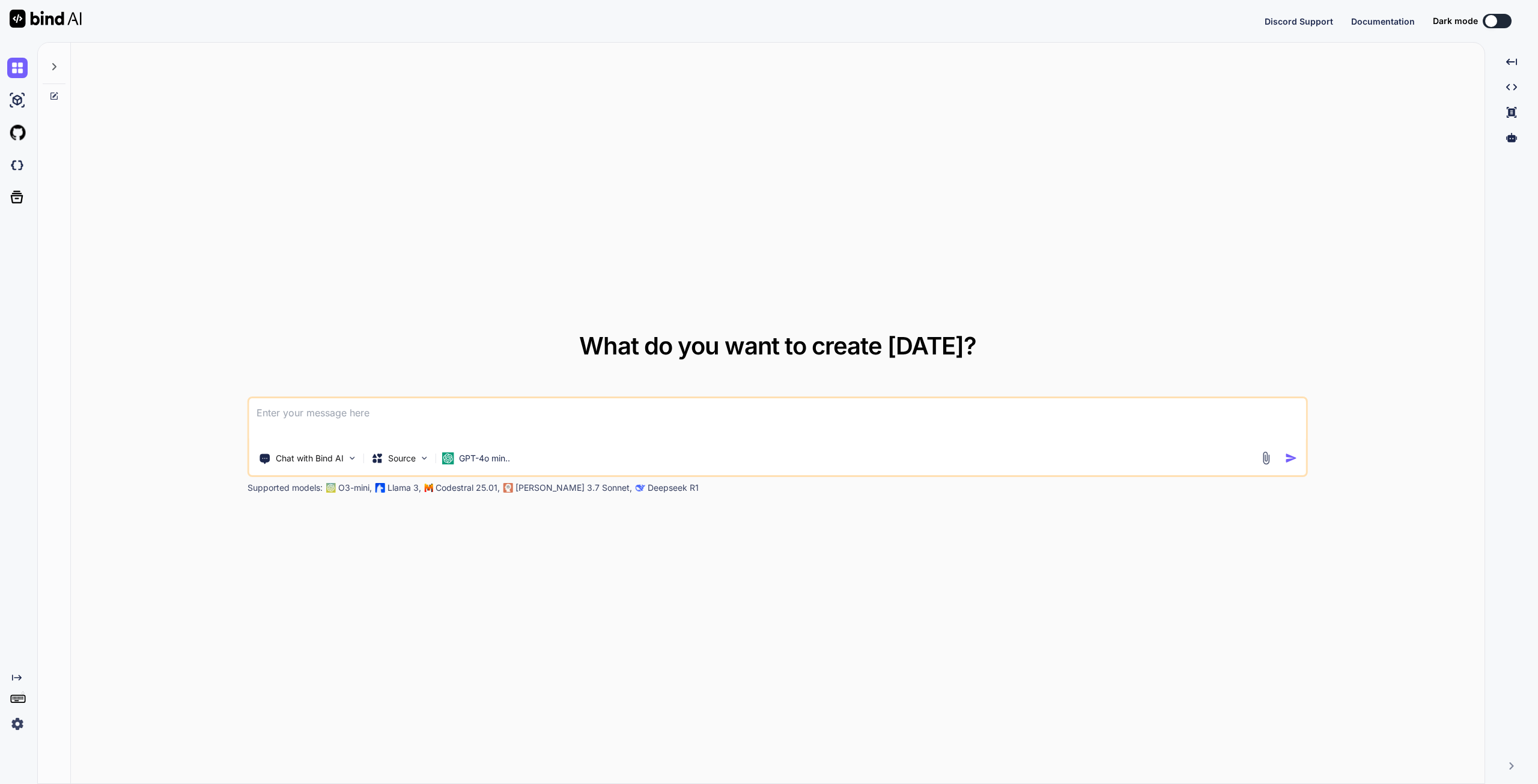
type textarea "x"
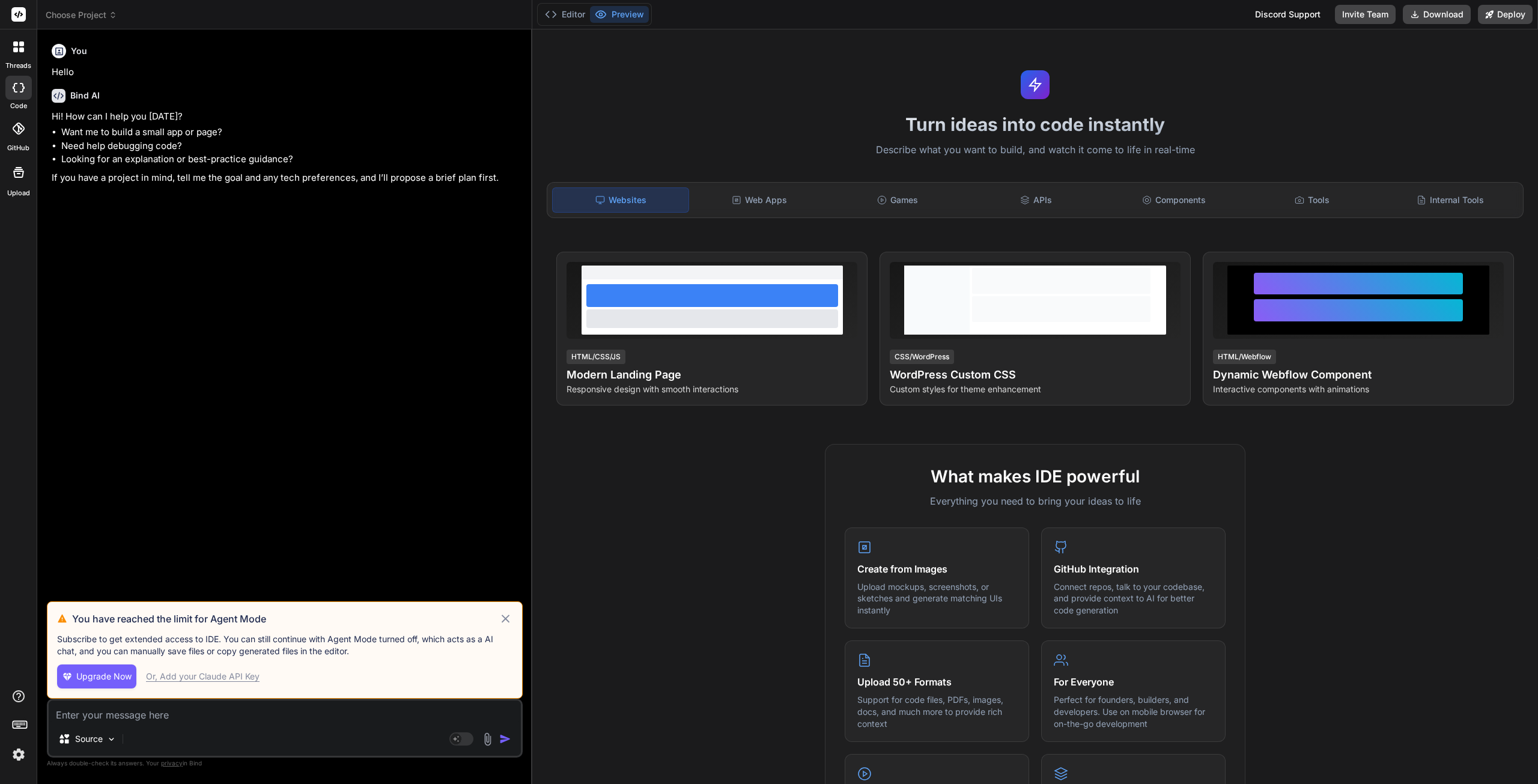
click at [77, 19] on span "Choose Project" at bounding box center [81, 15] width 71 height 12
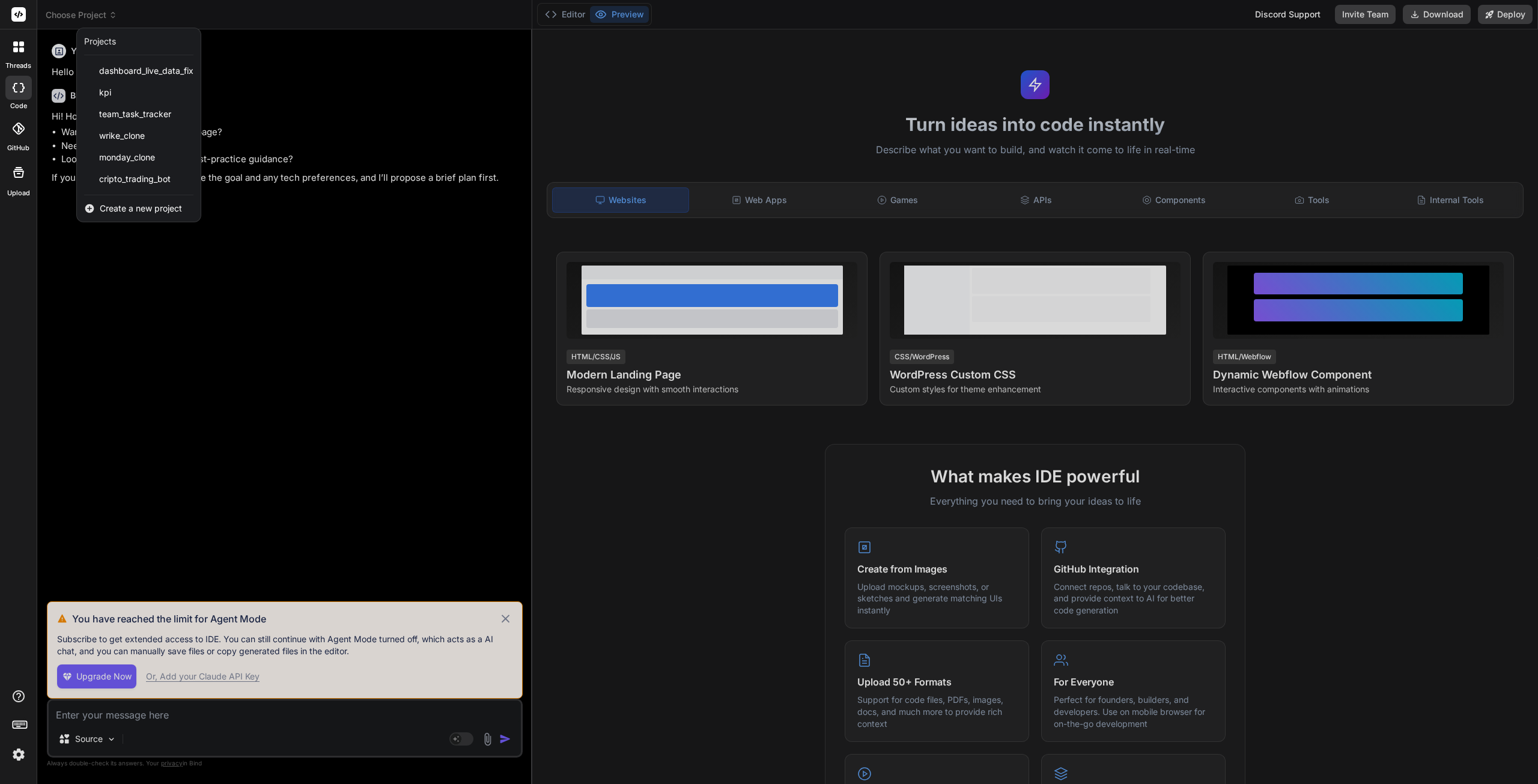
click at [130, 176] on span "cripto_trading_bot" at bounding box center [135, 179] width 71 height 12
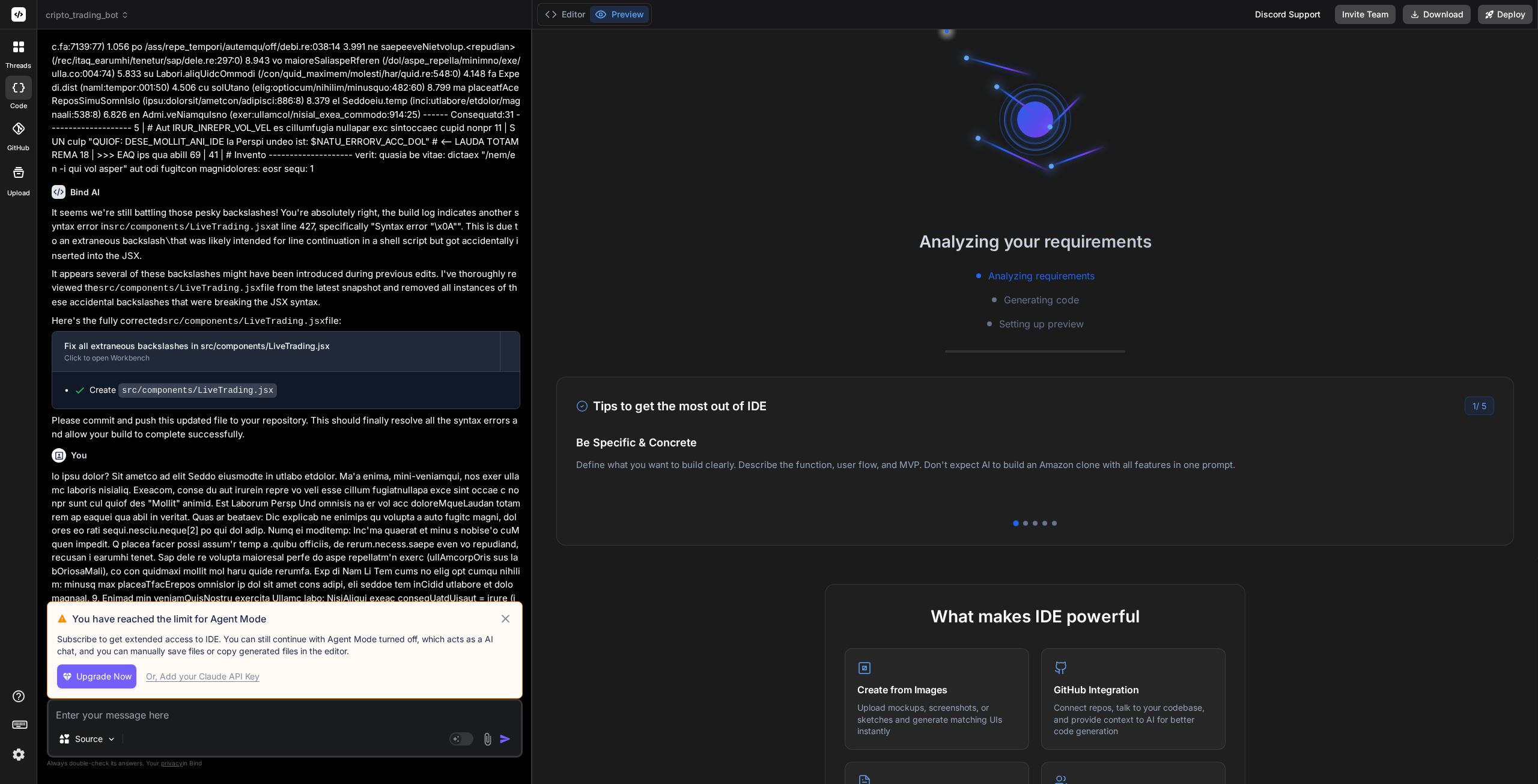
scroll to position [2427, 0]
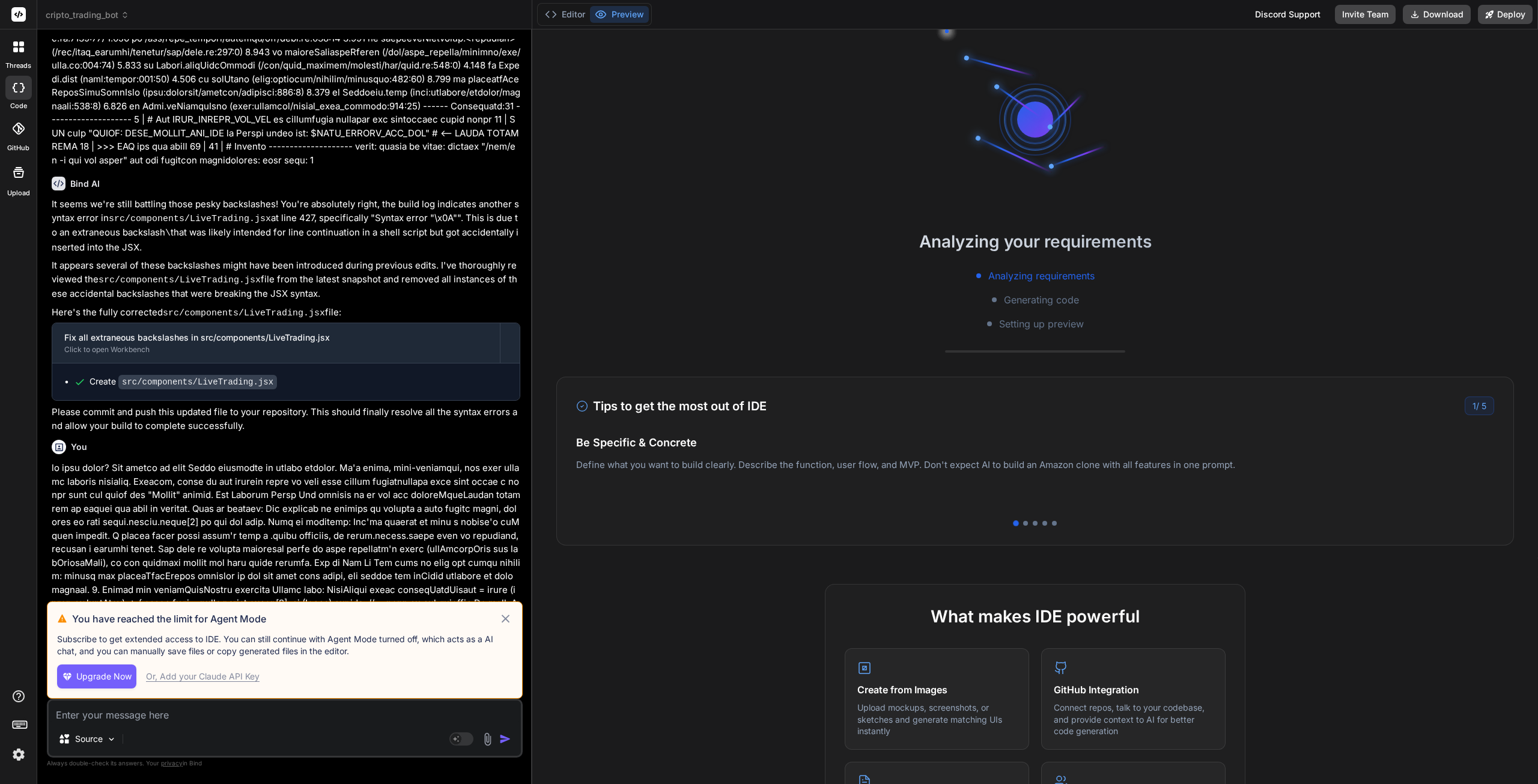
click at [506, 623] on icon at bounding box center [505, 619] width 14 height 15
type textarea "x"
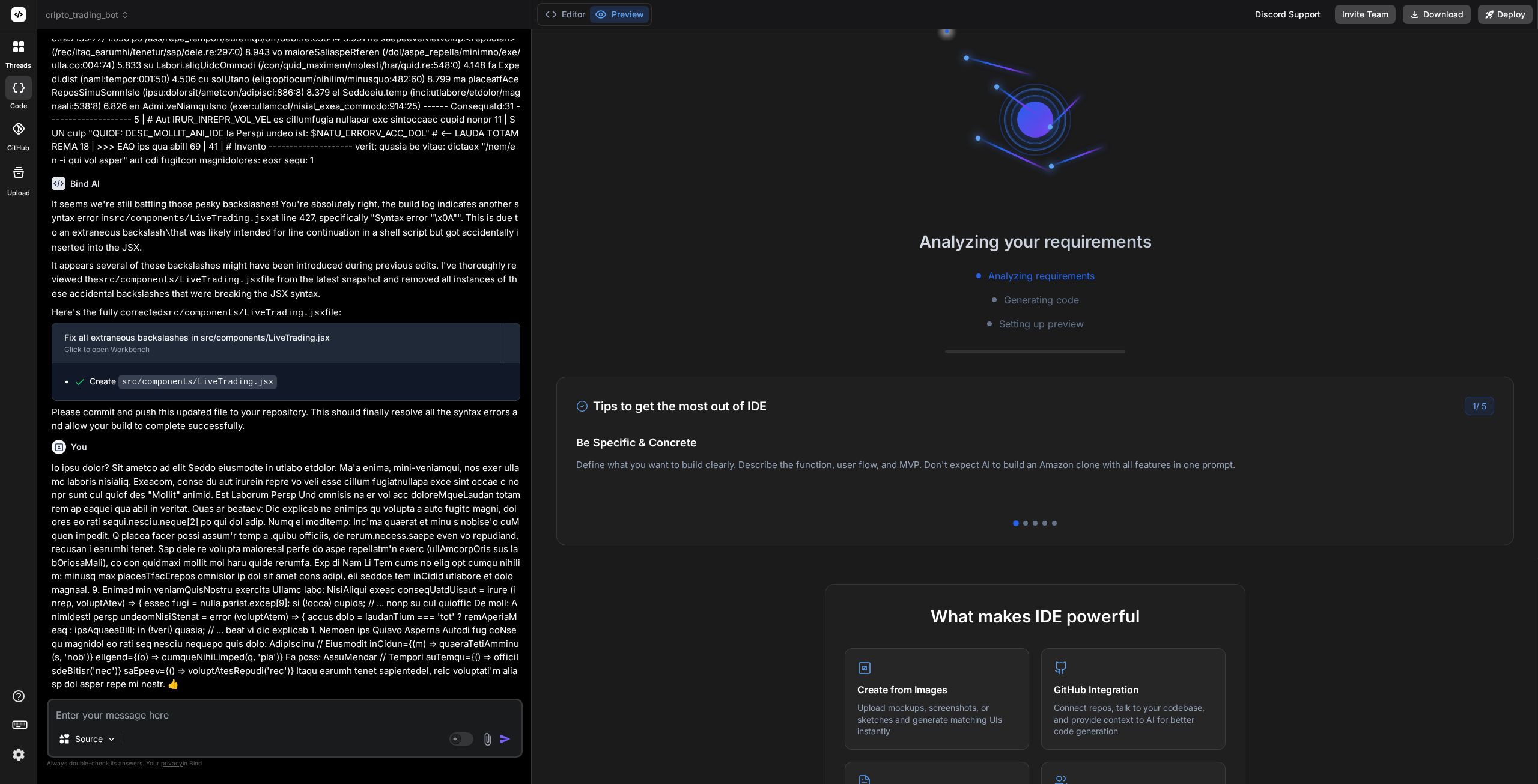
click at [222, 713] on textarea at bounding box center [284, 711] width 472 height 22
type textarea "o"
type textarea "x"
type textarea "ok"
type textarea "x"
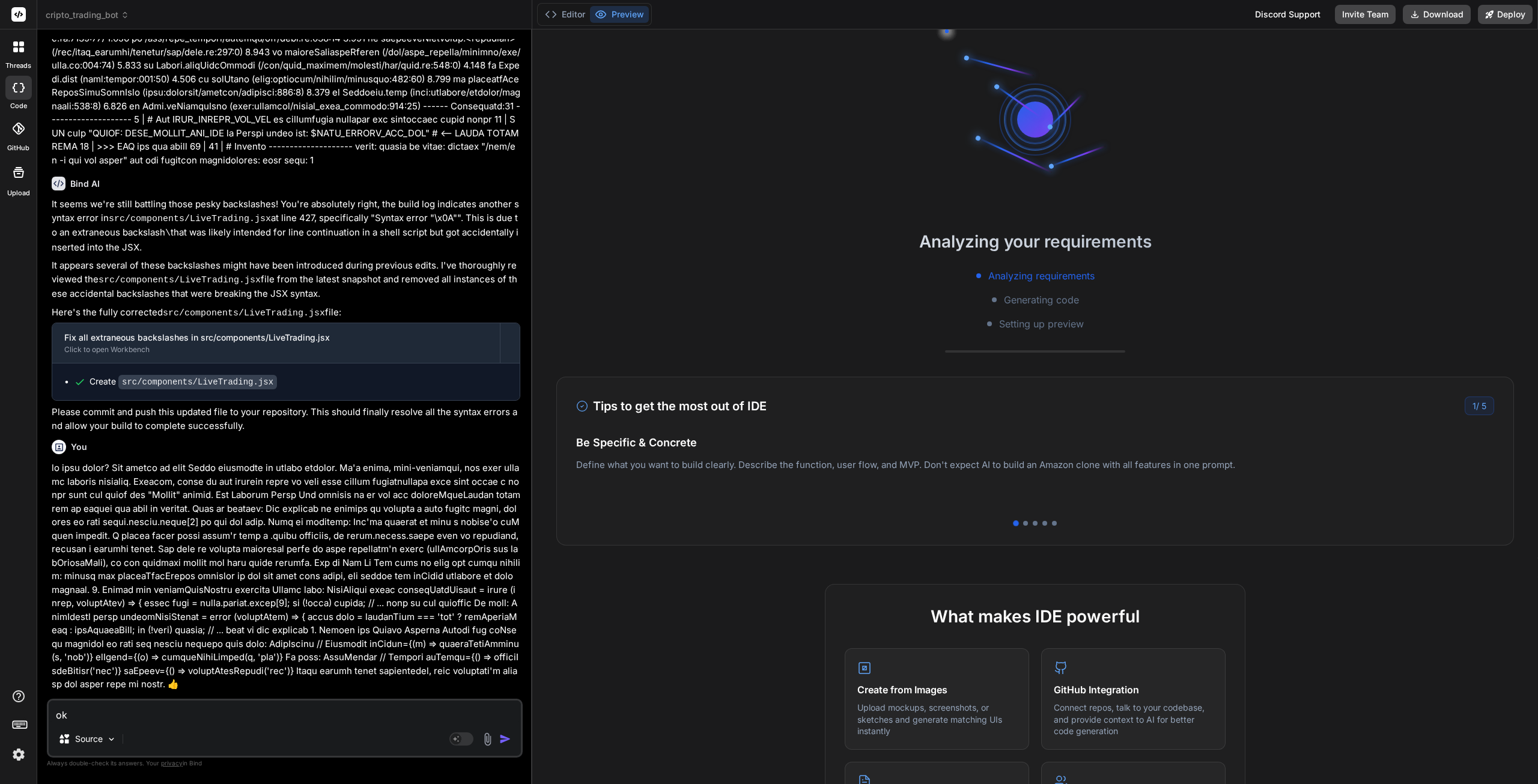
type textarea "ok"
type textarea "x"
type textarea "ok i"
type textarea "x"
type textarea "ok it"
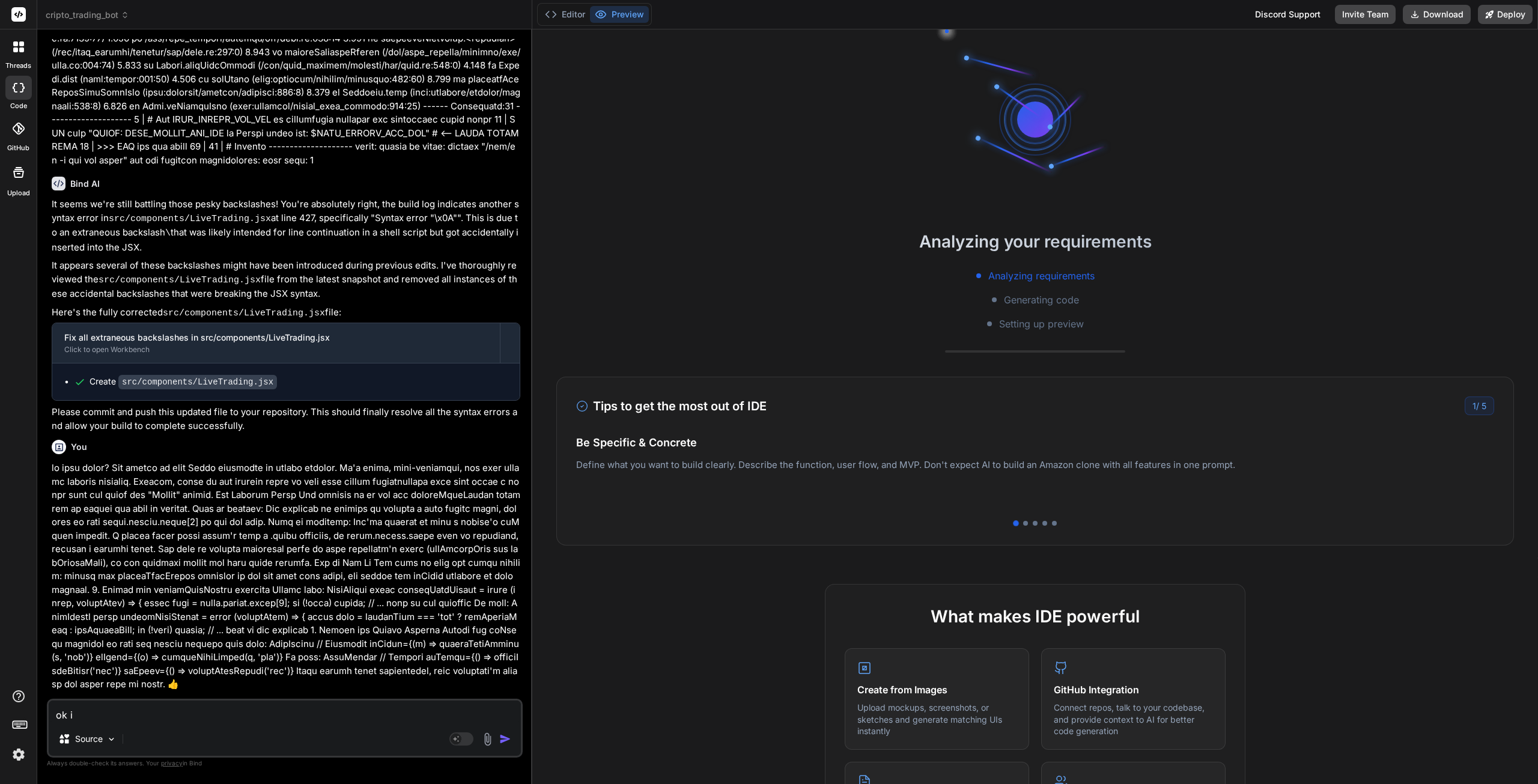
type textarea "x"
type textarea "ok it"
type textarea "x"
type textarea "ok it i"
type textarea "x"
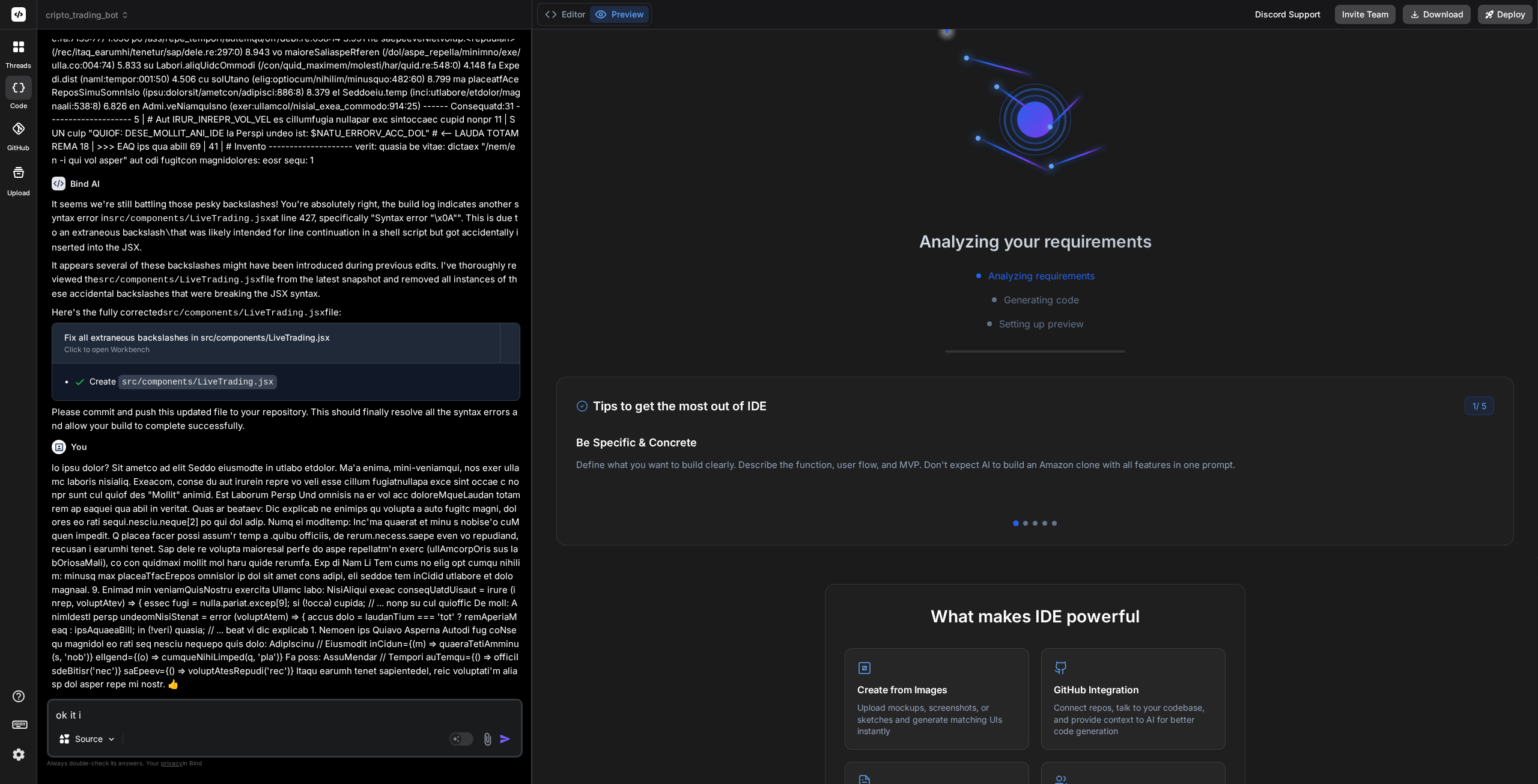
type textarea "ok it is"
type textarea "x"
type textarea "ok it is"
type textarea "x"
type textarea "ok it is w"
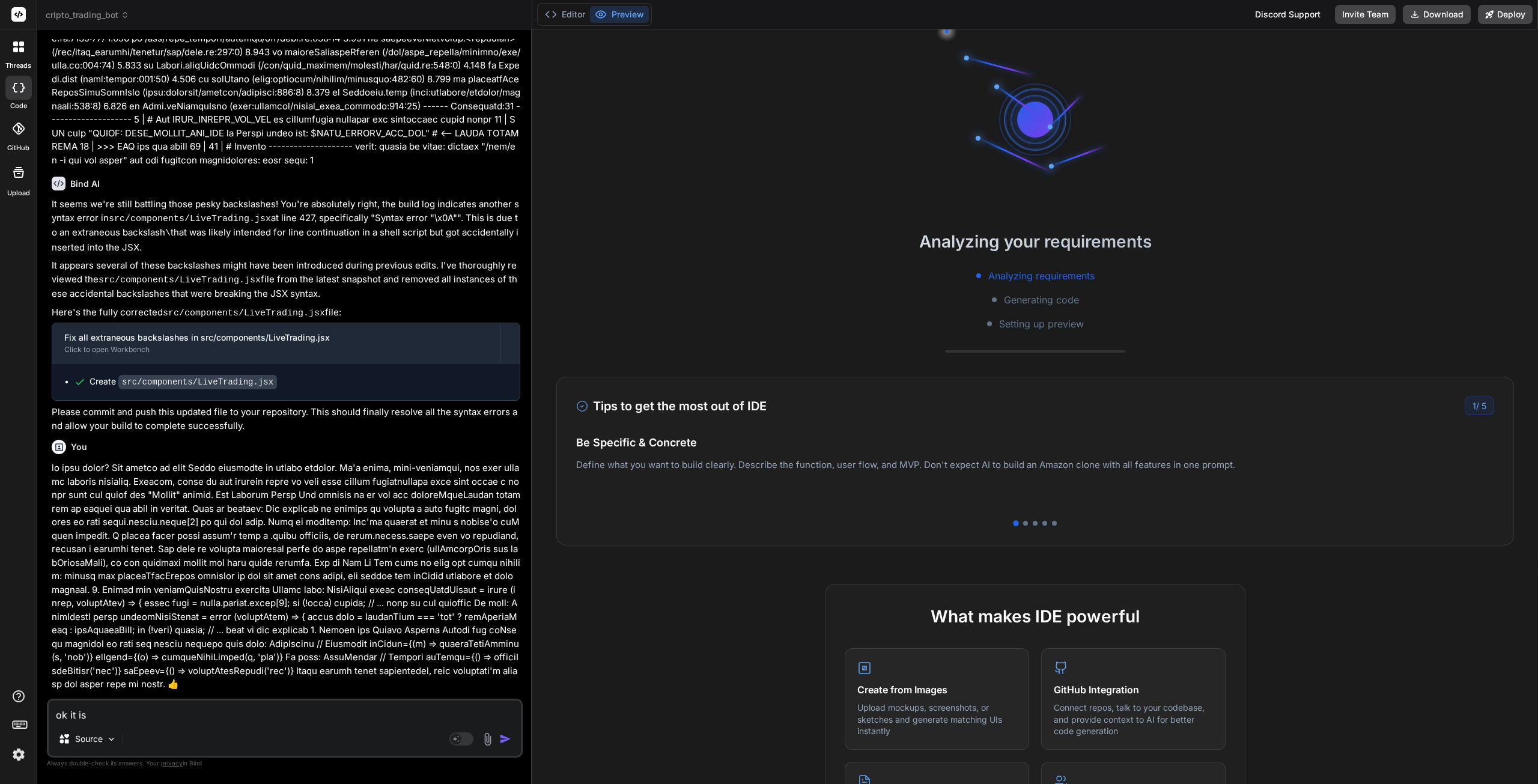
type textarea "x"
type textarea "ok it is wo"
type textarea "x"
type textarea "ok it is wor"
type textarea "x"
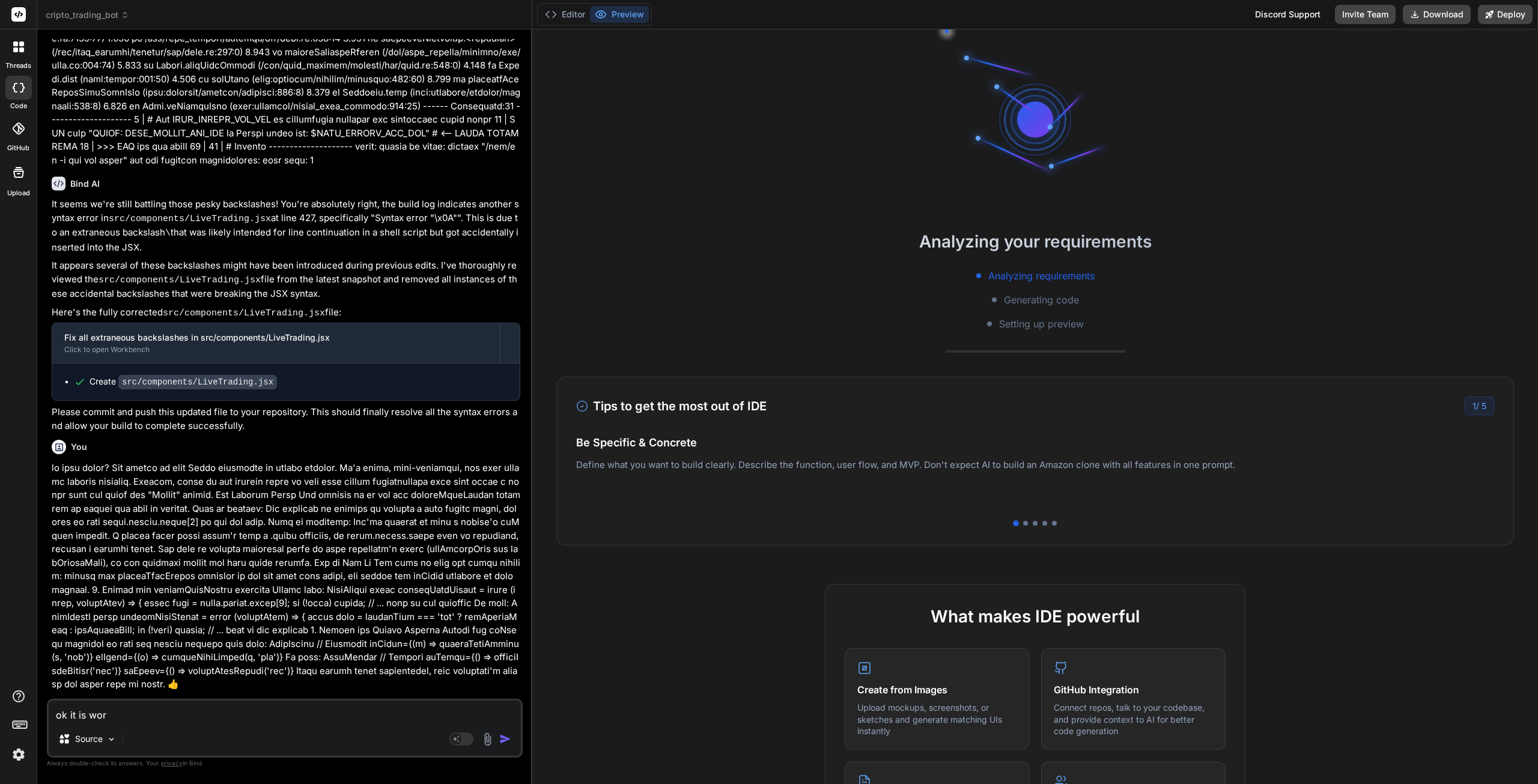
type textarea "ok it is work"
type textarea "x"
type textarea "ok it is worki"
type textarea "x"
type textarea "ok it is workin"
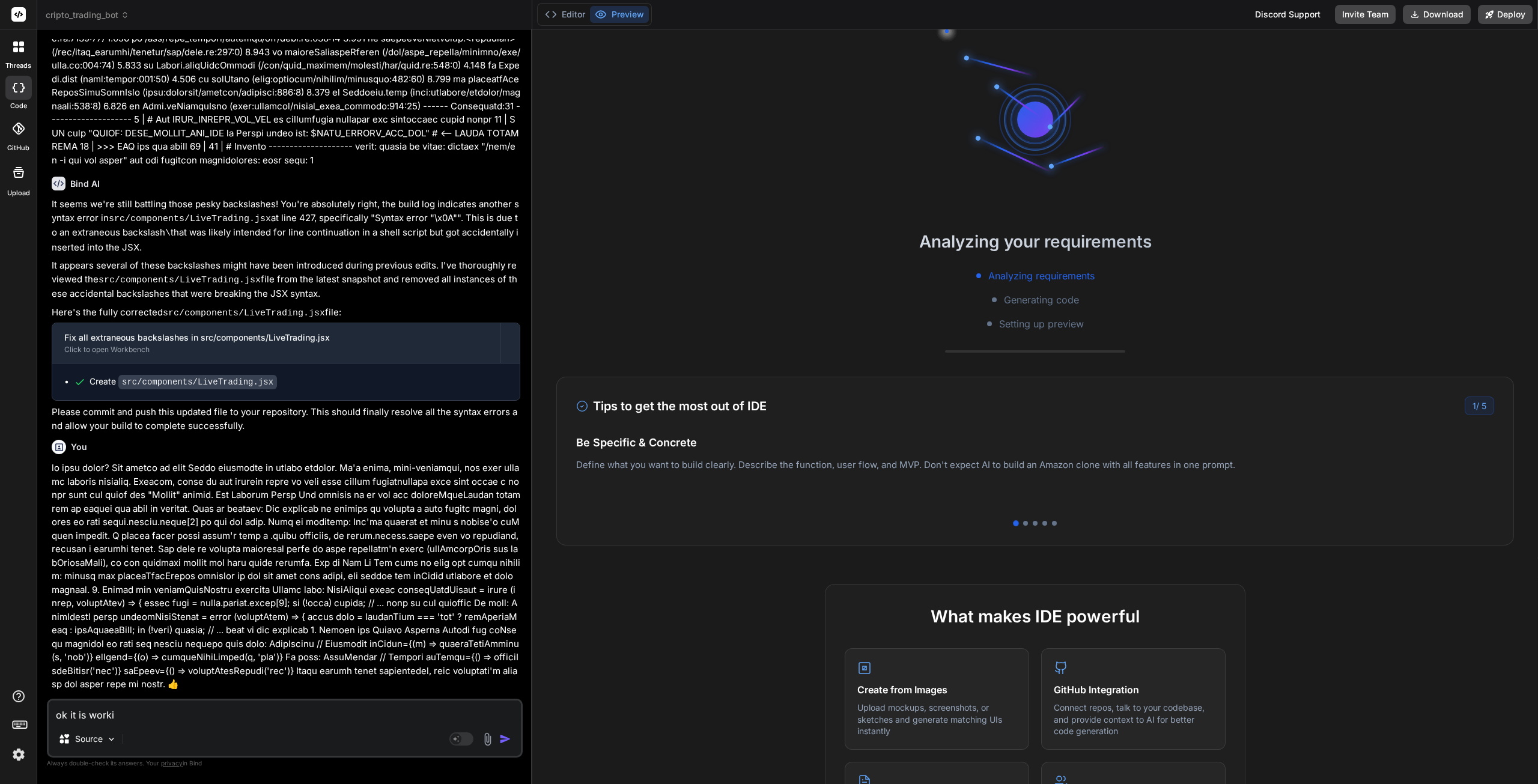
type textarea "x"
type textarea "ok it is working"
type textarea "x"
type textarea "ok it is working"
type textarea "x"
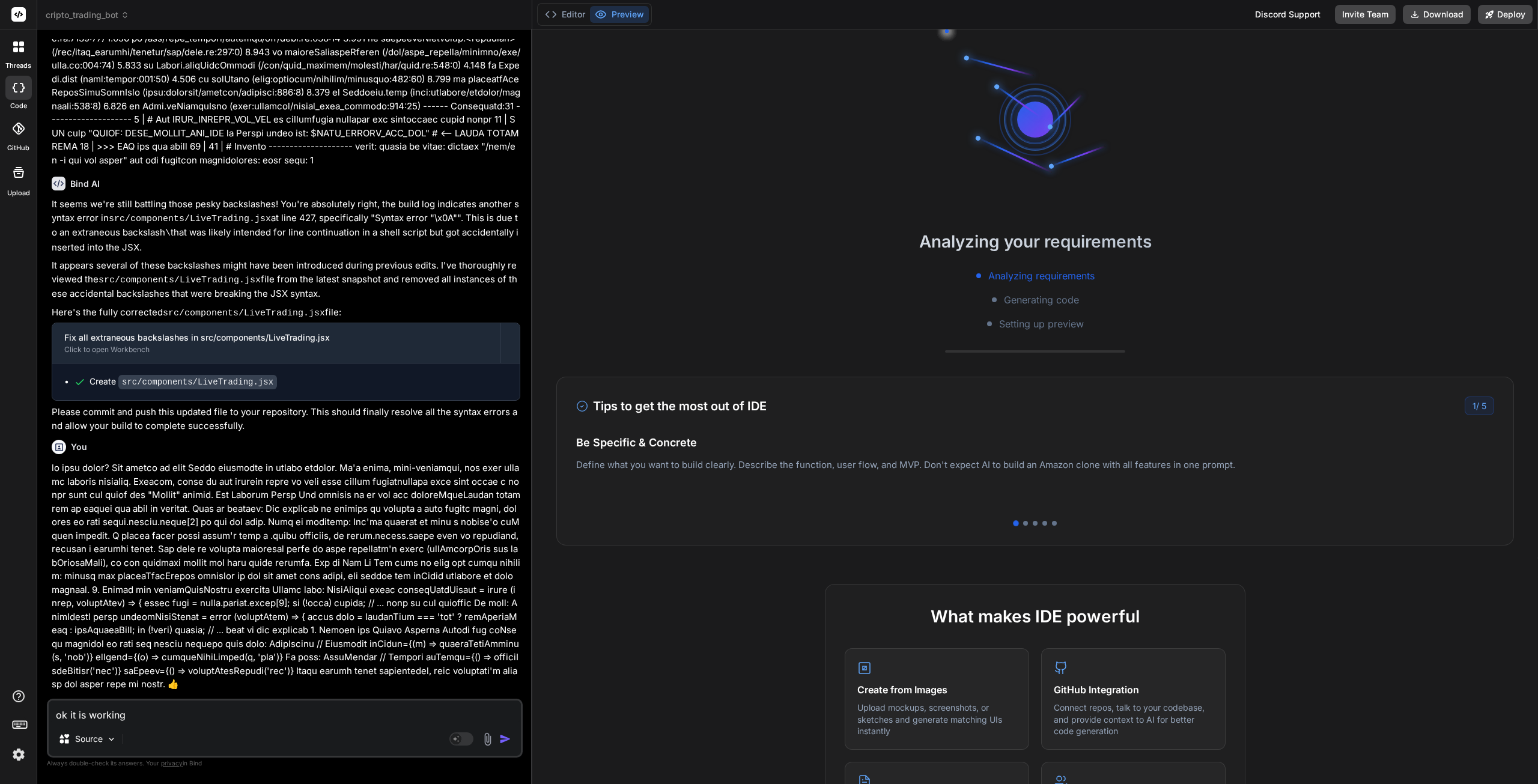
type textarea "ok it is working n"
type textarea "x"
type textarea "ok it is working no"
type textarea "x"
type textarea "ok it is working now"
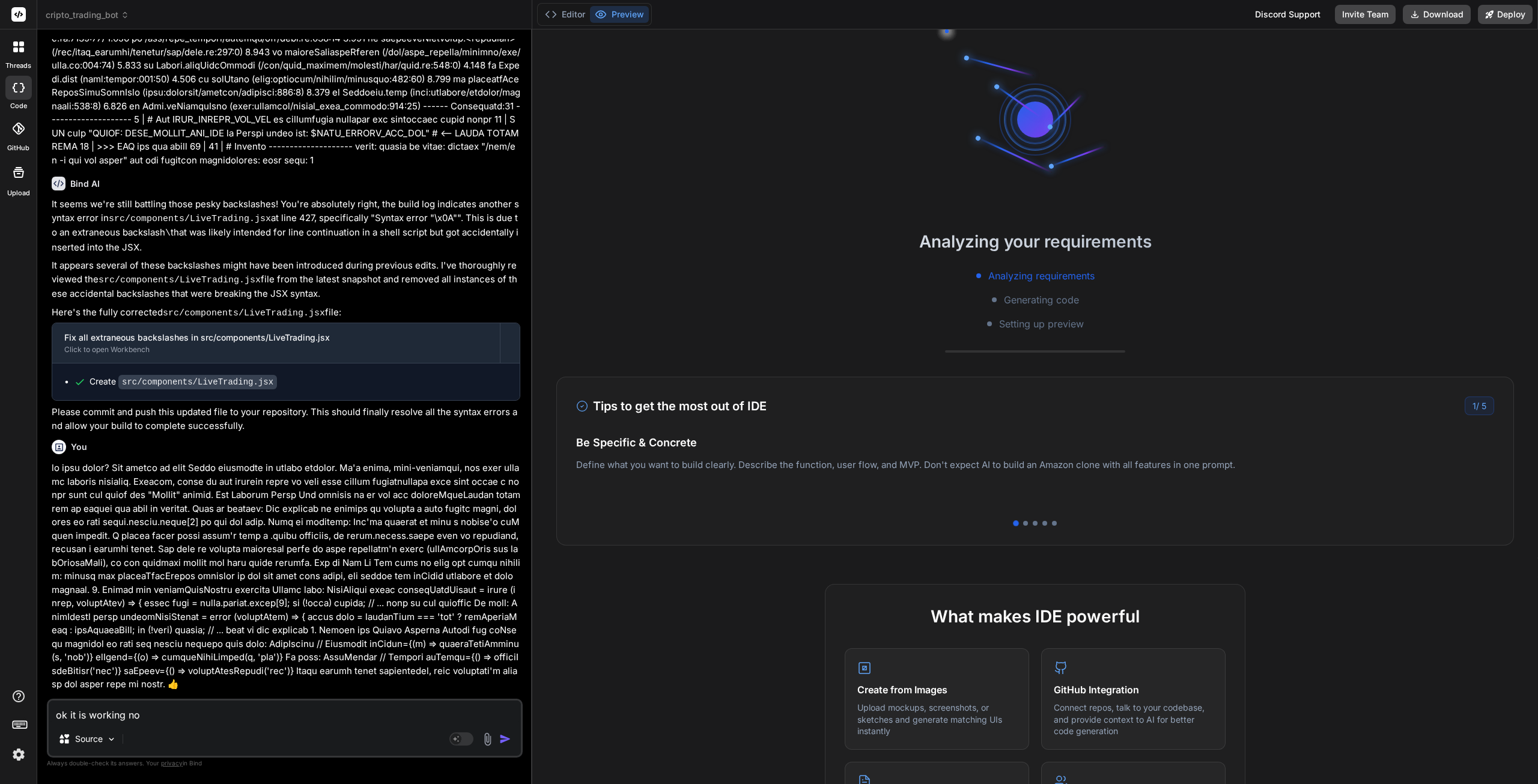
type textarea "x"
type textarea "ok it is working now"
type textarea "x"
type textarea "ok it is working now b"
type textarea "x"
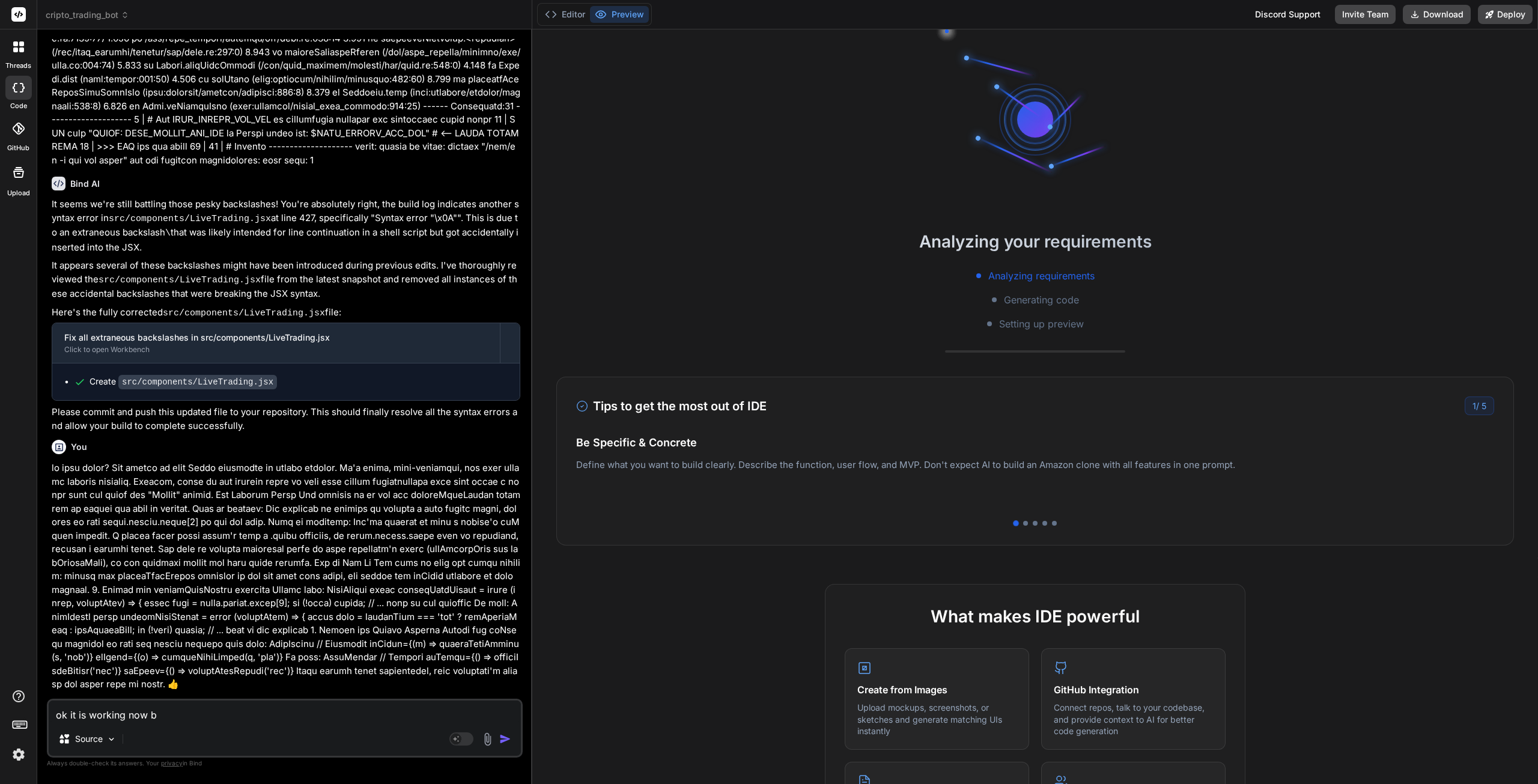
type textarea "ok it is working now bu"
type textarea "x"
type textarea "ok it is working now but"
type textarea "x"
type textarea "ok it is working now but"
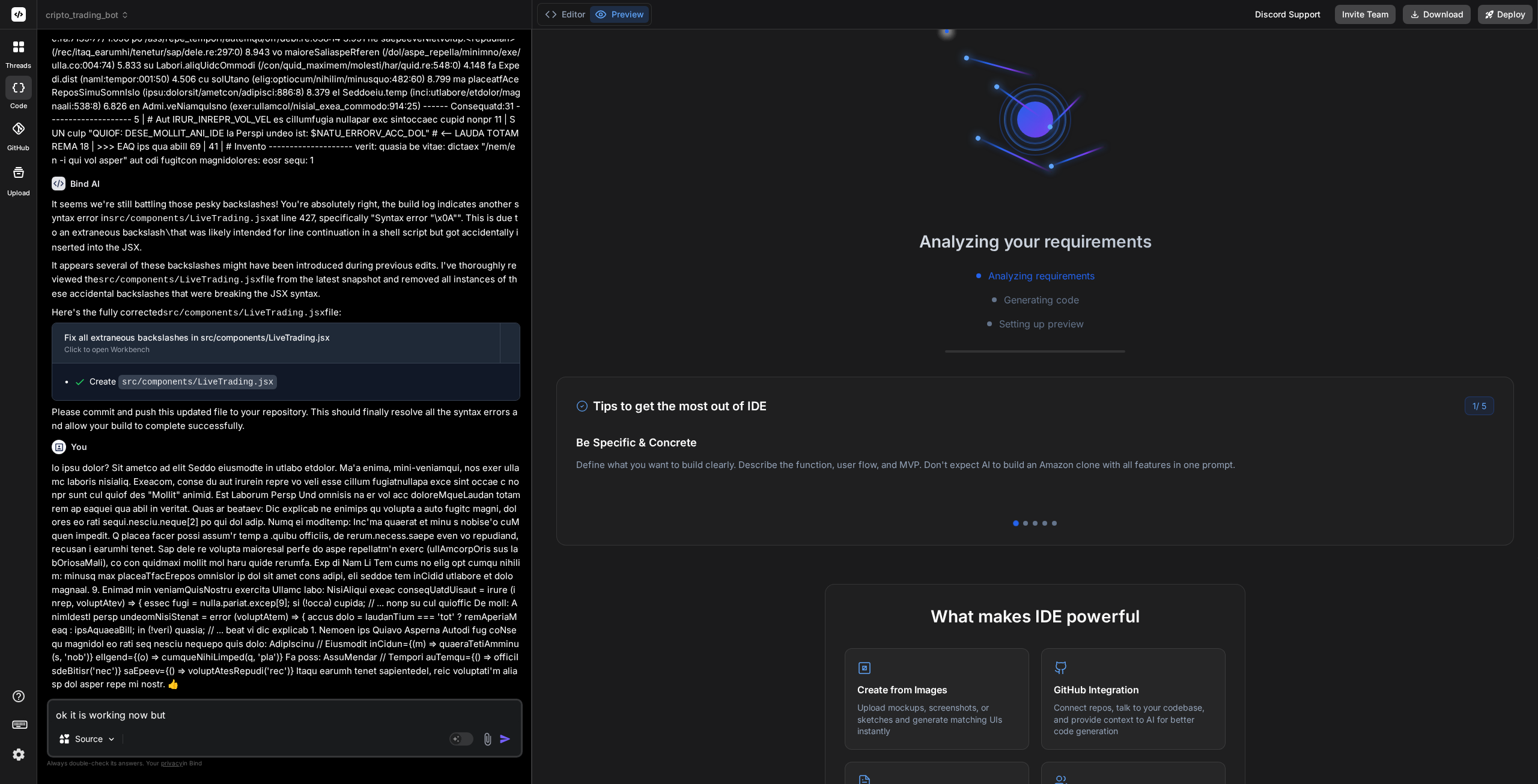
type textarea "x"
type textarea "ok it is working now but i"
type textarea "x"
type textarea "ok it is working now but it"
type textarea "x"
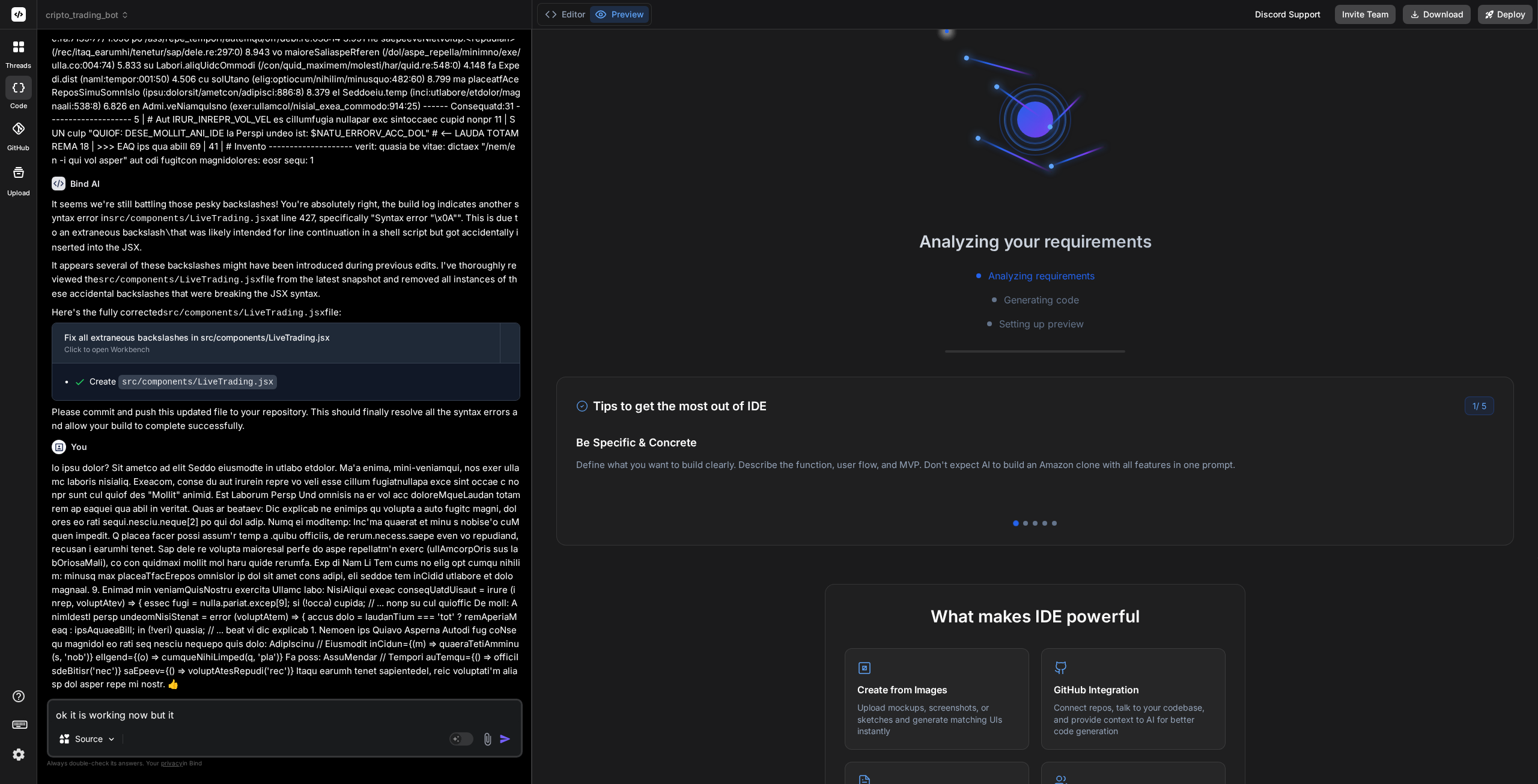
type textarea "ok it is working now but it"
type textarea "x"
type textarea "ok it is working now but it a"
type textarea "x"
type textarea "ok it is working now but it al"
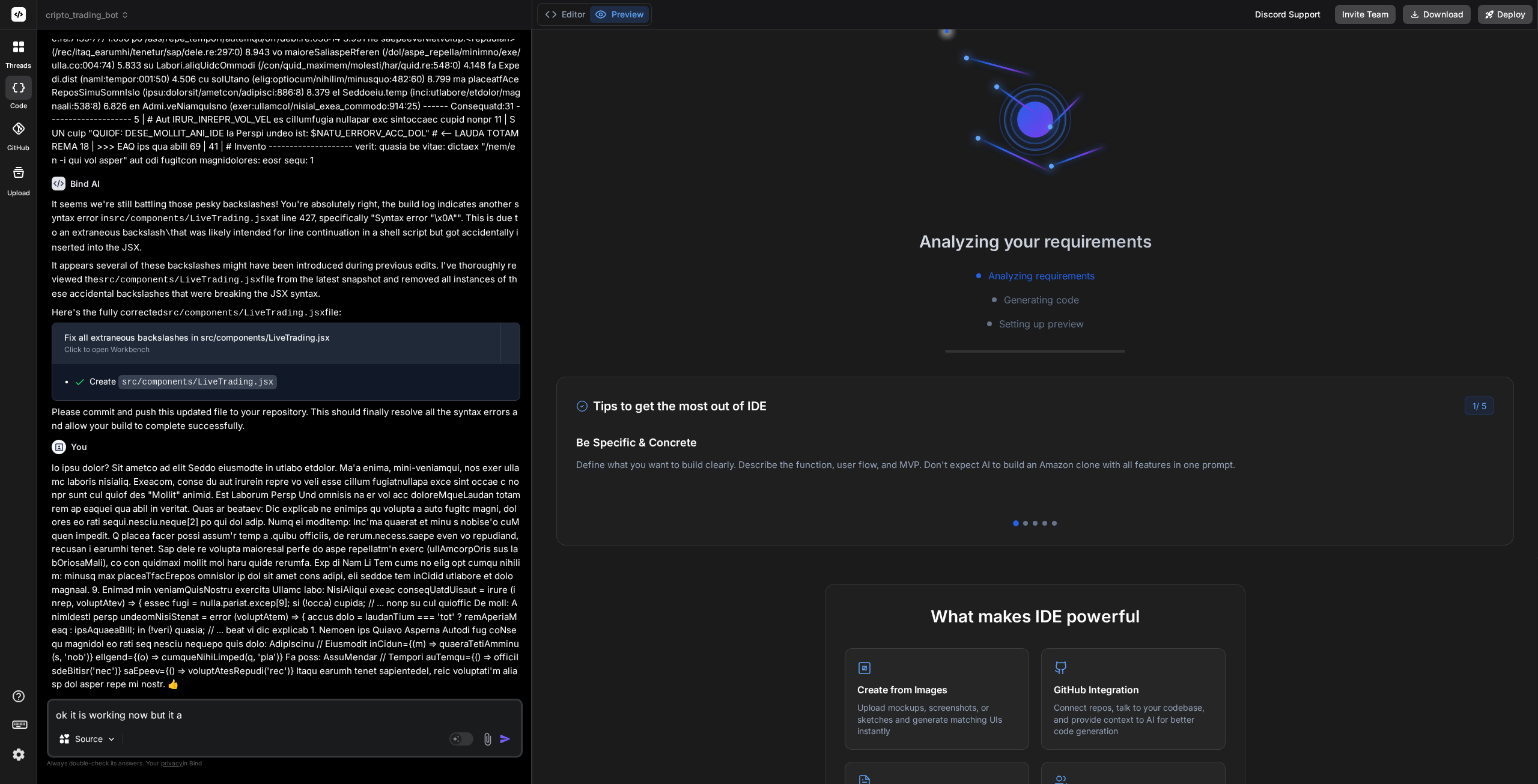
type textarea "x"
type textarea "ok it is working now but it all"
type textarea "x"
type textarea "ok it is working now but it all"
type textarea "x"
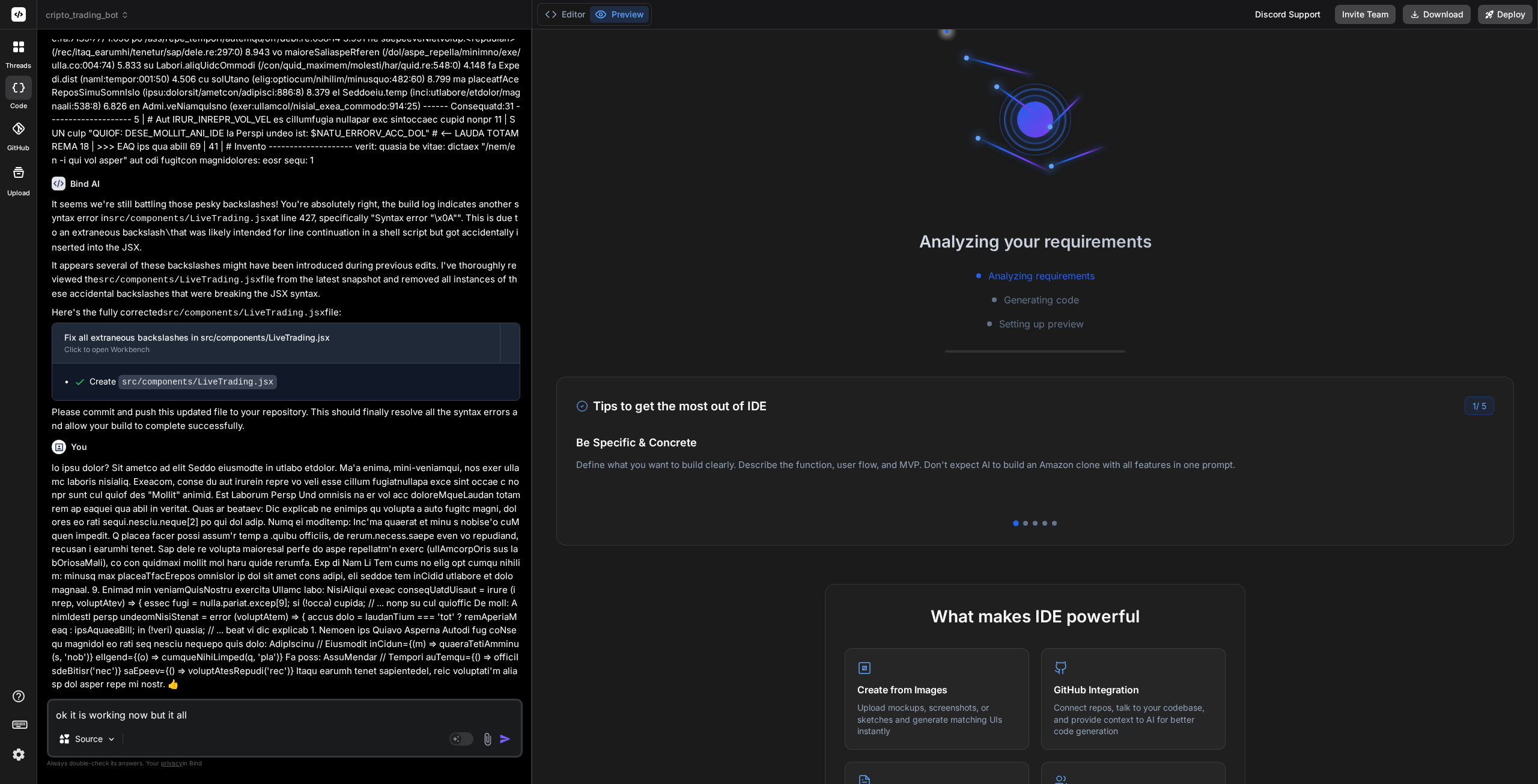
type textarea "ok it is working now but it all l"
type textarea "x"
type textarea "ok it is working now but it all lo"
type textarea "x"
type textarea "ok it is working now but it all loo"
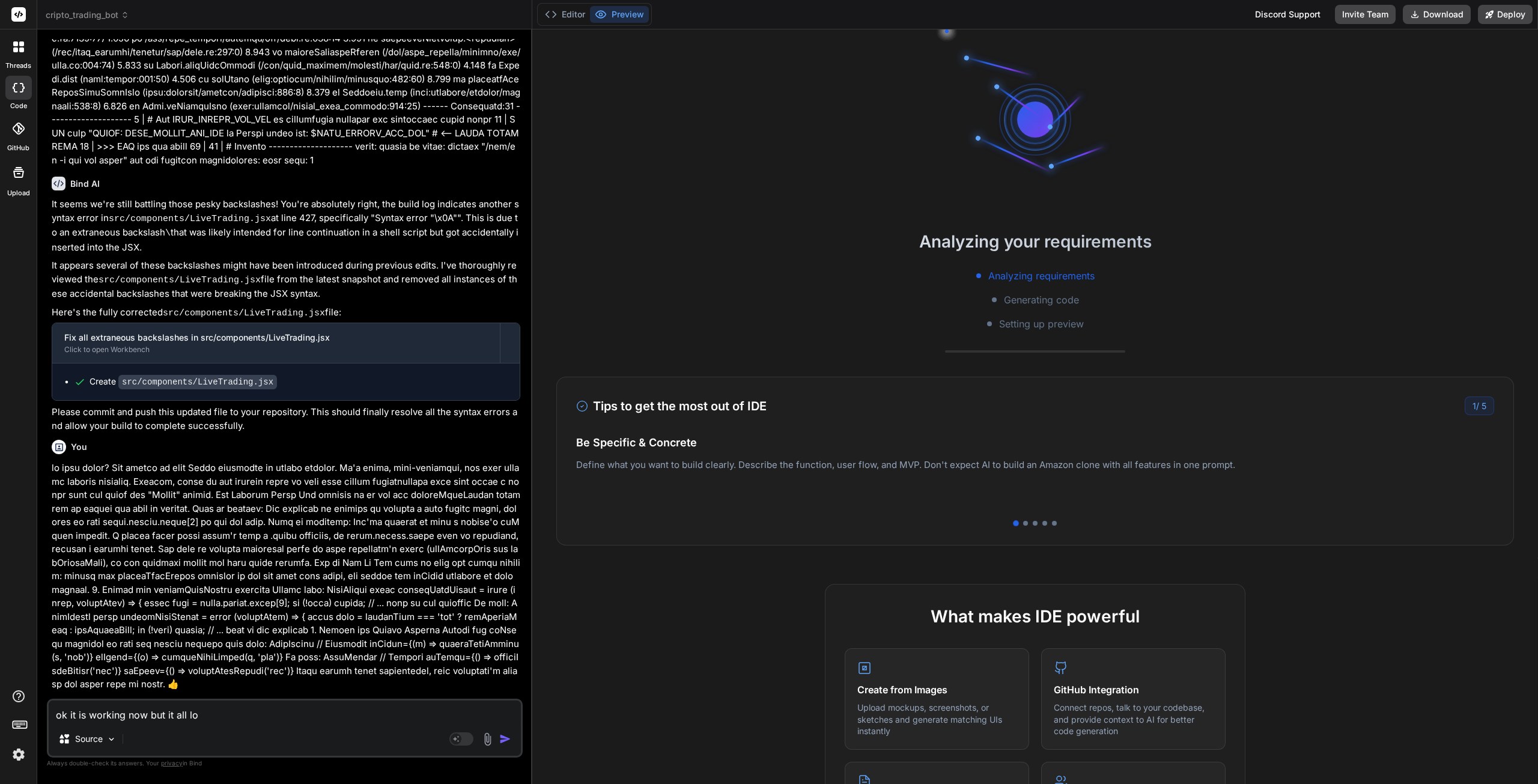
type textarea "x"
type textarea "ok it is working now but it all look"
type textarea "x"
type textarea "ok it is working now but it all looks"
type textarea "x"
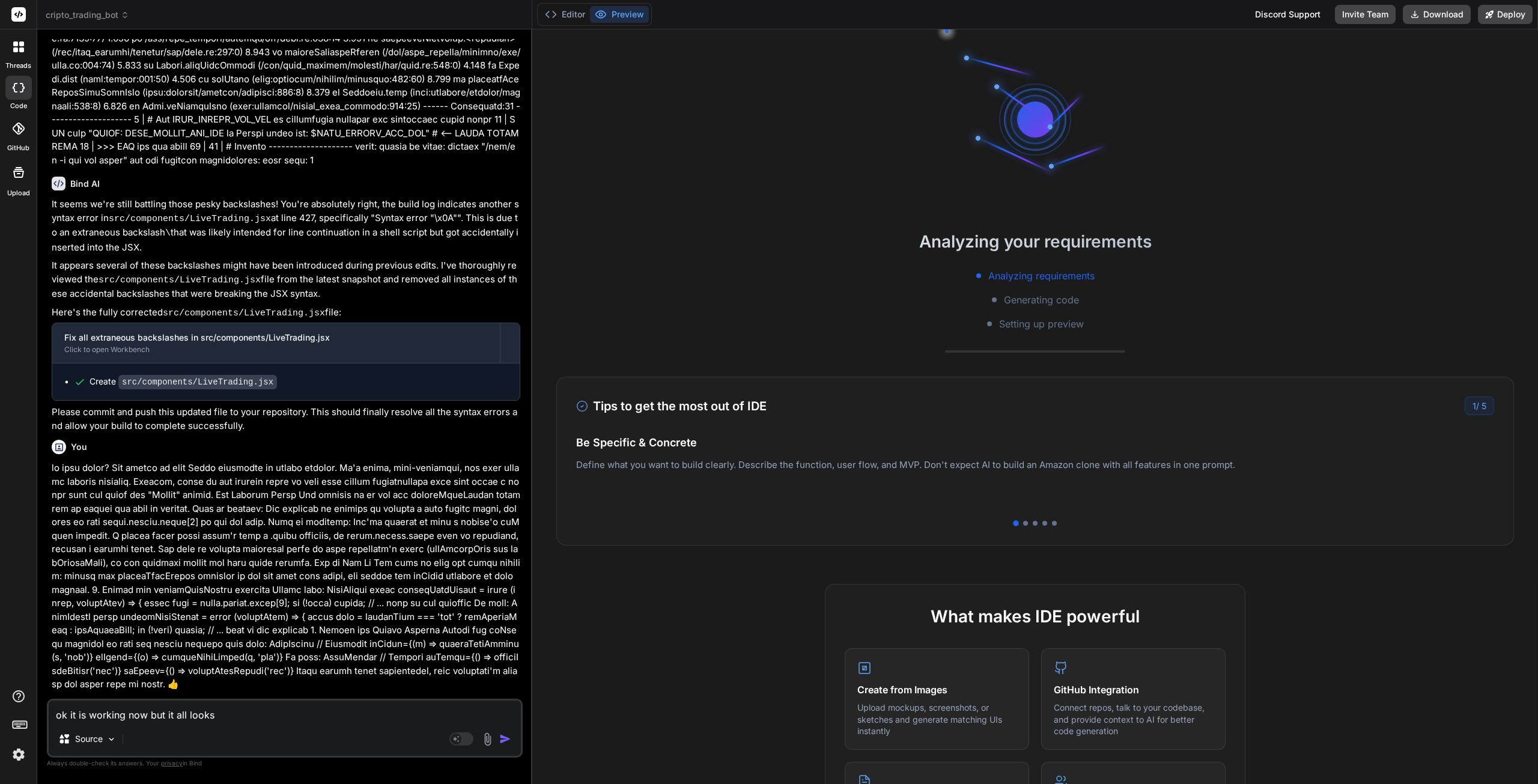
type textarea "ok it is working now but it all looks"
type textarea "x"
type textarea "ok it is working now but it all looks t"
type textarea "x"
type textarea "ok it is working now but it all looks th"
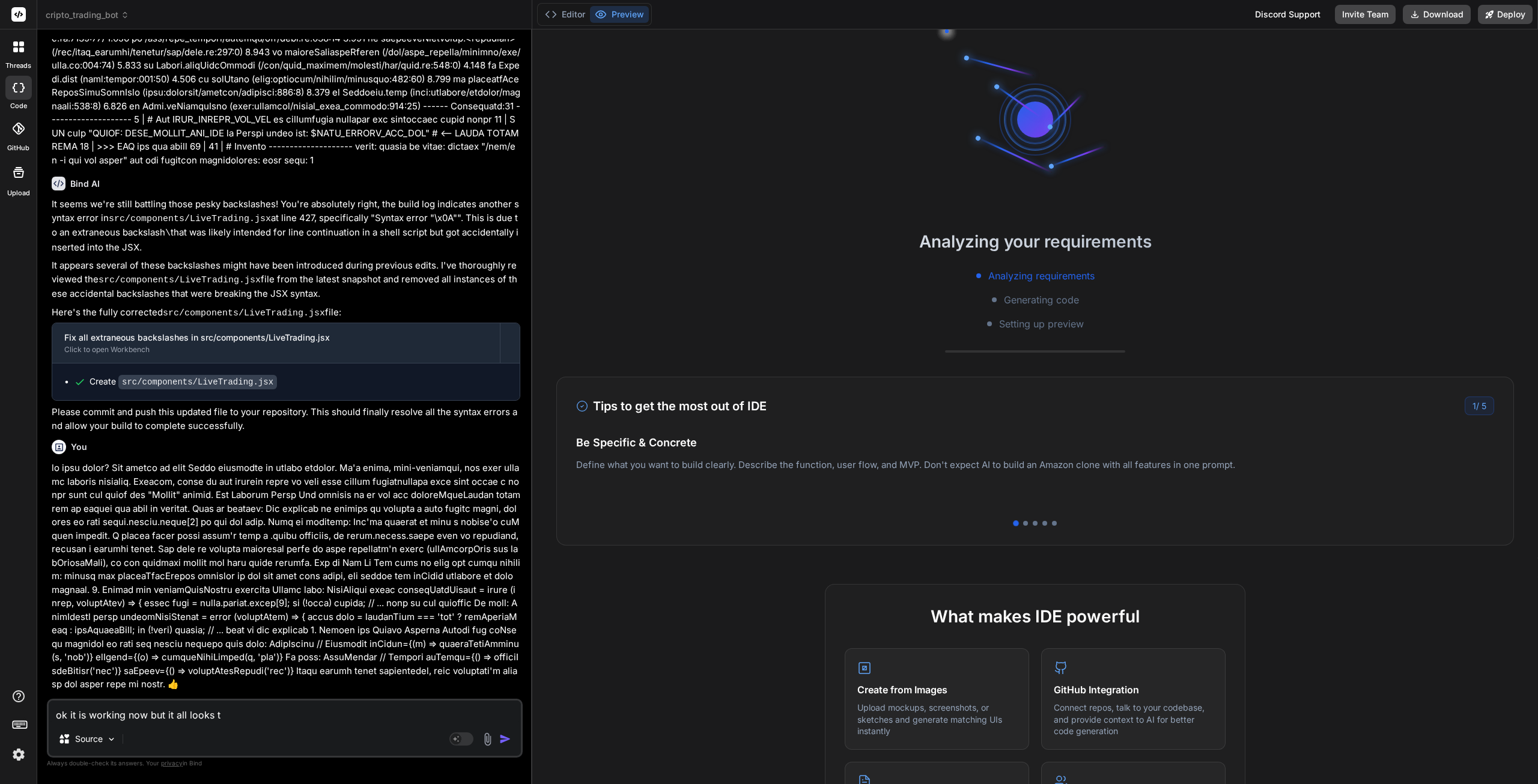
type textarea "x"
type textarea "ok it is working now but it all looks the"
type textarea "x"
type textarea "ok it is working now but it all looks the"
type textarea "x"
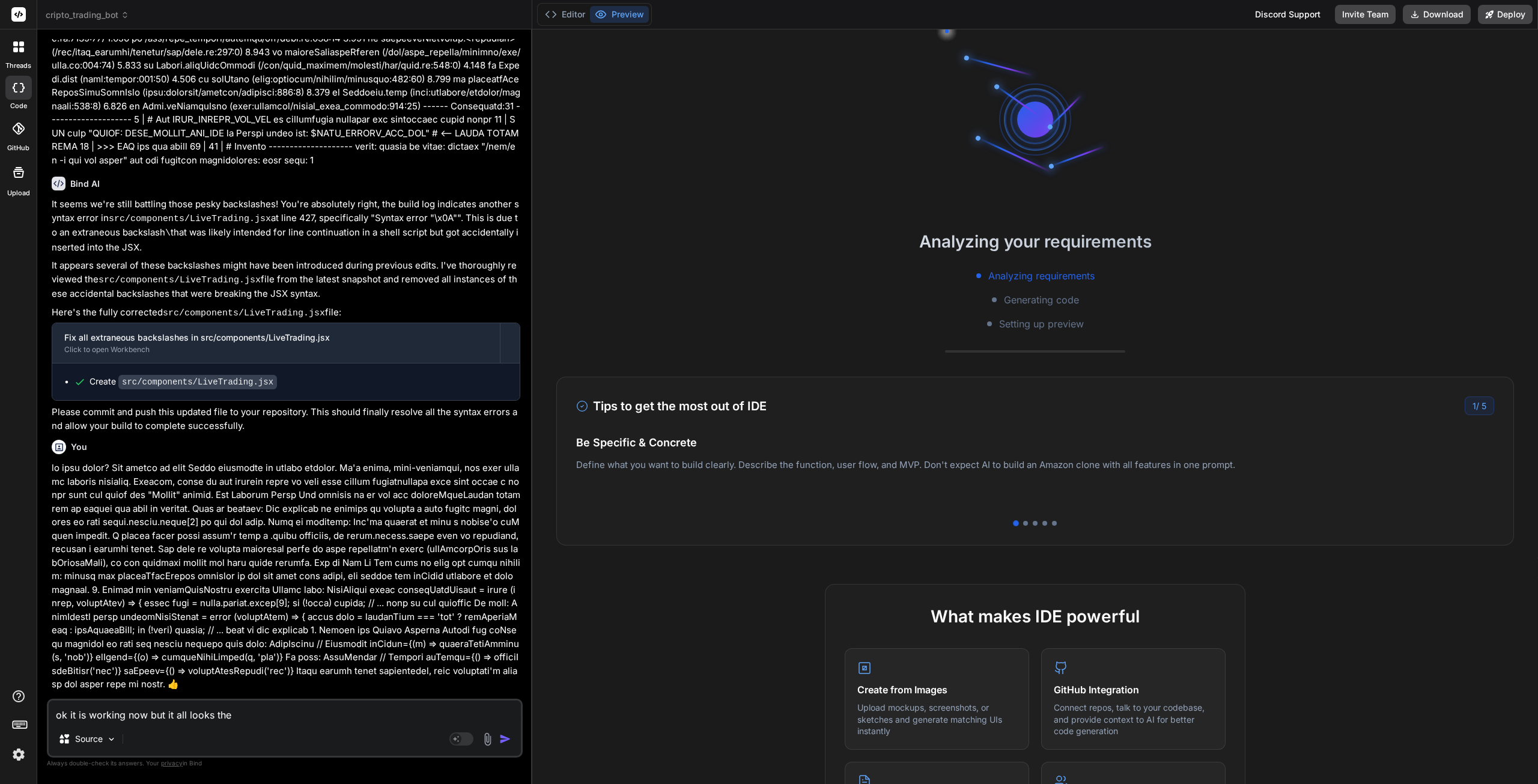
type textarea "ok it is working now but it all looks the s"
type textarea "x"
type textarea "ok it is working now but it all looks the sa"
type textarea "x"
type textarea "ok it is working now but it all looks the sam"
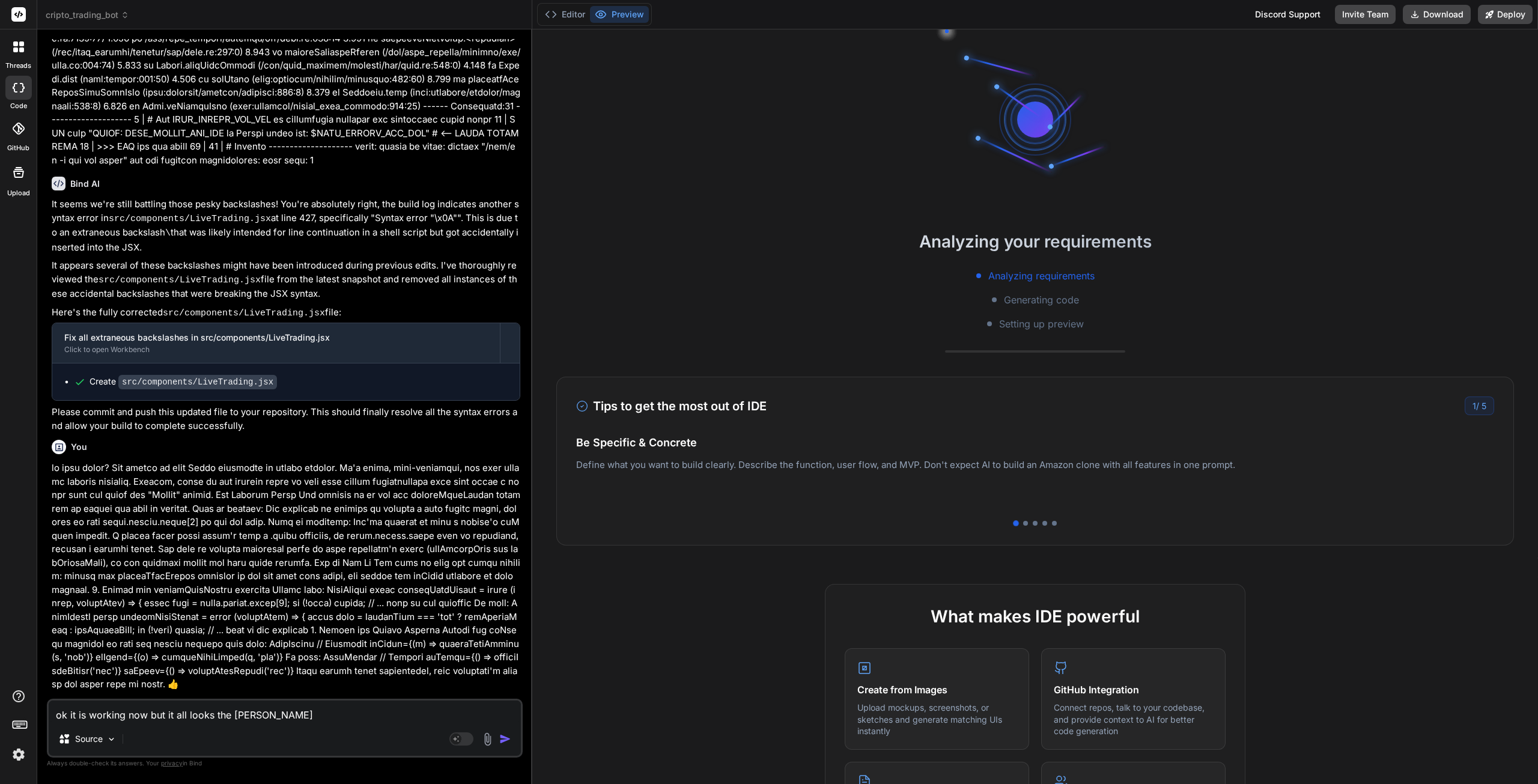
type textarea "x"
type textarea "ok it is working now but it all looks the same"
type textarea "x"
type textarea "ok it is working now but it all looks the same"
type textarea "x"
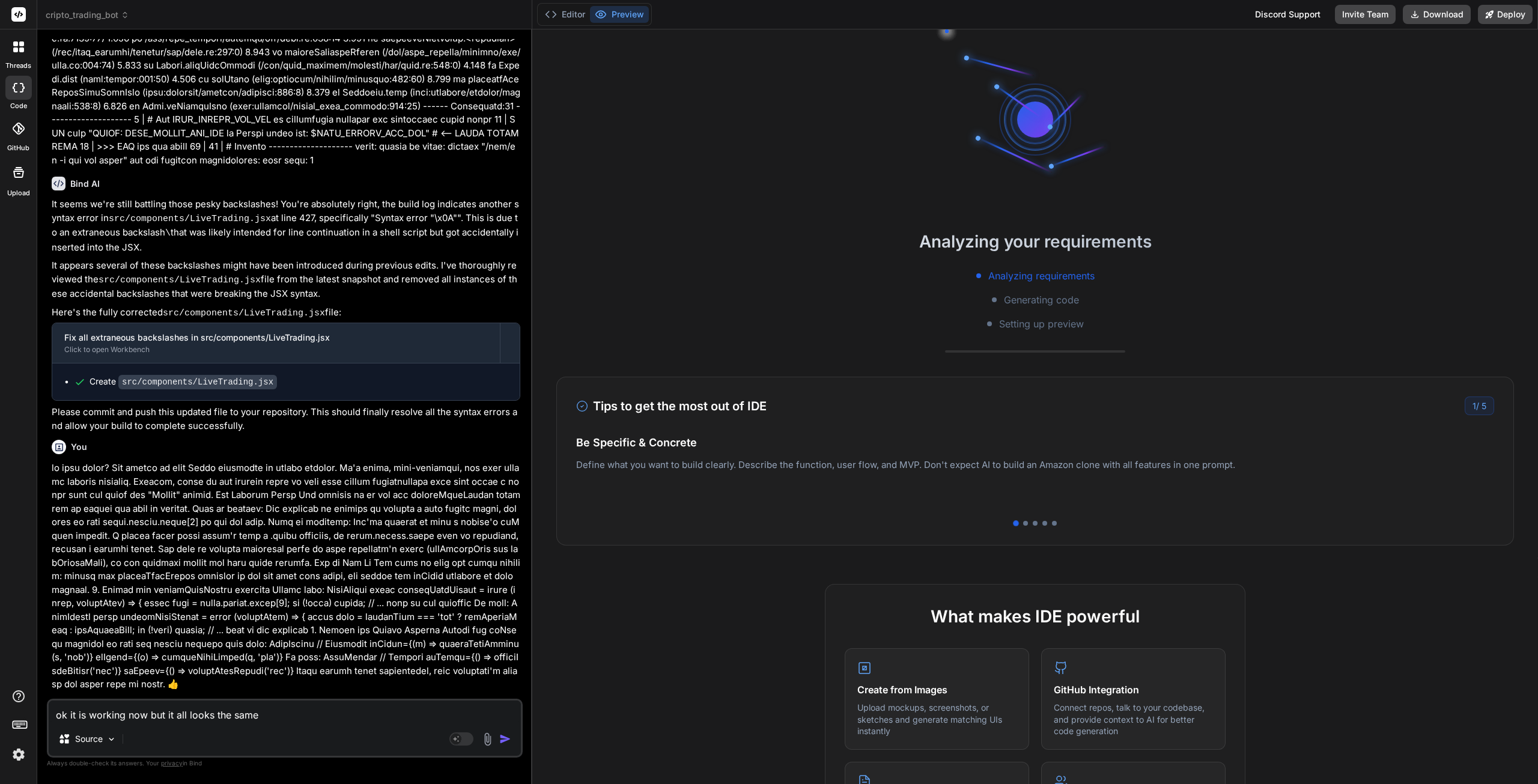
type textarea "ok it is working now but it all looks the same i"
type textarea "x"
type textarea "ok it is working now but it all looks the same"
type textarea "x"
type textarea "ok it is working now but it all looks the same"
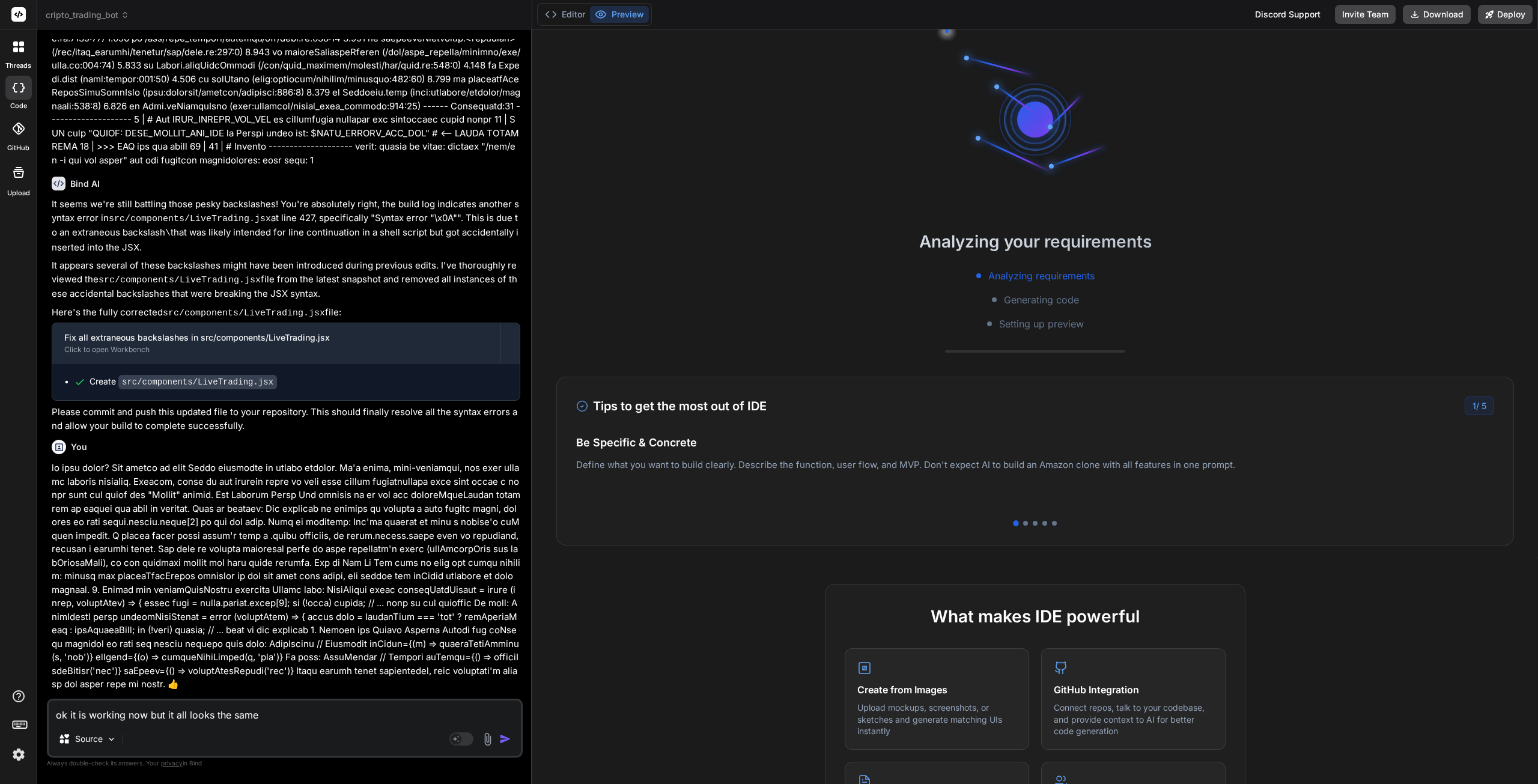
type textarea "x"
type textarea "ok it is working now but it all looks the same"
type textarea "x"
type textarea "ok it is working now but it all looks the same h"
type textarea "x"
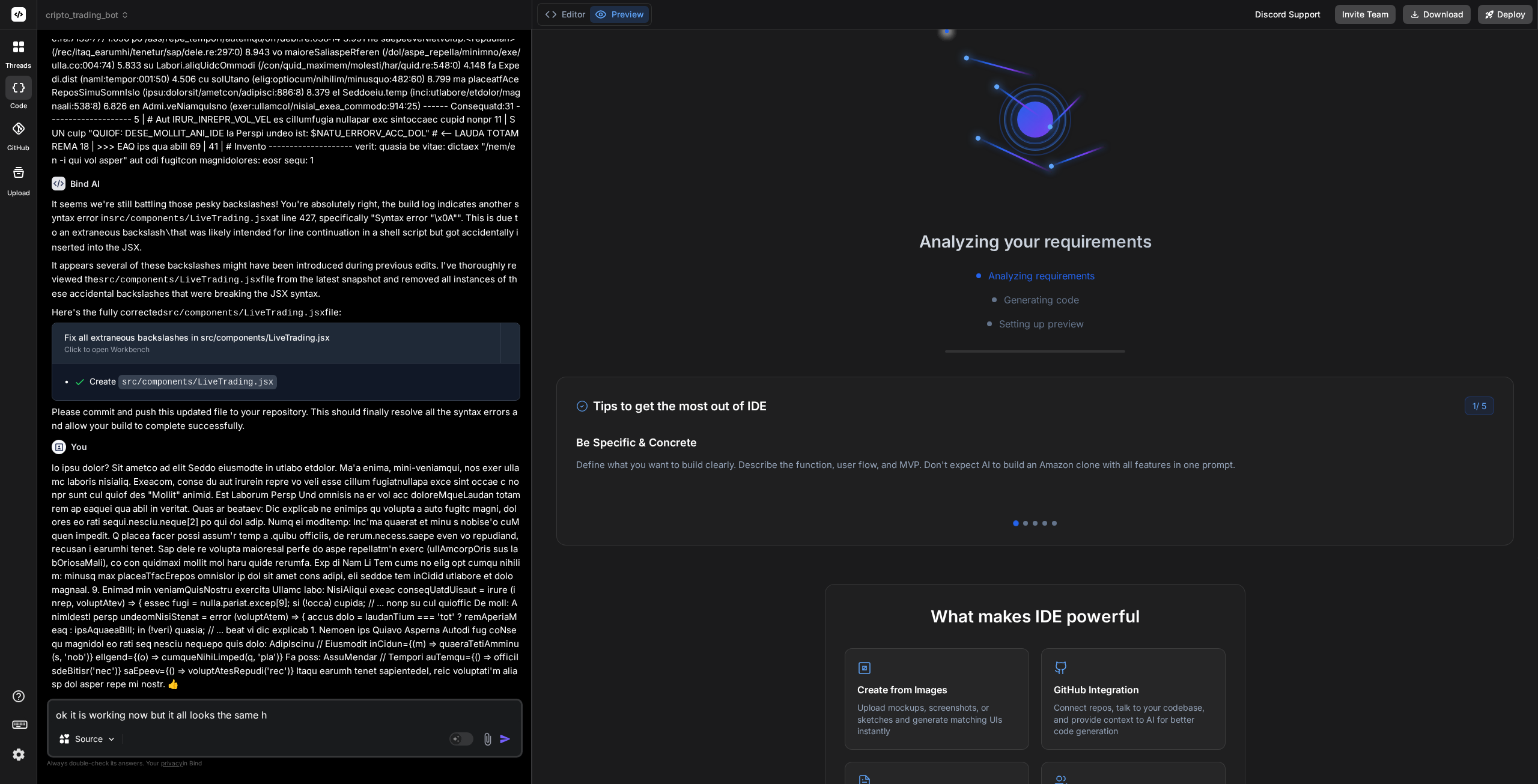
type textarea "ok it is working now but it all looks the same ho"
type textarea "x"
type textarea "ok it is working now but it all looks the same how"
type textarea "x"
type textarea "ok it is working now but it all looks the same how"
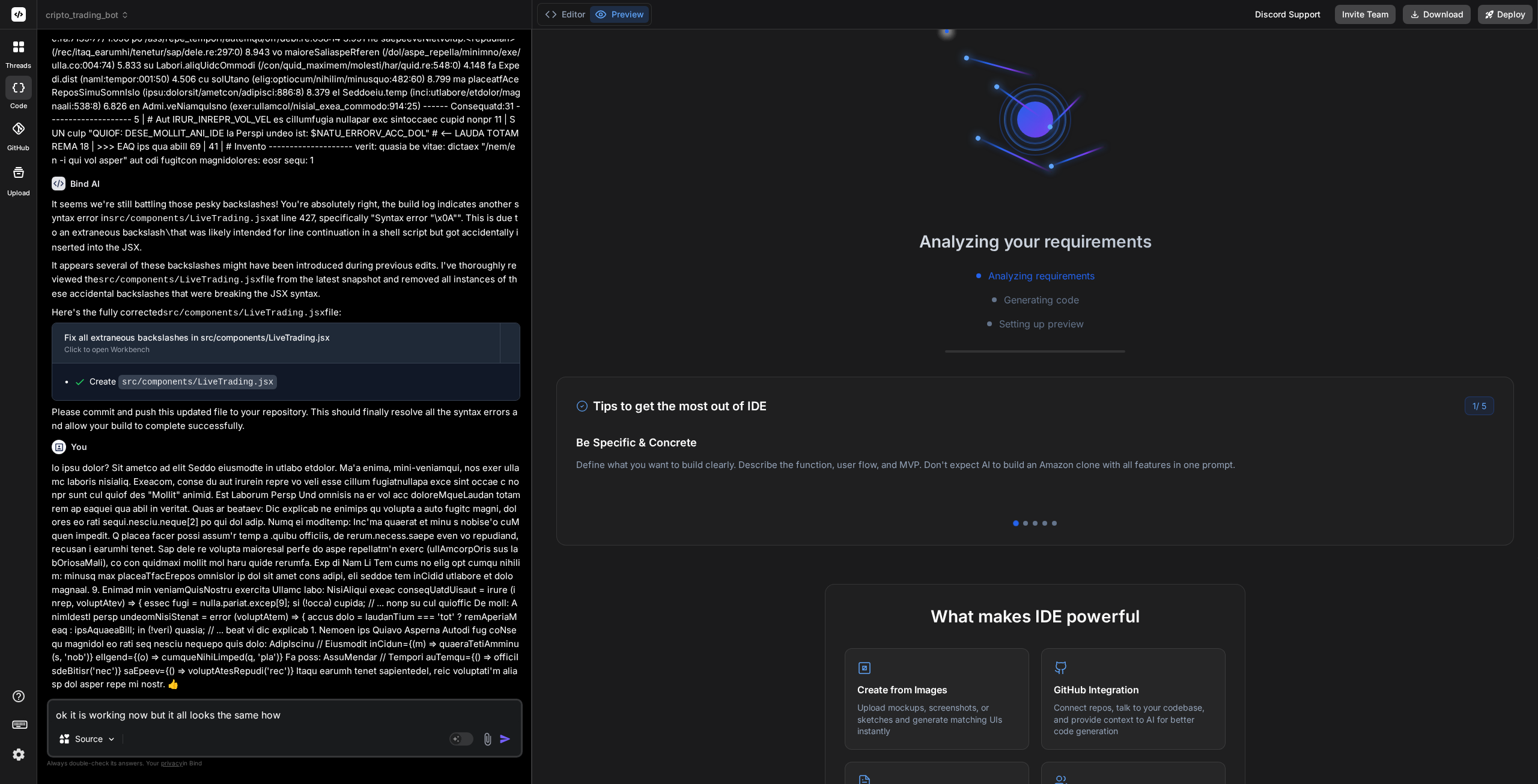
type textarea "x"
type textarea "ok it is working now but it all looks the same how d"
type textarea "x"
type textarea "ok it is working now but it all looks the same how do"
type textarea "x"
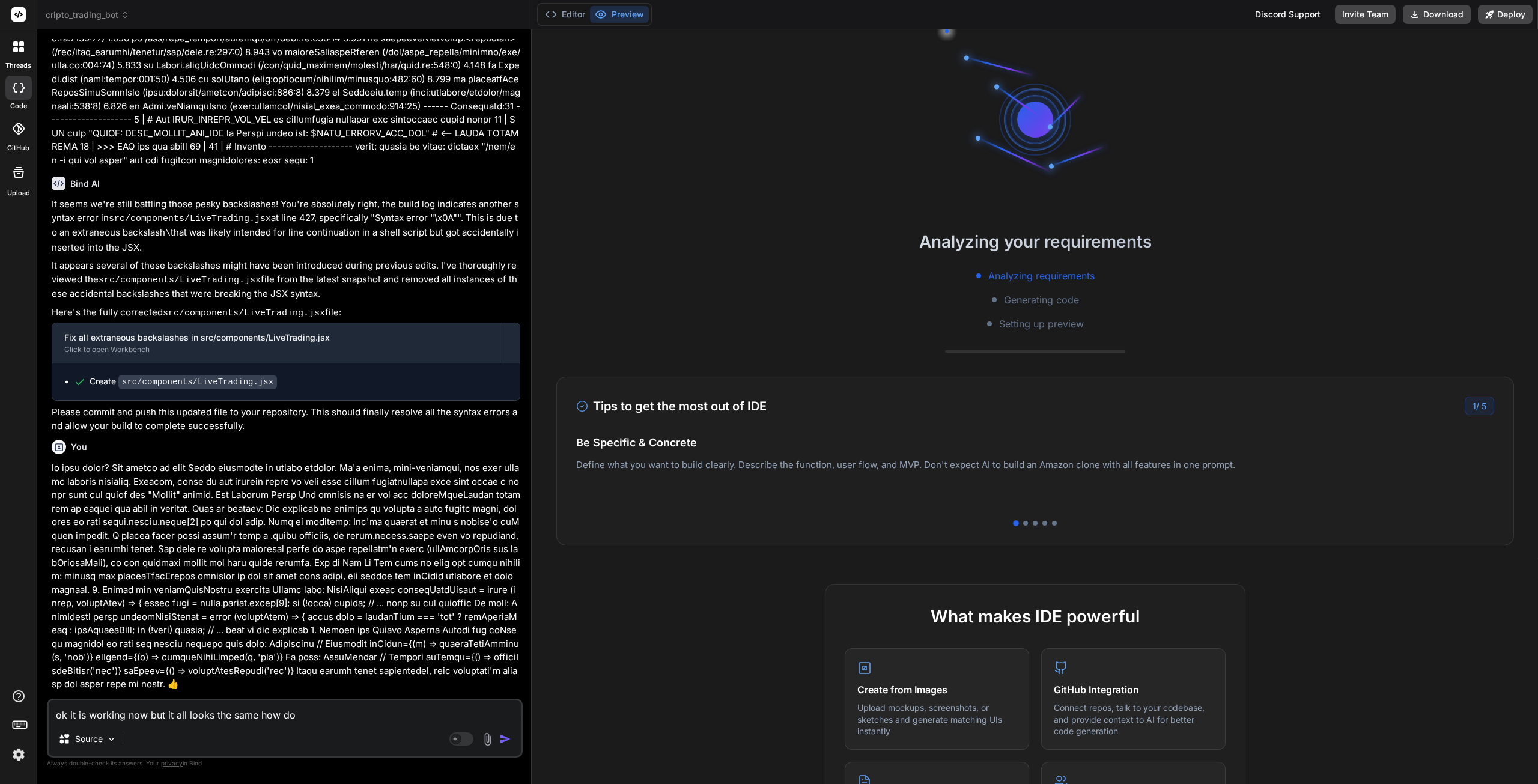
type textarea "ok it is working now but it all looks the same how do"
type textarea "x"
type textarea "ok it is working now but it all looks the same how do i"
type textarea "x"
type textarea "ok it is working now but it all looks the same how do i"
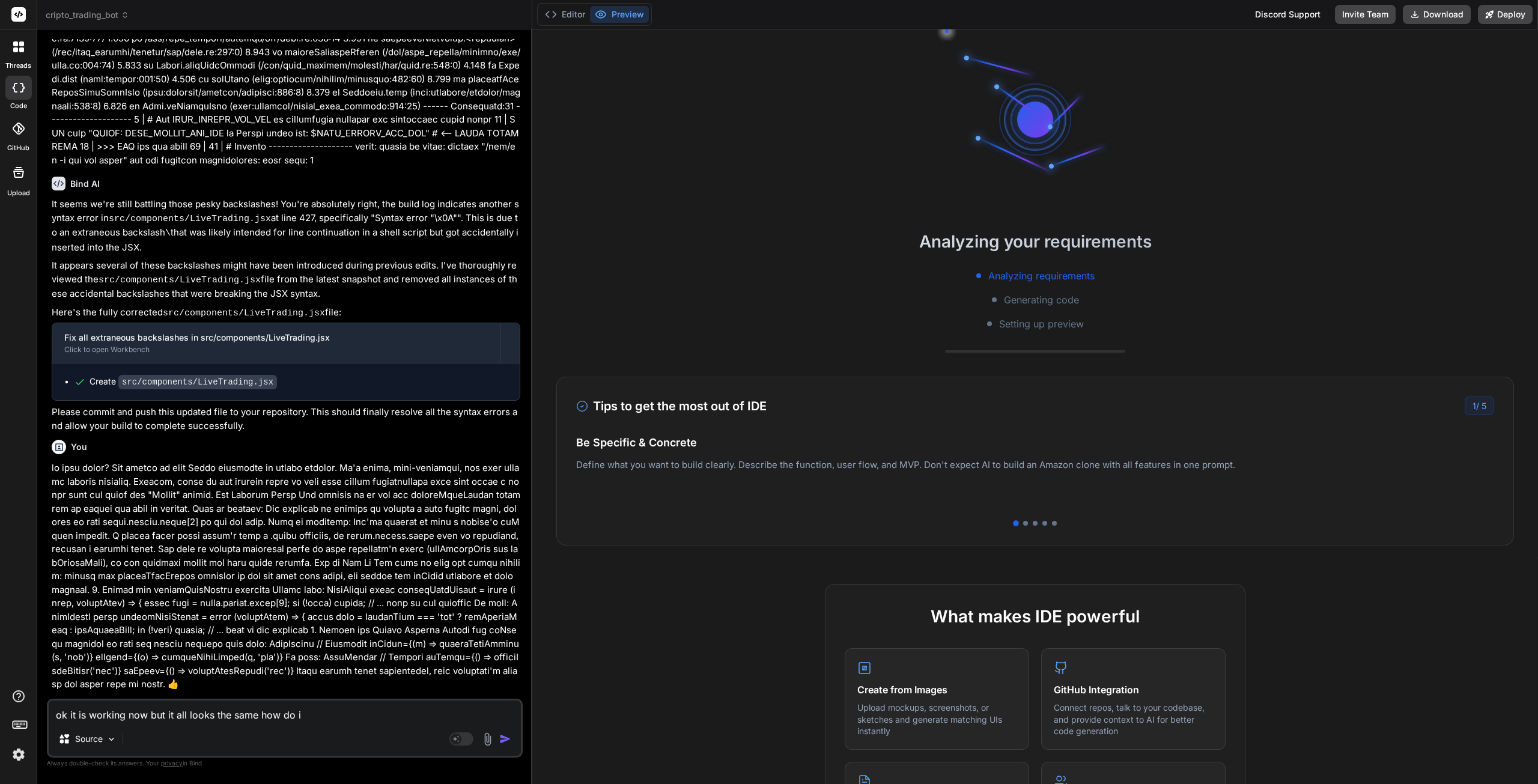
type textarea "x"
type textarea "ok it is working now but it all looks the same how do i k"
type textarea "x"
type textarea "ok it is working now but it all looks the same how do i kn"
type textarea "x"
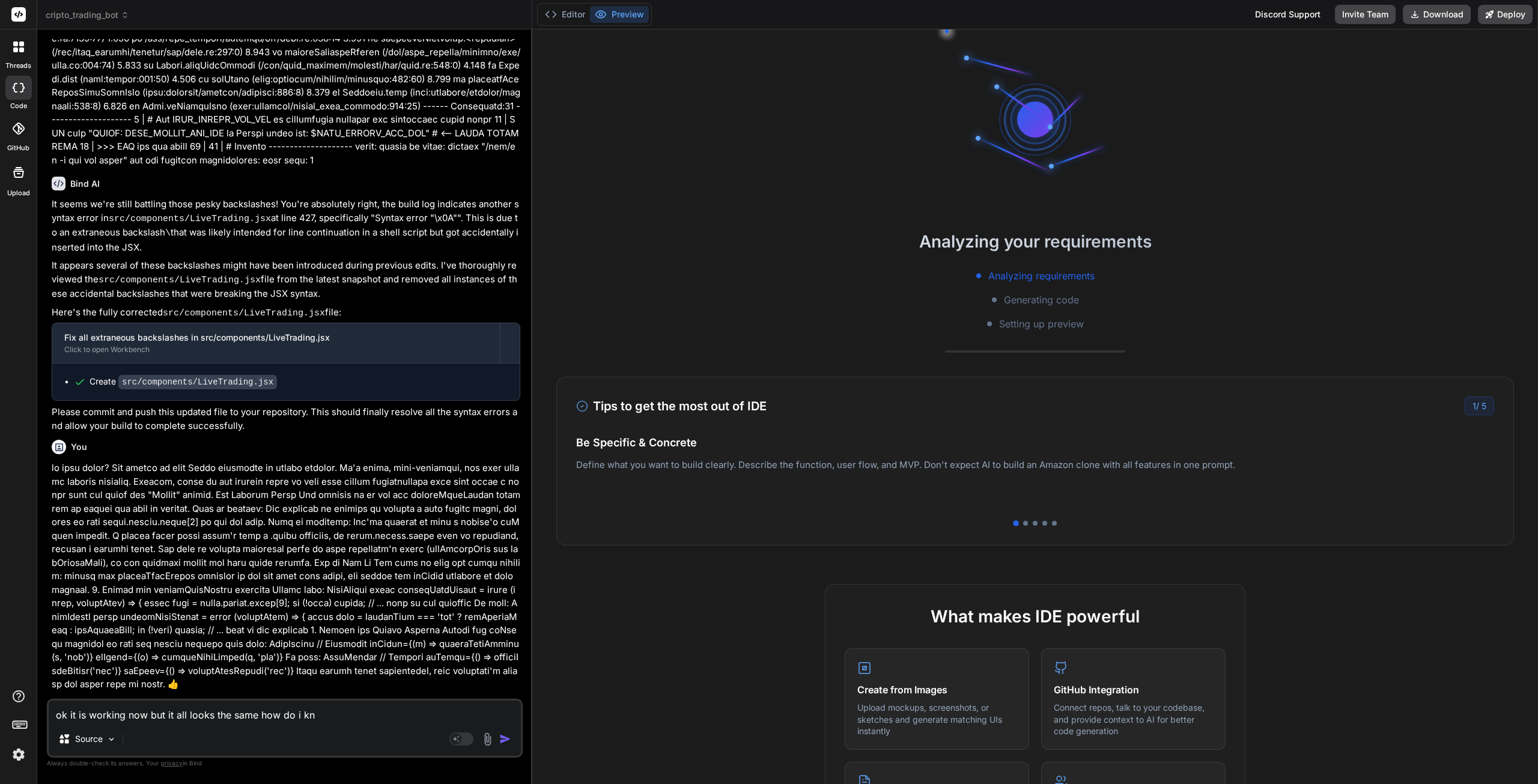
type textarea "ok it is working now but it all looks the same how do i kno"
type textarea "x"
type textarea "ok it is working now but it all looks the same how do i know"
type textarea "x"
type textarea "ok it is working now but it all looks the same how do i know"
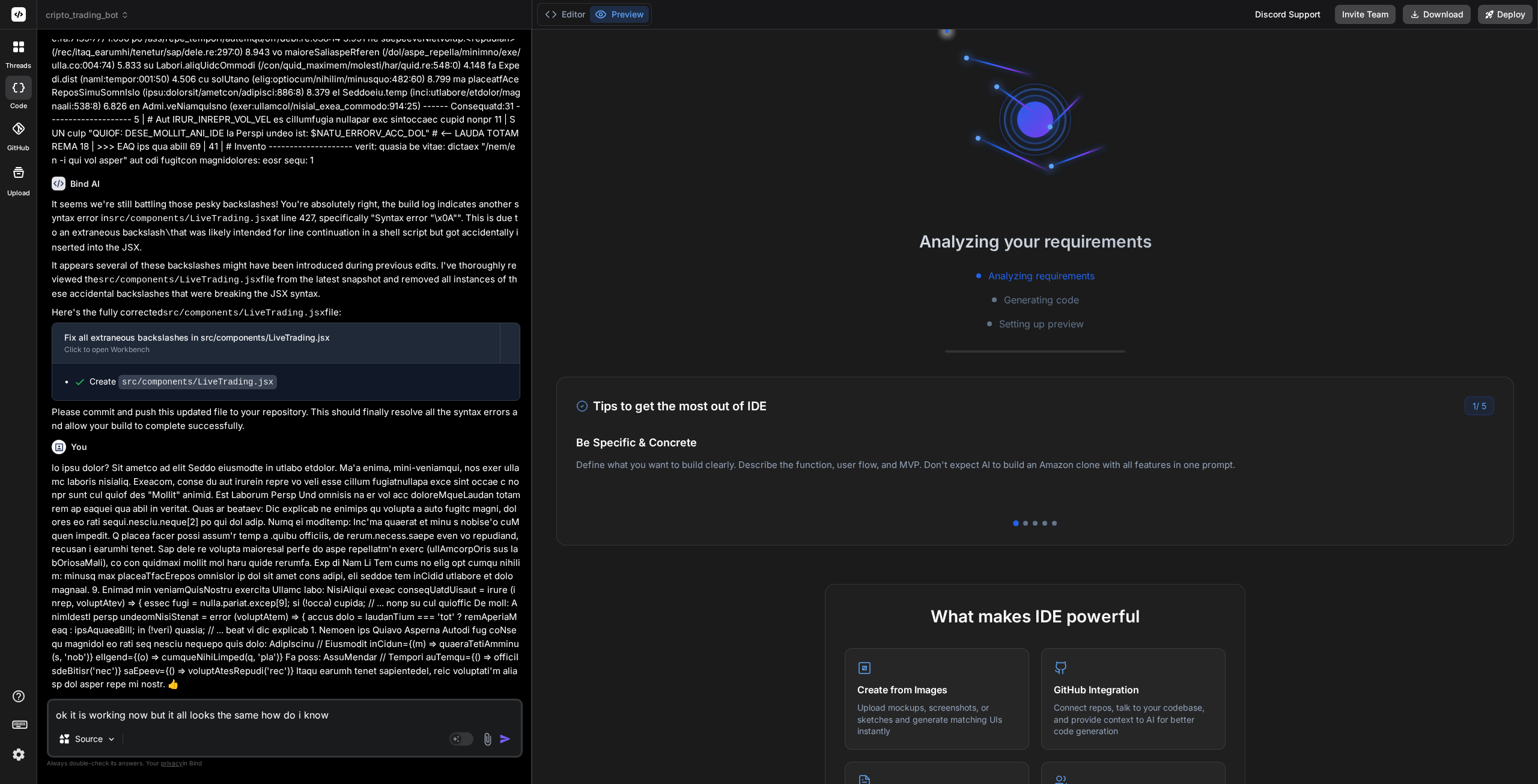
type textarea "x"
type textarea "ok it is working now but it all looks the same how do i know t"
type textarea "x"
type textarea "ok it is working now but it all looks the same how do i know th"
type textarea "x"
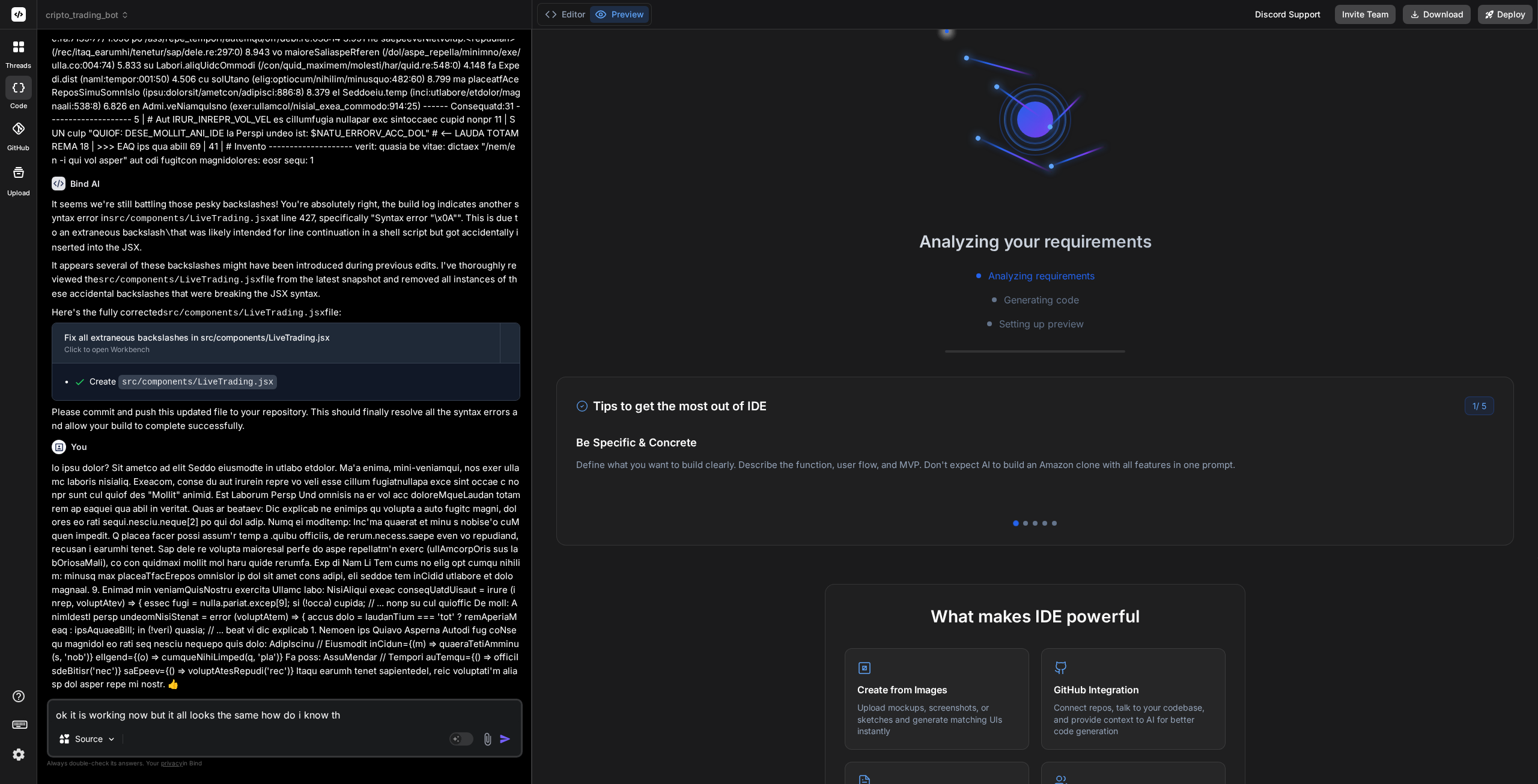
type textarea "ok it is working now but it all looks the same how do i know tha"
type textarea "x"
type textarea "ok it is working now but it all looks the same how do i know that"
type textarea "x"
type textarea "ok it is working now but it all looks the same how do i know that"
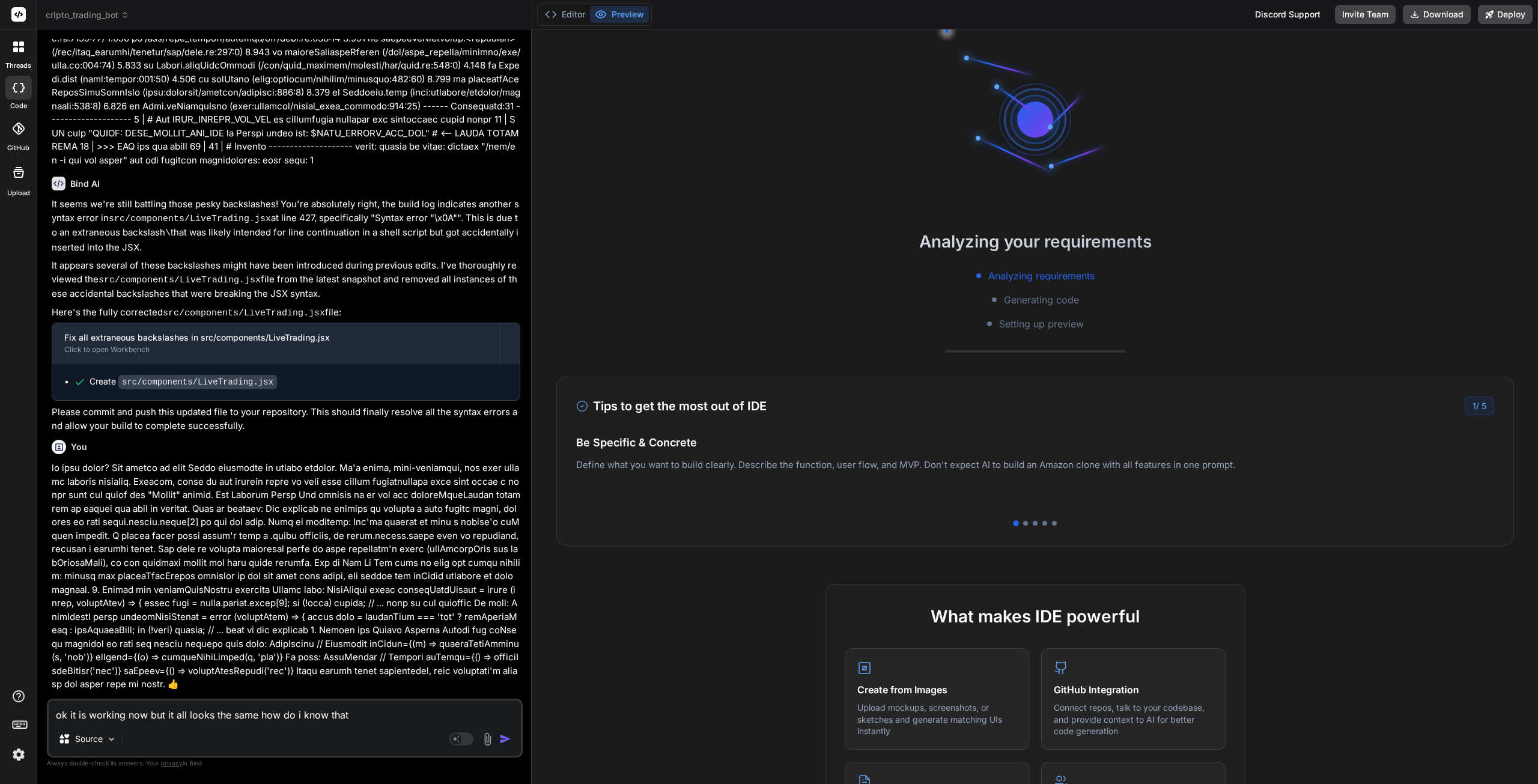
type textarea "x"
type textarea "ok it is working now but it all looks the same how do i know that h"
type textarea "x"
type textarea "ok it is working now but it all looks the same how do i know that hi"
type textarea "x"
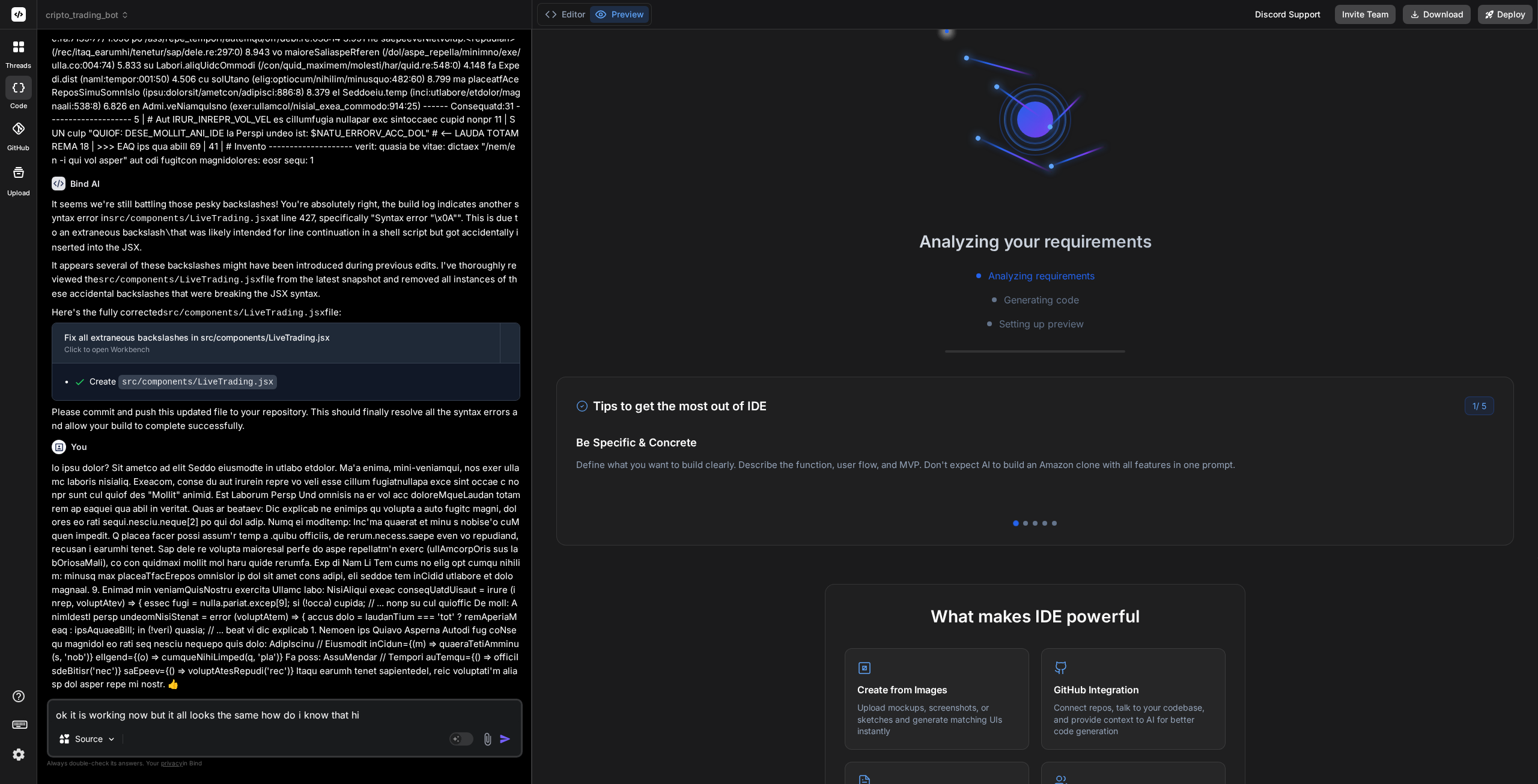
type textarea "ok it is working now but it all looks the same how do i know that his"
type textarea "x"
type textarea "ok it is working now but it all looks the same how do i know that hist"
type textarea "x"
type textarea "ok it is working now but it all looks the same how do i know that histo"
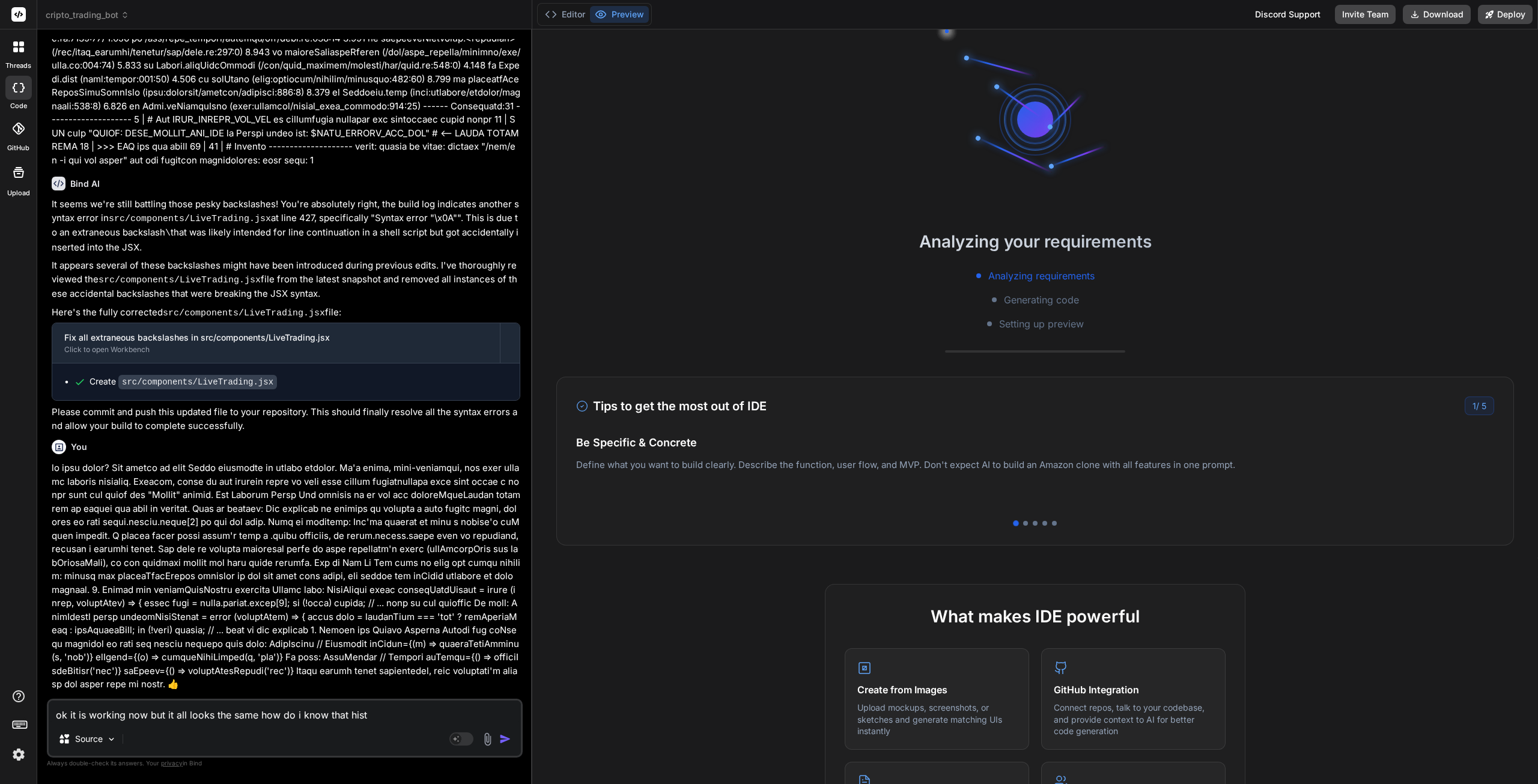
type textarea "x"
type textarea "ok it is working now but it all looks the same how do i know that histor"
type textarea "x"
type textarea "ok it is working now but it all looks the same how do i know that history"
type textarea "x"
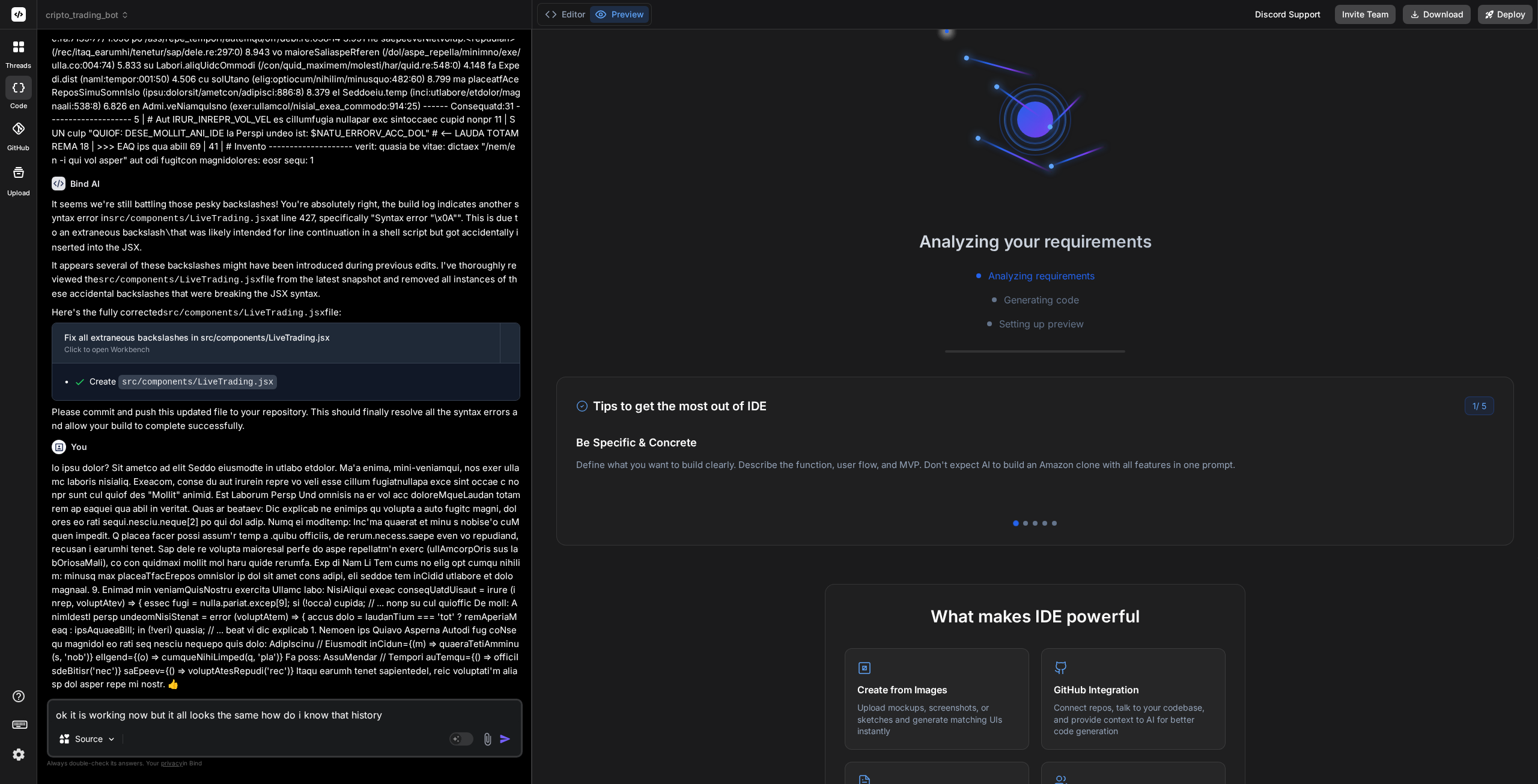
type textarea "ok it is working now but it all looks the same how do i know that history"
type textarea "x"
type textarea "ok it is working now but it all looks the same how do i know that history i"
type textarea "x"
type textarea "ok it is working now but it all looks the same how do i know that history is"
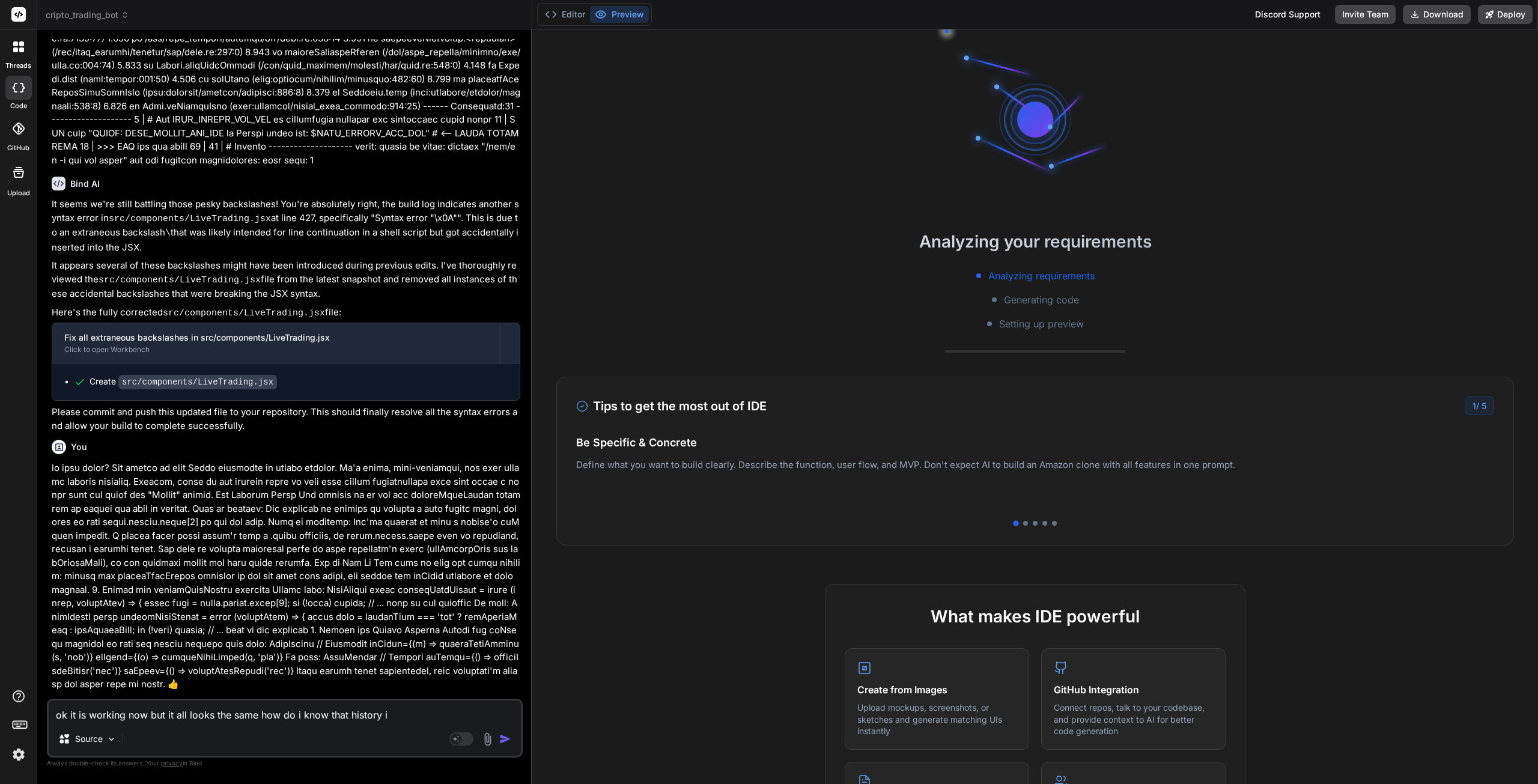
type textarea "x"
type textarea "ok it is working now but it all looks the same how do i know that history is"
type textarea "x"
type textarea "ok it is working now but it all looks the same how do i know that history is h"
type textarea "x"
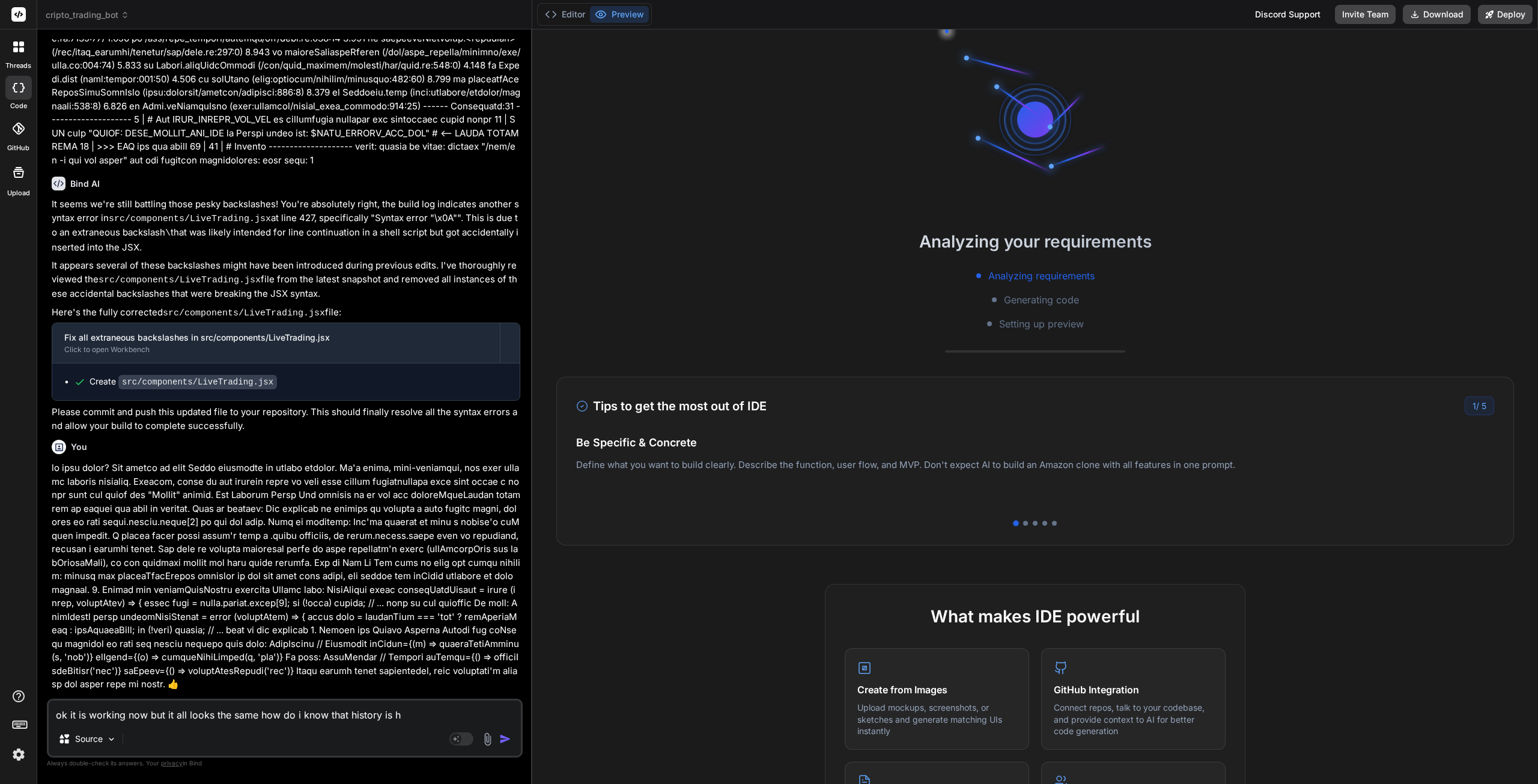
type textarea "ok it is working now but it all looks the same how do i know that history is ha"
type textarea "x"
type textarea "ok it is working now but it all looks the same how do i know that history is hap"
type textarea "x"
type textarea "ok it is working now but it all looks the same how do i know that history is ha…"
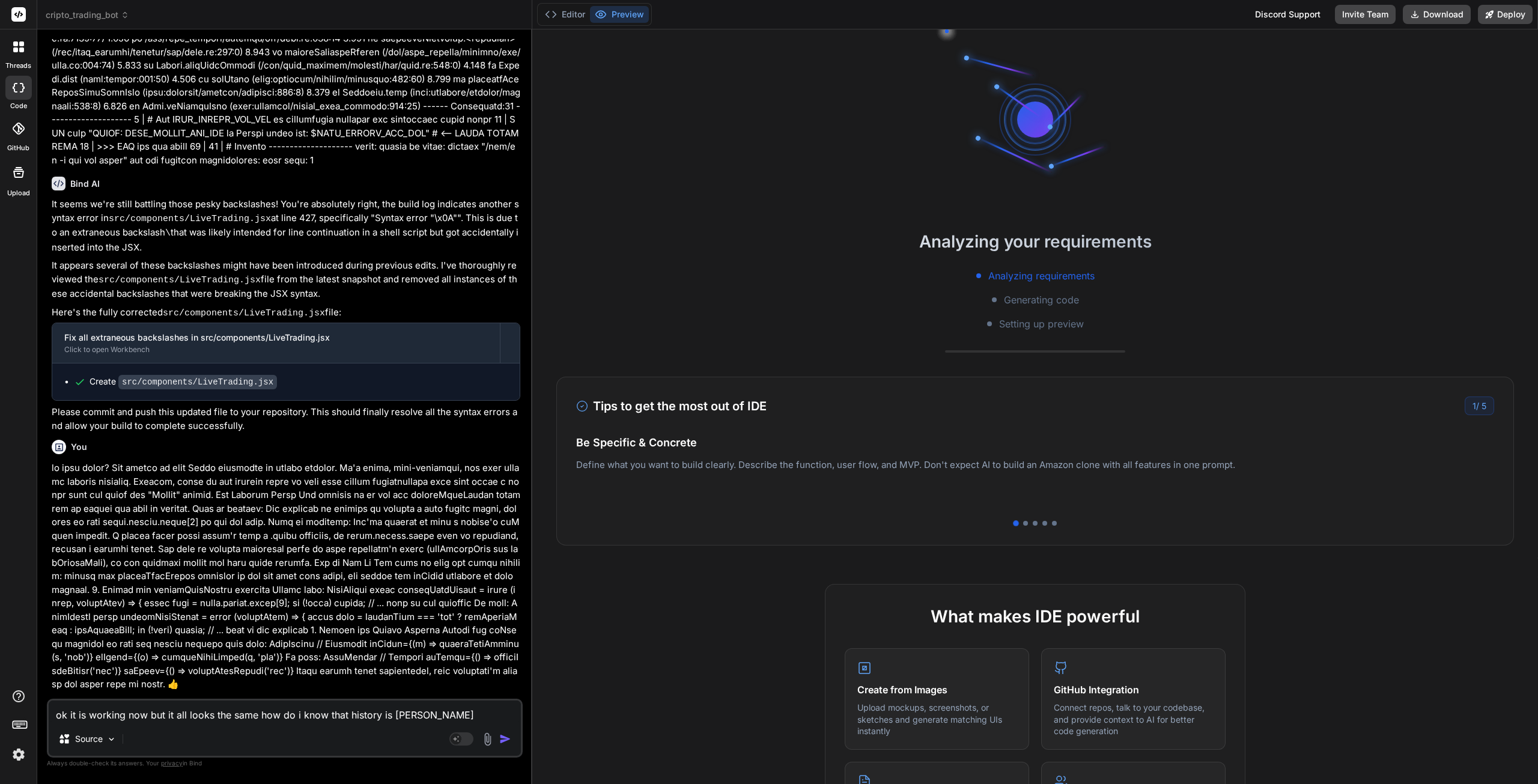
type textarea "x"
type textarea "ok it is working now but it all looks the same how do i know that history is ha…"
type textarea "x"
type textarea "ok it is working now but it all looks the same how do i know that history is ha…"
type textarea "x"
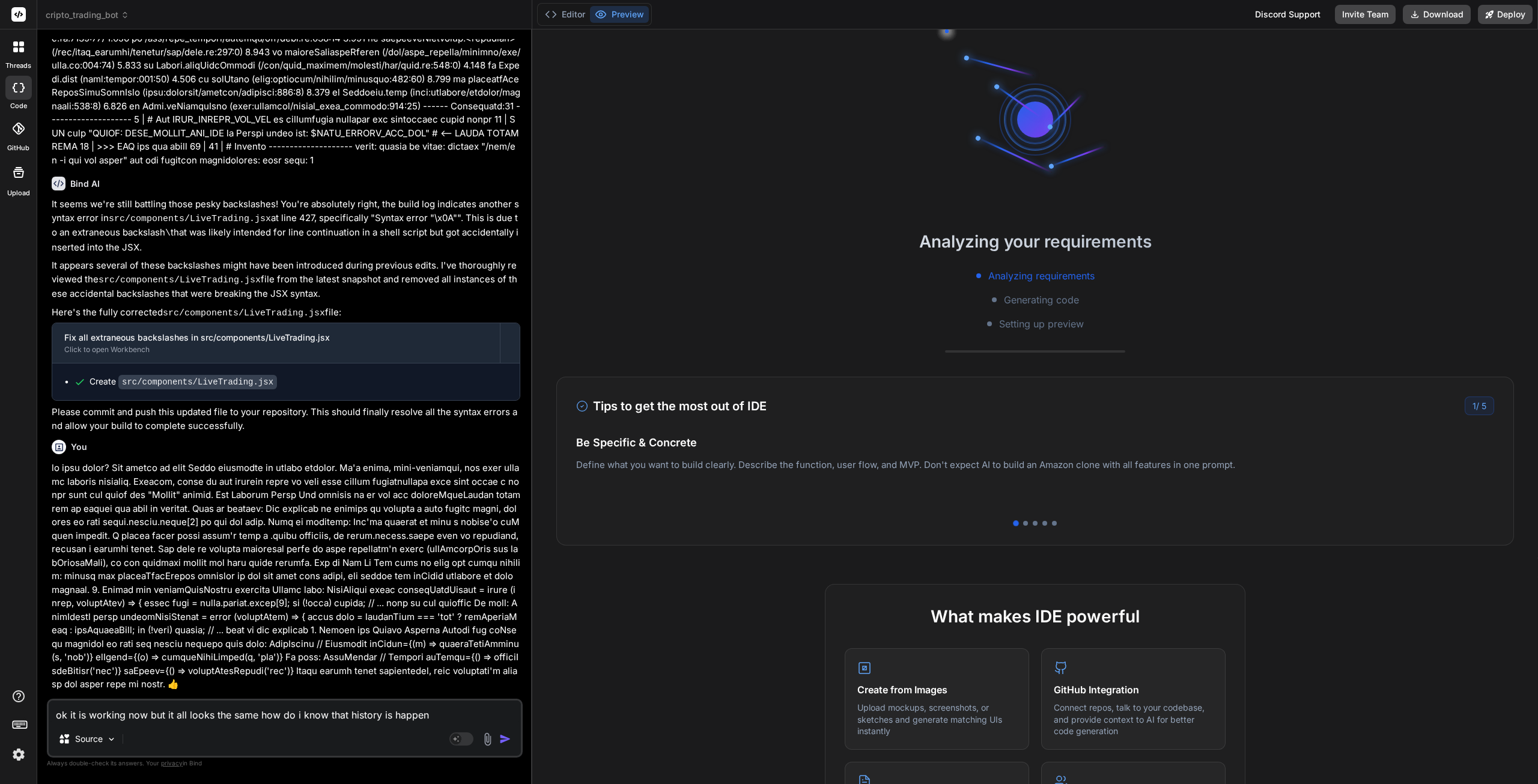
type textarea "ok it is working now but it all looks the same how do i know that history is ha…"
type textarea "x"
type textarea "ok it is working now but it all looks the same how do i know that history is ha…"
type textarea "x"
type textarea "ok it is working now but it all looks the same how do i know that history is ha…"
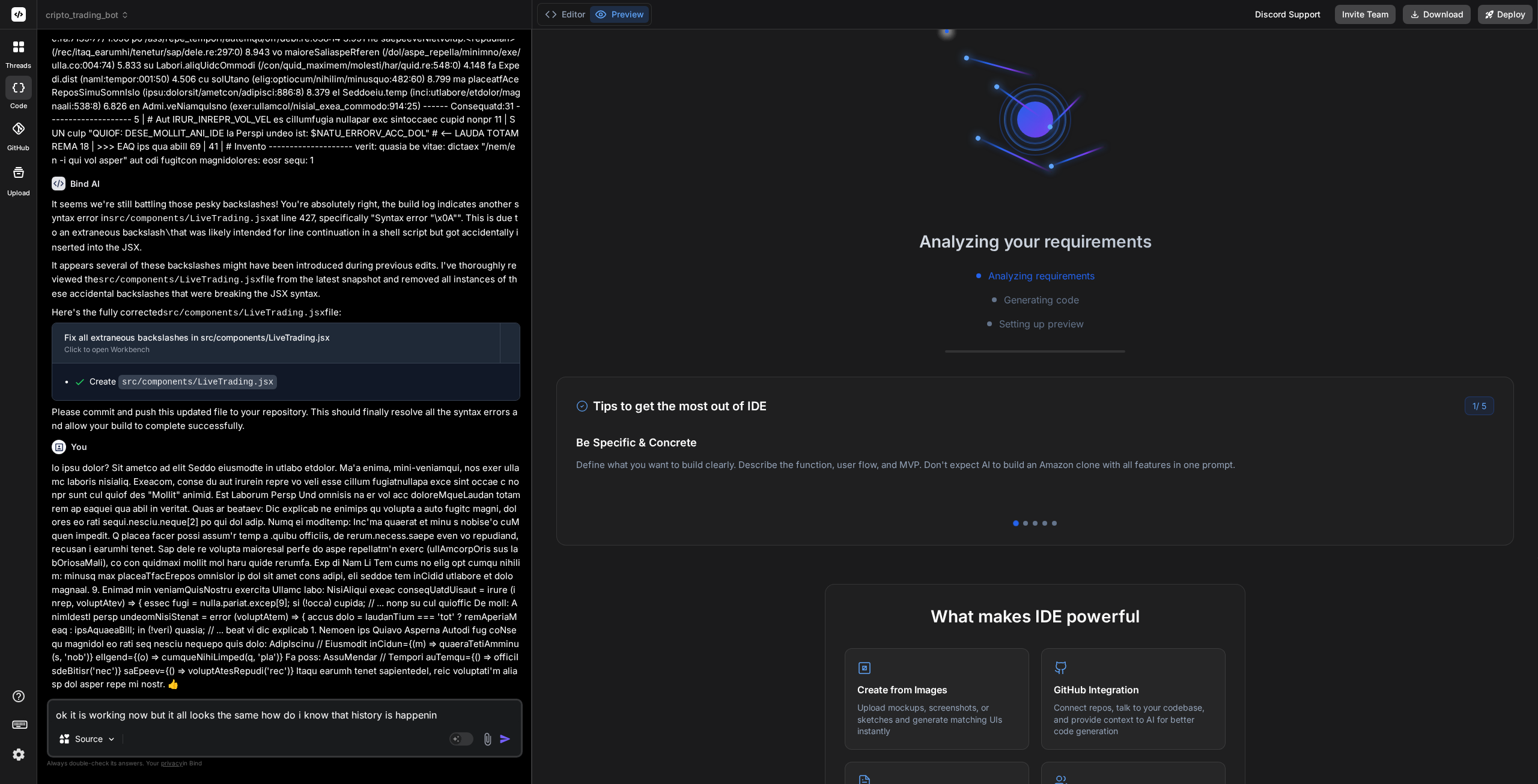
type textarea "x"
type textarea "ok it is working now but it all looks the same how do i know that history is ha…"
type textarea "x"
type textarea "ok it is working now but it all looks the same how do i know that history is ha…"
type textarea "x"
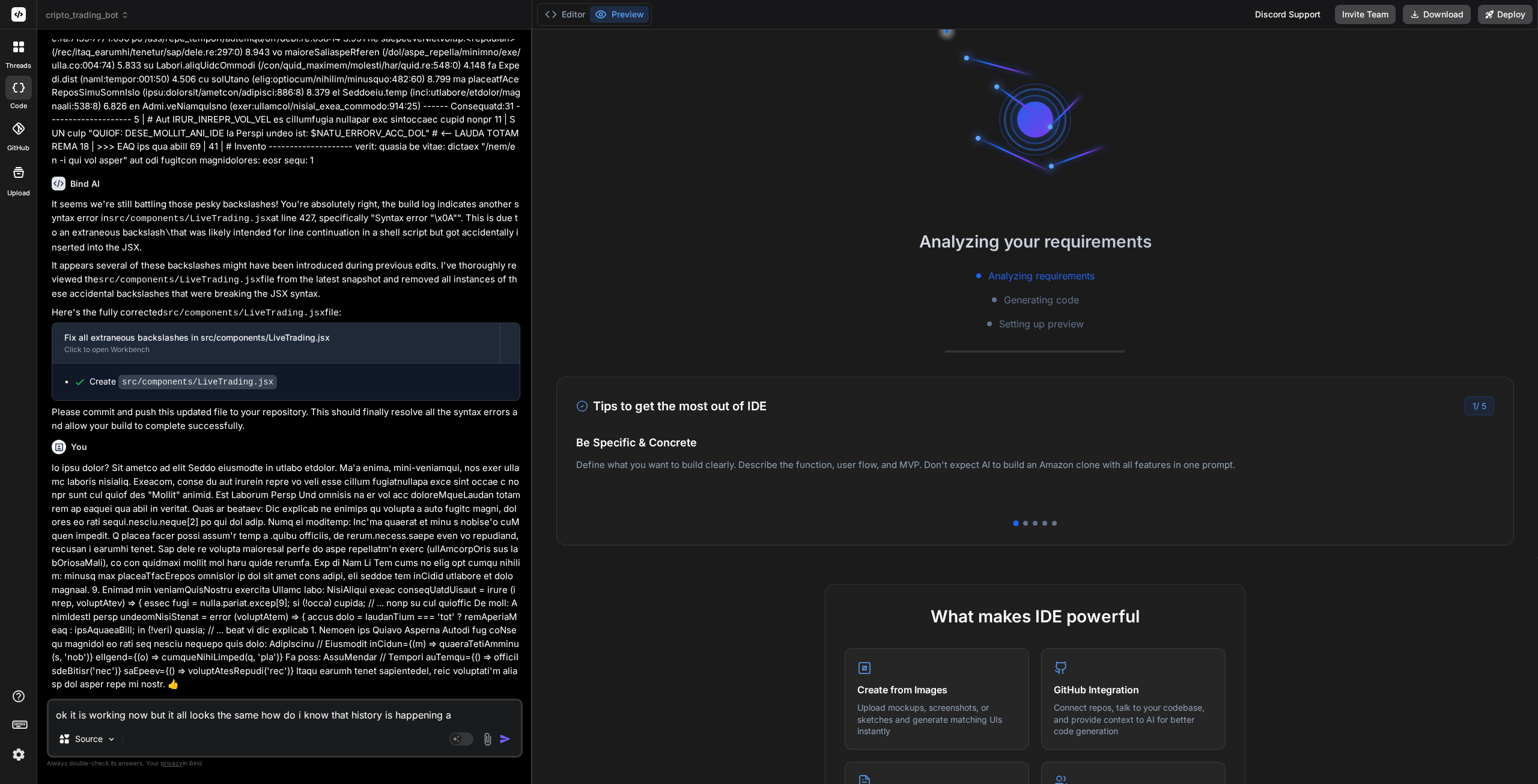
type textarea "ok it is working now but it all looks the same how do i know that history is ha…"
type textarea "x"
type textarea "ok it is working now but it all looks the same how do i know that history is ha…"
type textarea "x"
type textarea "ok it is working now but it all looks the same how do i know that history is ha…"
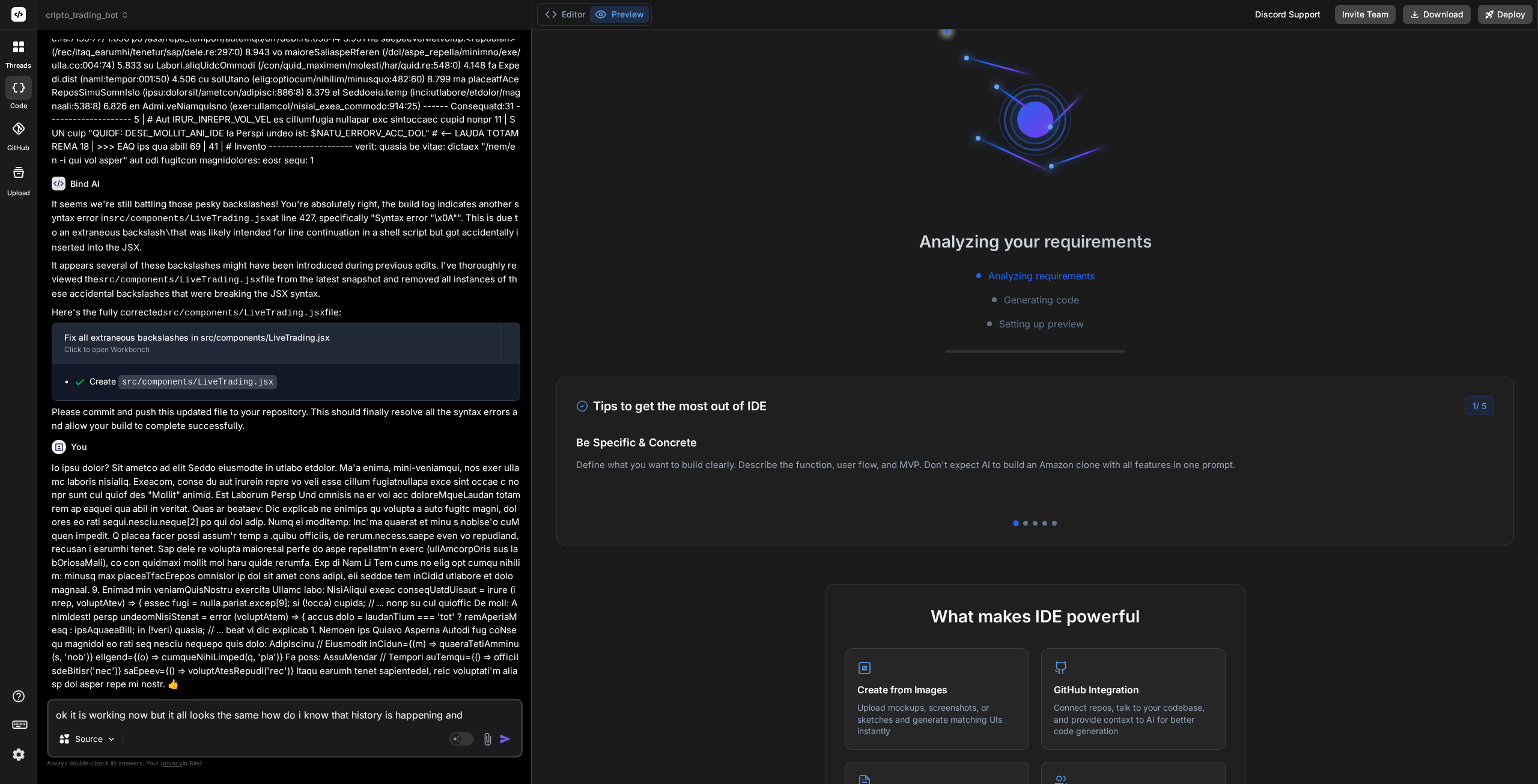
type textarea "x"
type textarea "ok it is working now but it all looks the same how do i know that history is ha…"
type textarea "x"
type textarea "ok it is working now but it all looks the same how do i know that history is ha…"
type textarea "x"
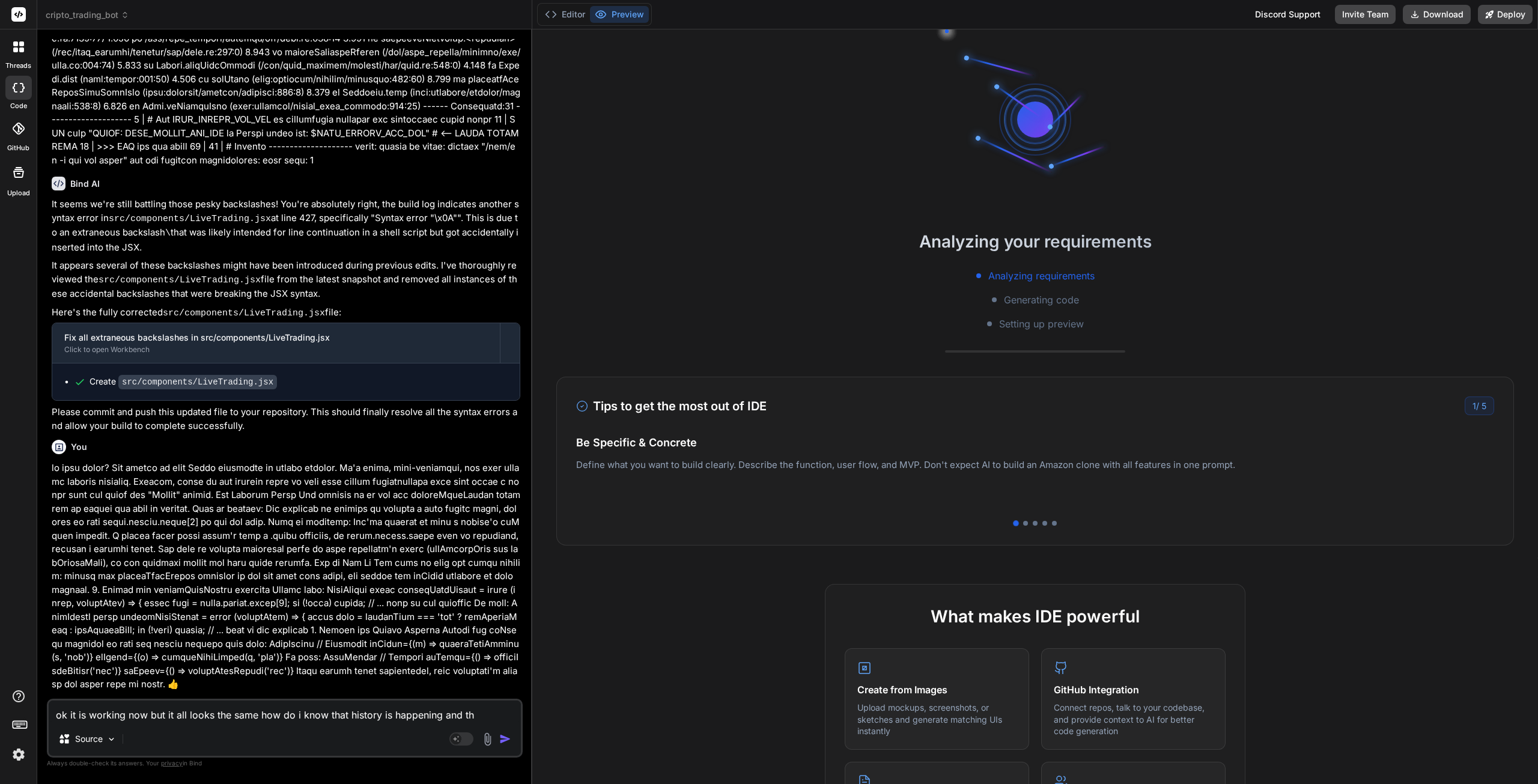
type textarea "ok it is working now but it all looks the same how do i know that history is ha…"
type textarea "x"
type textarea "ok it is working now but it all looks the same how do i know that history is ha…"
type textarea "x"
type textarea "ok it is working now but it all looks the same how do i know that history is ha…"
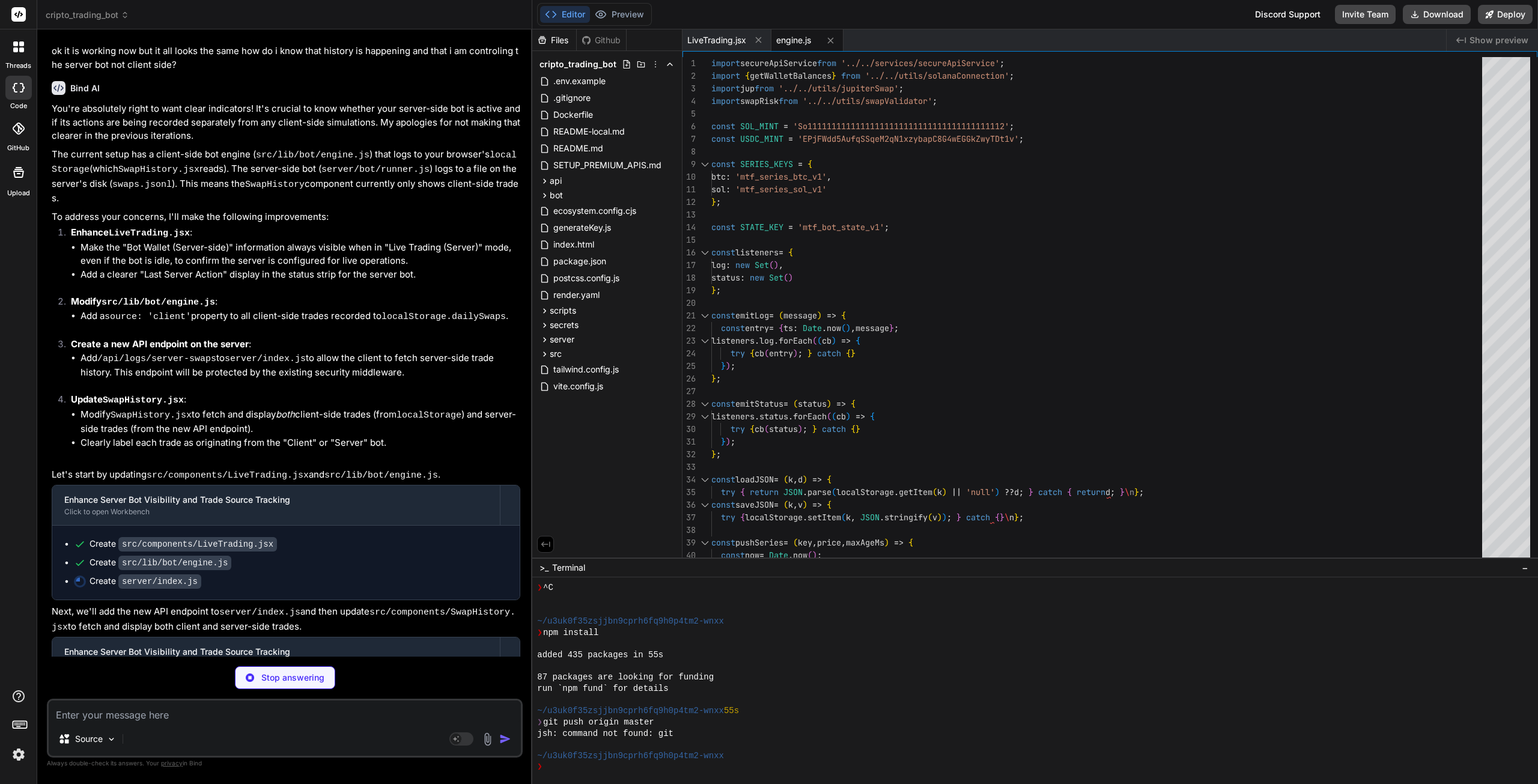
scroll to position [3796, 0]
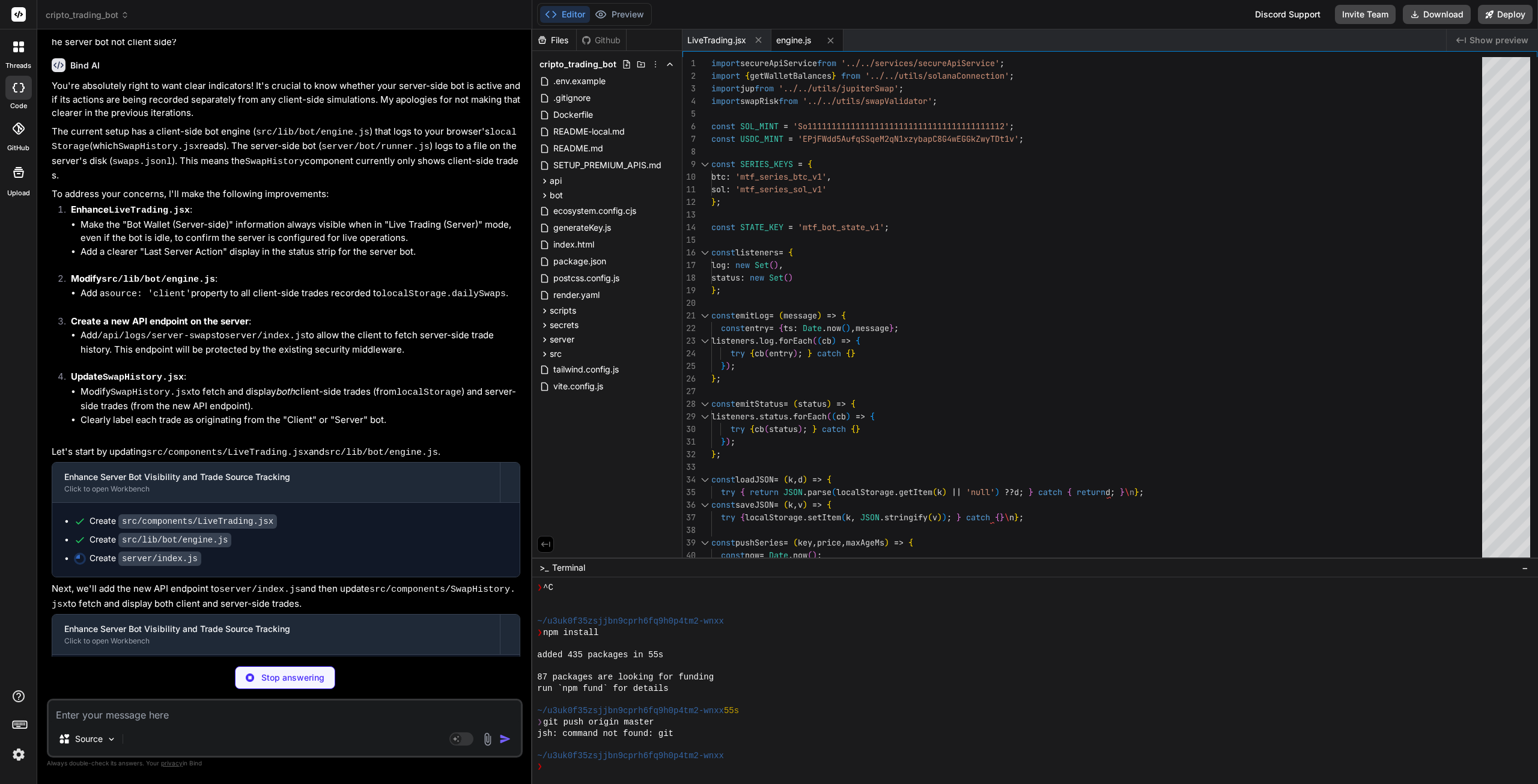
click at [164, 715] on textarea at bounding box center [284, 711] width 472 height 22
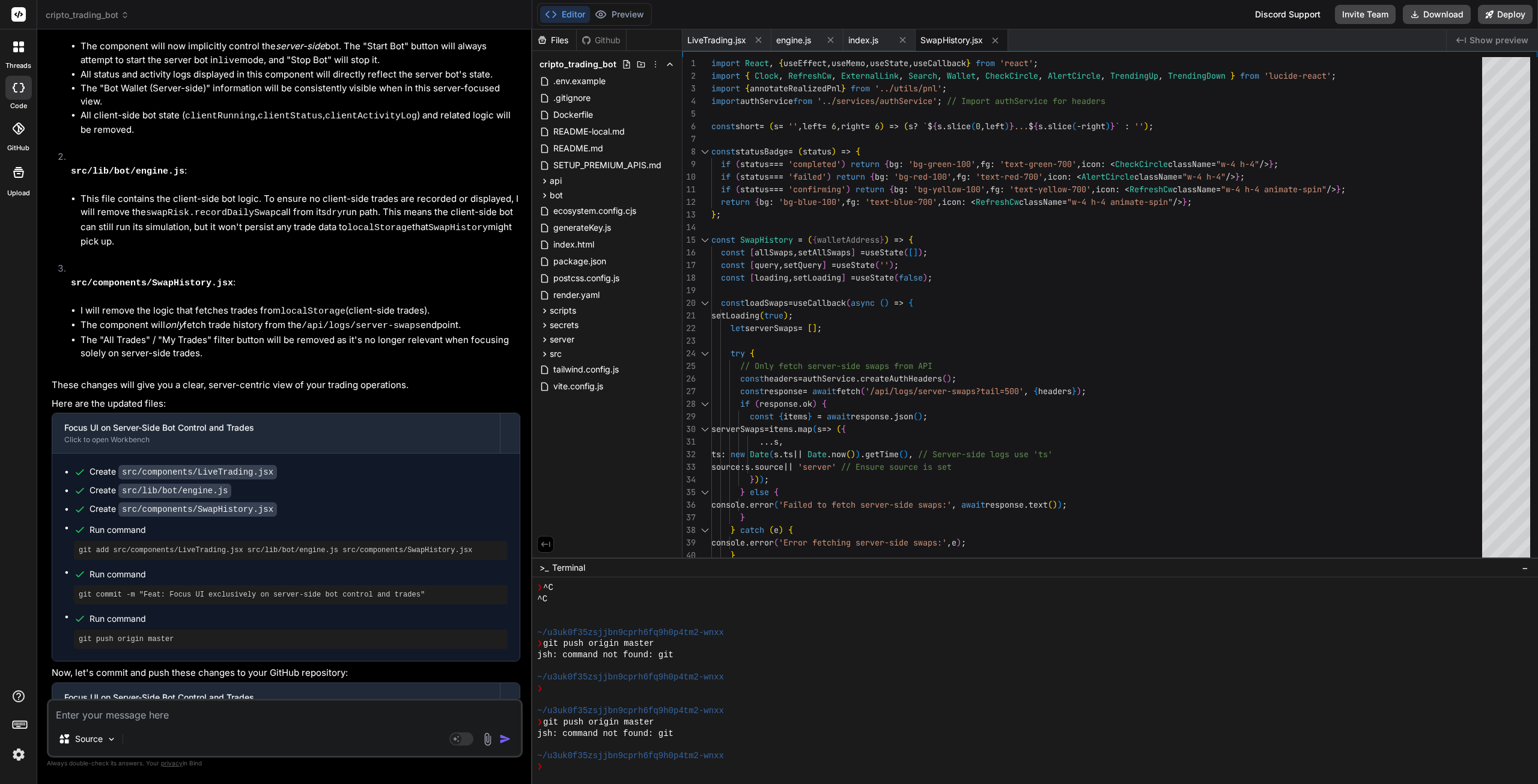
scroll to position [5761, 0]
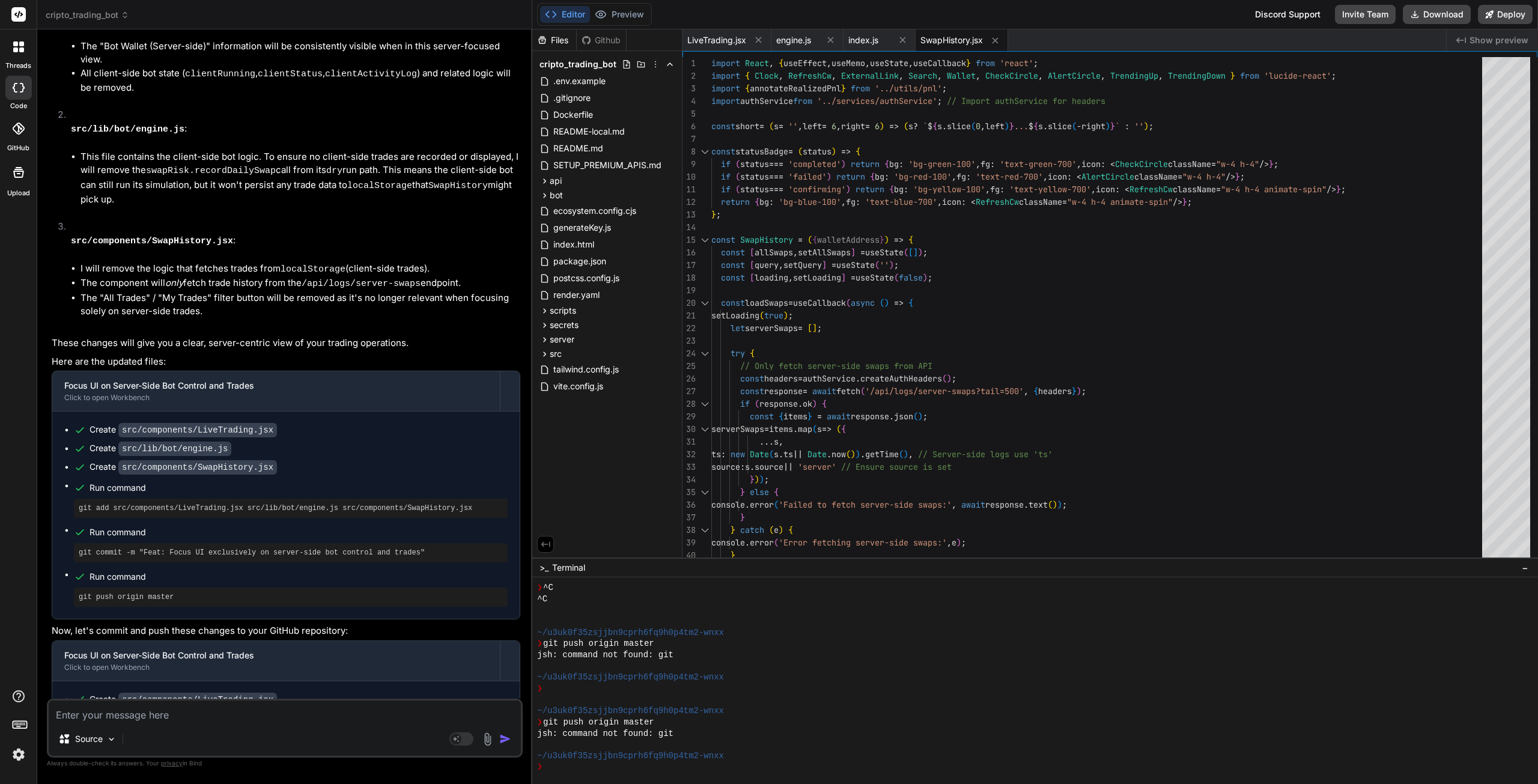
click at [803, 43] on span "engine.js" at bounding box center [793, 40] width 35 height 12
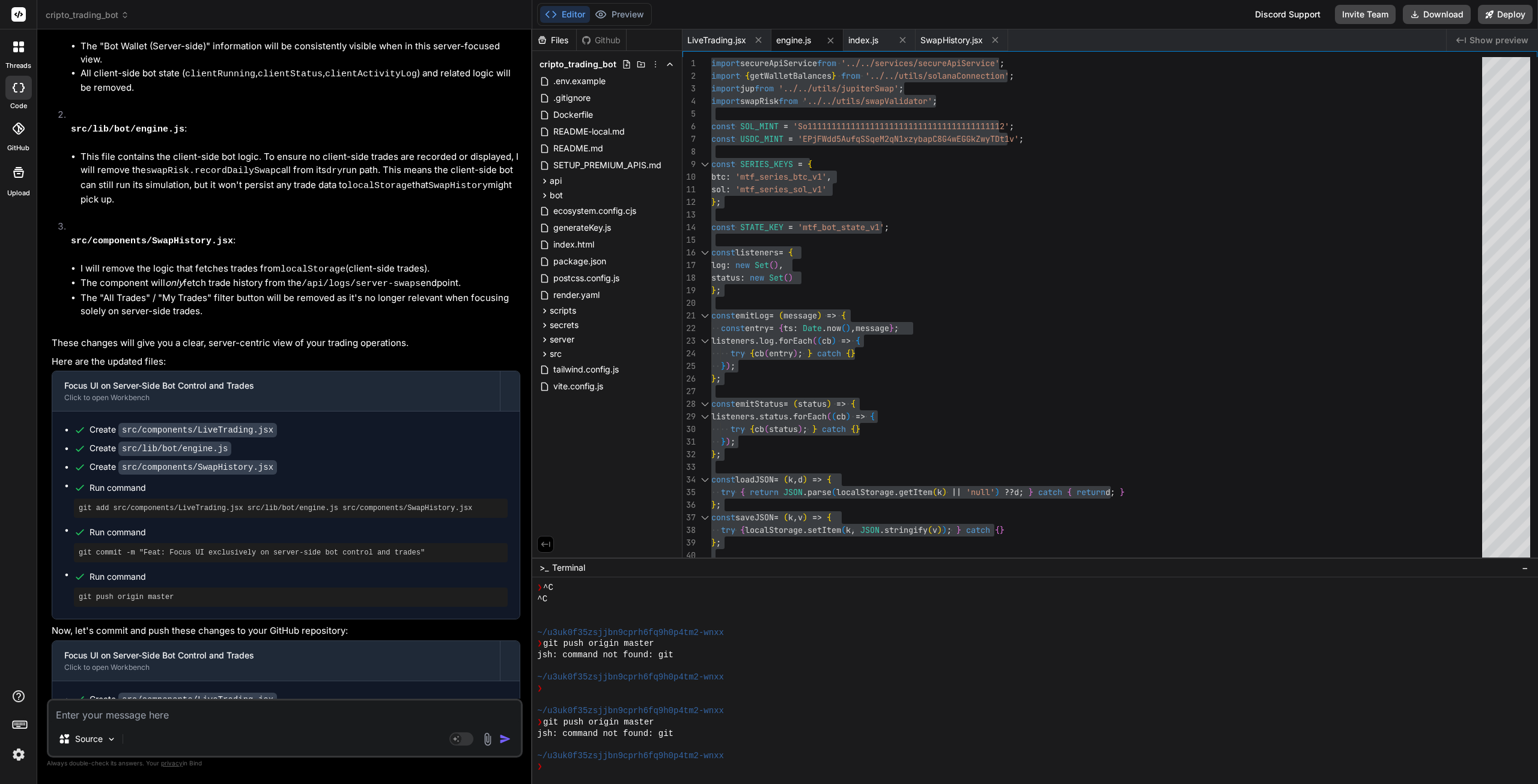
click at [953, 44] on span "SwapHistory.jsx" at bounding box center [952, 40] width 63 height 12
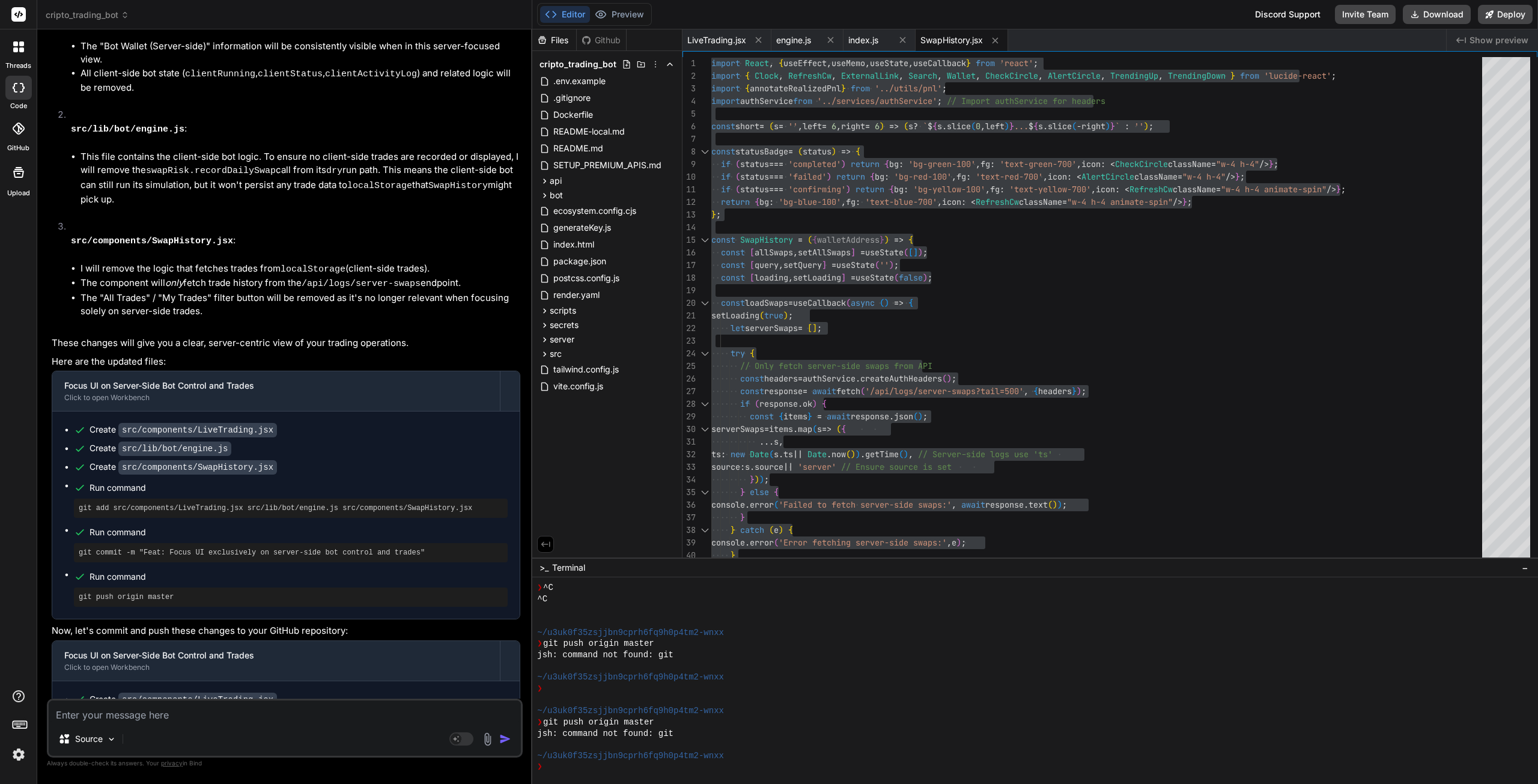
click at [731, 45] on span "LiveTrading.jsx" at bounding box center [717, 40] width 59 height 12
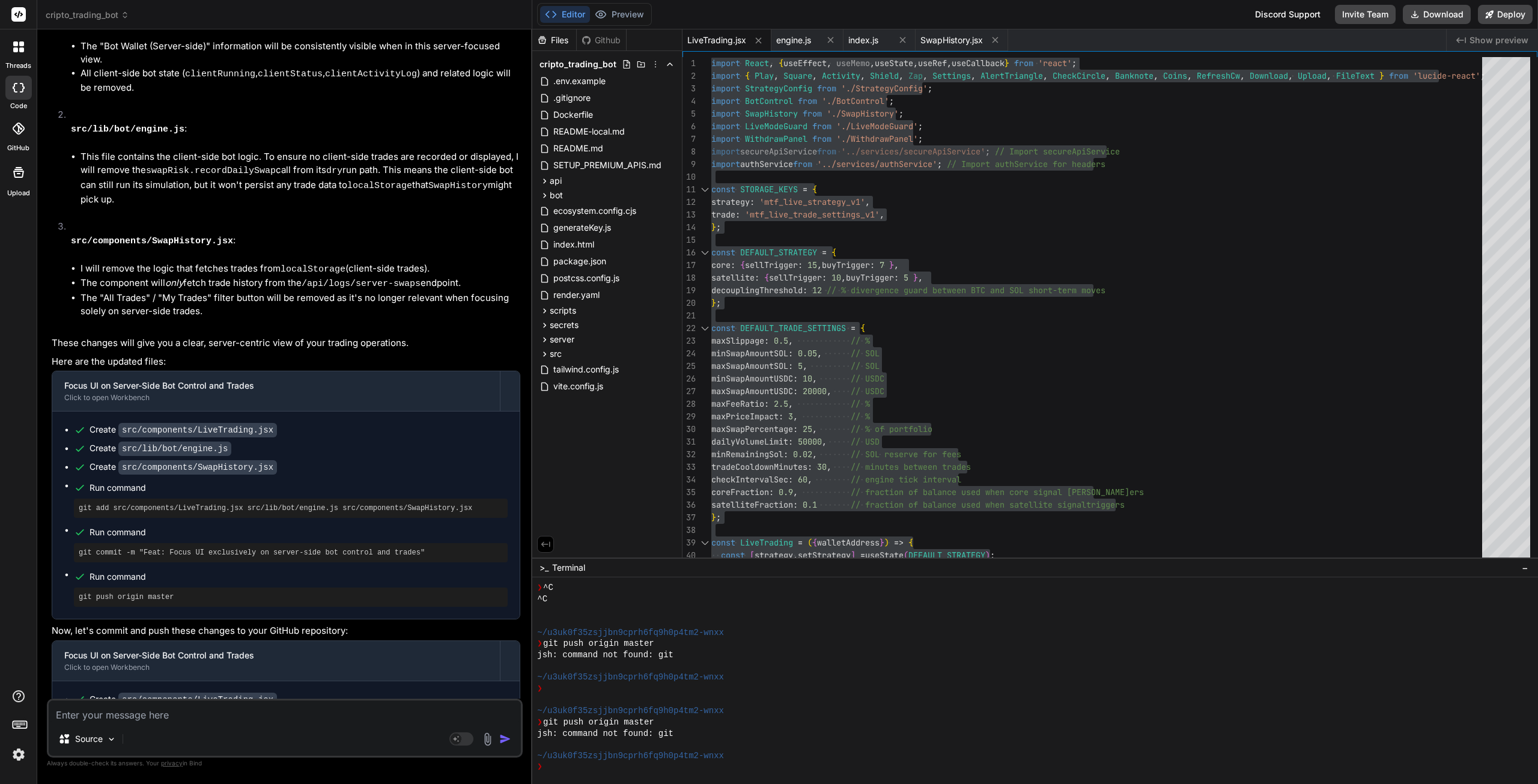
click at [864, 40] on span "index.js" at bounding box center [863, 40] width 30 height 12
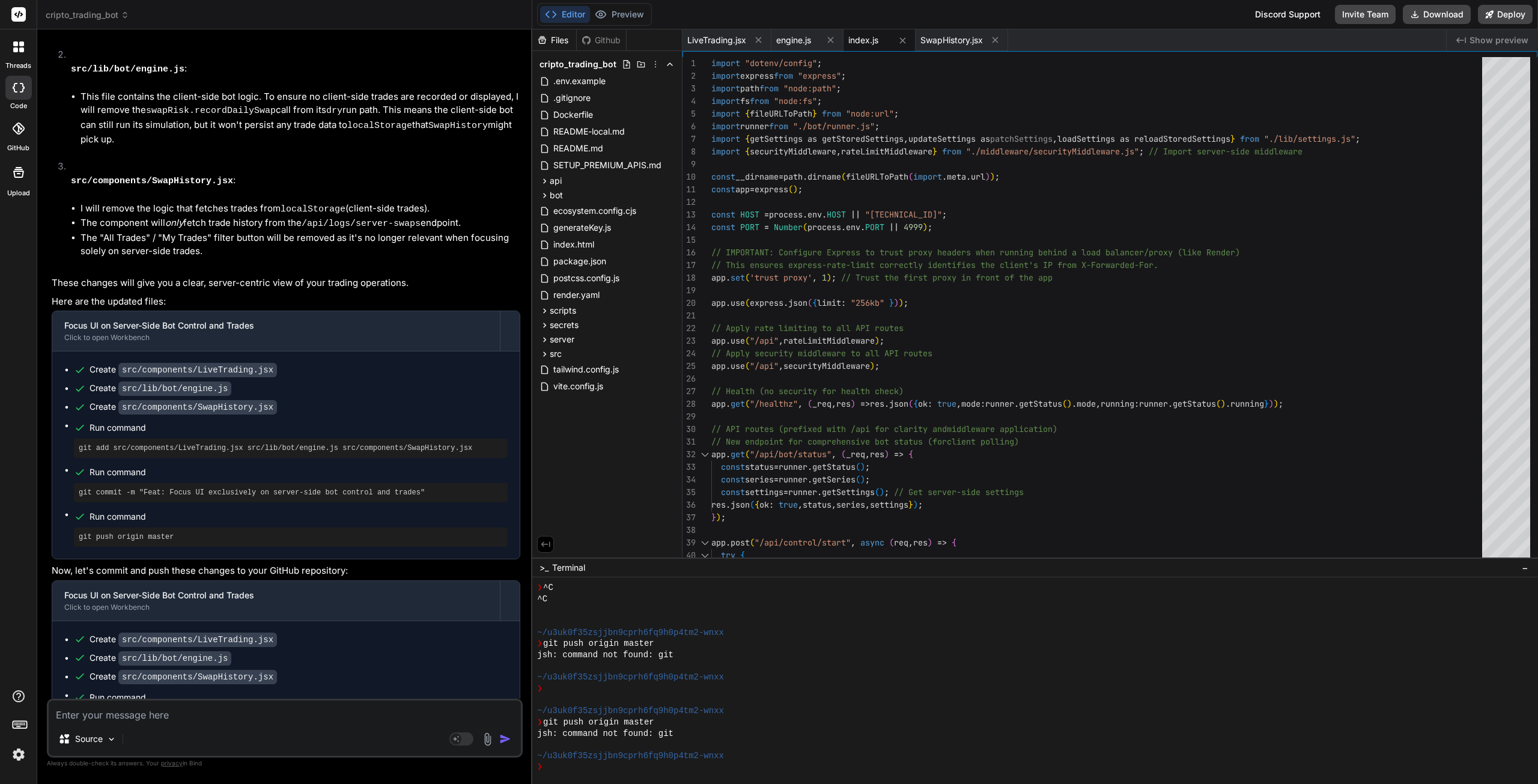
scroll to position [5940, 0]
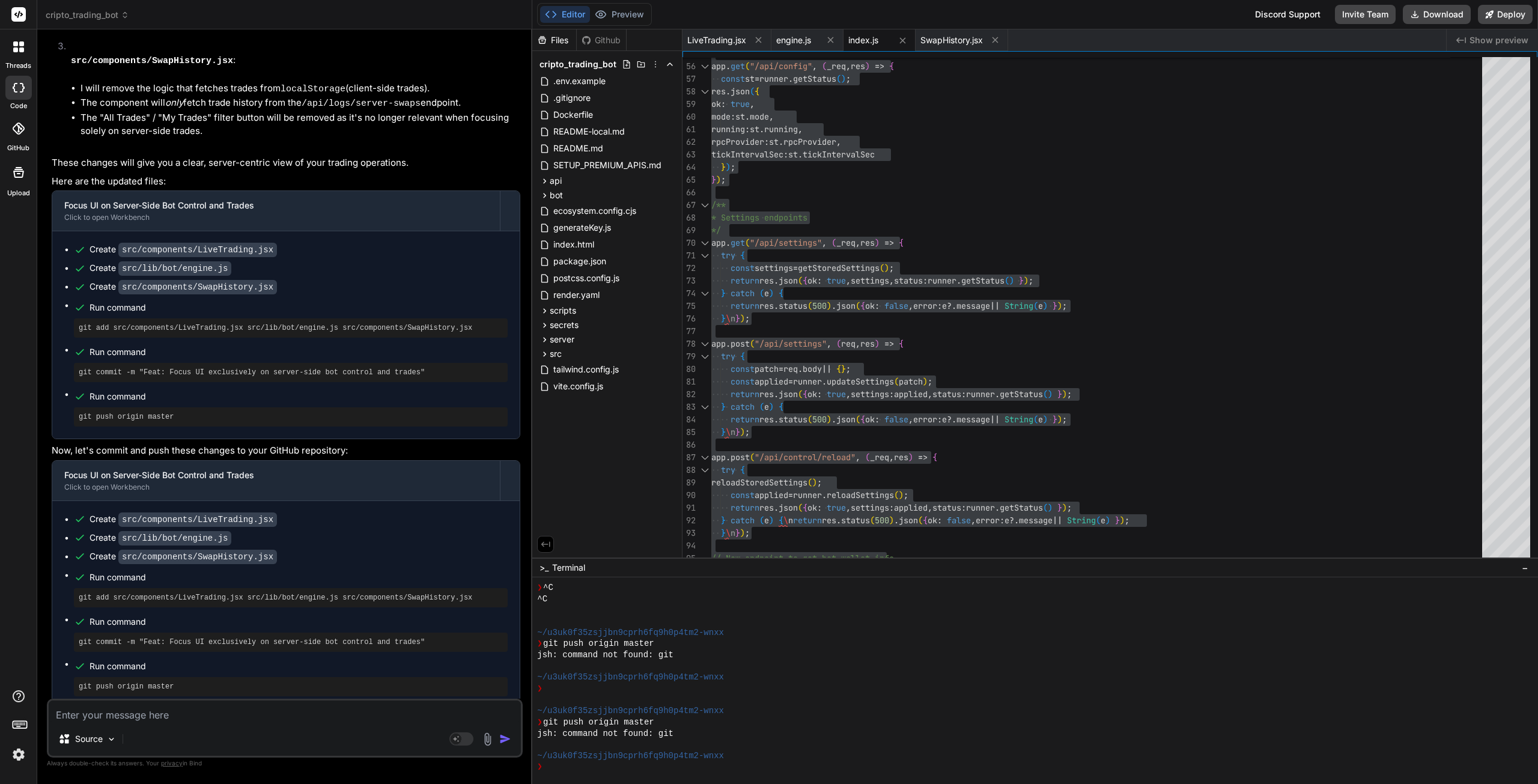
click at [173, 712] on textarea at bounding box center [284, 711] width 472 height 22
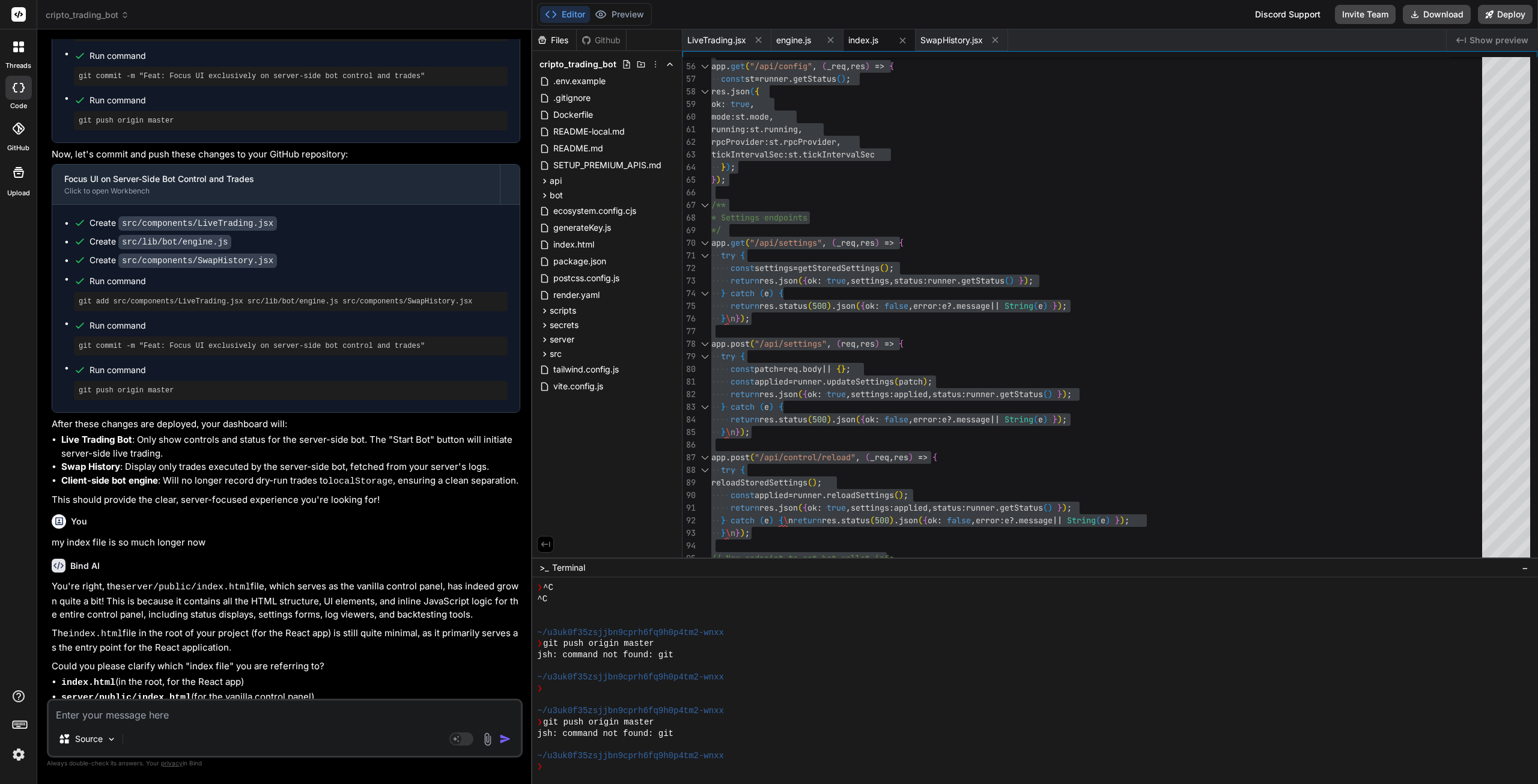
scroll to position [6256, 0]
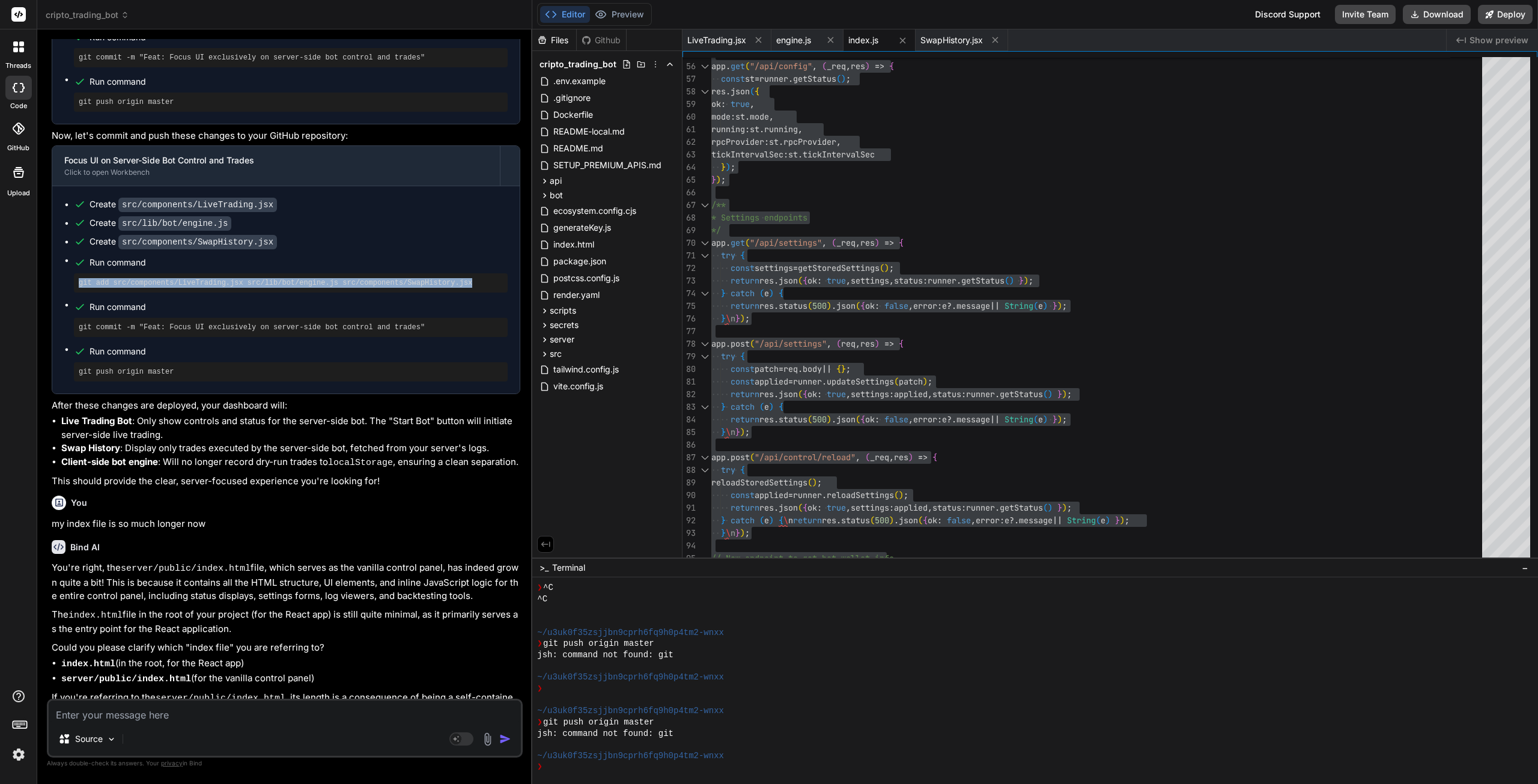
drag, startPoint x: 444, startPoint y: 177, endPoint x: 77, endPoint y: 186, distance: 367.1
click at [77, 273] on div "git add src/components/LiveTrading.jsx src/lib/bot/engine.js src/components/Swa…" at bounding box center [291, 283] width 434 height 19
copy pre "git add src/components/LiveTrading.jsx src/lib/bot/engine.js src/components/Swa…"
click at [121, 720] on textarea at bounding box center [284, 711] width 472 height 22
paste textarea "git add src/components/LiveTrading.jsx src/lib/bot/engine.js src/components/Swa…"
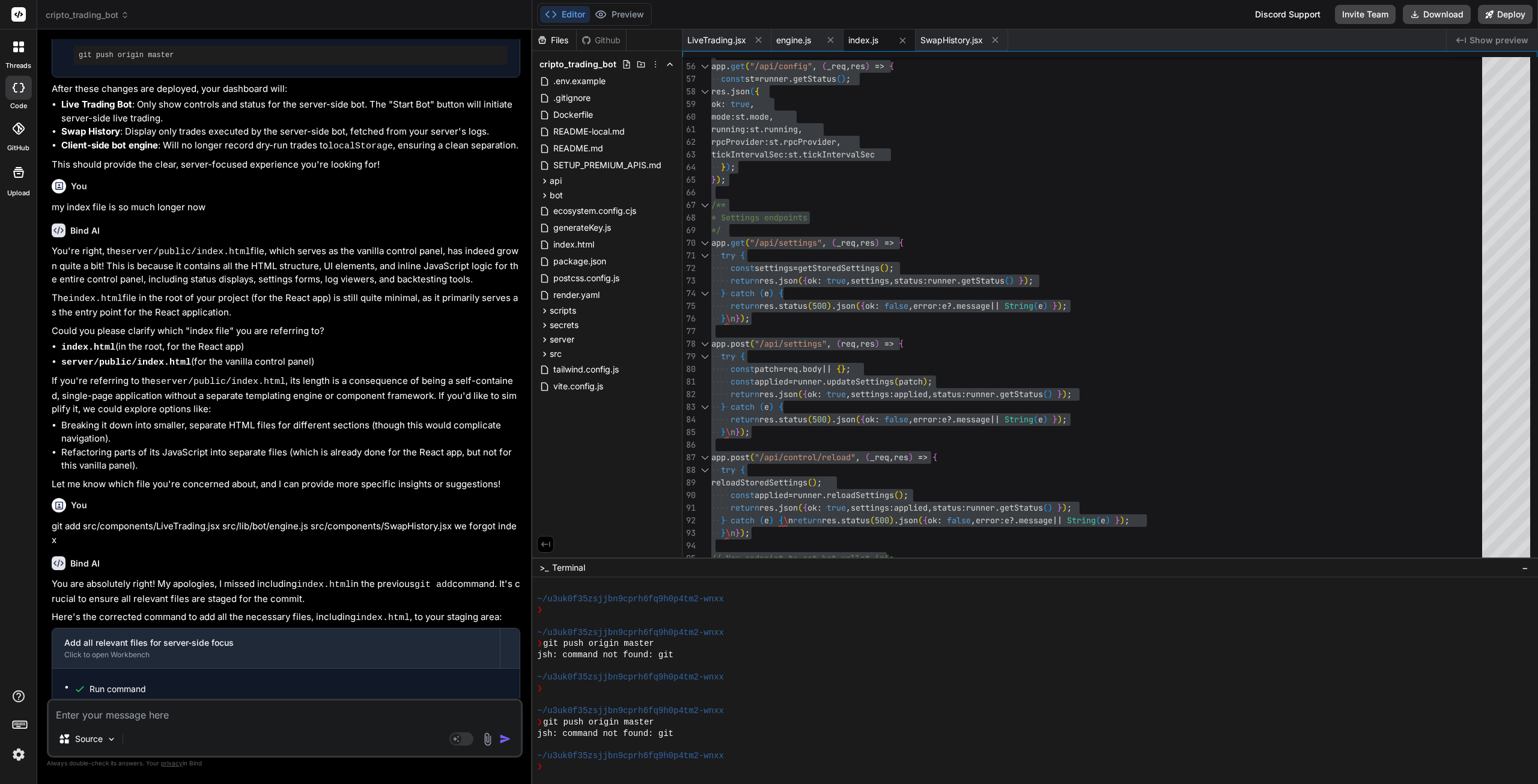
scroll to position [6601, 0]
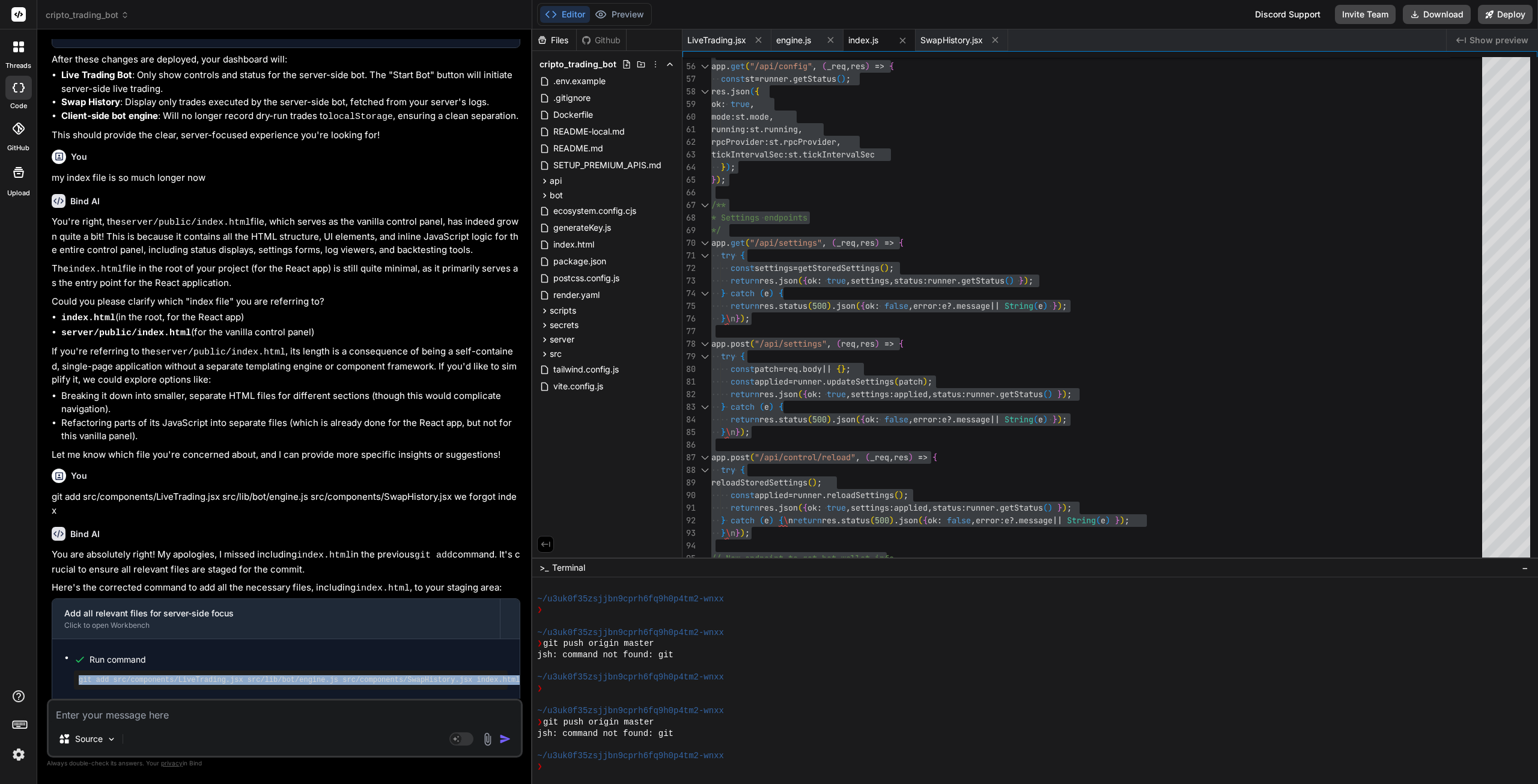
drag, startPoint x: 486, startPoint y: 552, endPoint x: 78, endPoint y: 558, distance: 408.0
click at [78, 676] on pre "git add src/components/LiveTrading.jsx src/lib/bot/engine.js src/components/Swa…" at bounding box center [290, 680] width 424 height 10
copy pre "git add src/components/LiveTrading.jsx src/lib/bot/engine.js src/components/Swa…"
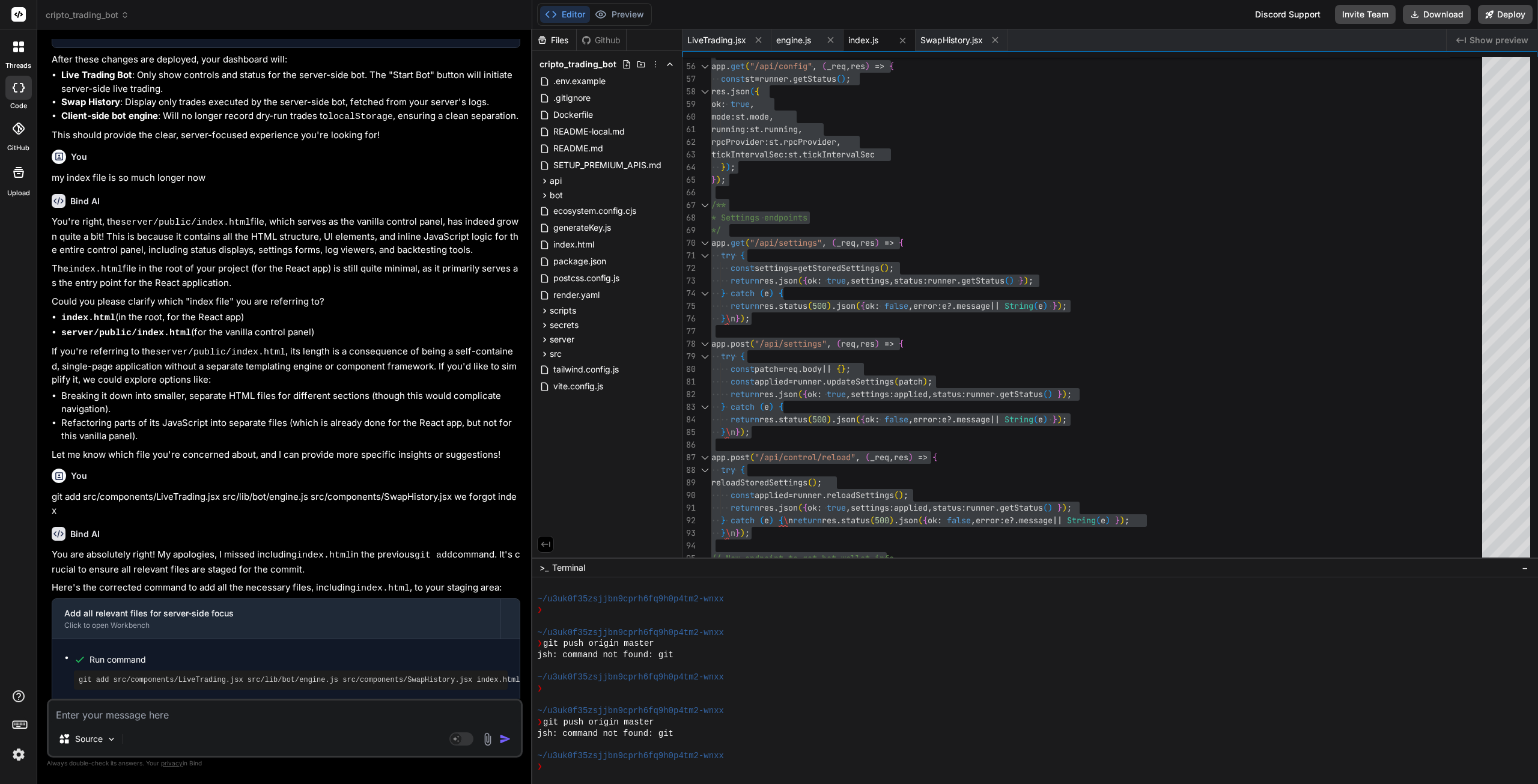
drag, startPoint x: 487, startPoint y: 599, endPoint x: 42, endPoint y: 605, distance: 445.0
click at [42, 605] on div "Bind AI Web Search Created with Pixso. Code Generator You now help me update gi…" at bounding box center [284, 406] width 495 height 754
copy pre "git commit -m "Feat: Focus UI exclusively on server-side bot control and trades…"
drag, startPoint x: 175, startPoint y: 643, endPoint x: 77, endPoint y: 649, distance: 98.2
click at [77, 759] on div "git push origin master" at bounding box center [291, 769] width 434 height 19
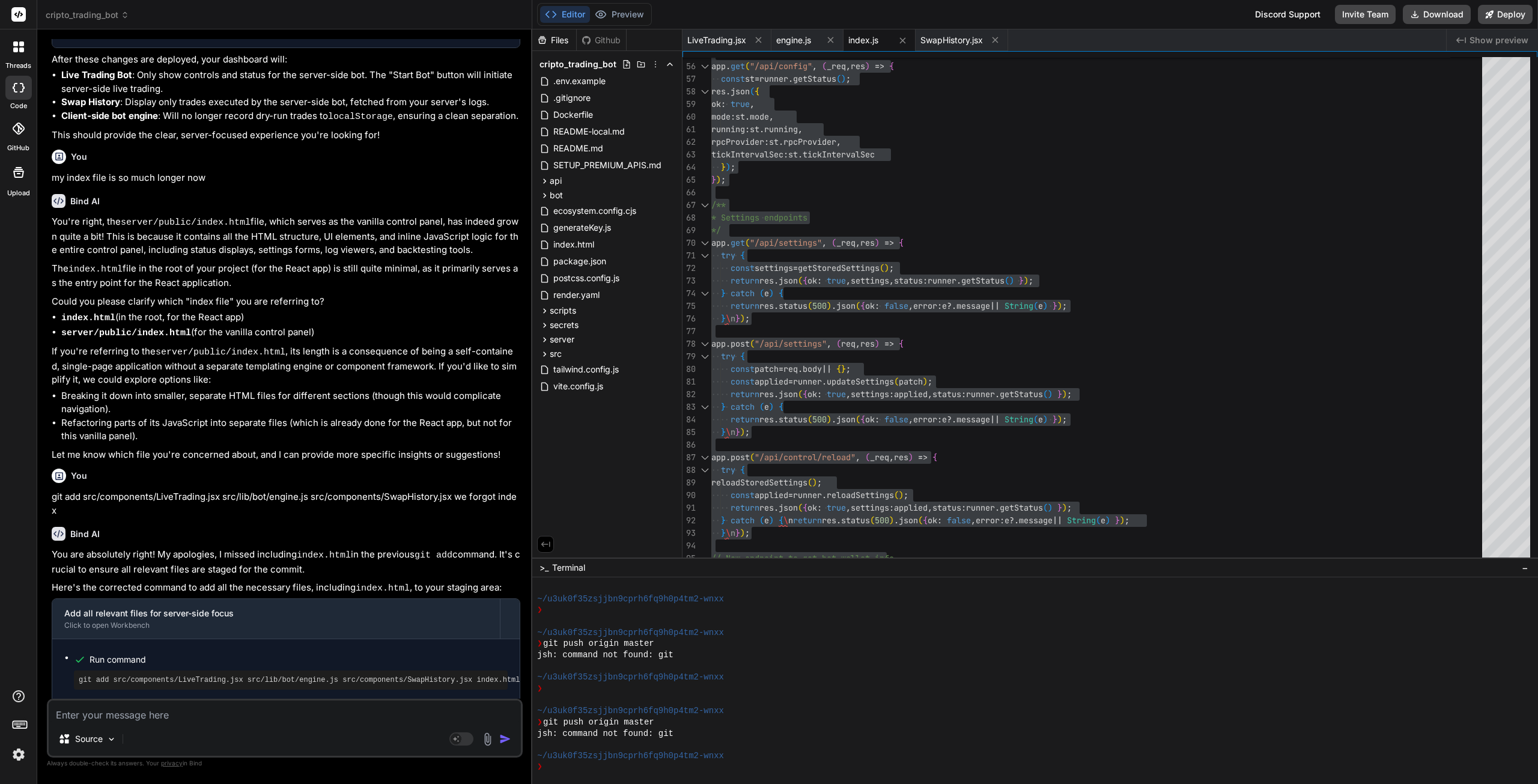
copy pre "git push origin master"
click at [163, 717] on textarea at bounding box center [284, 711] width 472 height 22
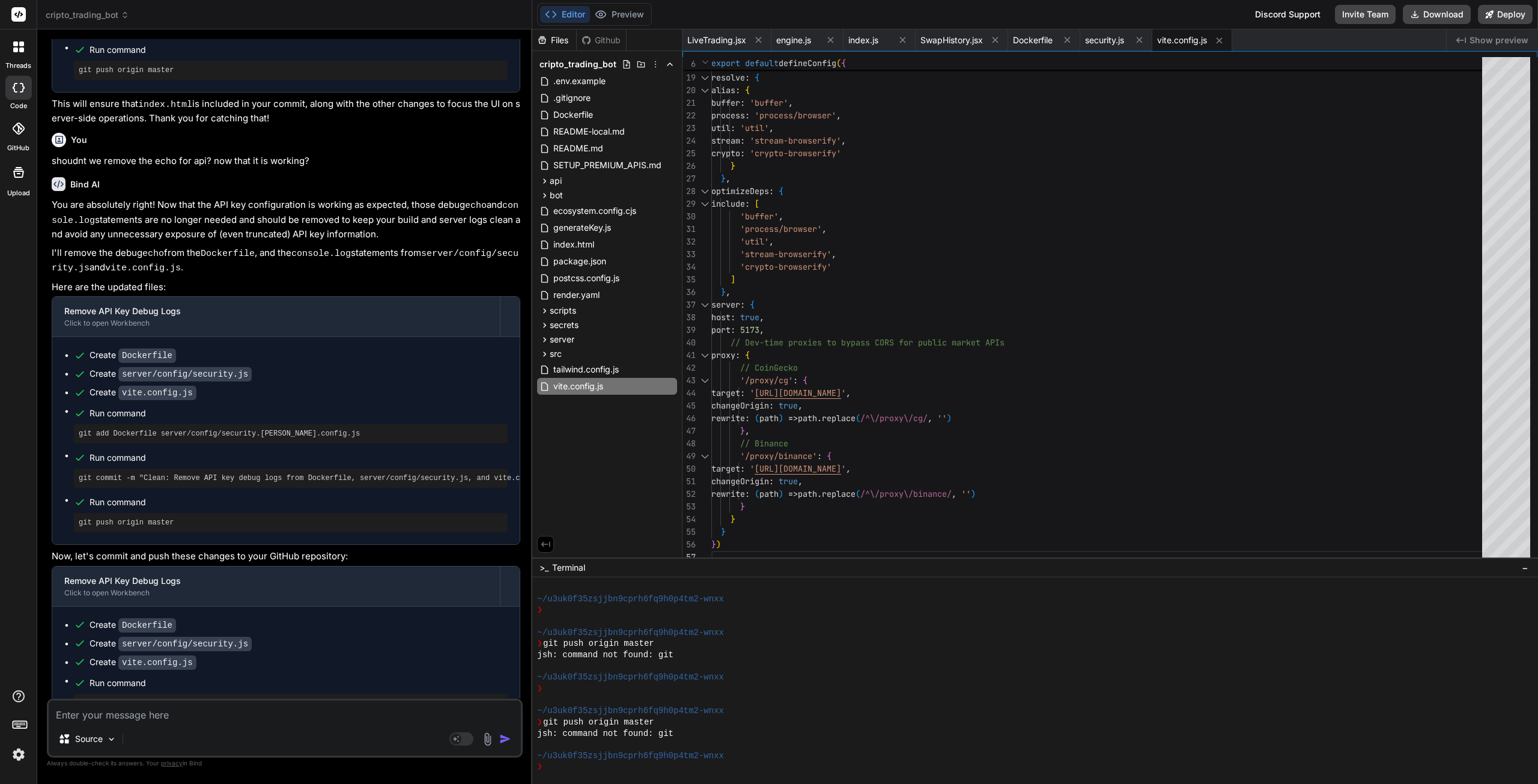
scroll to position [7302, 0]
click at [198, 719] on textarea at bounding box center [284, 711] width 472 height 22
click at [192, 712] on textarea "ok so now i need to s" at bounding box center [284, 711] width 472 height 22
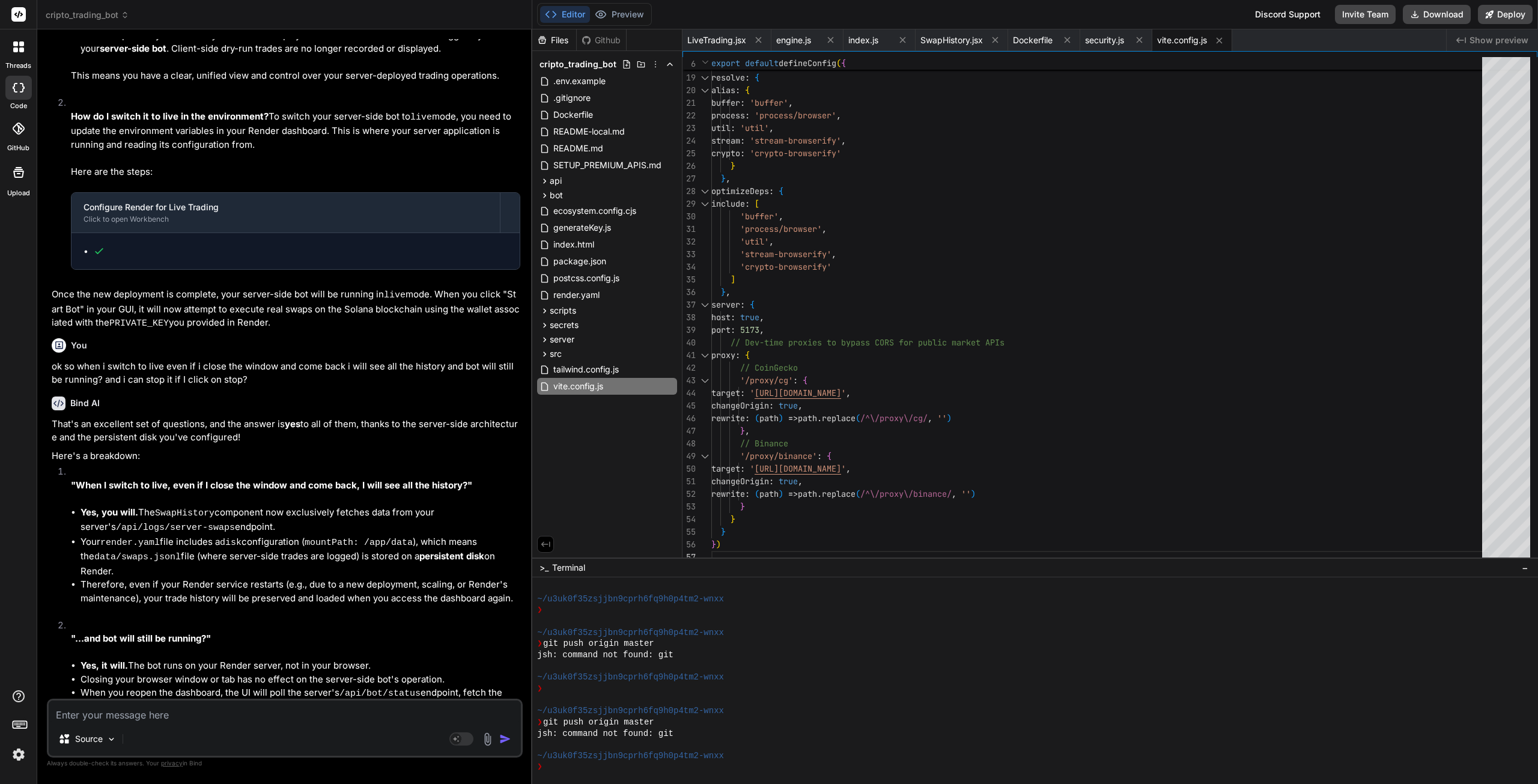
scroll to position [8336, 0]
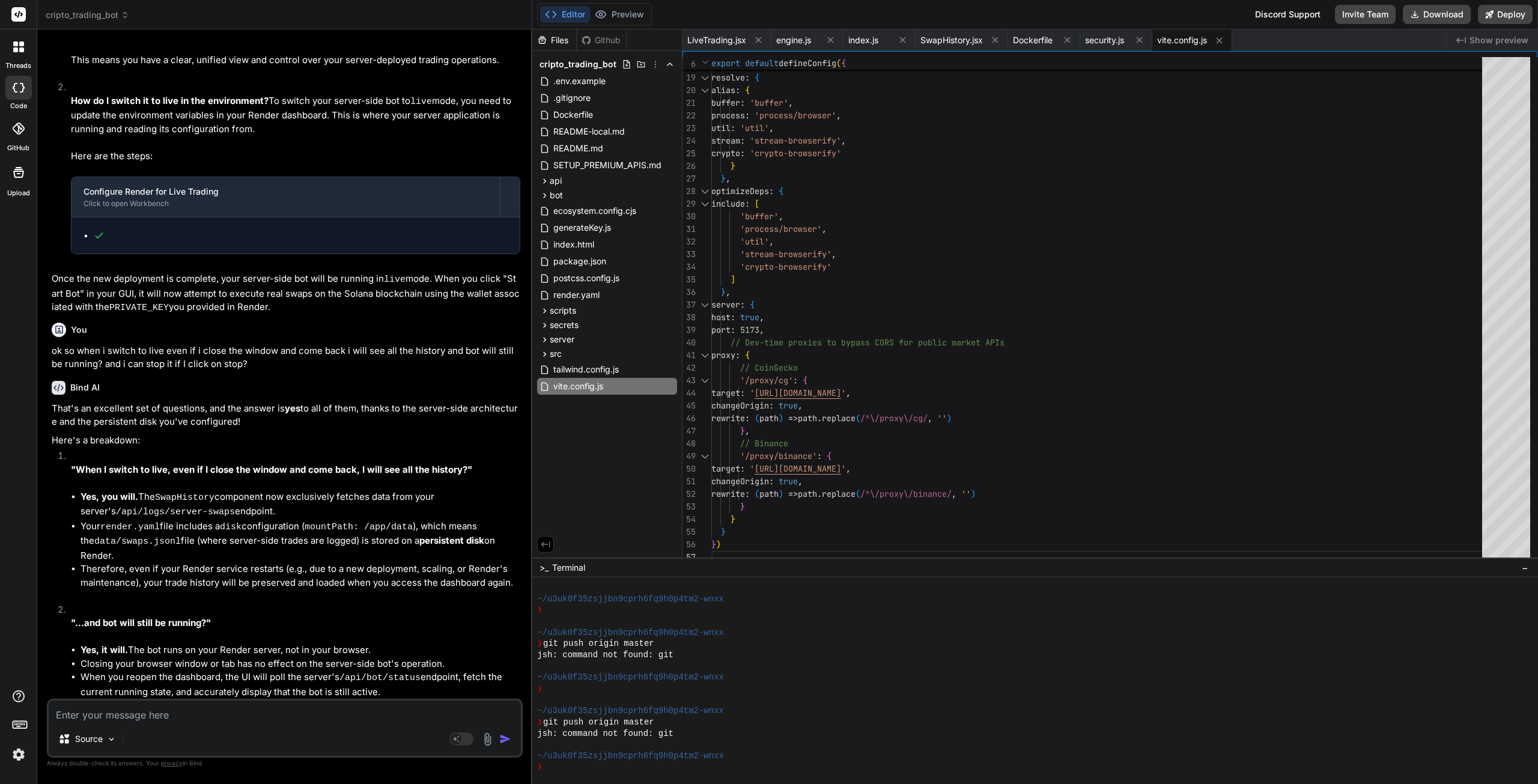
click at [168, 715] on textarea at bounding box center [284, 711] width 472 height 22
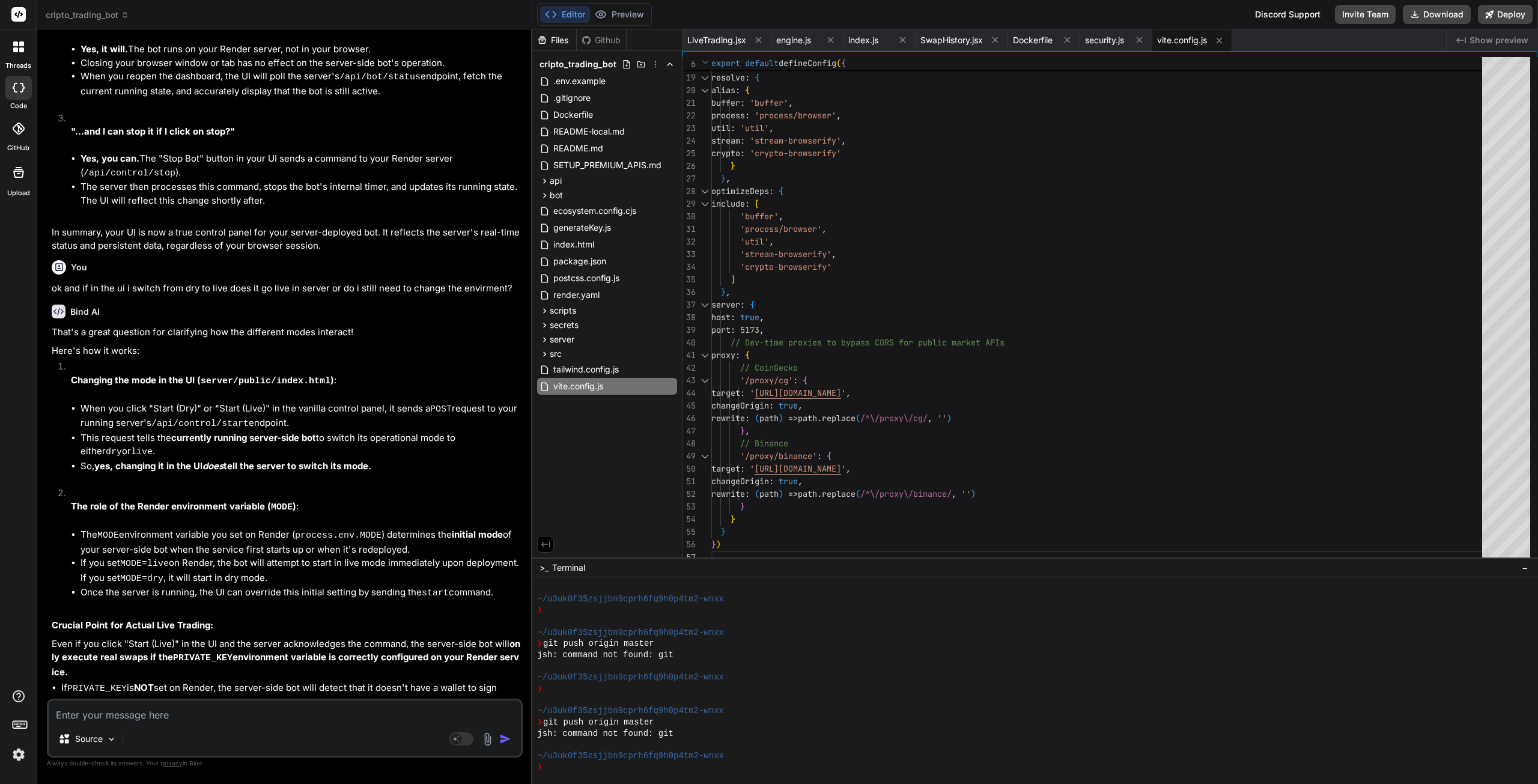
scroll to position [8948, 0]
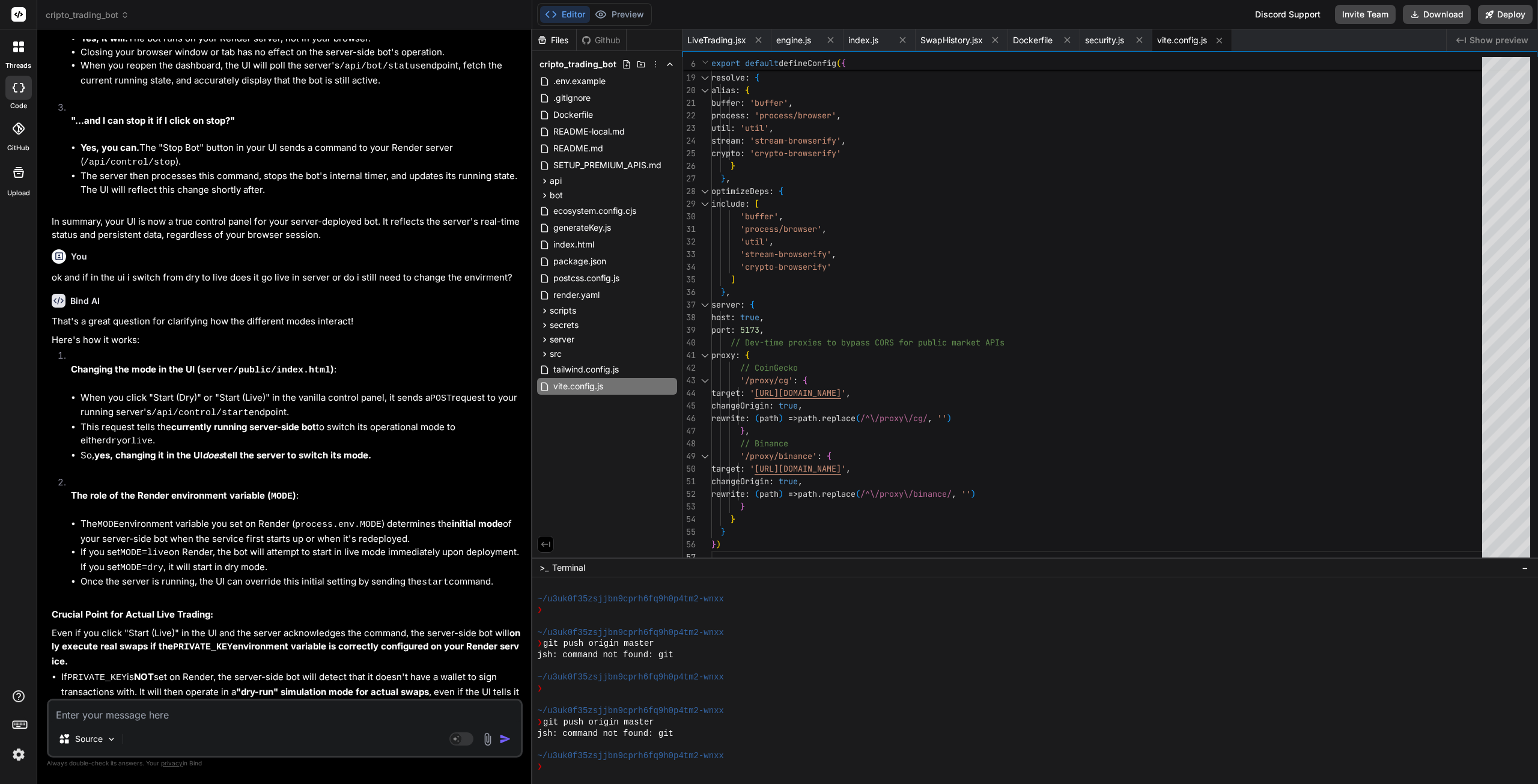
click at [124, 717] on textarea at bounding box center [284, 711] width 472 height 22
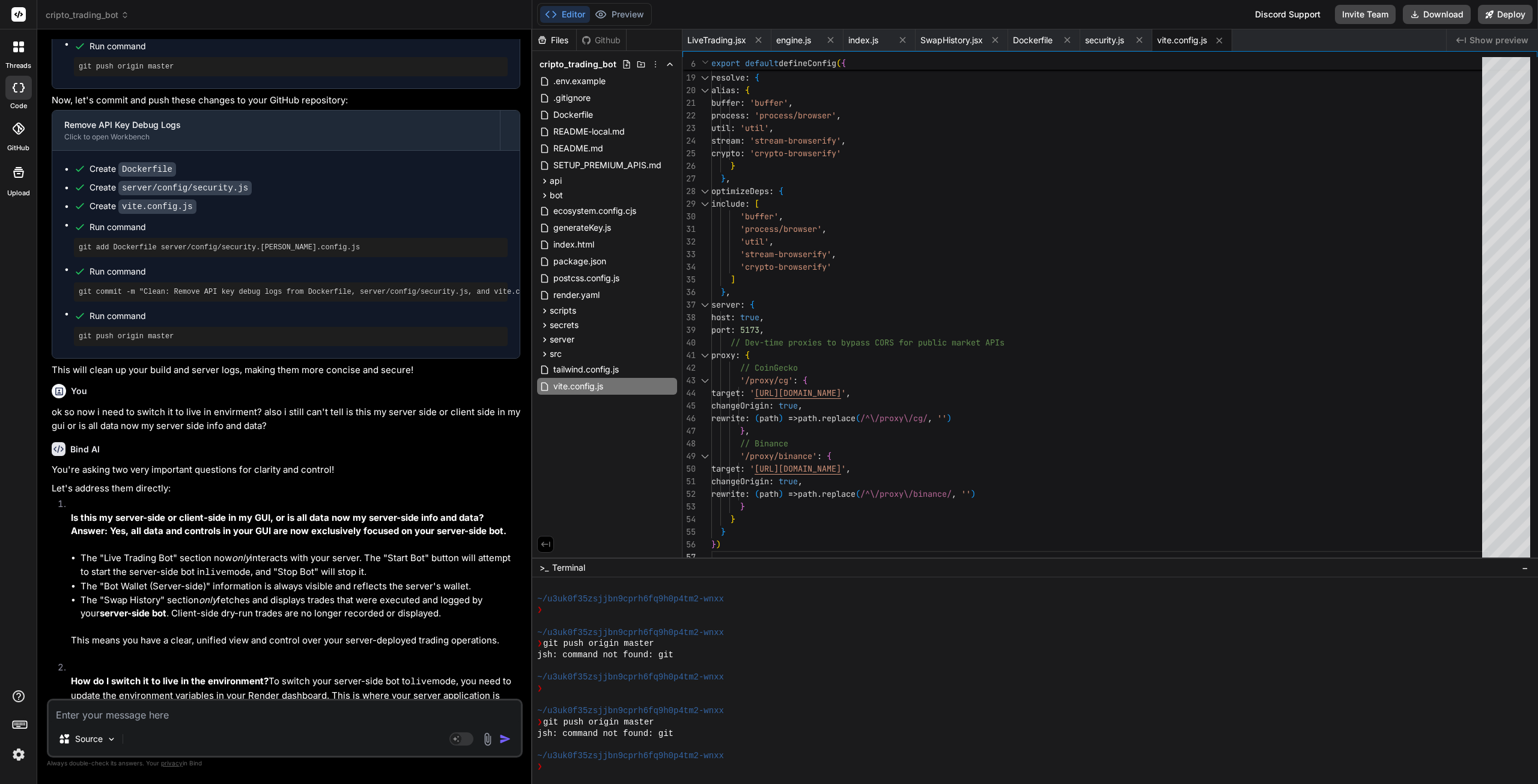
scroll to position [7647, 0]
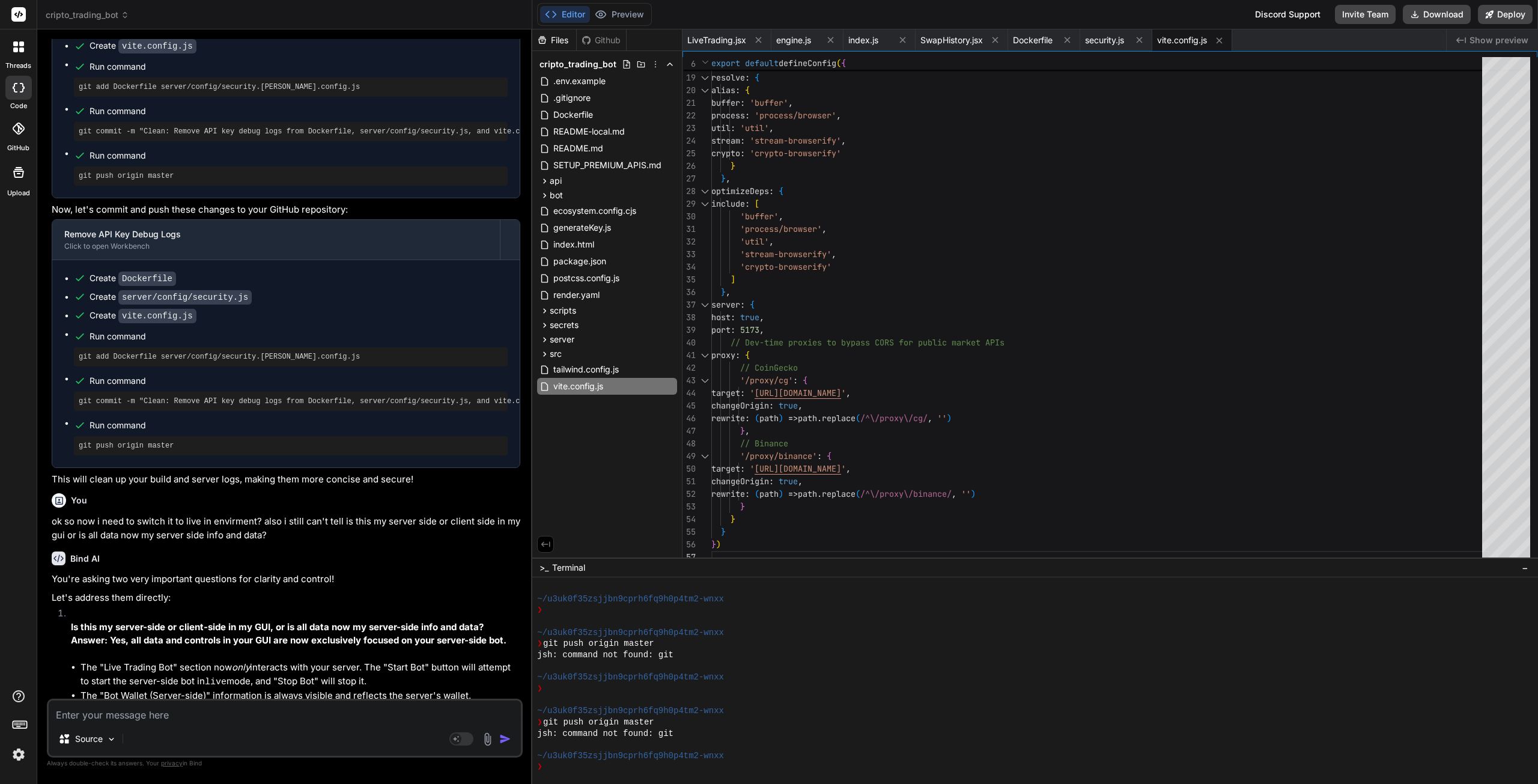
click at [1040, 40] on span "Dockerfile" at bounding box center [1032, 40] width 39 height 12
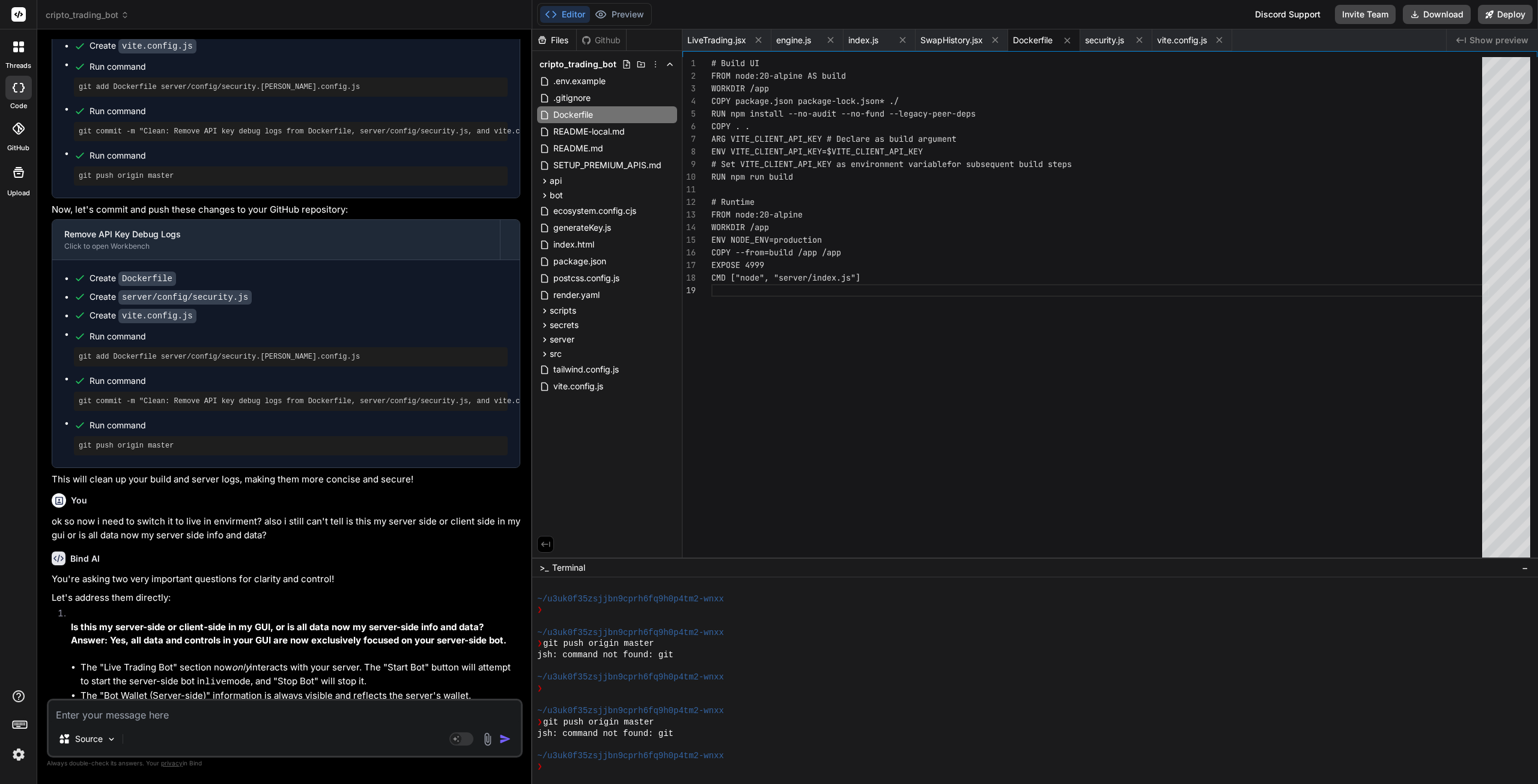
scroll to position [0, 0]
click at [1035, 243] on div "EXPOSE 4999 CMD ["node", "server/index.js"] # Build UI FROM node:20-alpine AS b…" at bounding box center [1099, 311] width 778 height 507
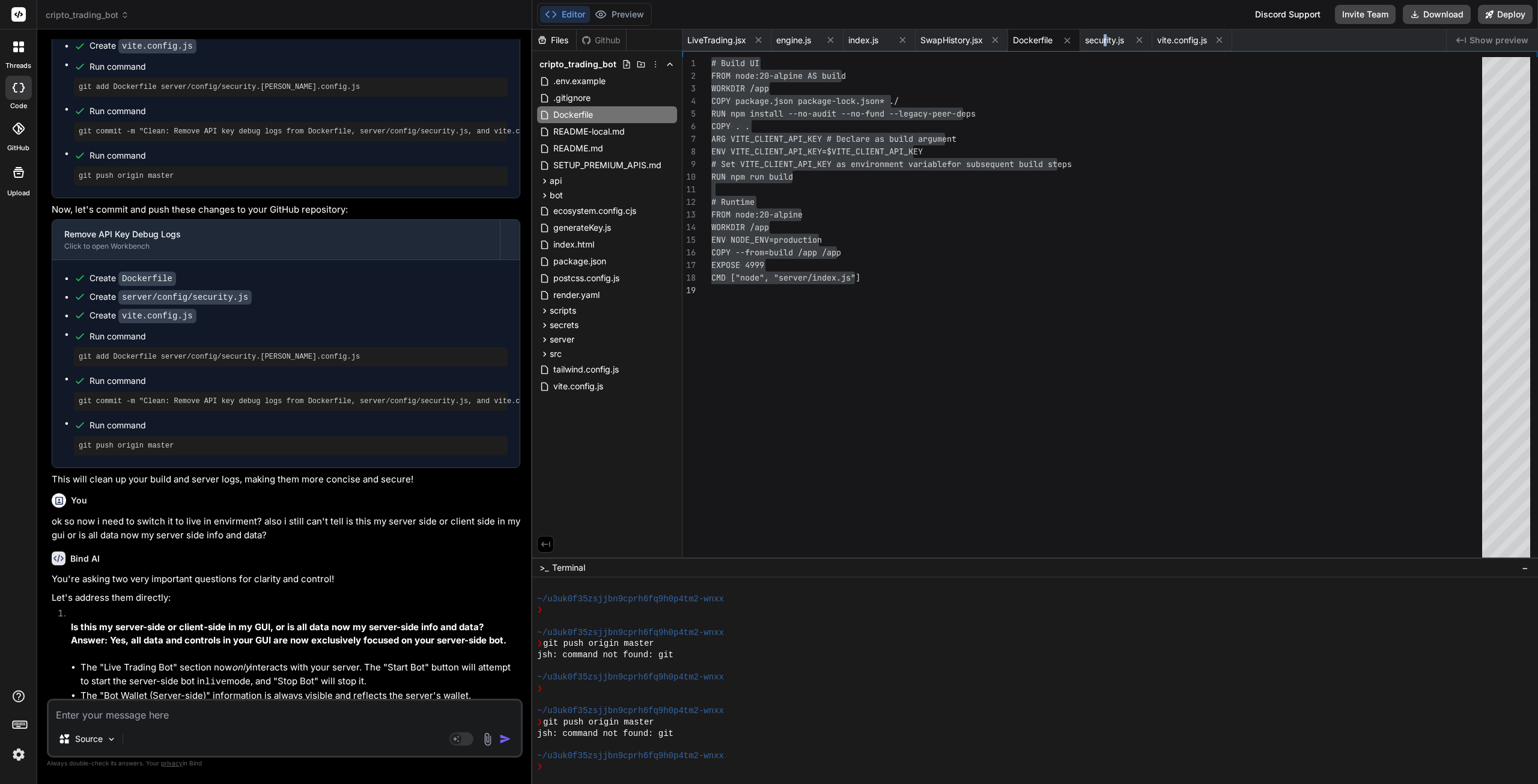
click at [1107, 43] on span "security.js" at bounding box center [1104, 40] width 39 height 12
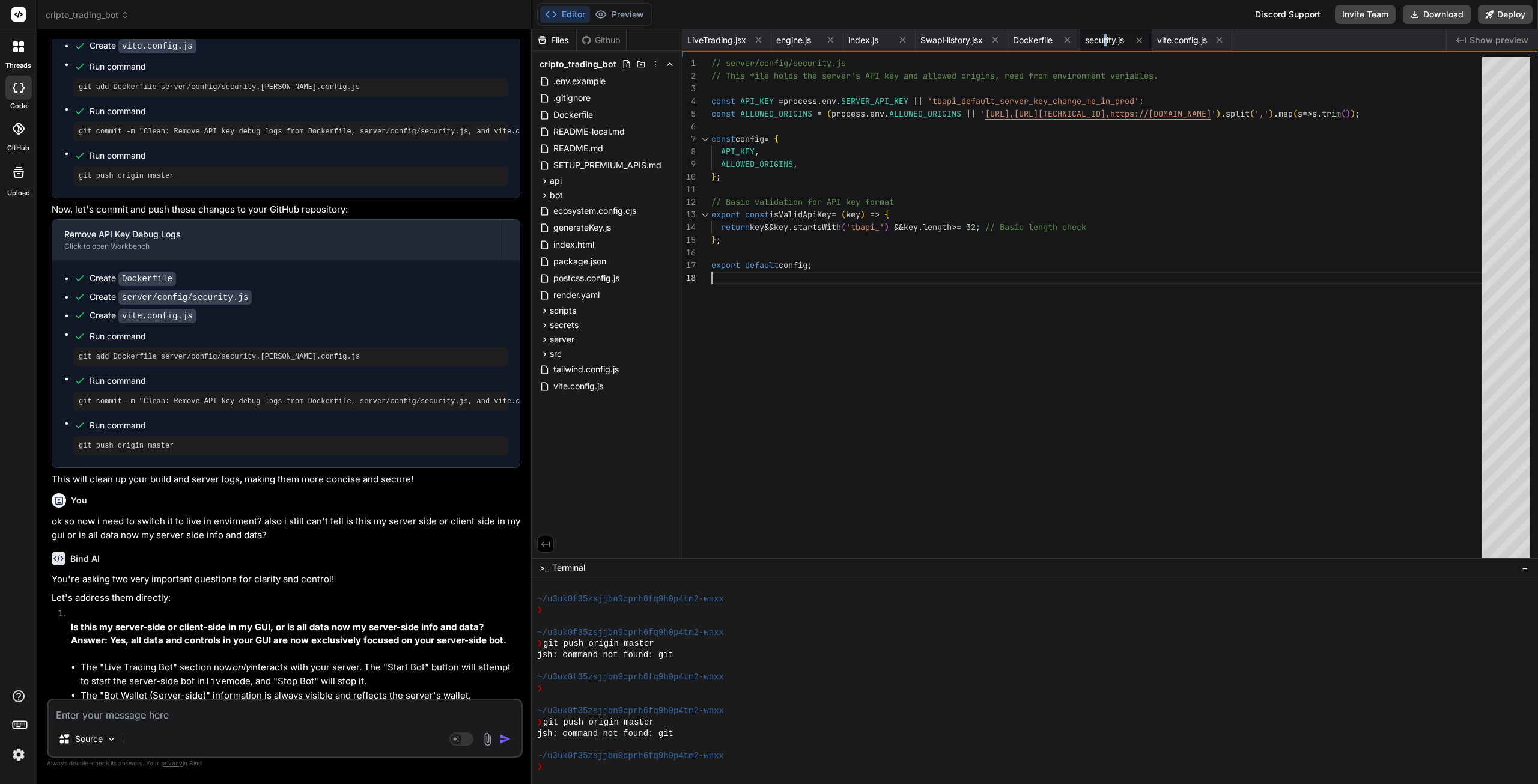
click at [1099, 293] on div "export default config ; // server/config/security.js // This file holds the ser…" at bounding box center [1099, 311] width 778 height 507
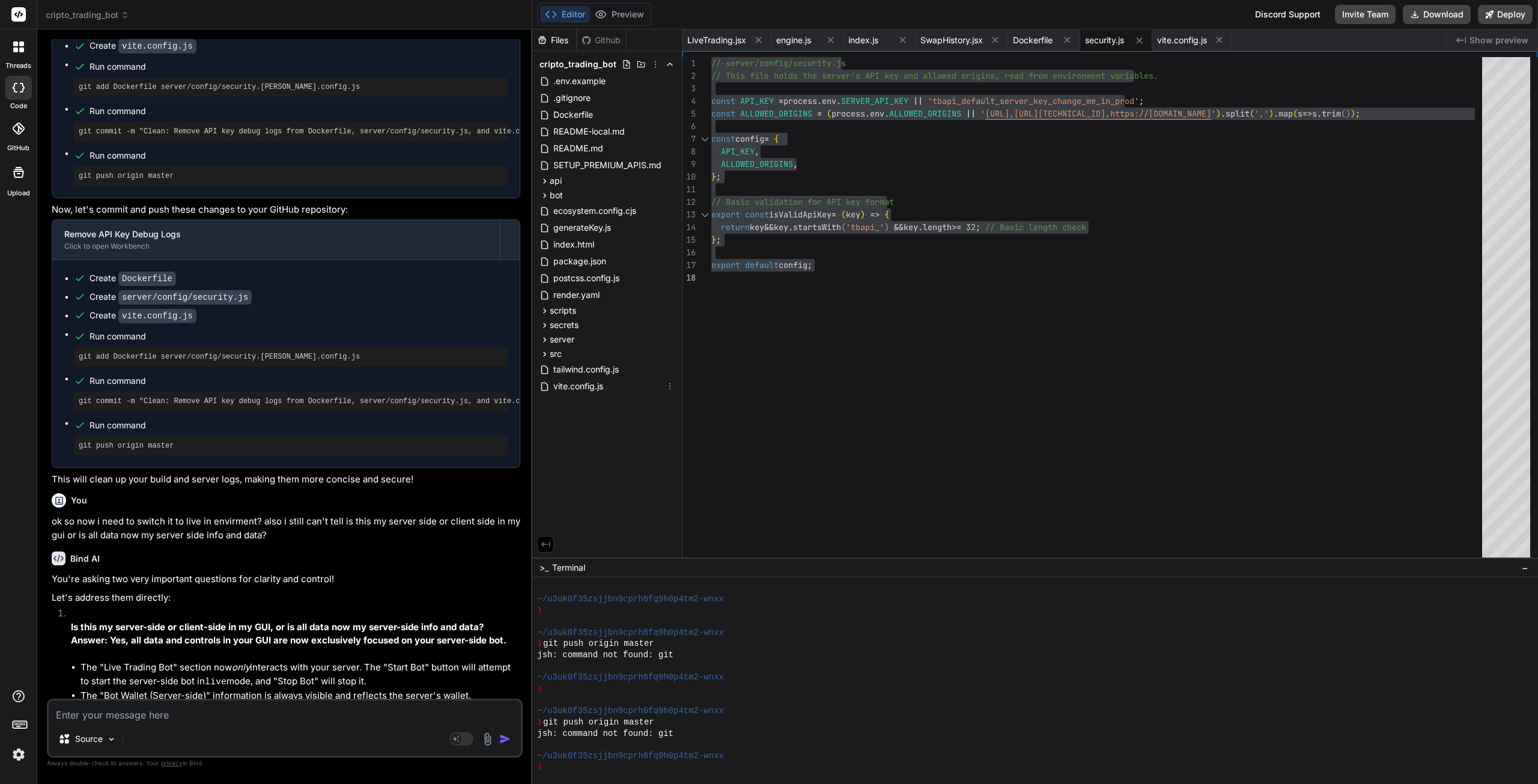
click at [577, 385] on span "vite.config.js" at bounding box center [578, 387] width 52 height 15
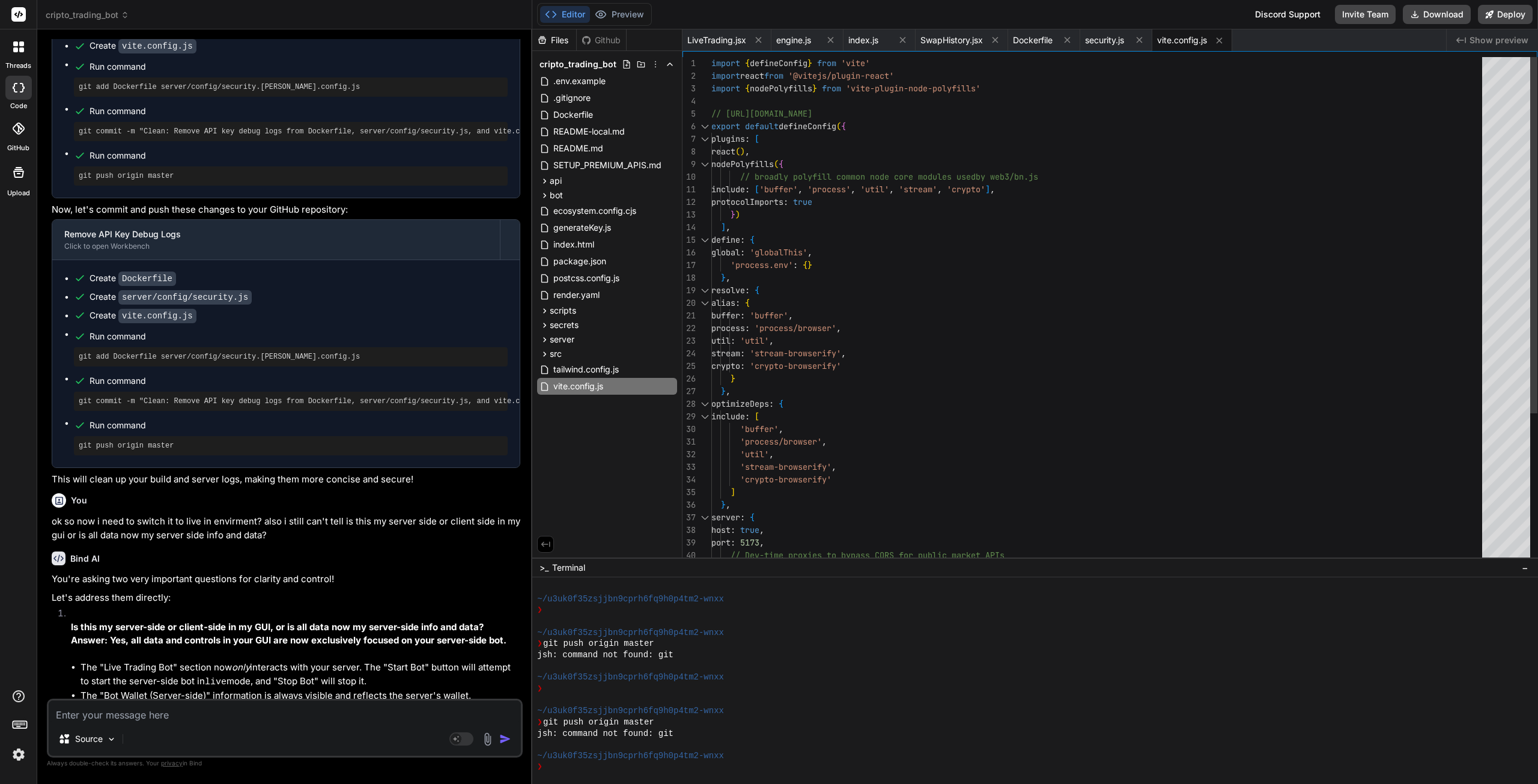
click at [1001, 318] on div "'process.env' : { } } , import { defineConfig } from 'vite' import react from '…" at bounding box center [1099, 417] width 778 height 719
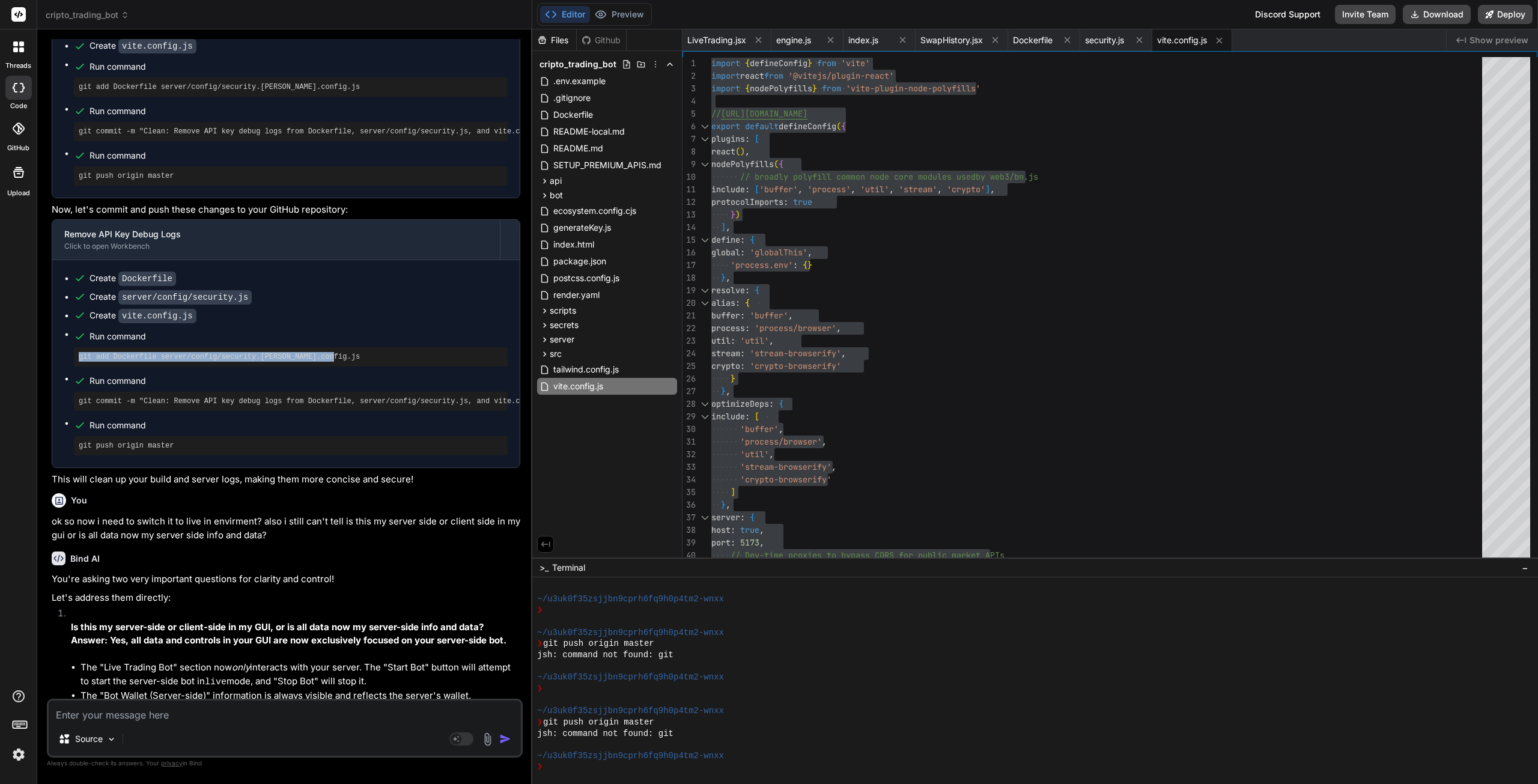
drag, startPoint x: 307, startPoint y: 222, endPoint x: 75, endPoint y: 226, distance: 232.0
click at [75, 347] on div "git add Dockerfile server/config/security.js vite.config.js" at bounding box center [291, 356] width 434 height 19
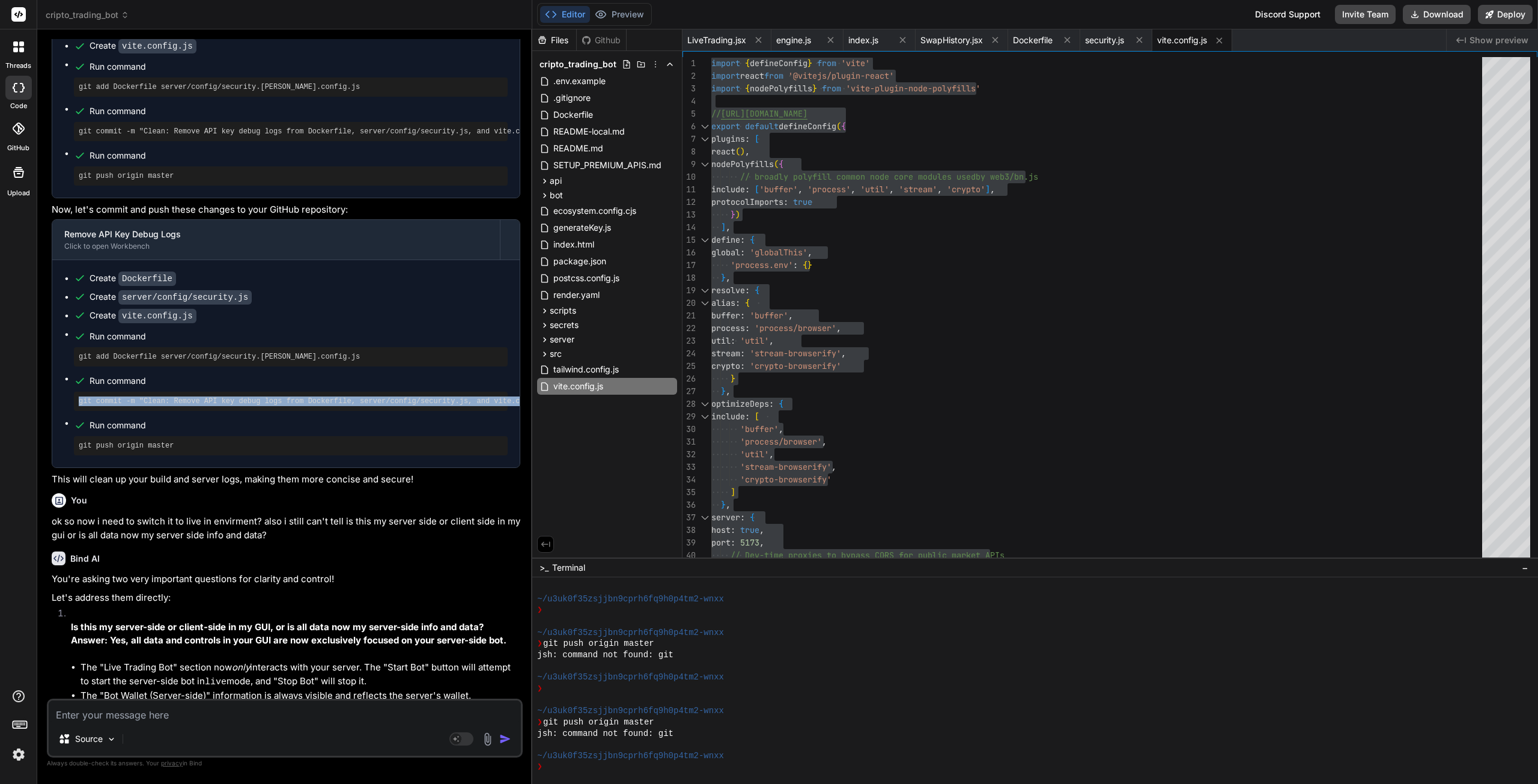
drag, startPoint x: 79, startPoint y: 266, endPoint x: 519, endPoint y: 269, distance: 440.0
click at [519, 269] on div "Create Dockerfile Create server/config/security.js Create vite.config.js Run co…" at bounding box center [285, 363] width 468 height 207
copy pre "git commit -m "Clean: Remove API key debug logs from Dockerfile, server/config/…"
drag, startPoint x: 184, startPoint y: 313, endPoint x: 79, endPoint y: 313, distance: 105.0
click at [79, 441] on pre "git push origin master" at bounding box center [290, 446] width 424 height 10
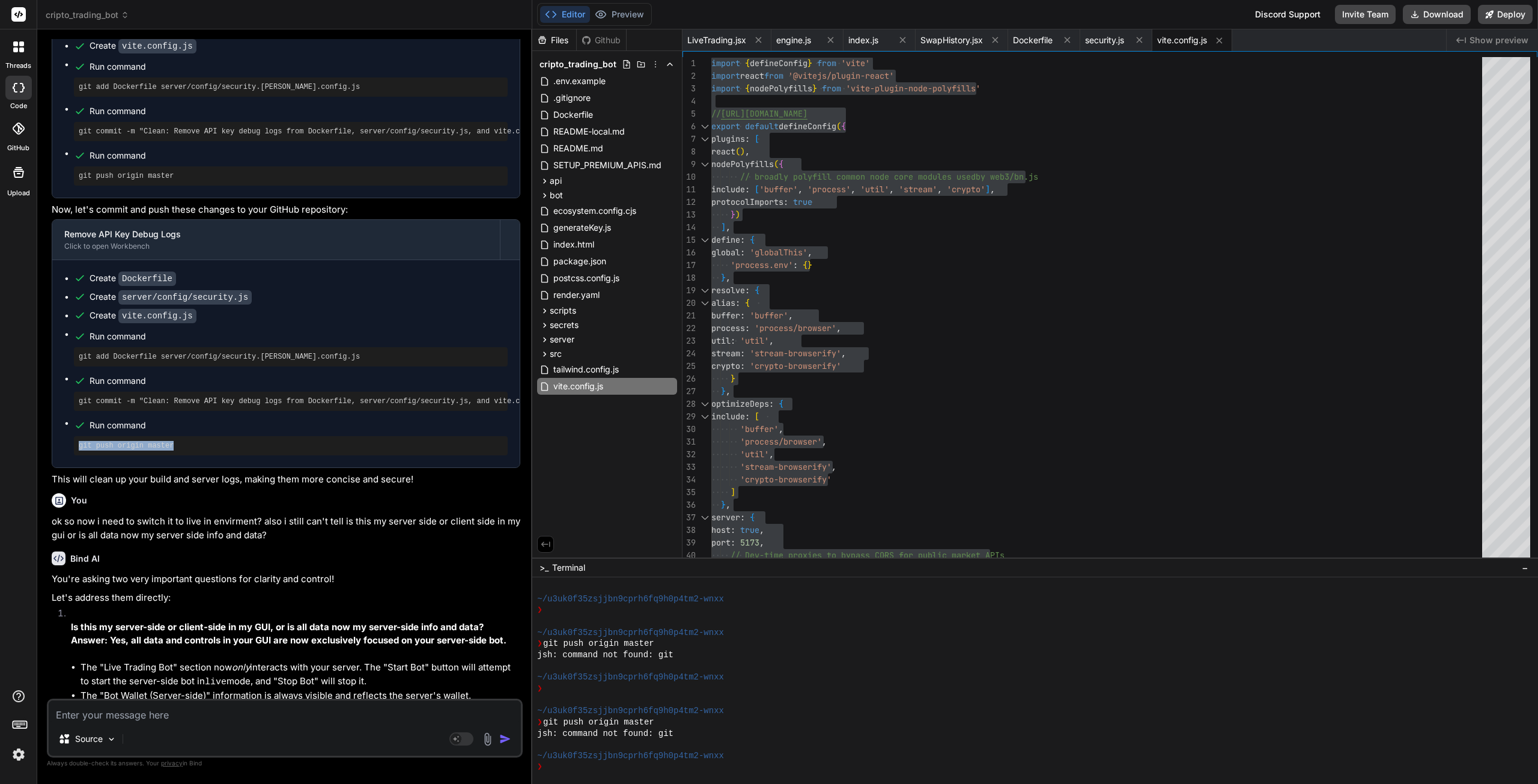
copy pre "git push origin master"
click at [163, 715] on textarea at bounding box center [284, 711] width 472 height 22
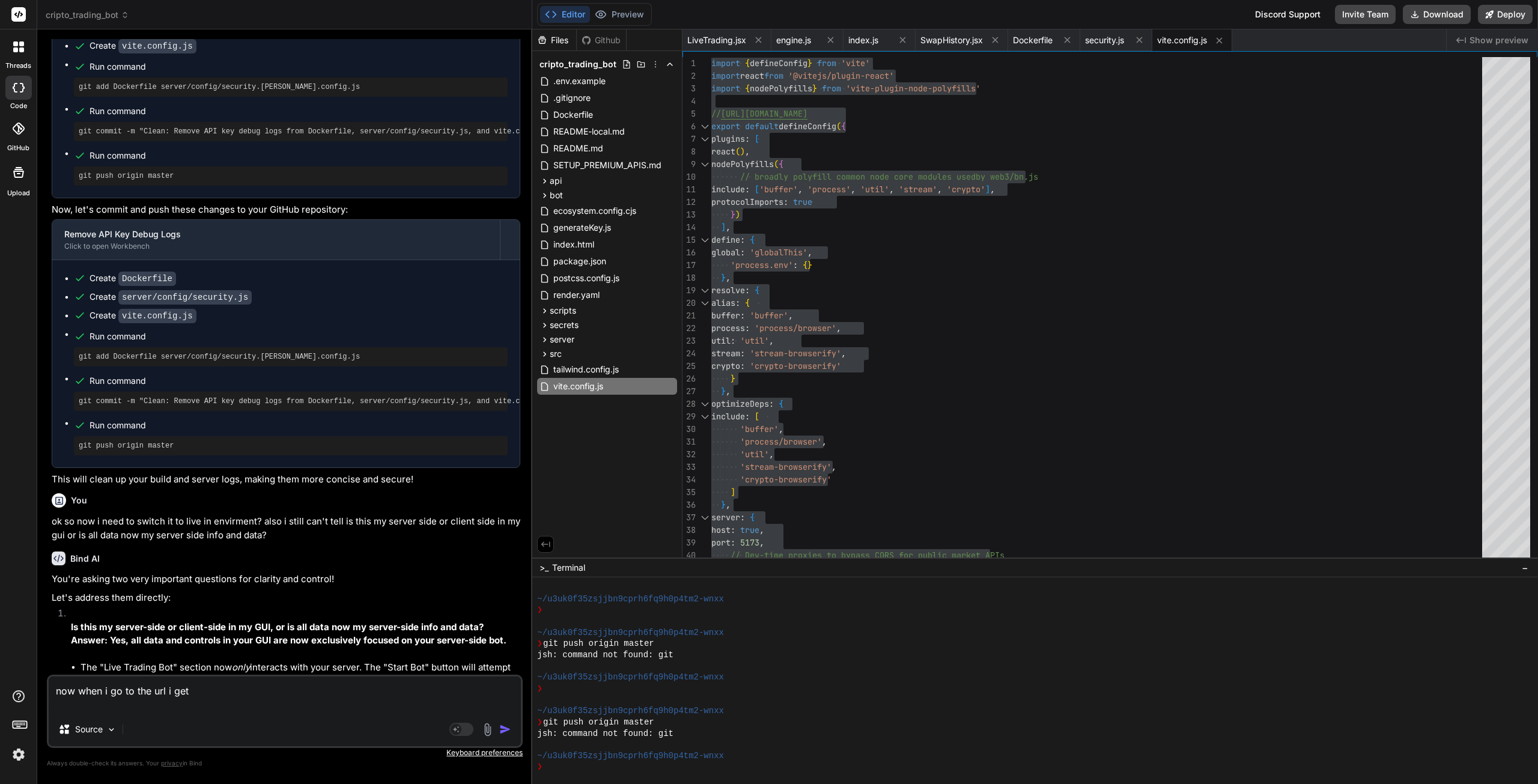
paste textarea "import "dotenv/config"; import express from "express"; import path from "node:p…"
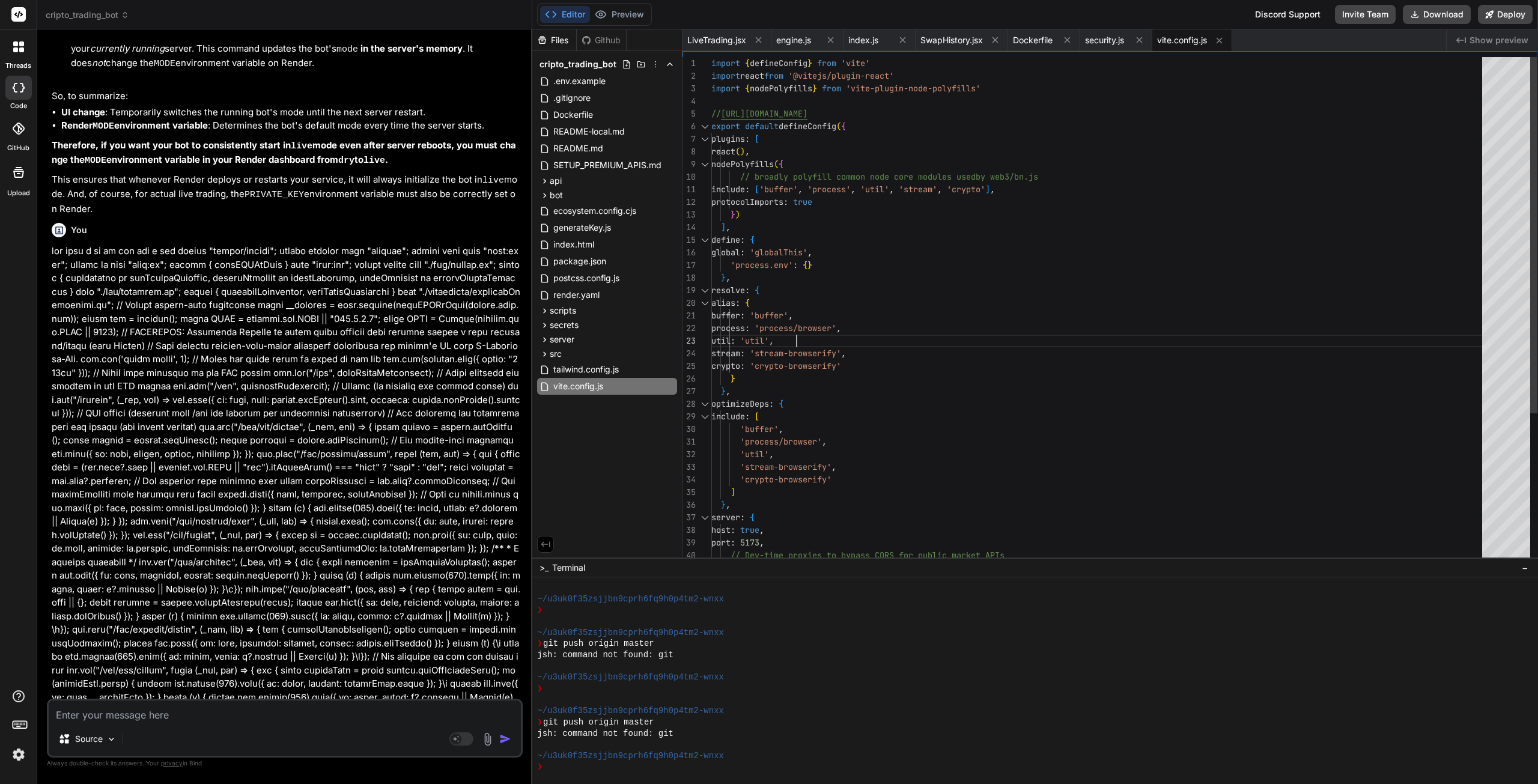
click at [980, 341] on div "'process.env' : { } } , import { defineConfig } from 'vite' import react from '…" at bounding box center [1099, 417] width 778 height 719
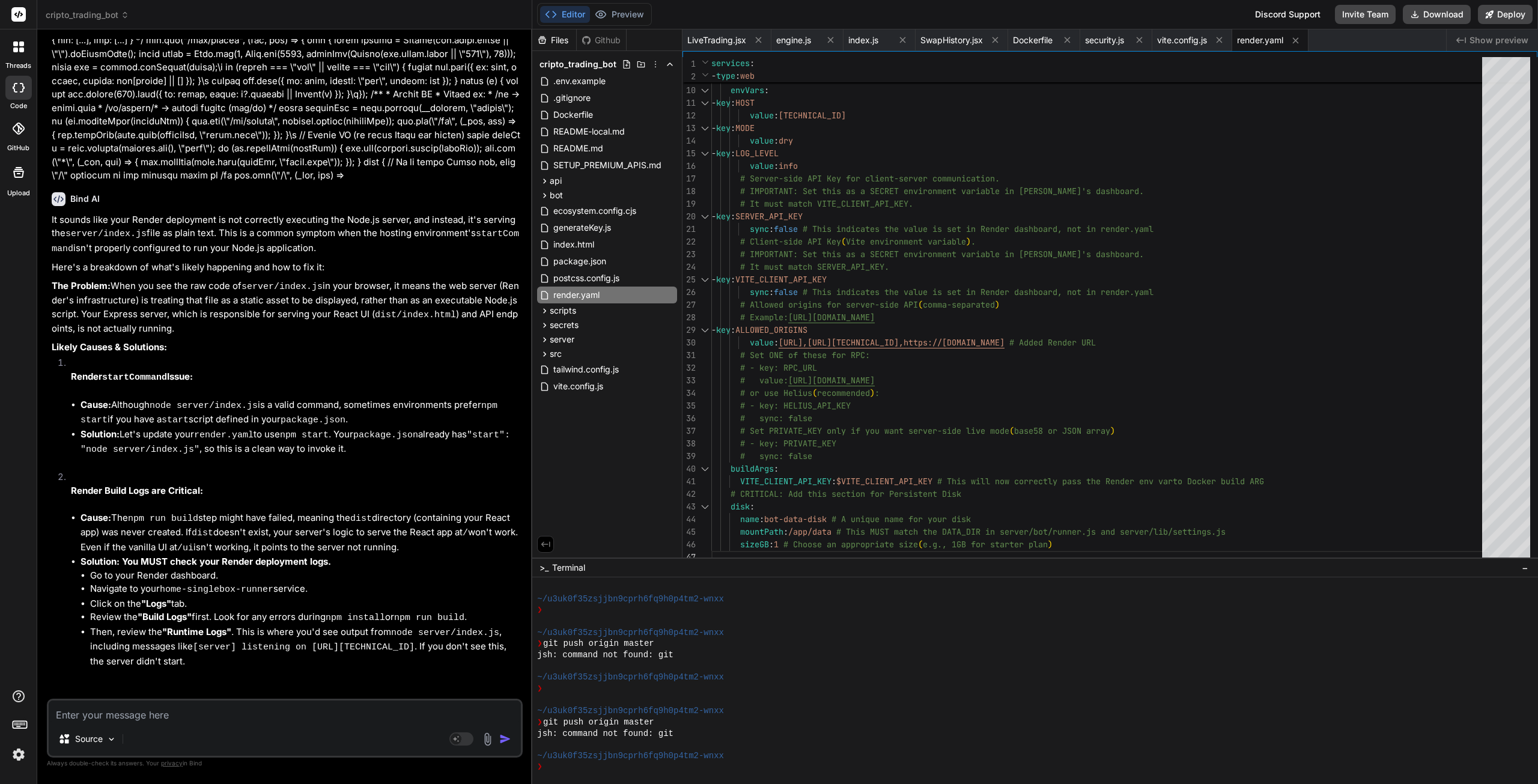
scroll to position [11520, 0]
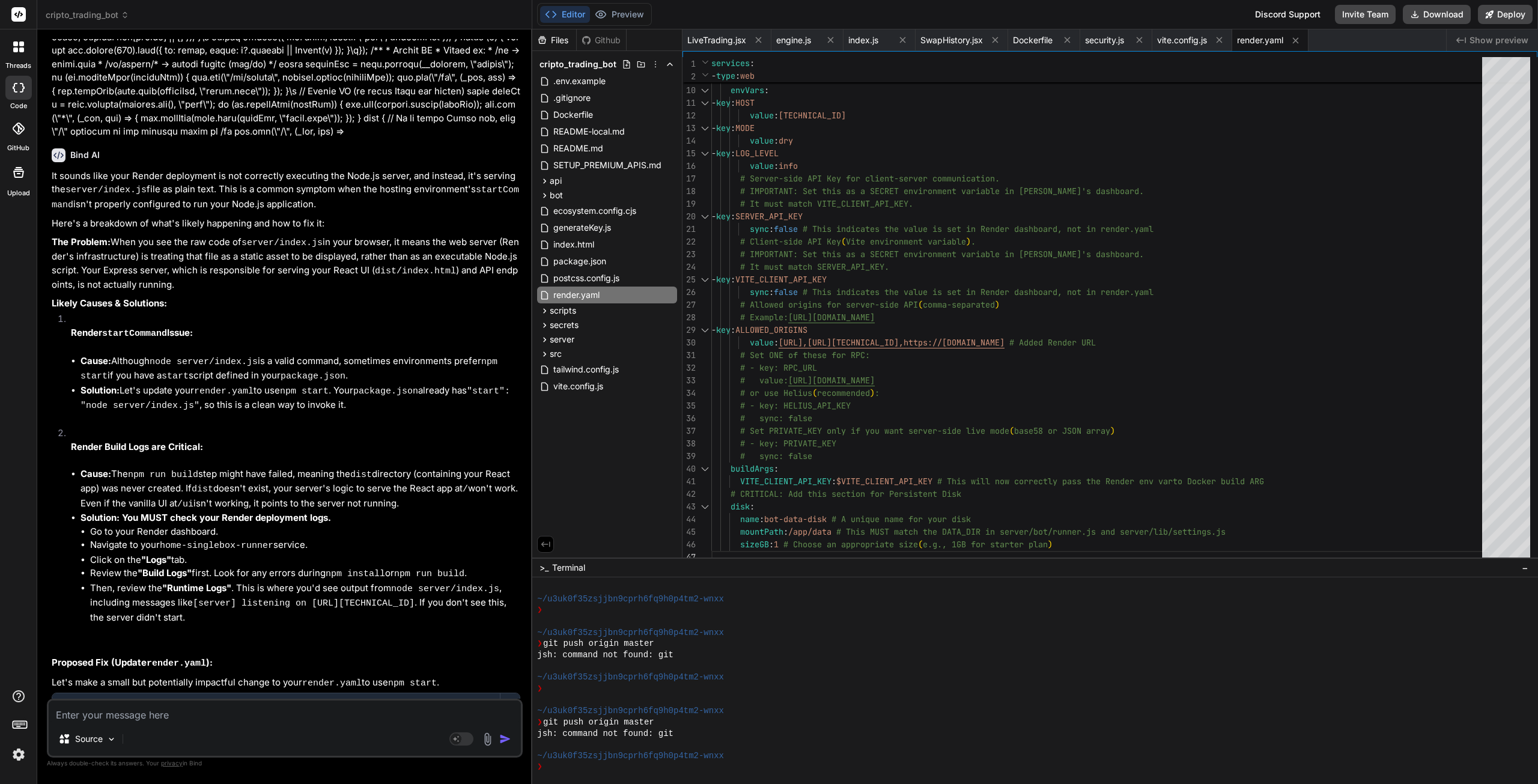
click at [187, 715] on textarea at bounding box center [284, 711] width 472 height 22
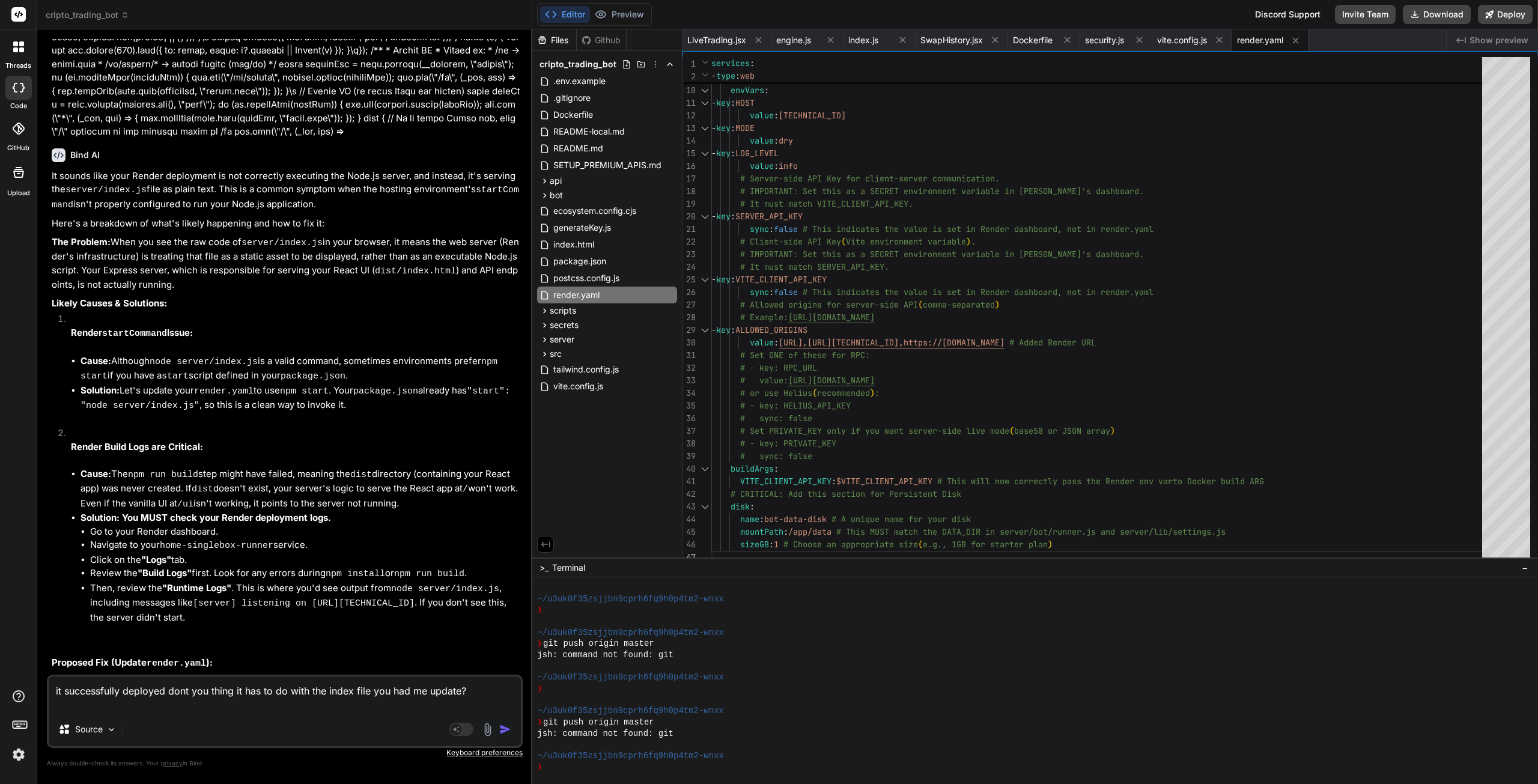
paste textarea "==> Downloading cache... ==> Cloning from https://github.com/sguardiola/cryptob…"
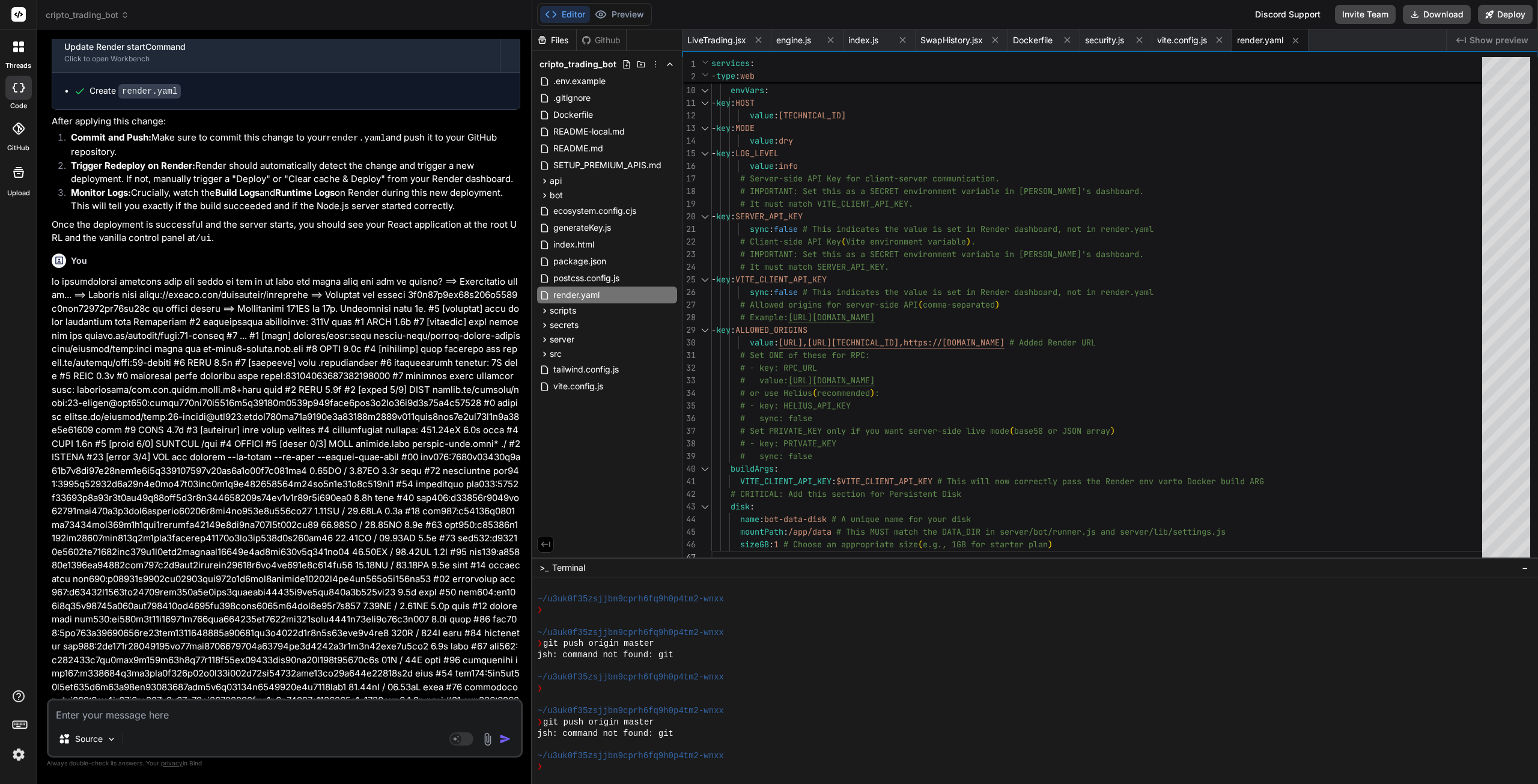
scroll to position [12375, 0]
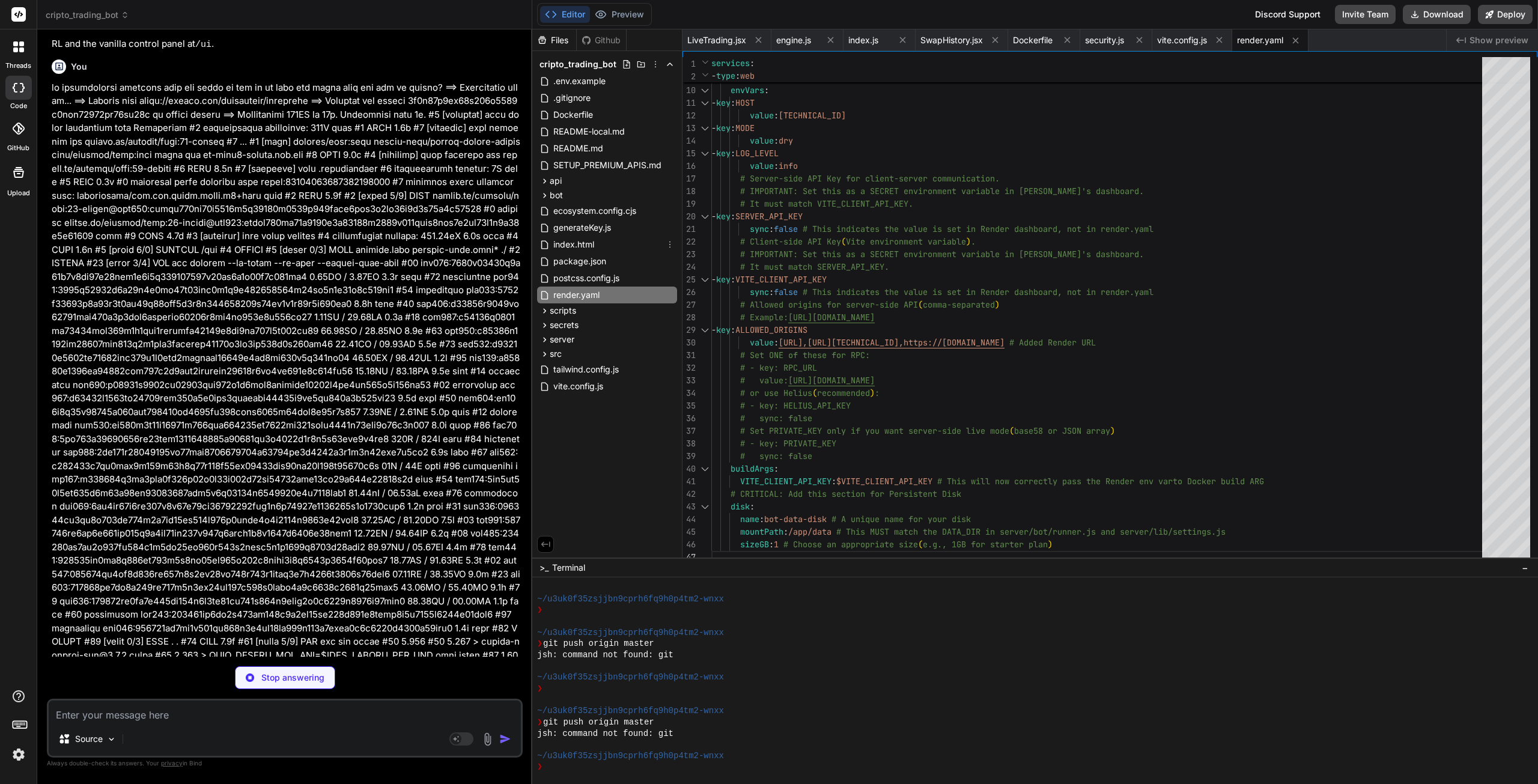
click at [588, 243] on span "index.html" at bounding box center [573, 244] width 43 height 15
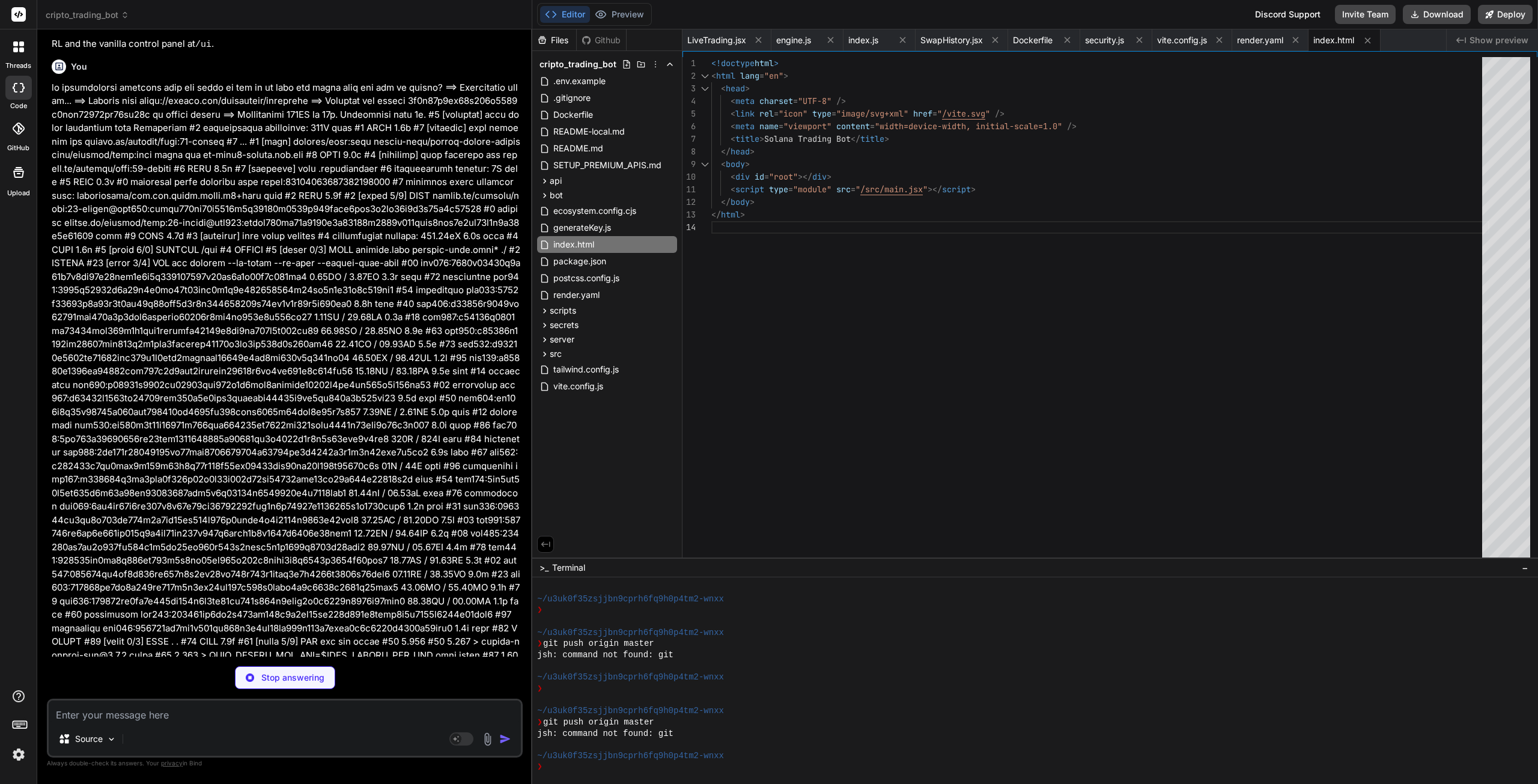
scroll to position [0, 0]
click at [847, 315] on div "< title > Solana Trading Bot </ title > </ head > < body > < div id = "root" ><…" at bounding box center [1099, 311] width 778 height 507
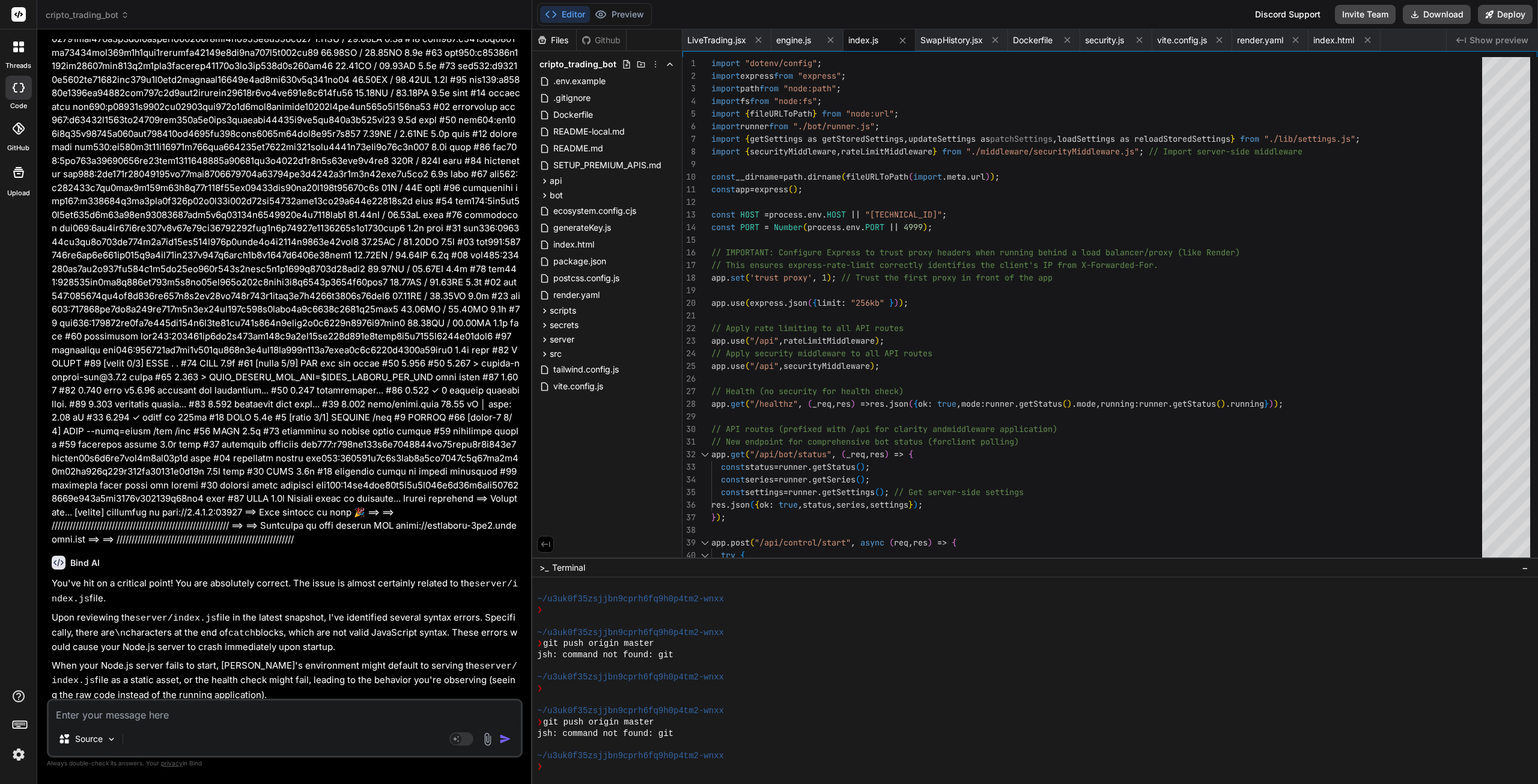
scroll to position [12675, 0]
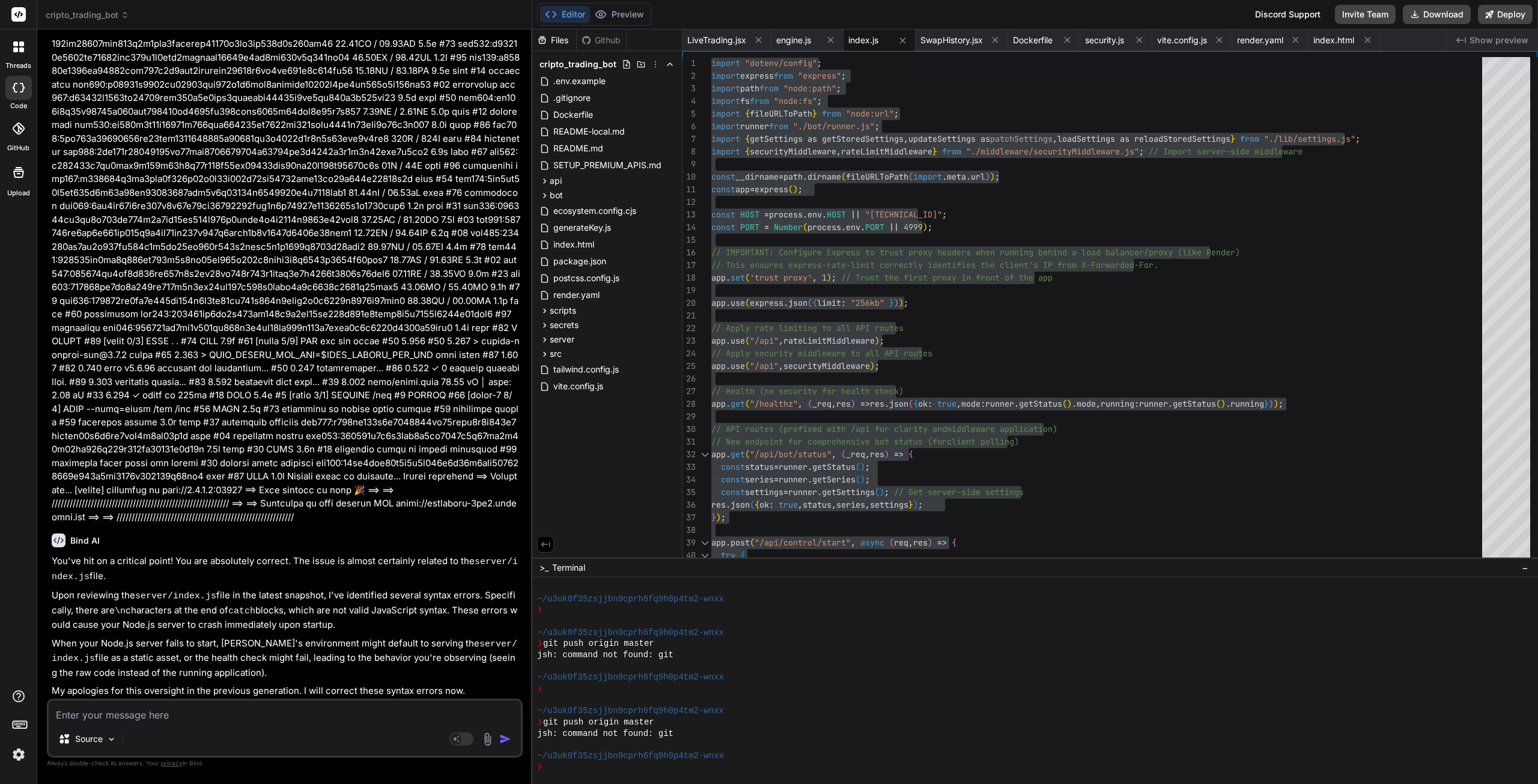
click at [125, 719] on textarea at bounding box center [284, 711] width 472 height 22
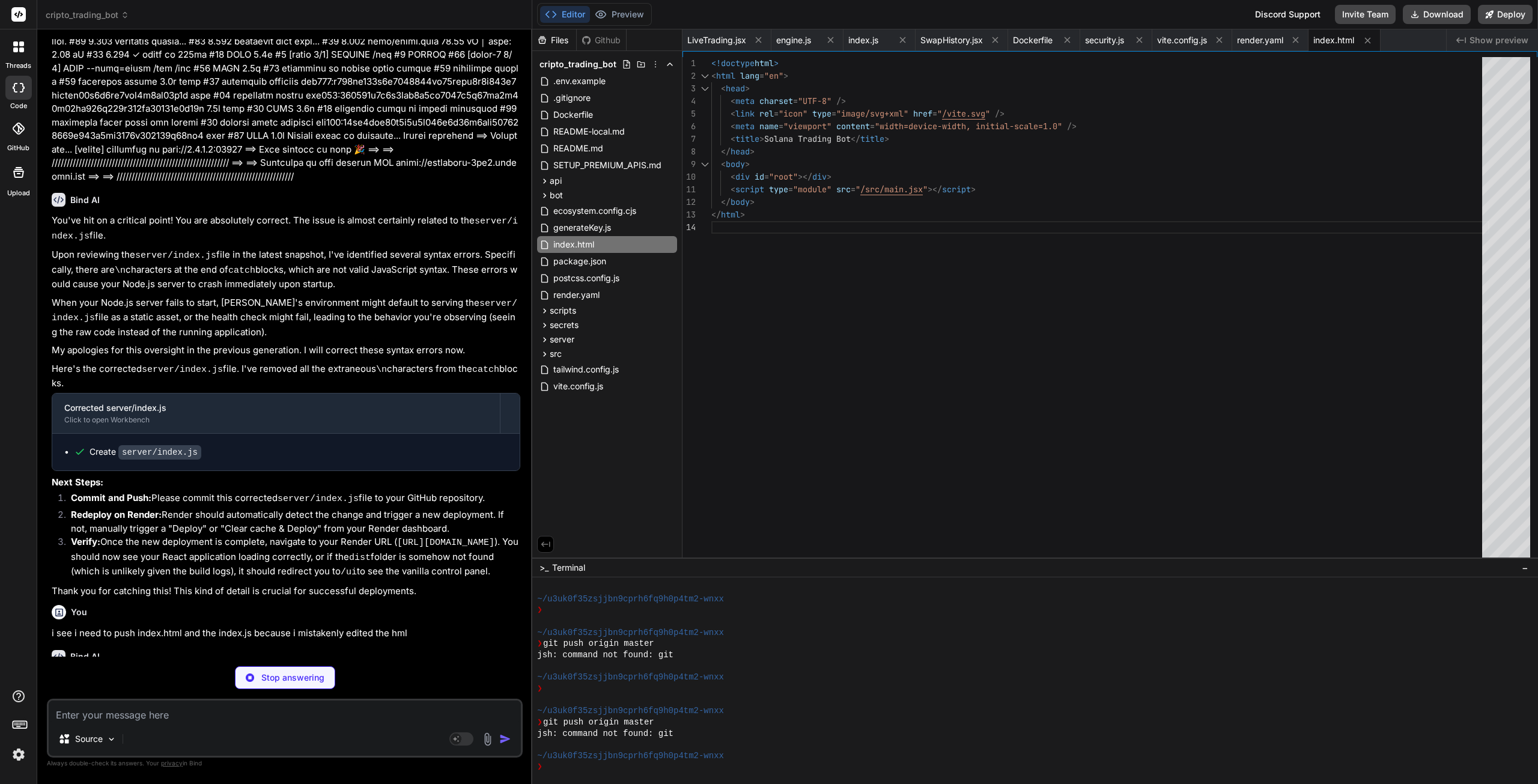
scroll to position [13045, 0]
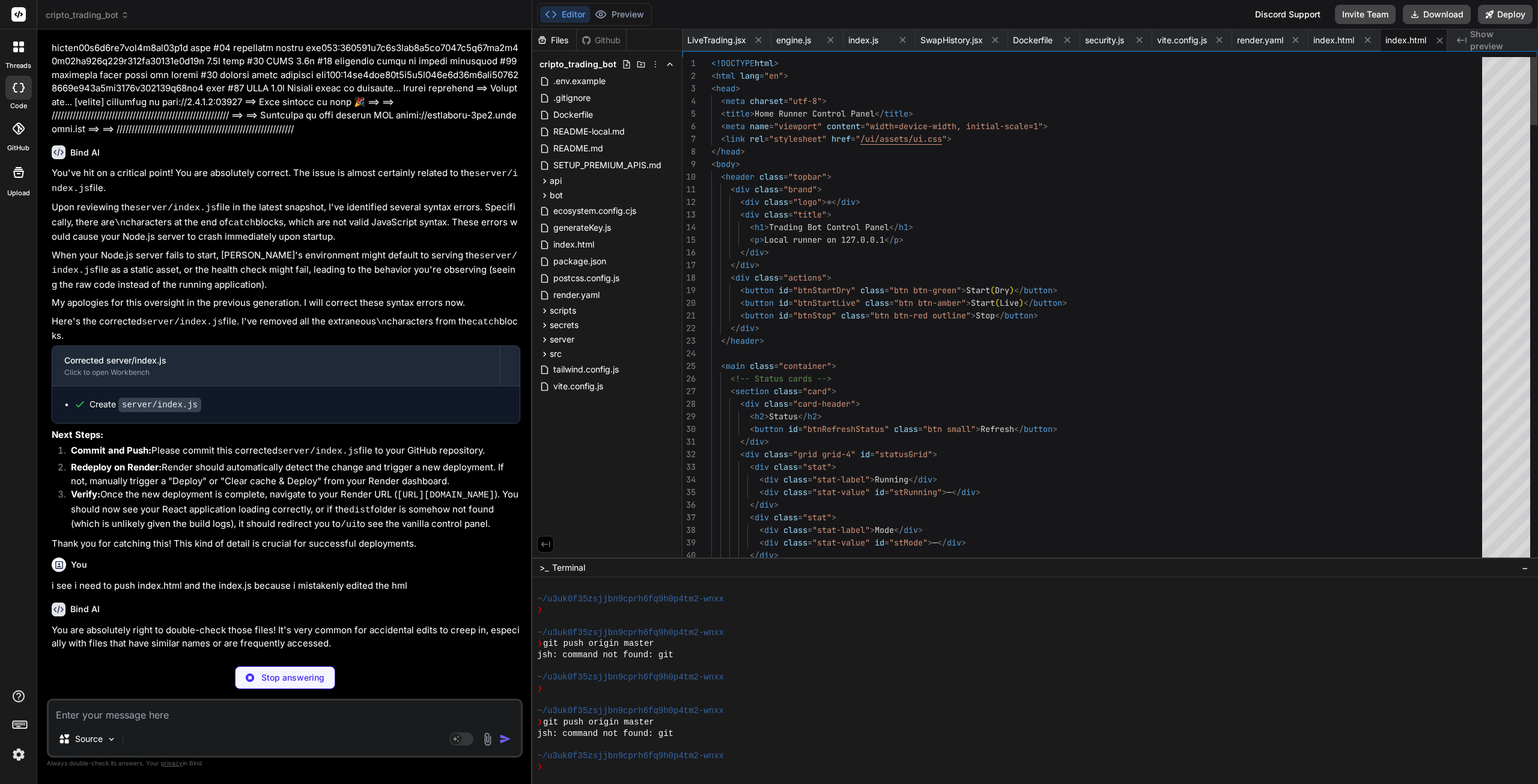
scroll to position [0, 7]
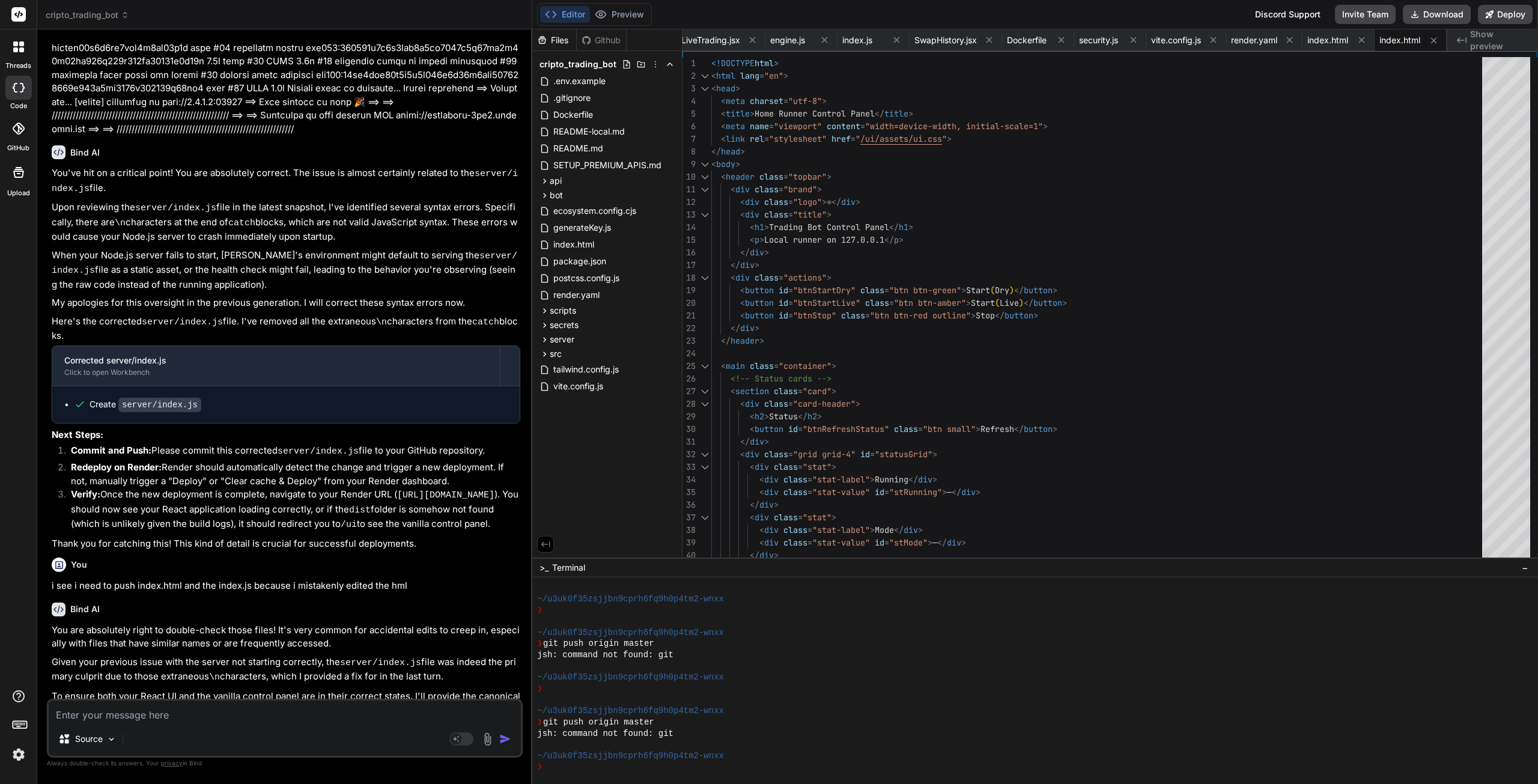
click at [1334, 43] on span "index.html" at bounding box center [1327, 40] width 41 height 12
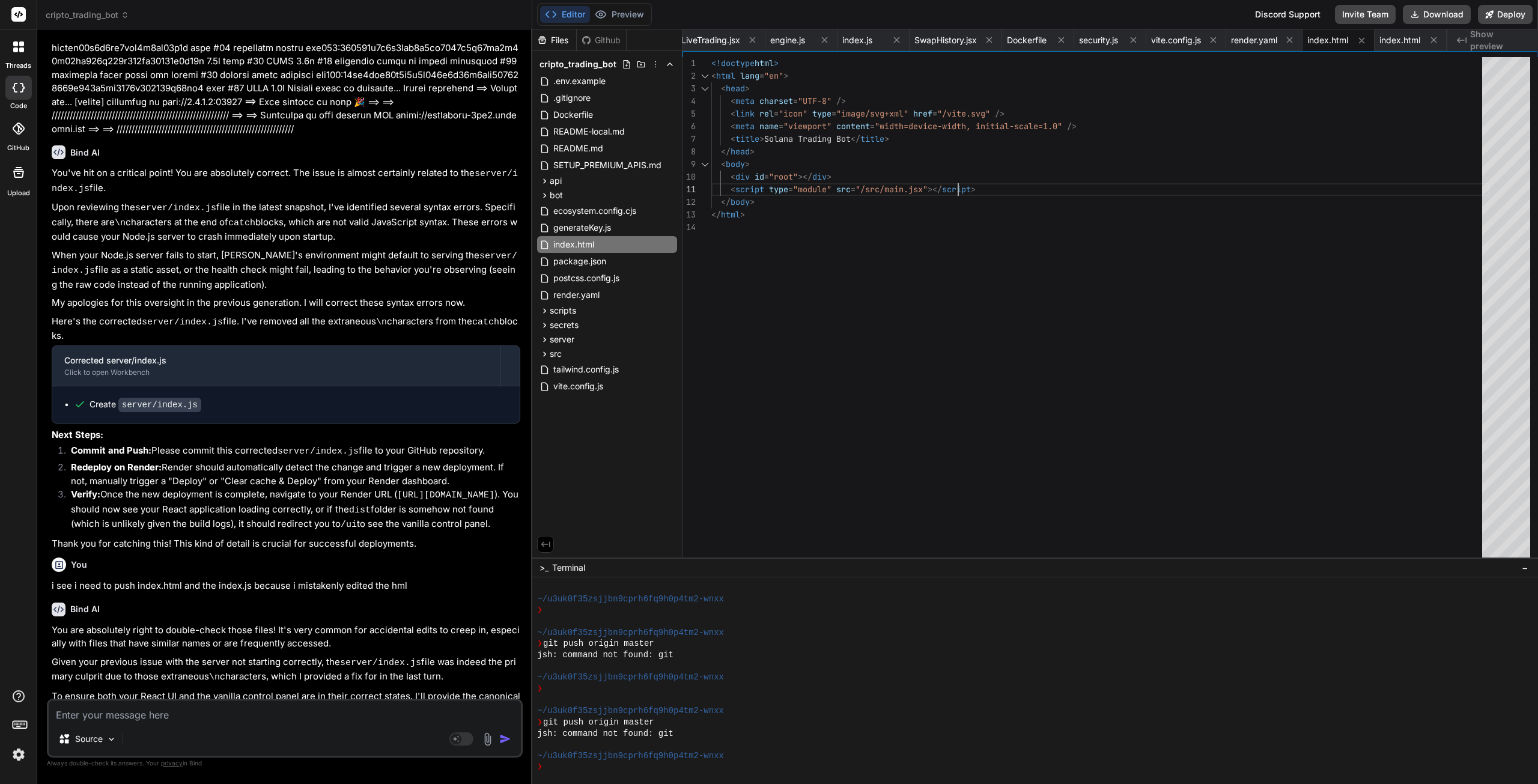
scroll to position [0, 0]
click at [1189, 184] on div "</ html > </ head > < body > < div id = "root" ></ div > < script type = "modul…" at bounding box center [1099, 311] width 778 height 507
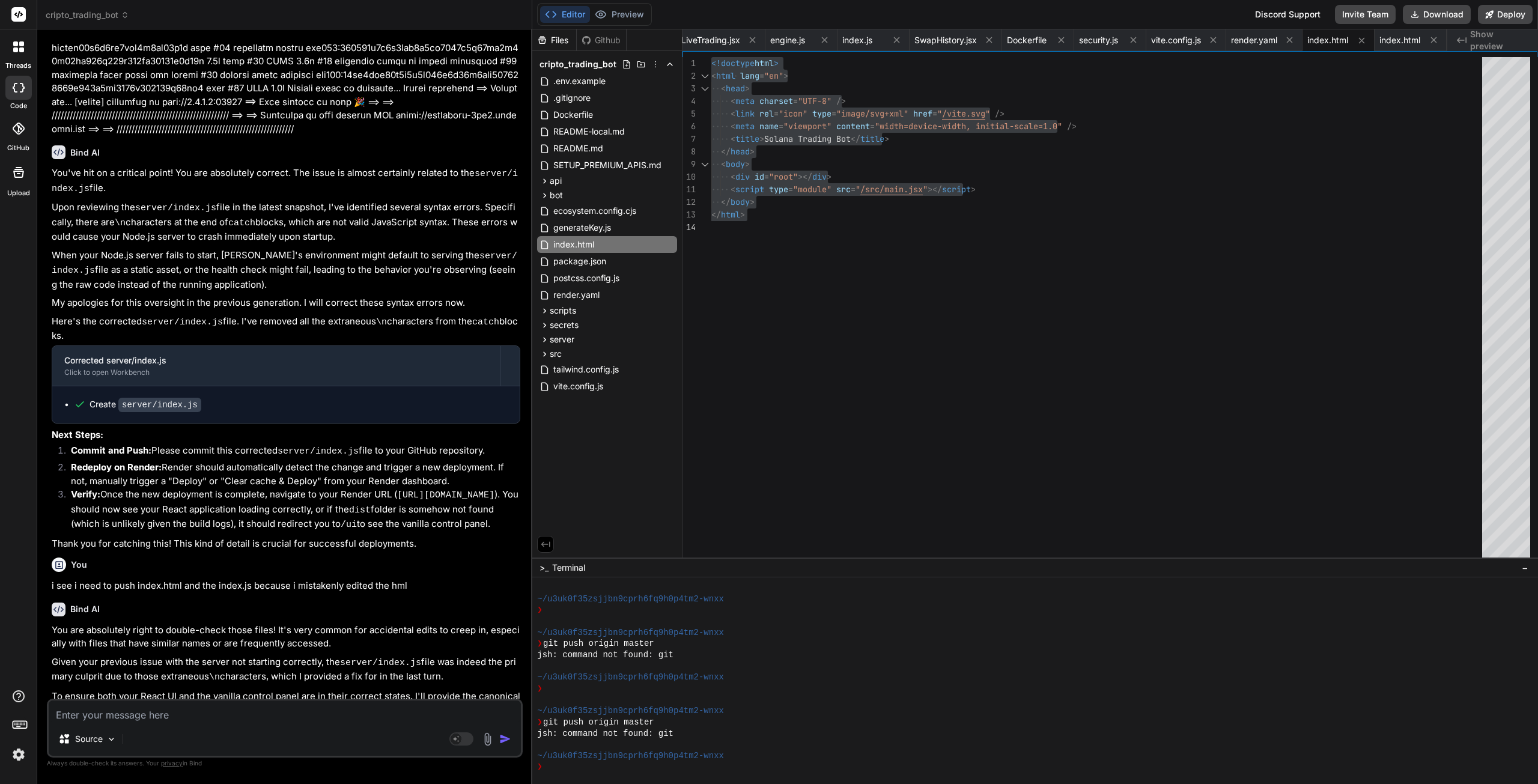
click at [1403, 40] on span "index.html" at bounding box center [1399, 40] width 41 height 12
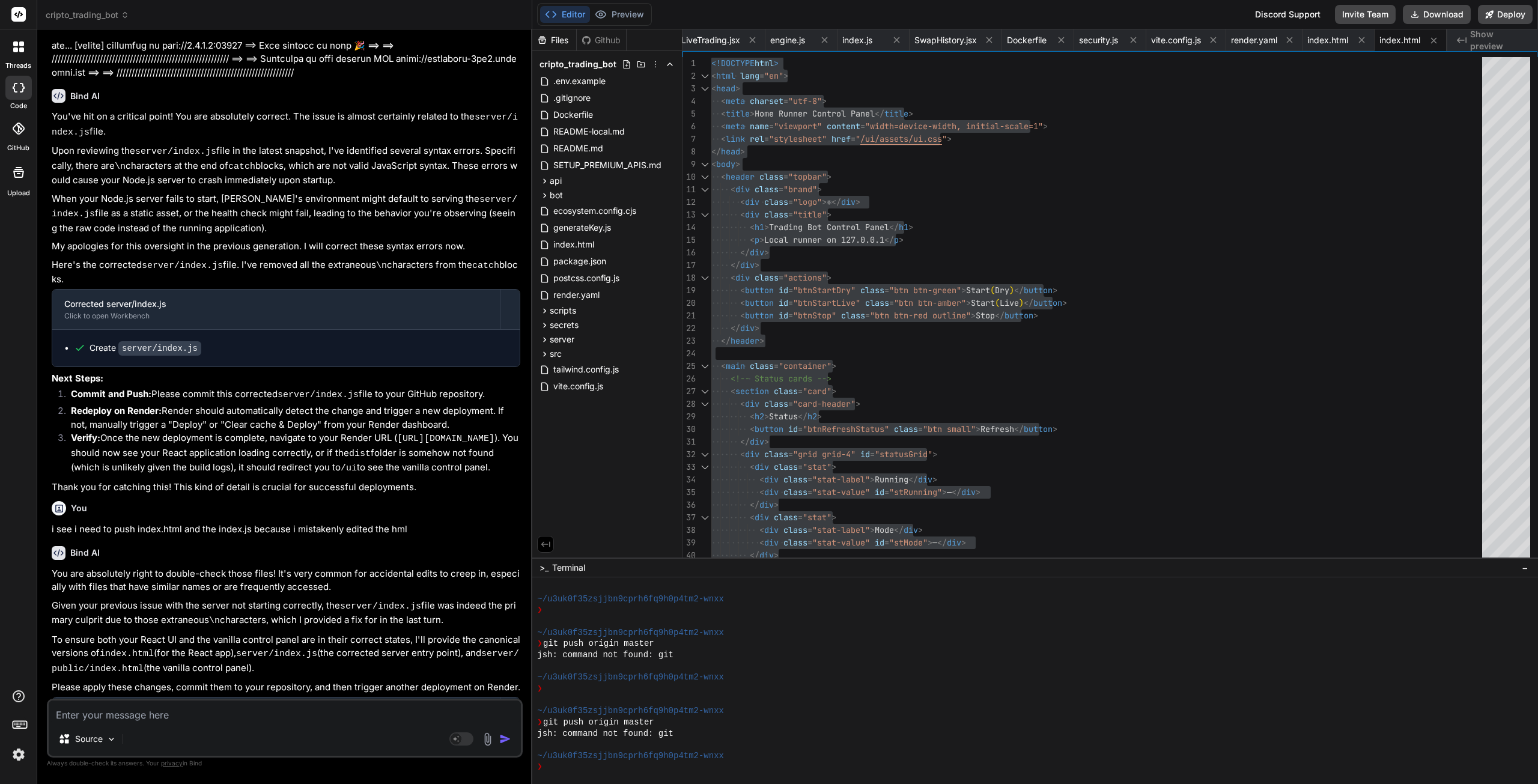
scroll to position [13128, 0]
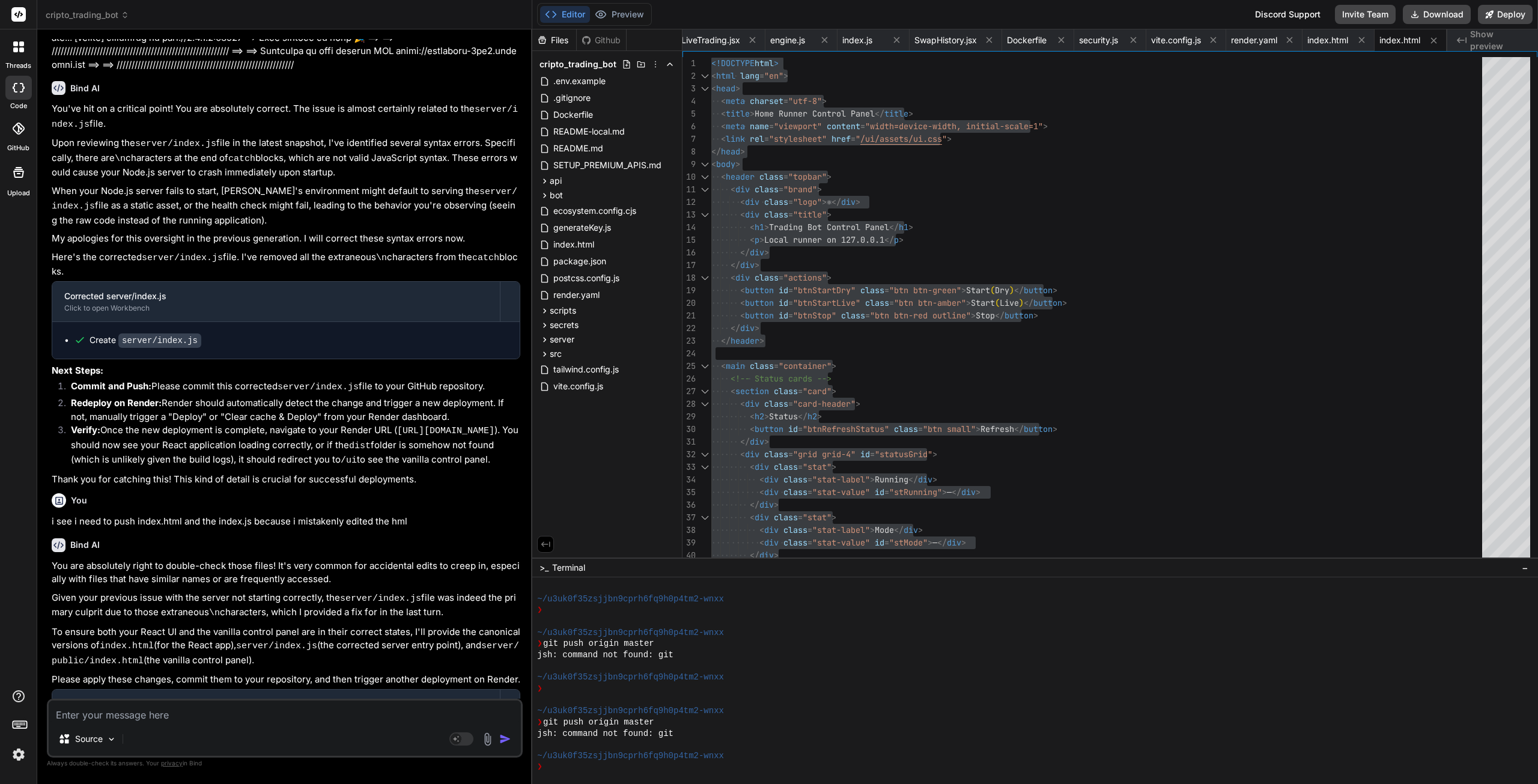
click at [181, 709] on textarea at bounding box center [284, 711] width 472 height 22
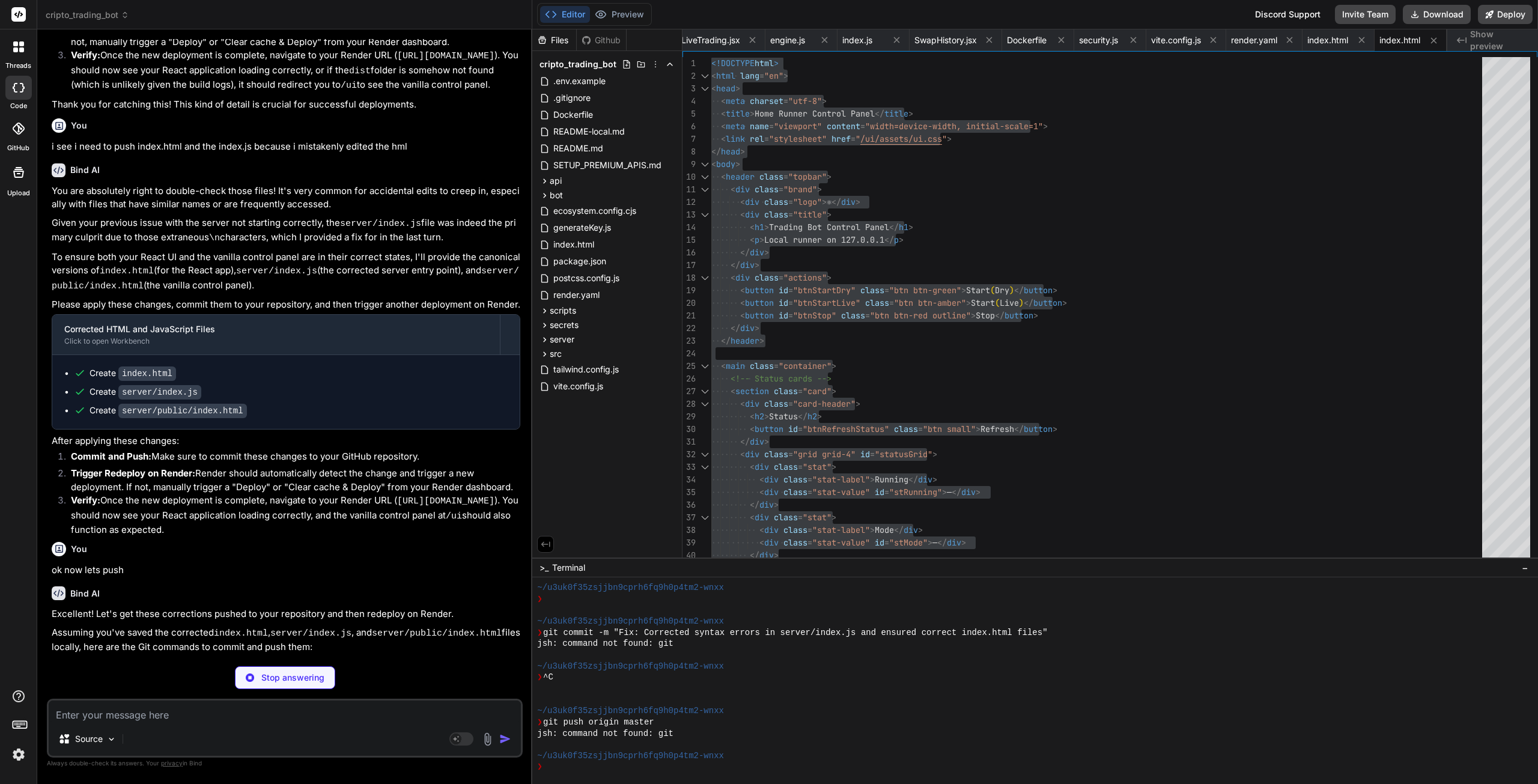
scroll to position [13553, 0]
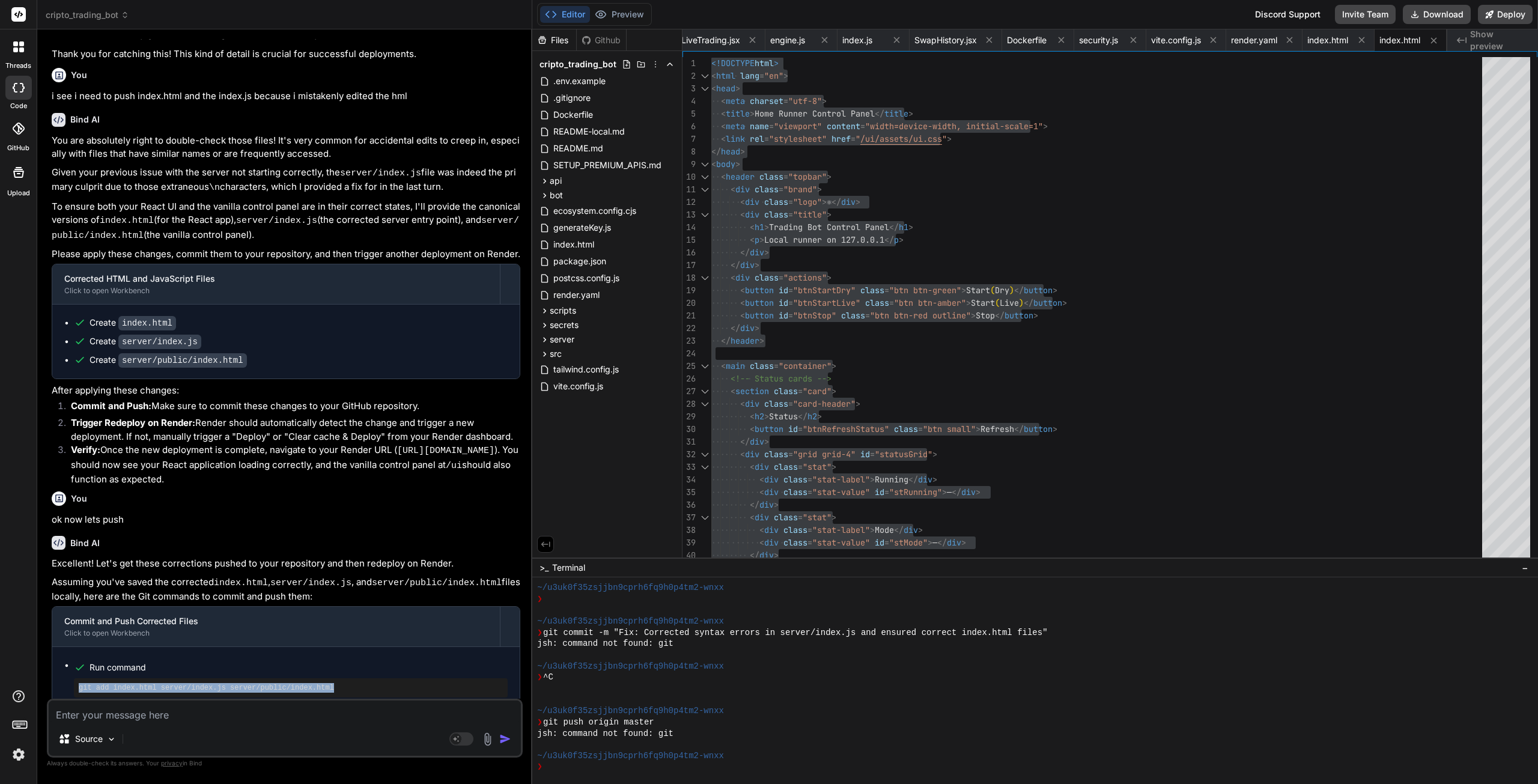
drag, startPoint x: 316, startPoint y: 475, endPoint x: 75, endPoint y: 477, distance: 241.0
click at [75, 678] on div "git add index.html server/index.js server/public/index.html" at bounding box center [291, 687] width 434 height 19
copy pre "git add index.html server/index.js server/public/index.html"
drag, startPoint x: 480, startPoint y: 520, endPoint x: 77, endPoint y: 527, distance: 403.1
click at [77, 723] on div "git commit -m "Fix: Corrected syntax errors in server/index.js and ensured corr…" at bounding box center [291, 732] width 434 height 19
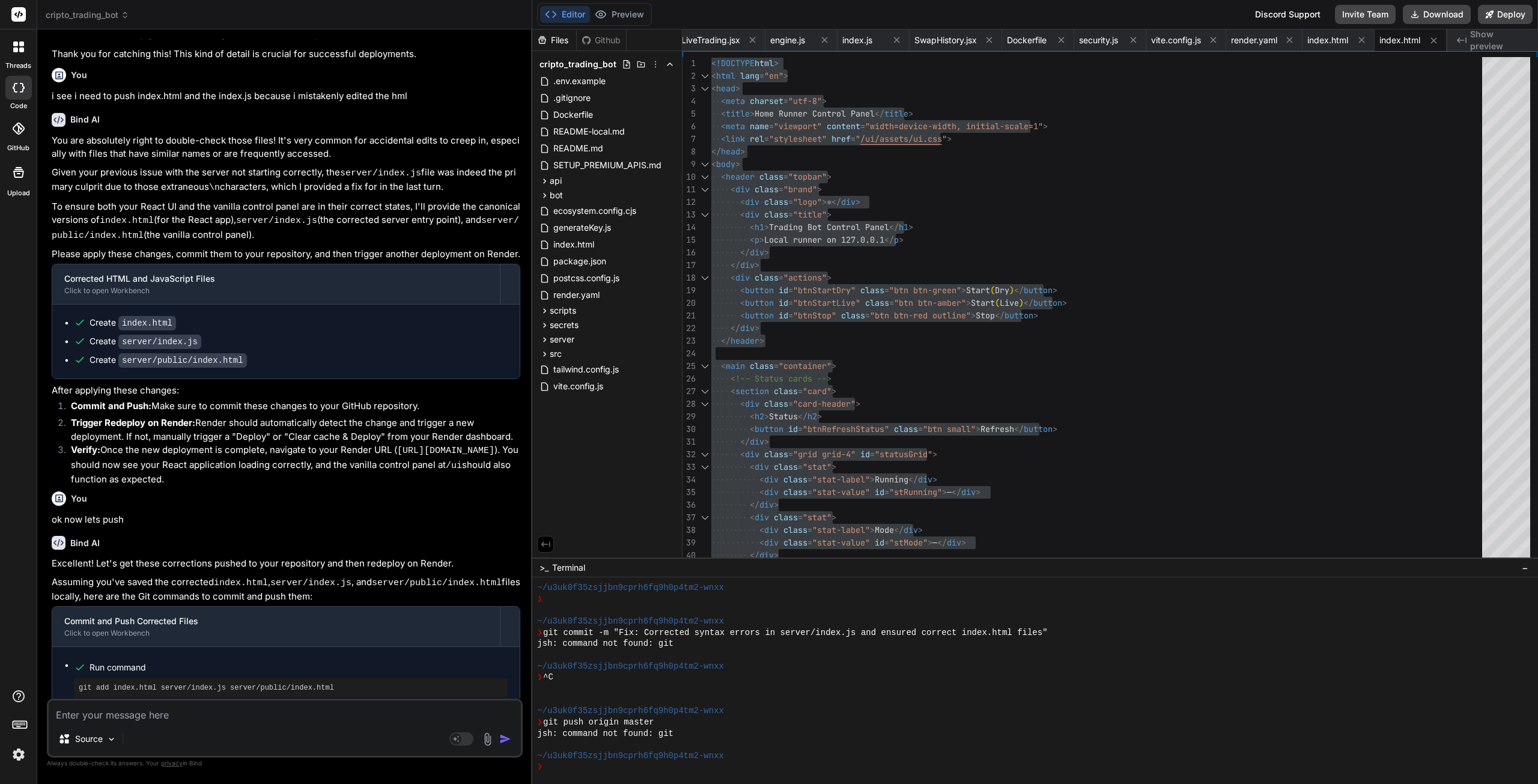
copy pre "git commit -m "Fix: Corrected syntax errors in server/index.js and ensured corr…"
drag, startPoint x: 170, startPoint y: 562, endPoint x: 78, endPoint y: 568, distance: 92.2
click at [78, 772] on pre "git push origin master" at bounding box center [290, 777] width 424 height 10
copy pre "git push origin master"
click at [186, 714] on textarea at bounding box center [284, 711] width 472 height 22
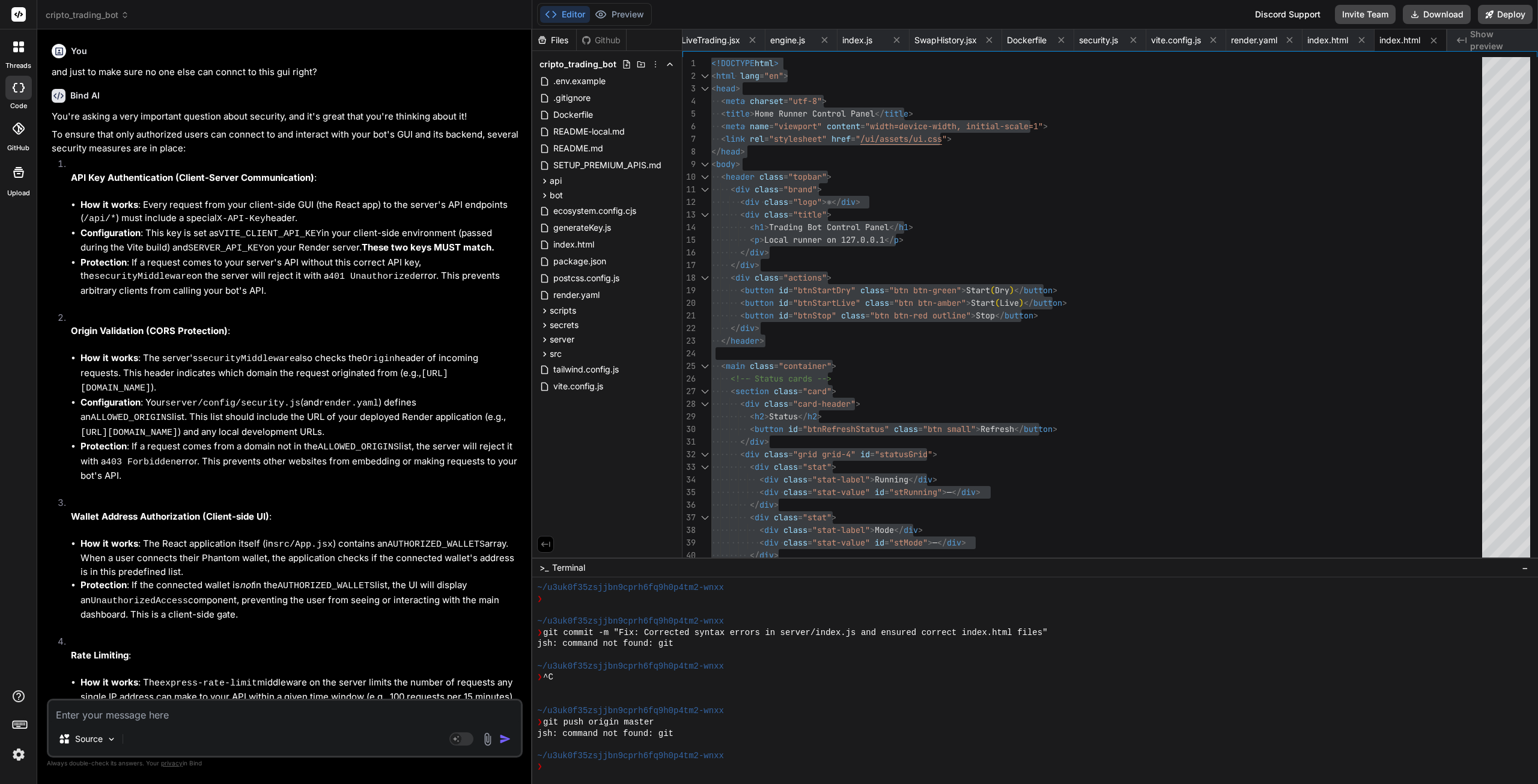
scroll to position [14528, 0]
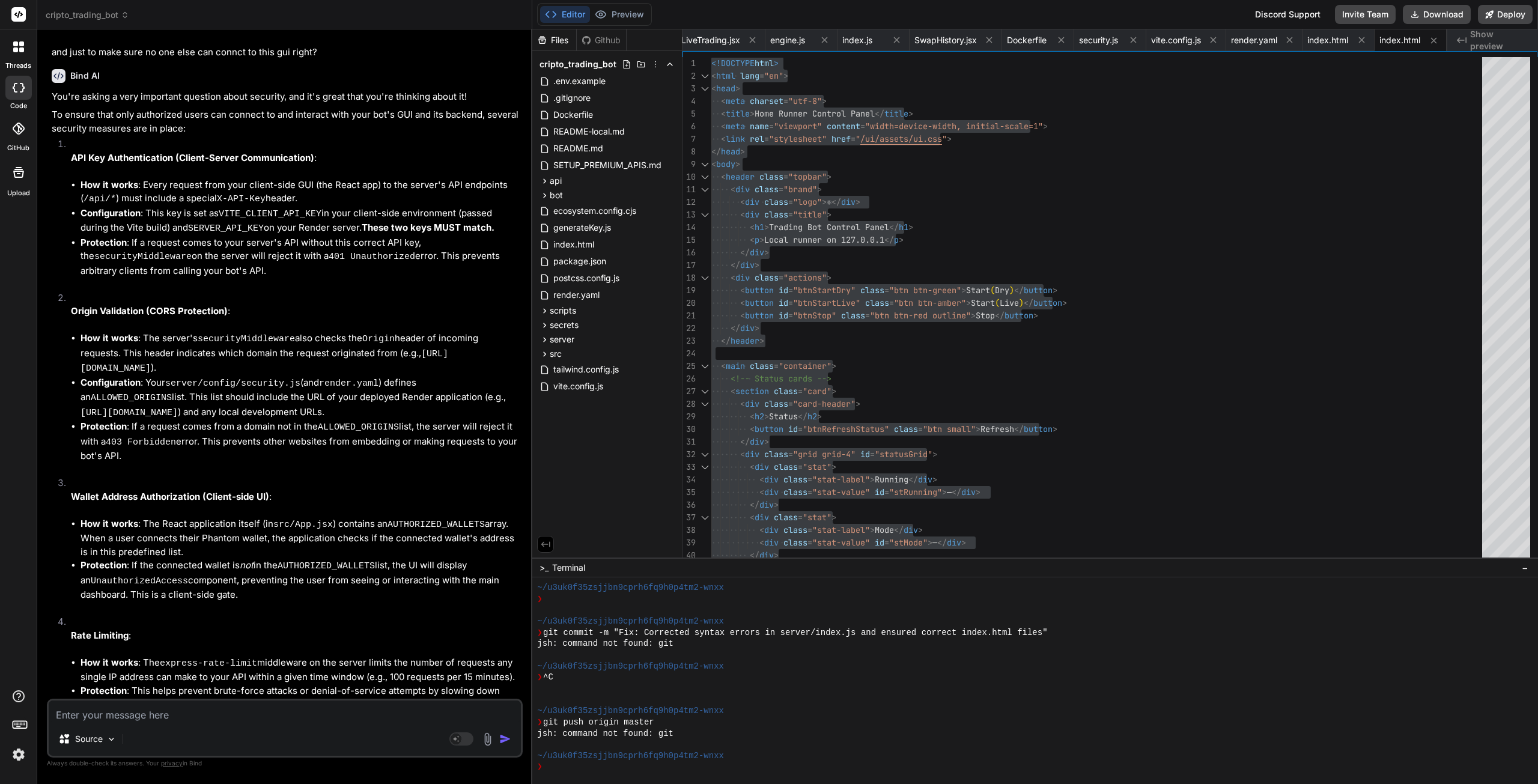
click at [186, 711] on textarea at bounding box center [284, 711] width 472 height 22
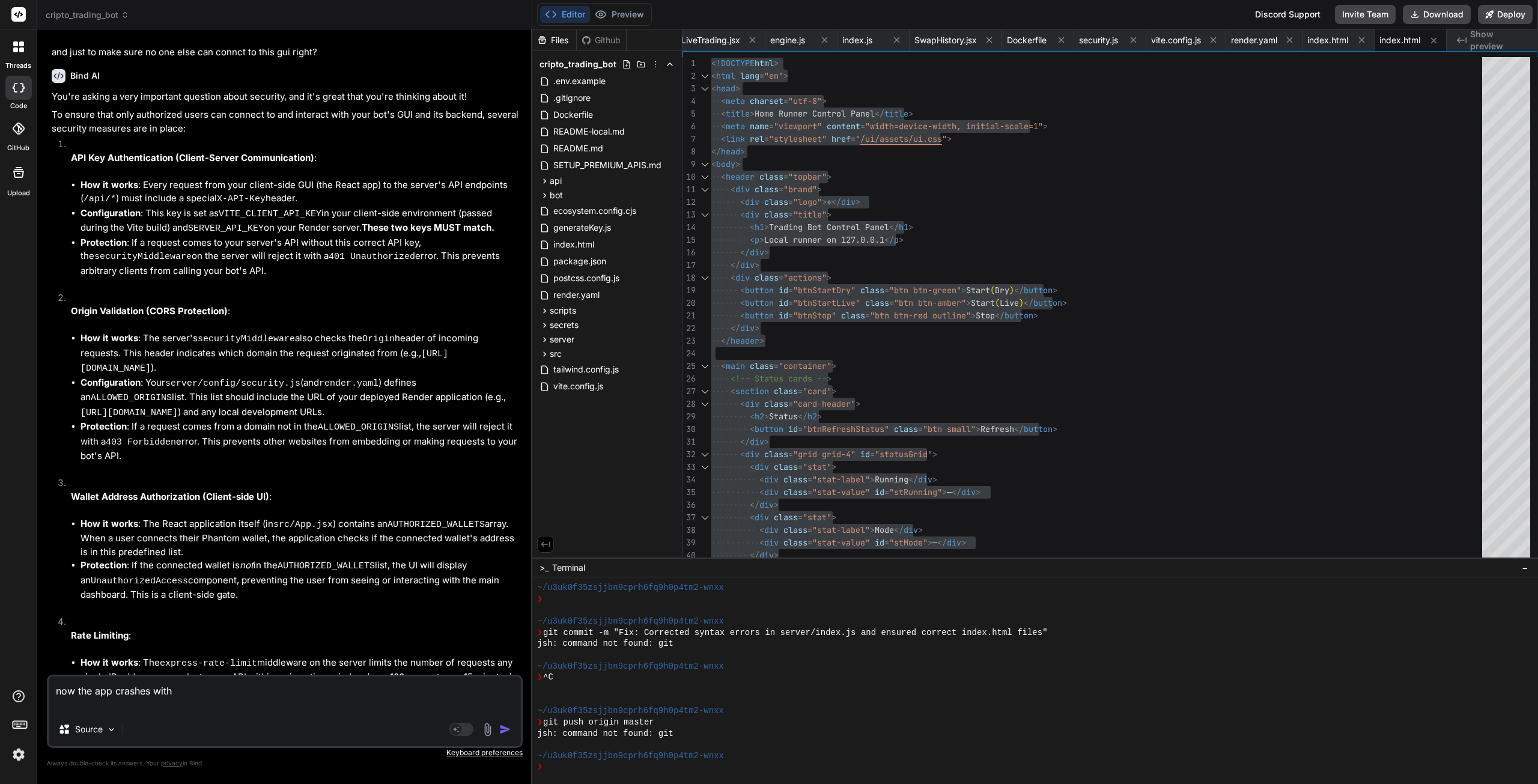
paste textarea "[ClientSecurity] Client API_KEY (from VITE_CLIENT_API_KEY): tbapi_o6b0...58nocc…"
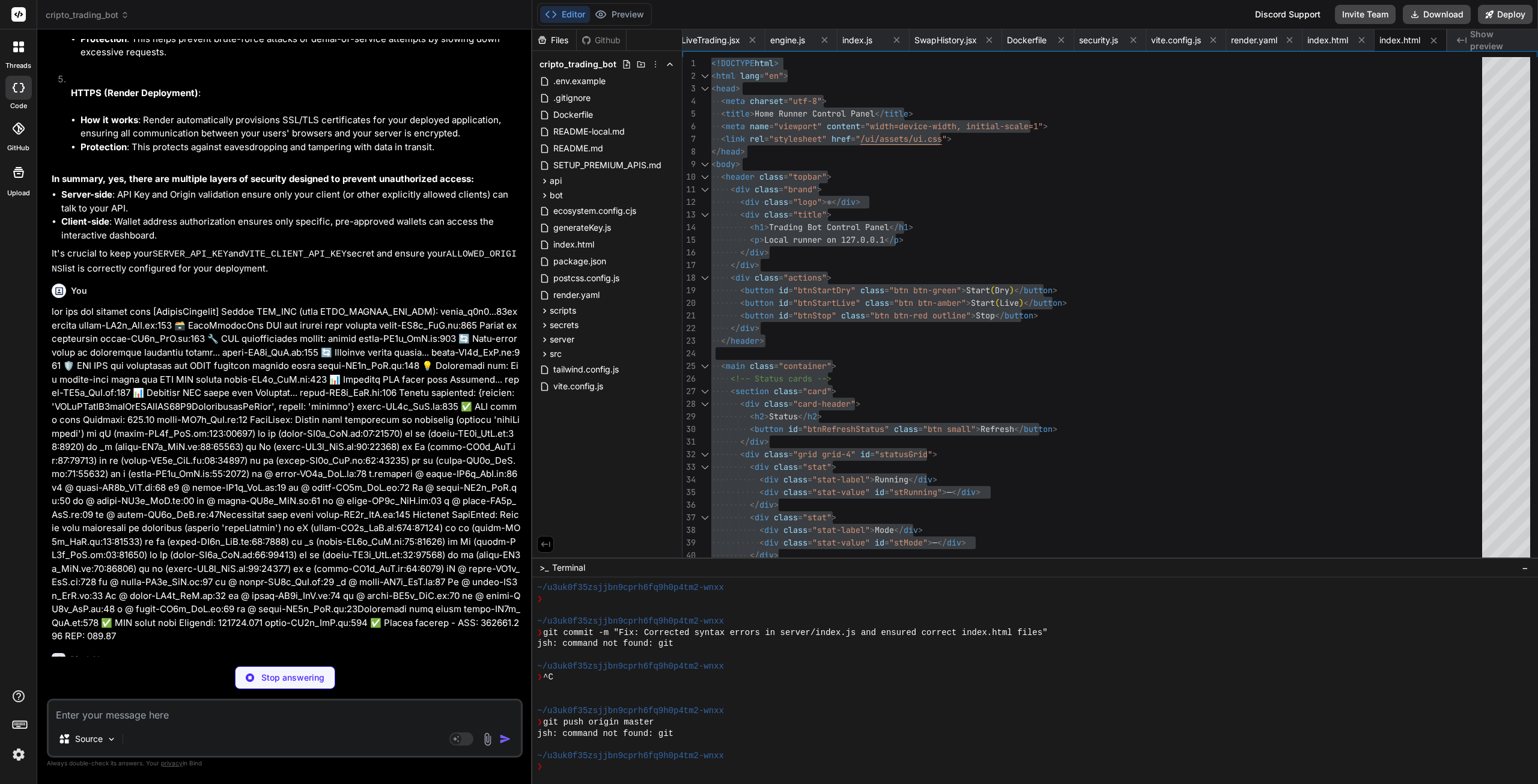
scroll to position [15199, 0]
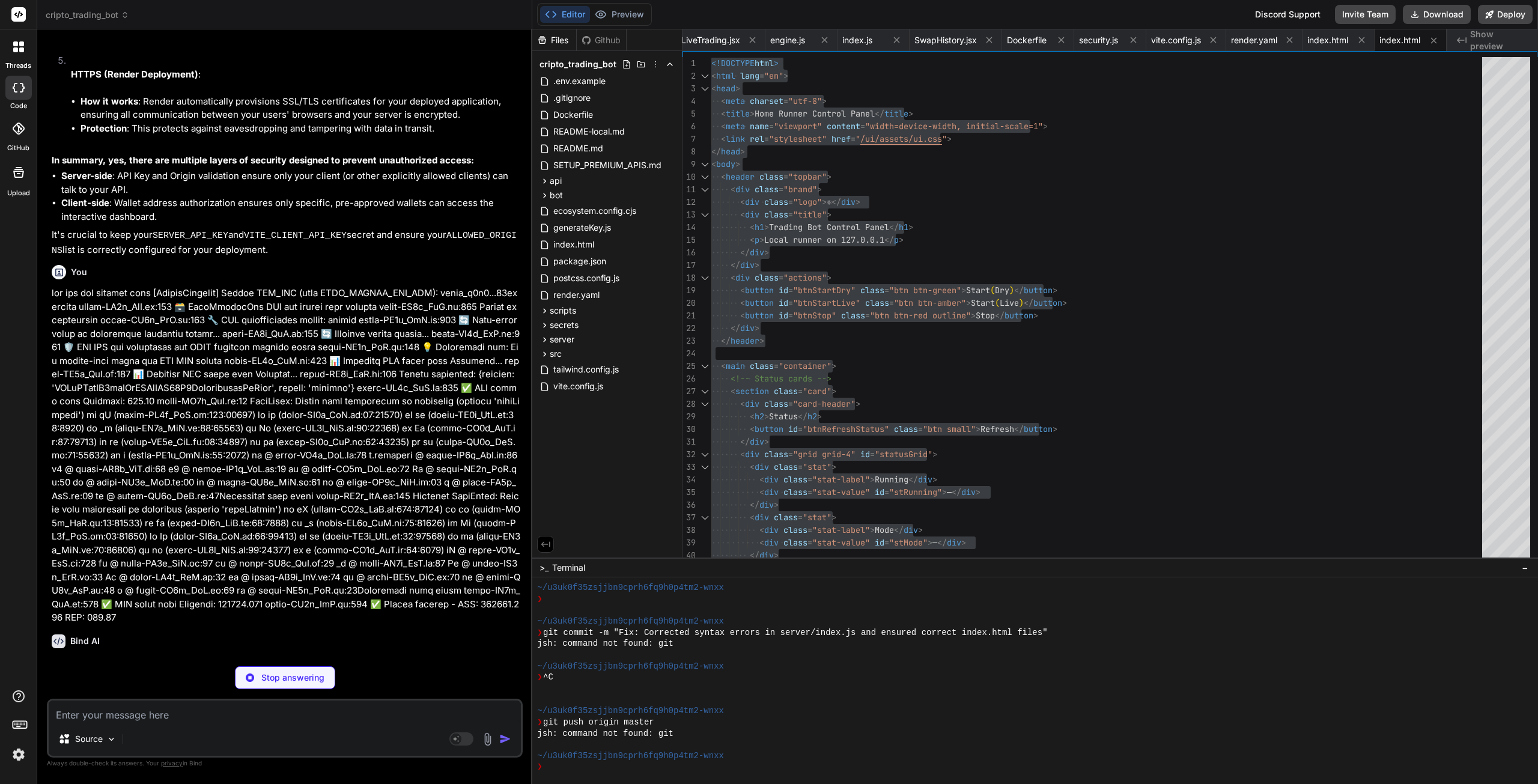
click at [170, 711] on textarea at bounding box center [284, 711] width 472 height 22
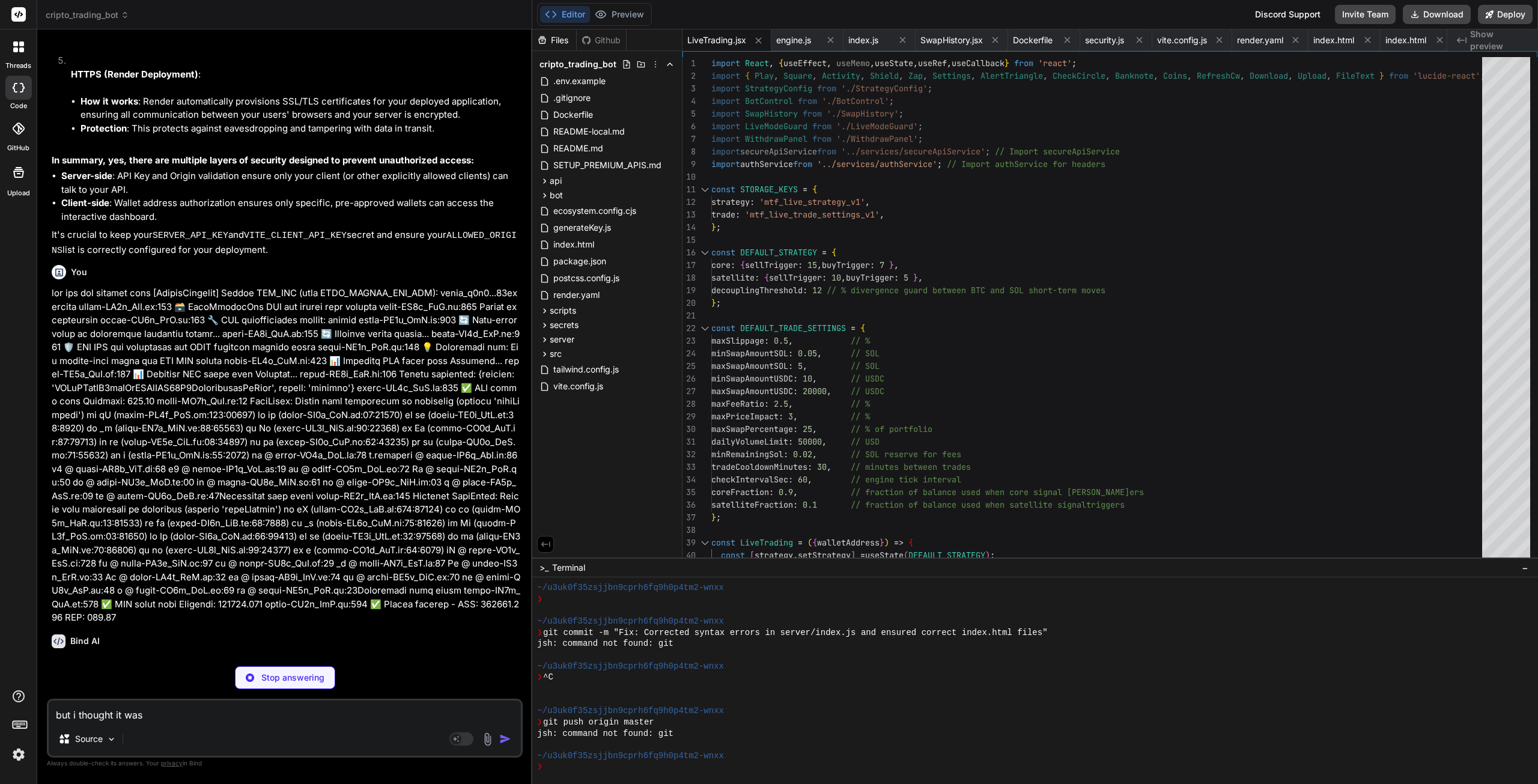
scroll to position [0, 110]
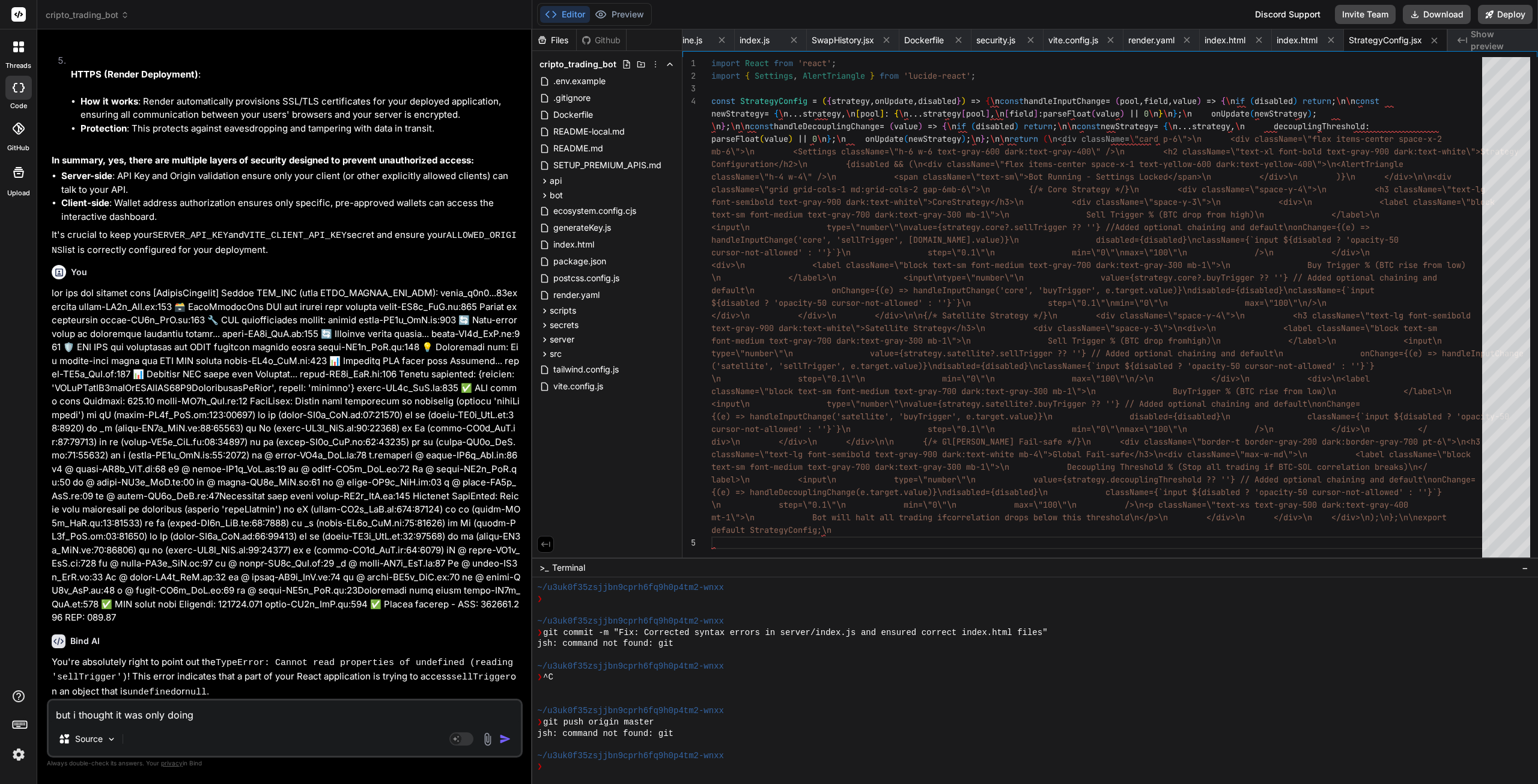
click at [850, 211] on div "const StrategyConfig = ( { strategy , onUpdate , disabled } ) => { \ n const ha…" at bounding box center [1099, 311] width 778 height 507
click at [1297, 41] on span "index.html" at bounding box center [1296, 40] width 41 height 12
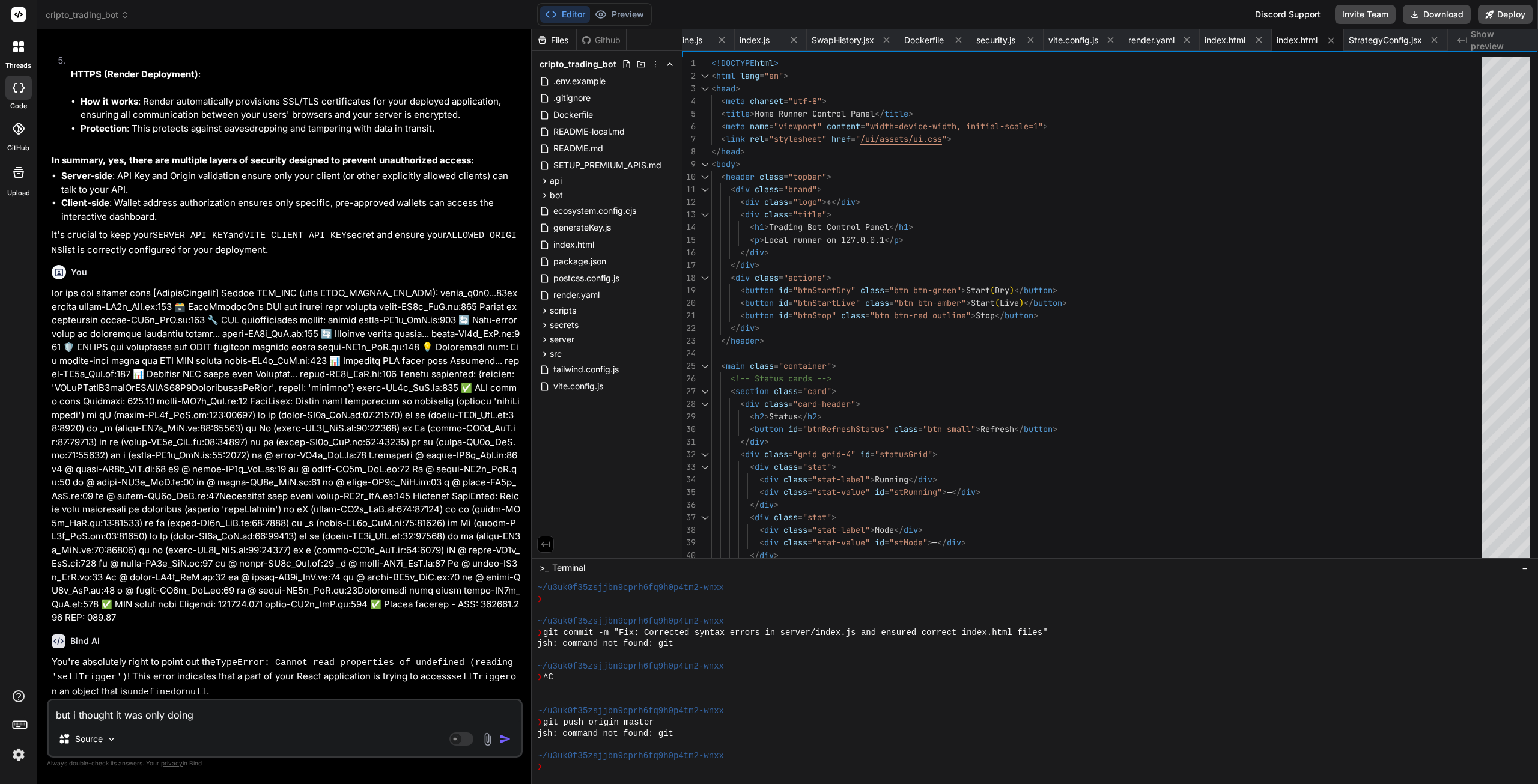
click at [1368, 38] on span "StrategyConfig.jsx" at bounding box center [1385, 40] width 73 height 12
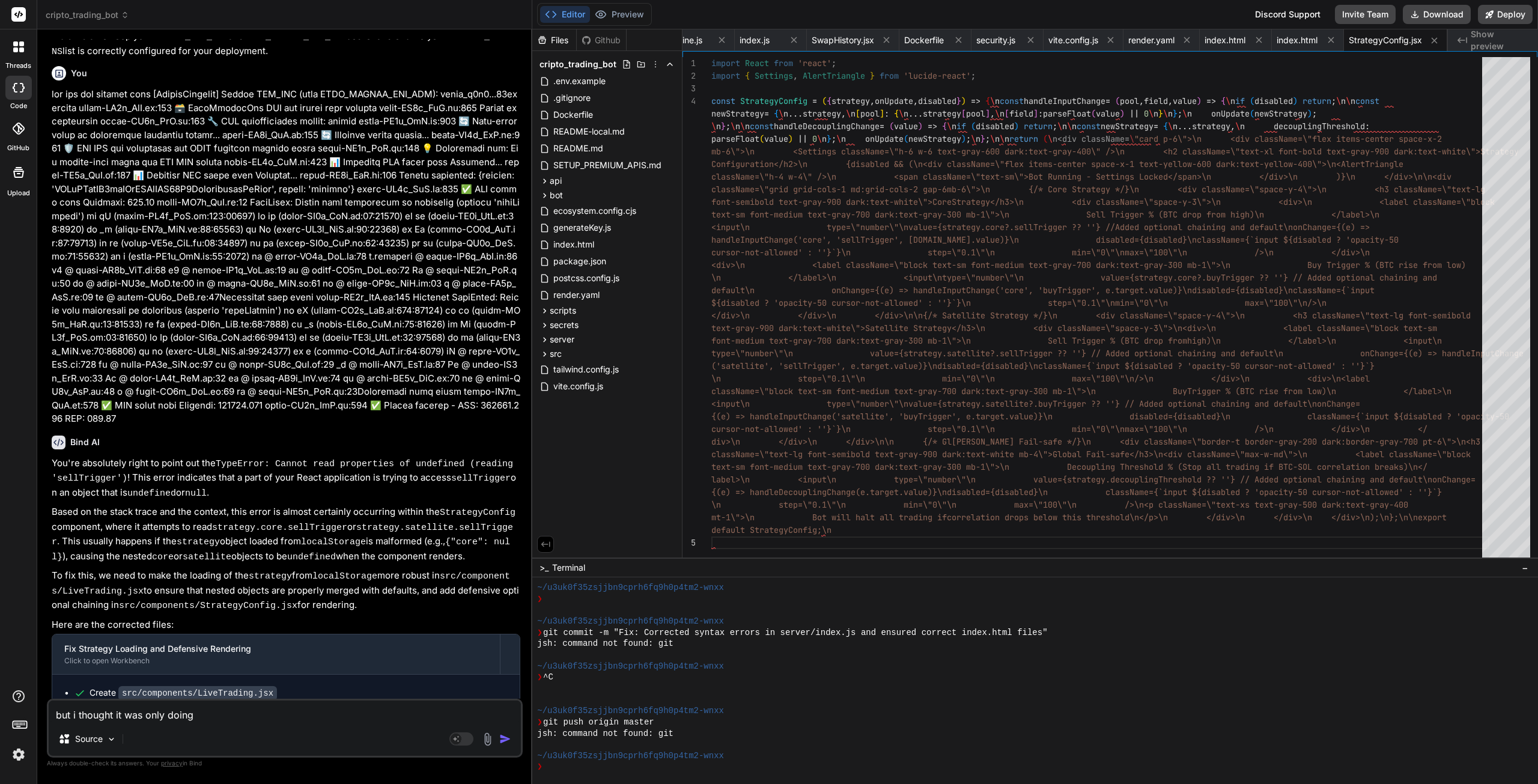
scroll to position [15436, 0]
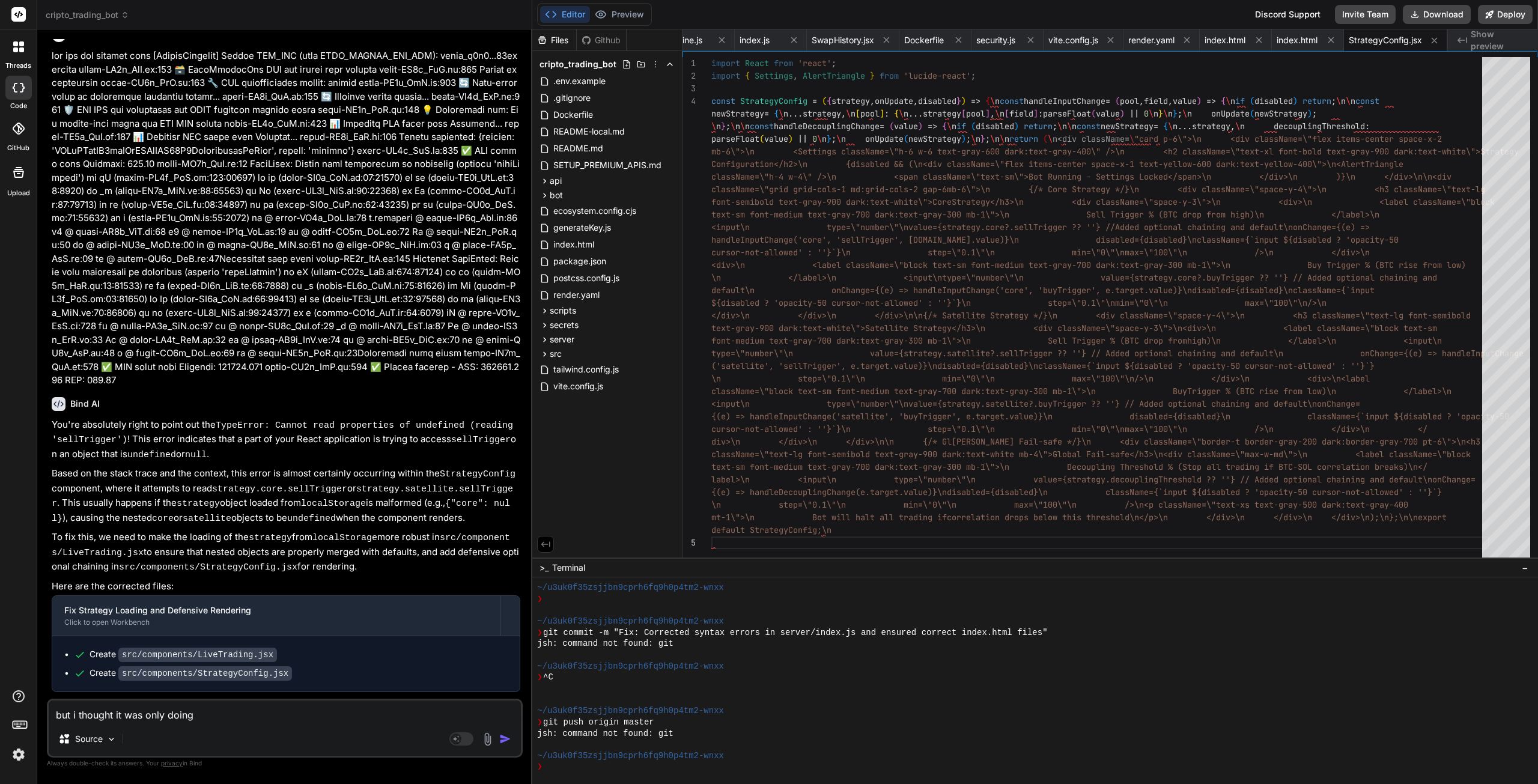
click at [205, 715] on textarea "but i thought it was only doing" at bounding box center [284, 711] width 472 height 22
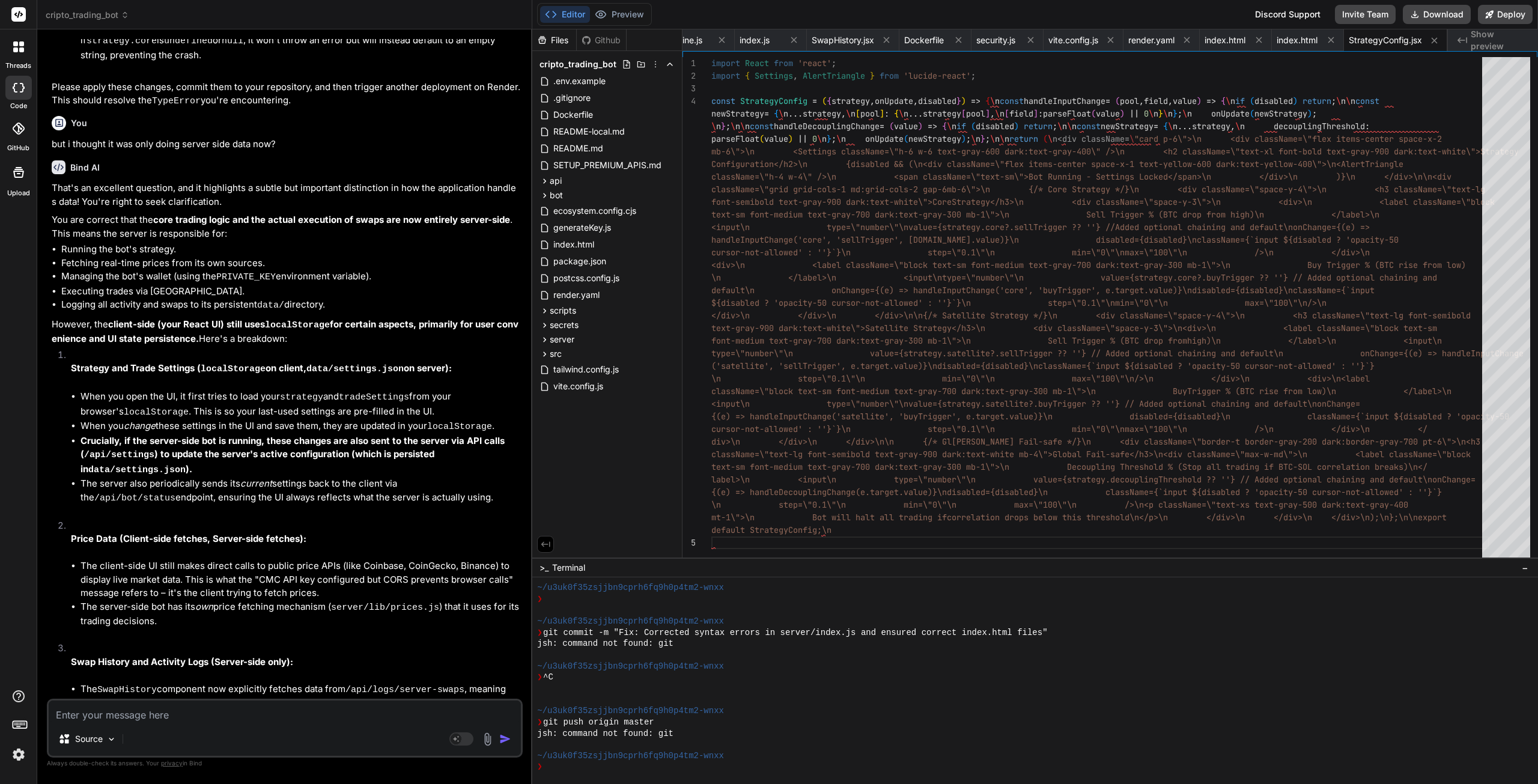
scroll to position [16306, 0]
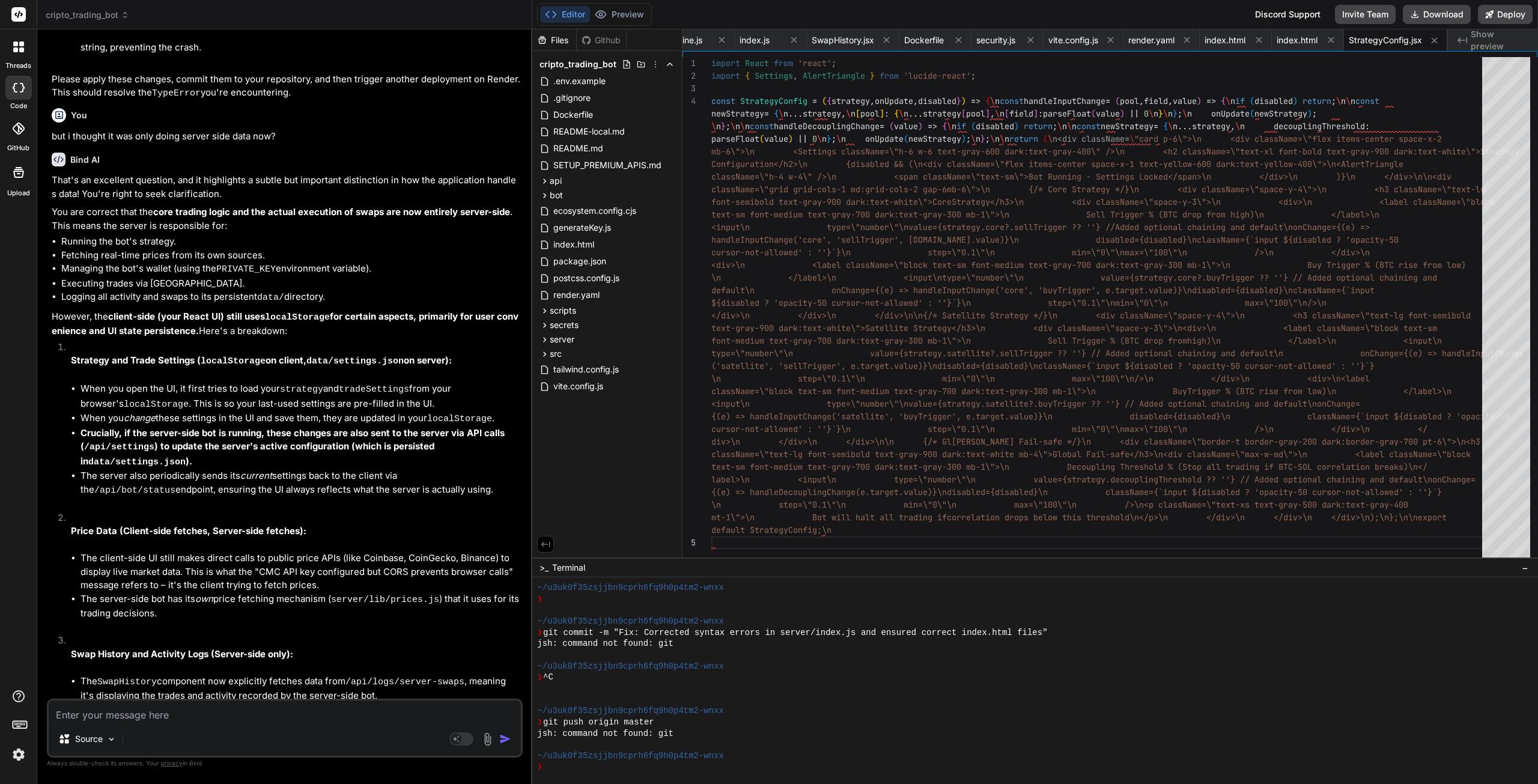
click at [177, 711] on textarea at bounding box center [284, 711] width 472 height 22
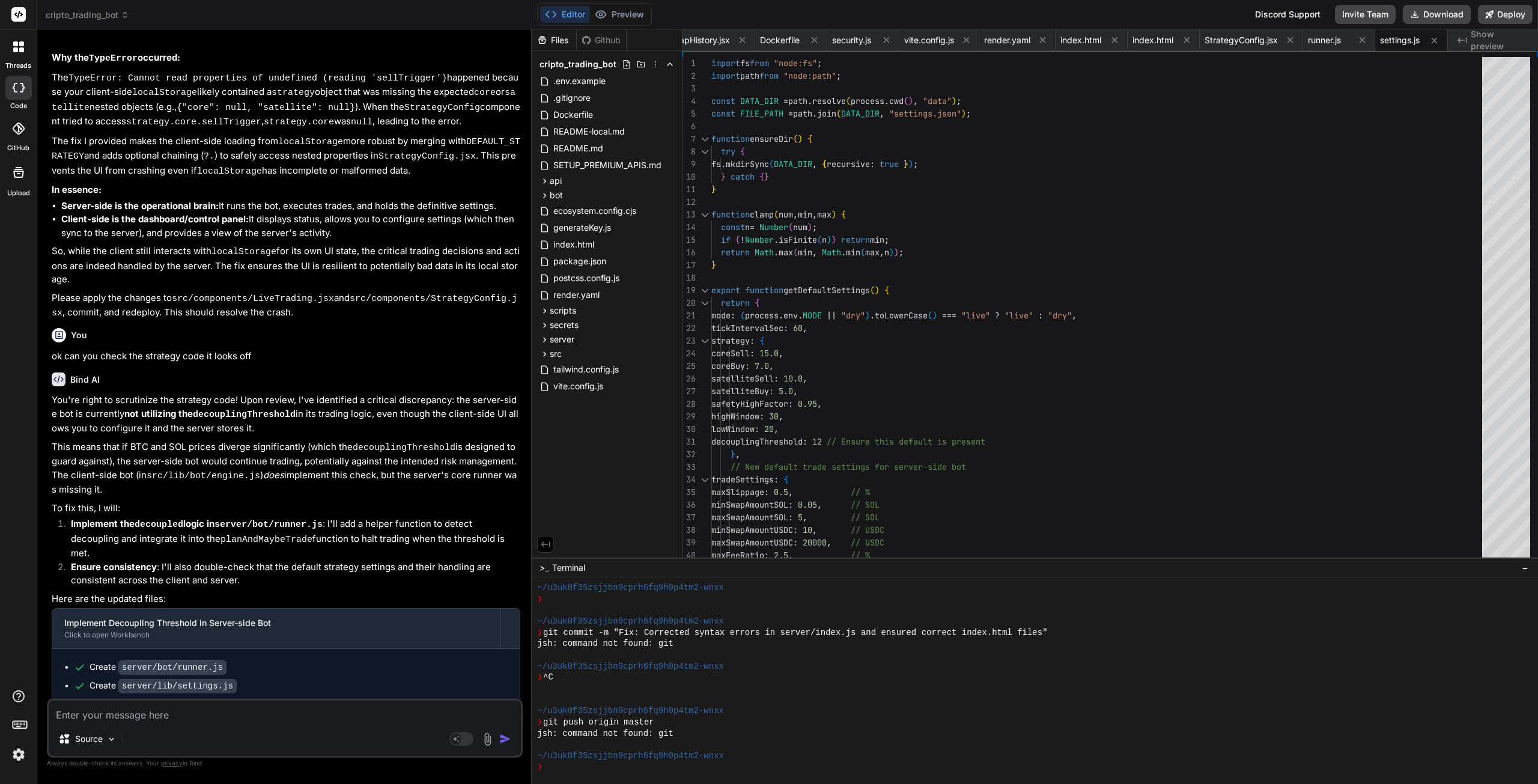
scroll to position [17016, 0]
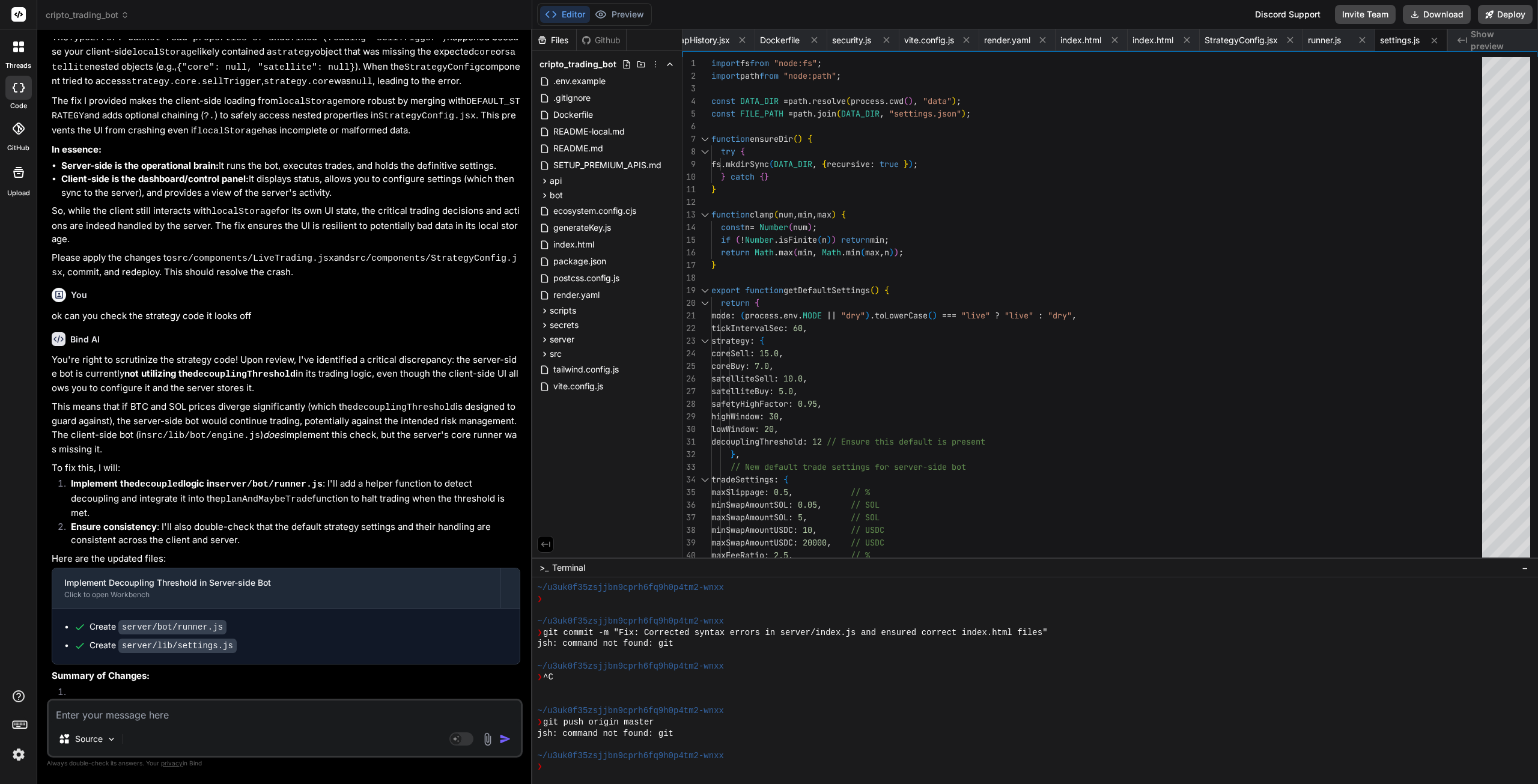
click at [1232, 35] on span "StrategyConfig.jsx" at bounding box center [1241, 40] width 73 height 12
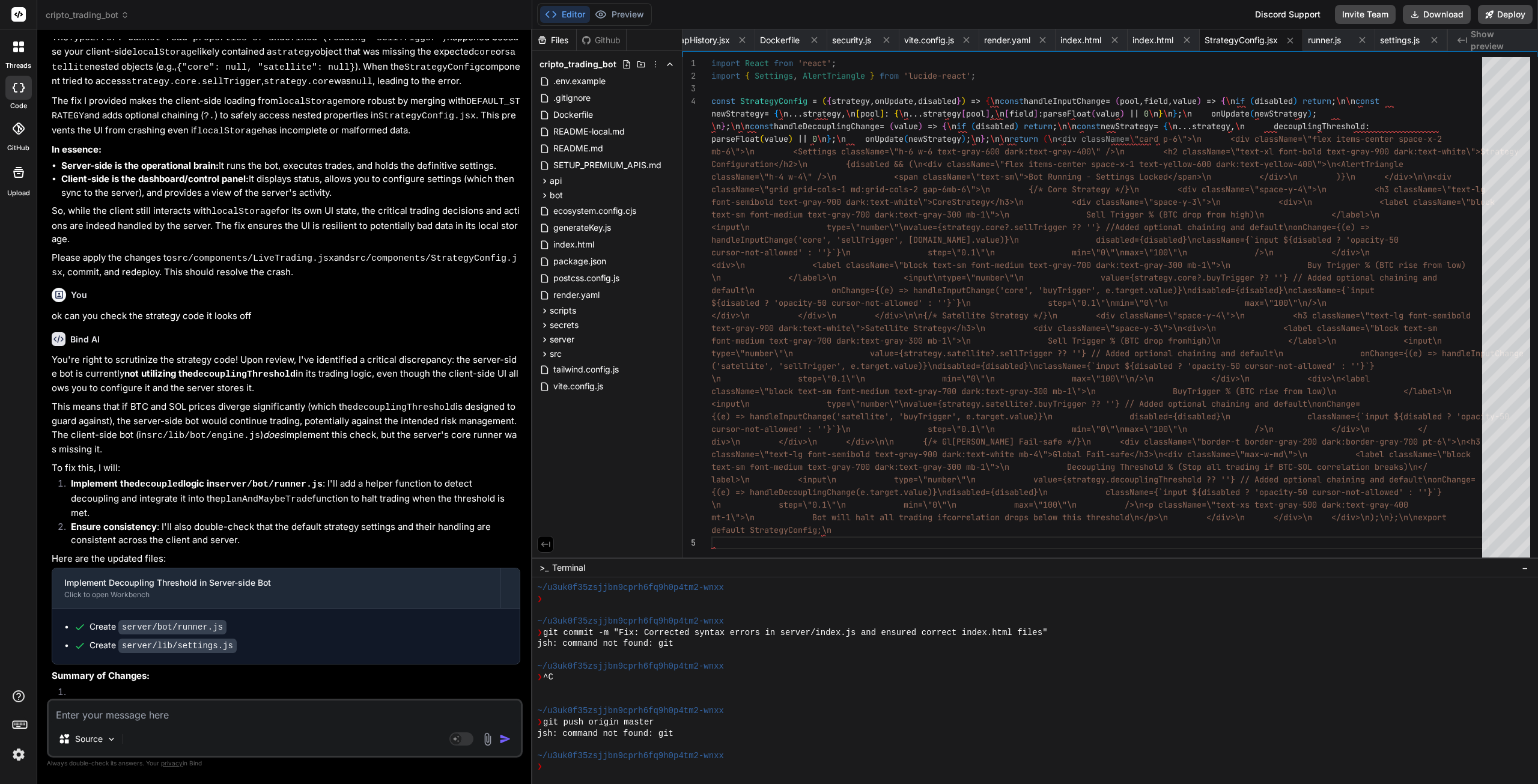
drag, startPoint x: 196, startPoint y: 713, endPoint x: 201, endPoint y: 708, distance: 7.1
click at [201, 708] on textarea at bounding box center [284, 711] width 472 height 22
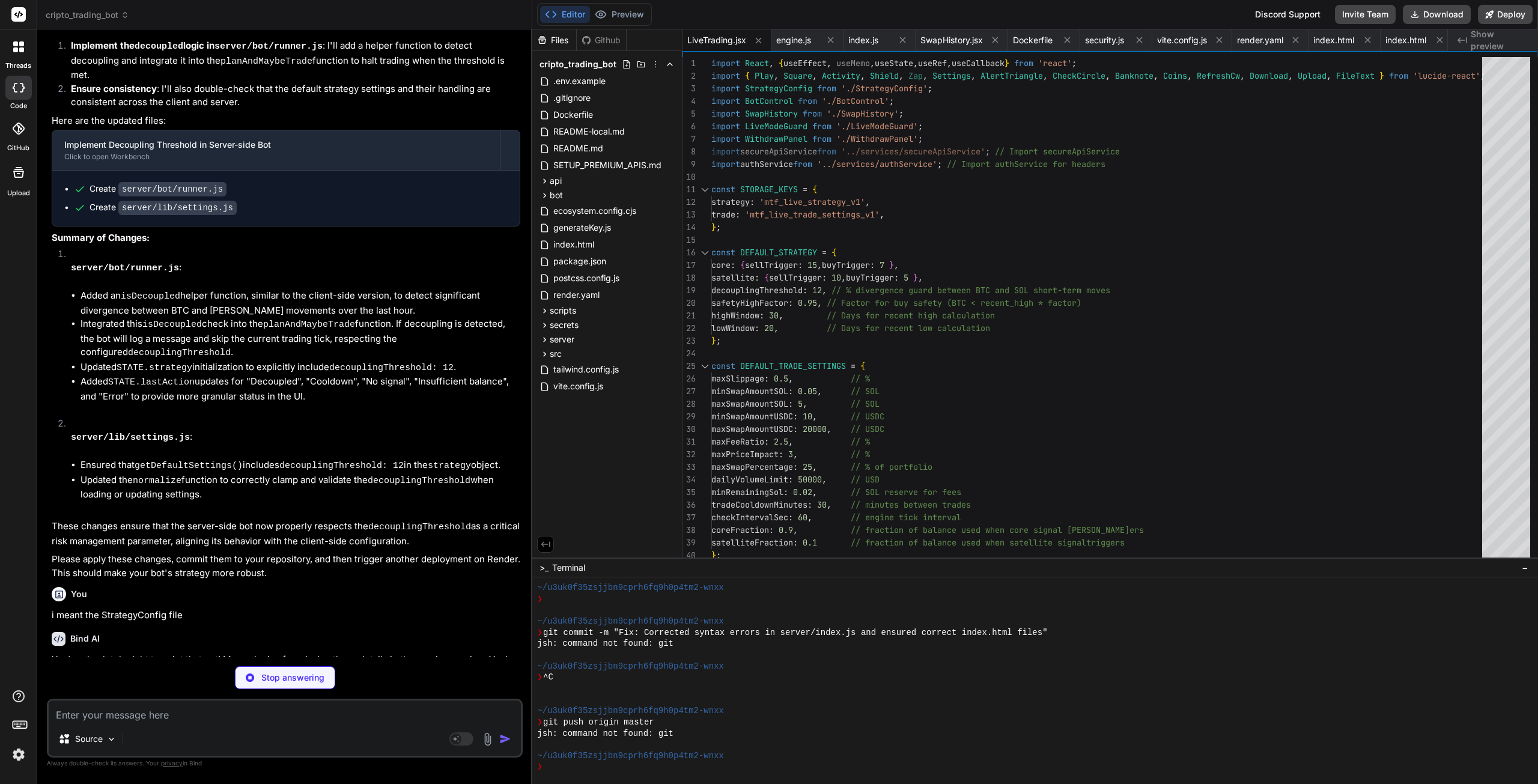
scroll to position [0, 110]
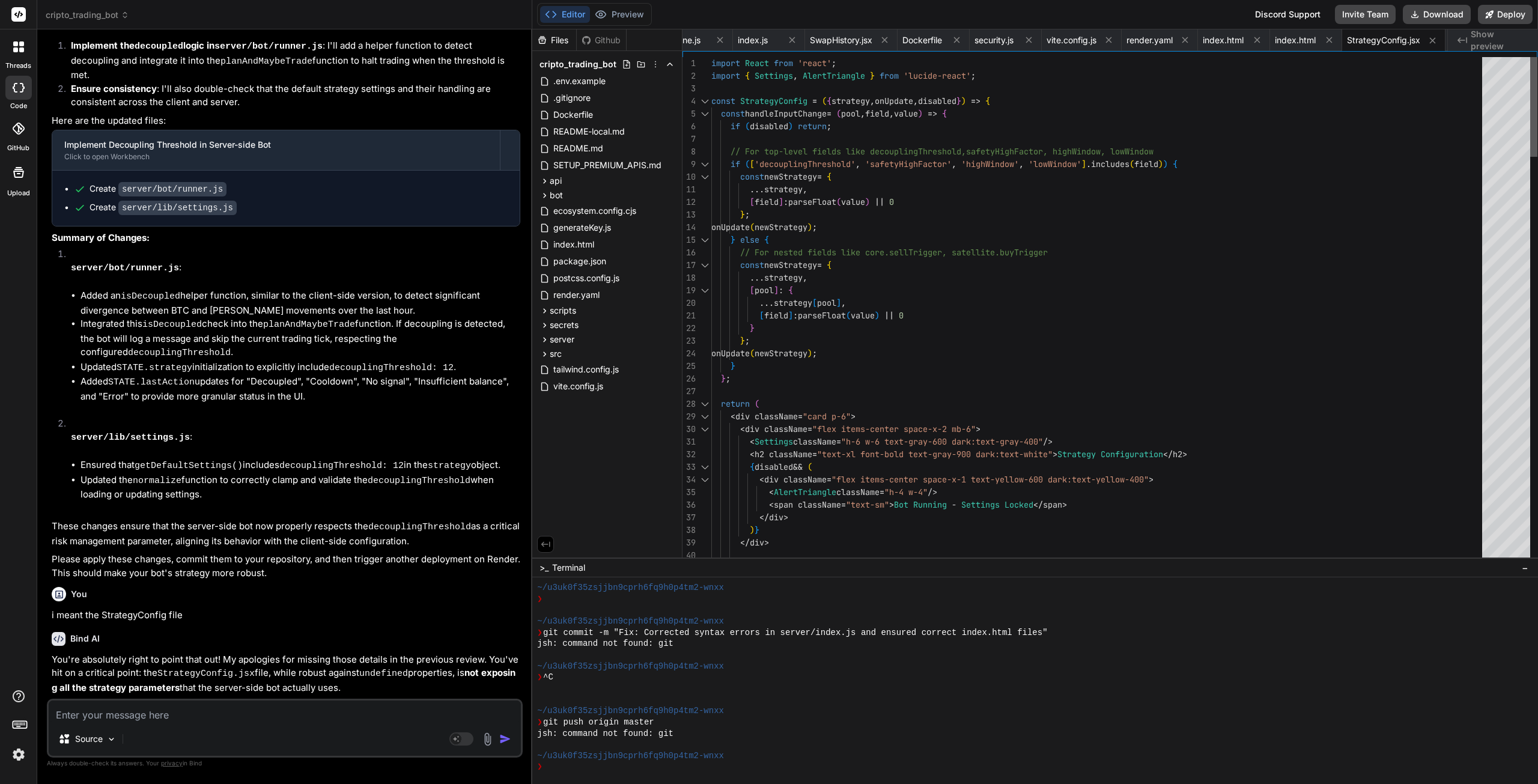
click at [1530, 59] on div at bounding box center [1533, 107] width 7 height 99
click at [1297, 41] on span "index.html" at bounding box center [1295, 40] width 41 height 12
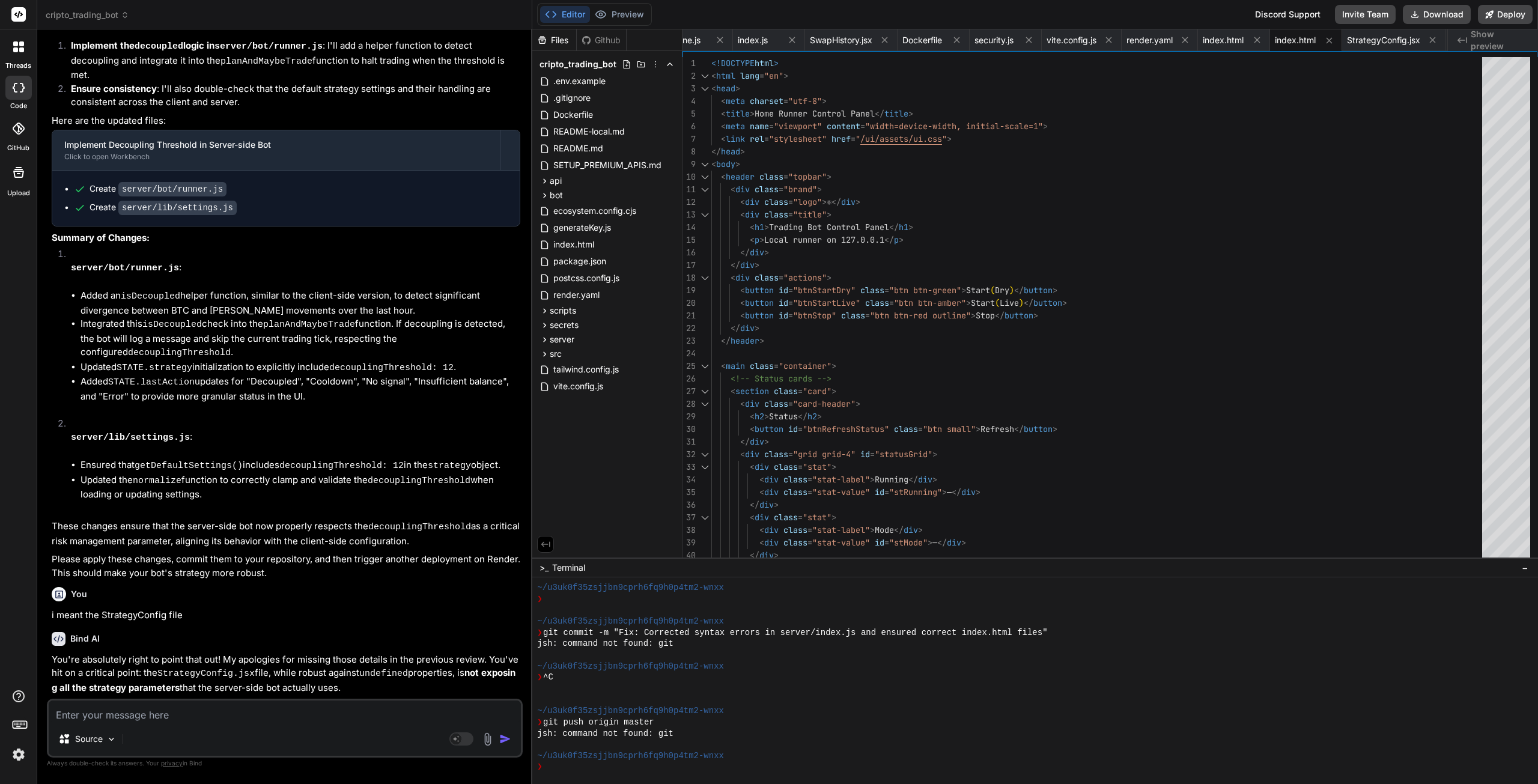
click at [1263, 43] on icon at bounding box center [1256, 39] width 10 height 10
click at [1263, 43] on icon at bounding box center [1256, 40] width 10 height 10
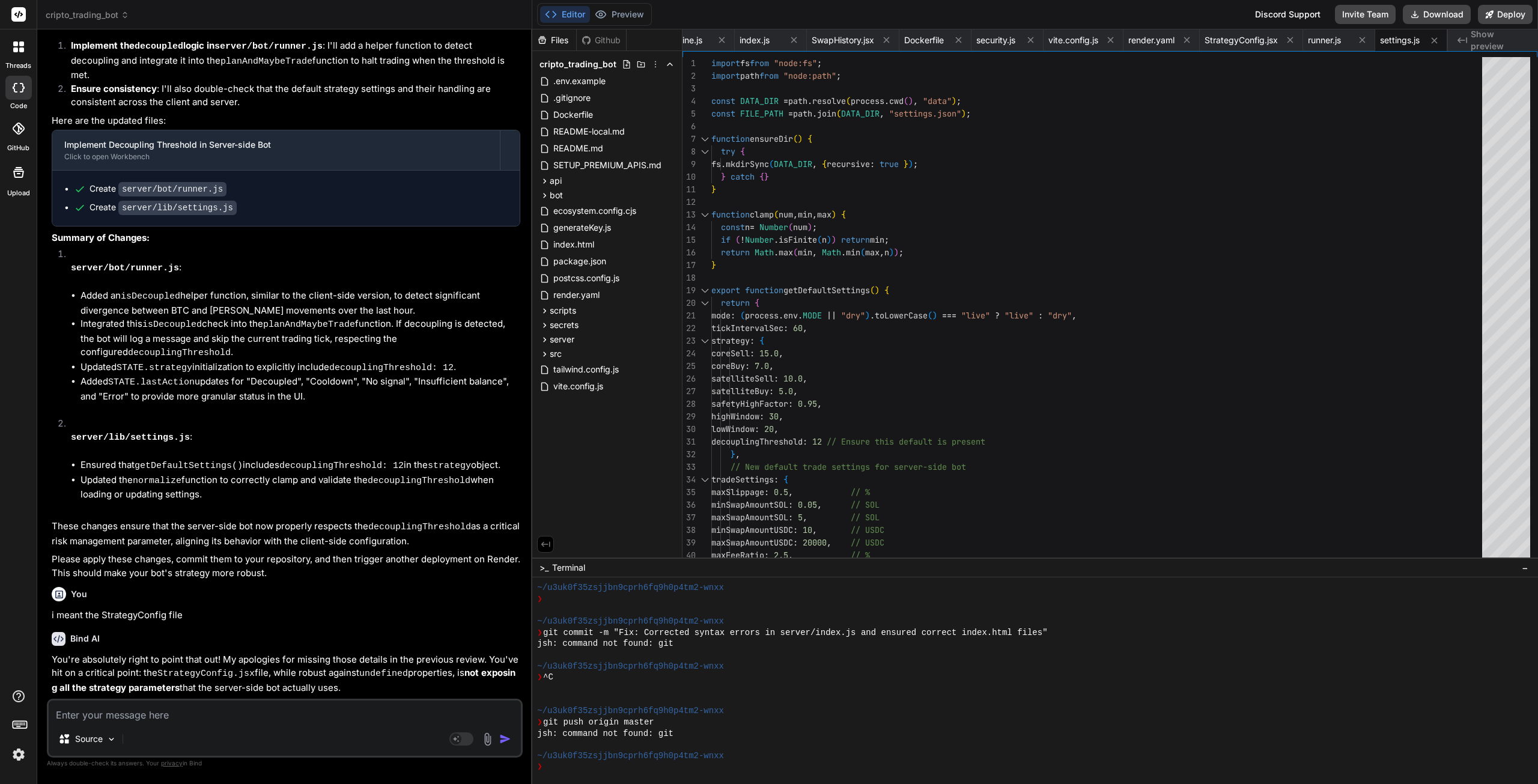
click at [1109, 38] on icon at bounding box center [1110, 40] width 6 height 6
click at [1036, 41] on icon at bounding box center [1037, 39] width 10 height 10
click at [997, 40] on icon at bounding box center [995, 39] width 10 height 10
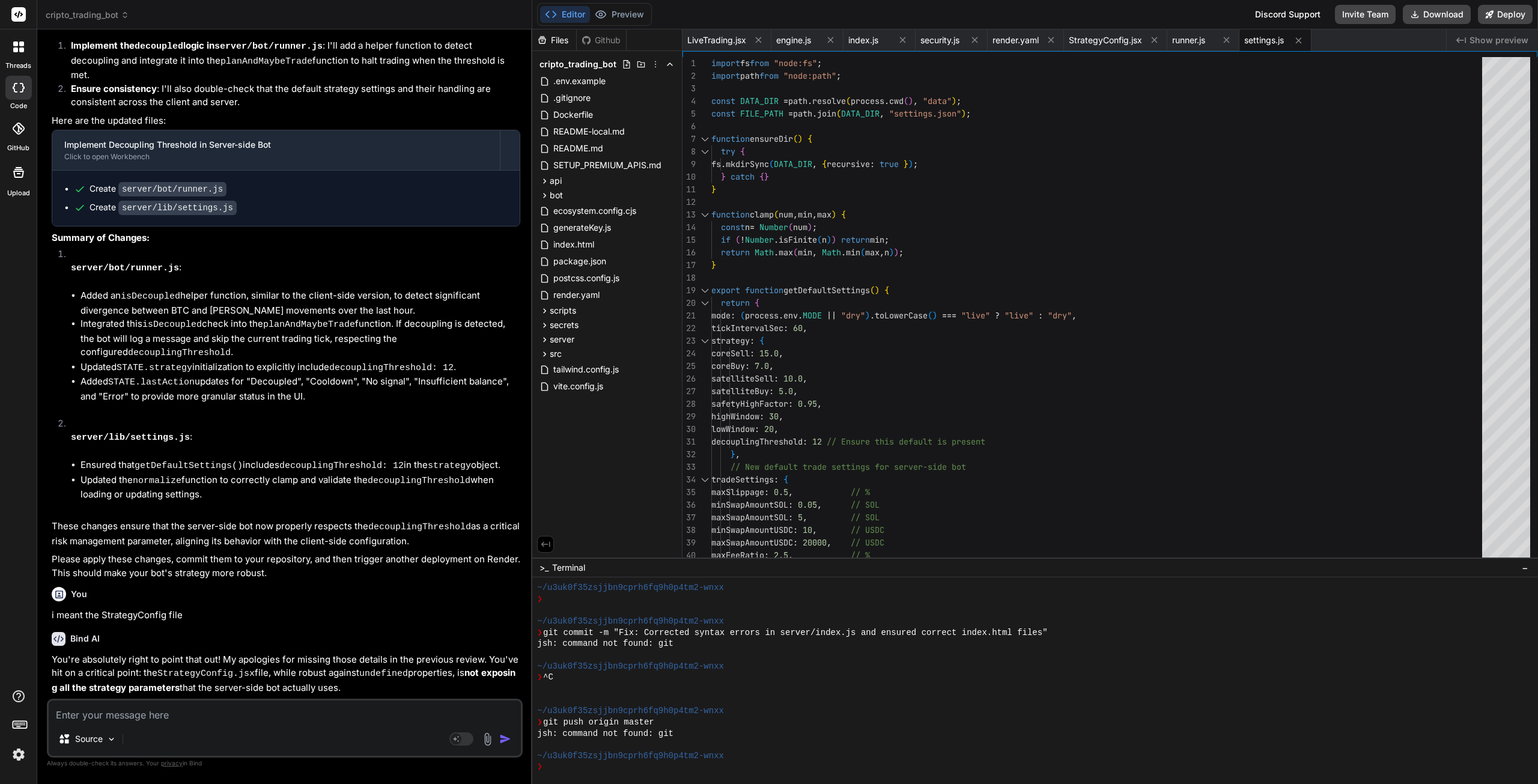
click at [725, 43] on span "LiveTrading.jsx" at bounding box center [717, 40] width 59 height 12
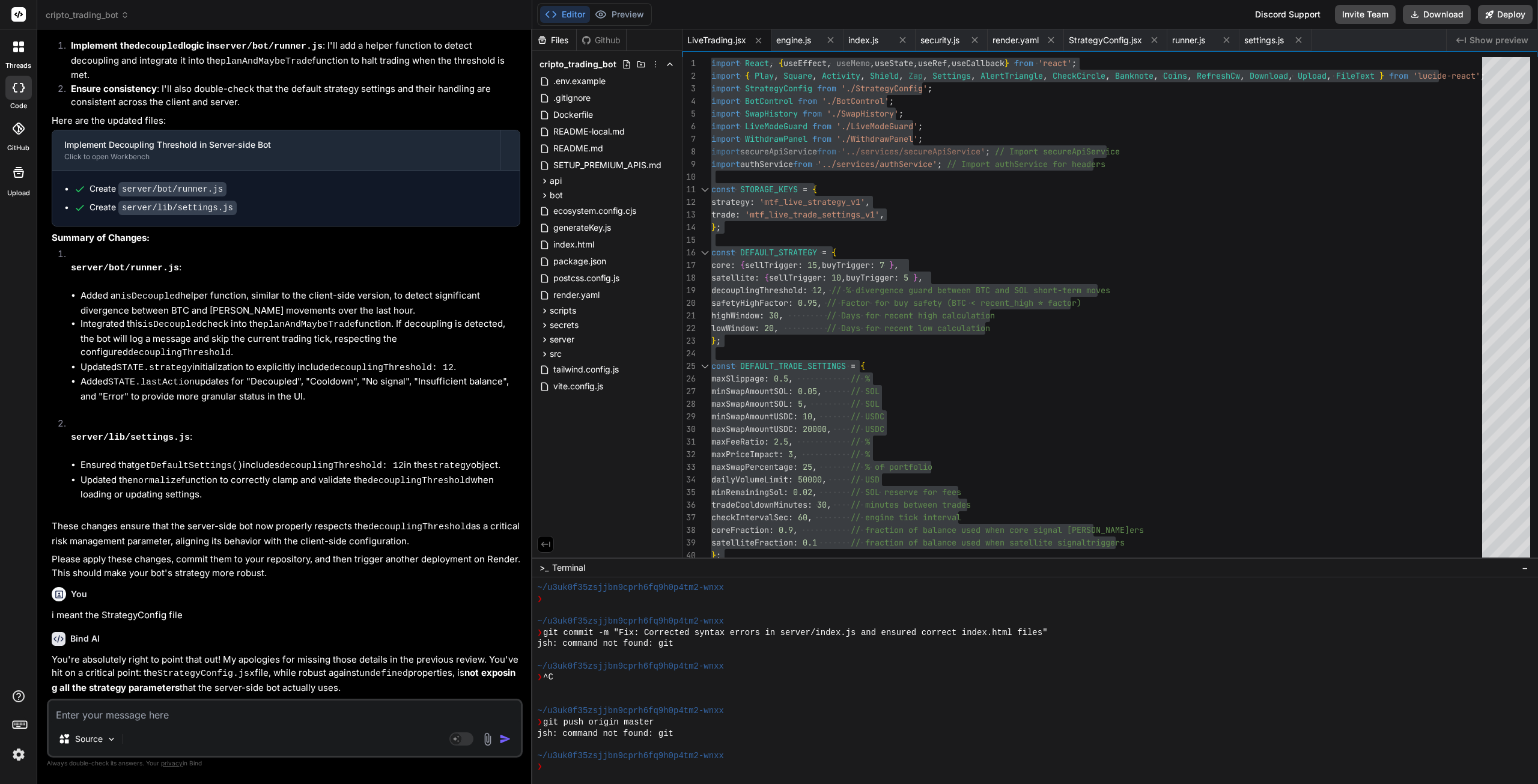
click at [1108, 39] on span "StrategyConfig.jsx" at bounding box center [1105, 40] width 73 height 12
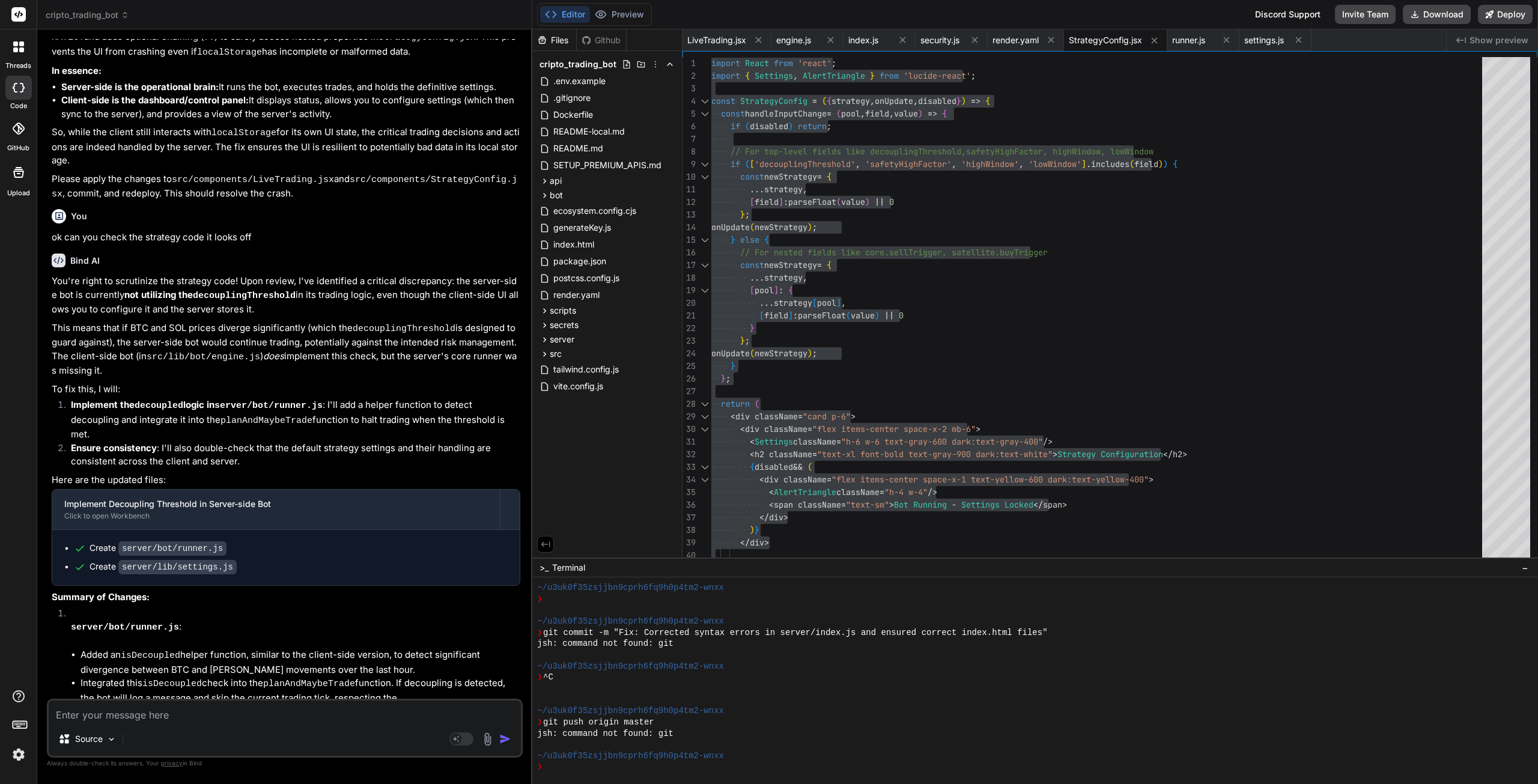
scroll to position [17094, 0]
click at [1178, 39] on span "runner.js" at bounding box center [1189, 40] width 33 height 12
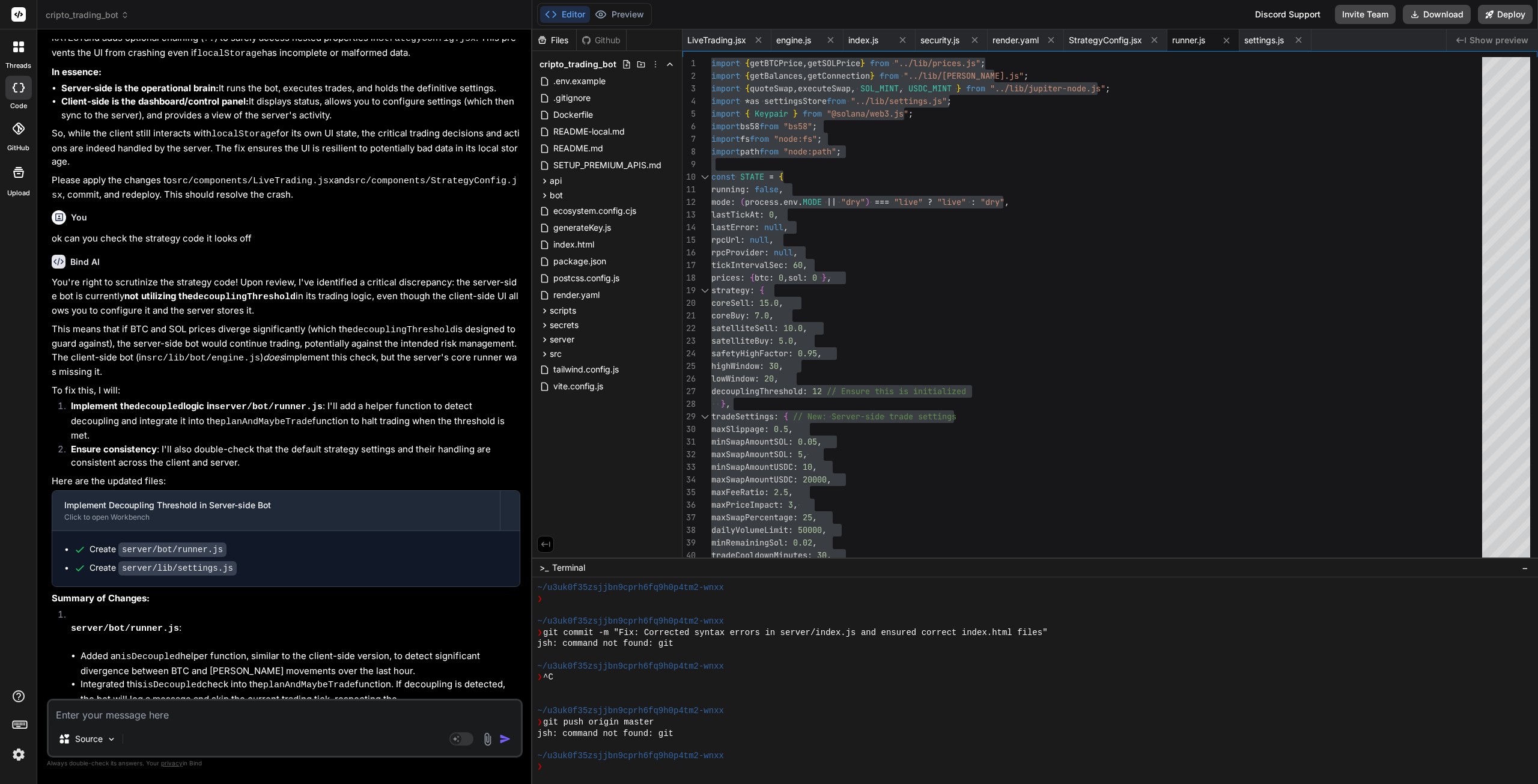
click at [1264, 39] on span "settings.js" at bounding box center [1264, 40] width 39 height 12
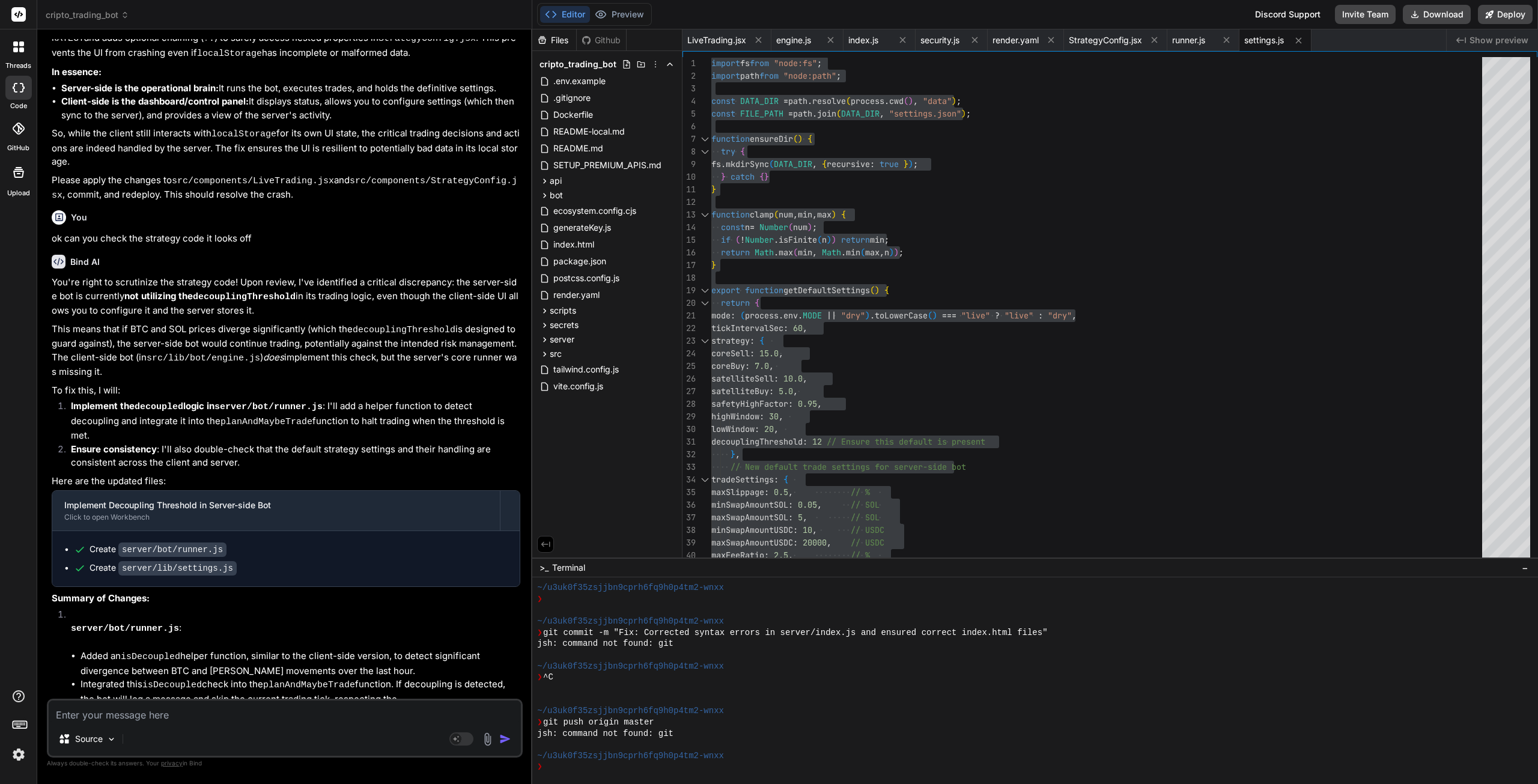
click at [208, 715] on textarea at bounding box center [284, 711] width 472 height 22
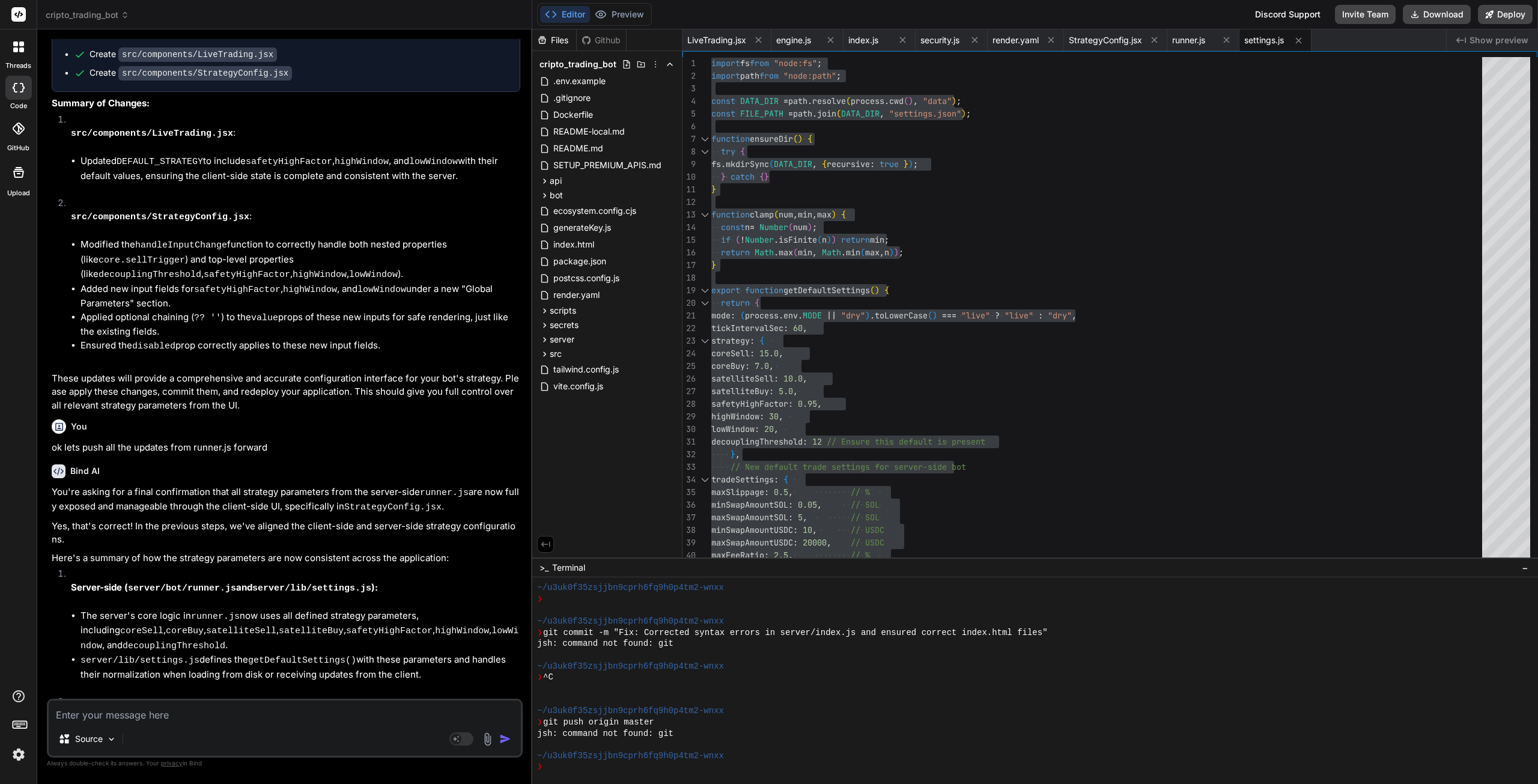
scroll to position [18373, 0]
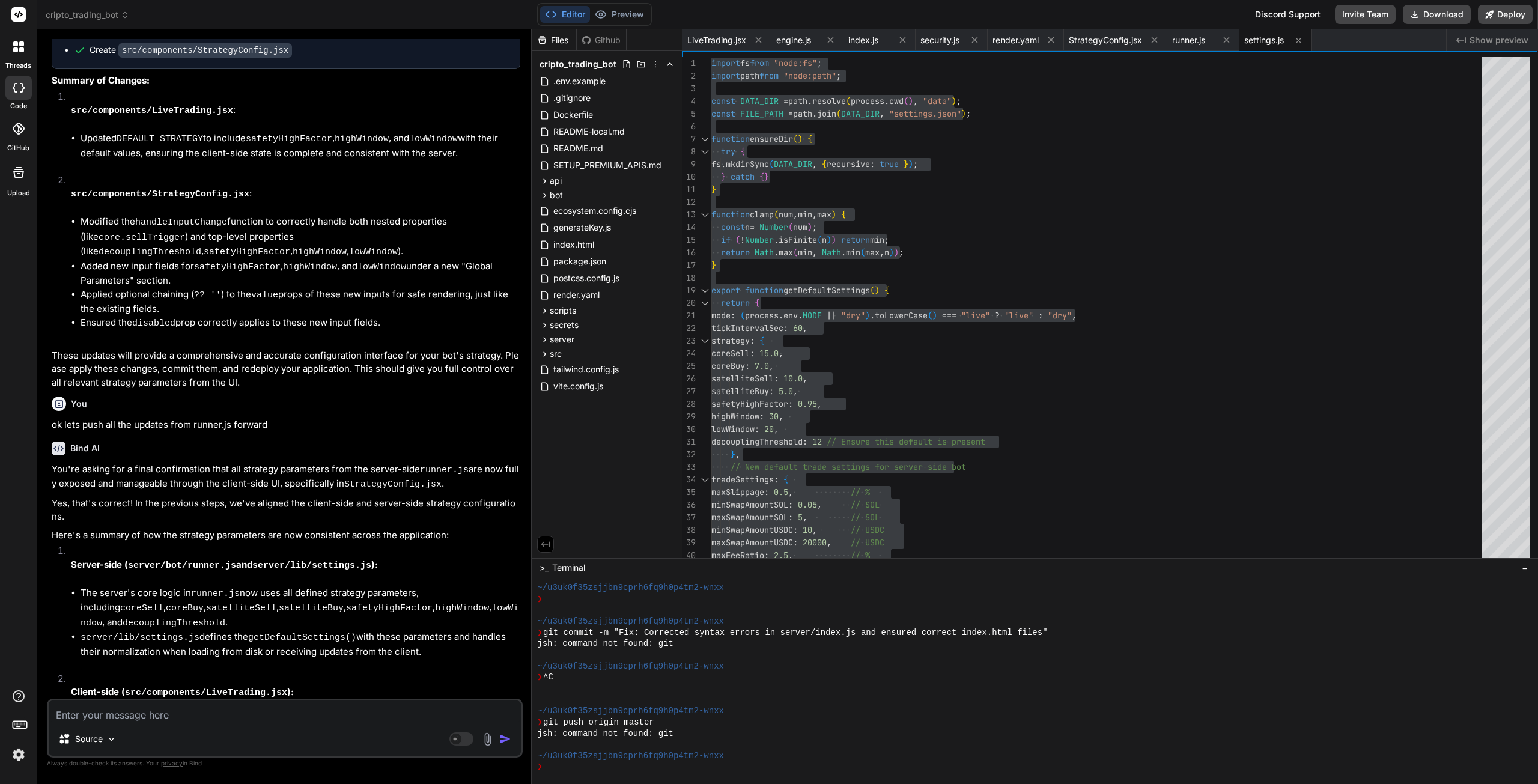
drag, startPoint x: 170, startPoint y: 721, endPoint x: 180, endPoint y: 721, distance: 10.0
click at [171, 719] on textarea at bounding box center [284, 711] width 472 height 22
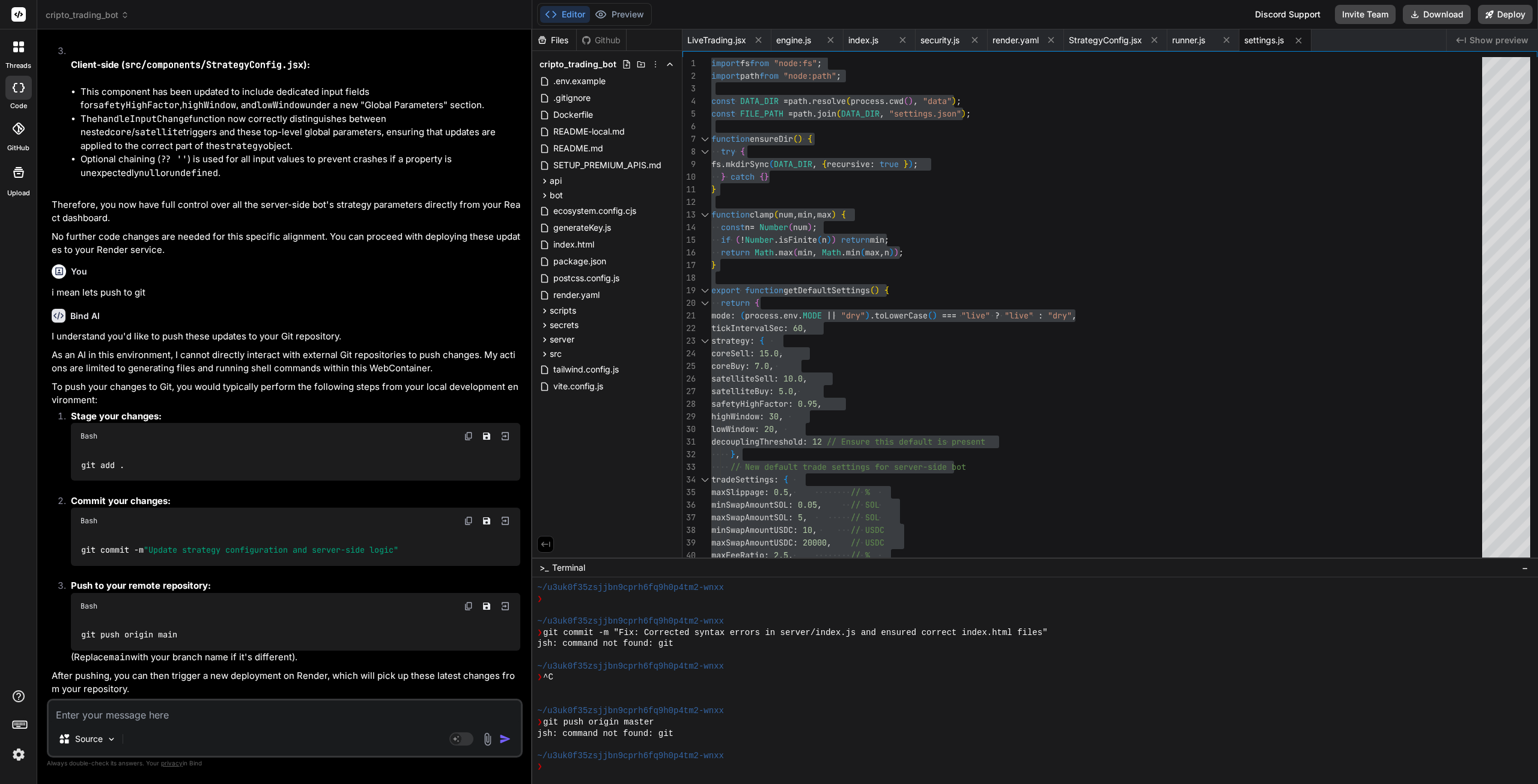
scroll to position [18905, 0]
click at [469, 431] on img at bounding box center [469, 436] width 10 height 10
click at [466, 516] on img at bounding box center [469, 521] width 10 height 10
drag, startPoint x: 468, startPoint y: 589, endPoint x: 408, endPoint y: 588, distance: 60.0
click at [468, 602] on img at bounding box center [469, 606] width 10 height 10
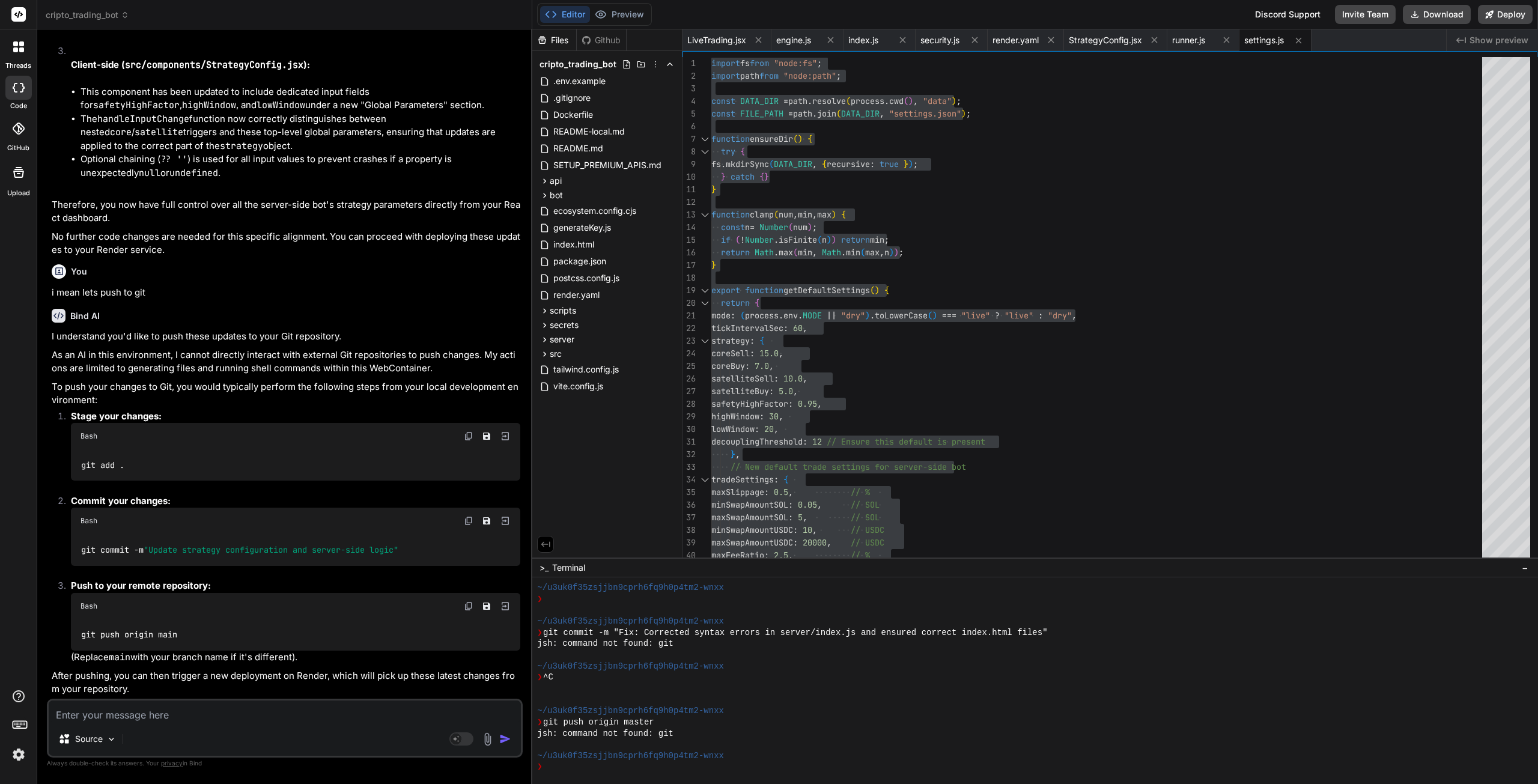
click at [184, 717] on textarea at bounding box center [284, 711] width 472 height 22
paste textarea "6 inferred cache manifest type: application/vnd.oci.image.index.v1+json done #6…"
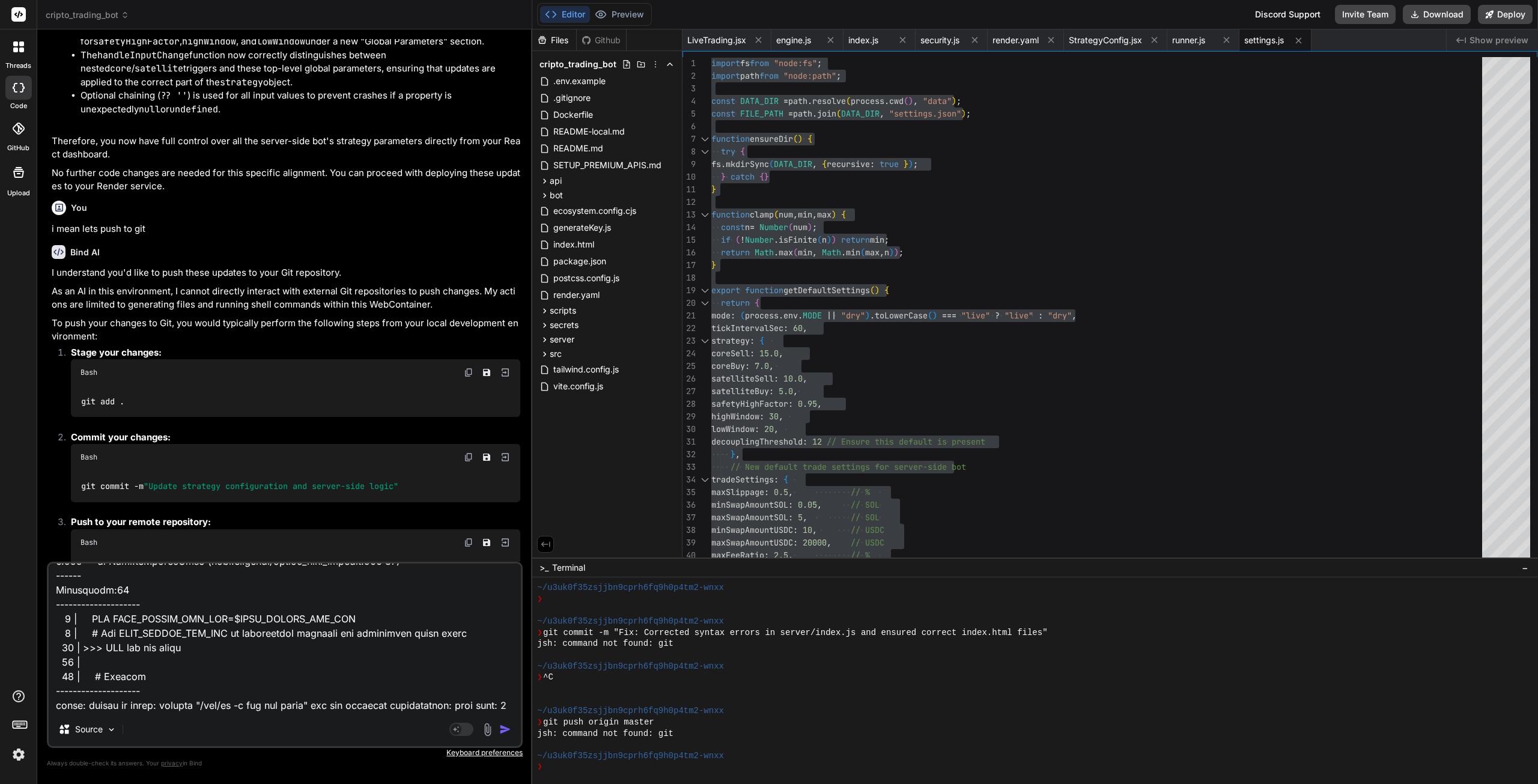
click at [505, 734] on img "button" at bounding box center [505, 728] width 12 height 12
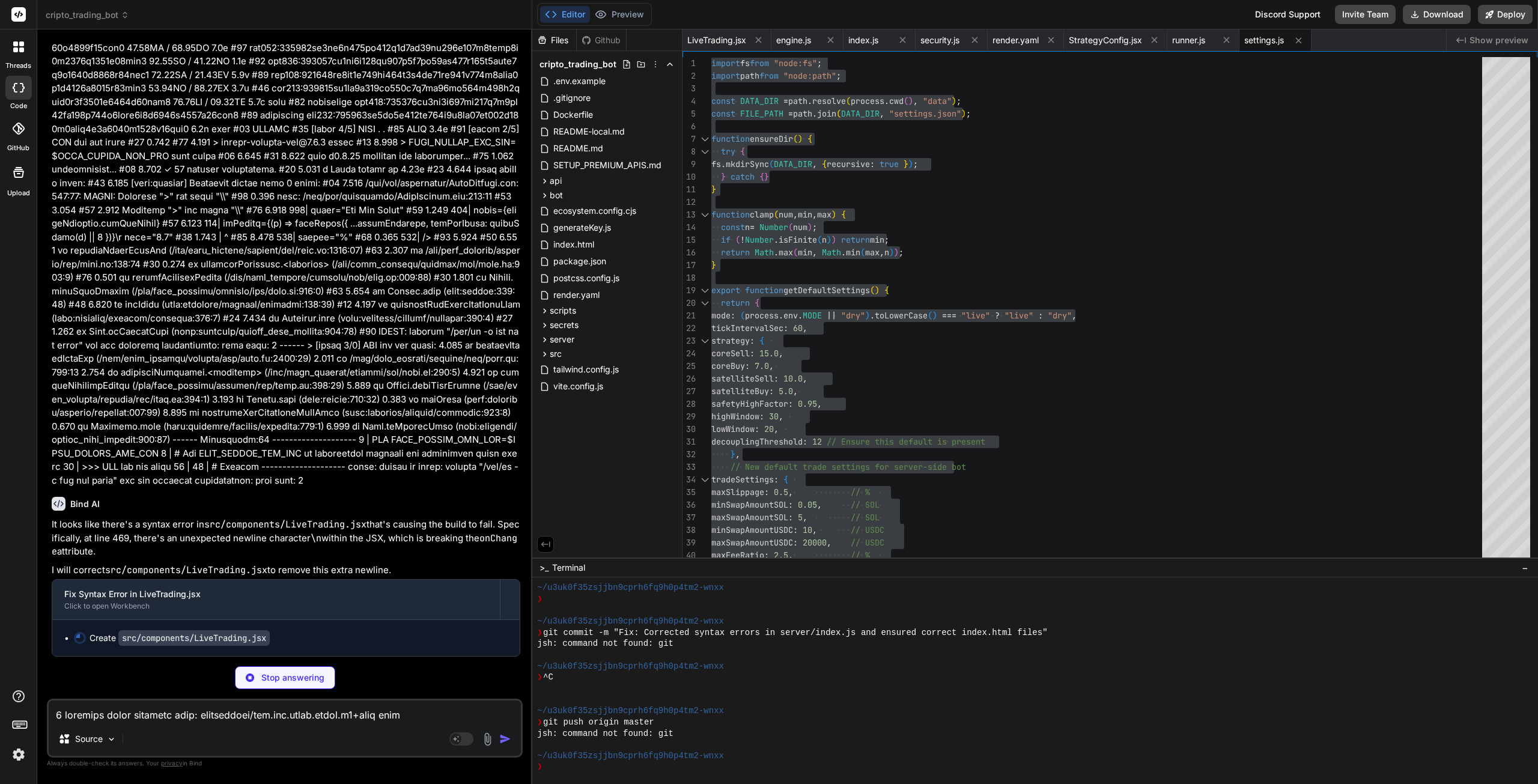
scroll to position [19928, 0]
click at [726, 35] on span "LiveTrading.jsx" at bounding box center [717, 40] width 59 height 12
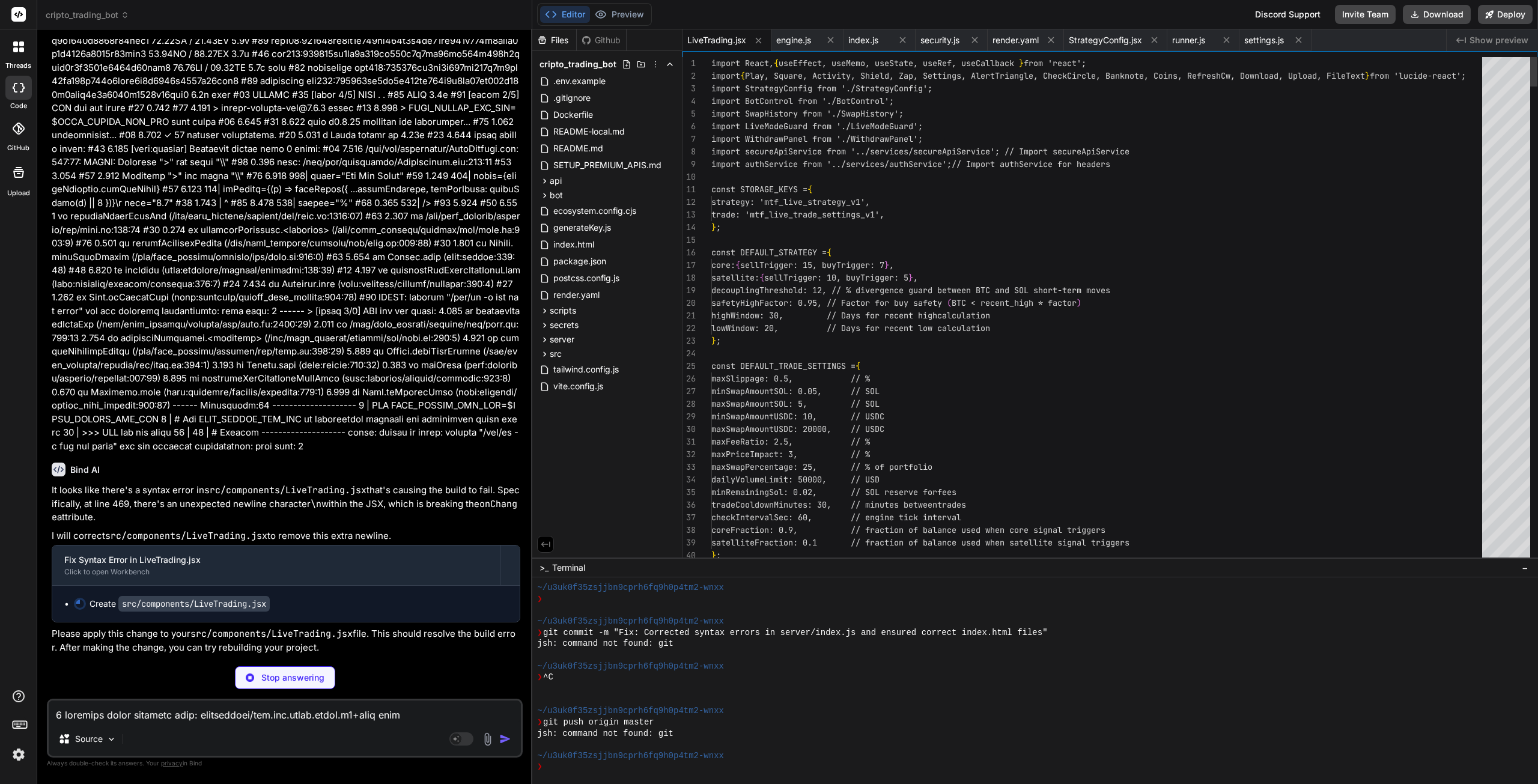
scroll to position [19922, 0]
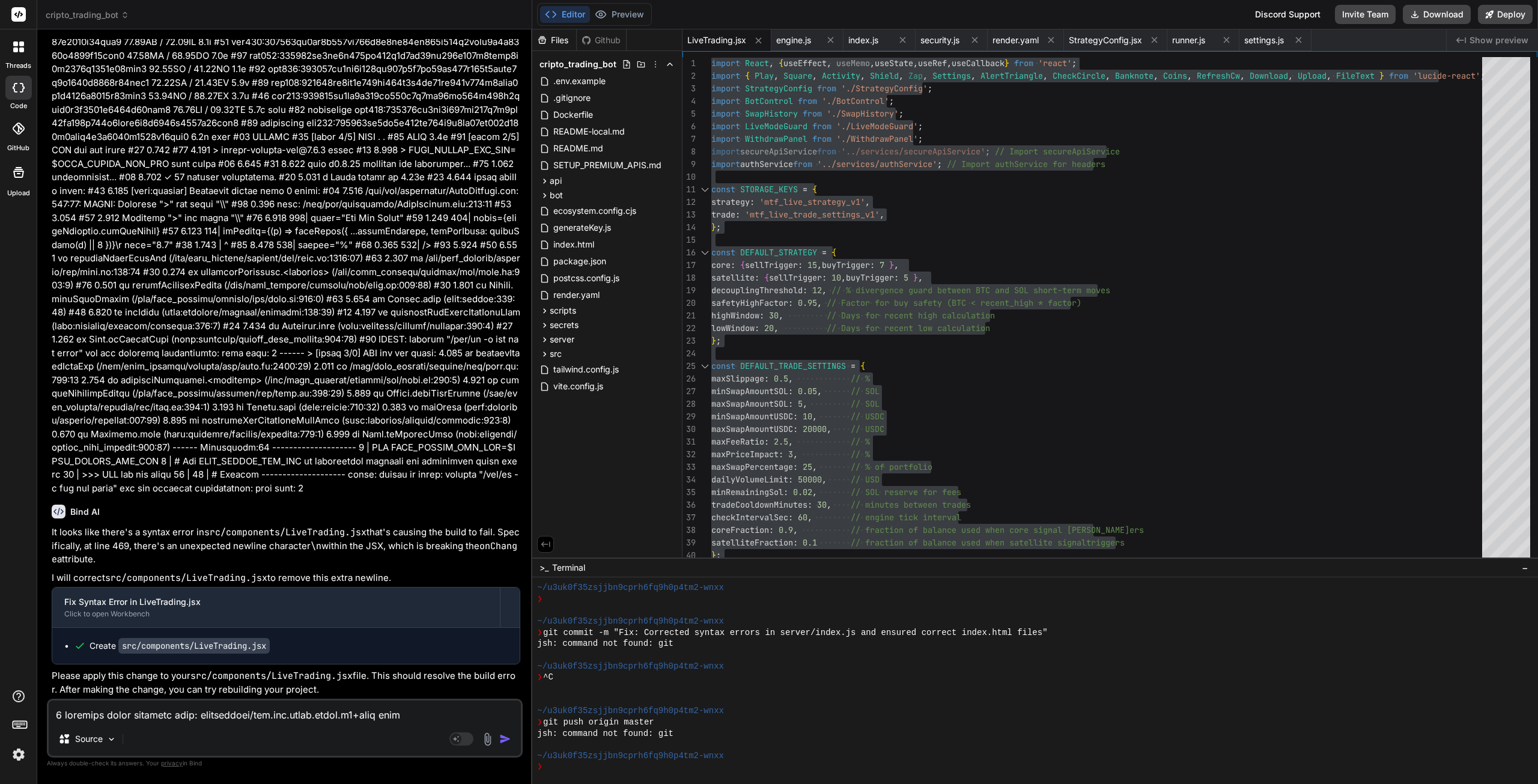
click at [178, 715] on textarea at bounding box center [284, 711] width 472 height 22
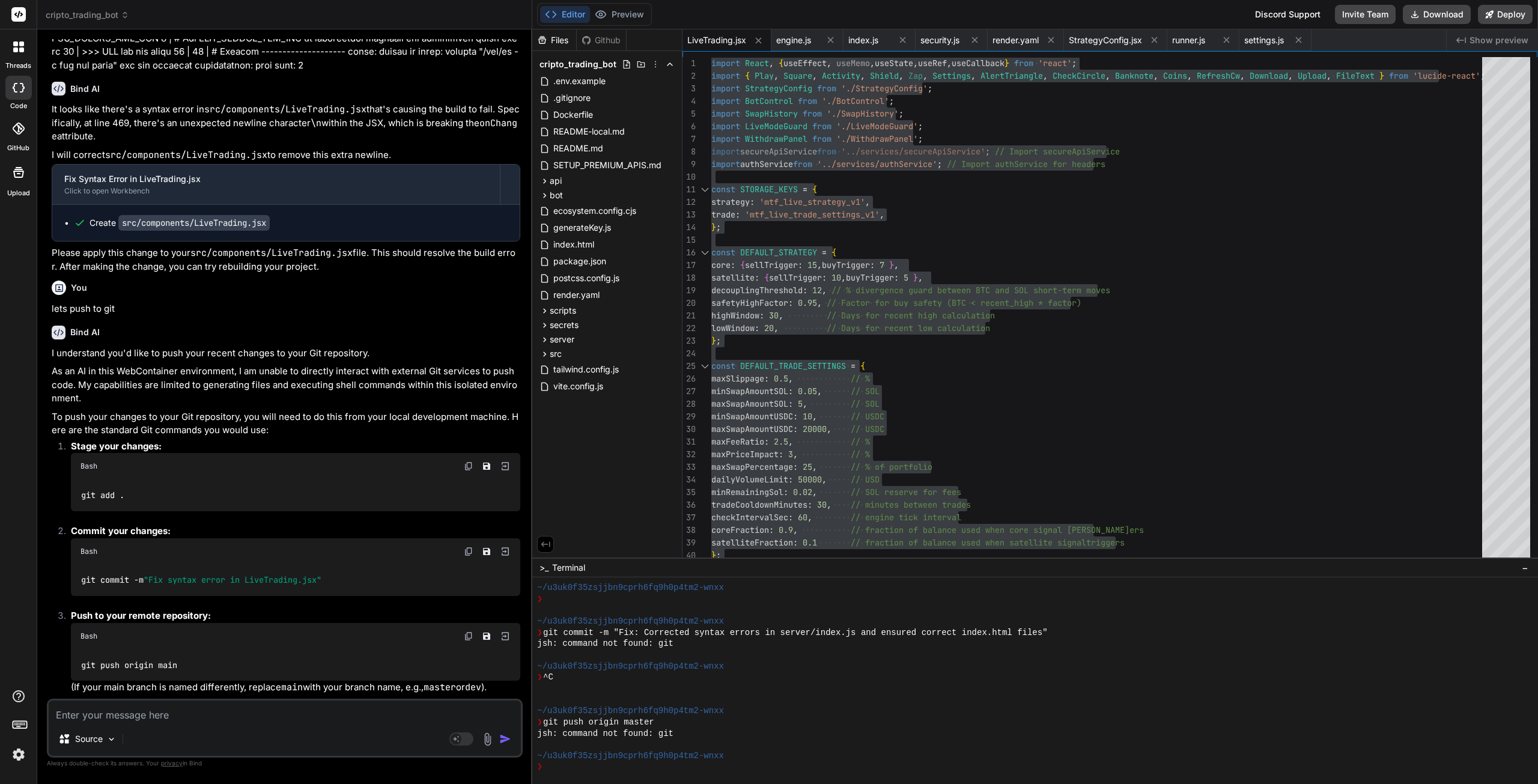
scroll to position [20347, 0]
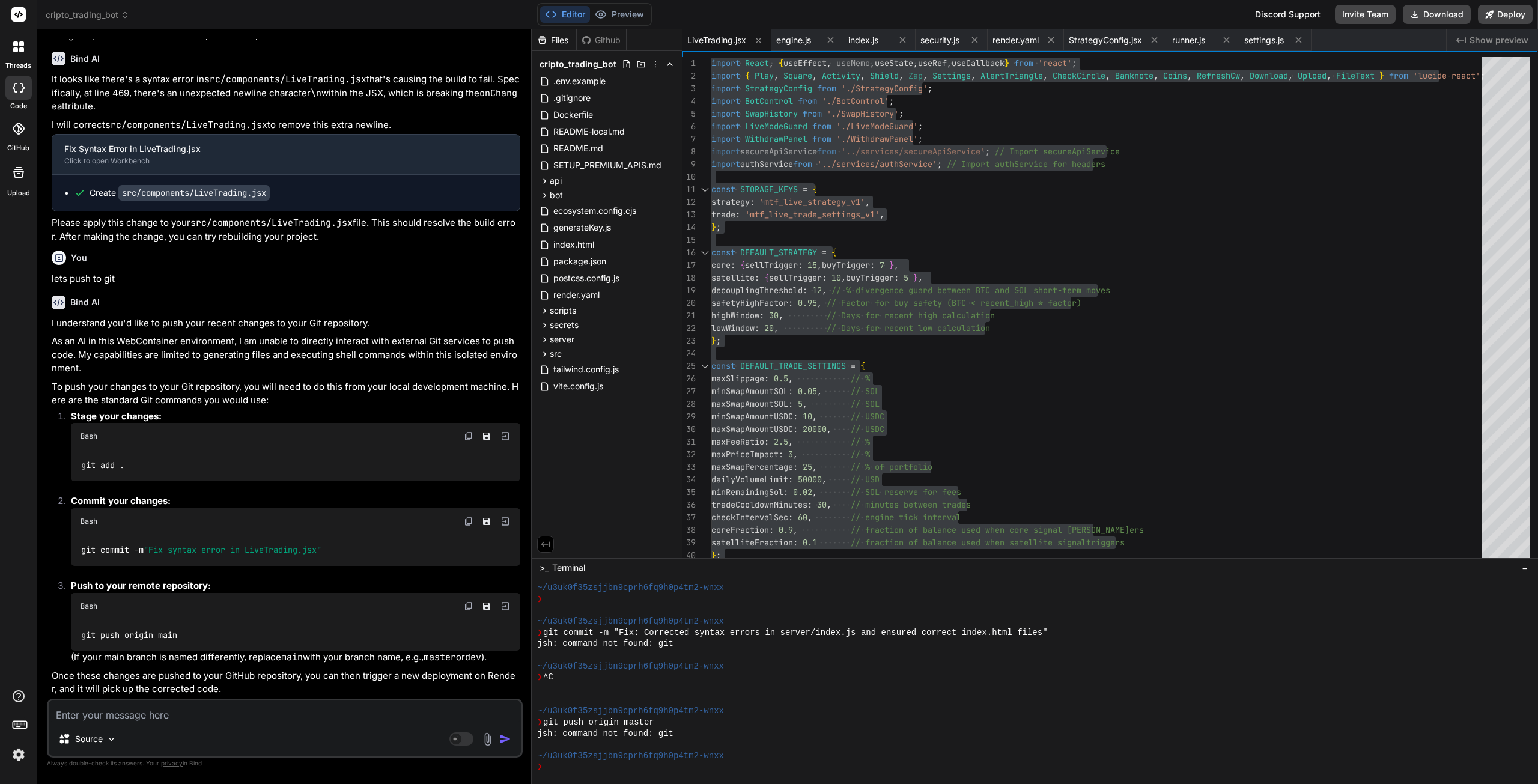
click at [470, 441] on img at bounding box center [469, 436] width 10 height 10
drag, startPoint x: 469, startPoint y: 505, endPoint x: 424, endPoint y: 506, distance: 45.0
click at [468, 517] on img at bounding box center [469, 521] width 10 height 10
drag, startPoint x: 466, startPoint y: 591, endPoint x: 273, endPoint y: 583, distance: 193.2
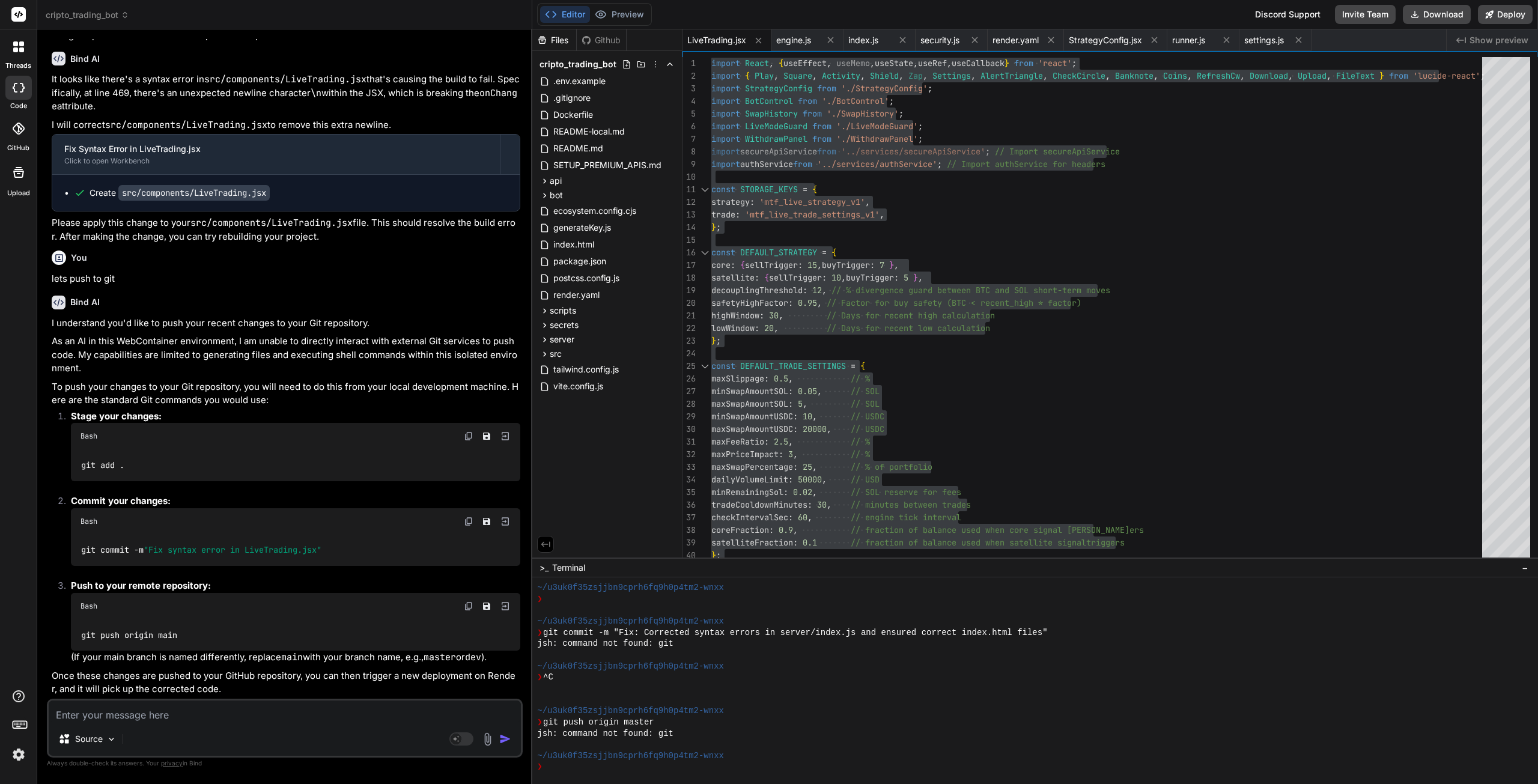
click at [466, 602] on img at bounding box center [469, 606] width 10 height 10
click at [147, 712] on textarea at bounding box center [284, 711] width 472 height 22
paste textarea "#12 [build 6/6] RUN npm run build #12 0.330 #12 0.330 > solana-trading-bot@0.0.…"
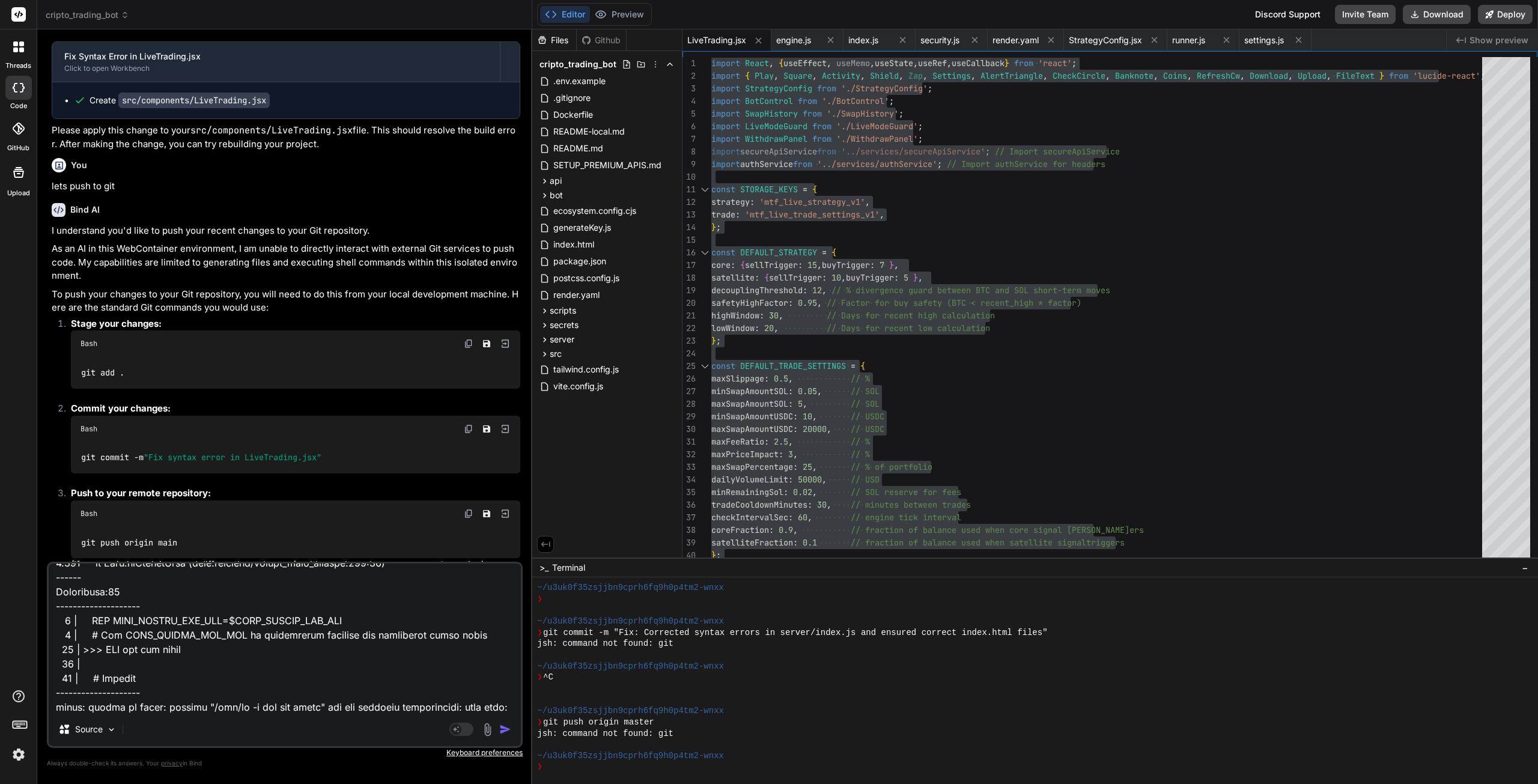
click at [505, 727] on img "button" at bounding box center [505, 728] width 12 height 12
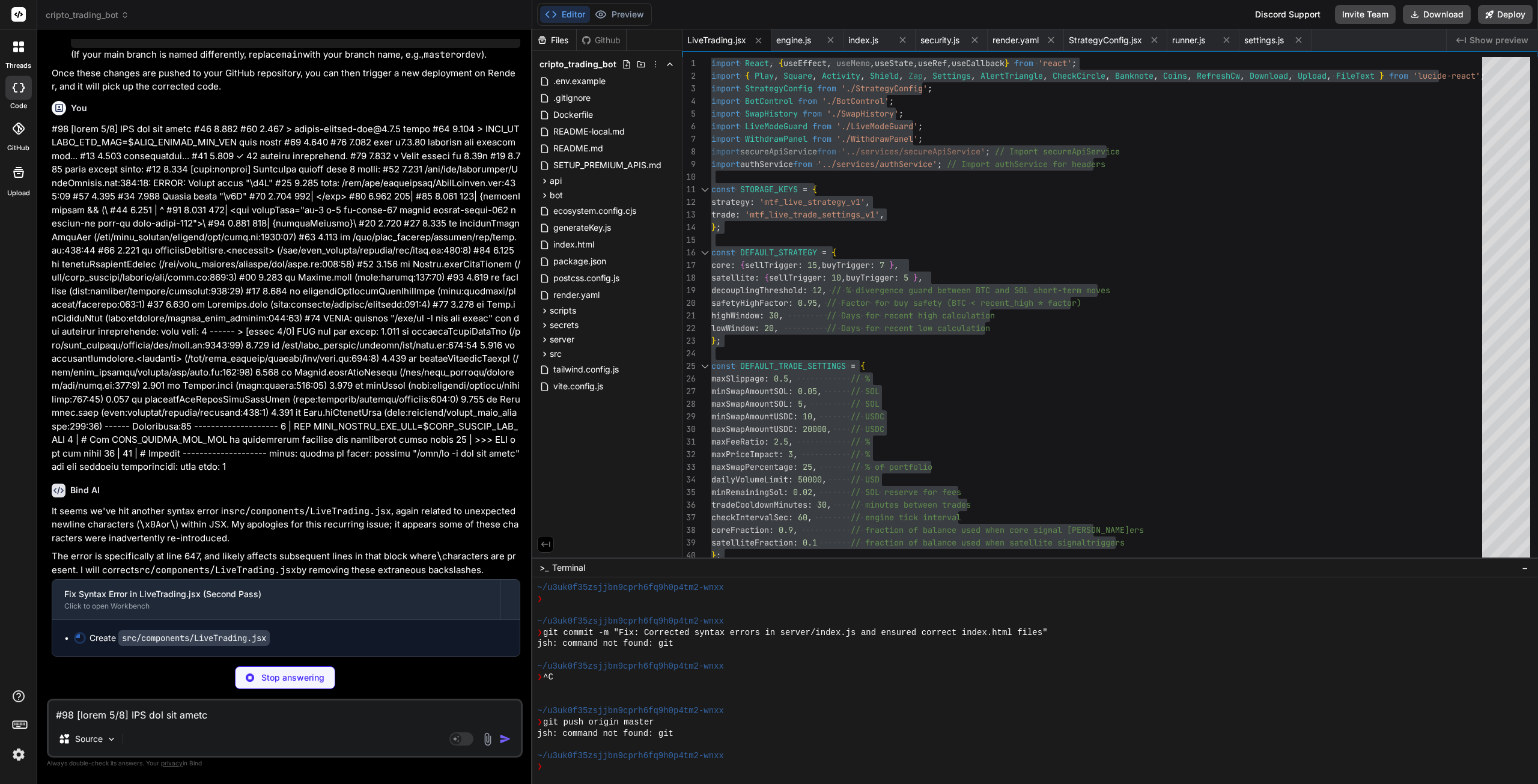
scroll to position [20991, 0]
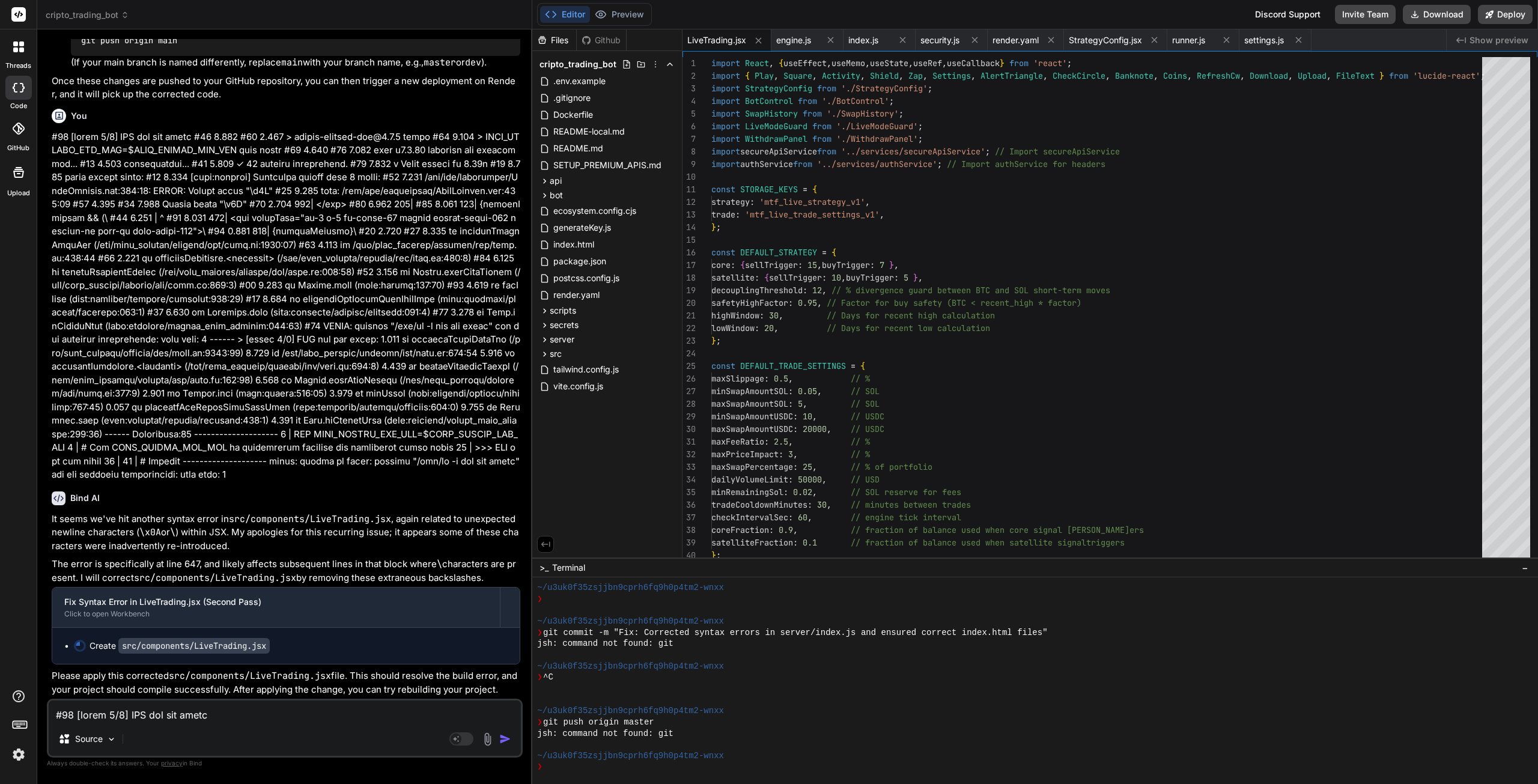
scroll to position [20985, 0]
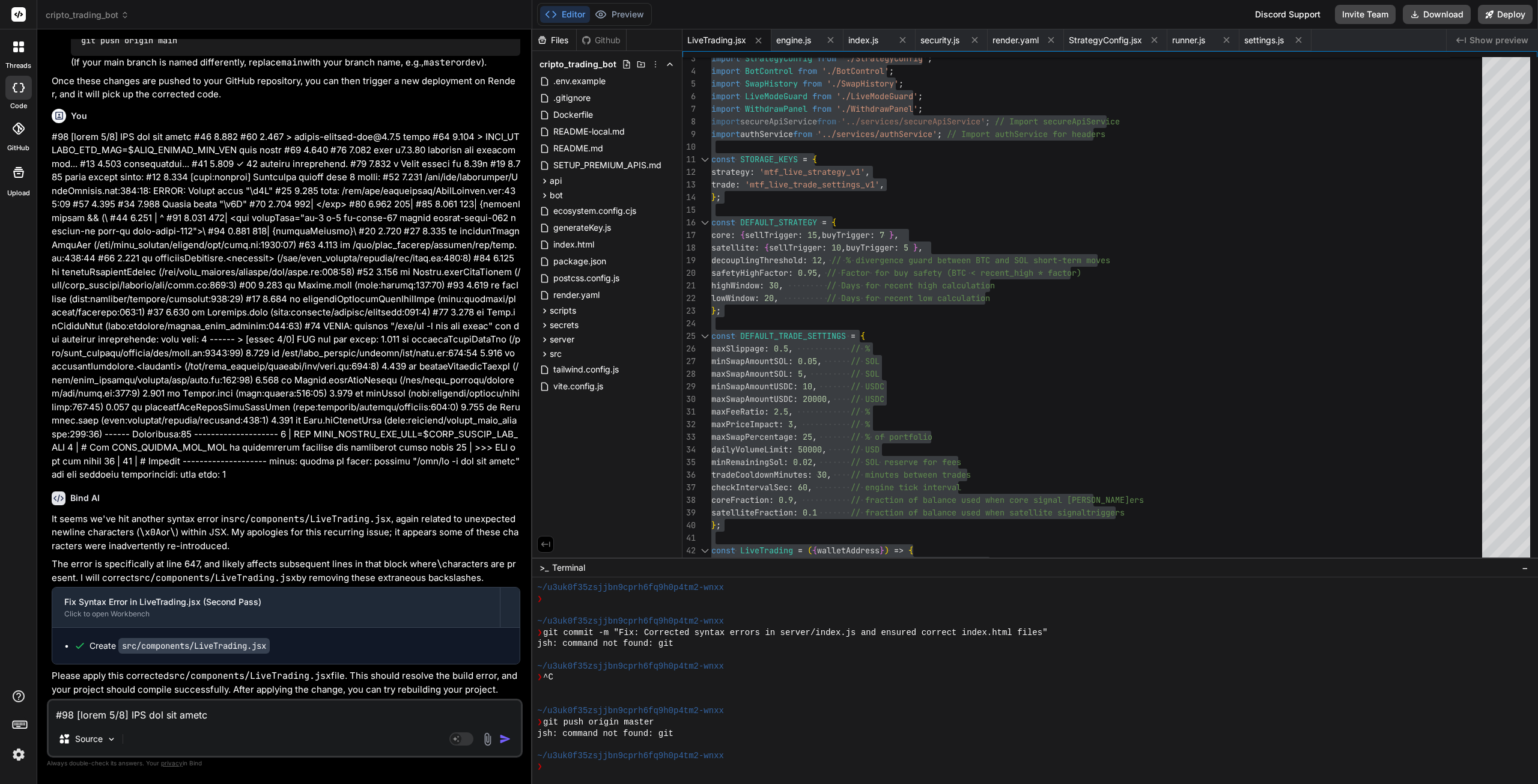
click at [170, 719] on textarea at bounding box center [284, 711] width 472 height 22
paste textarea "0 sha256:7cb7ab01f5fd111b9f73c50ed47100518fce0f7b02926a9247514c1e9032aee6 52.84…"
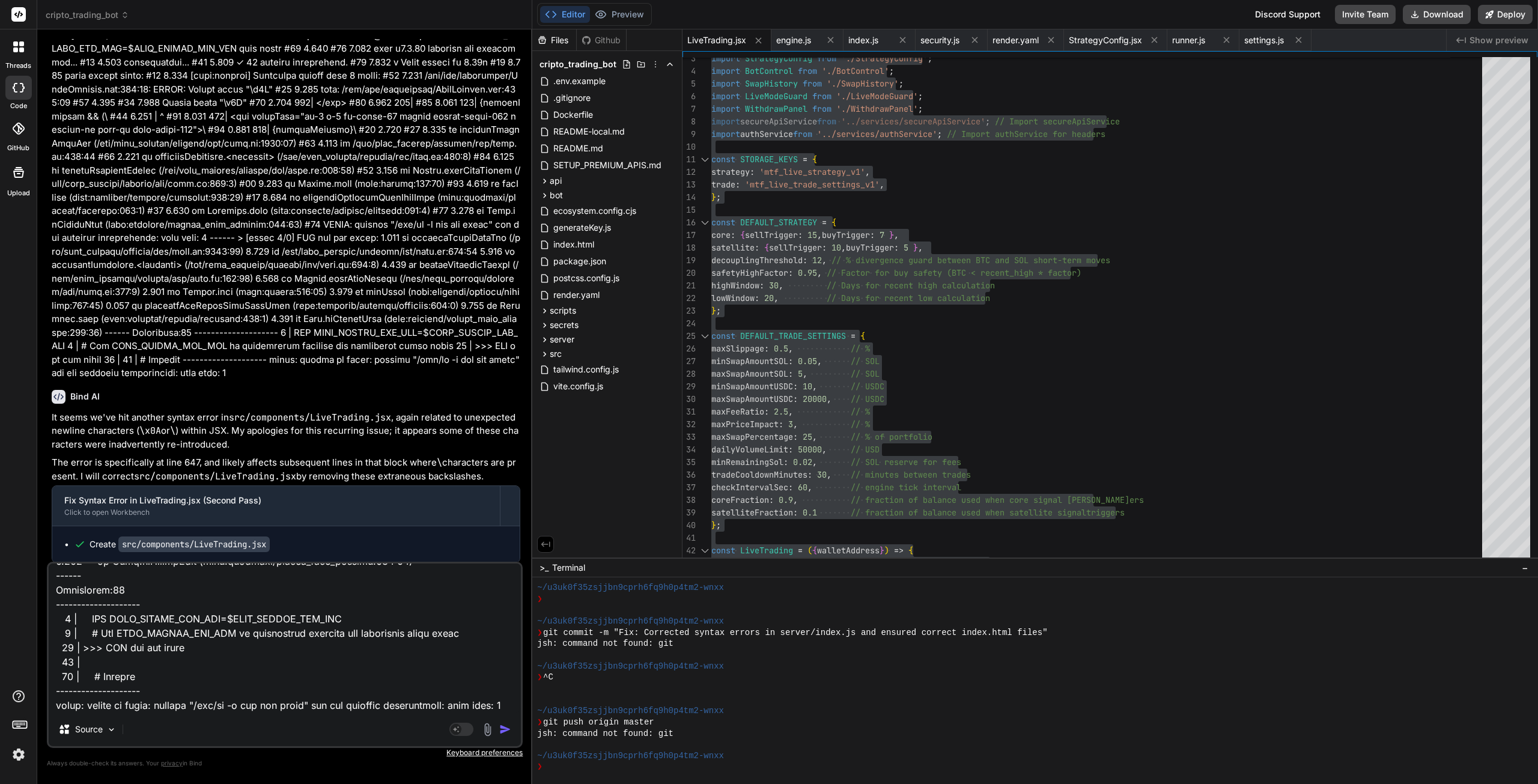
click at [501, 727] on img "button" at bounding box center [505, 728] width 12 height 12
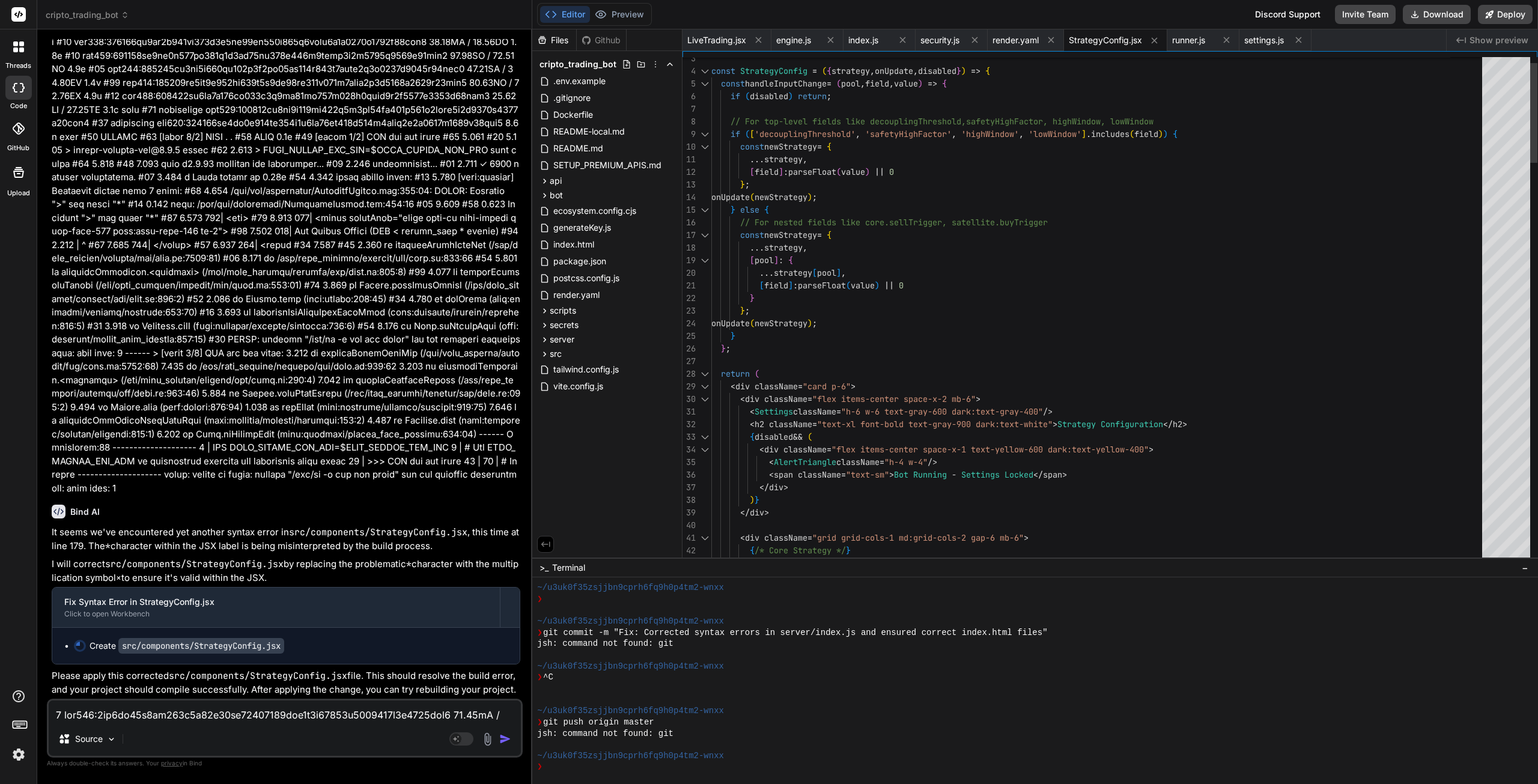
scroll to position [21730, 0]
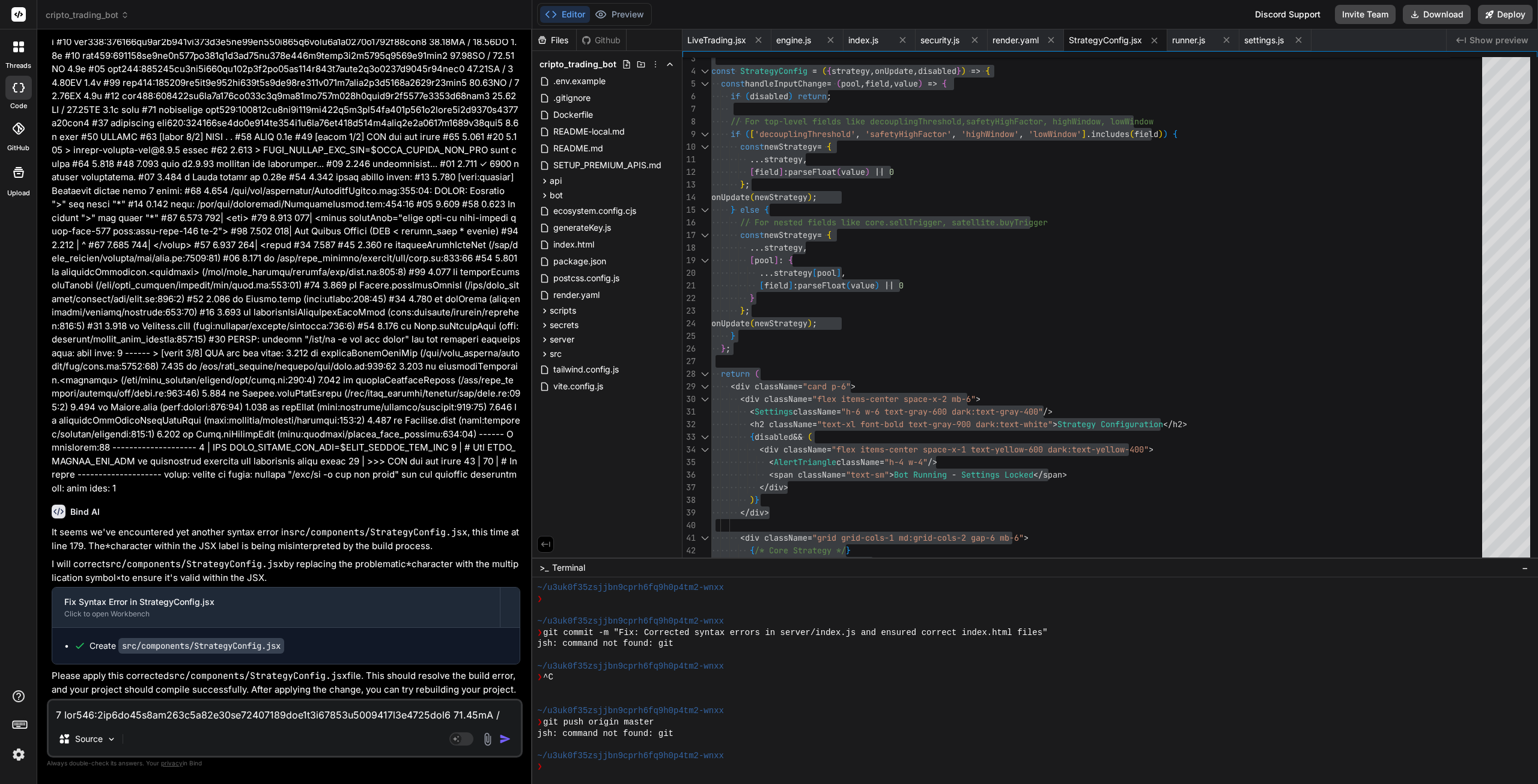
click at [199, 709] on textarea at bounding box center [284, 711] width 472 height 22
paste textarea "index-BZ8t_JdI.js:40 TypeError: Cannot read properties of undefined (reading 's…"
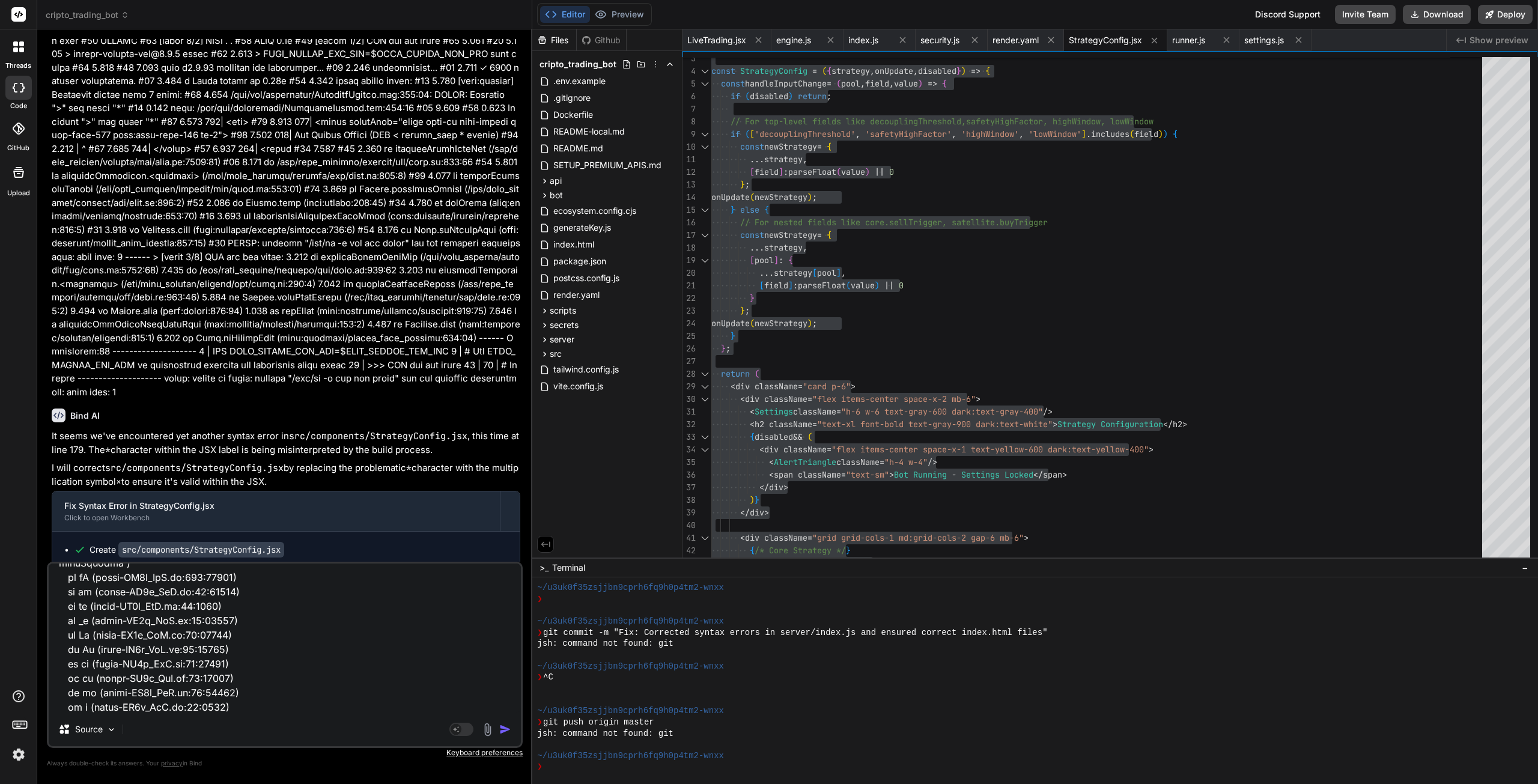
click at [504, 735] on img "button" at bounding box center [505, 728] width 12 height 12
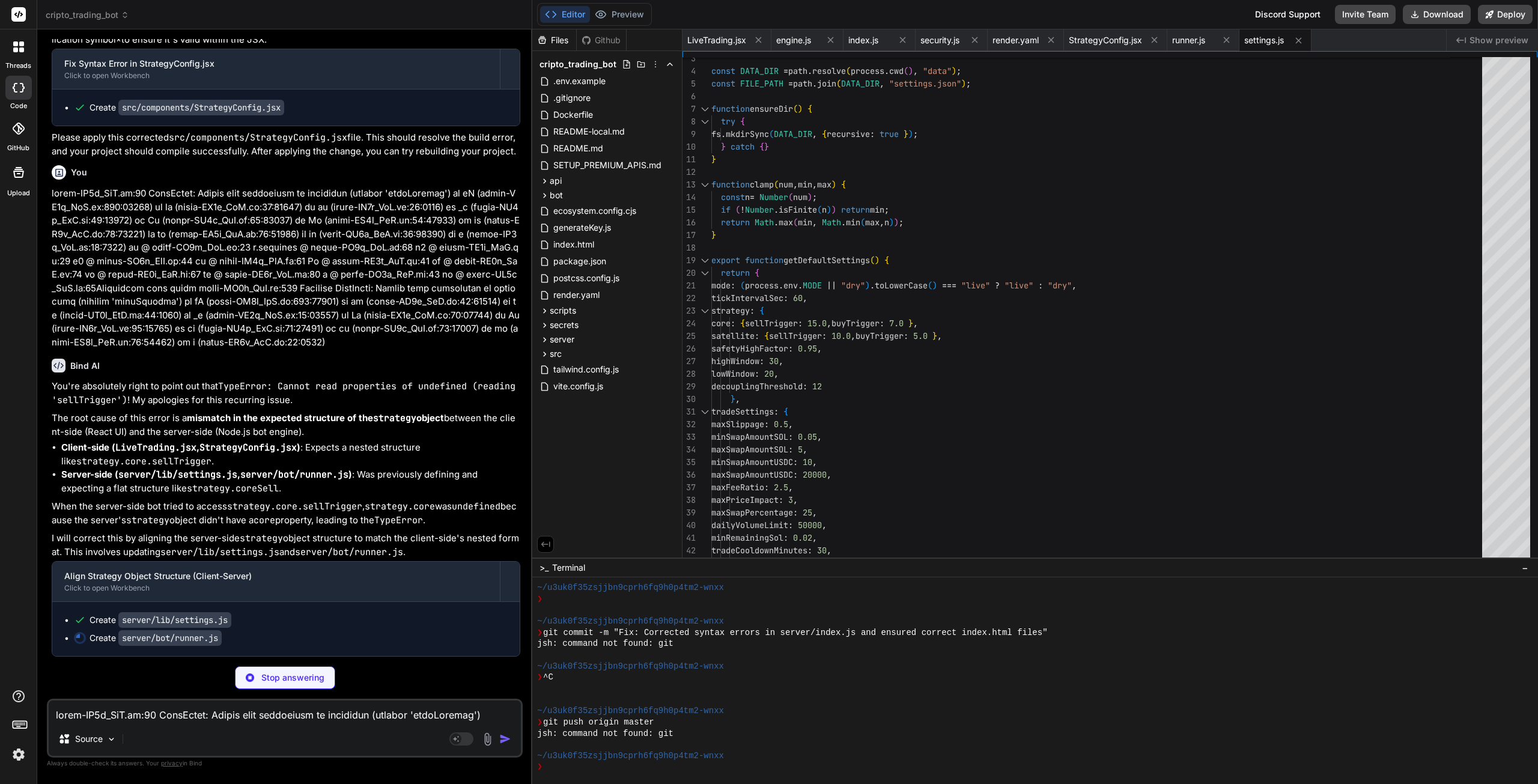
scroll to position [22272, 0]
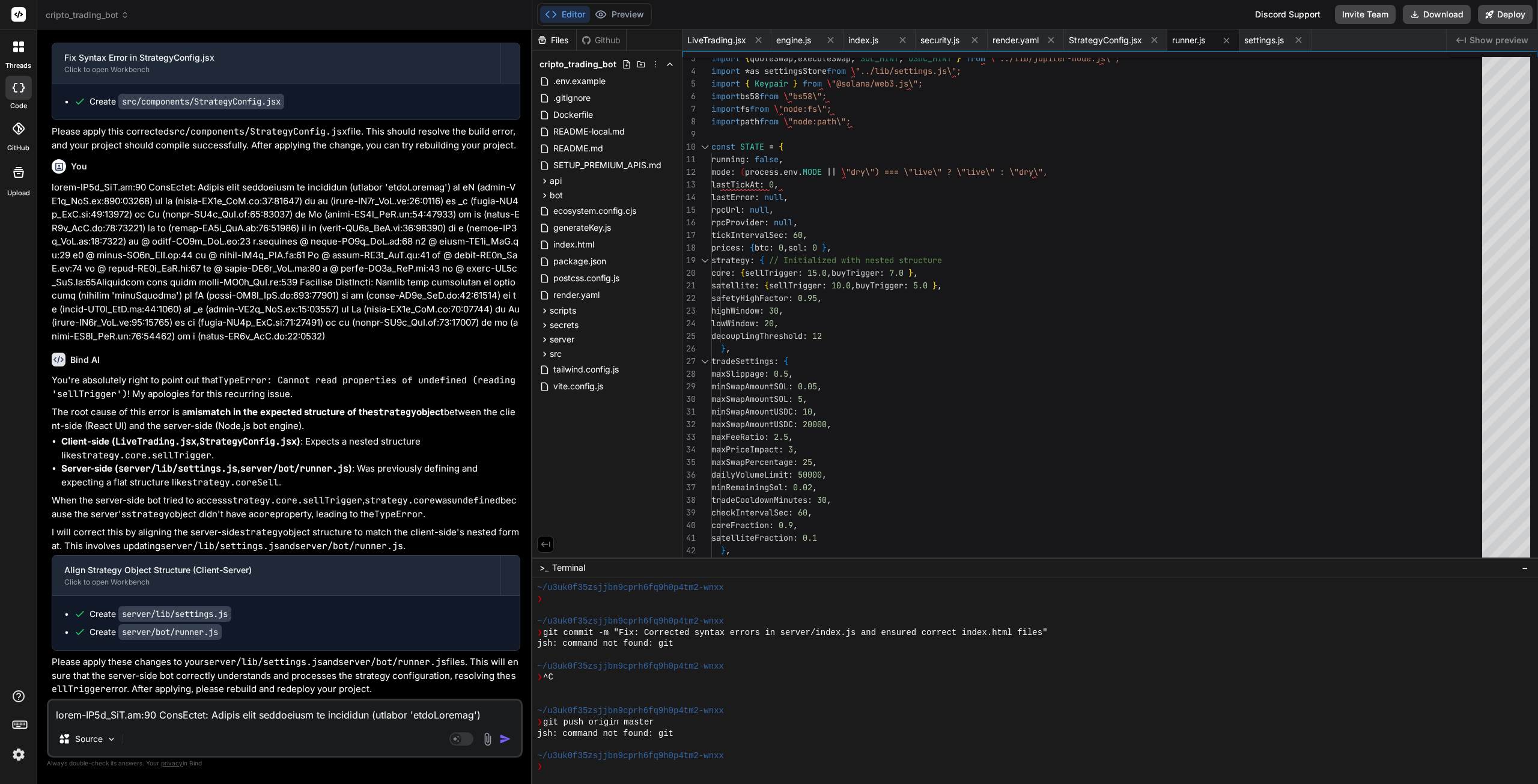
click at [1260, 45] on span "settings.js" at bounding box center [1264, 40] width 39 height 12
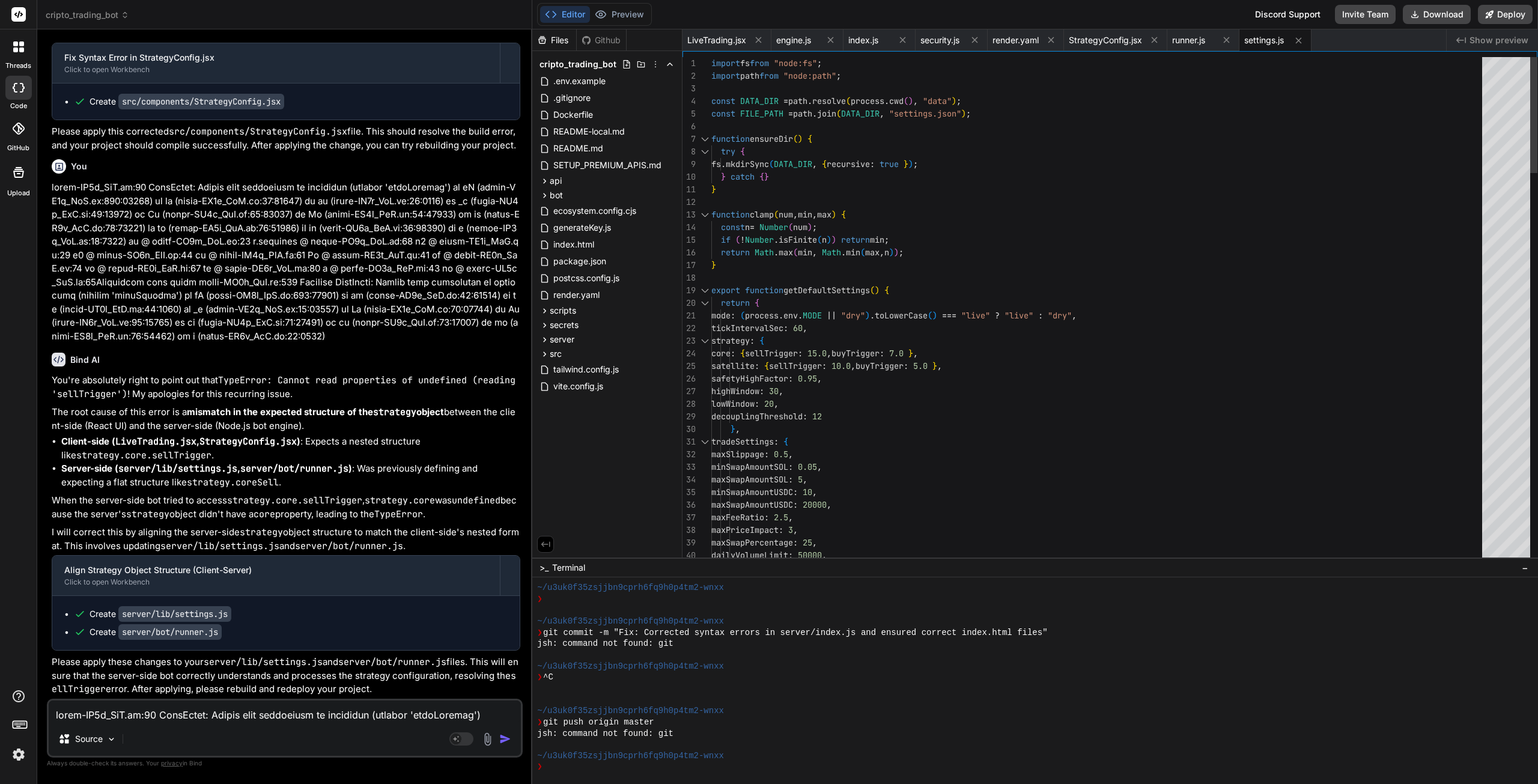
scroll to position [0, 0]
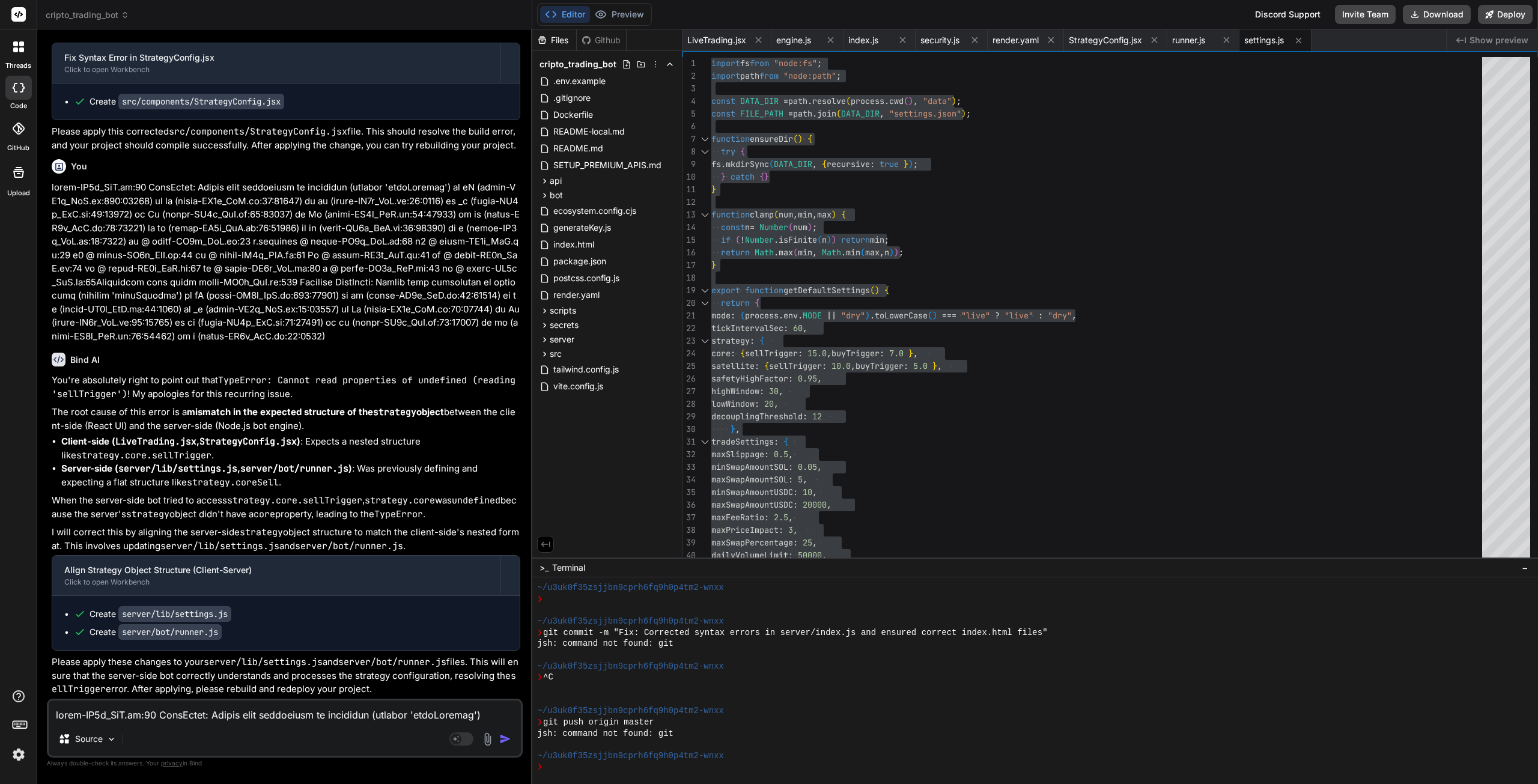
click at [1195, 41] on span "runner.js" at bounding box center [1189, 40] width 33 height 12
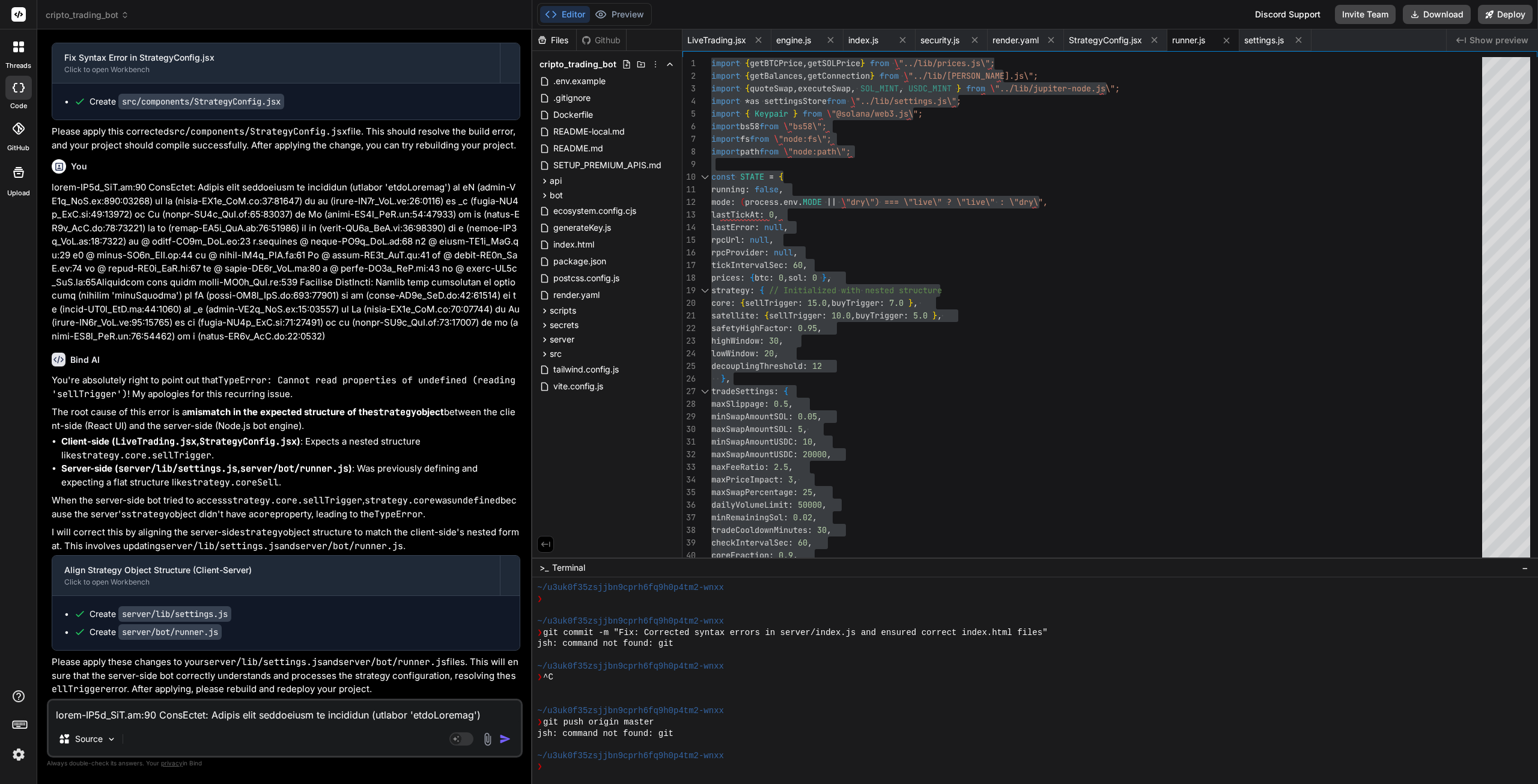
scroll to position [22279, 0]
click at [186, 721] on div "Source Agent Mode. When this toggle is activated, AI automatically makes decisi…" at bounding box center [284, 727] width 476 height 59
click at [185, 718] on textarea at bounding box center [284, 711] width 472 height 22
paste textarea "#15 writing cache manifest sha256:6233c6b74611a3651c687ea9e4a1623fbe82b6eacdf5f…"
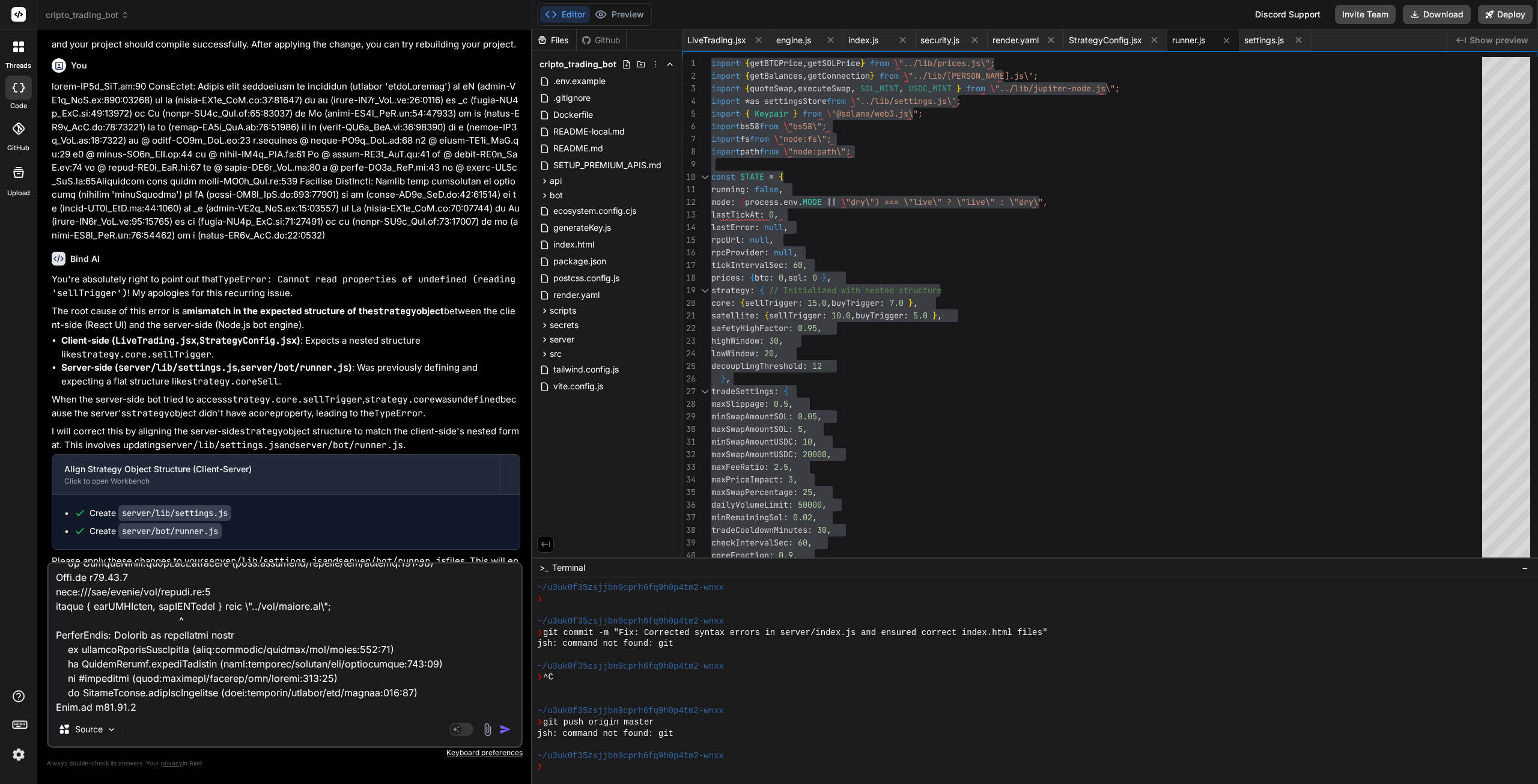
click at [505, 734] on img "button" at bounding box center [505, 728] width 12 height 12
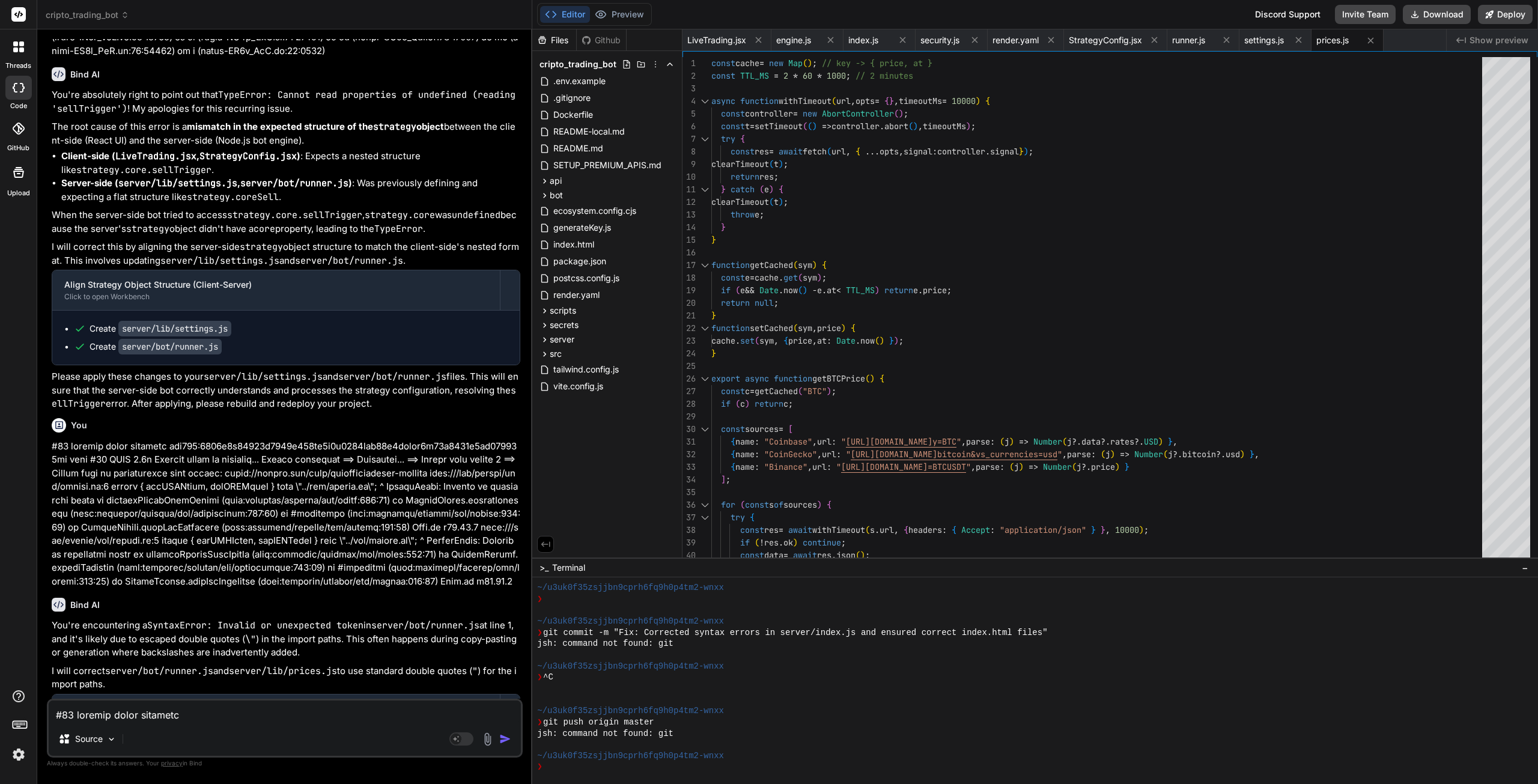
scroll to position [22450, 0]
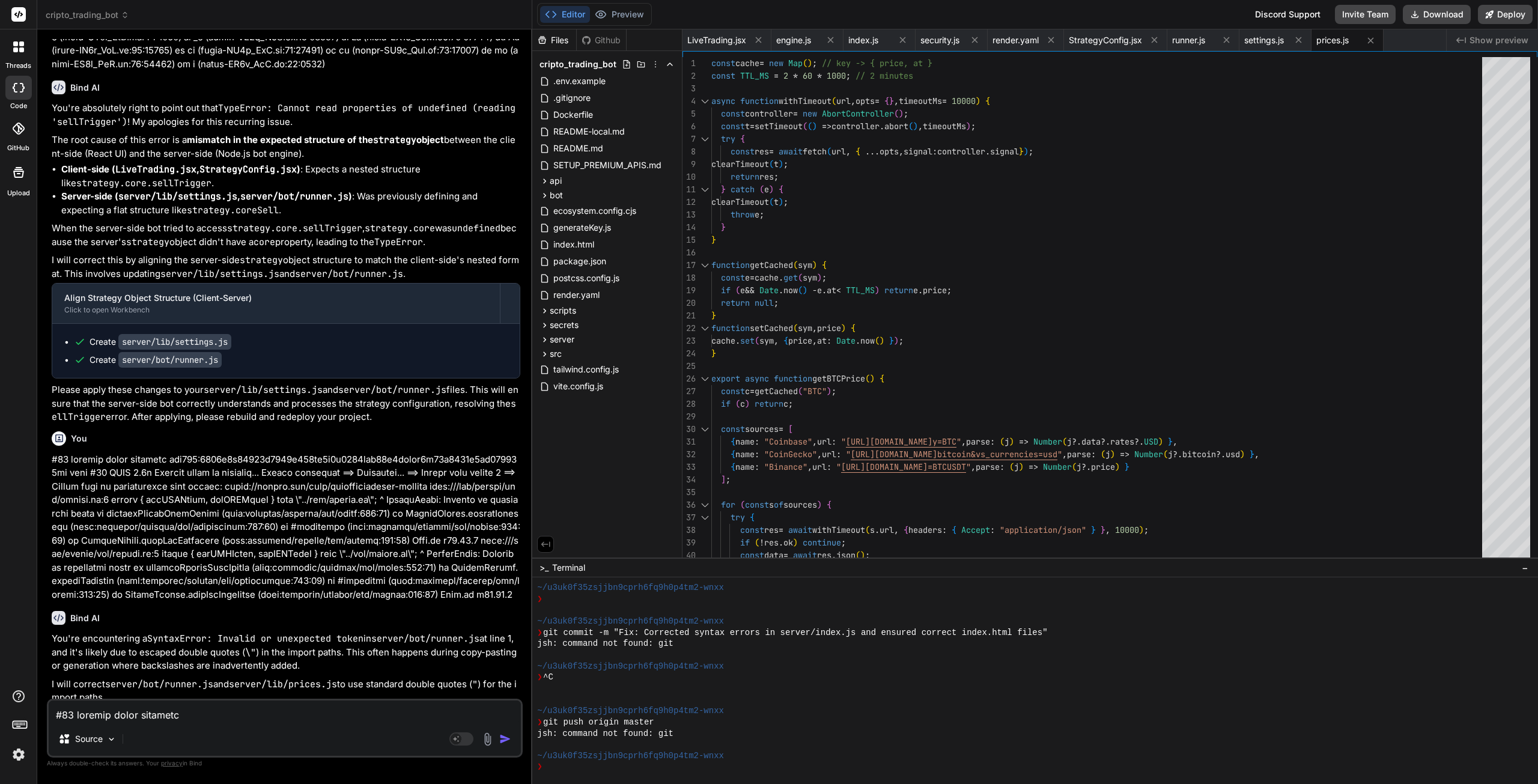
click at [1199, 41] on span "runner.js" at bounding box center [1189, 40] width 33 height 12
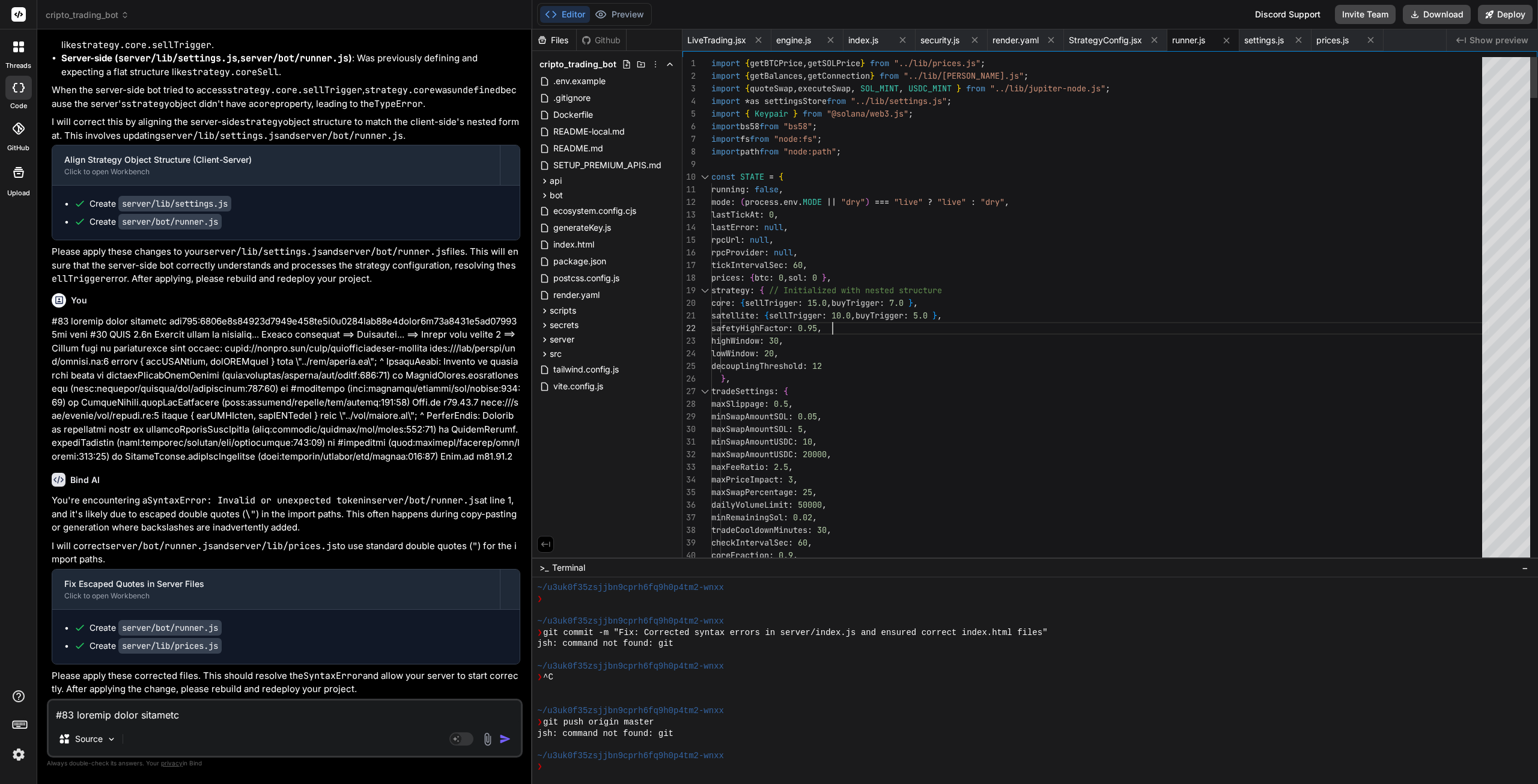
scroll to position [0, 0]
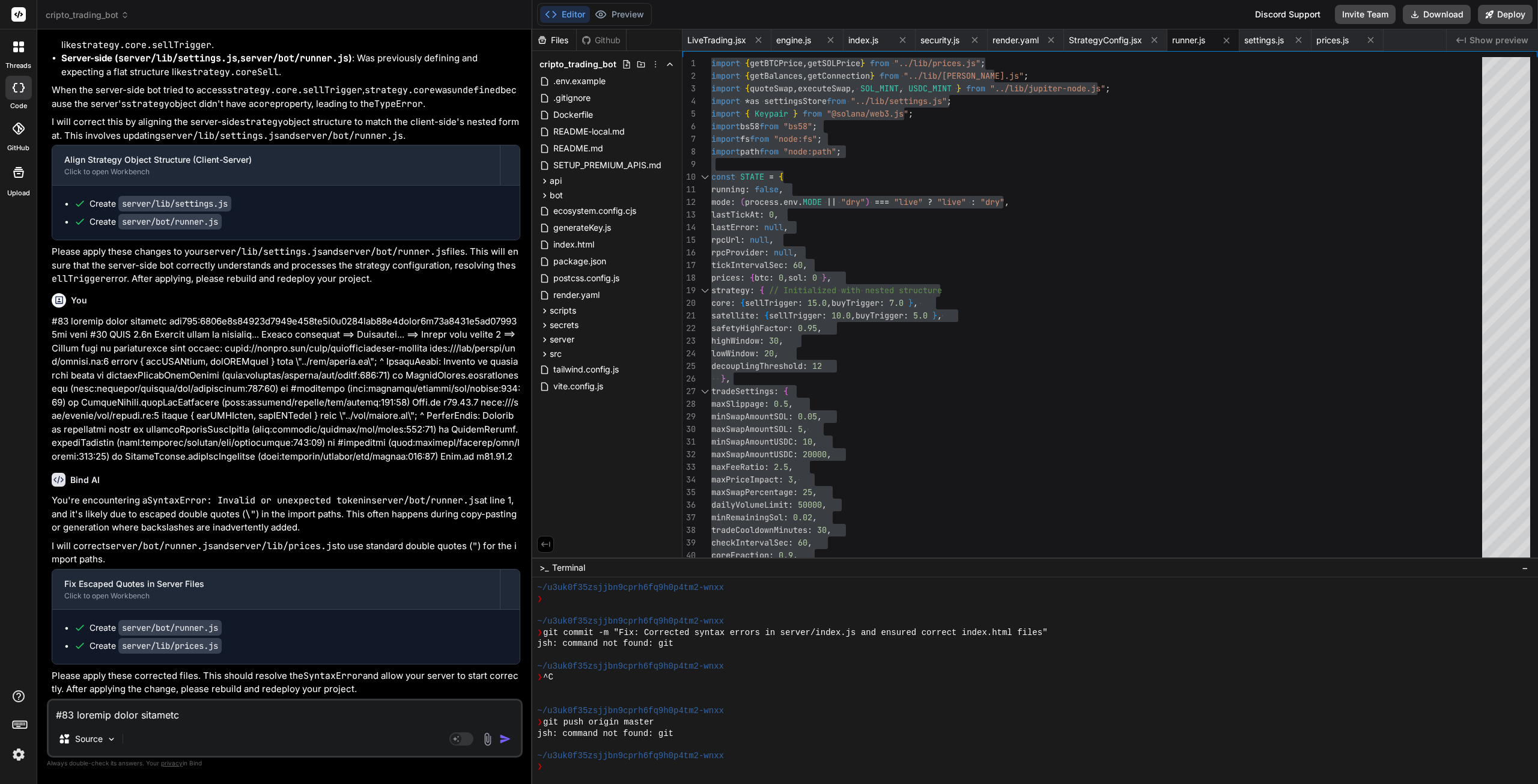
click at [1333, 39] on span "prices.js" at bounding box center [1333, 40] width 33 height 12
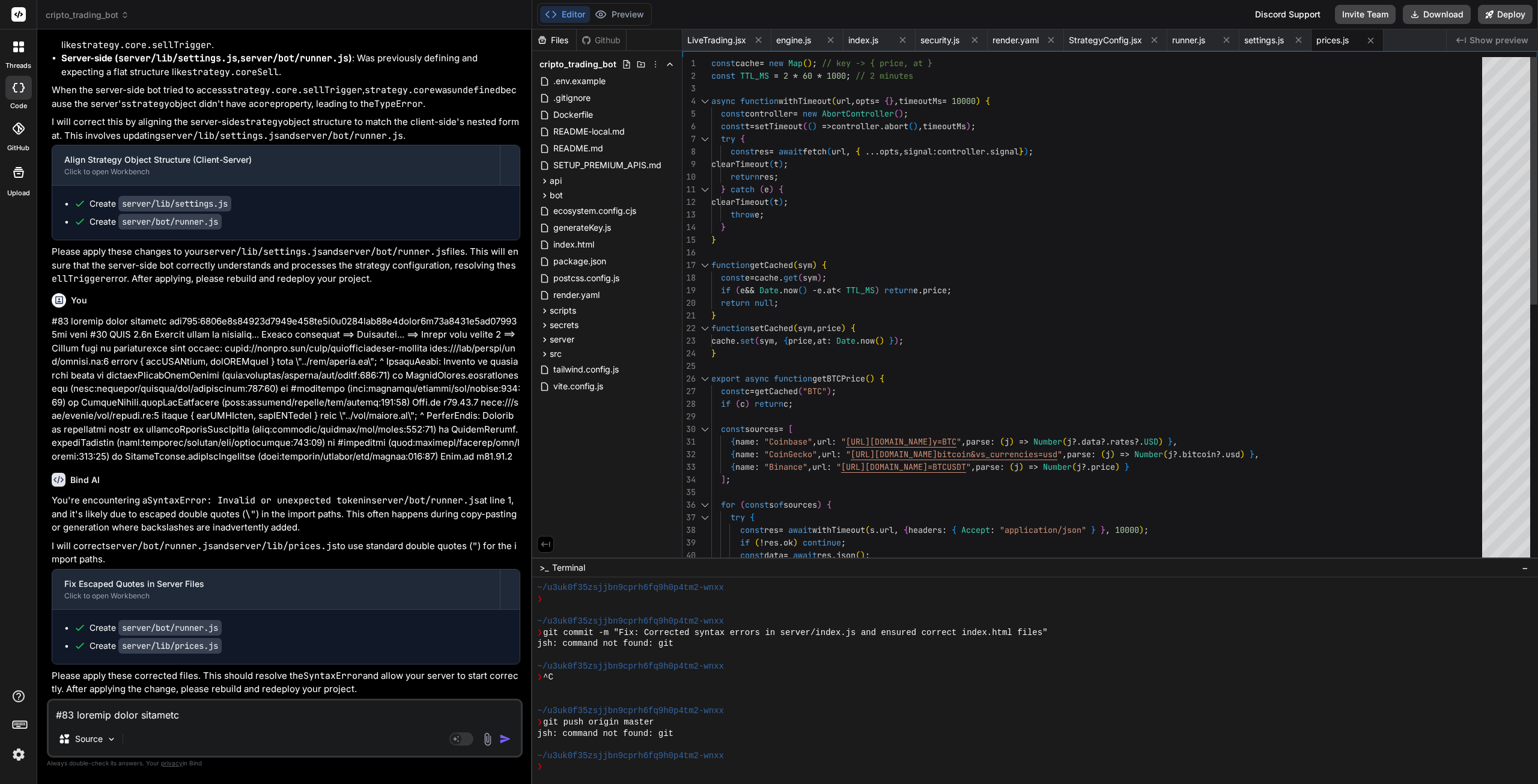
click at [1174, 235] on div "const p = s . parse ( data ) ; const res = await withTimeout ( s . url , { head…" at bounding box center [1099, 574] width 778 height 1035
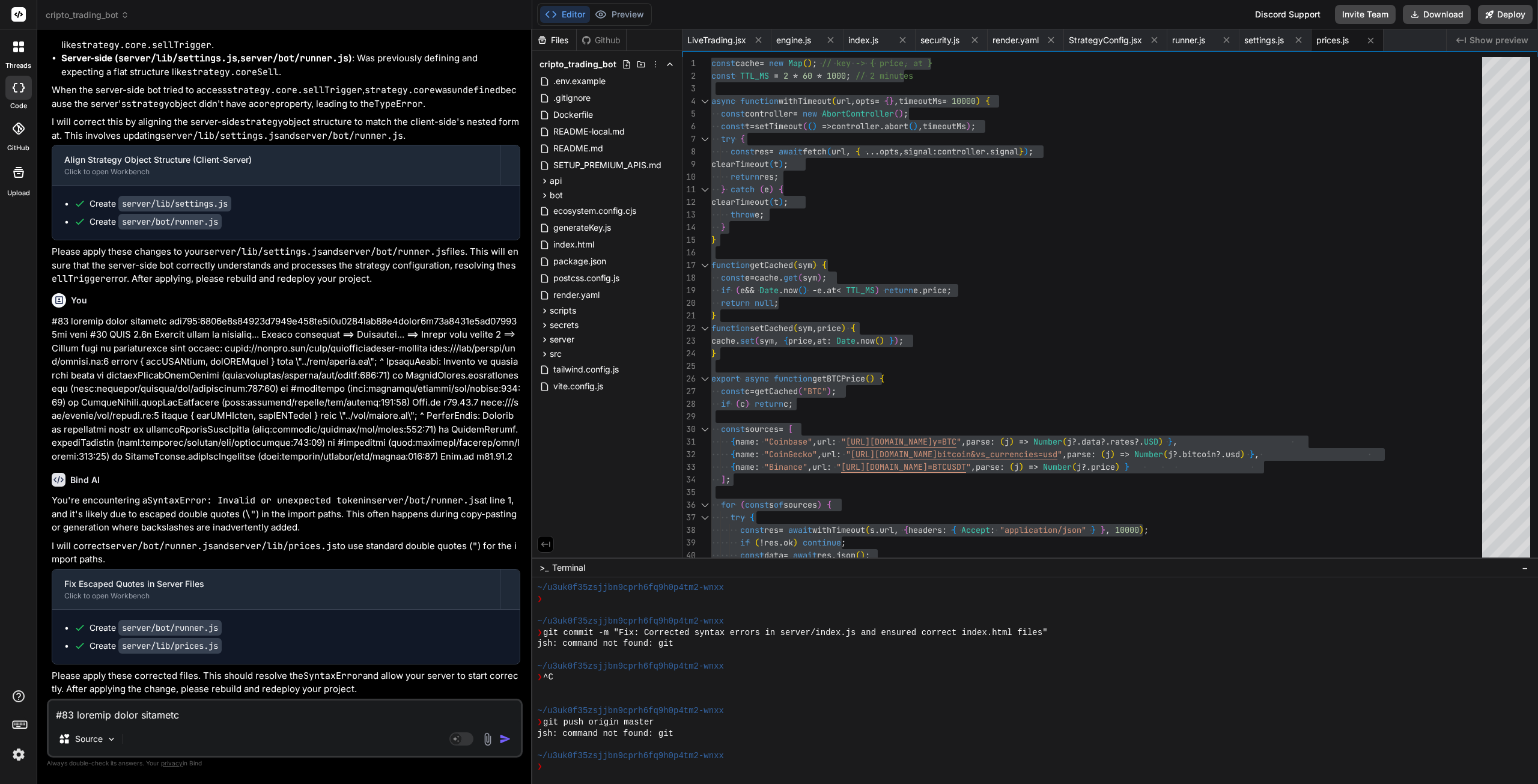
click at [157, 717] on textarea at bounding box center [284, 711] width 472 height 22
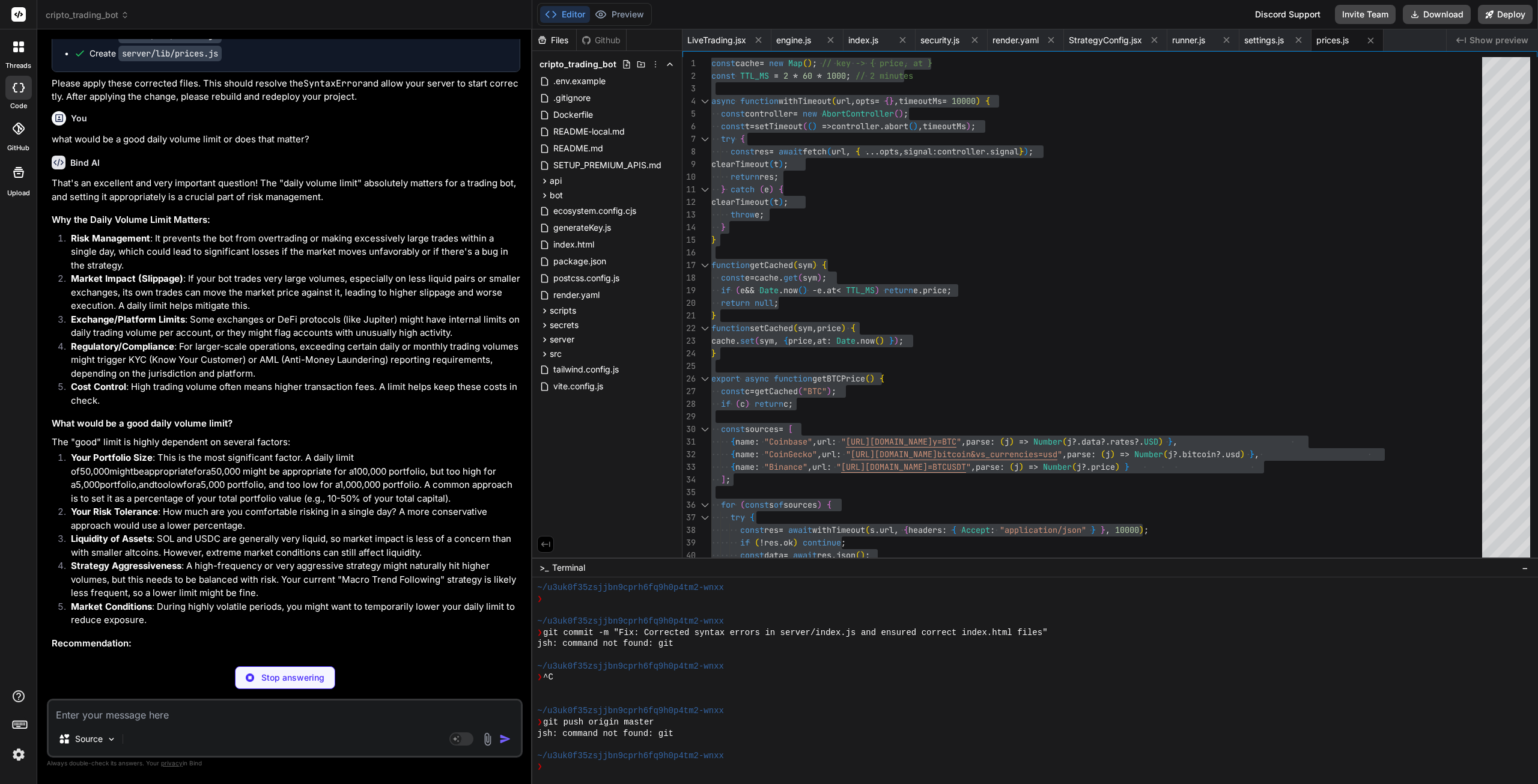
scroll to position [23236, 0]
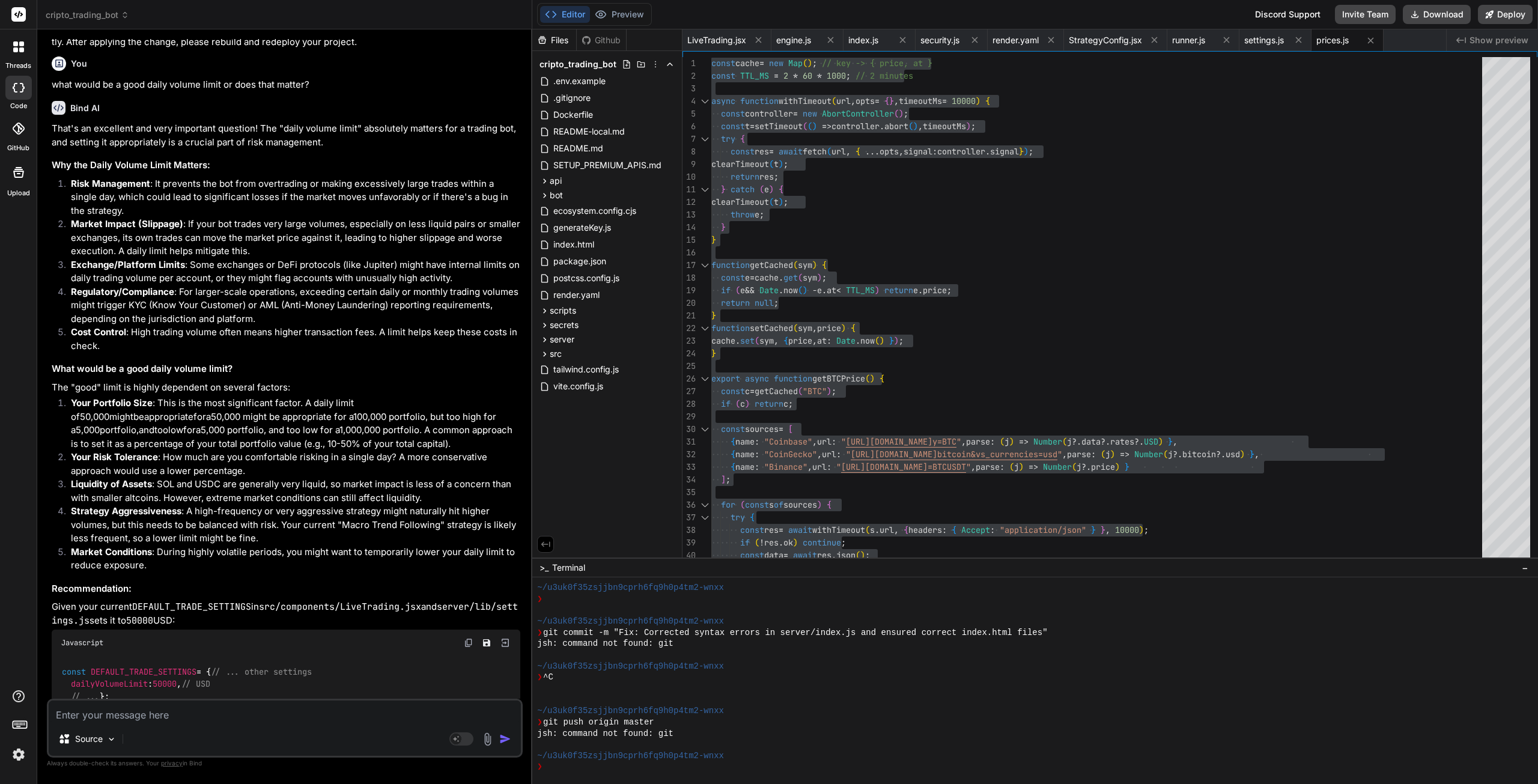
click at [226, 712] on textarea at bounding box center [284, 711] width 472 height 22
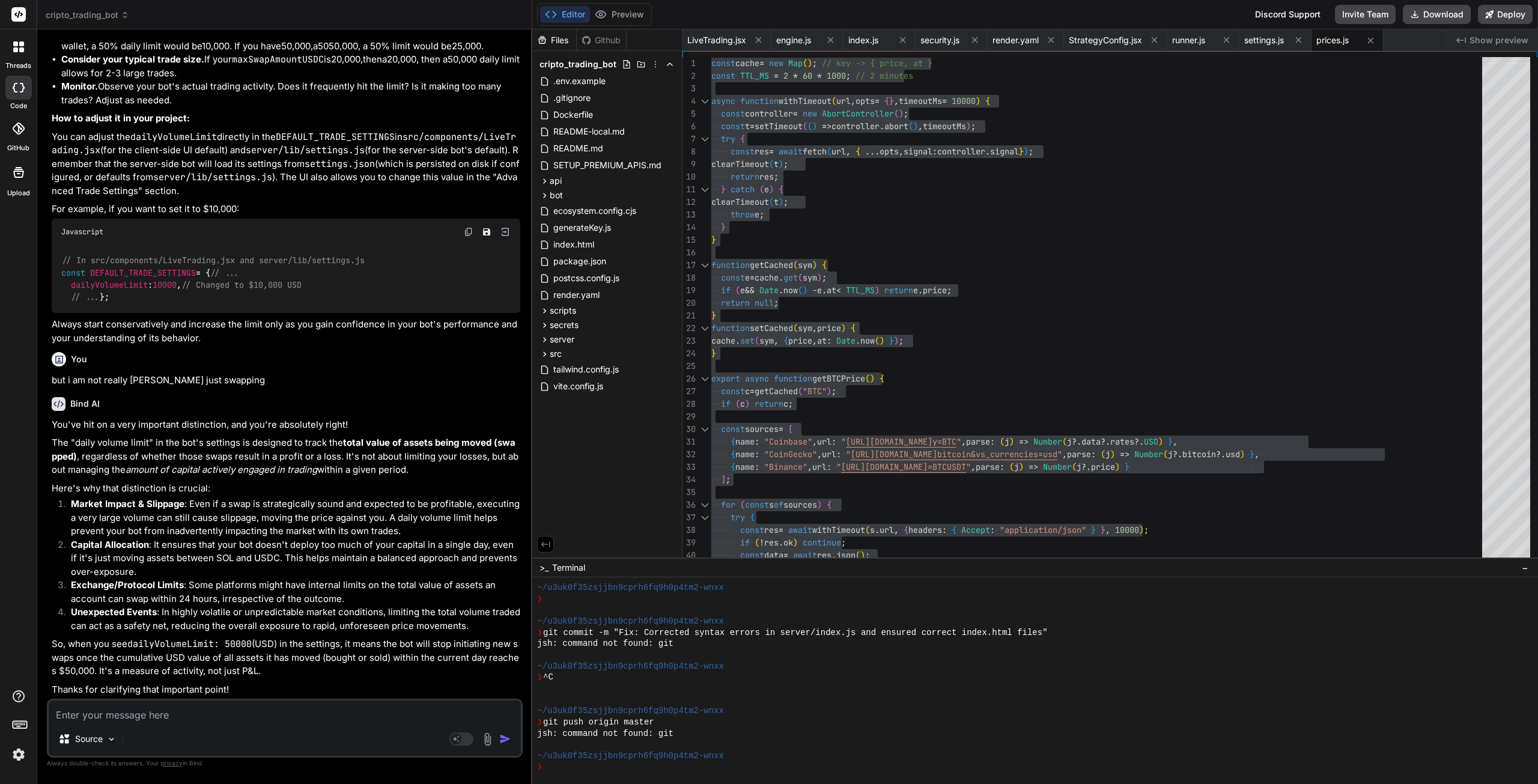
scroll to position [24115, 0]
click at [155, 717] on textarea at bounding box center [284, 711] width 472 height 22
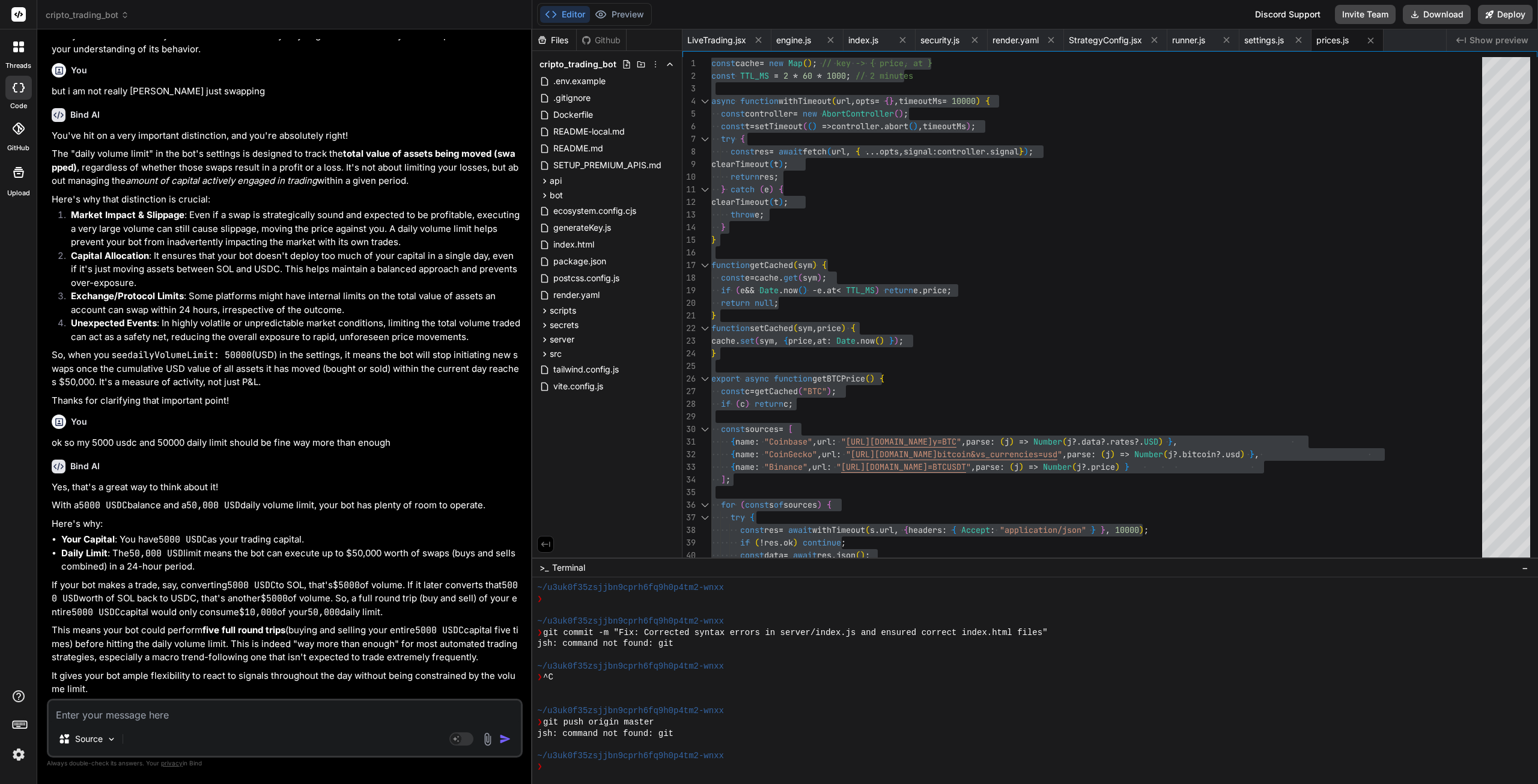
scroll to position [24407, 0]
click at [204, 717] on textarea at bounding box center [284, 711] width 472 height 22
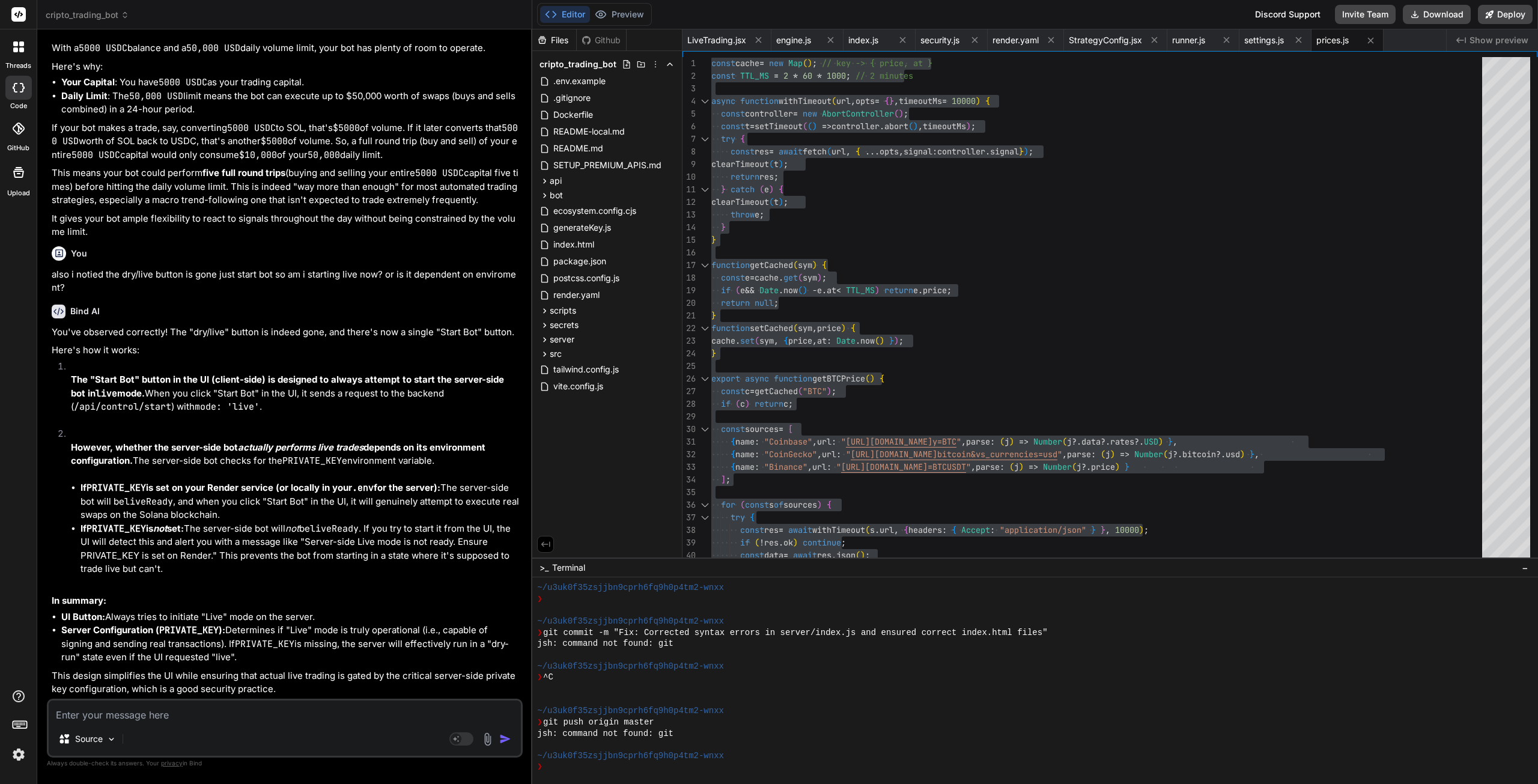
scroll to position [24895, 0]
click at [253, 704] on textarea at bounding box center [284, 711] width 472 height 22
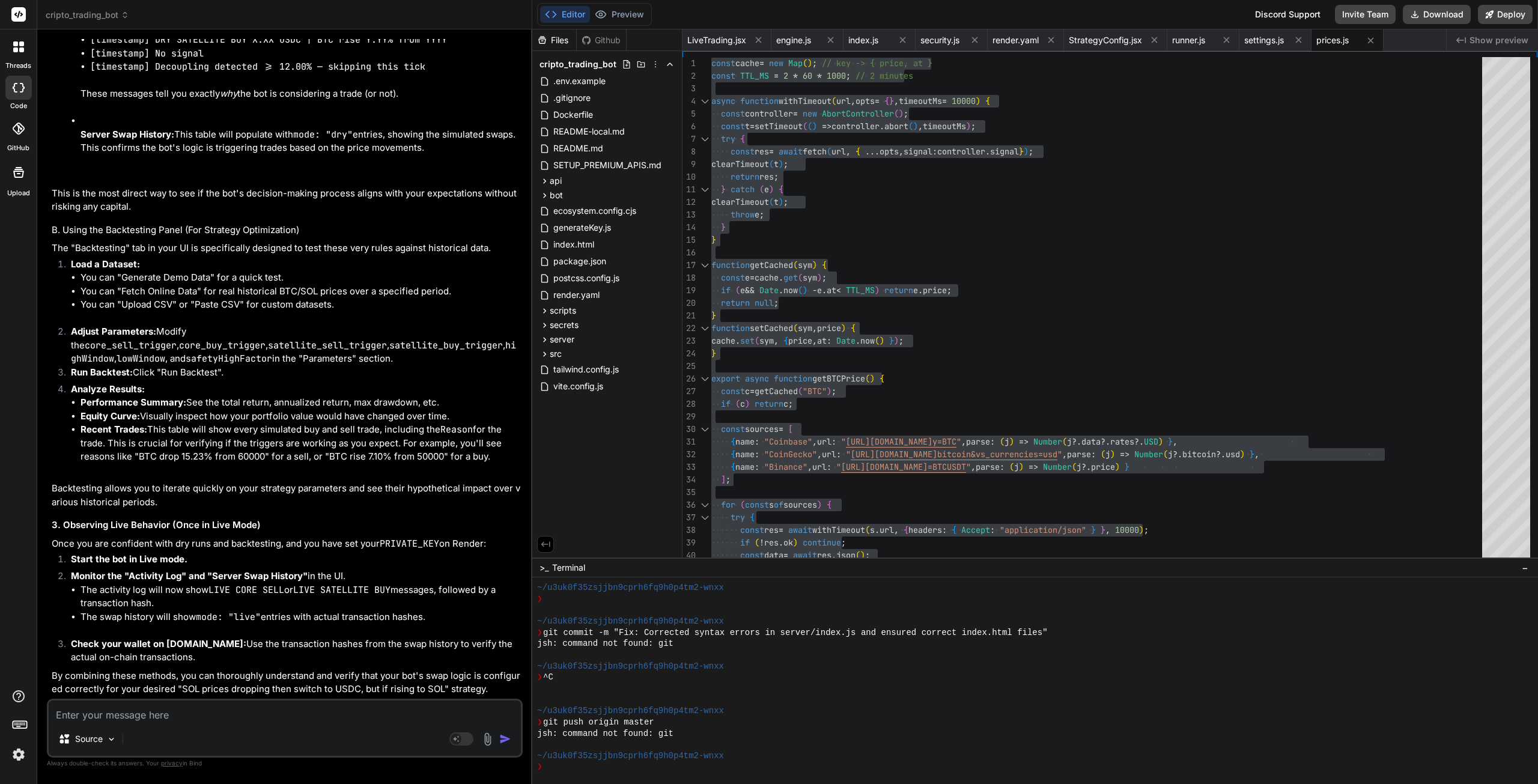
scroll to position [26352, 0]
click at [159, 709] on textarea at bounding box center [284, 711] width 472 height 22
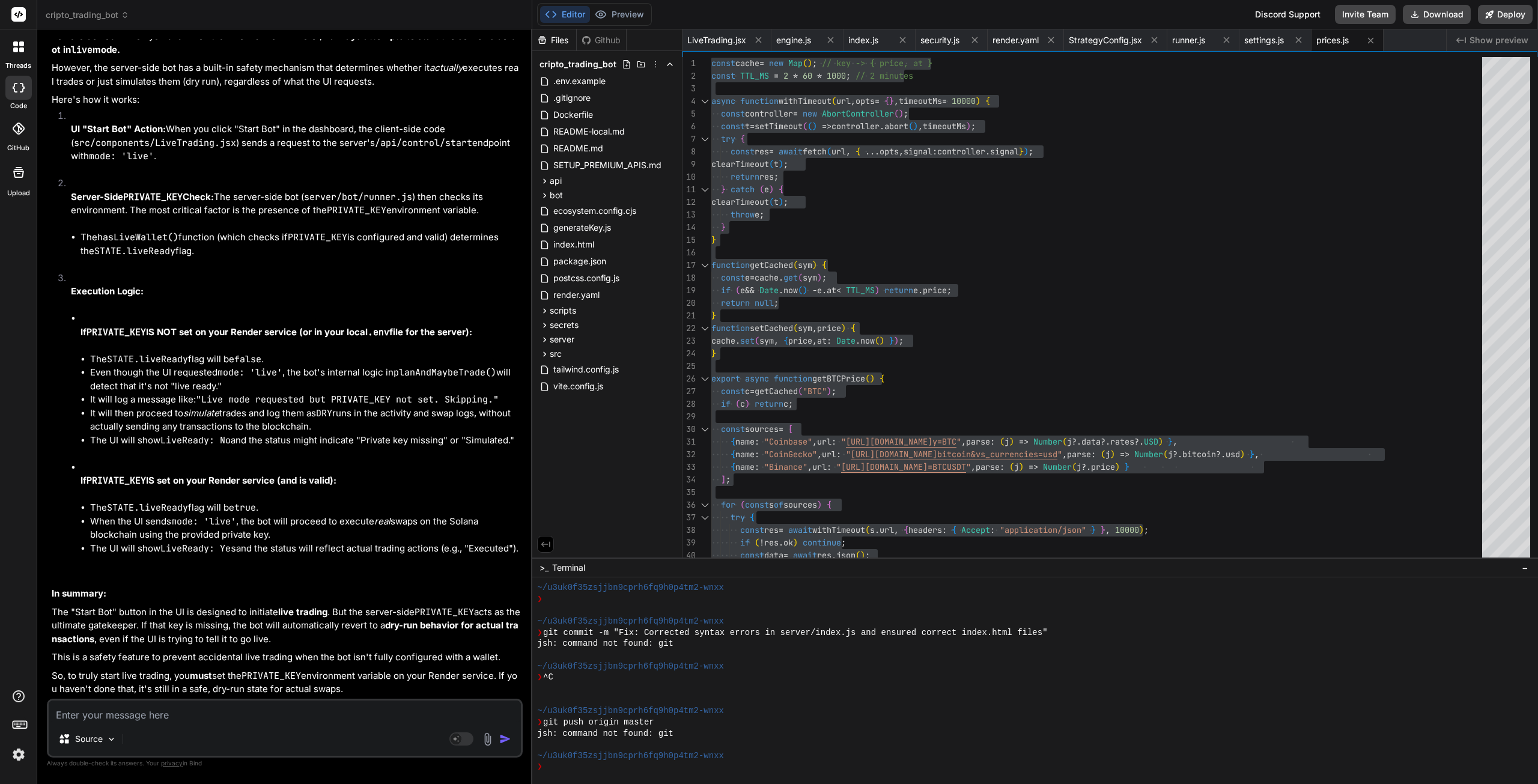
scroll to position [27146, 0]
click at [116, 720] on textarea at bounding box center [284, 711] width 472 height 22
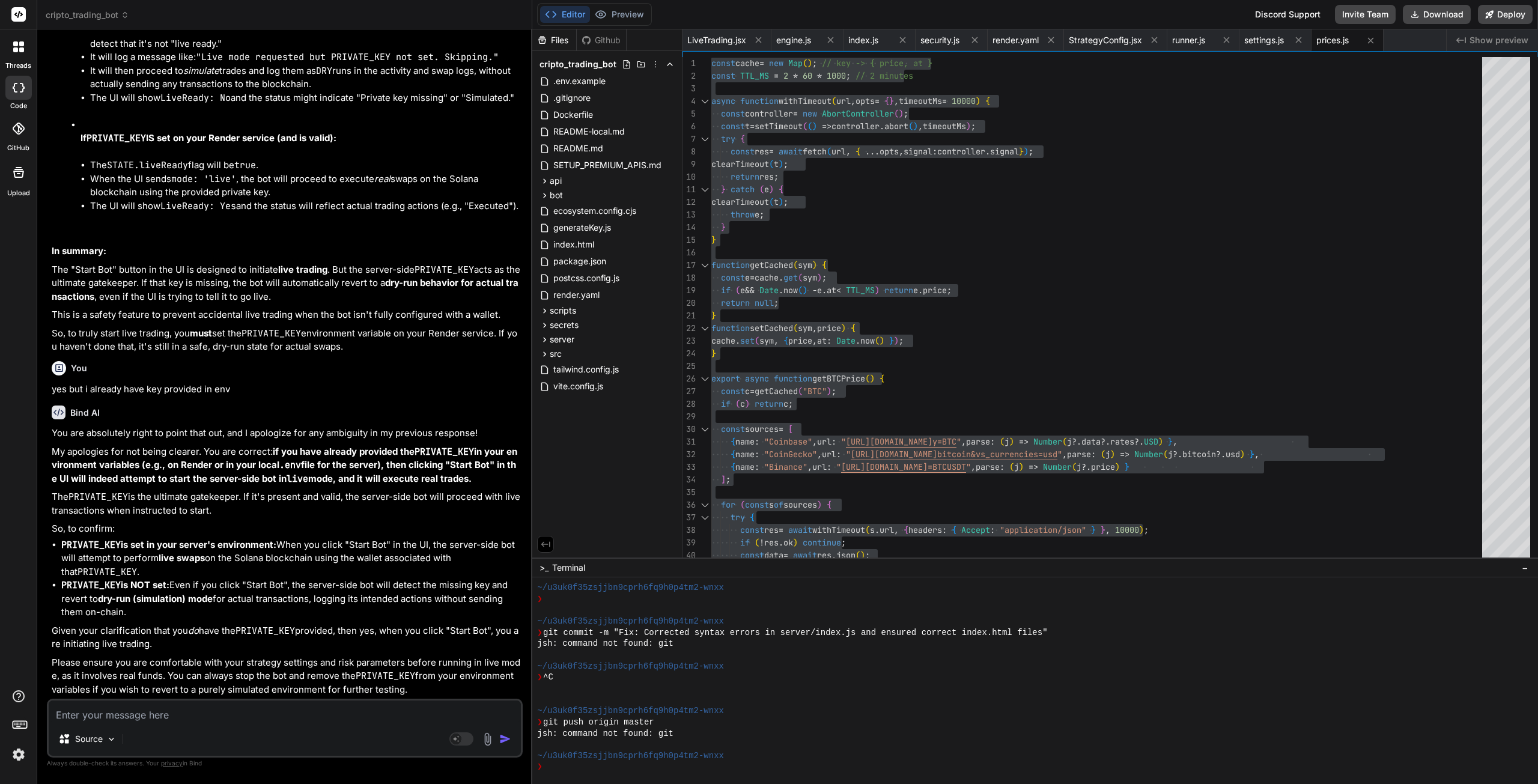
scroll to position [27492, 0]
click at [211, 720] on textarea at bounding box center [284, 711] width 472 height 22
paste textarea "Server-side Live mode is not ready. Ensure PRIVATE_KEY is set on Render."
click at [503, 742] on img "button" at bounding box center [505, 738] width 12 height 12
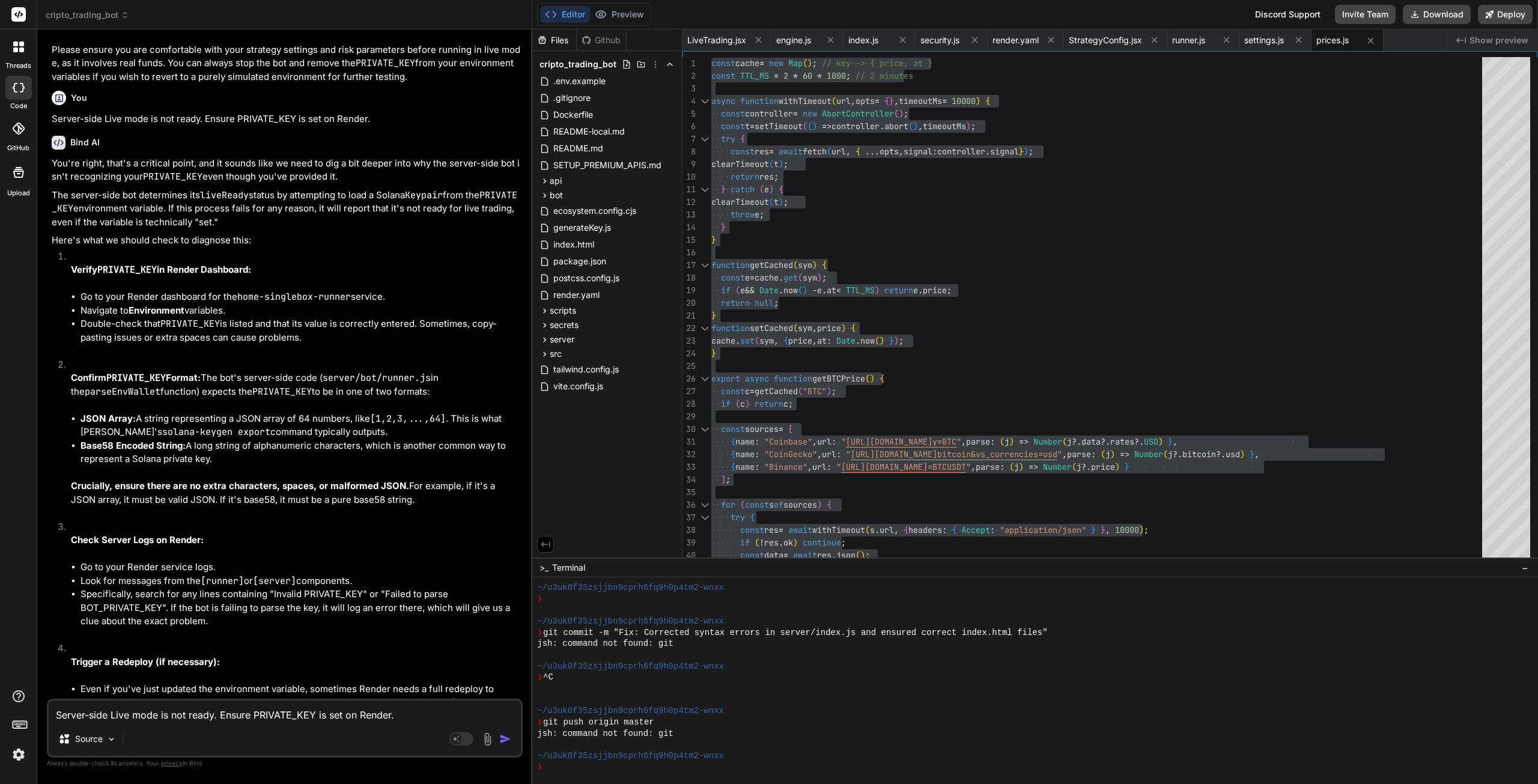
scroll to position [27917, 0]
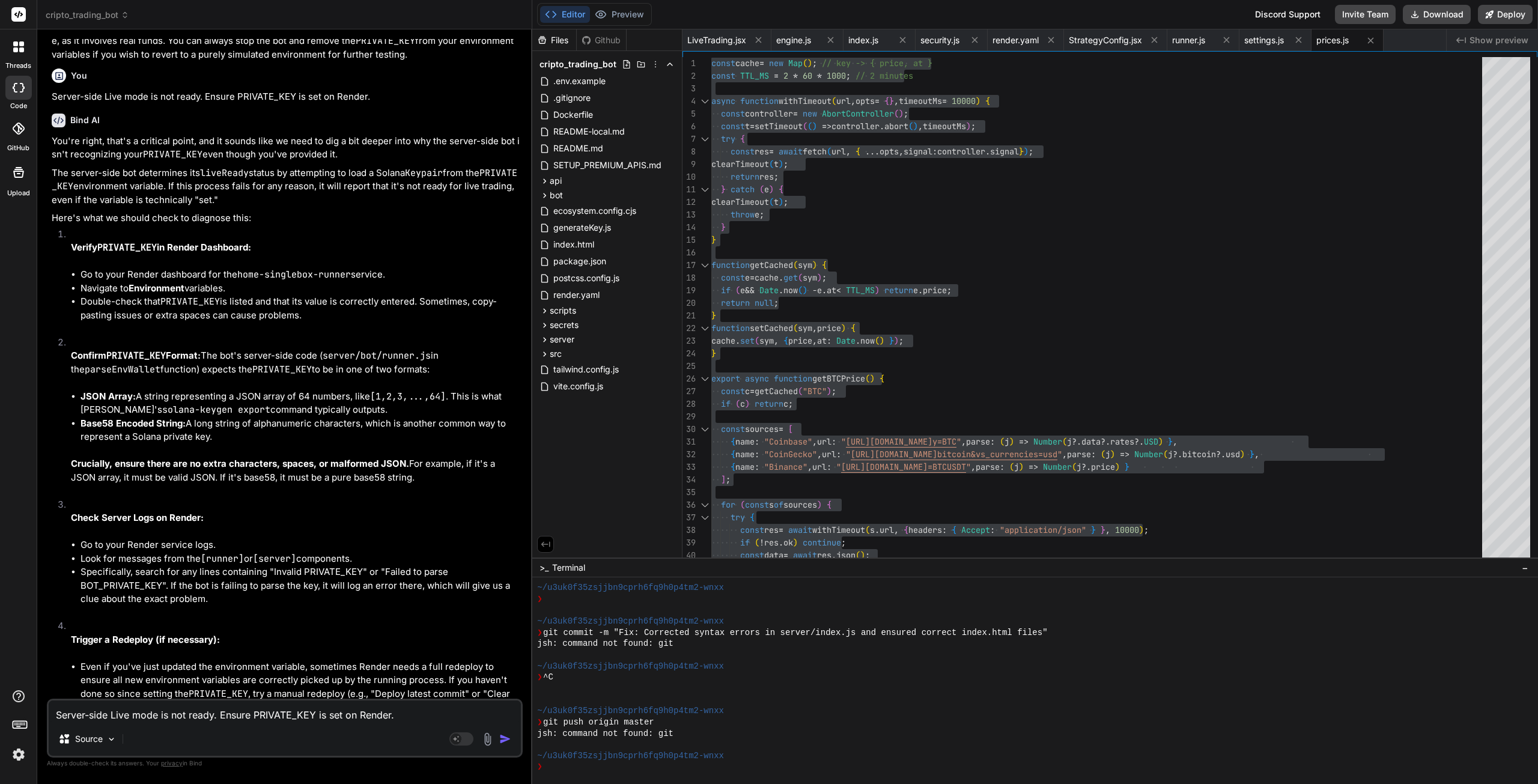
click at [154, 711] on textarea "Server-side Live mode is not ready. Ensure PRIVATE_KEY is set on Render." at bounding box center [284, 711] width 472 height 22
paste textarea "PRIVATE_KEY"
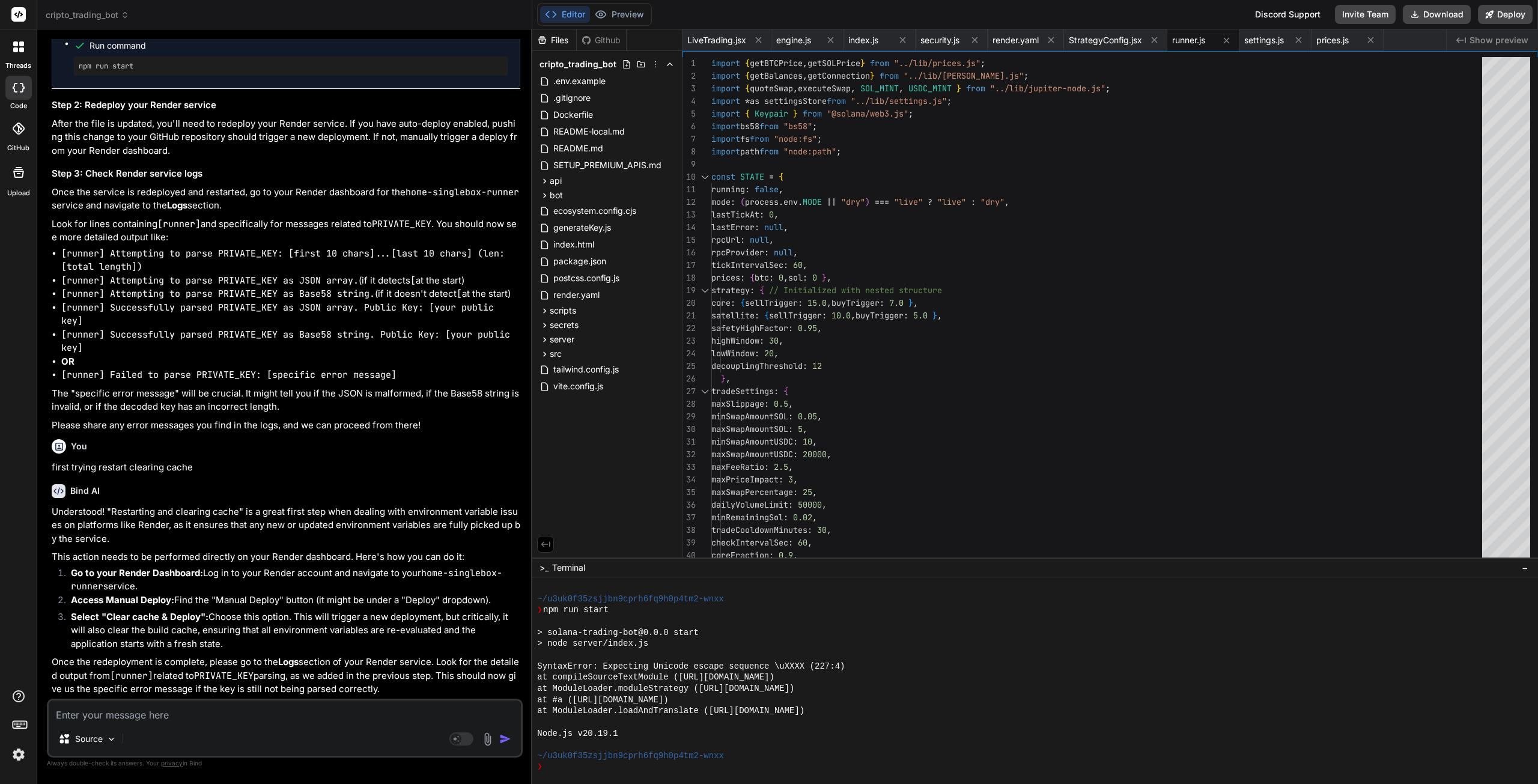
scroll to position [29343, 0]
click at [184, 717] on textarea at bounding box center [284, 711] width 472 height 22
paste textarea "Server-side Live mode is not ready. Ensure PRIVATE_KEY is set on Render."
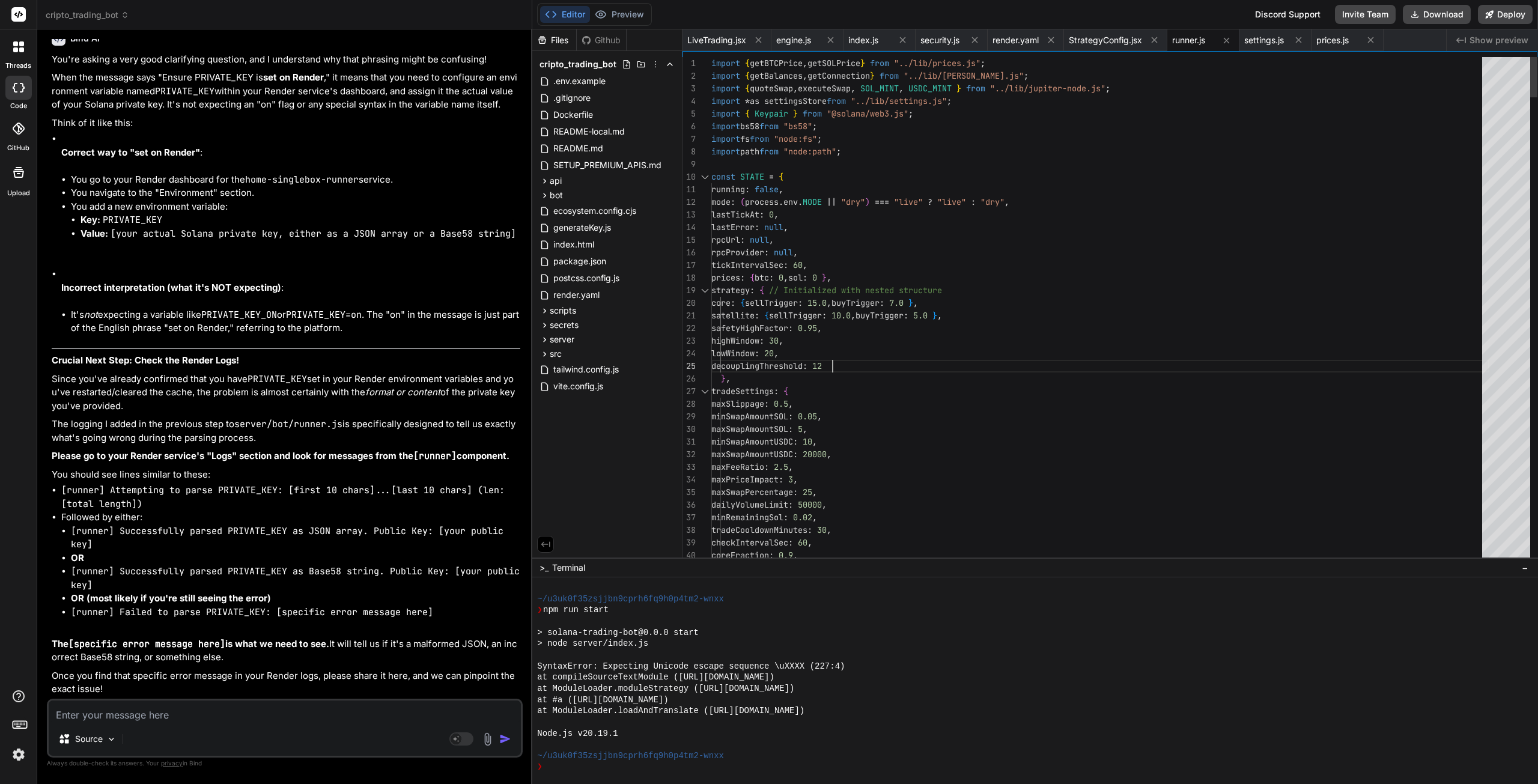
scroll to position [0, 0]
drag, startPoint x: 1334, startPoint y: 357, endPoint x: 1329, endPoint y: 387, distance: 30.4
click at [188, 713] on textarea at bounding box center [284, 711] width 472 height 22
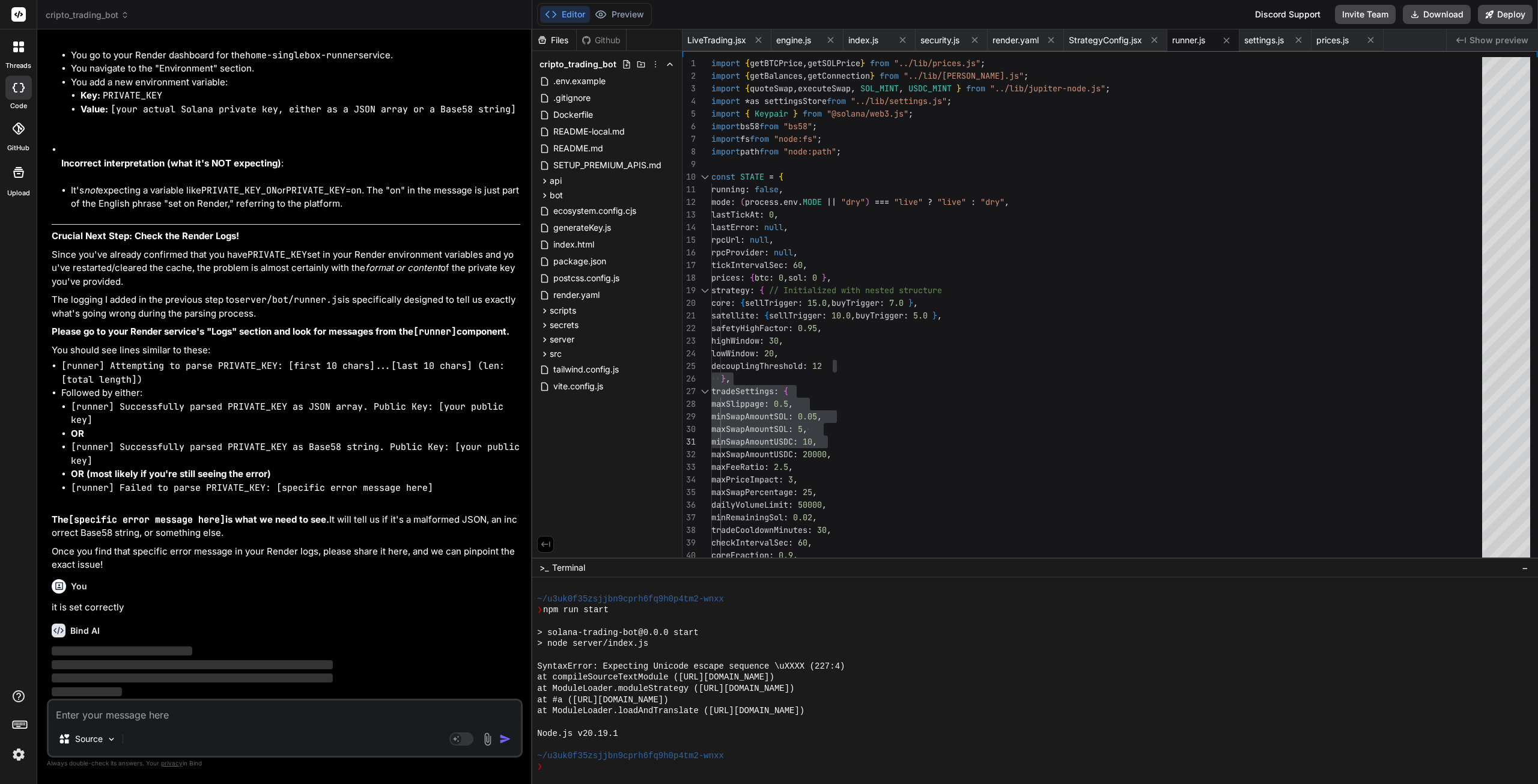
scroll to position [30203, 0]
drag, startPoint x: 1135, startPoint y: 317, endPoint x: 1127, endPoint y: 315, distance: 8.2
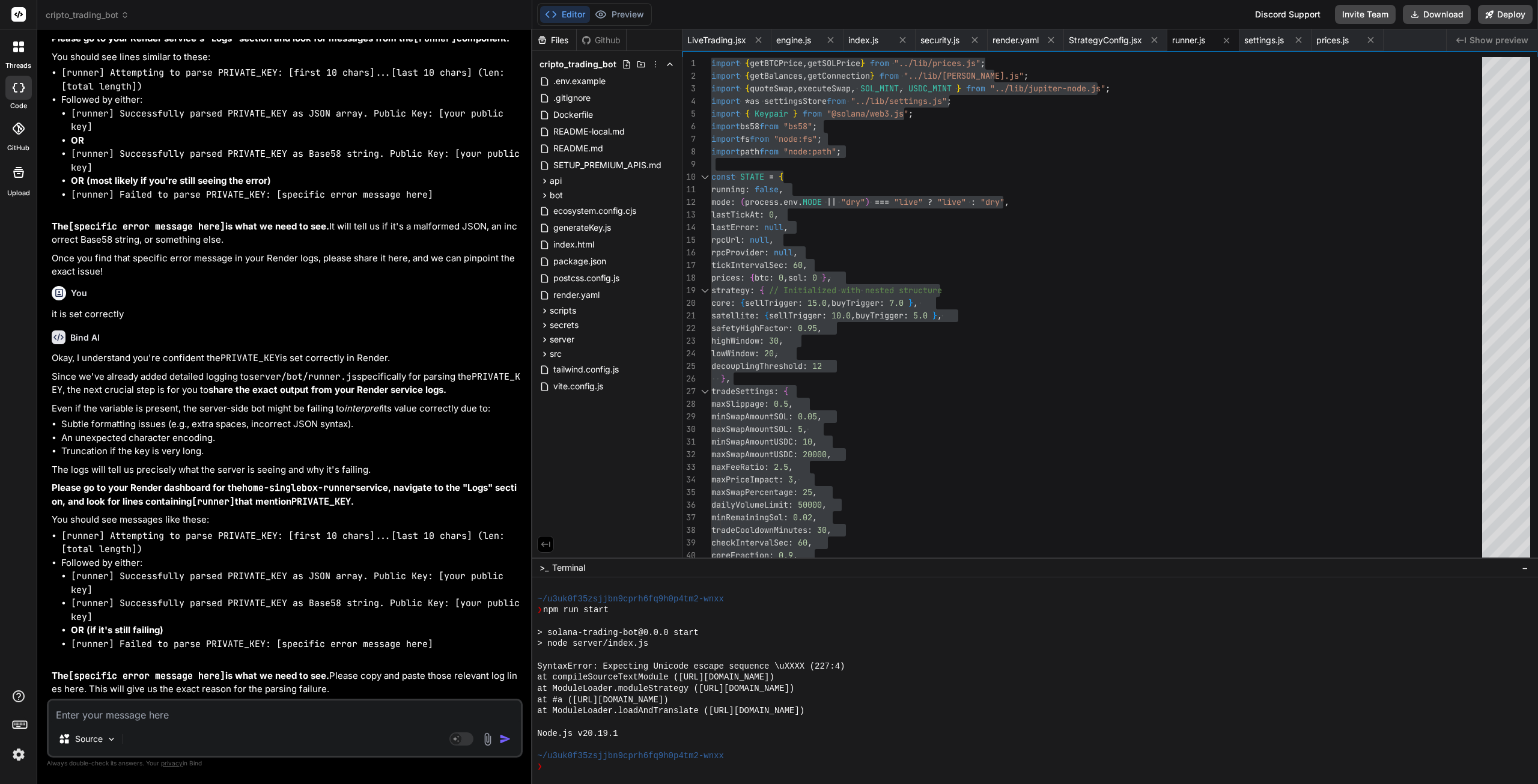
scroll to position [30501, 0]
click at [213, 725] on div "Source Agent Mode. When this toggle is activated, AI automatically makes decisi…" at bounding box center [284, 727] width 476 height 59
click at [203, 715] on textarea at bounding box center [284, 711] width 472 height 22
paste textarea "Pushing image to registry... Upload succeeded ==> Deploying... ==> Exited with …"
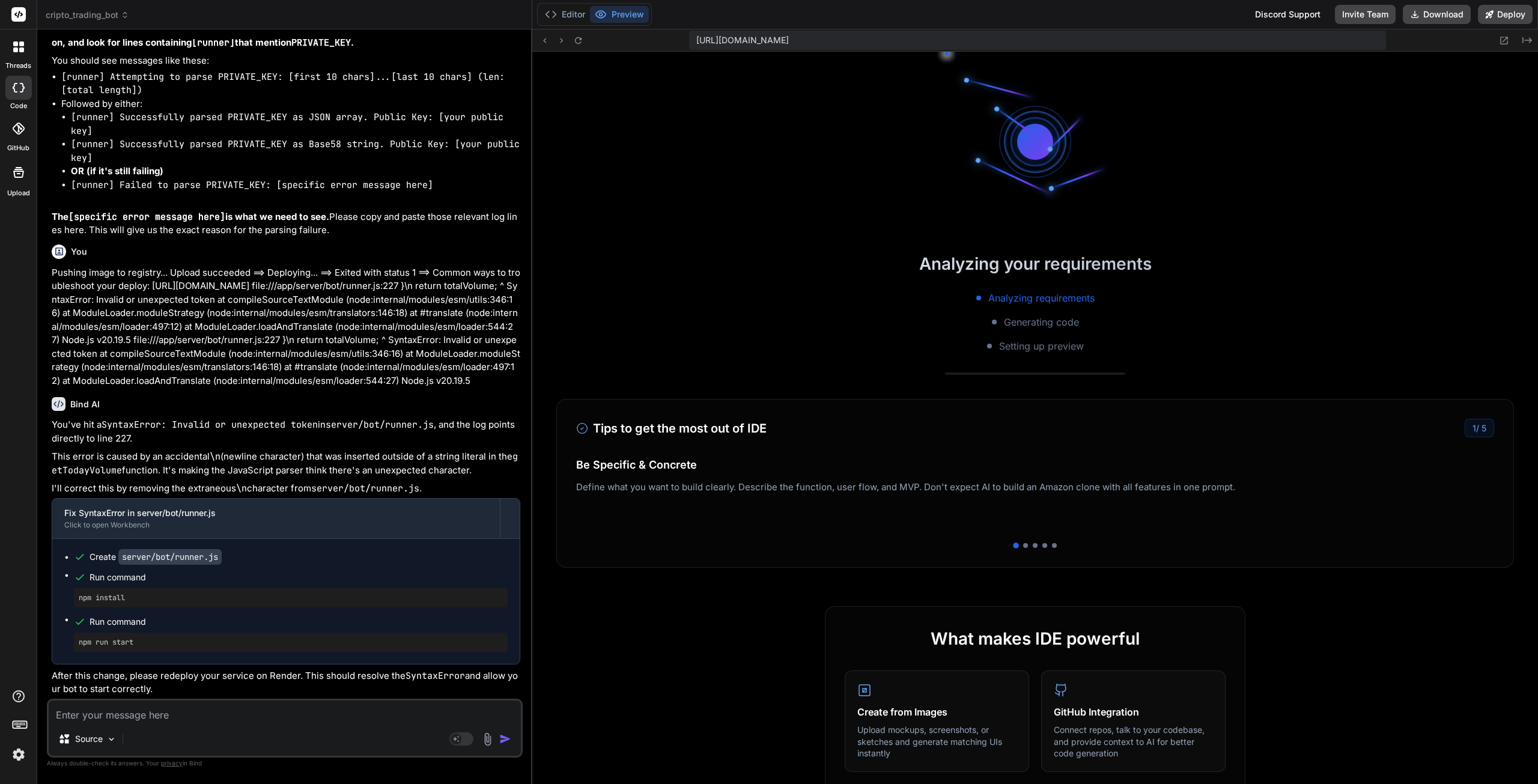
scroll to position [2153, 0]
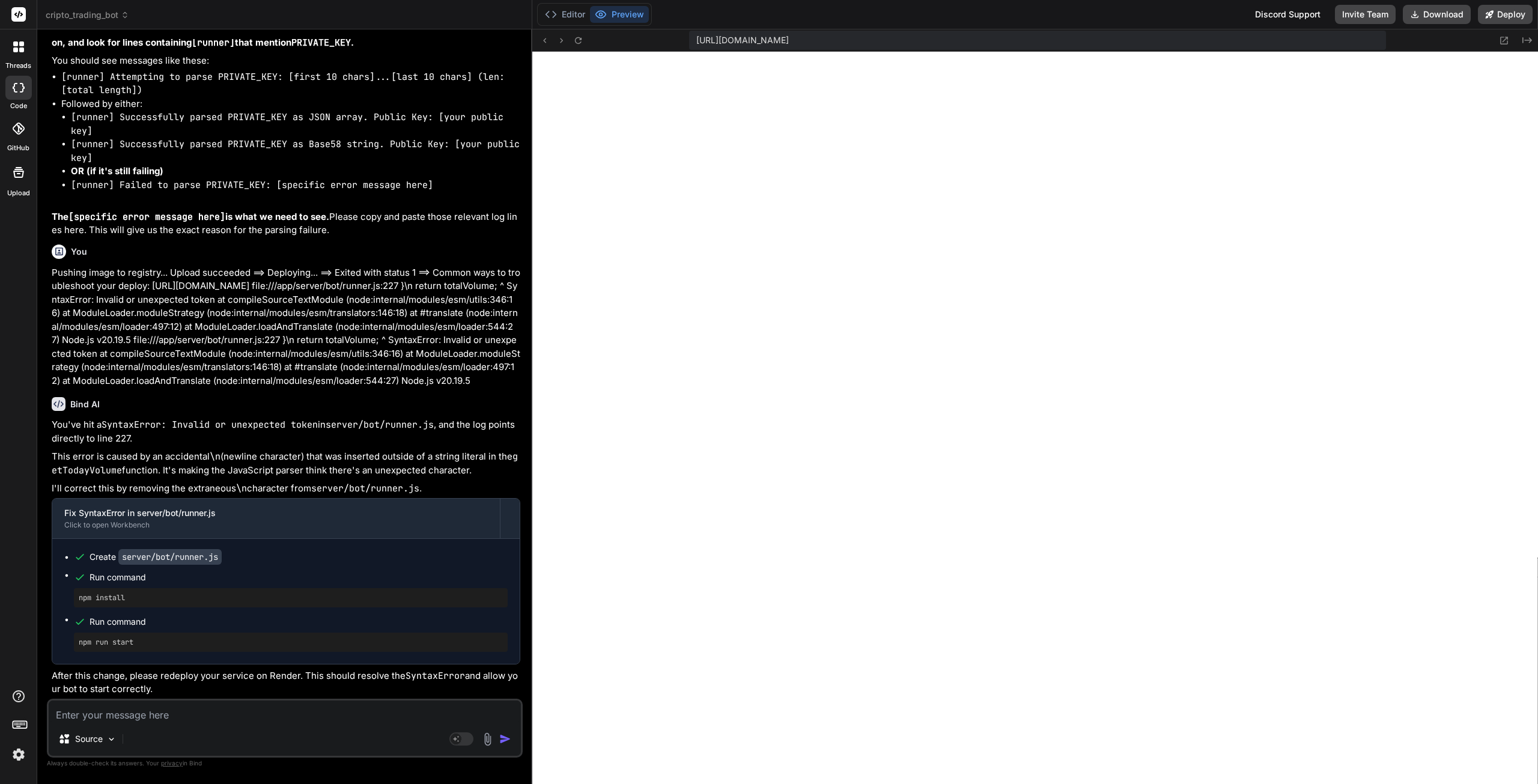
click at [566, 13] on button "Editor" at bounding box center [564, 15] width 50 height 16
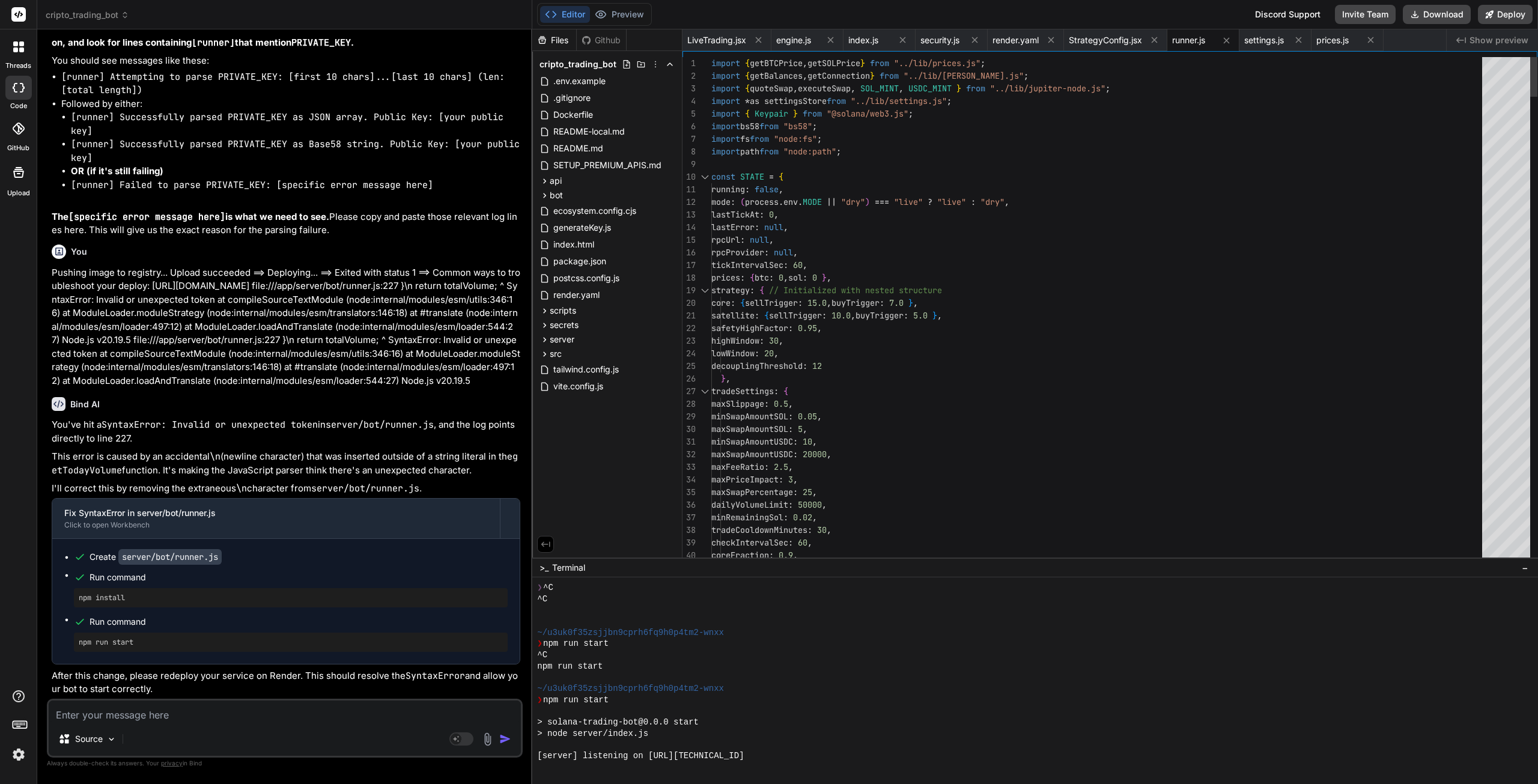
scroll to position [0, 0]
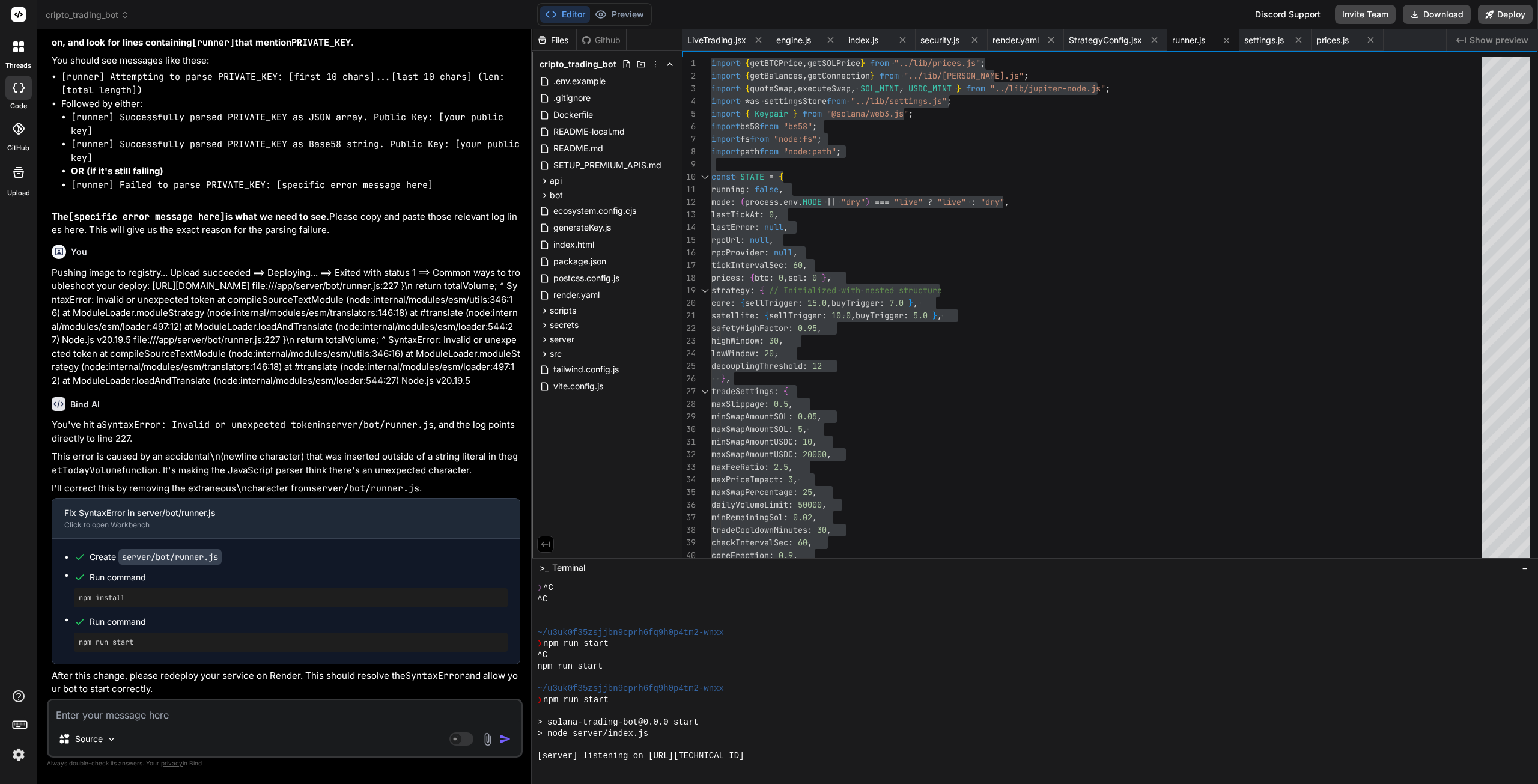
click at [632, 15] on button "Preview" at bounding box center [619, 15] width 59 height 16
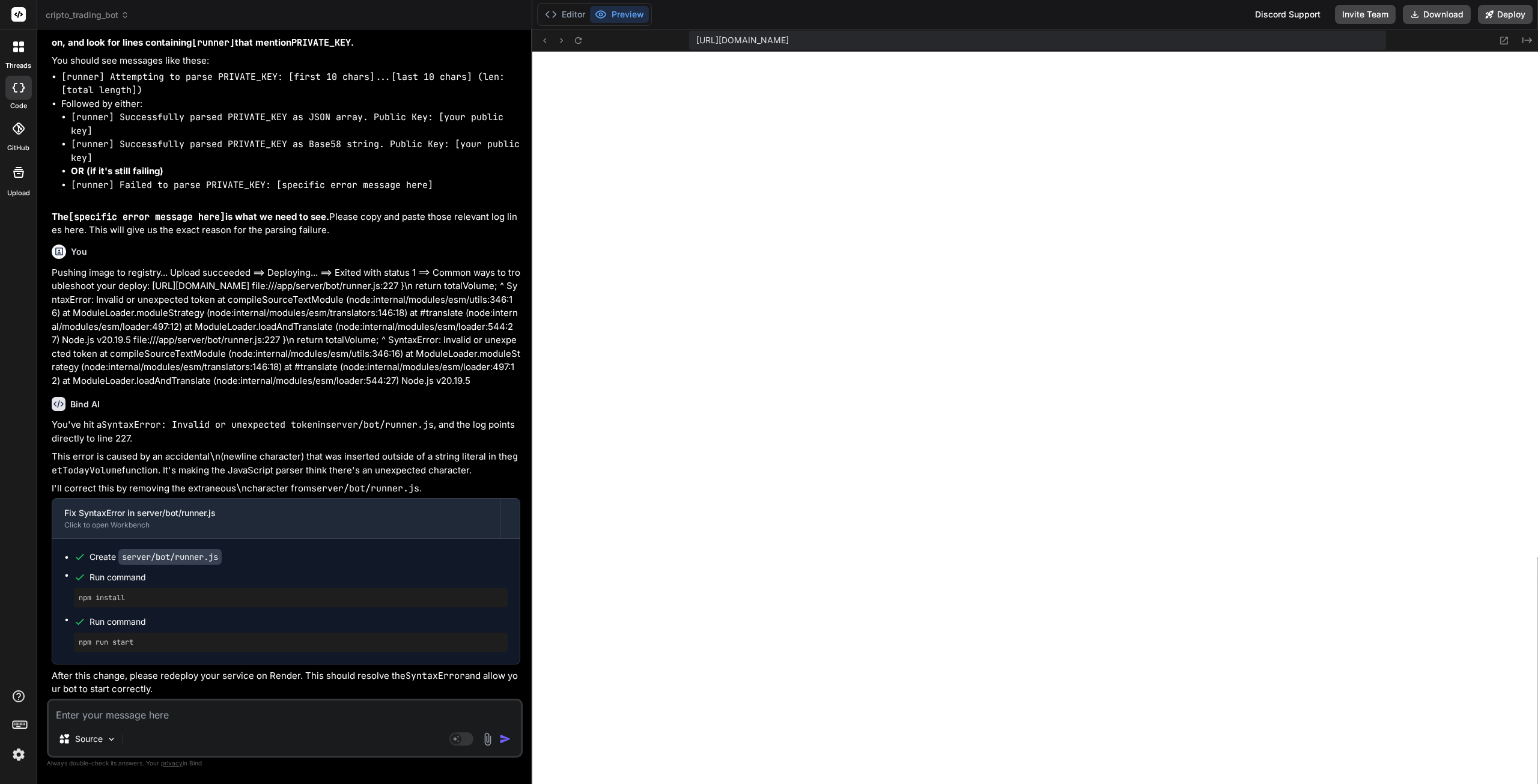
click at [171, 711] on textarea at bounding box center [284, 711] width 472 height 22
paste textarea "Server-side Live mode is not ready. Ensure PRIVATE_KEY is set on Render."
click at [505, 736] on img "button" at bounding box center [505, 738] width 12 height 12
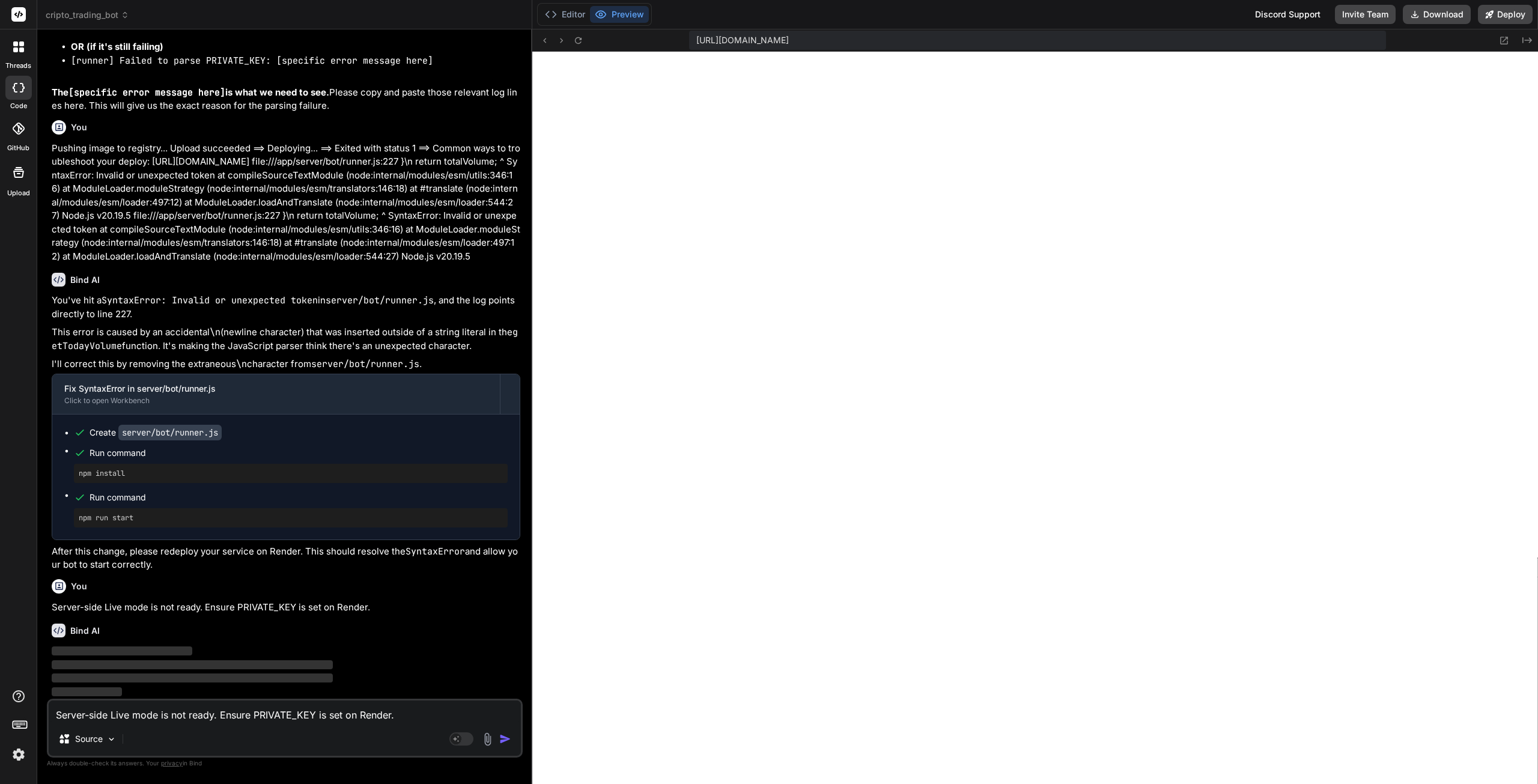
scroll to position [31100, 0]
click at [566, 16] on button "Editor" at bounding box center [564, 15] width 50 height 16
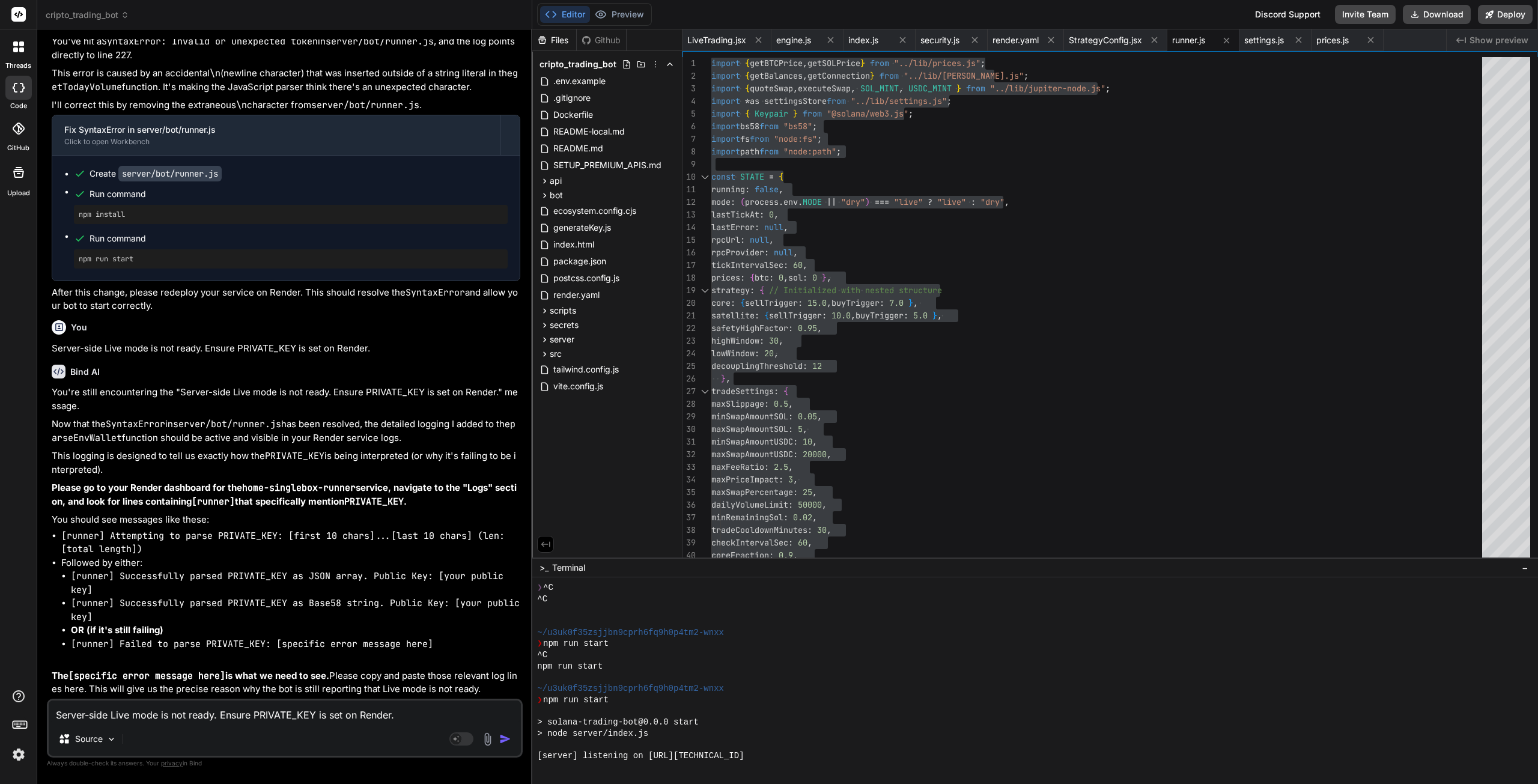
scroll to position [31364, 0]
click at [139, 721] on textarea "Server-side Live mode is not ready. Ensure PRIVATE_KEY is set on Render." at bounding box center [284, 711] width 472 height 22
paste textarea "#13 DONE 3.5s #14 exporting to docker image format #14 exporting layers #14 exp…"
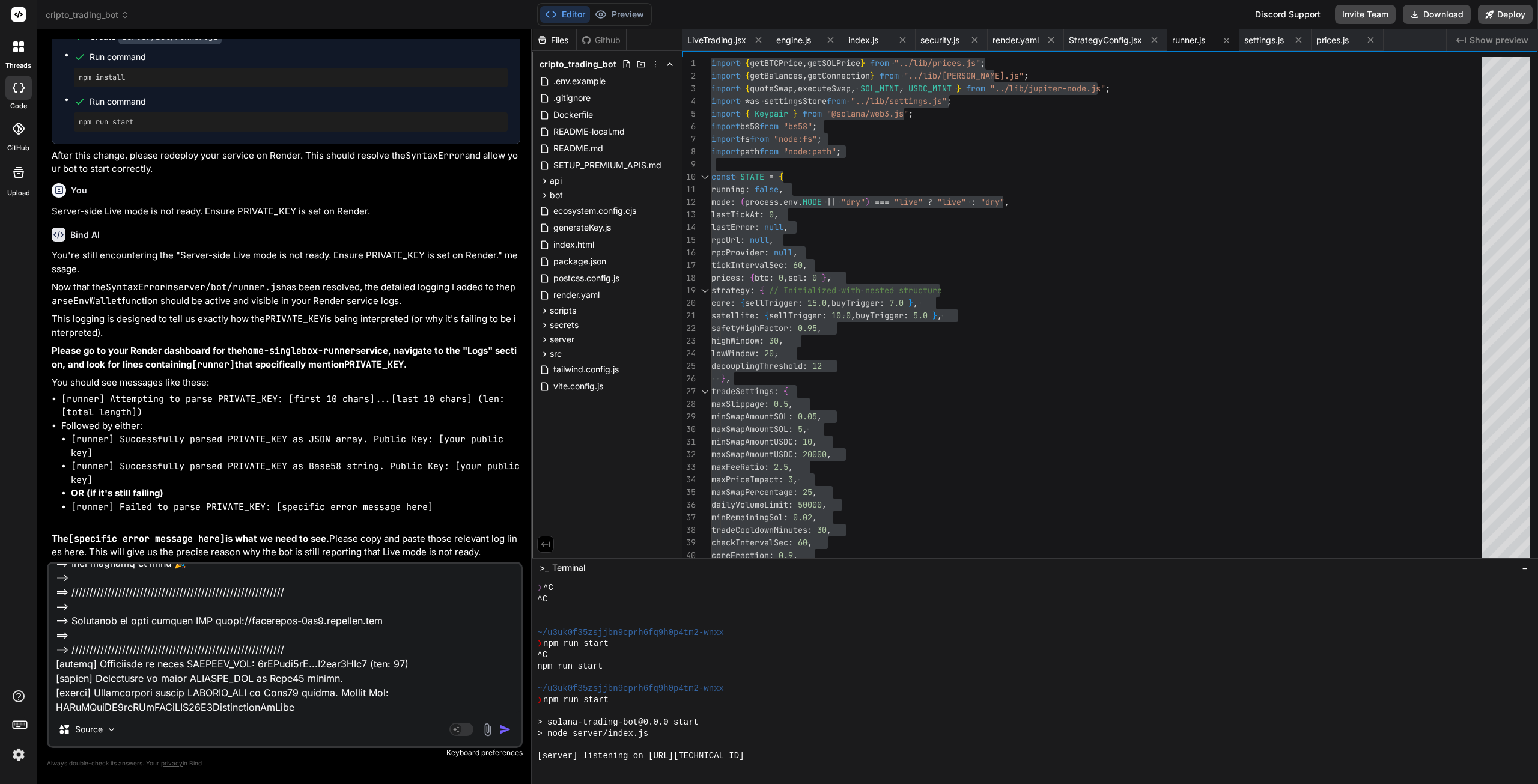
click at [503, 731] on img "button" at bounding box center [505, 728] width 12 height 12
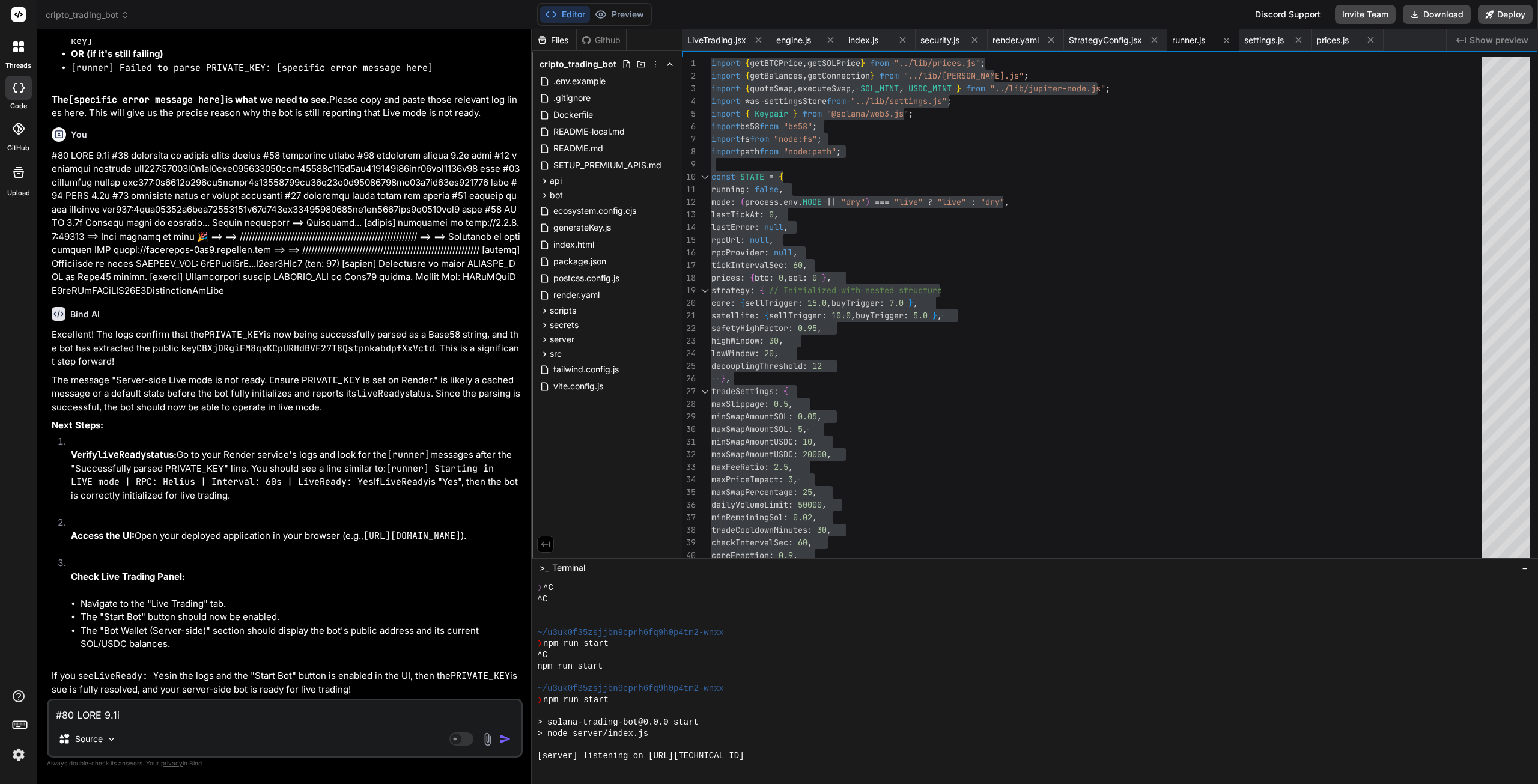
scroll to position [31957, 0]
click at [242, 707] on textarea at bounding box center [284, 711] width 472 height 22
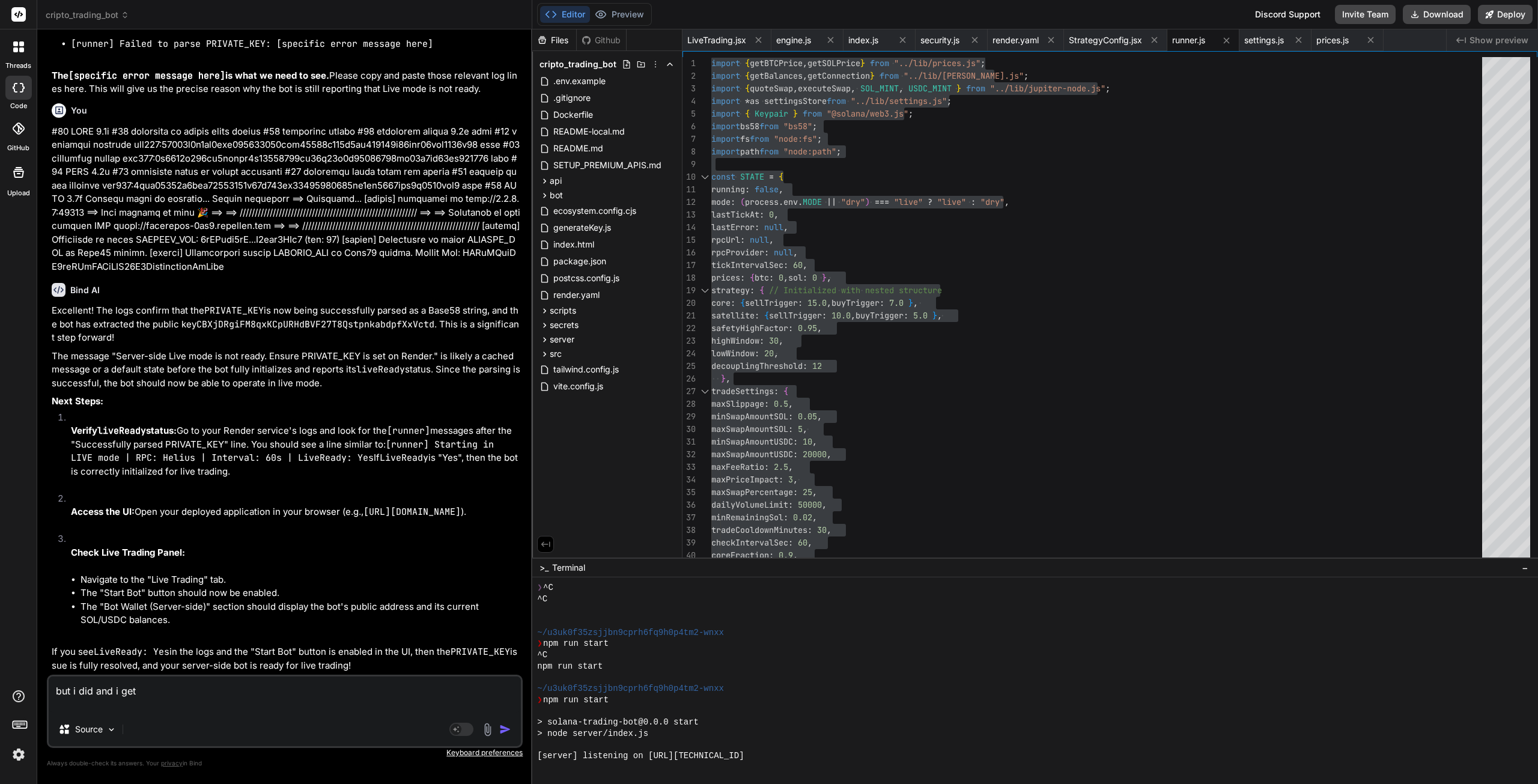
paste textarea "Server-side Live mode is not ready. Ensure PRIVATE_KEY is set on Render."
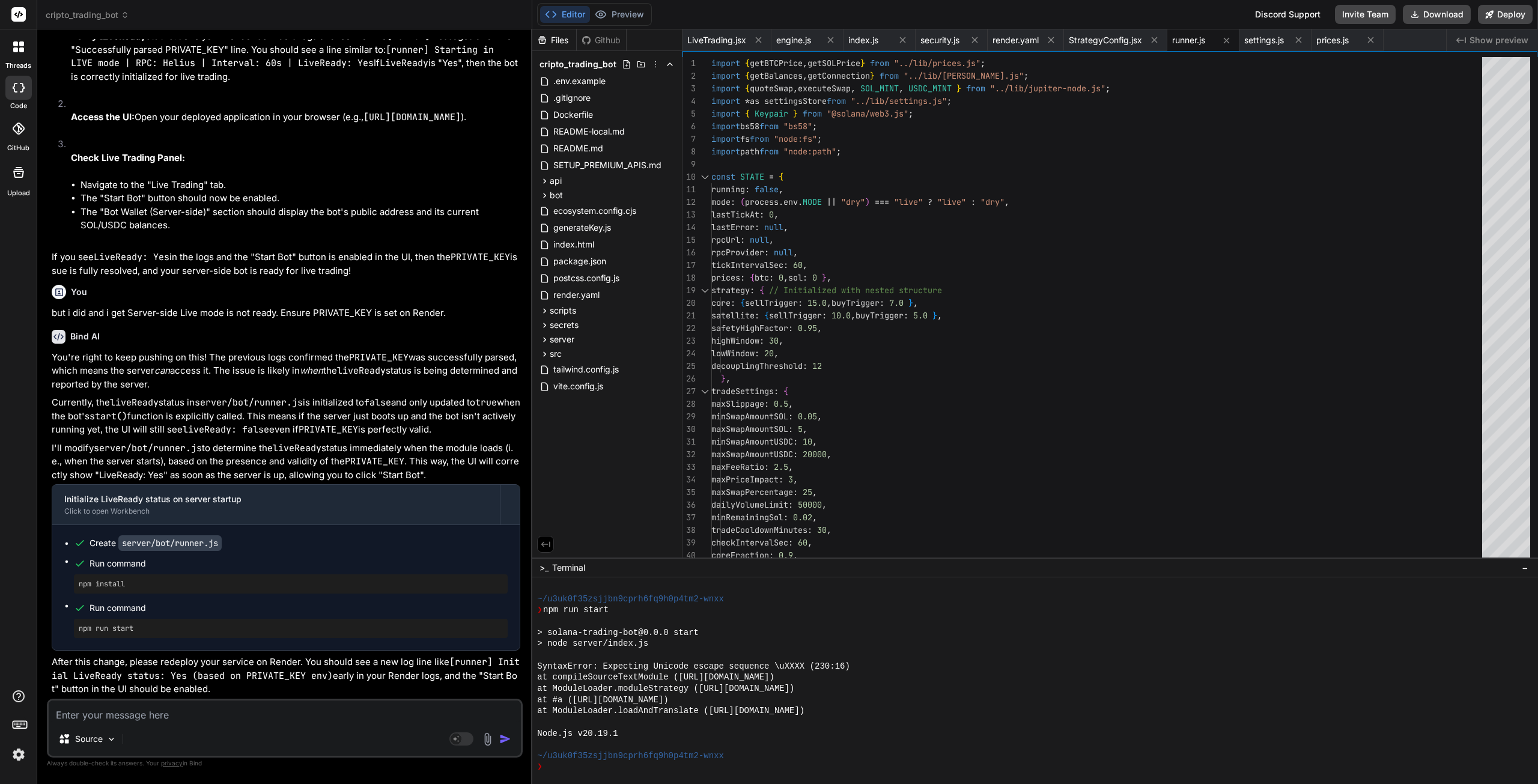
scroll to position [32379, 0]
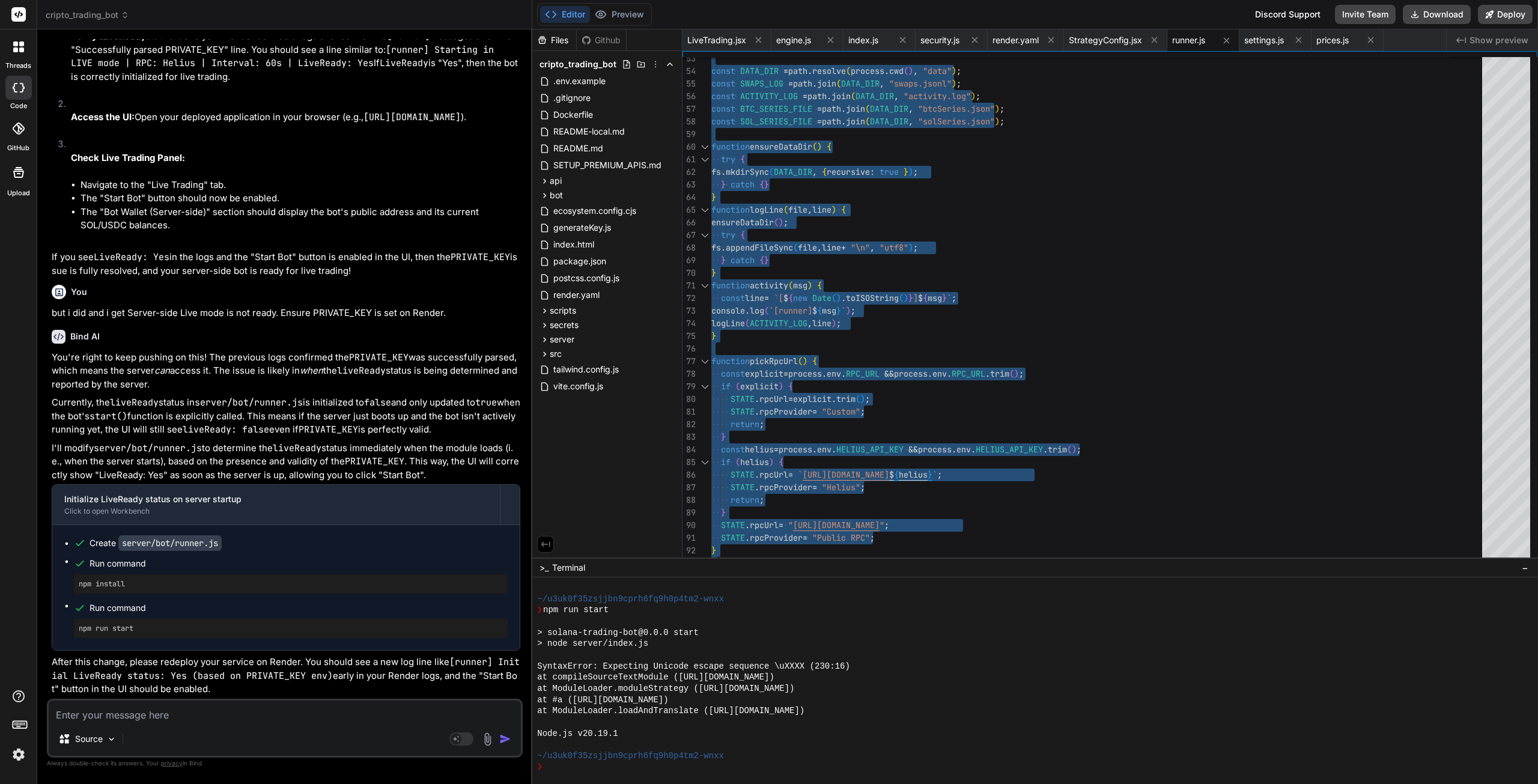
click at [188, 715] on textarea at bounding box center [284, 711] width 472 height 22
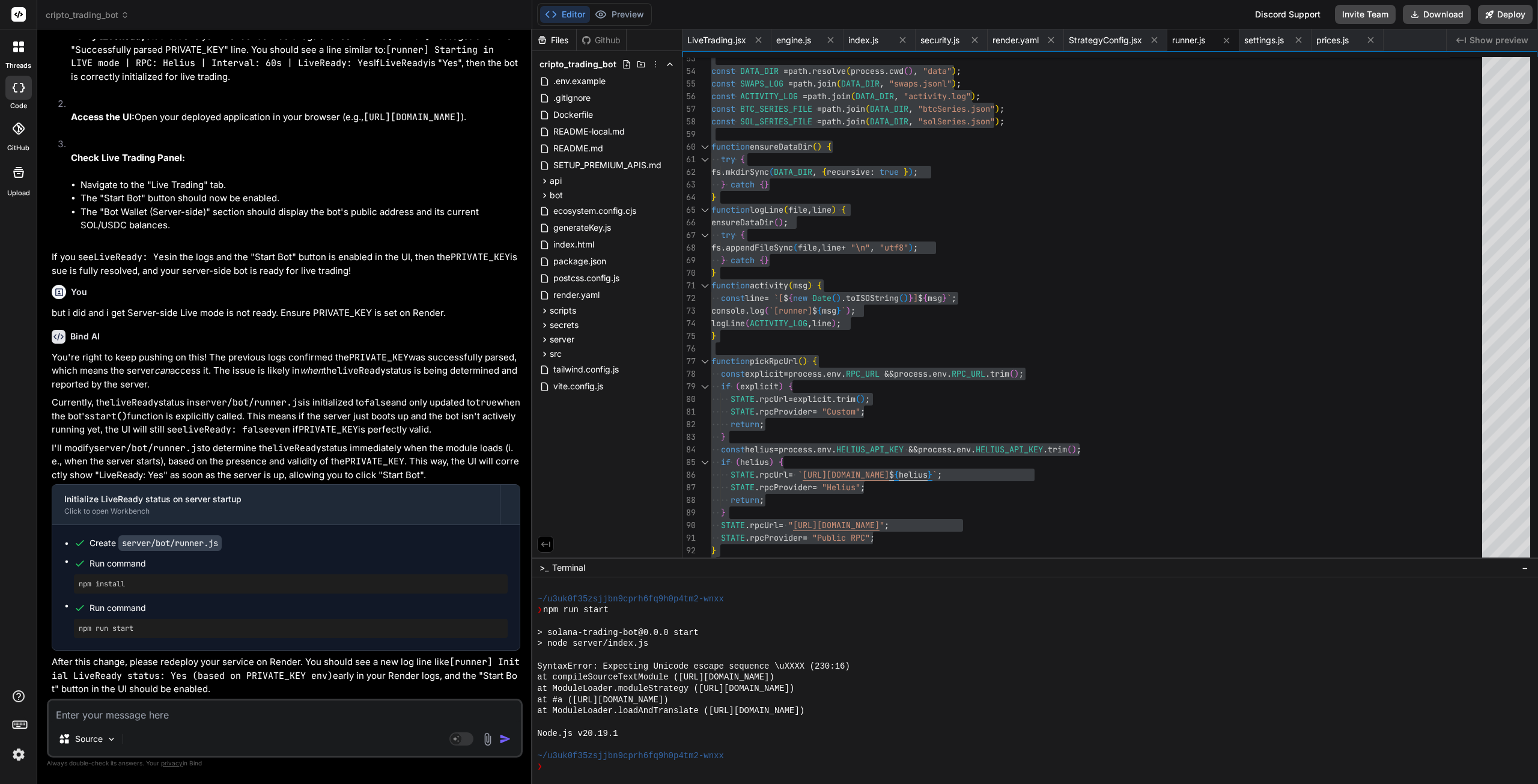
paste textarea "==> Deploying... file:///app/server/bot/runner.js:230 } catch (e) {\n activity(…"
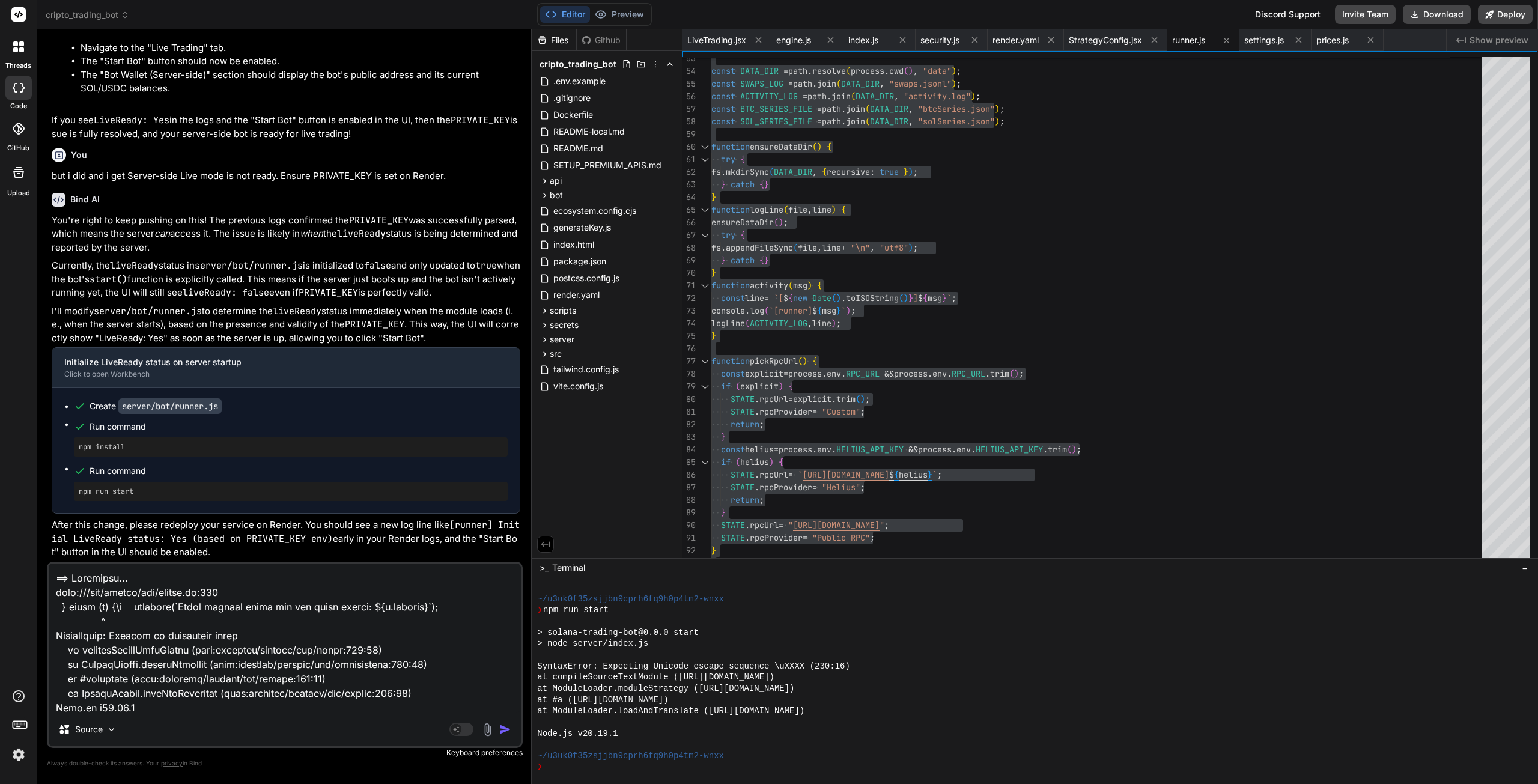
scroll to position [160, 0]
click at [506, 728] on img "button" at bounding box center [505, 728] width 12 height 12
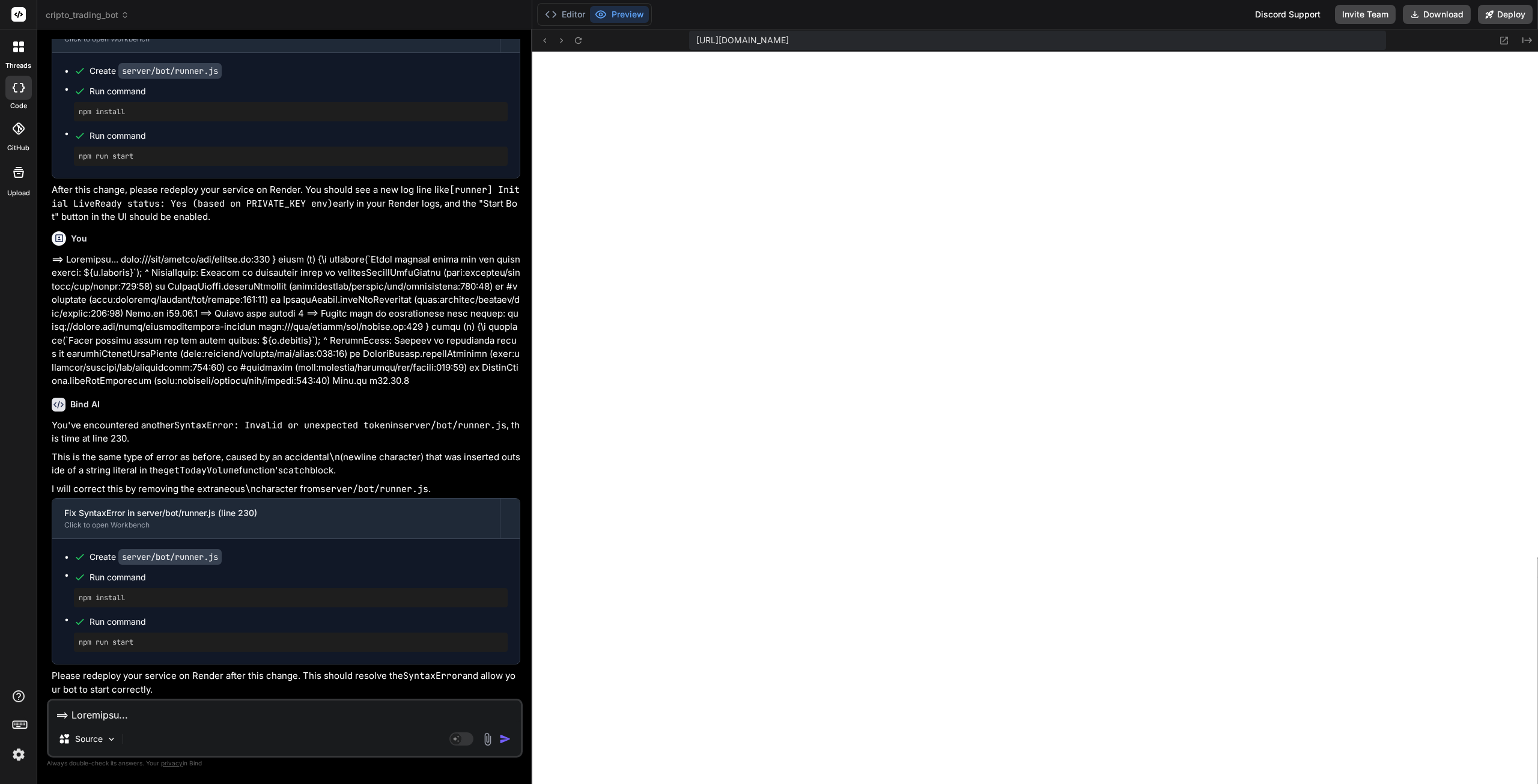
scroll to position [32853, 0]
click at [567, 18] on button "Editor" at bounding box center [564, 15] width 50 height 16
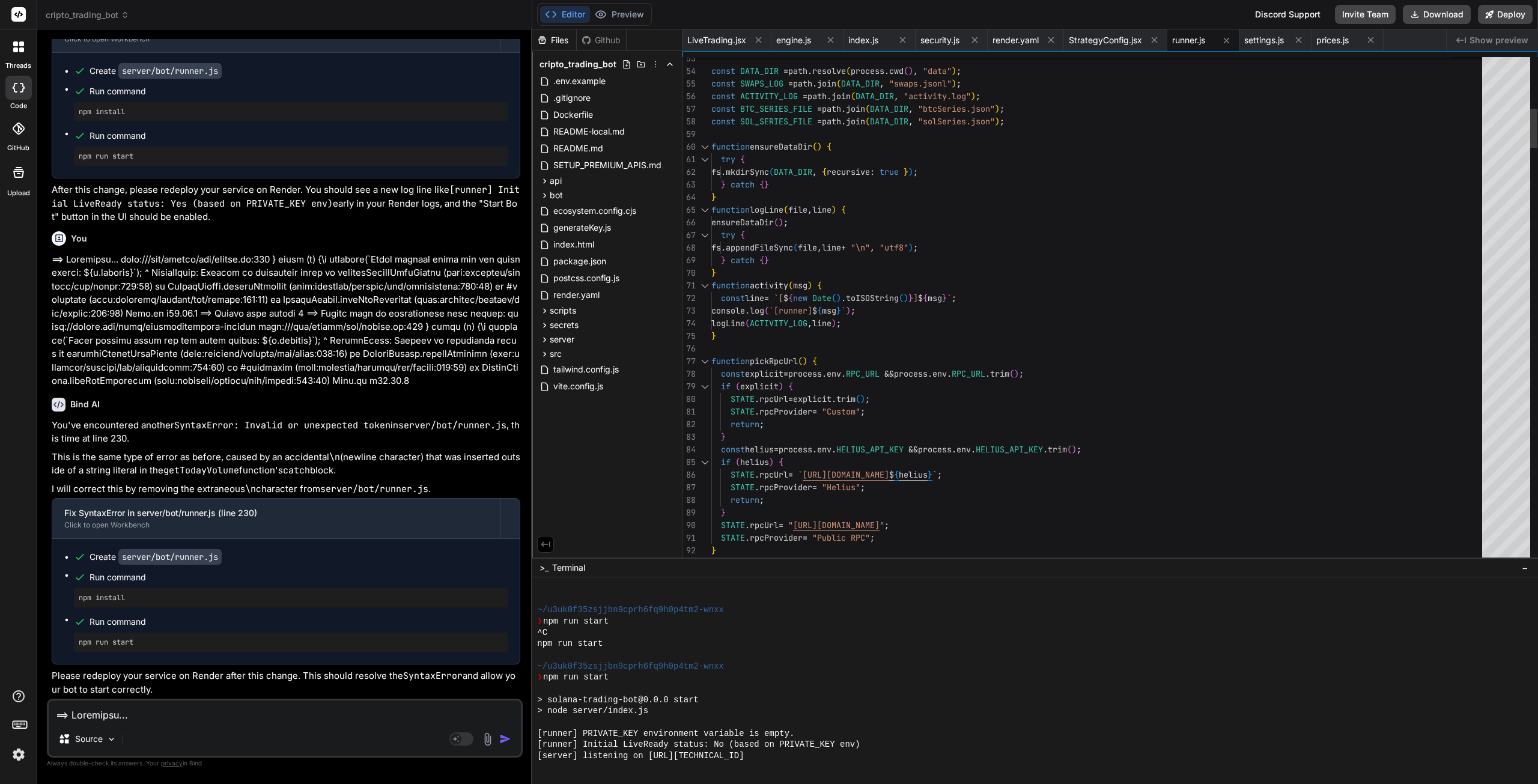
scroll to position [0, 0]
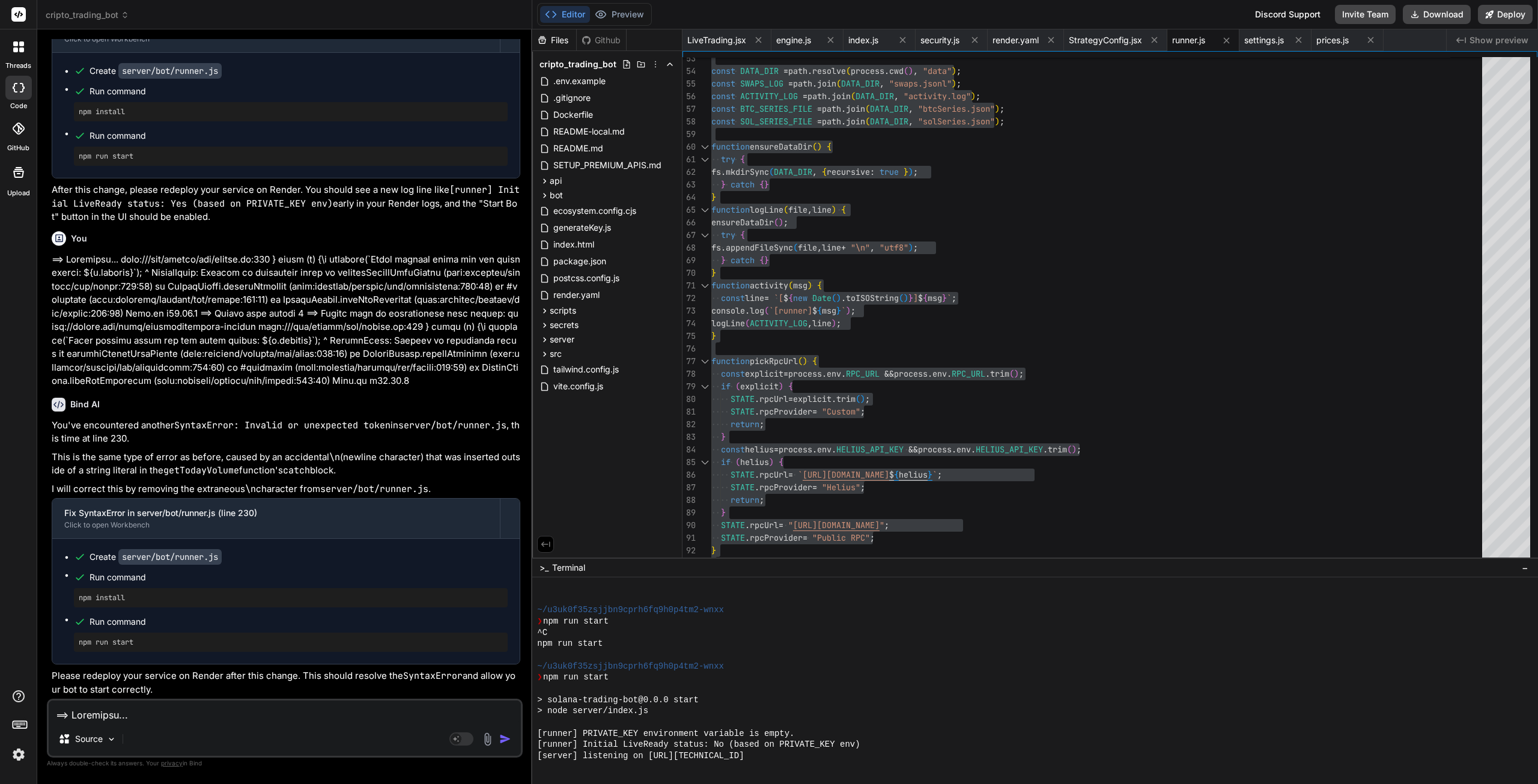
click at [171, 711] on textarea at bounding box center [284, 711] width 472 height 22
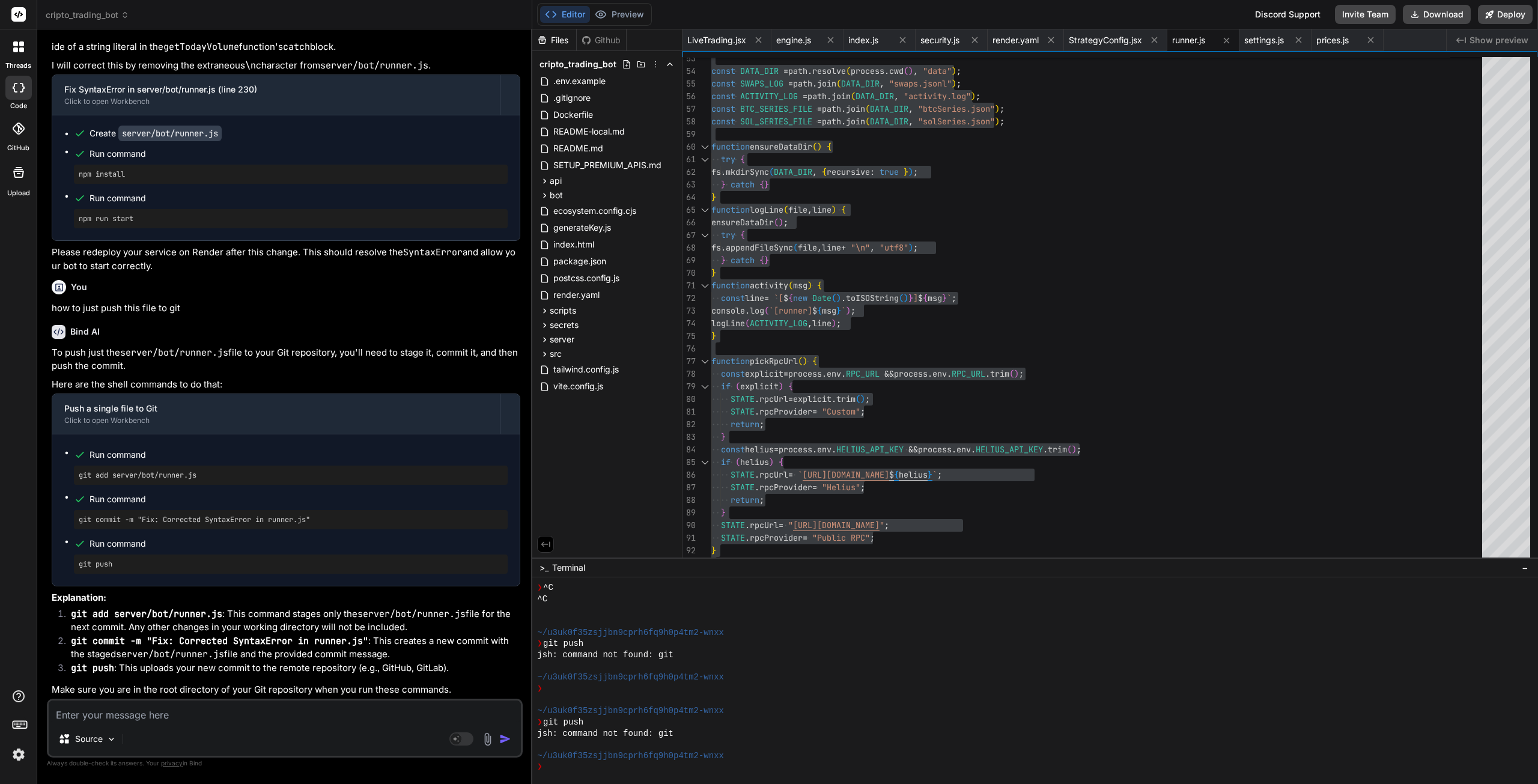
scroll to position [33159, 0]
drag, startPoint x: 208, startPoint y: 595, endPoint x: 78, endPoint y: 600, distance: 130.1
click at [78, 485] on div "git add server/bot/runner.js" at bounding box center [291, 475] width 434 height 19
copy pre "git add server/bot/runner.js"
drag, startPoint x: 299, startPoint y: 639, endPoint x: 67, endPoint y: 648, distance: 232.2
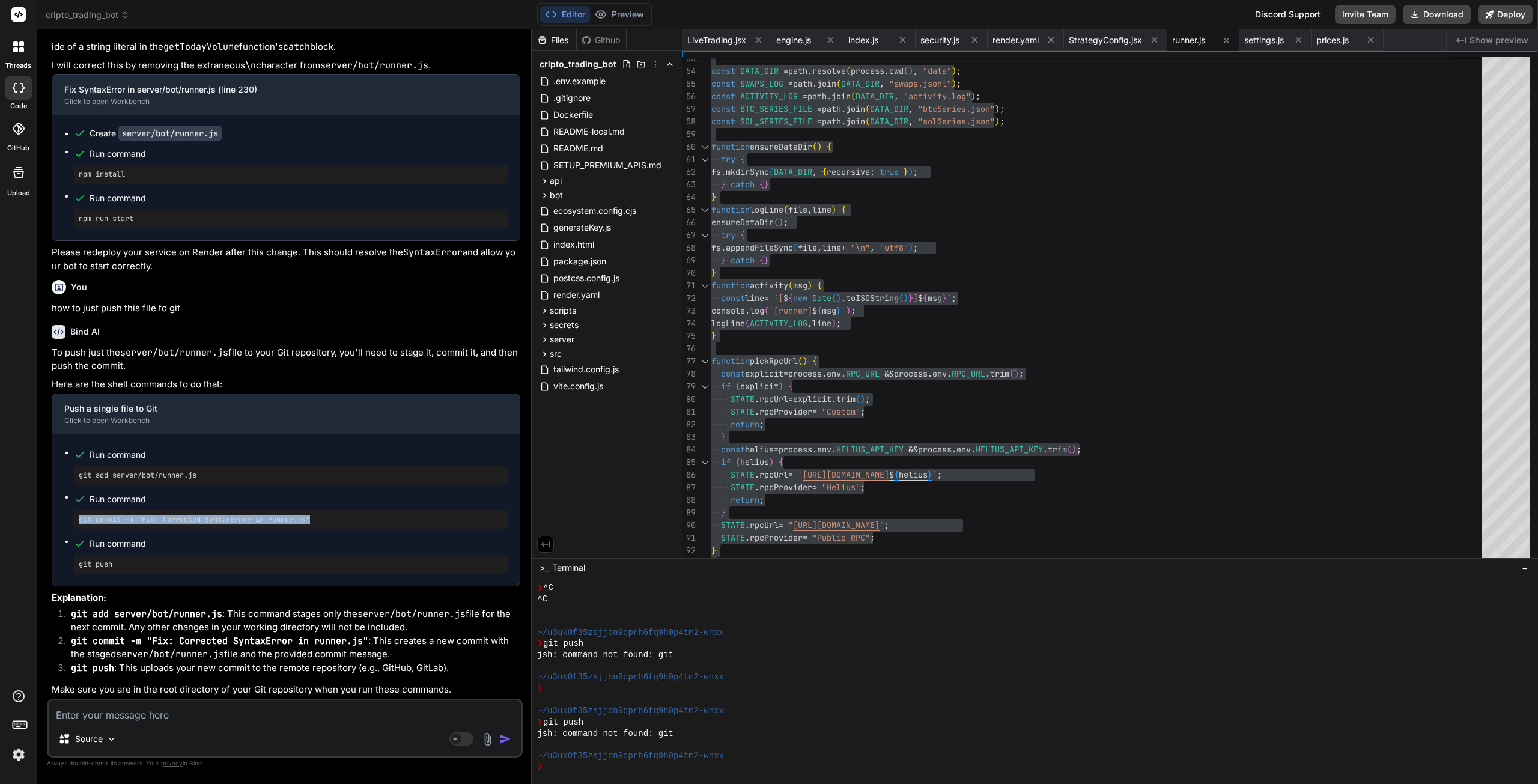
click at [67, 573] on ul "Run command git add server/bot/runner.js Run command git commit -m "Fix: Correc…" at bounding box center [286, 511] width 443 height 128
drag, startPoint x: 119, startPoint y: 562, endPoint x: 80, endPoint y: 568, distance: 39.5
click at [80, 568] on pre "git push" at bounding box center [290, 564] width 424 height 10
click at [196, 709] on textarea at bounding box center [284, 711] width 472 height 22
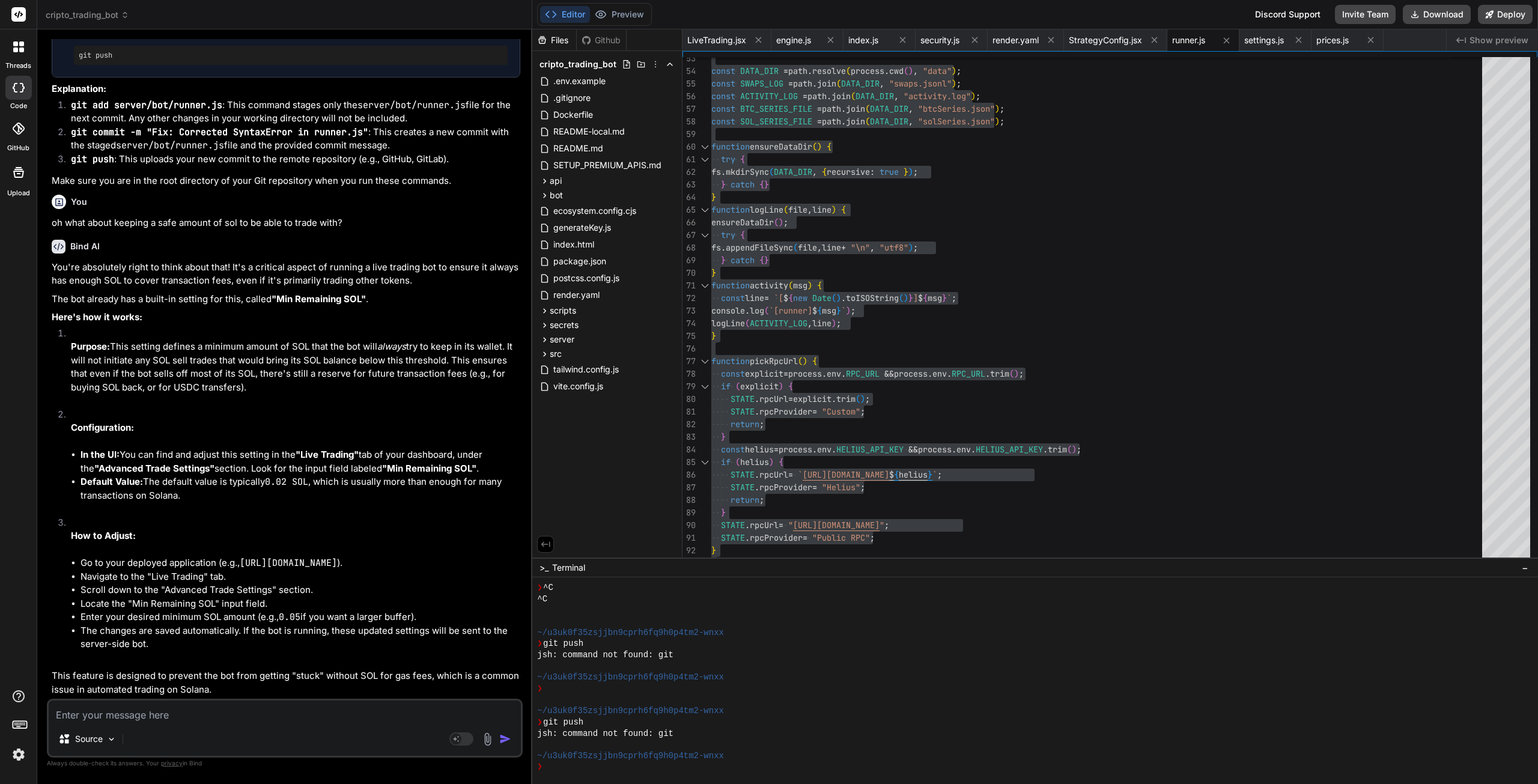
scroll to position [33789, 0]
click at [139, 713] on textarea at bounding box center [284, 711] width 472 height 22
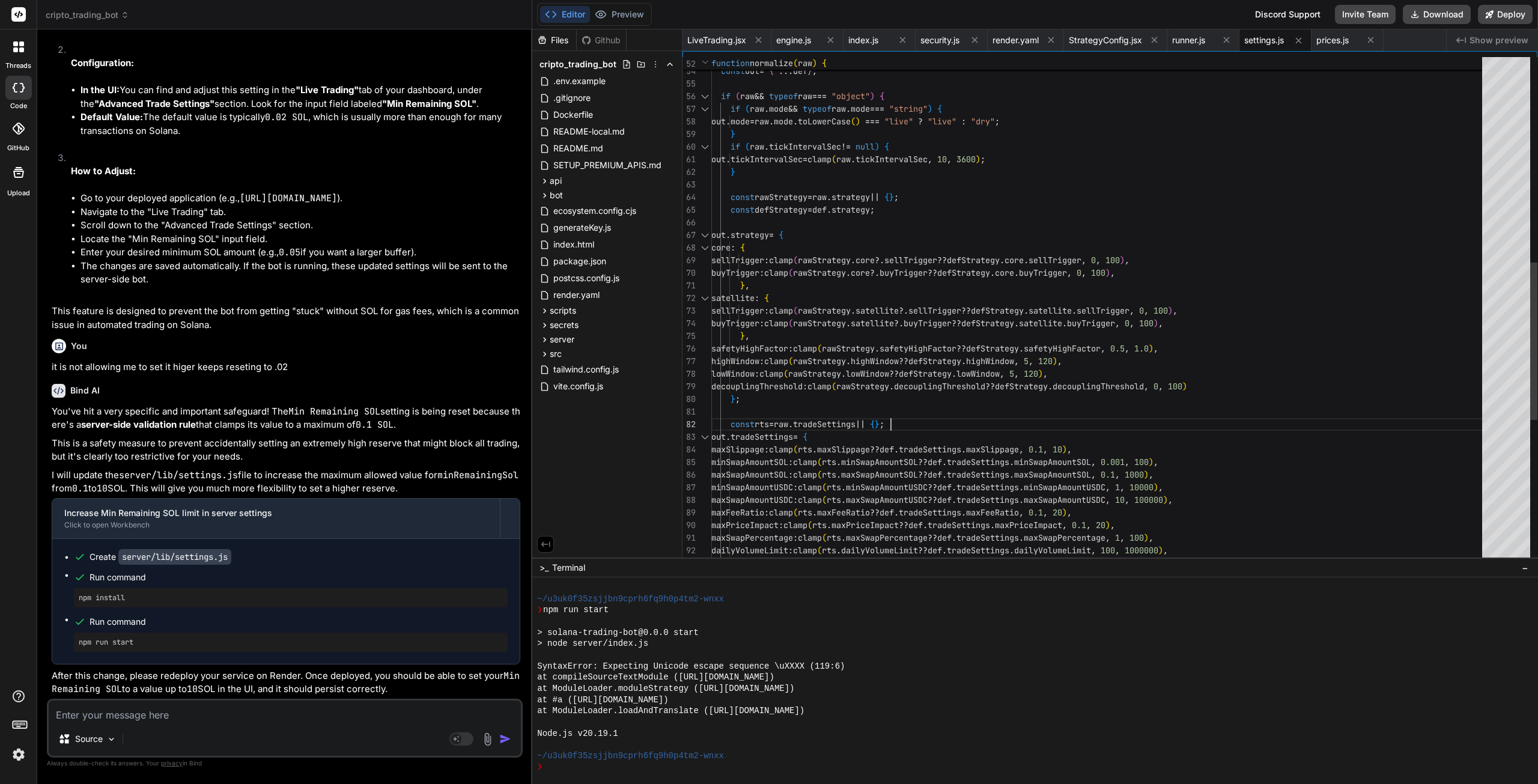
scroll to position [0, 0]
click at [963, 417] on div "const def = getDefaultSettings ( ) ; const out = { ... def } ; if ( raw && type…" at bounding box center [1099, 210] width 778 height 1627
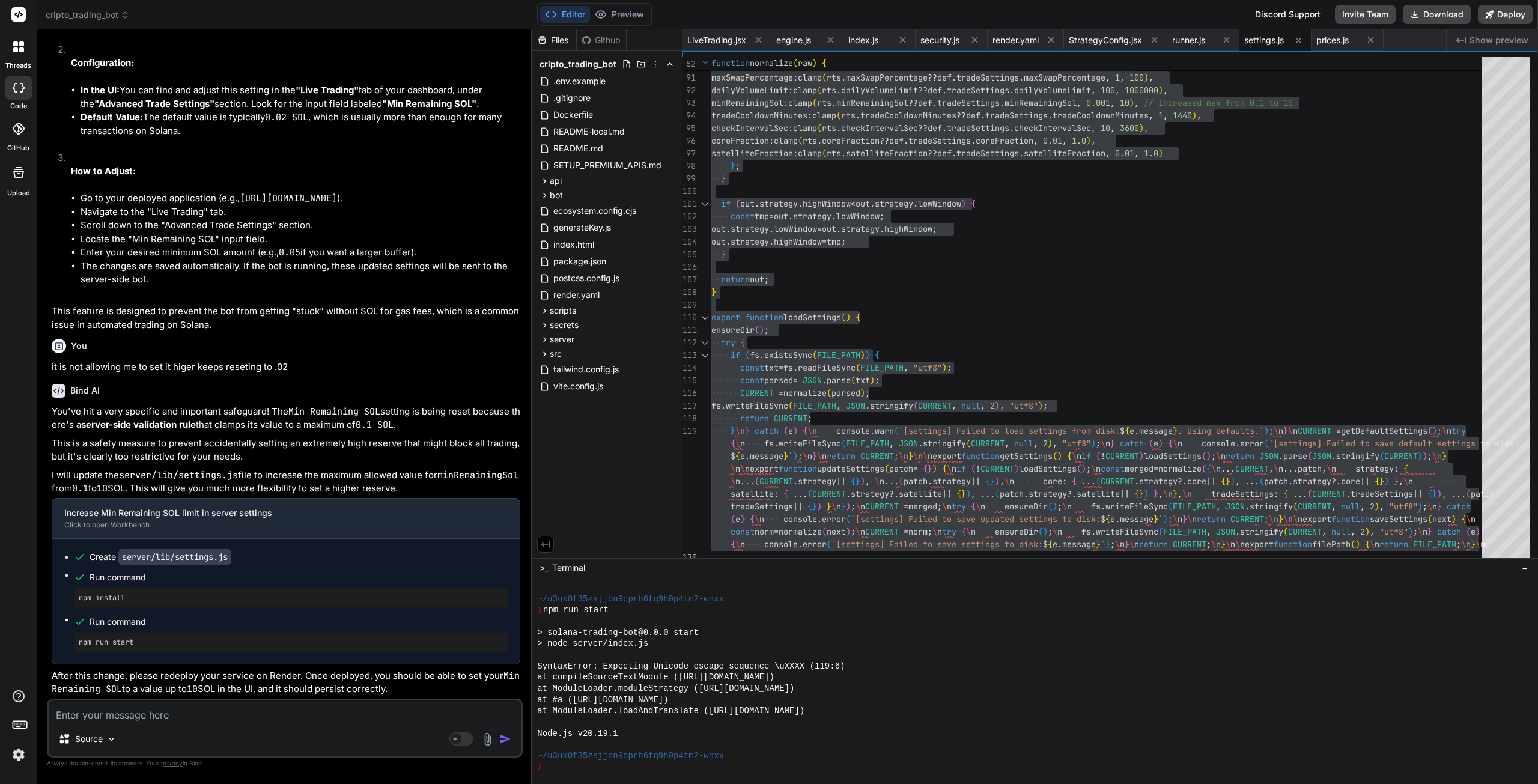
click at [112, 715] on textarea at bounding box center [284, 711] width 472 height 22
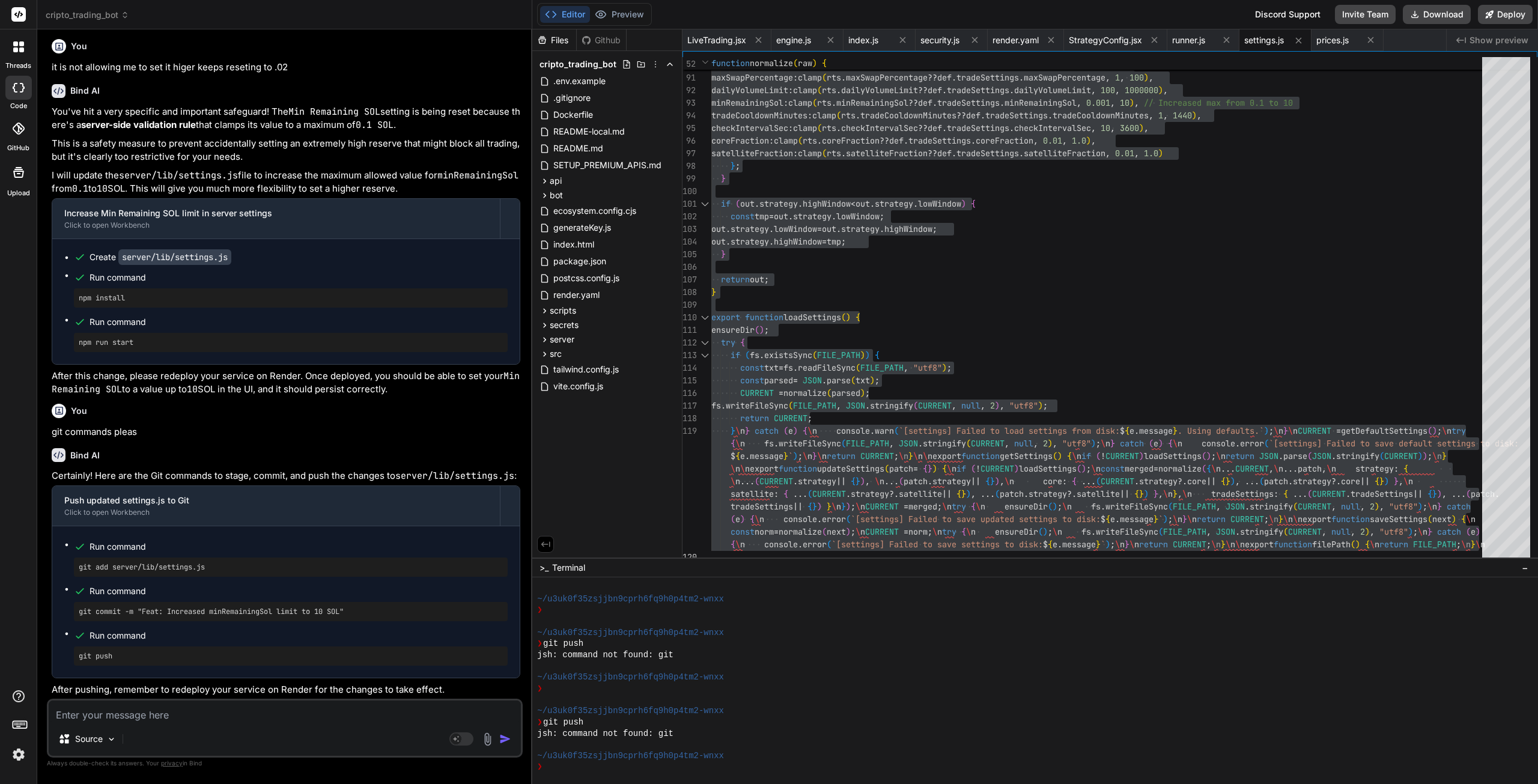
scroll to position [34455, 0]
drag, startPoint x: 211, startPoint y: 569, endPoint x: 77, endPoint y: 571, distance: 134.0
click at [77, 571] on div "git add server/lib/settings.js" at bounding box center [291, 567] width 434 height 19
drag, startPoint x: 356, startPoint y: 607, endPoint x: 79, endPoint y: 614, distance: 277.1
click at [79, 614] on pre "git commit -m "Feat: Increased minRemainingSol limit to 10 SOL"" at bounding box center [290, 612] width 424 height 10
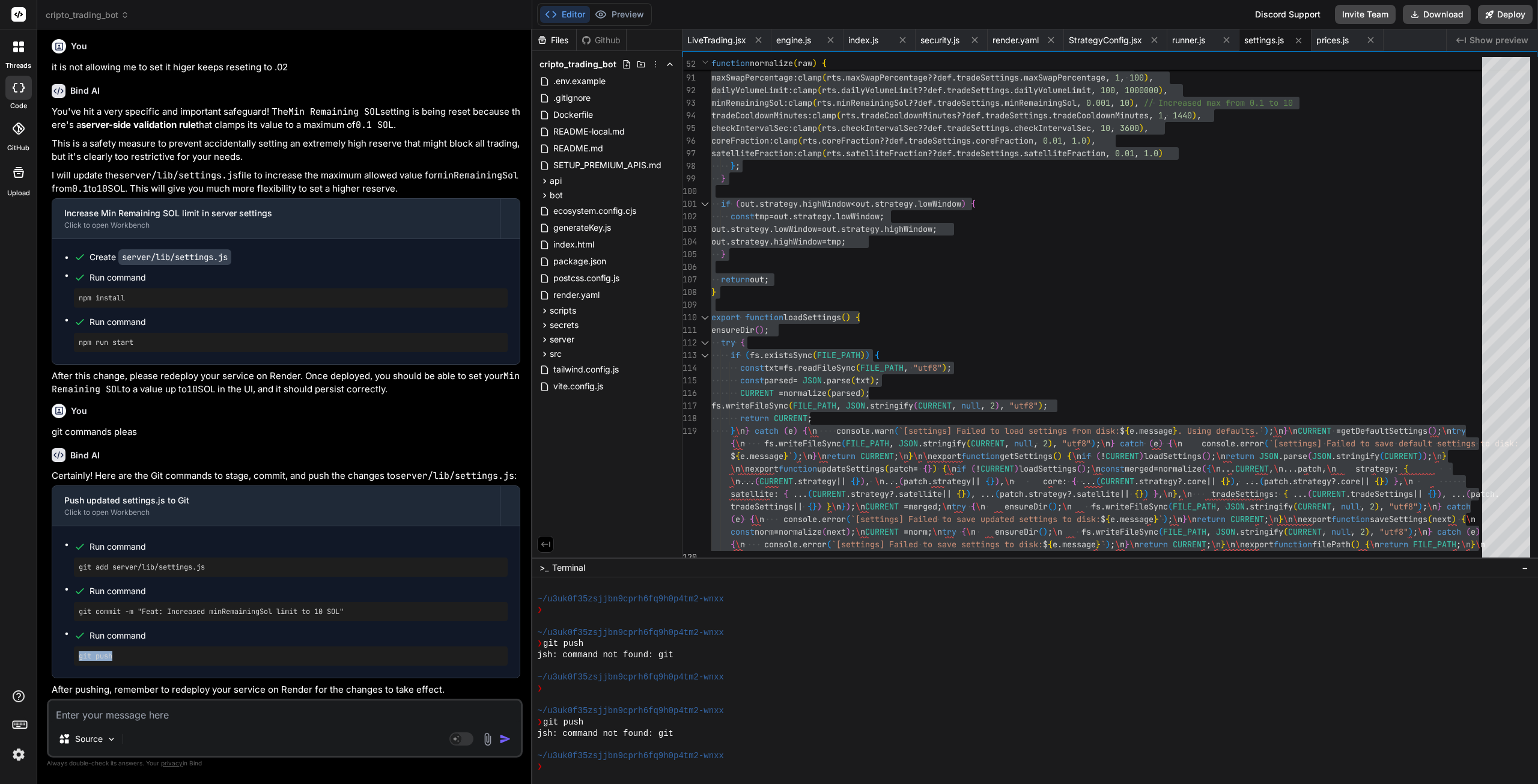
drag, startPoint x: 113, startPoint y: 655, endPoint x: 73, endPoint y: 662, distance: 40.6
click at [73, 662] on ul "Run command git add server/lib/settings.js Run command git commit -m "Feat: Inc…" at bounding box center [286, 602] width 443 height 128
click at [118, 716] on textarea at bounding box center [284, 711] width 472 height 22
paste textarea "==> Deploying... ==> Exited with status 1 ==> Common ways to troubleshoot your …"
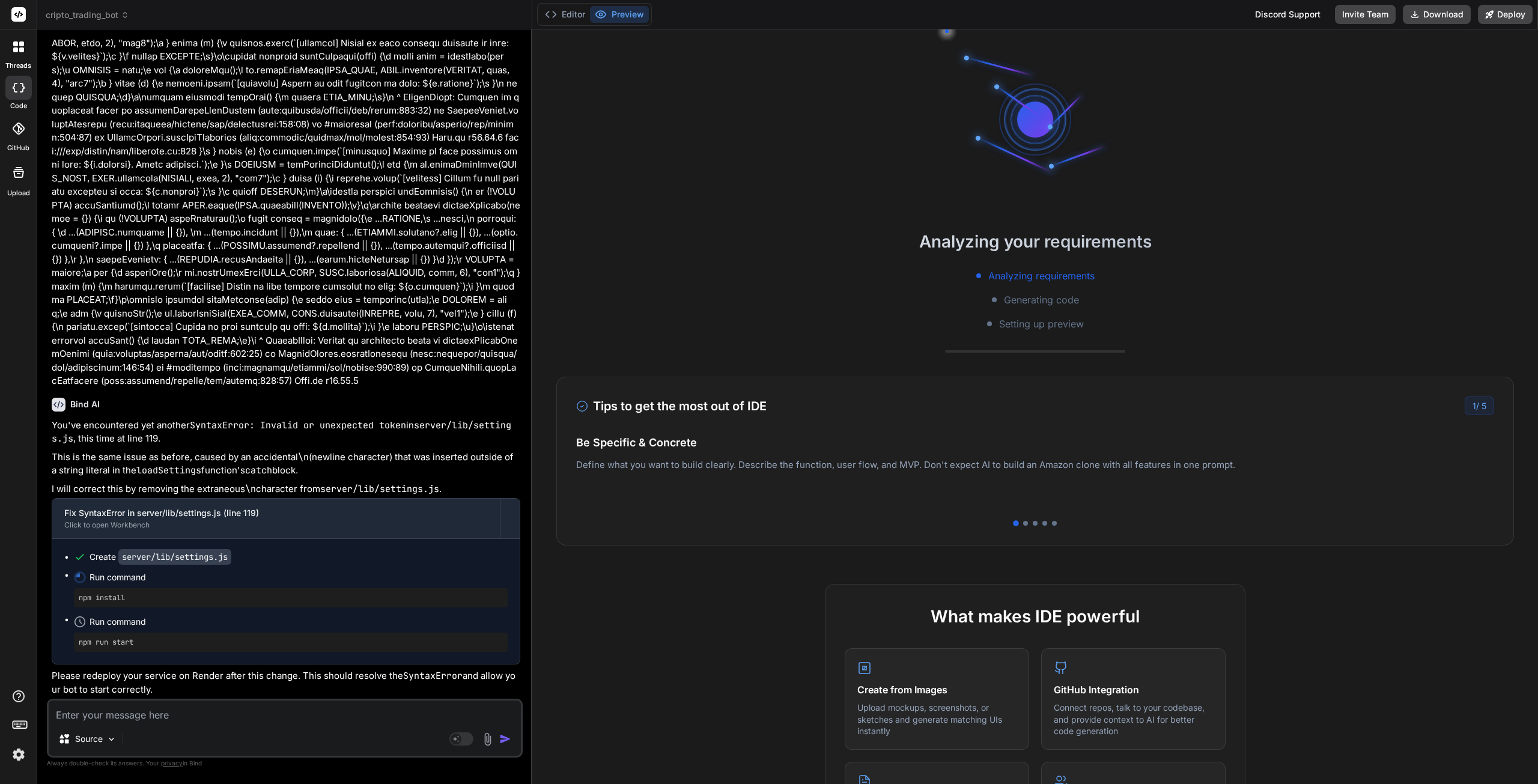
scroll to position [3970, 0]
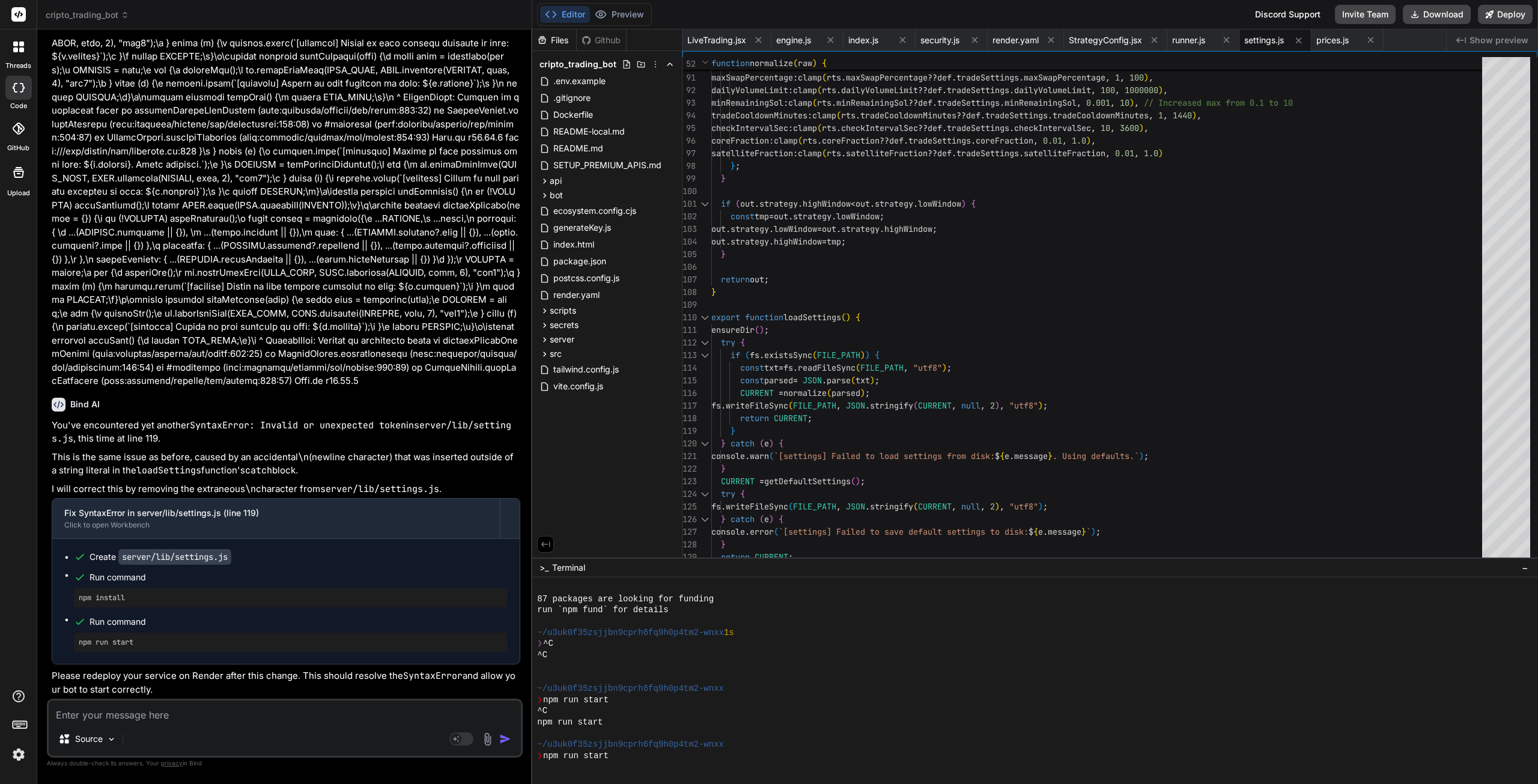
click at [562, 12] on button "Editor" at bounding box center [564, 15] width 50 height 16
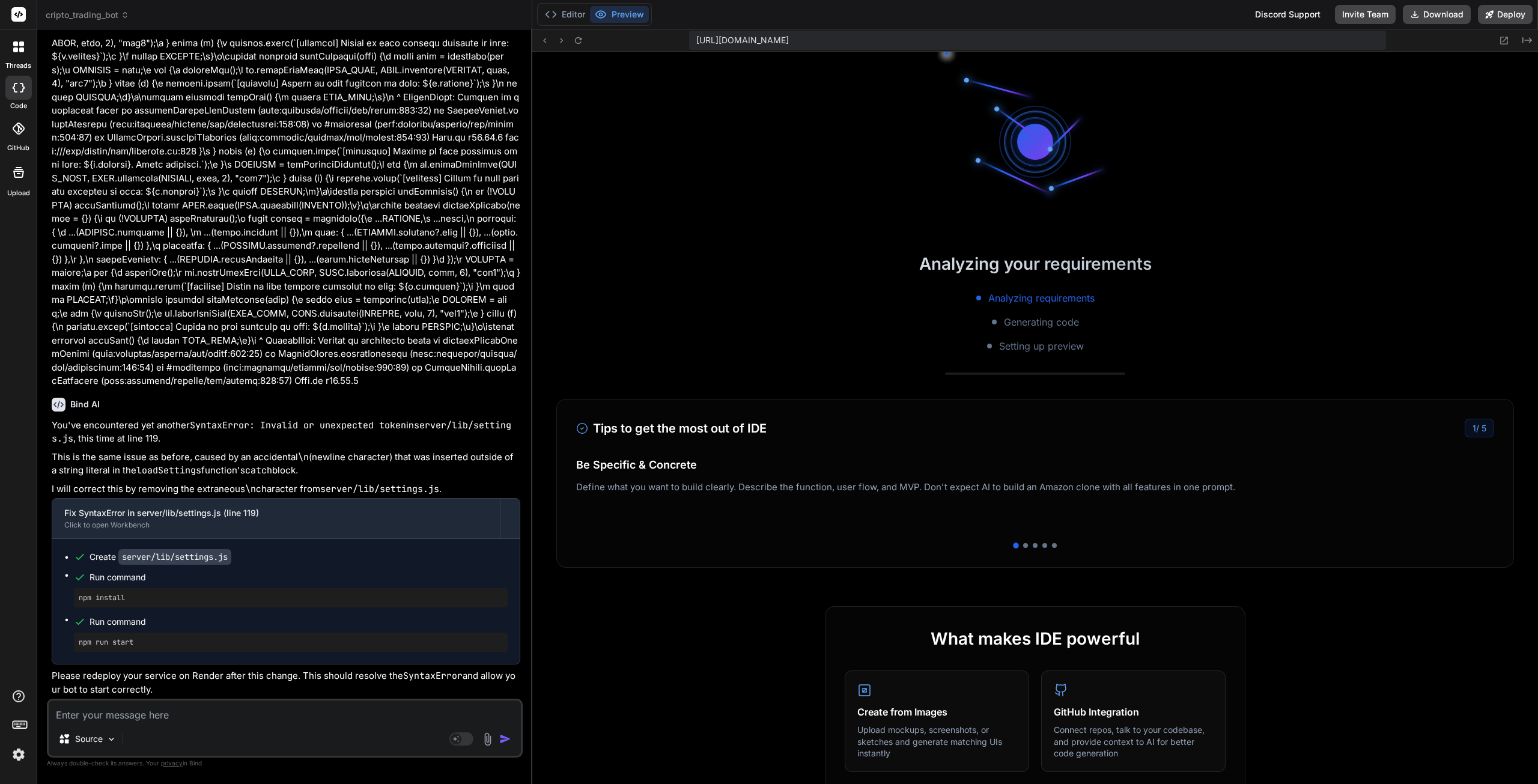
scroll to position [4172, 0]
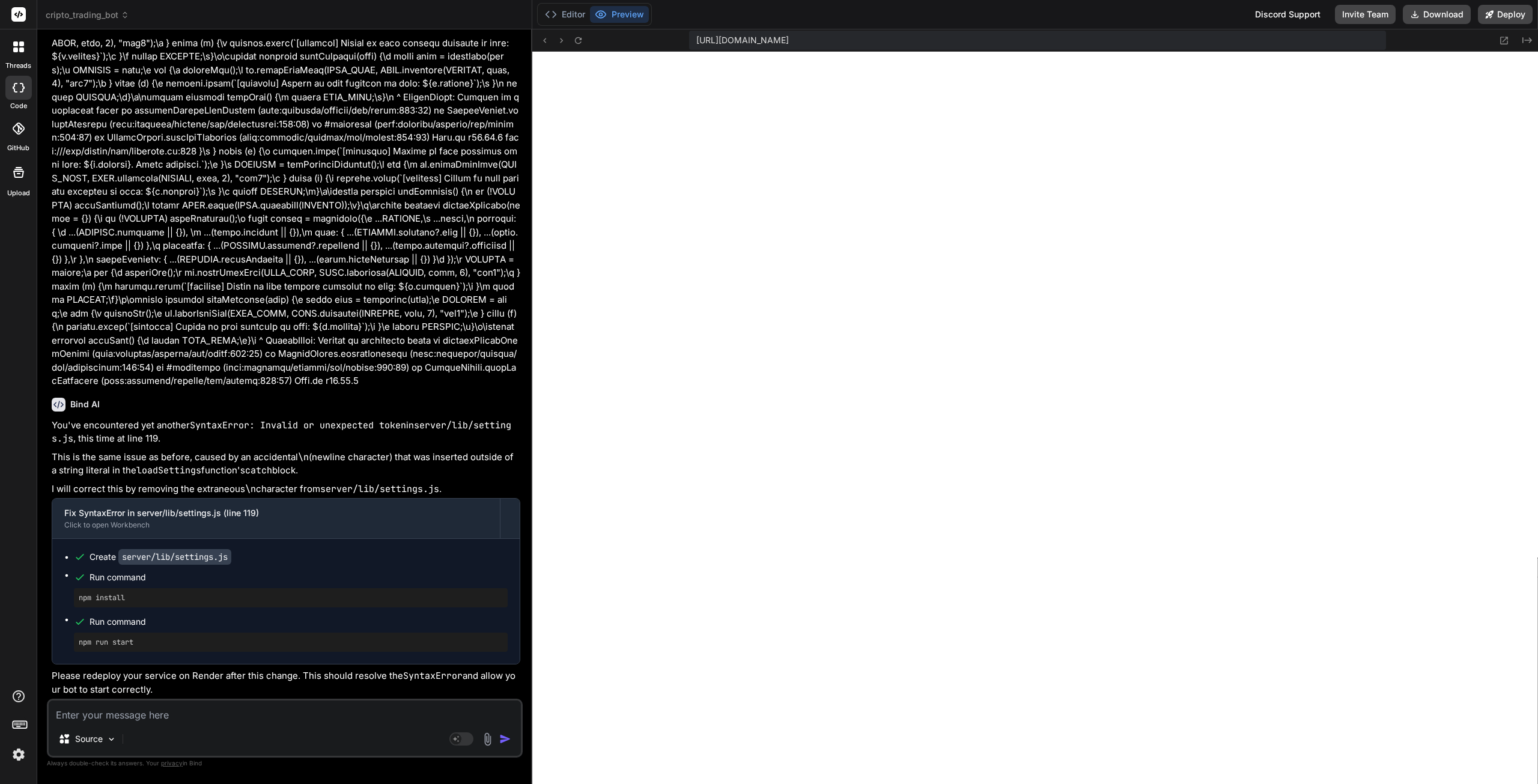
click at [574, 14] on button "Editor" at bounding box center [564, 15] width 50 height 16
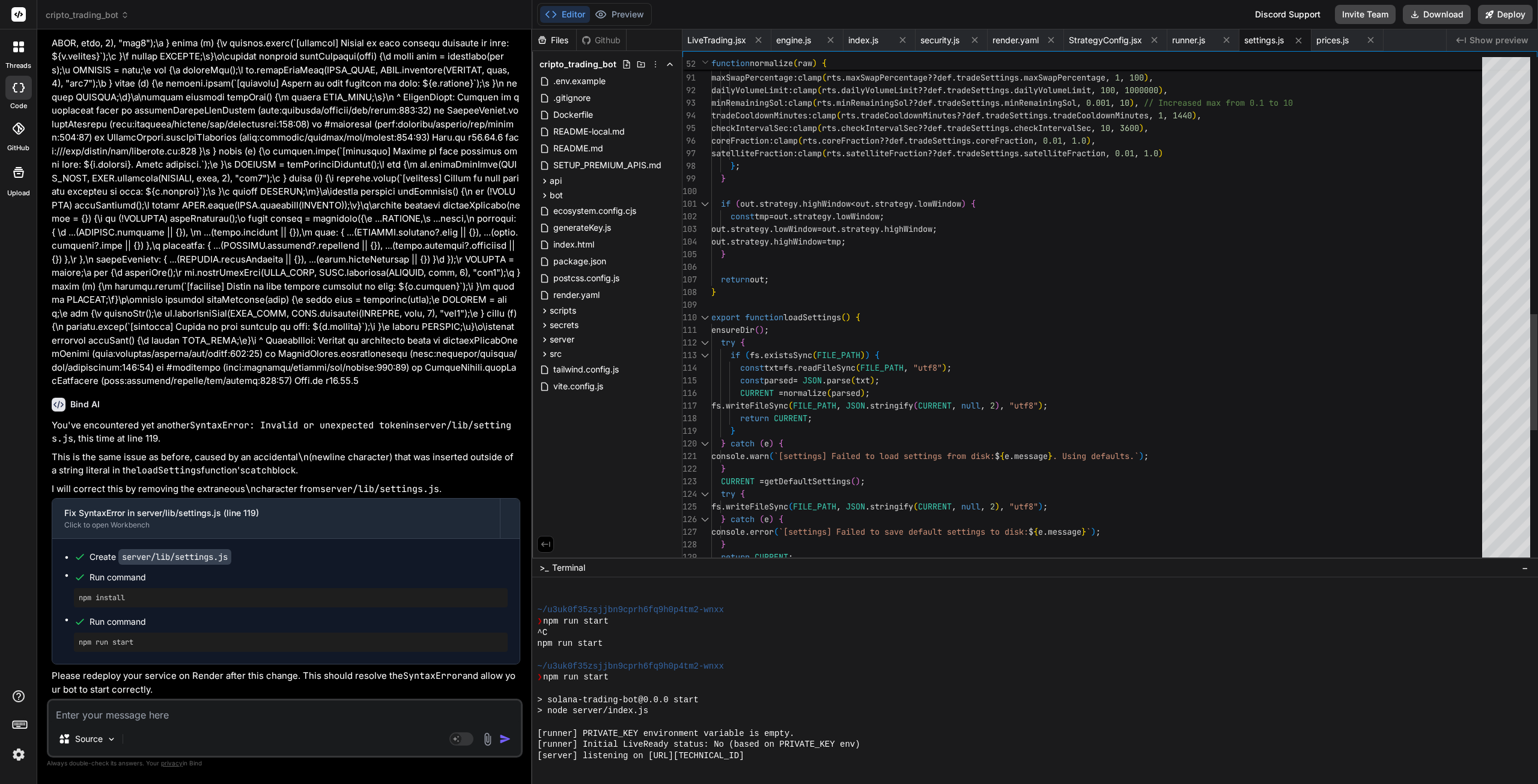
scroll to position [0, 0]
click at [1147, 232] on div "maxFeeRatio : clamp ( rts . maxFeeRatio ?? def . tradeSettings . maxFeeRatio , …" at bounding box center [1099, 40] width 778 height 2208
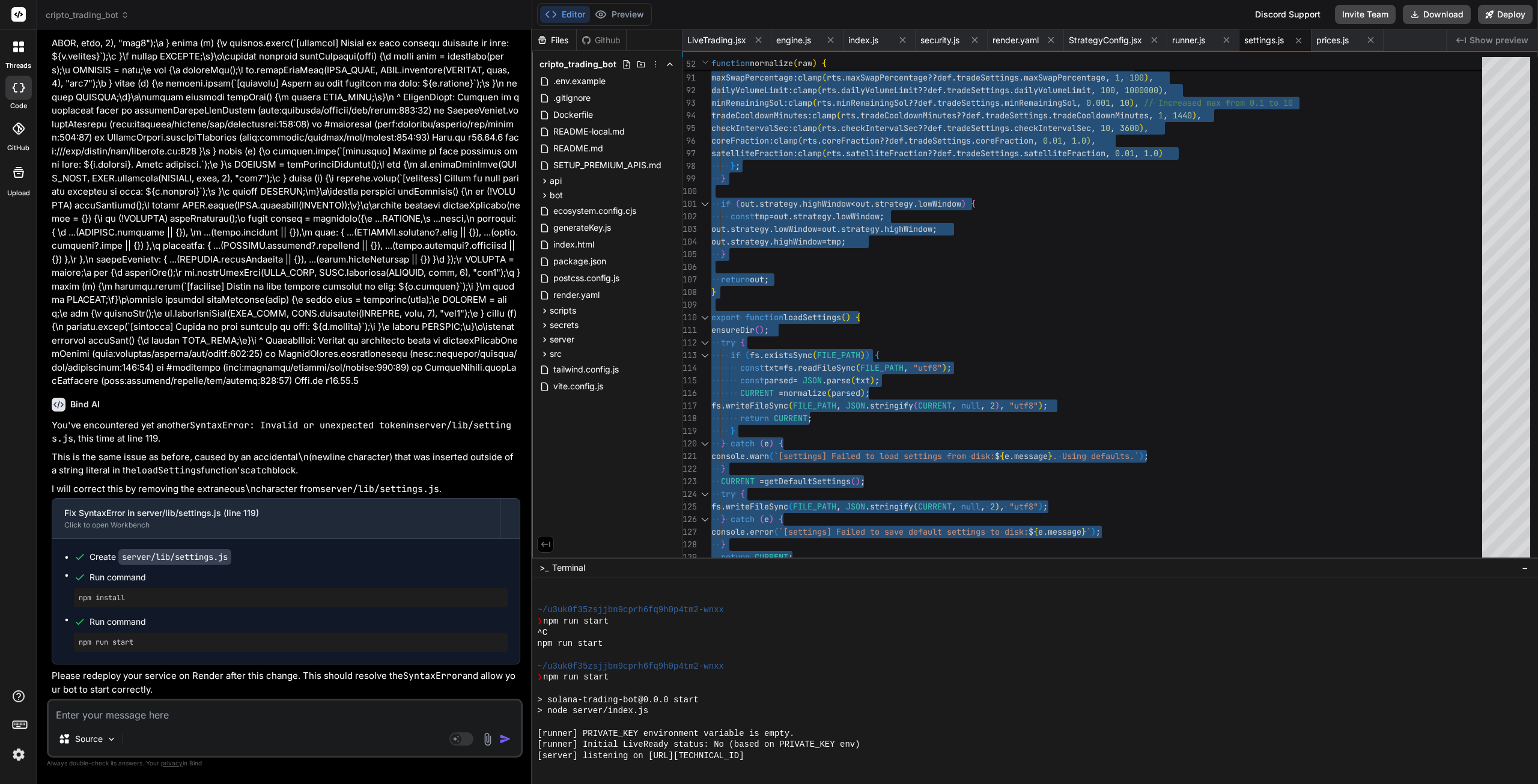
click at [173, 716] on textarea at bounding box center [284, 711] width 472 height 22
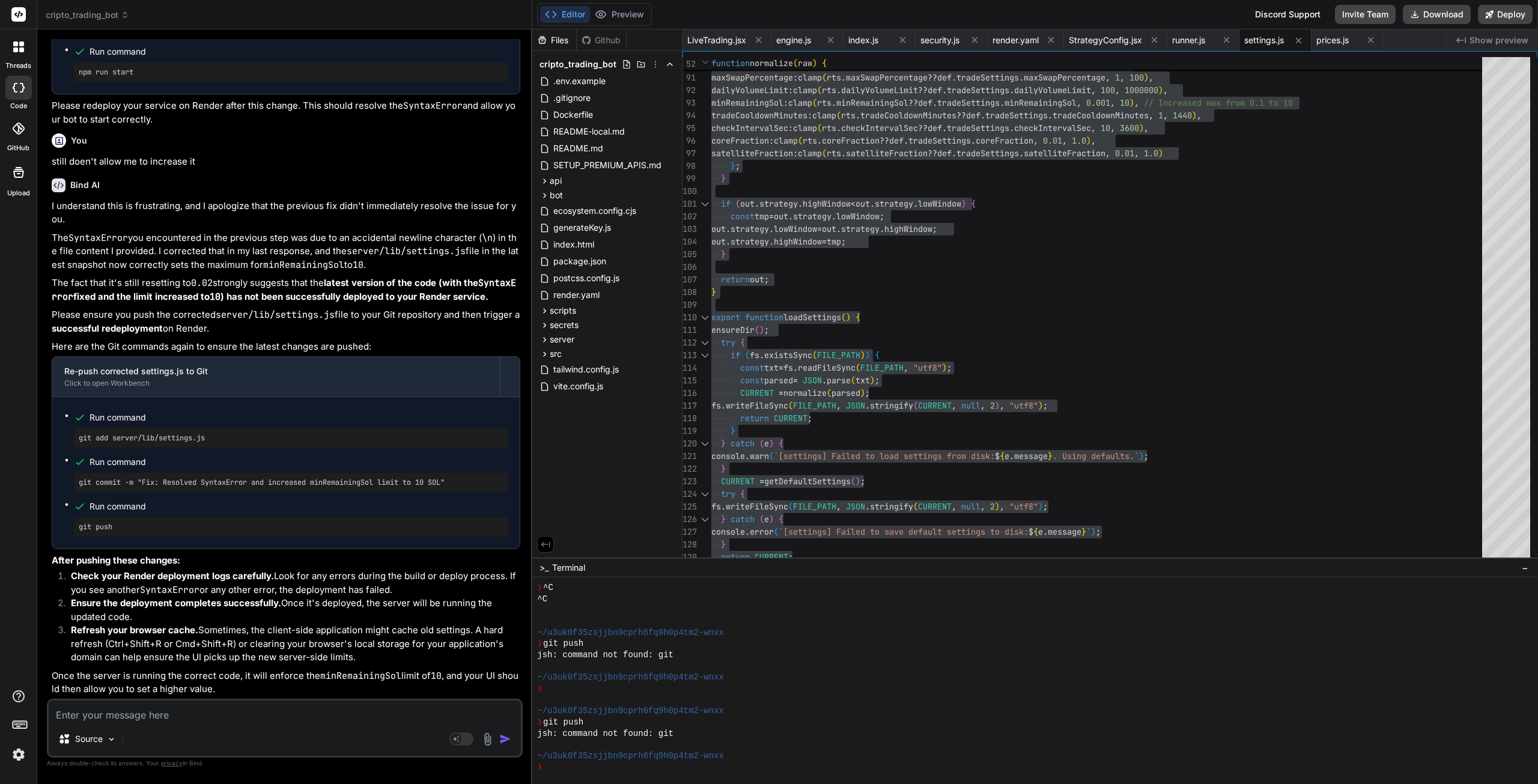
scroll to position [35840, 0]
click at [250, 715] on textarea at bounding box center [284, 711] width 472 height 22
drag, startPoint x: 149, startPoint y: 717, endPoint x: 43, endPoint y: 718, distance: 106.0
click at [43, 718] on div "Bind AI Web Search Created with Pixso. Code Generator You now help me update gi…" at bounding box center [284, 406] width 495 height 754
click at [181, 721] on textarea "it did redeply" at bounding box center [284, 711] width 472 height 22
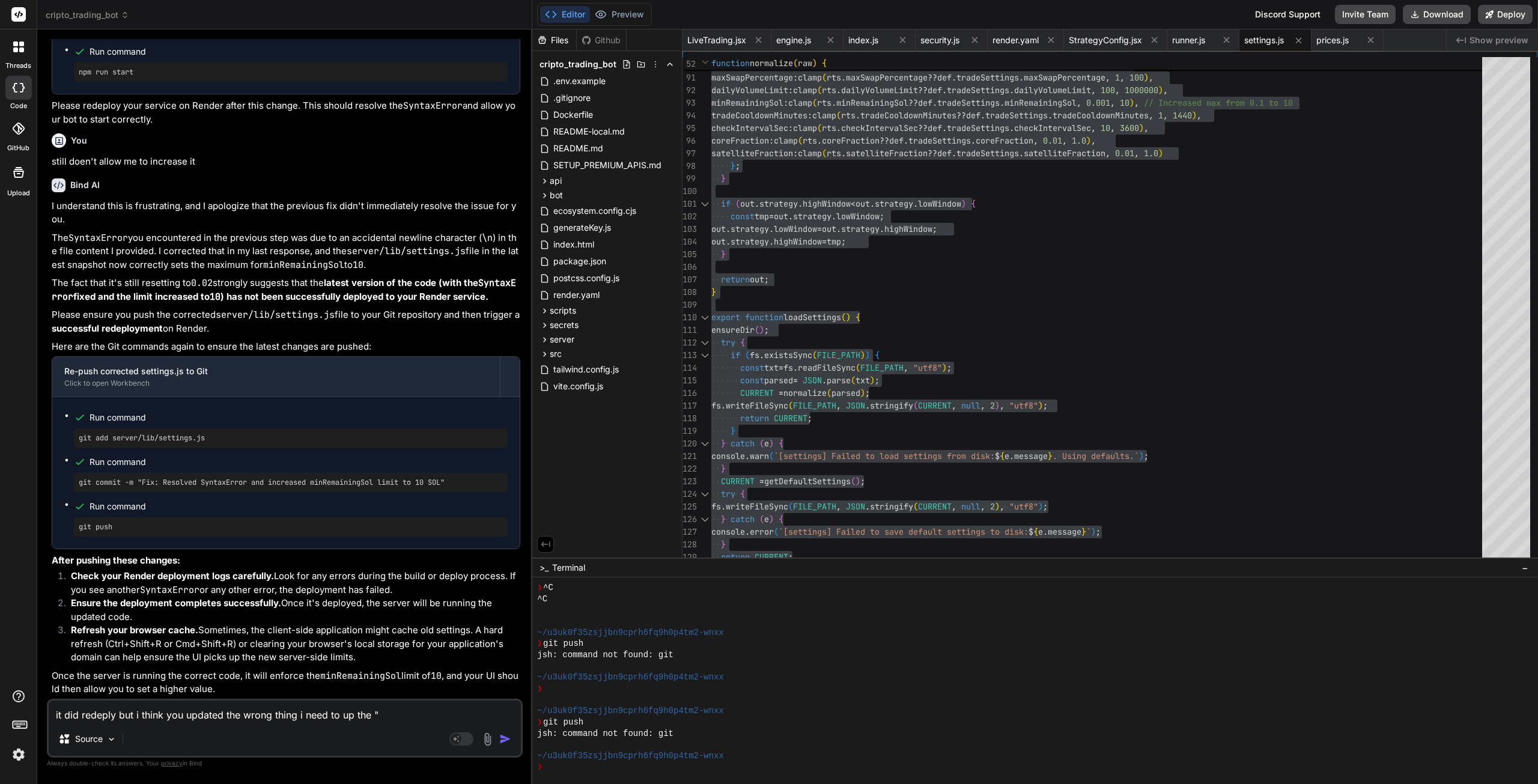
paste textarea "Min Remaining SOL"
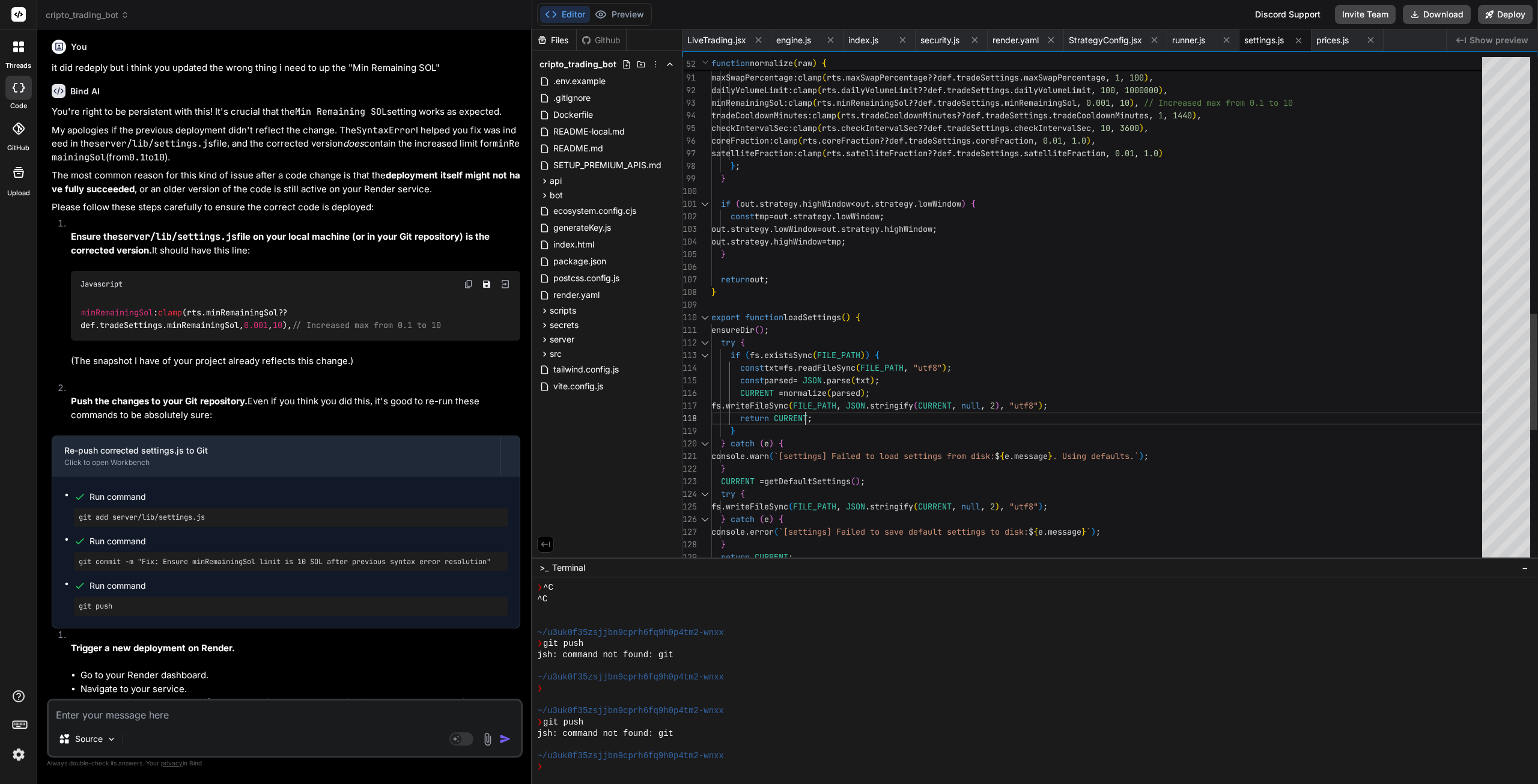
scroll to position [0, 0]
click at [819, 407] on div "maxFeeRatio : clamp ( rts . maxFeeRatio ?? def . tradeSettings . maxFeeRatio , …" at bounding box center [1099, 40] width 778 height 2208
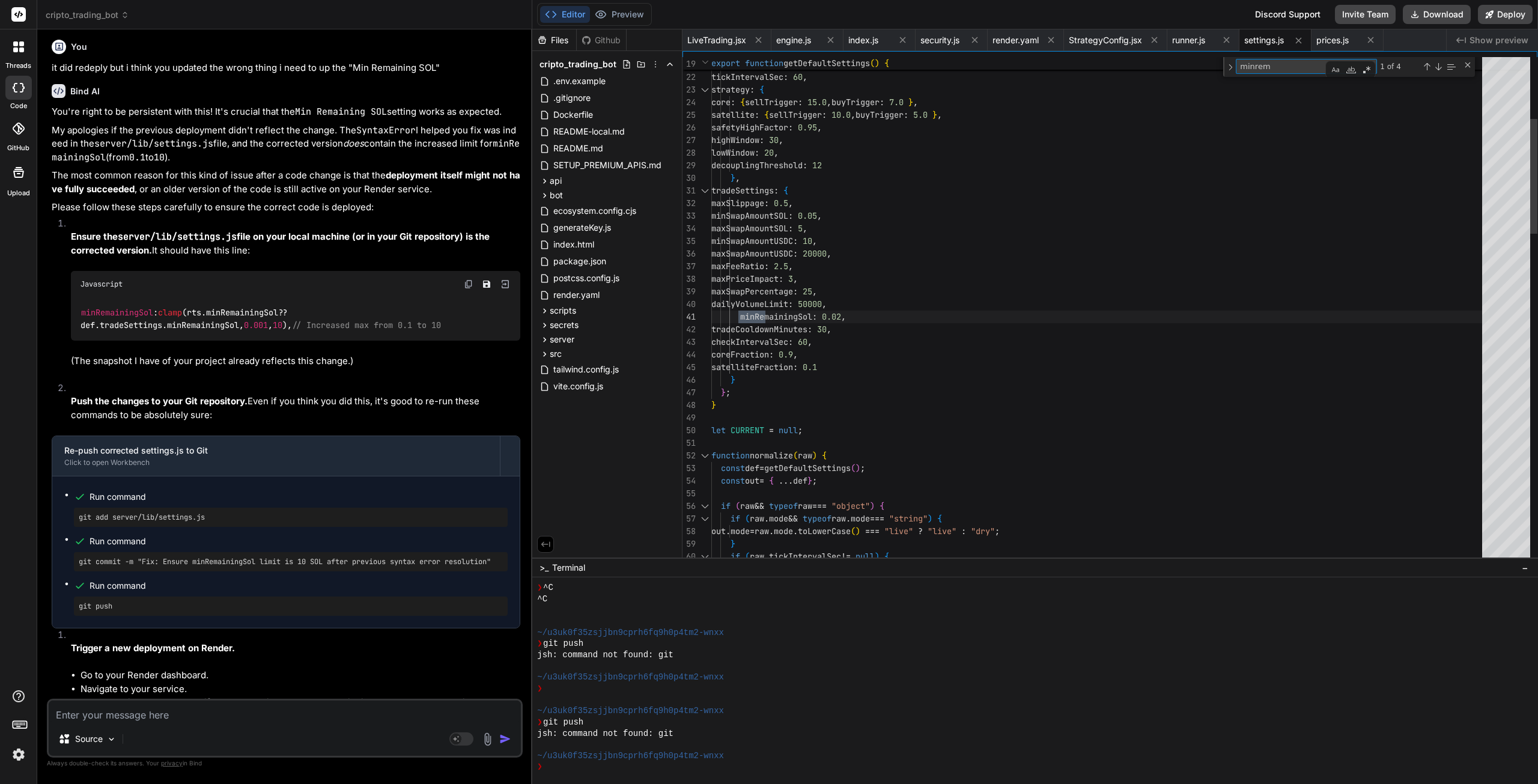
click at [1438, 69] on div "Next Match (Enter)" at bounding box center [1438, 67] width 10 height 10
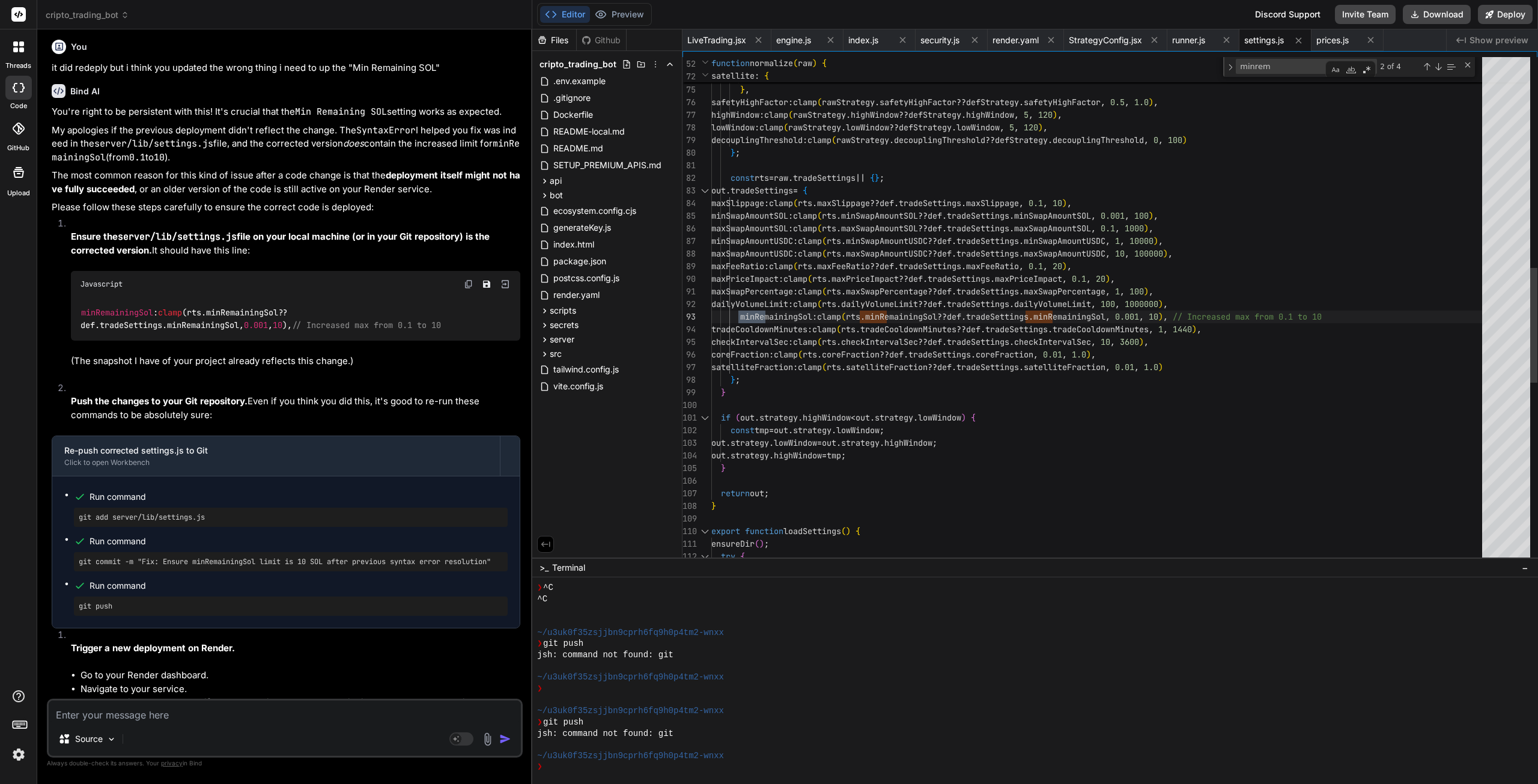
click at [1438, 69] on div "Next Match (Enter)" at bounding box center [1438, 67] width 10 height 10
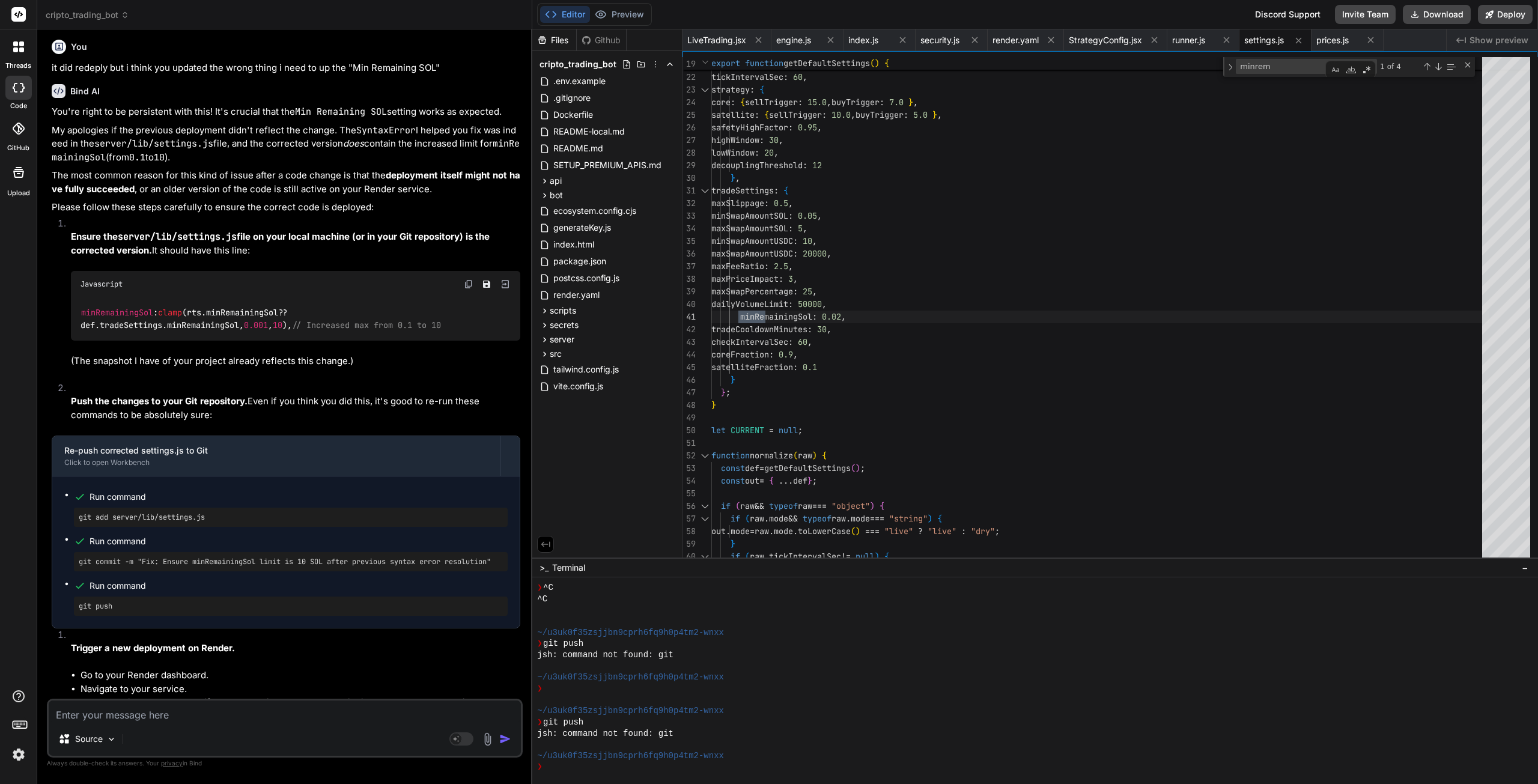
click at [137, 713] on textarea at bounding box center [284, 711] width 472 height 22
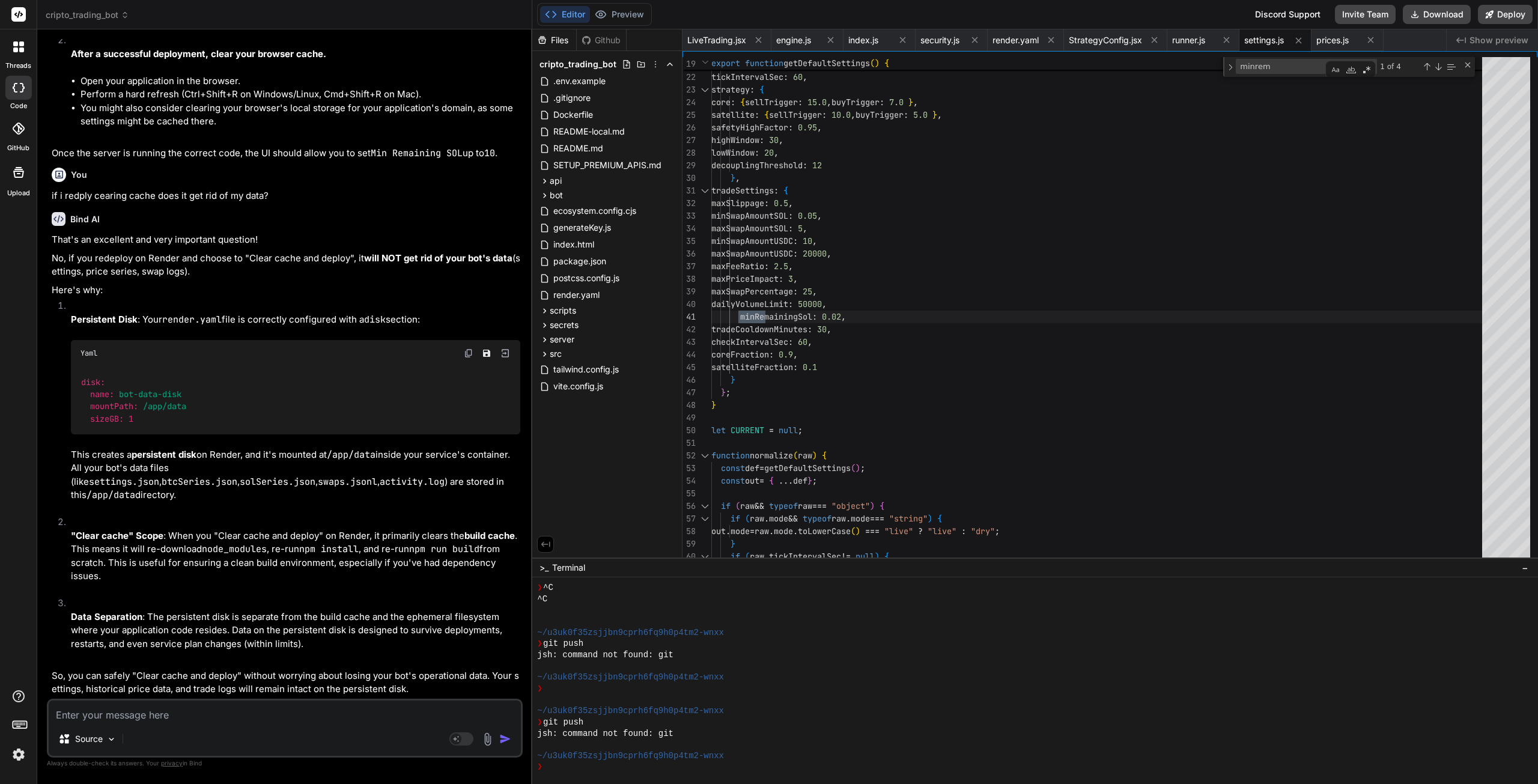
scroll to position [37237, 0]
click at [142, 717] on textarea at bounding box center [284, 711] width 472 height 22
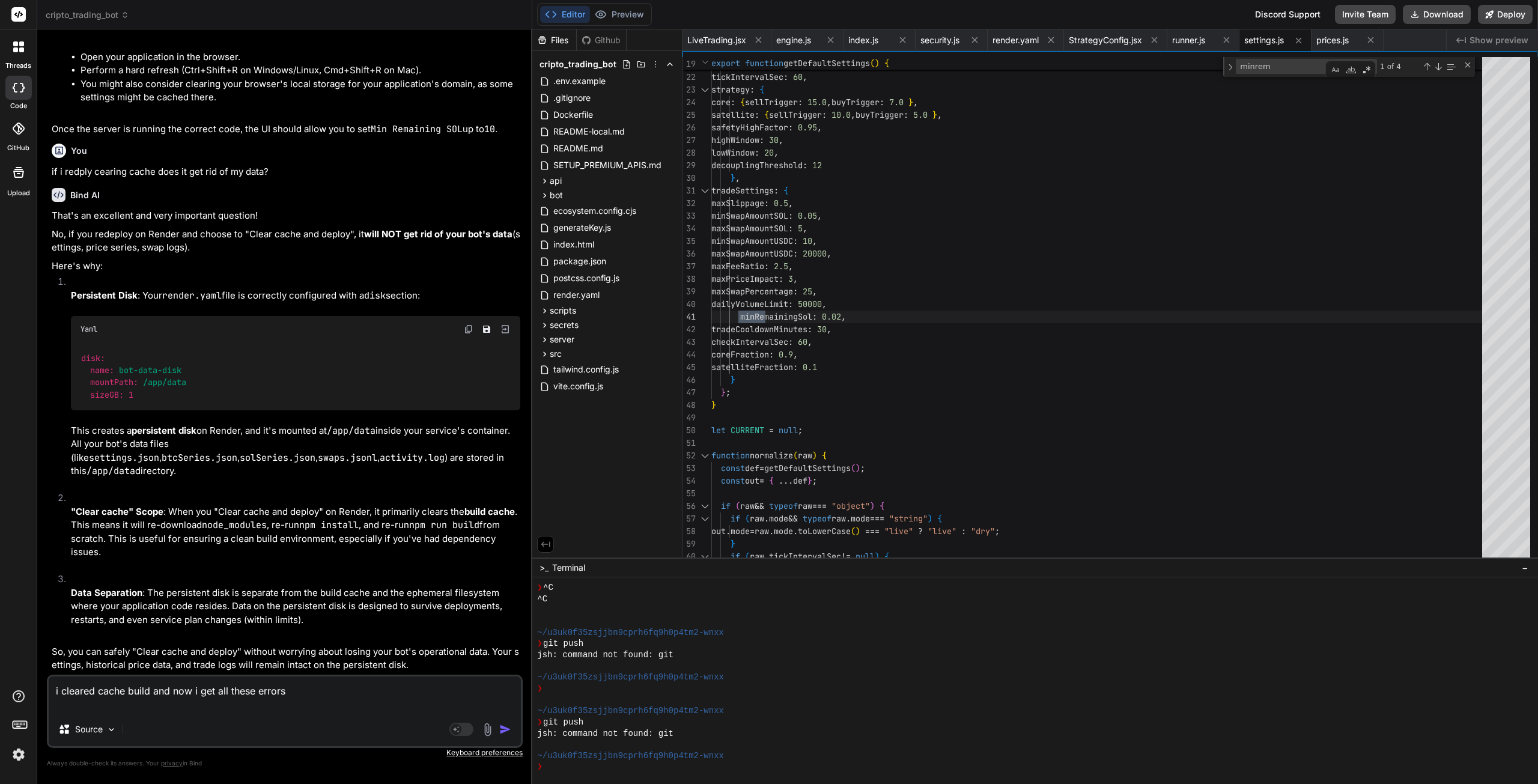
paste textarea "[ClientSecurity] Client API_KEY (from VITE_CLIENT_API_KEY): tbapi_o6b0...58nocc…"
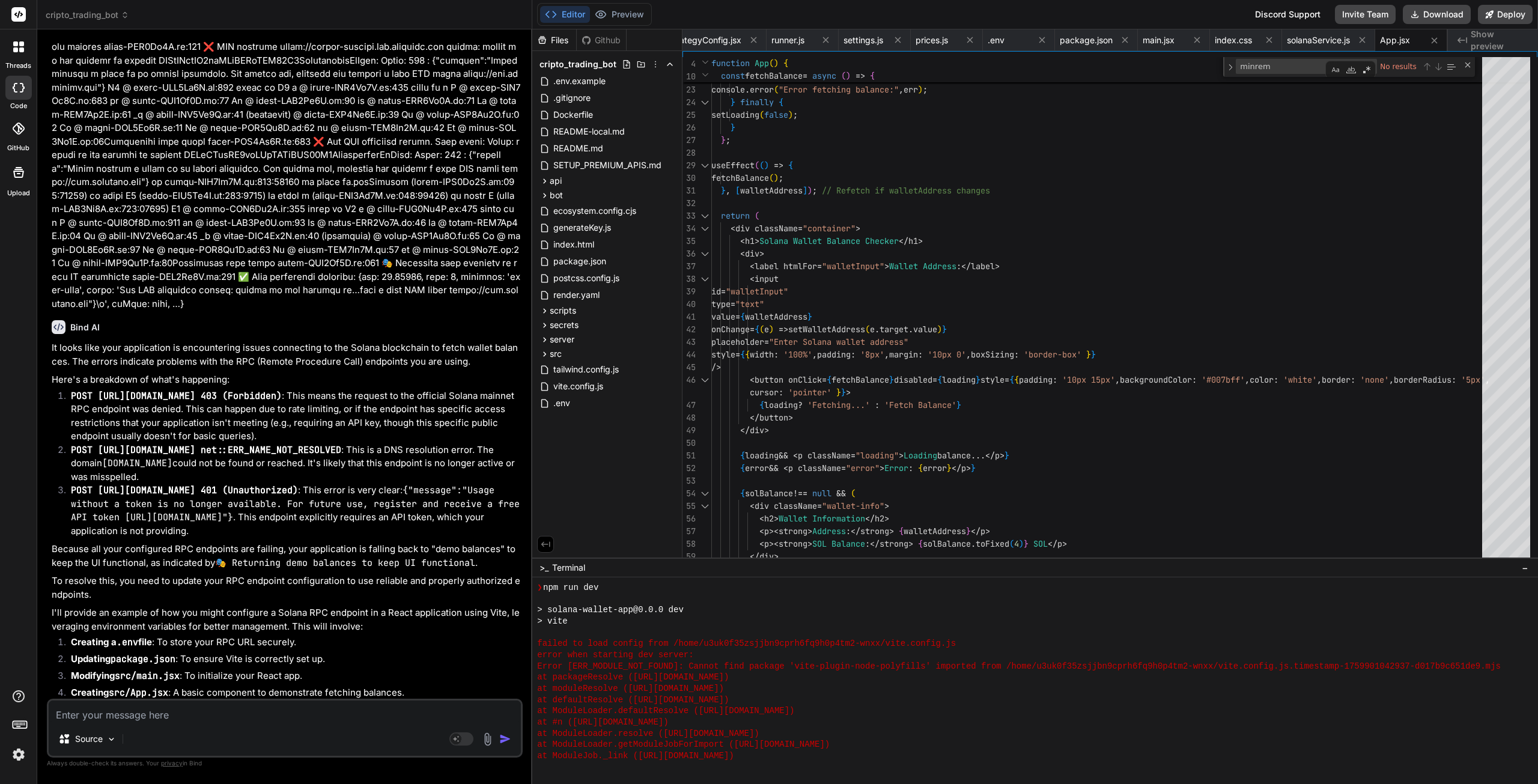
scroll to position [5237, 0]
